Goal: Task Accomplishment & Management: Use online tool/utility

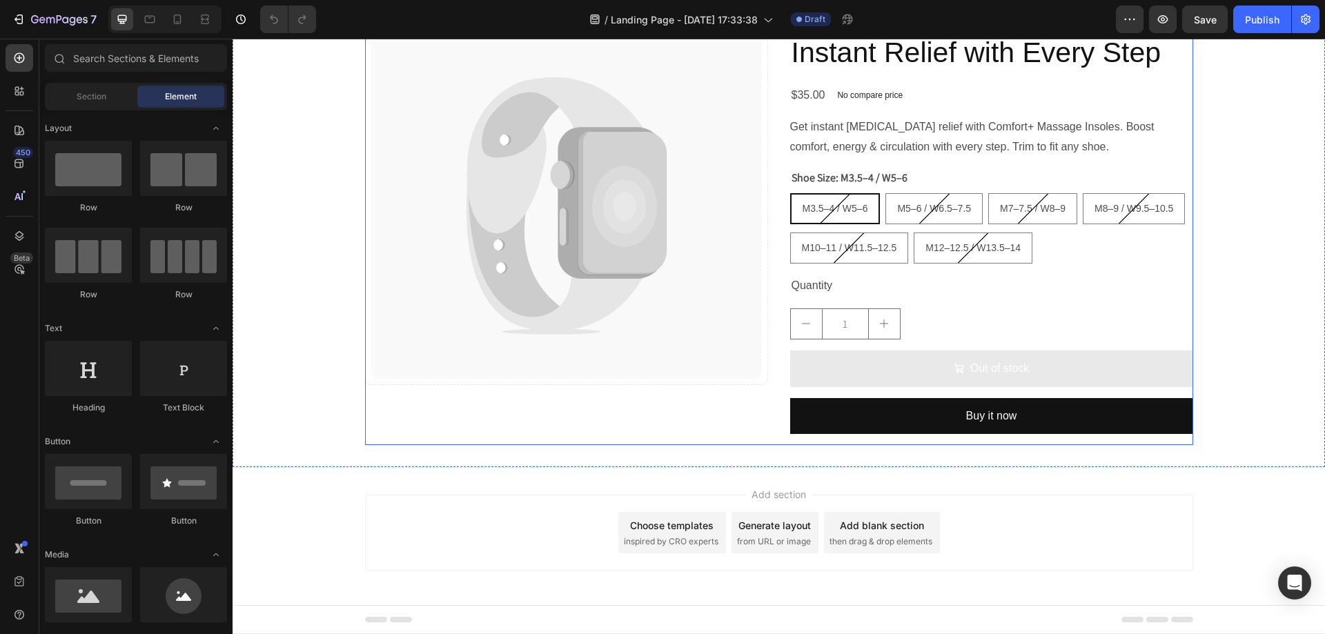
scroll to position [95, 0]
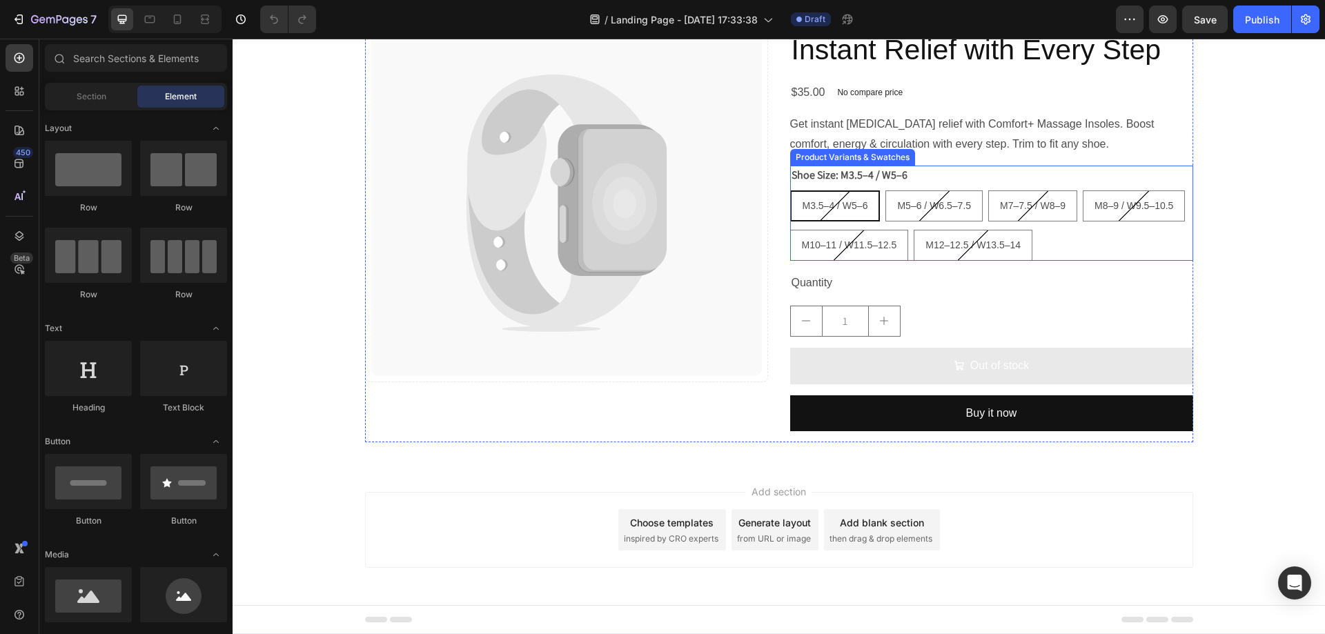
click at [1041, 241] on div "M3.5–4 / W5–6 M3.5–4 / W5–6 M3.5–4 / W5–6 M5–6 / W6.5–7.5 M5–6 / W6.5–7.5 M5–6 …" at bounding box center [991, 225] width 403 height 70
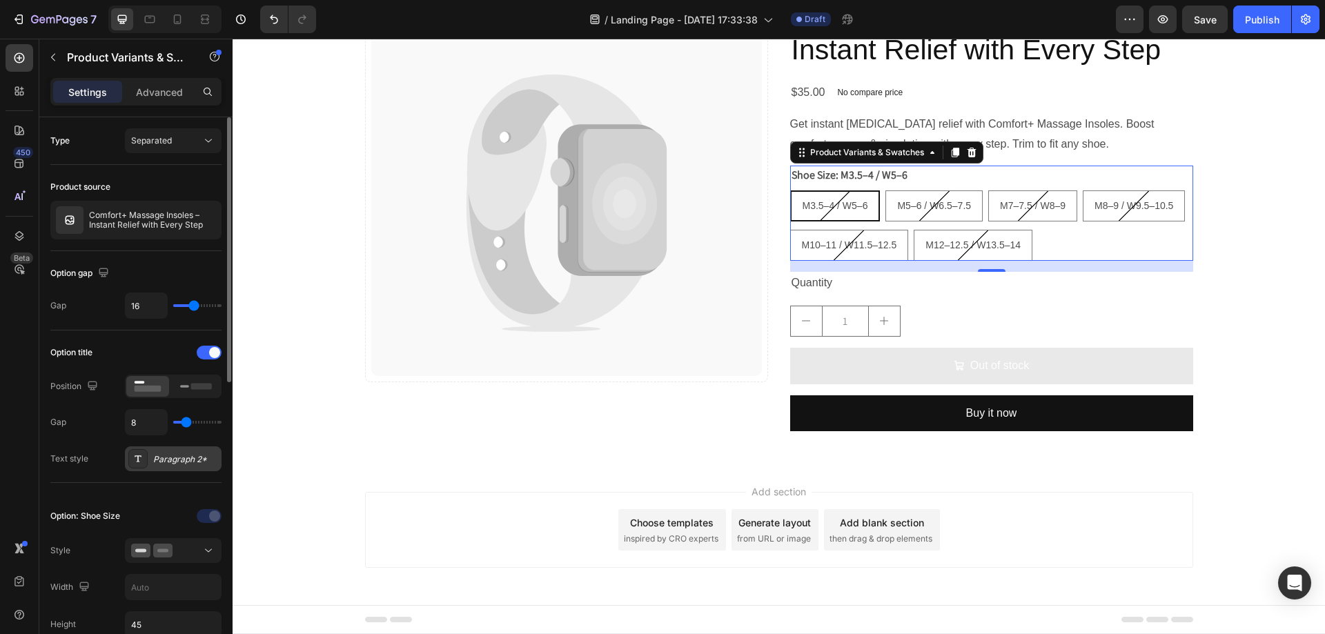
click at [166, 468] on div "Paragraph 2*" at bounding box center [173, 458] width 97 height 25
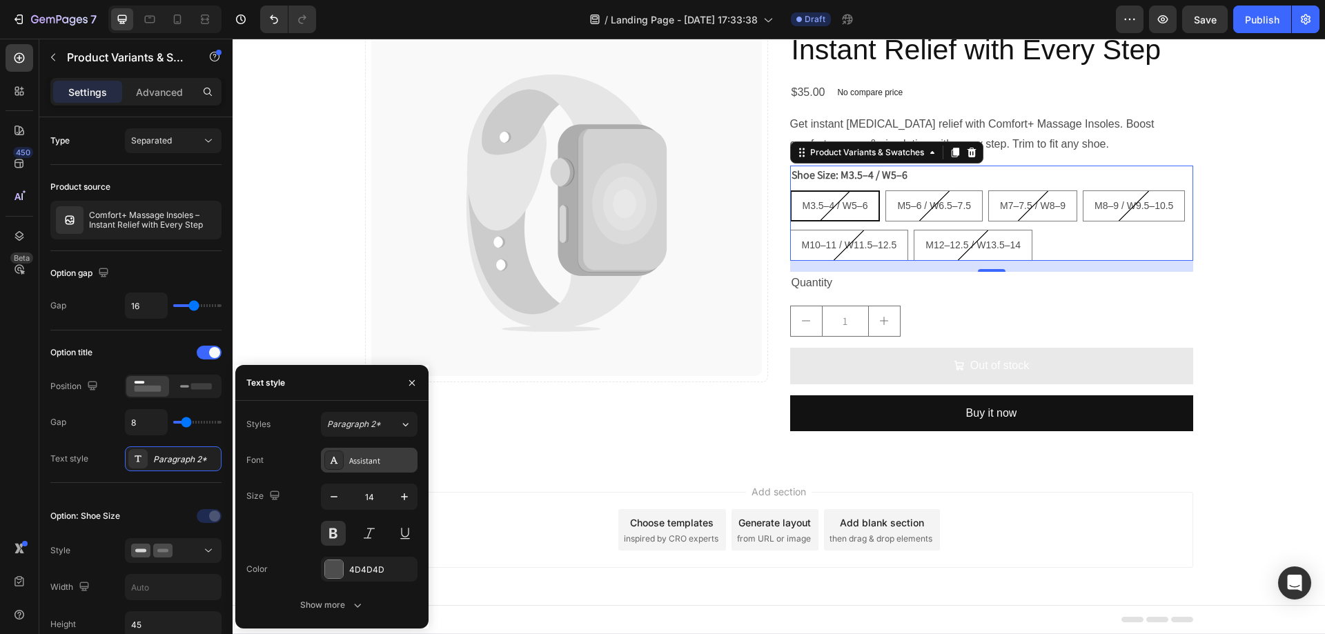
click at [378, 462] on div "Assistant" at bounding box center [381, 461] width 65 height 12
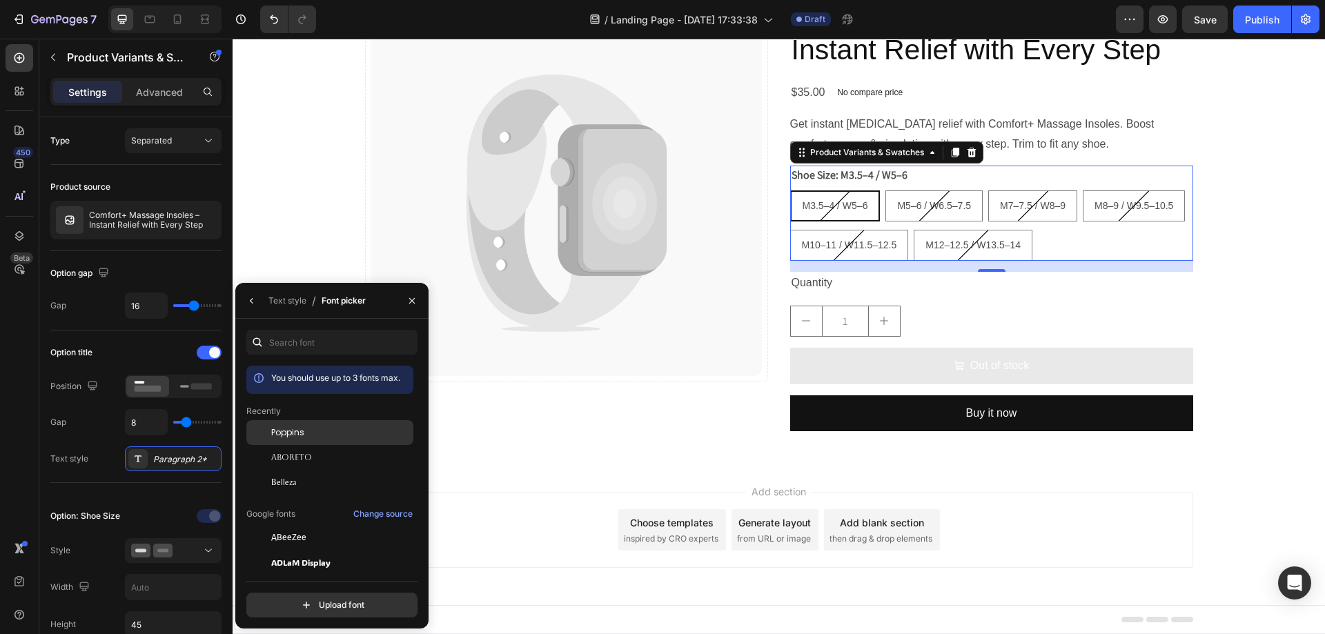
click at [317, 525] on div "Poppins" at bounding box center [329, 537] width 167 height 25
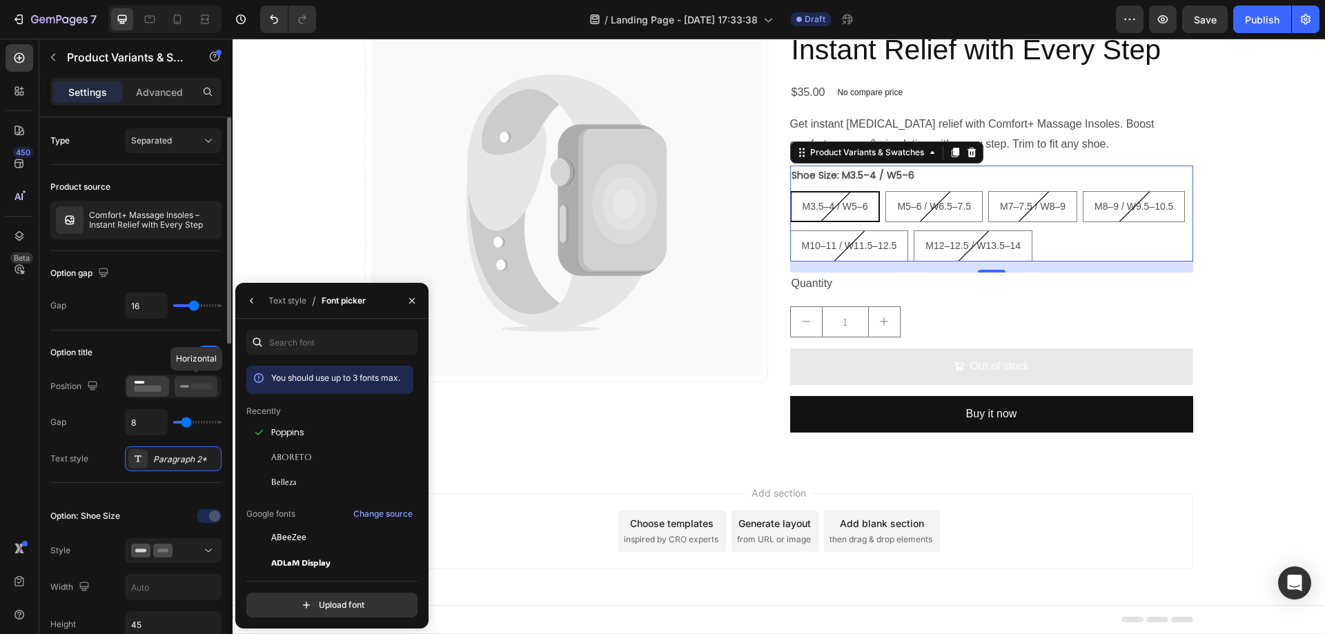
click at [188, 382] on icon at bounding box center [196, 386] width 32 height 15
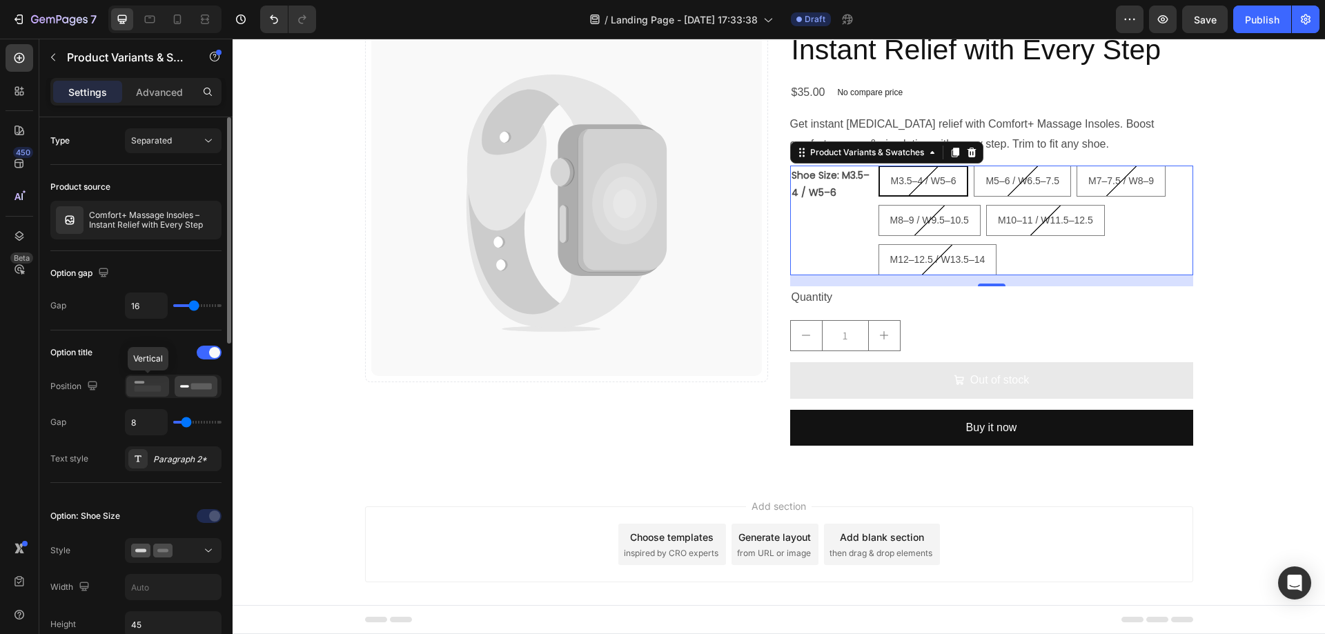
click at [159, 388] on rect at bounding box center [148, 389] width 27 height 6
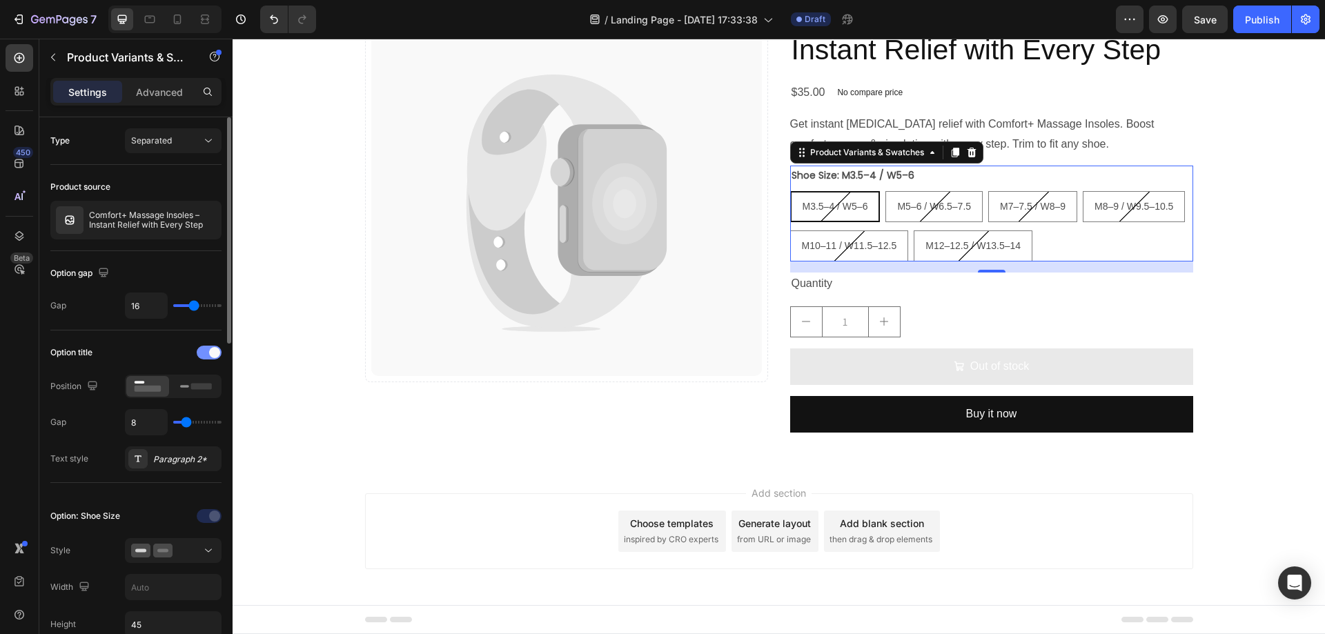
click at [210, 355] on span at bounding box center [214, 352] width 11 height 11
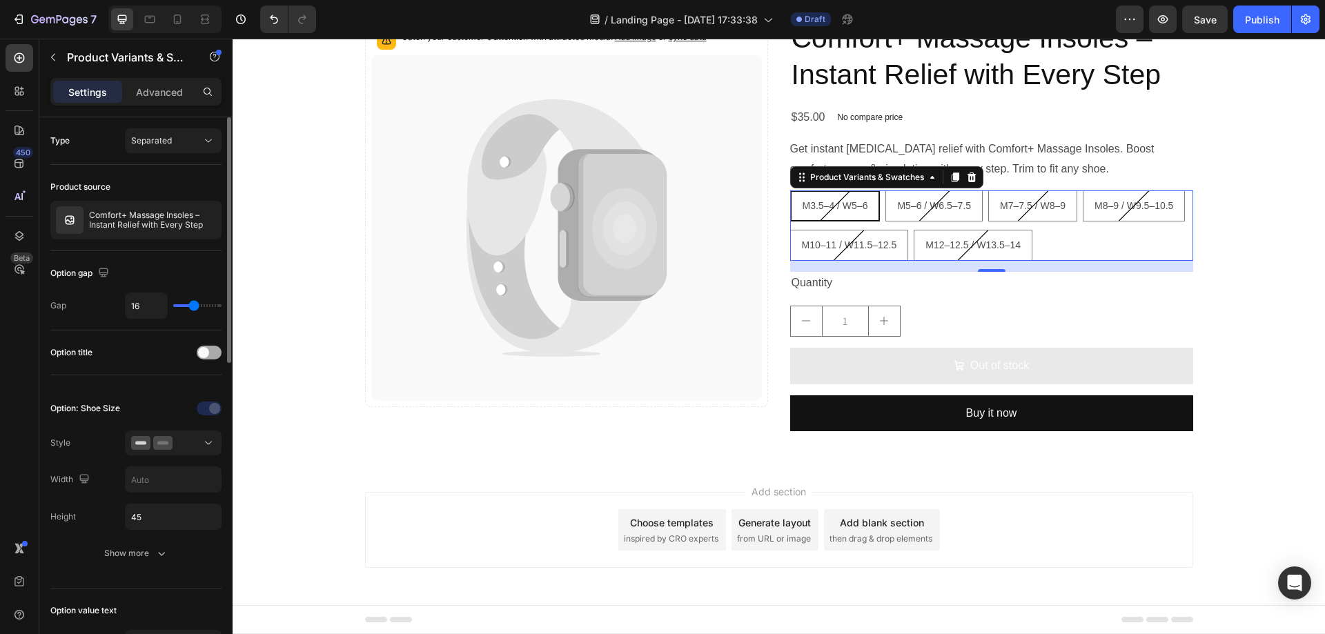
click at [210, 355] on div at bounding box center [209, 353] width 25 height 14
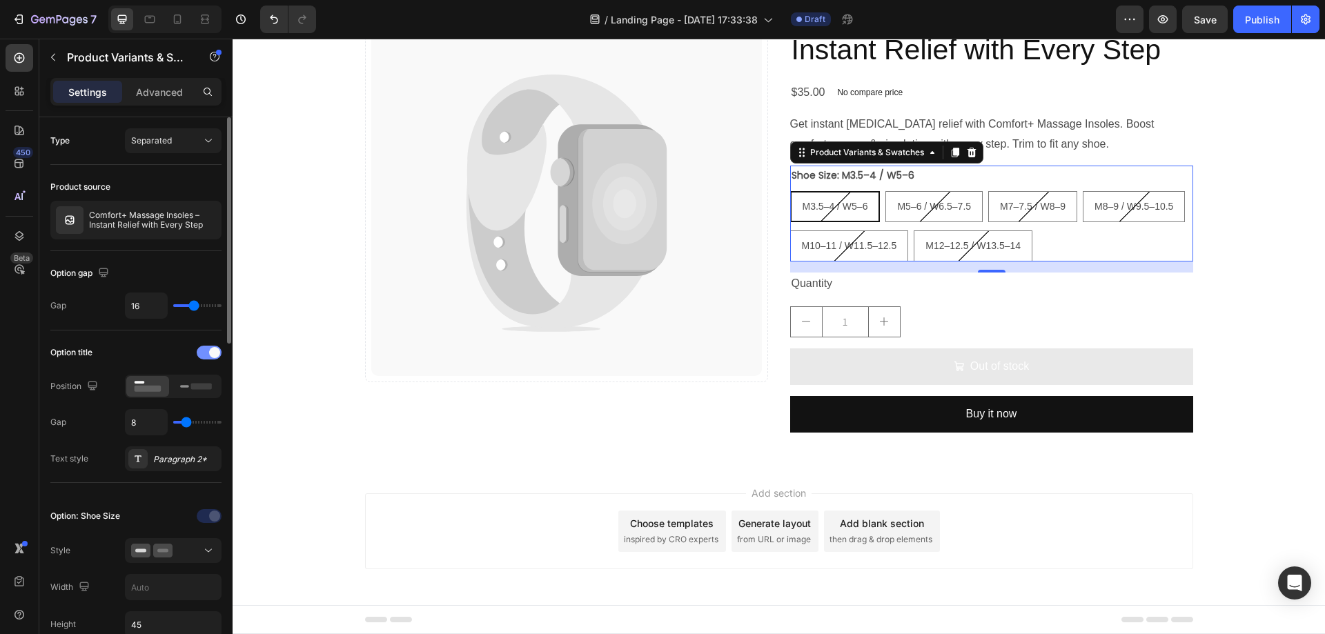
click at [214, 353] on span at bounding box center [214, 352] width 11 height 11
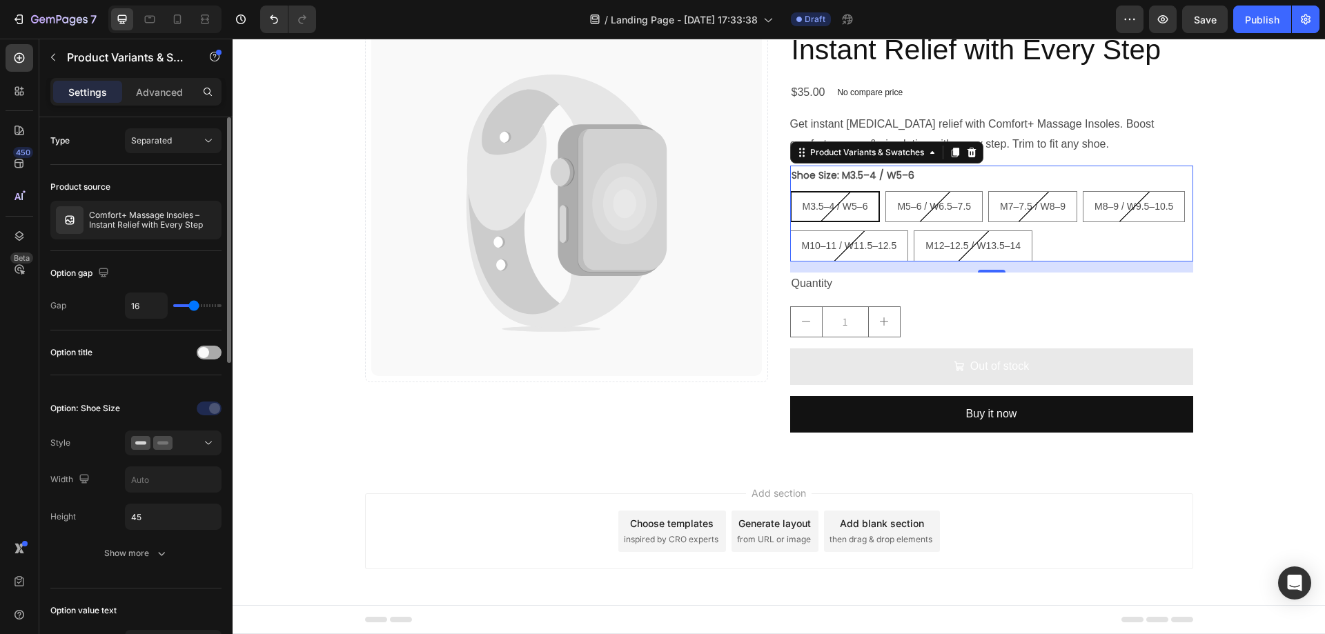
scroll to position [70, 0]
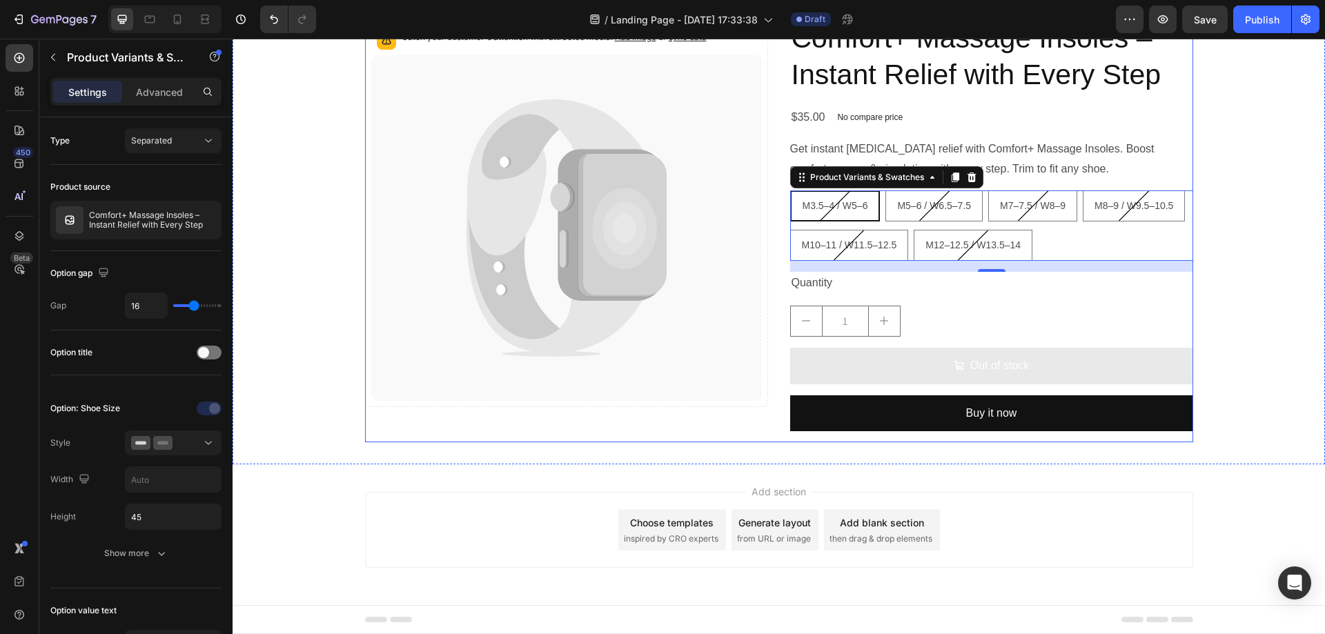
click at [1010, 312] on div "1" at bounding box center [991, 321] width 403 height 31
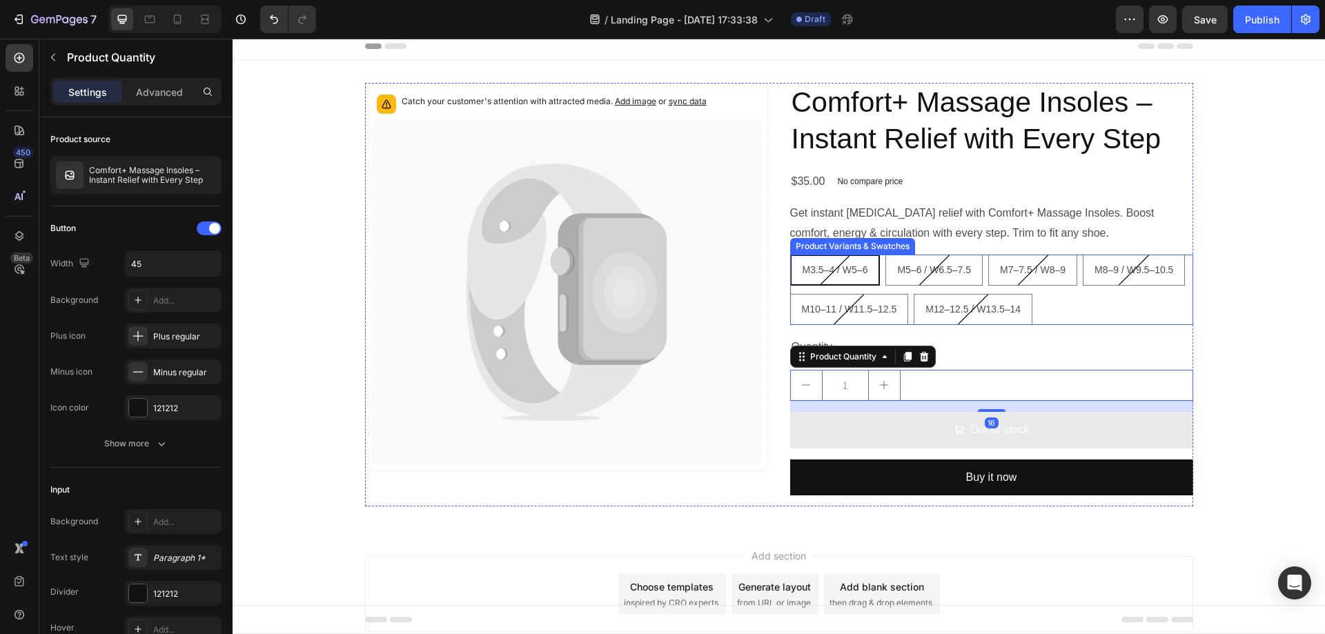
scroll to position [1, 0]
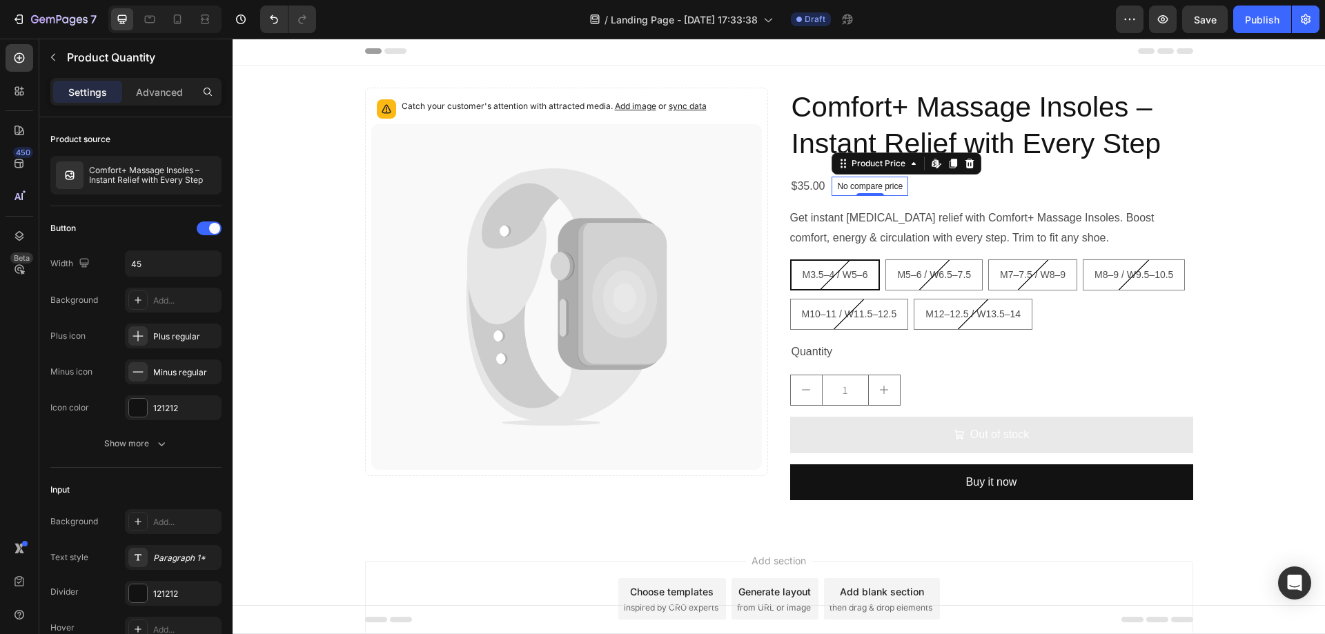
click at [852, 189] on p "No compare price" at bounding box center [870, 186] width 66 height 8
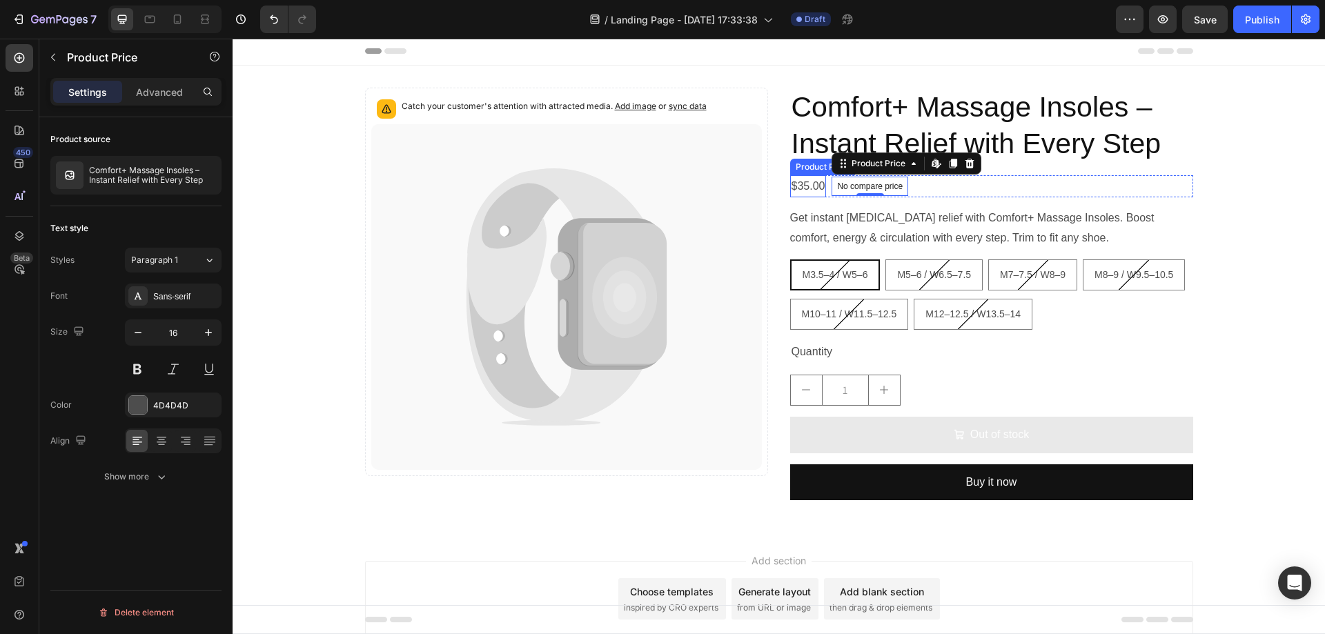
click at [807, 188] on div "$35.00" at bounding box center [808, 186] width 37 height 23
click at [838, 188] on p "No compare price" at bounding box center [870, 186] width 66 height 8
click at [970, 233] on p "Get instant foot pain relief with Comfort+ Massage Insoles. Boost comfort, ener…" at bounding box center [972, 228] width 364 height 32
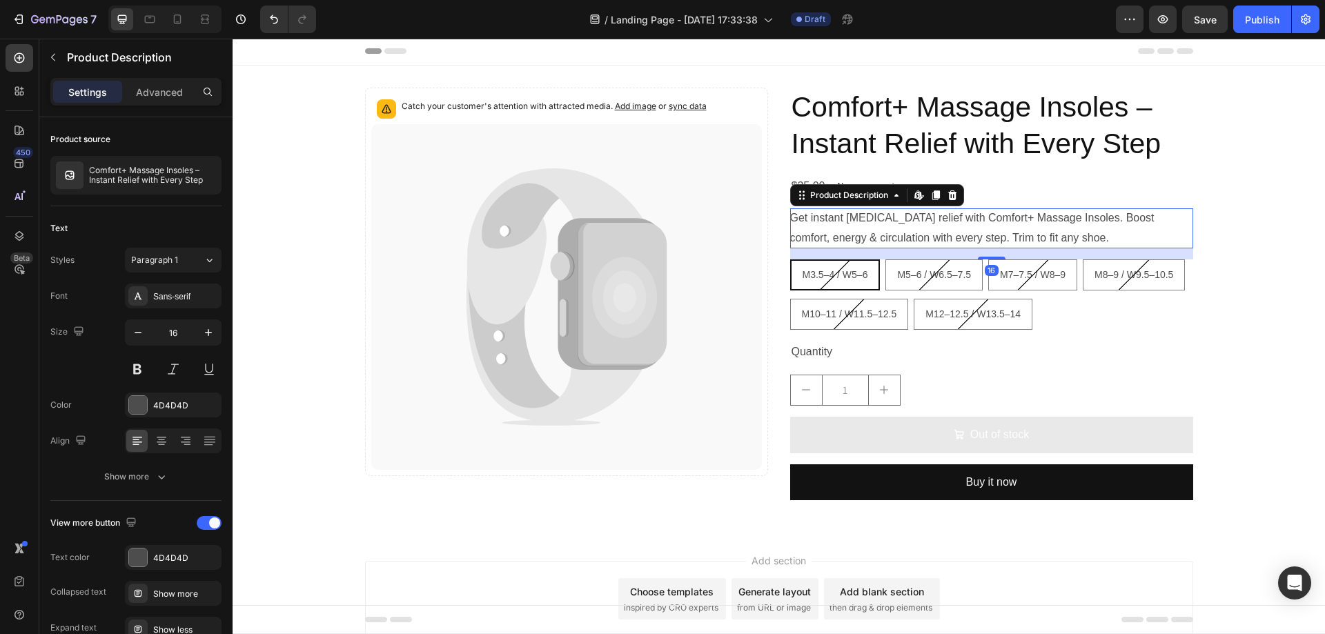
click at [970, 233] on p "Get instant foot pain relief with Comfort+ Massage Insoles. Boost comfort, ener…" at bounding box center [972, 228] width 364 height 32
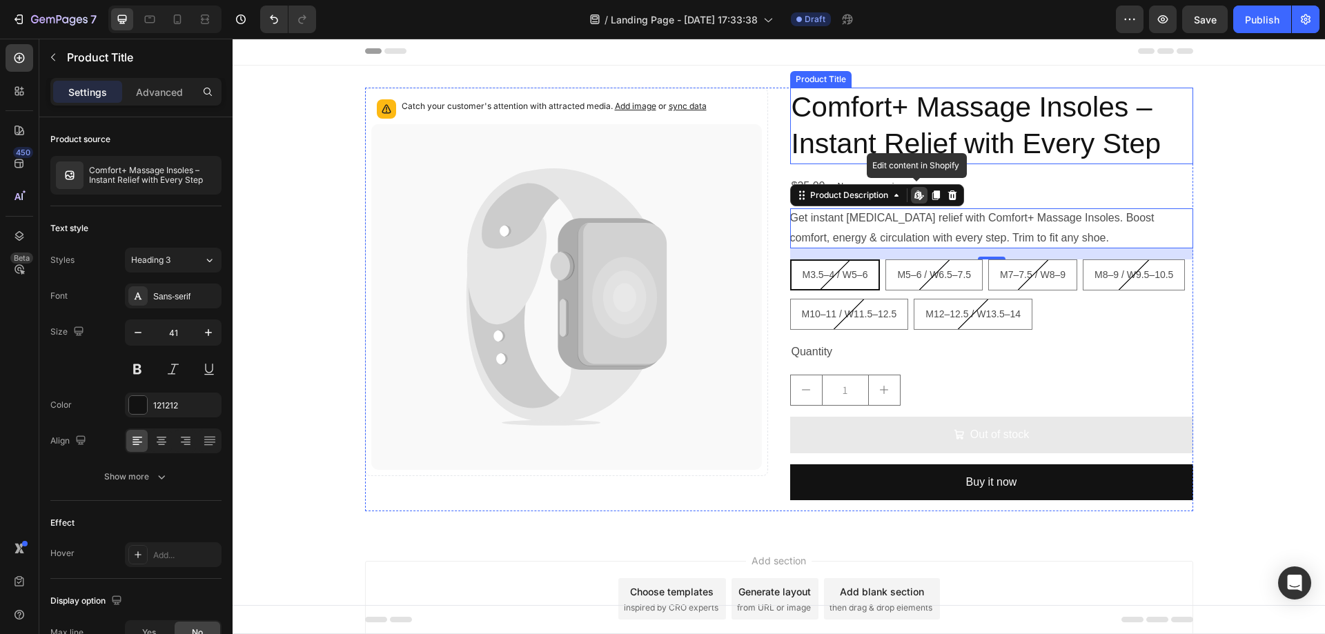
click at [857, 100] on h2 "Comfort+ Massage Insoles – Instant Relief with Every Step" at bounding box center [991, 126] width 403 height 77
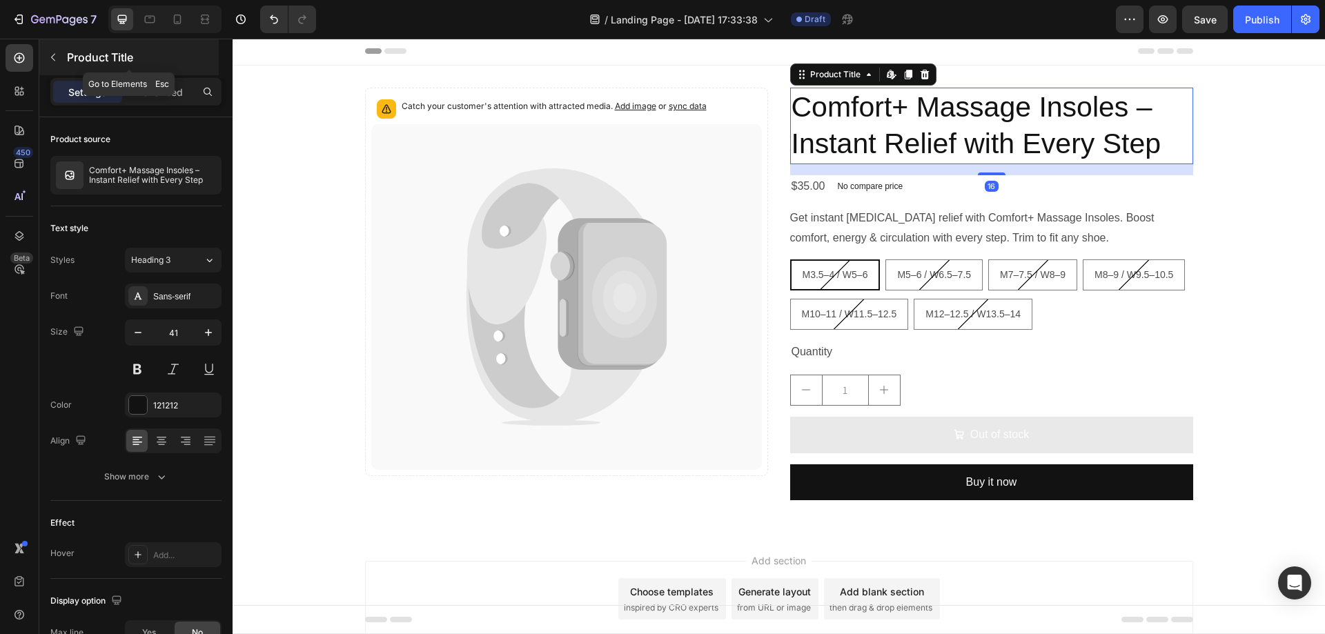
click at [50, 57] on icon "button" at bounding box center [53, 57] width 11 height 11
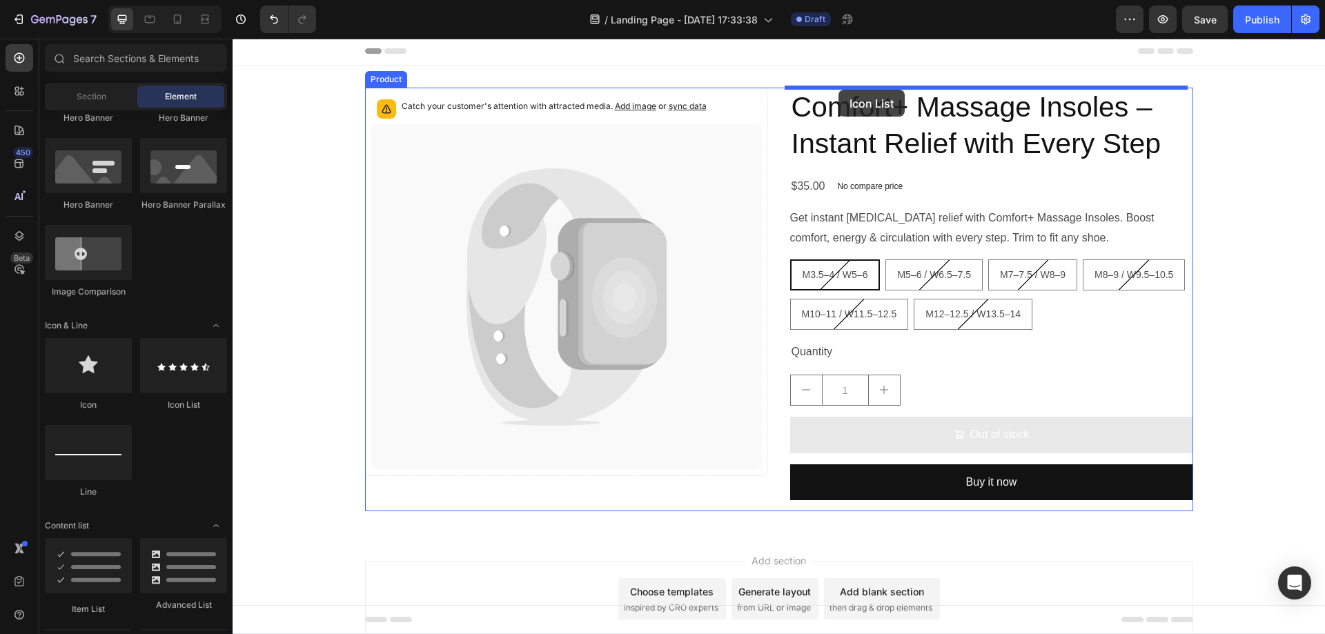
scroll to position [0, 0]
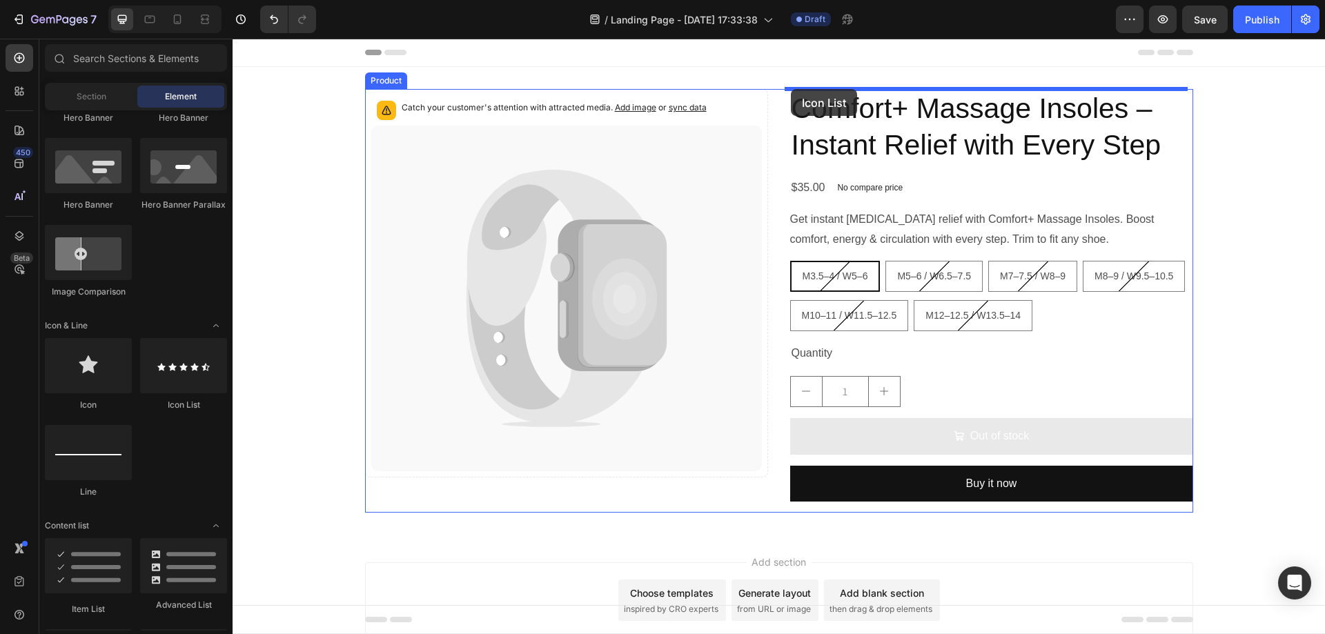
drag, startPoint x: 408, startPoint y: 413, endPoint x: 791, endPoint y: 89, distance: 501.4
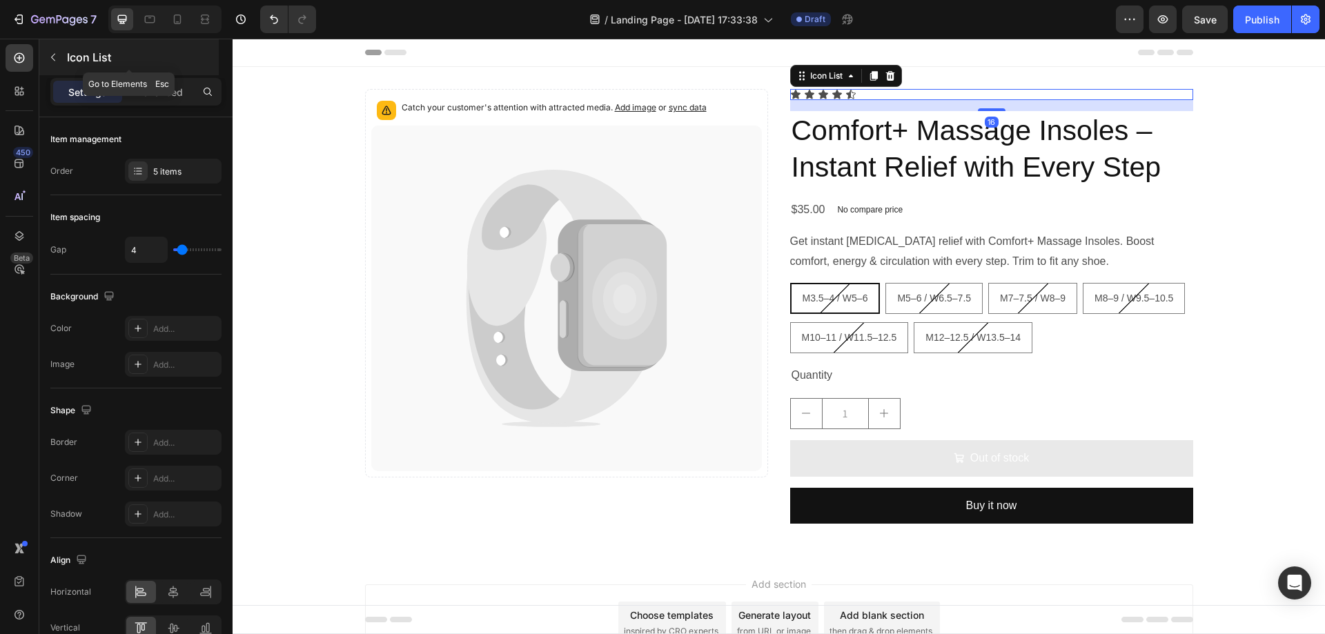
click at [88, 51] on p "Icon List" at bounding box center [141, 57] width 149 height 17
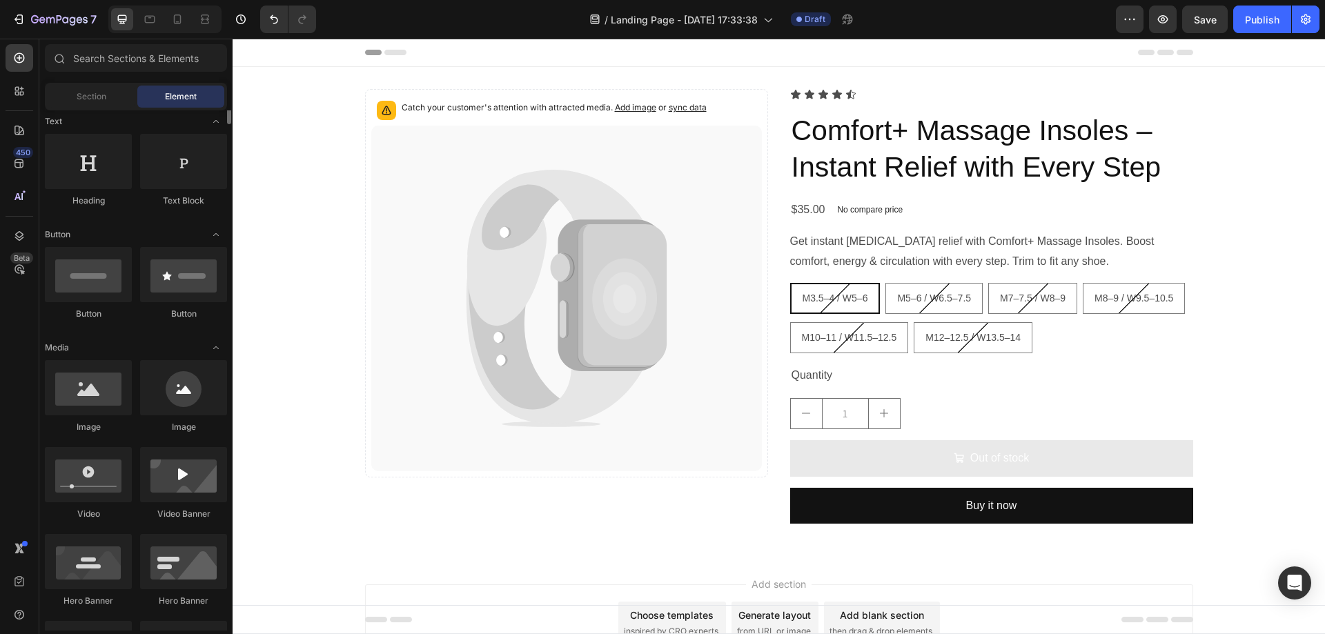
scroll to position [138, 0]
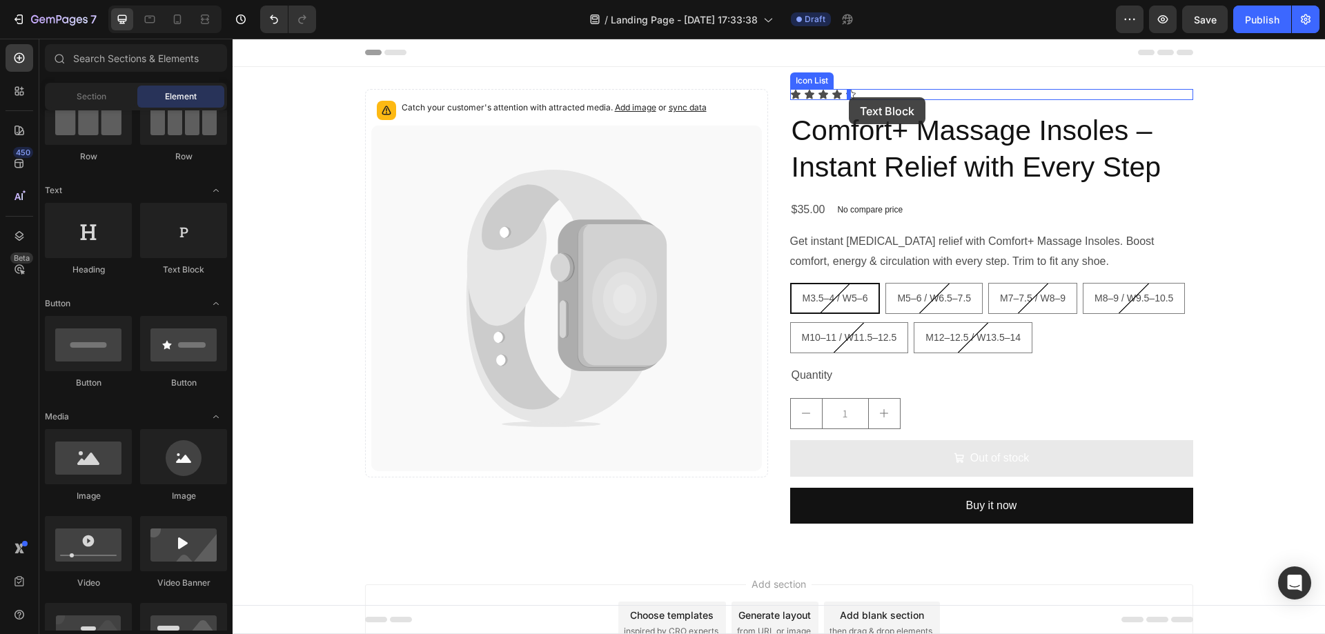
drag, startPoint x: 421, startPoint y: 275, endPoint x: 849, endPoint y: 97, distance: 463.1
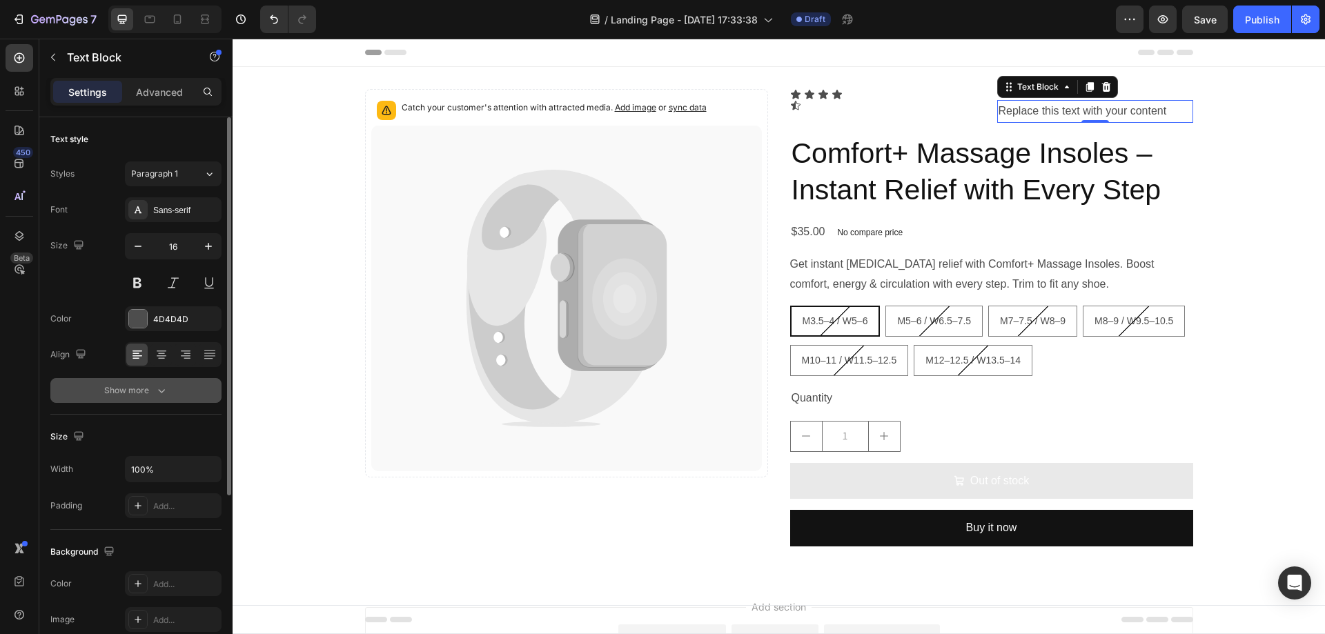
click at [143, 386] on div "Show more" at bounding box center [136, 391] width 64 height 14
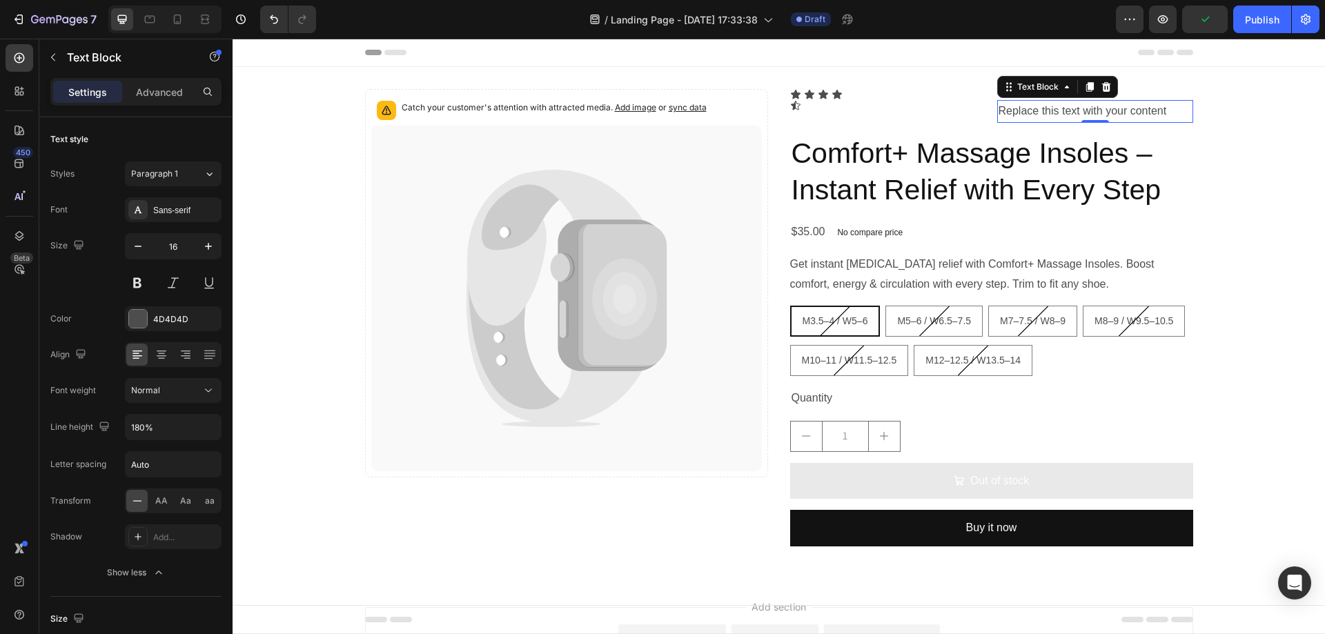
click at [145, 77] on div "Text Block" at bounding box center [117, 58] width 157 height 39
click at [151, 86] on p "Advanced" at bounding box center [159, 92] width 47 height 14
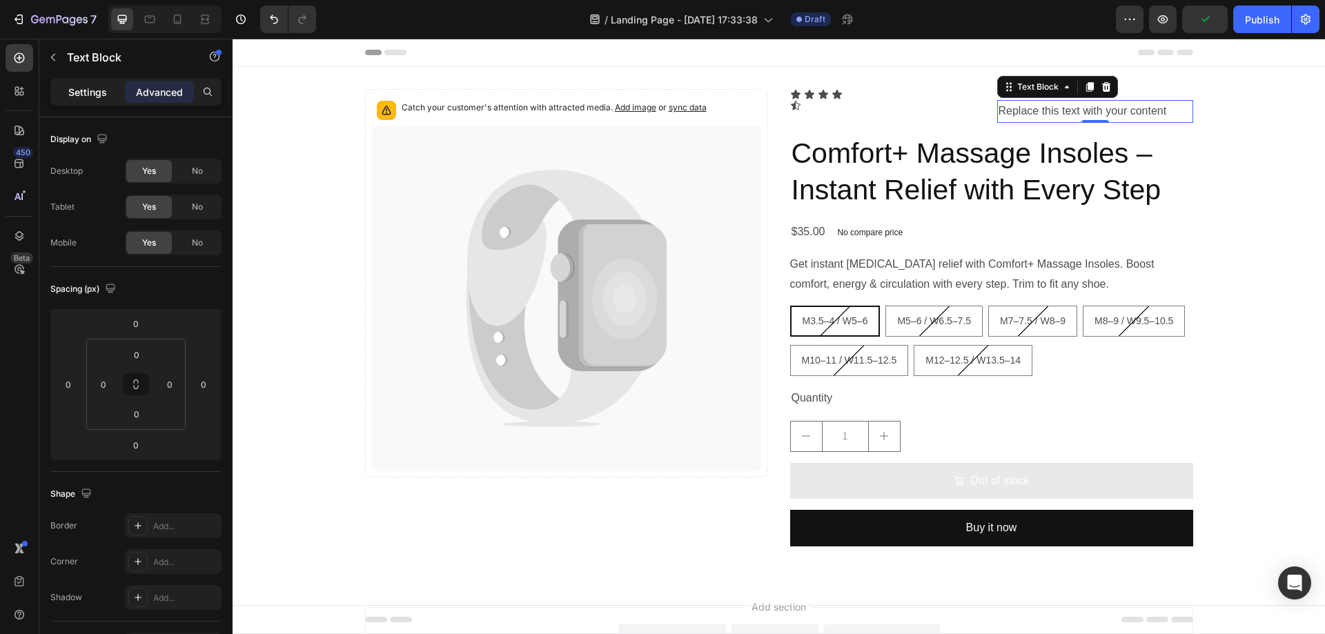
click at [106, 88] on p "Settings" at bounding box center [87, 92] width 39 height 14
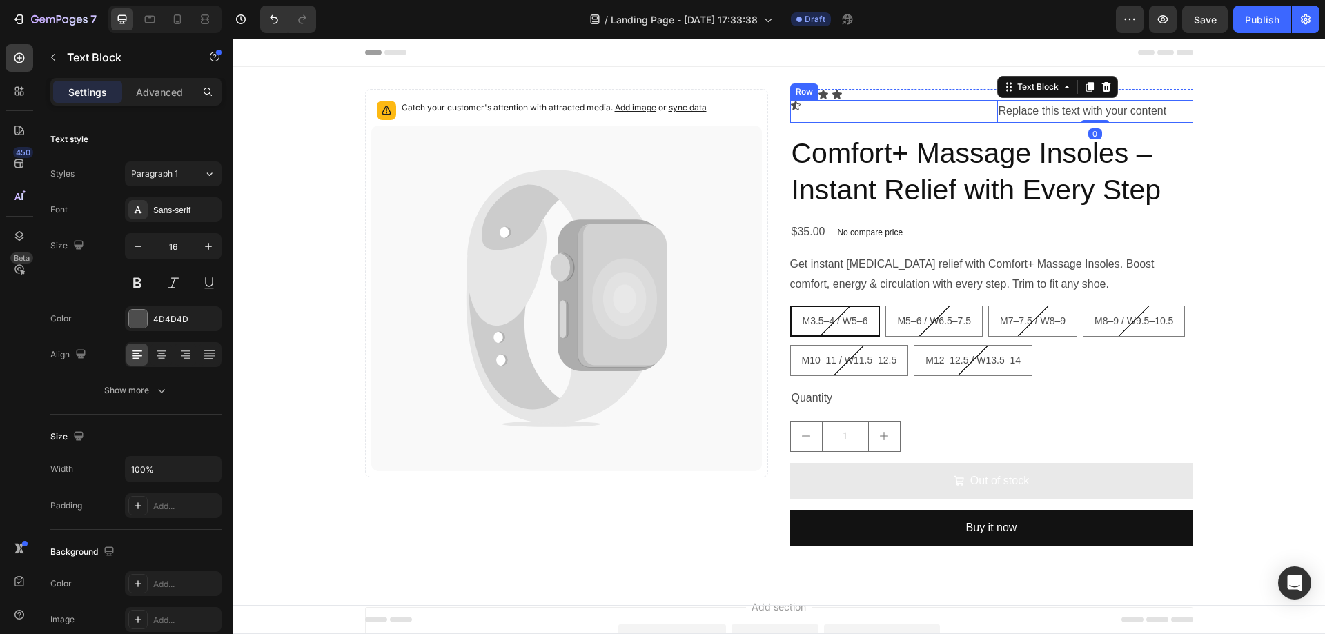
click at [982, 115] on div "Icon Replace this text with your content Text Block 0 Row" at bounding box center [991, 111] width 403 height 23
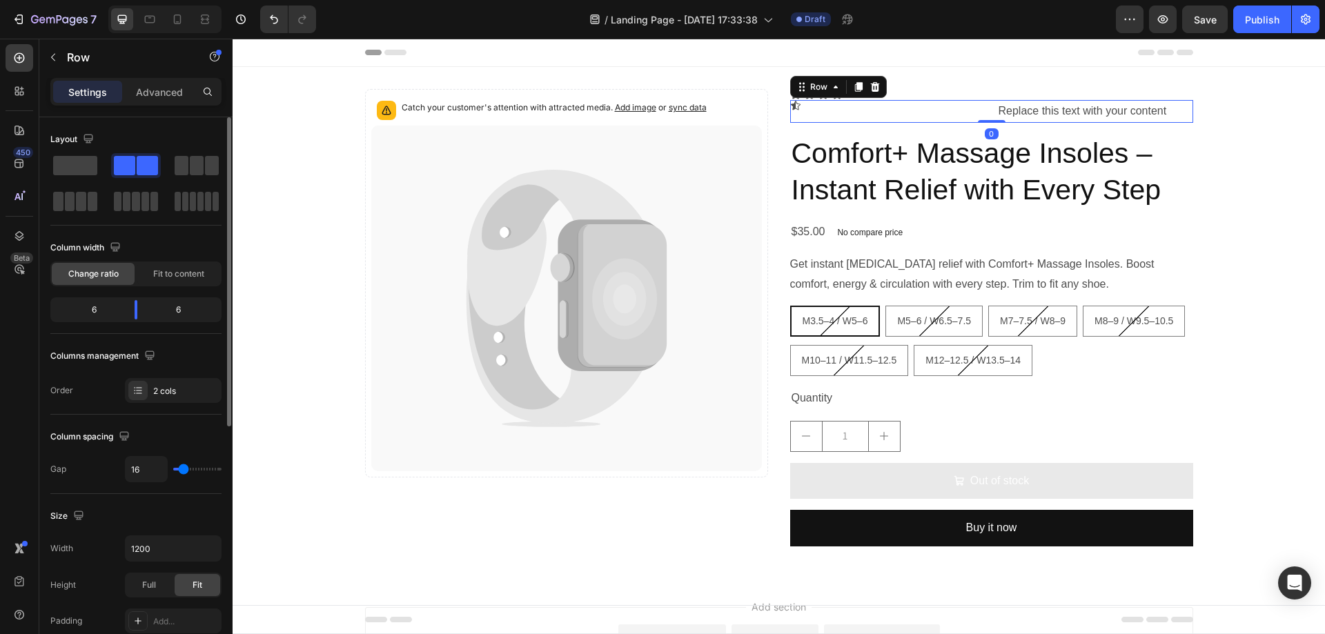
click at [188, 285] on div "Change ratio Fit to content" at bounding box center [135, 274] width 171 height 25
click at [191, 279] on span "Fit to content" at bounding box center [178, 274] width 51 height 12
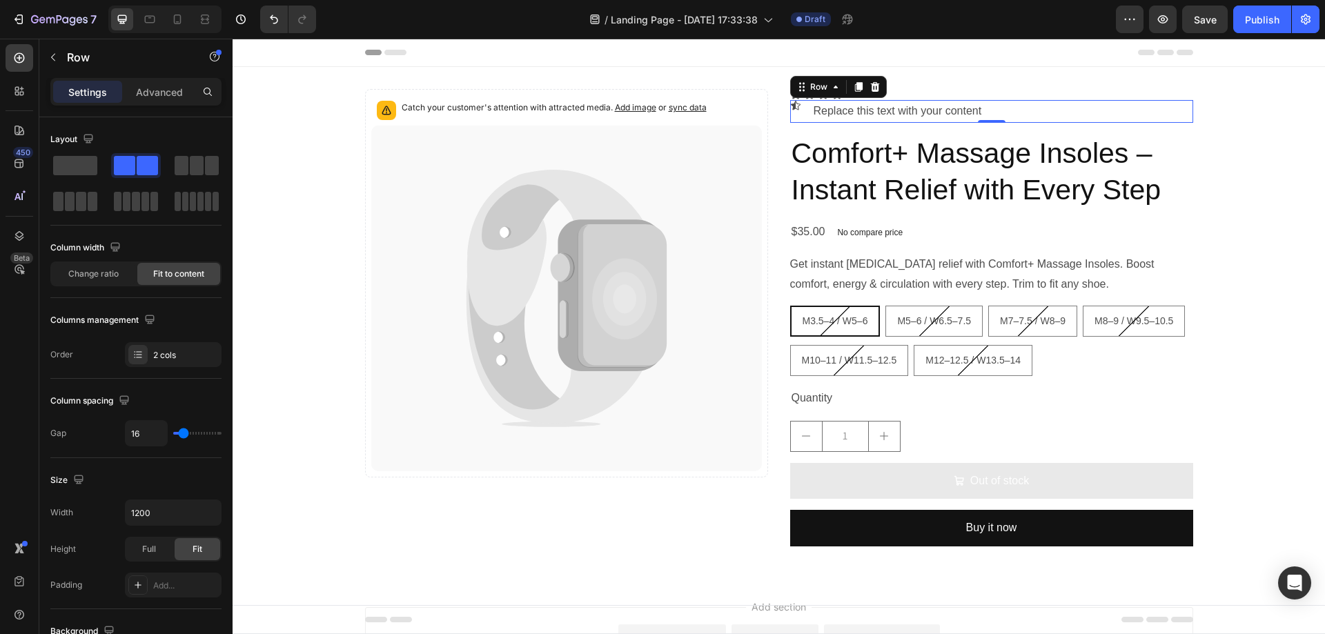
click at [803, 114] on div "Icon Replace this text with your content Text Block Row 0" at bounding box center [991, 111] width 403 height 23
click at [791, 108] on icon at bounding box center [796, 105] width 10 height 9
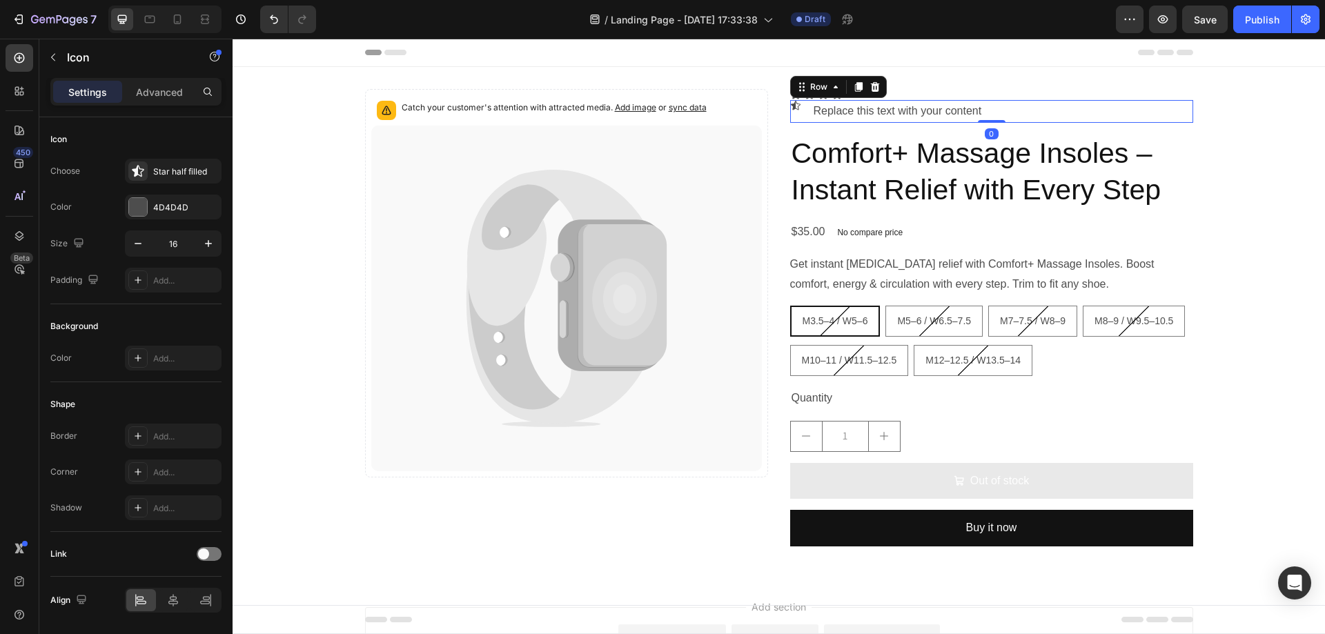
click at [1008, 110] on div "Icon Replace this text with your content Text Block Row 0" at bounding box center [991, 111] width 403 height 23
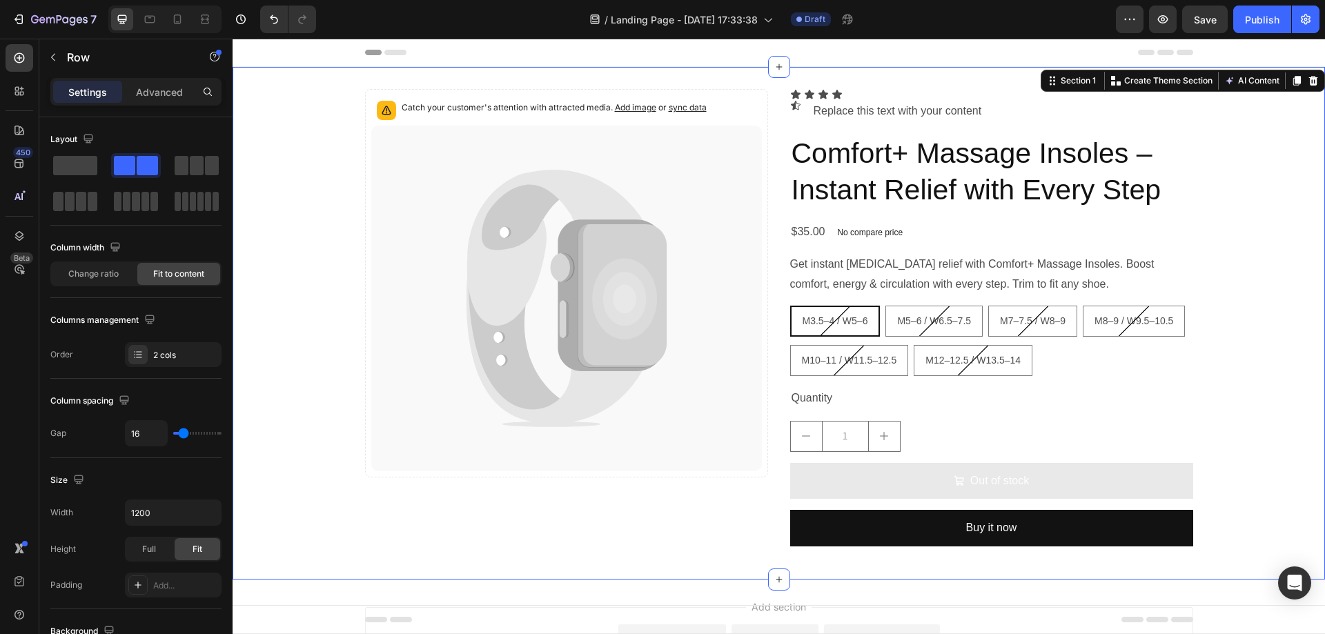
click at [933, 88] on div "Catch your customer's attention with attracted media. Add image or sync data Pr…" at bounding box center [779, 323] width 1092 height 513
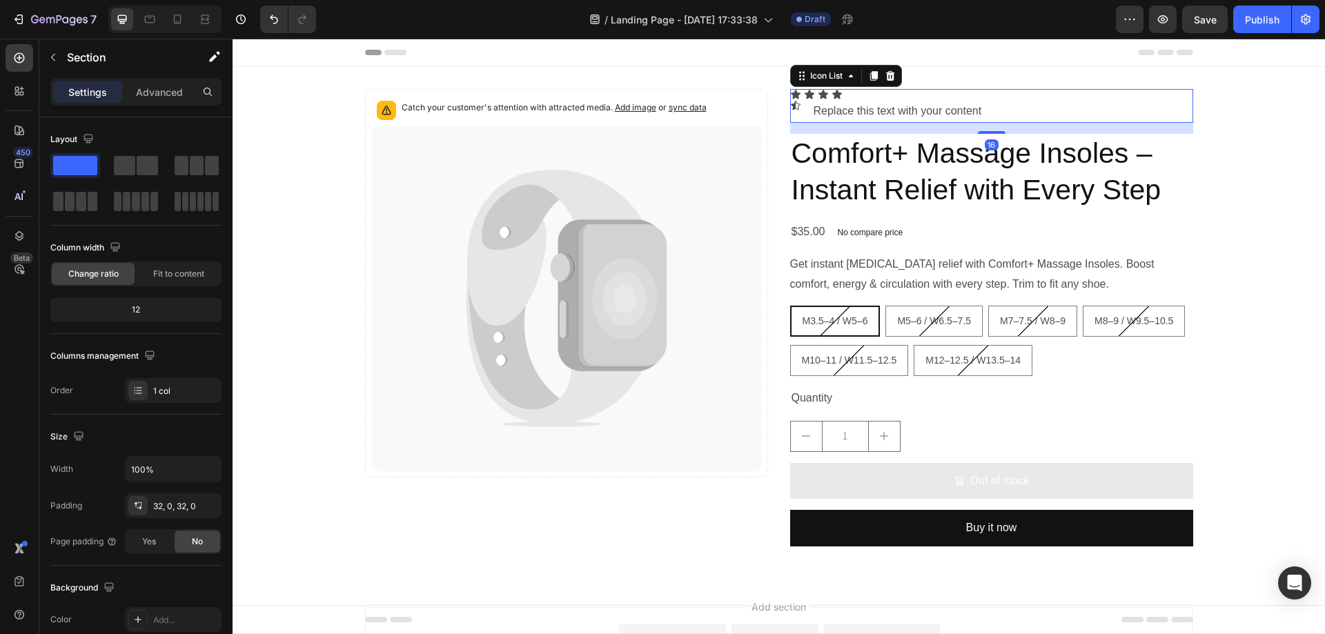
click at [933, 91] on div "Icon Icon Icon Icon Icon Replace this text with your content Text Block Row" at bounding box center [991, 106] width 403 height 34
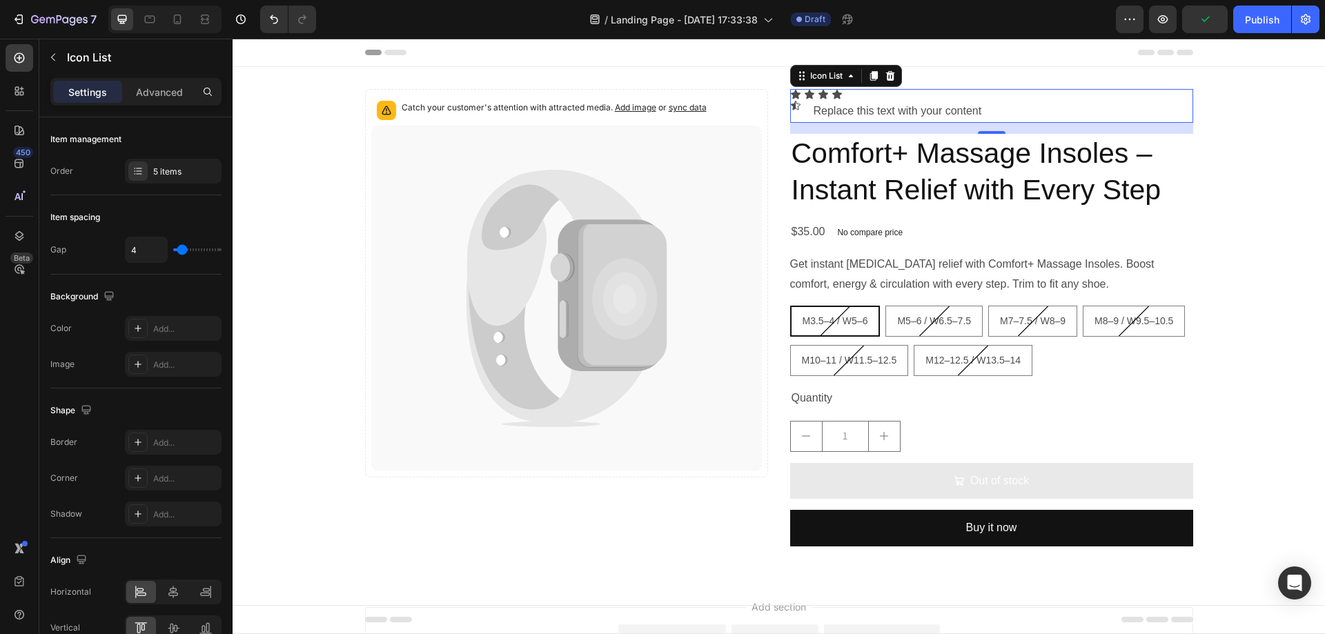
click at [845, 97] on div "Icon Icon Icon Icon Icon Replace this text with your content Text Block Row" at bounding box center [991, 106] width 403 height 34
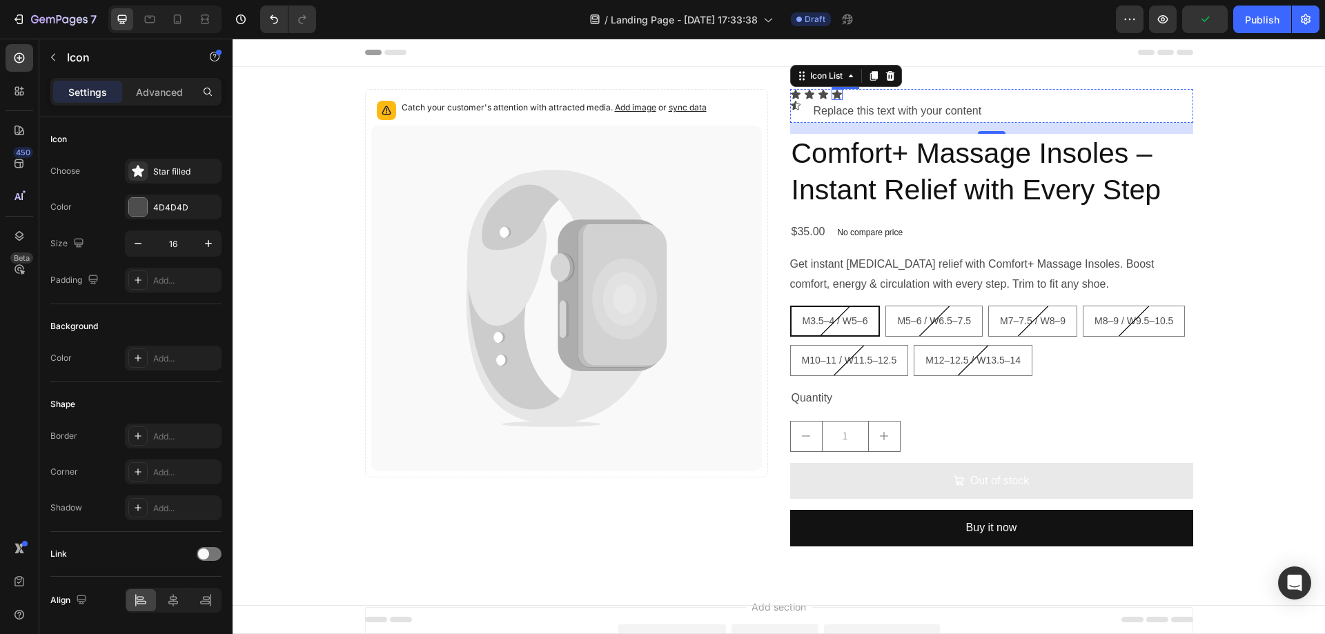
click at [834, 95] on div "Icon" at bounding box center [837, 94] width 11 height 11
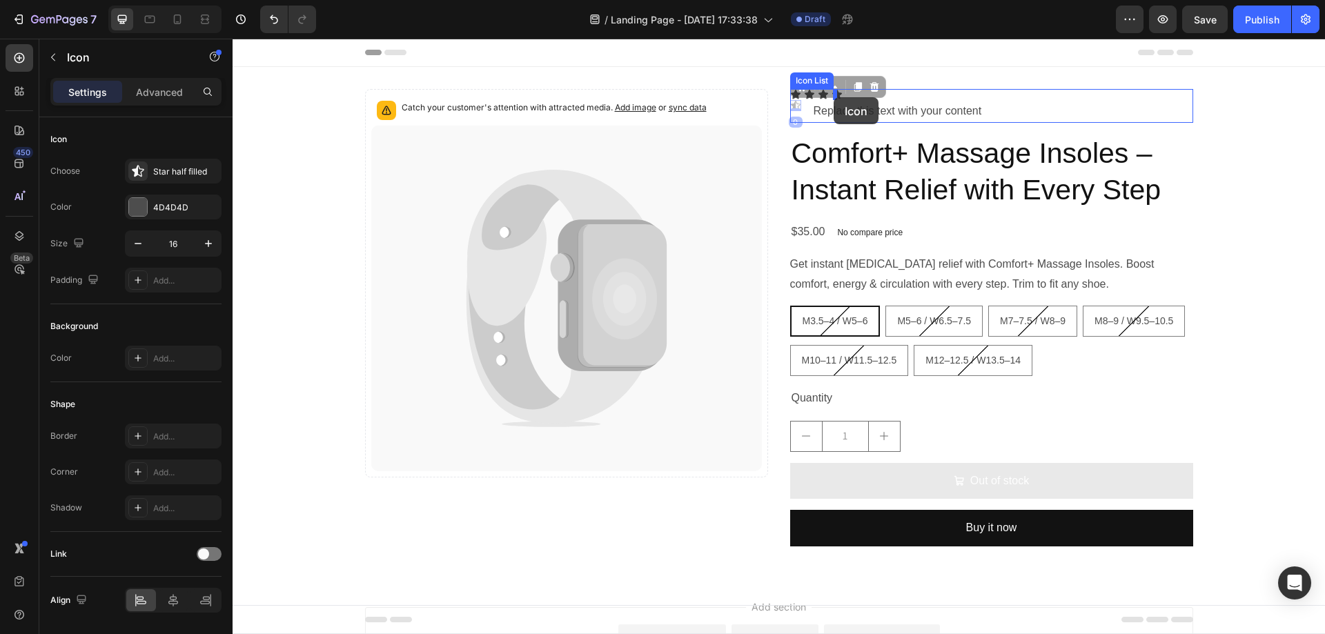
drag, startPoint x: 792, startPoint y: 106, endPoint x: 834, endPoint y: 97, distance: 42.9
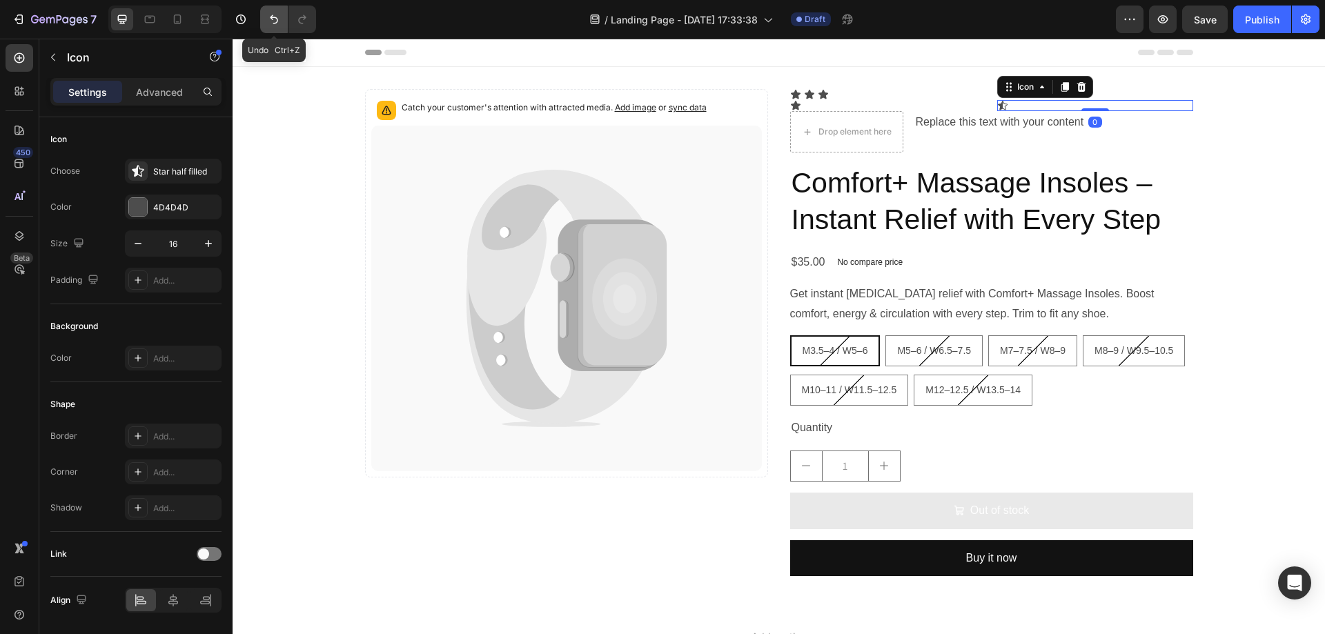
click at [269, 11] on button "Undo/Redo" at bounding box center [274, 20] width 28 height 28
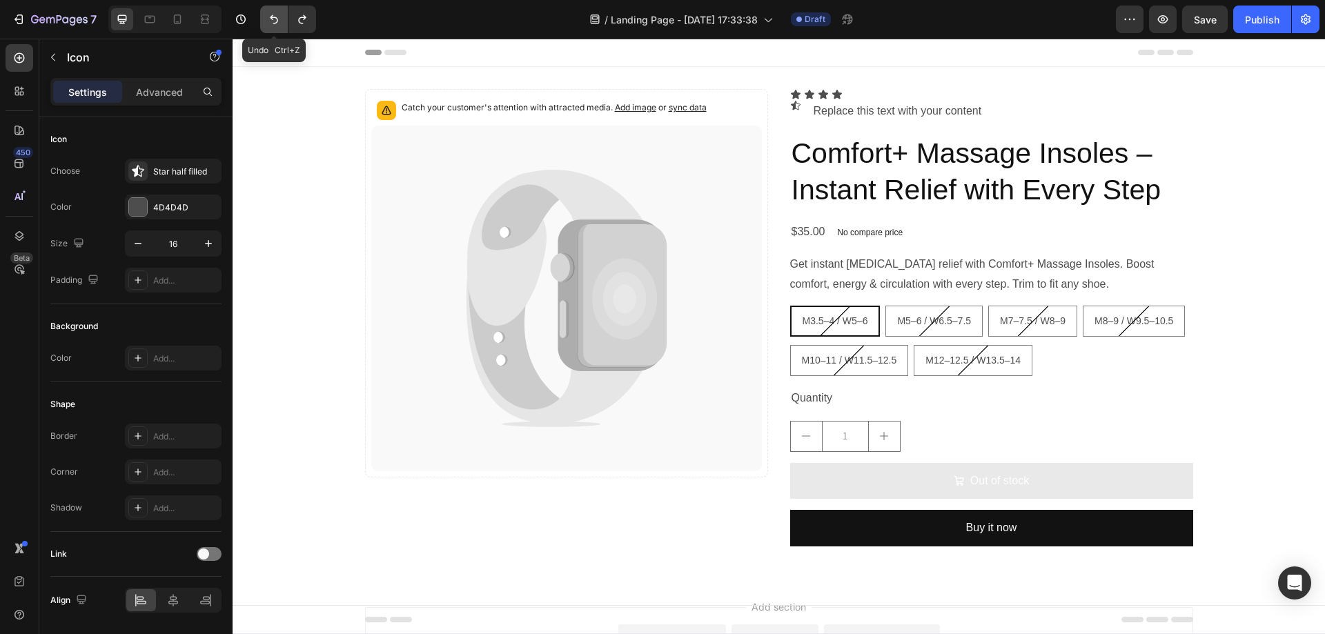
click at [269, 11] on button "Undo/Redo" at bounding box center [274, 20] width 28 height 28
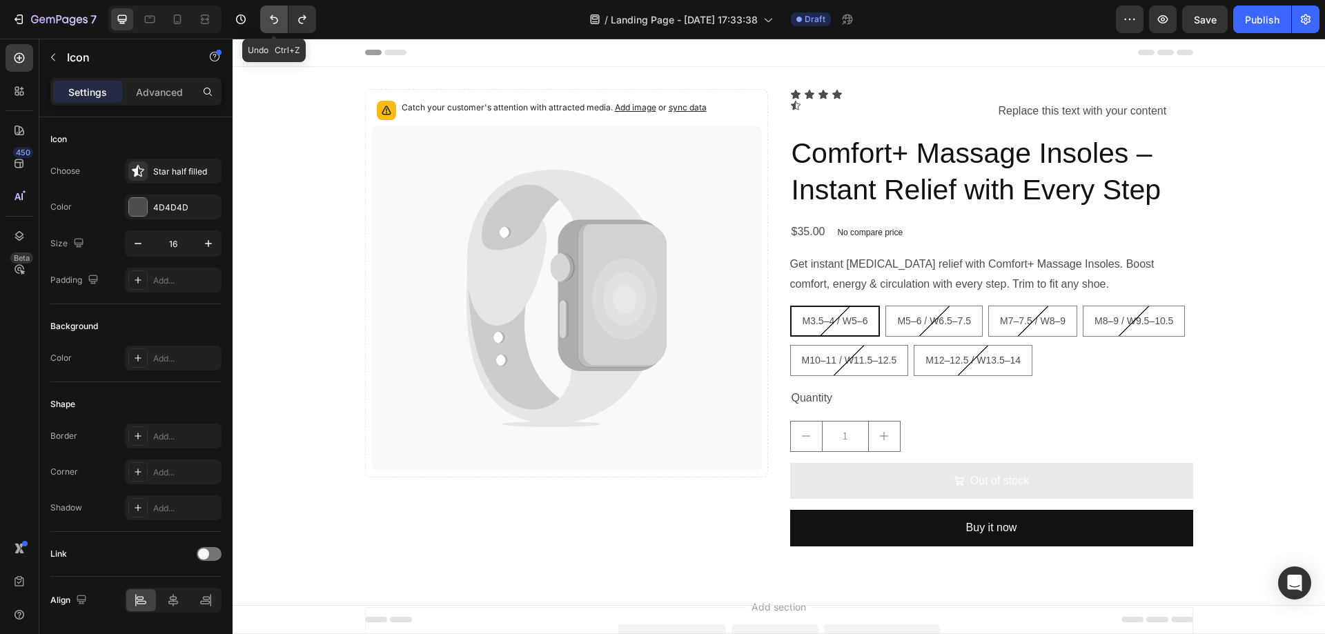
click at [269, 11] on button "Undo/Redo" at bounding box center [274, 20] width 28 height 28
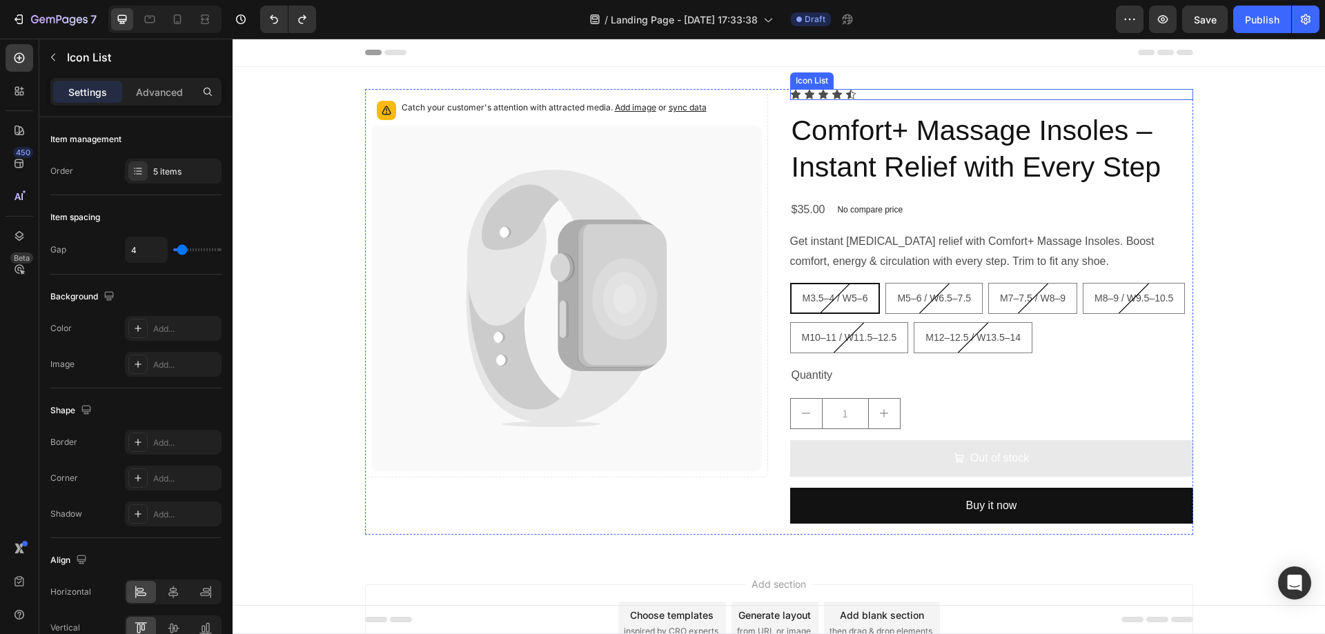
click at [851, 96] on div "Icon Icon Icon Icon Icon" at bounding box center [991, 94] width 403 height 11
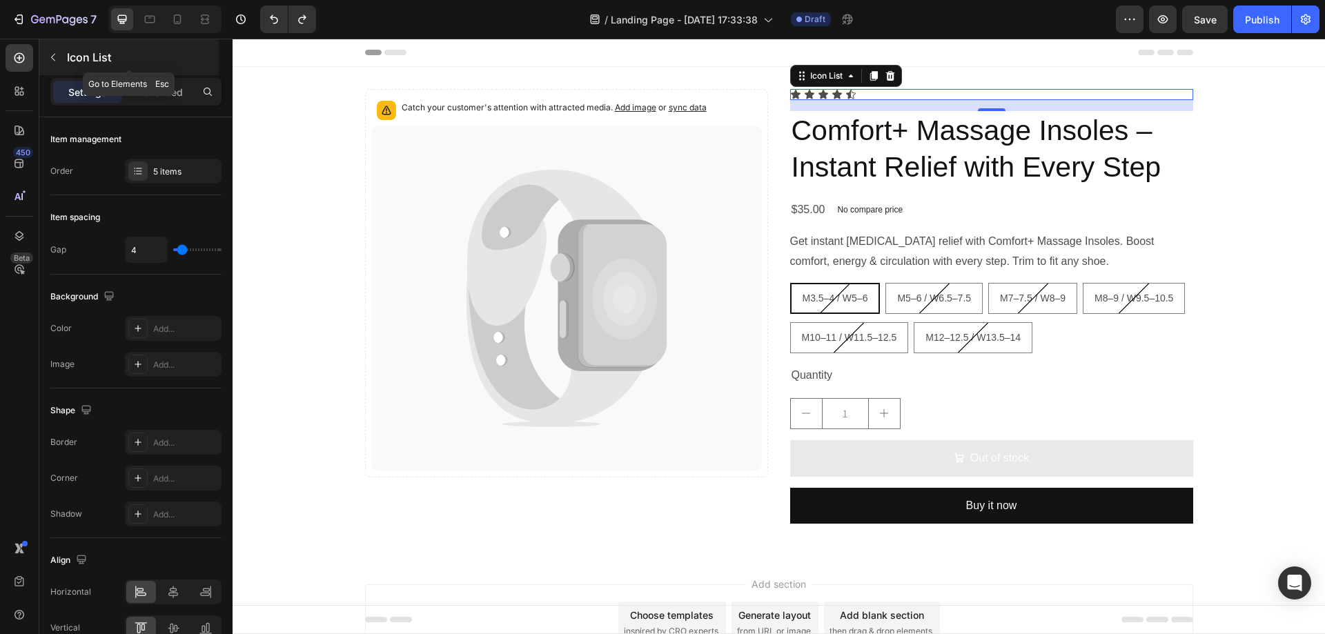
click at [57, 56] on icon "button" at bounding box center [53, 57] width 11 height 11
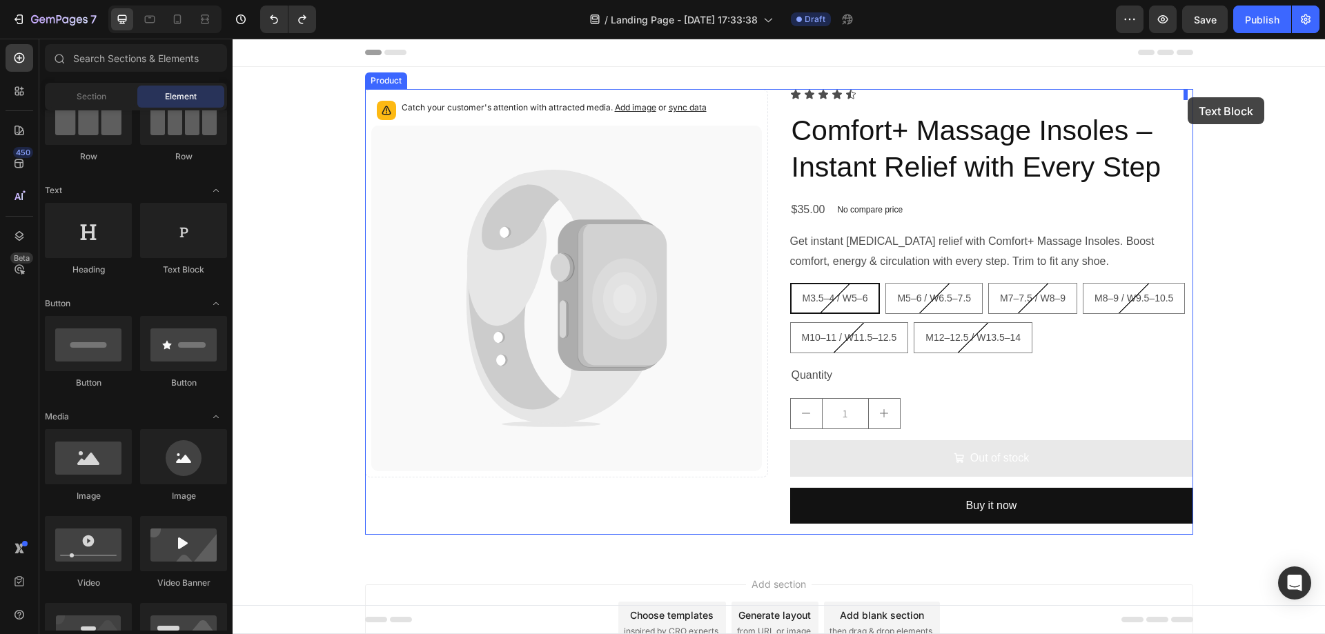
drag, startPoint x: 405, startPoint y: 282, endPoint x: 1188, endPoint y: 97, distance: 803.9
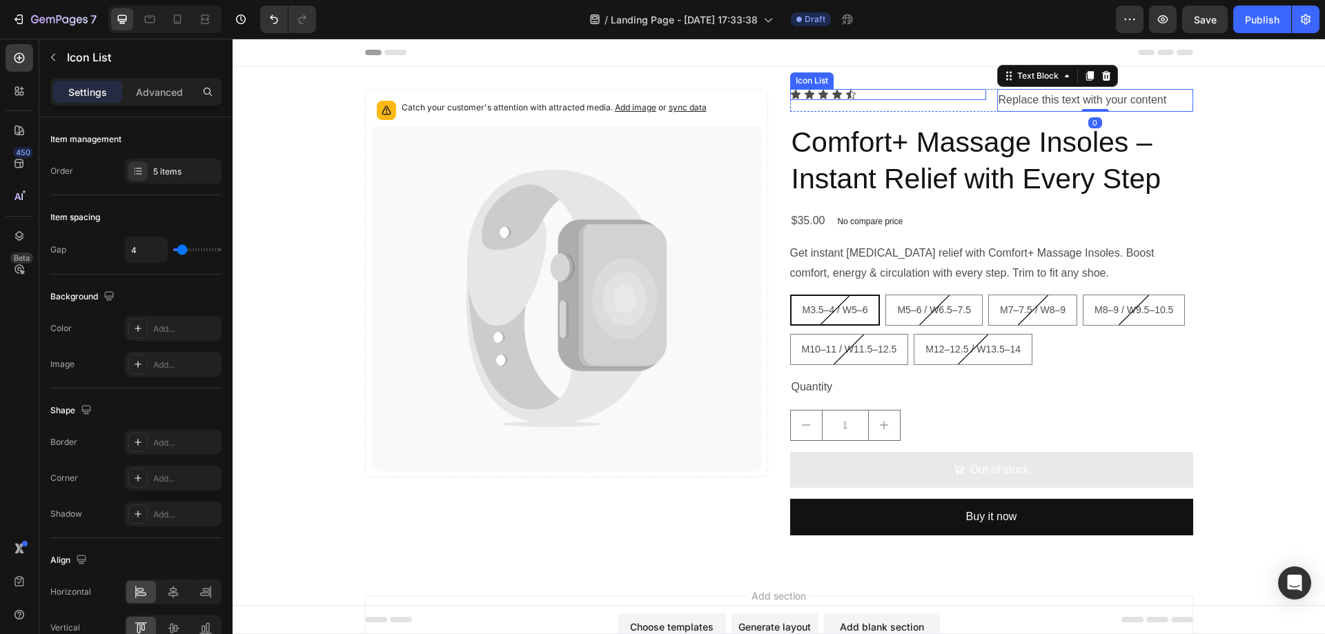
click at [959, 97] on div "Icon Icon Icon Icon Icon" at bounding box center [888, 94] width 196 height 11
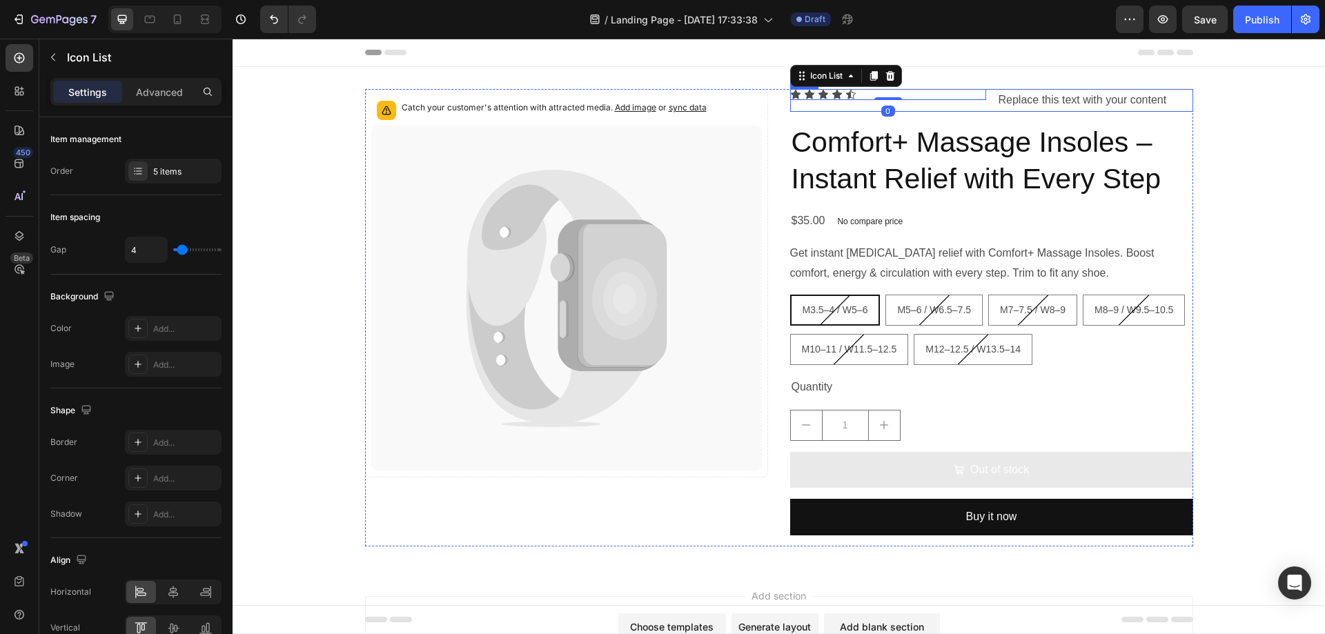
click at [974, 104] on div "Icon Icon Icon Icon Icon Icon List 0" at bounding box center [888, 100] width 196 height 23
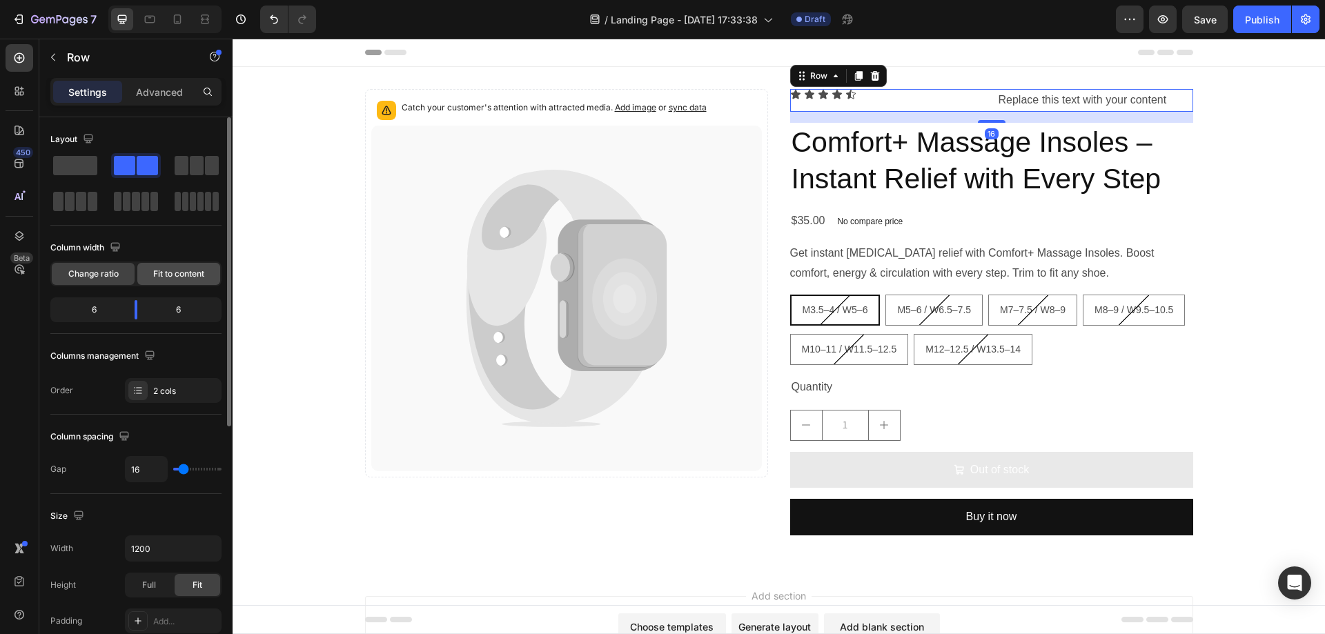
click at [180, 276] on span "Fit to content" at bounding box center [178, 274] width 51 height 12
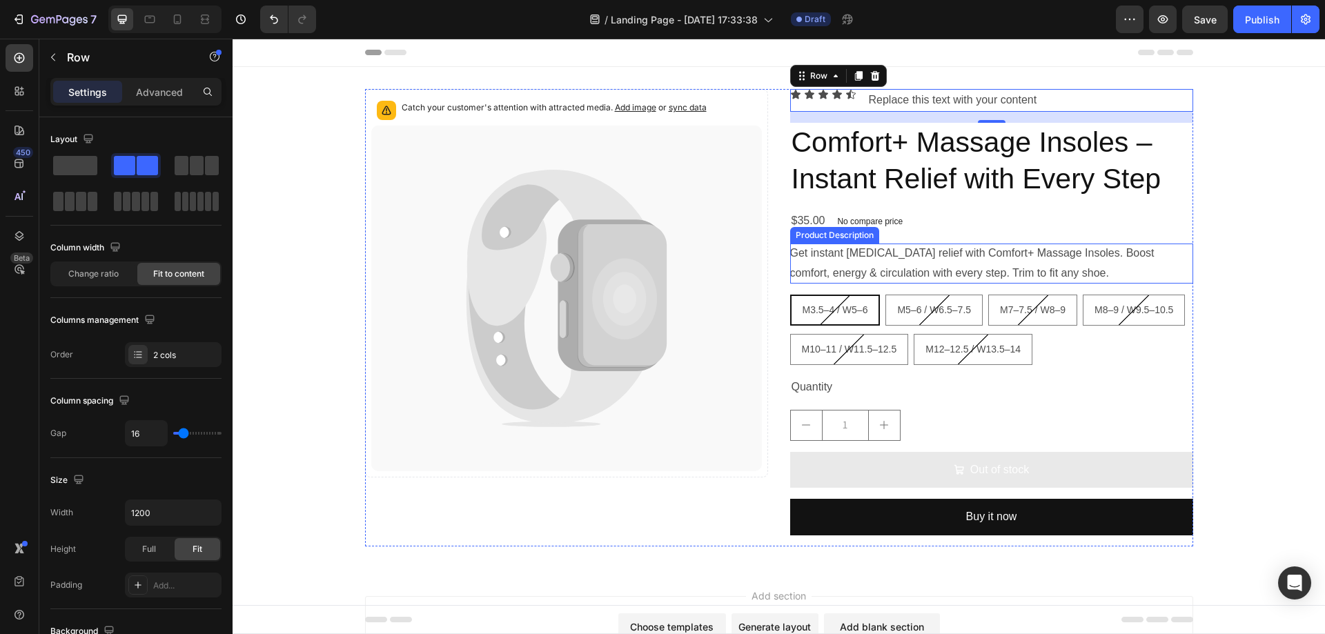
click at [884, 255] on p "Get instant foot pain relief with Comfort+ Massage Insoles. Boost comfort, ener…" at bounding box center [972, 263] width 364 height 32
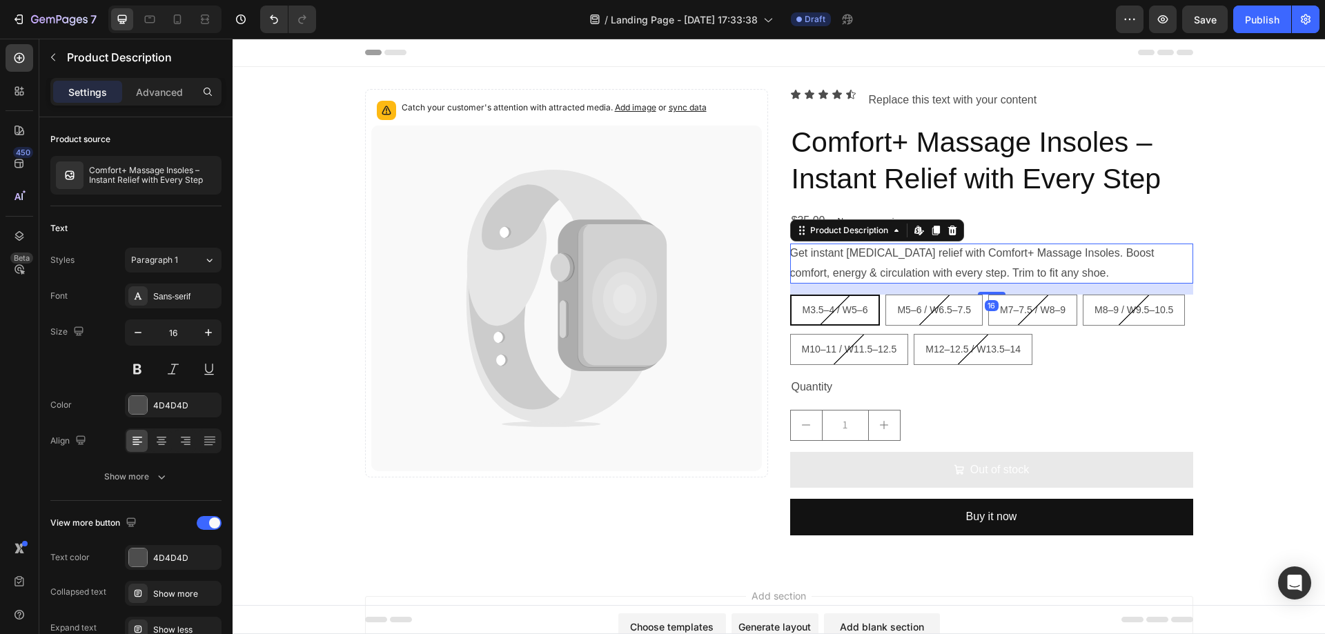
click at [884, 255] on p "Get instant foot pain relief with Comfort+ Massage Insoles. Boost comfort, ener…" at bounding box center [972, 263] width 364 height 32
click at [984, 268] on p "Get instant foot pain relief with Comfort+ Massage Insoles. Boost comfort, ener…" at bounding box center [972, 263] width 364 height 32
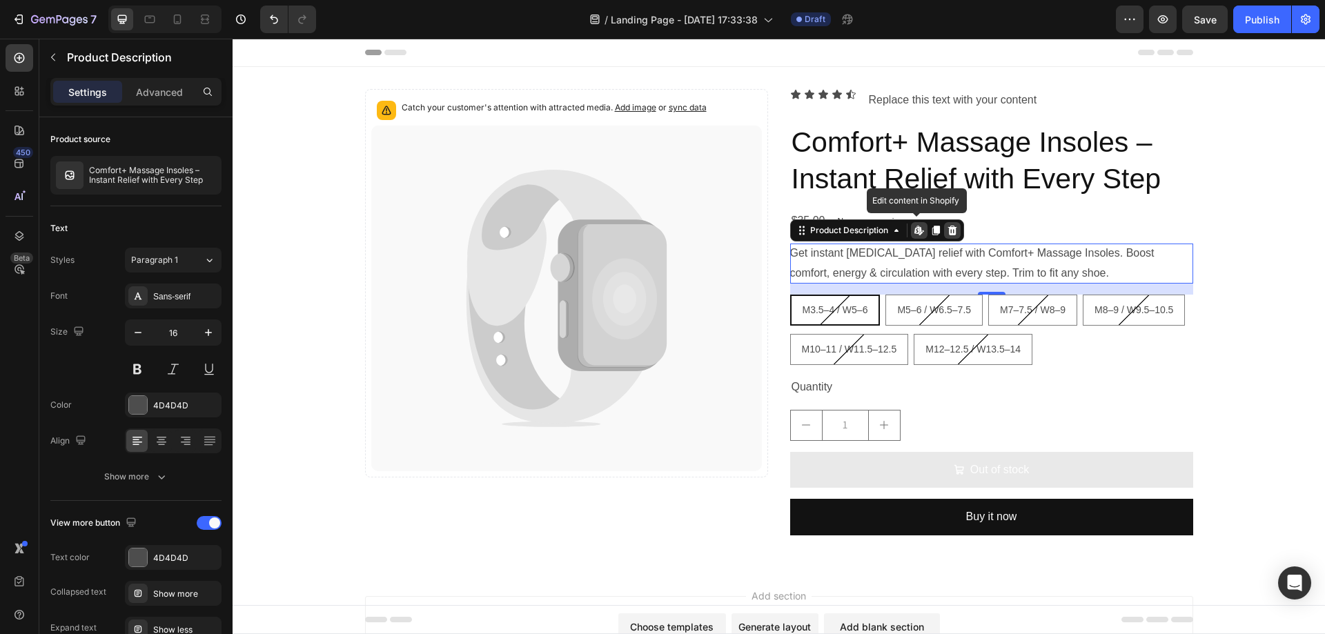
click at [947, 232] on icon at bounding box center [952, 230] width 11 height 11
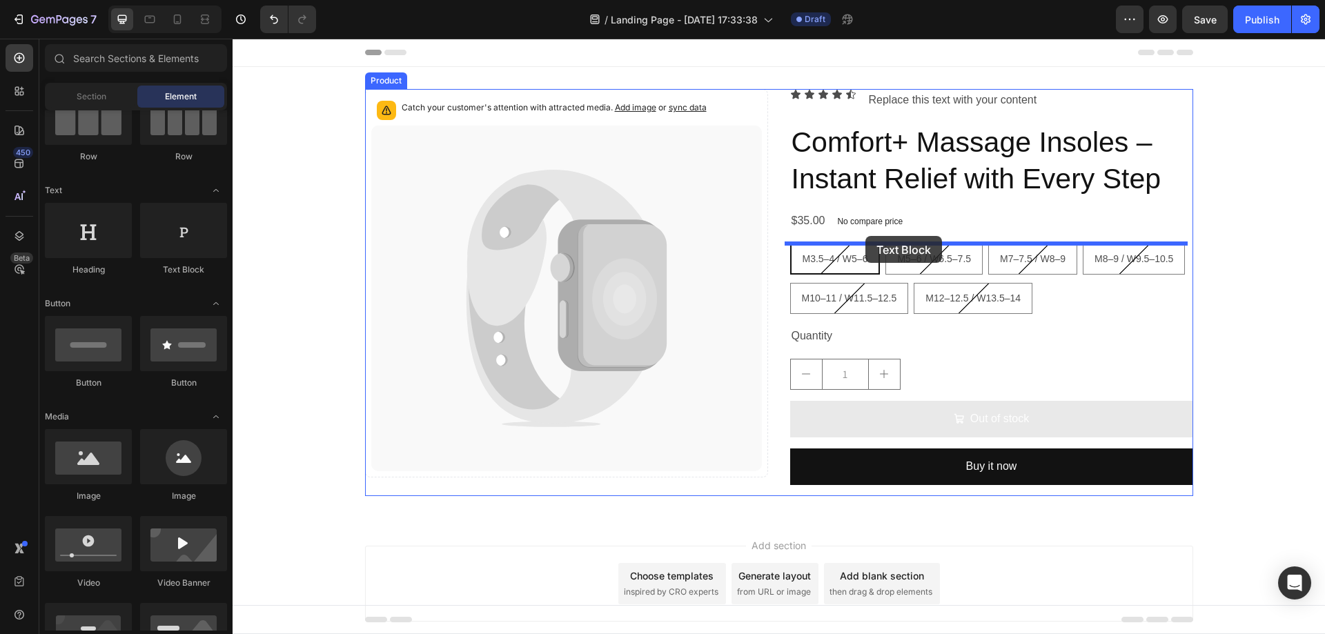
drag, startPoint x: 451, startPoint y: 284, endPoint x: 865, endPoint y: 236, distance: 417.5
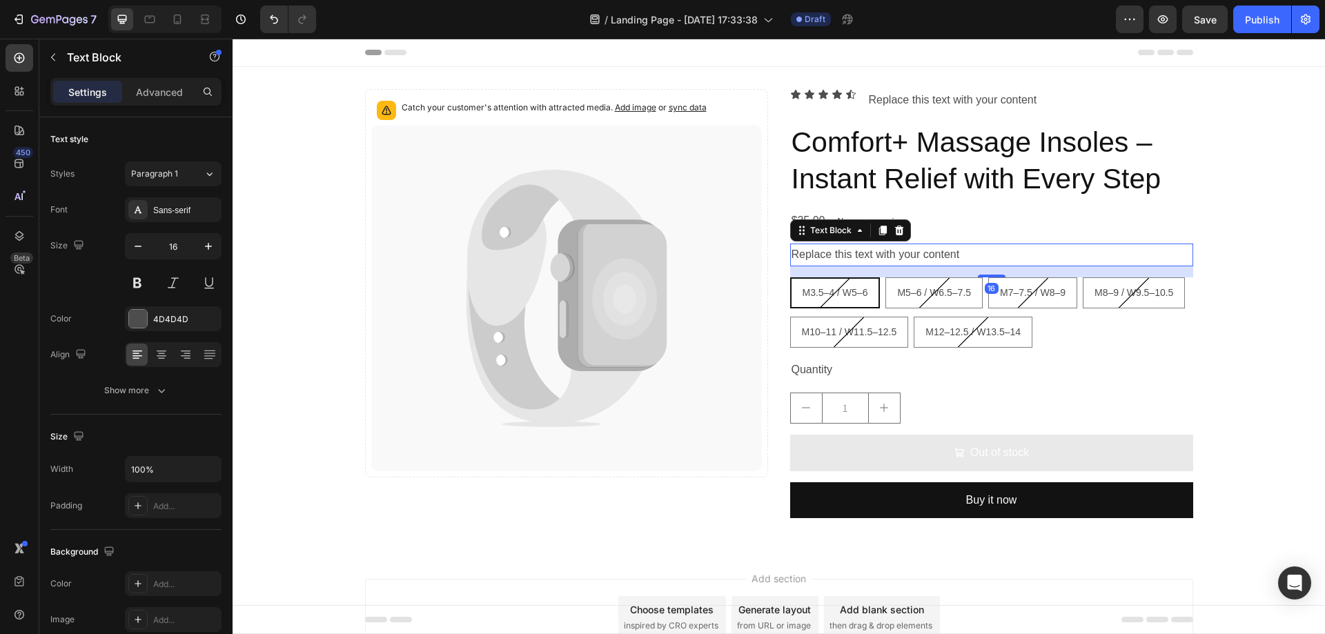
click at [842, 259] on div "Replace this text with your content" at bounding box center [991, 255] width 403 height 23
click at [840, 253] on p "Replace this text with your content" at bounding box center [992, 255] width 400 height 20
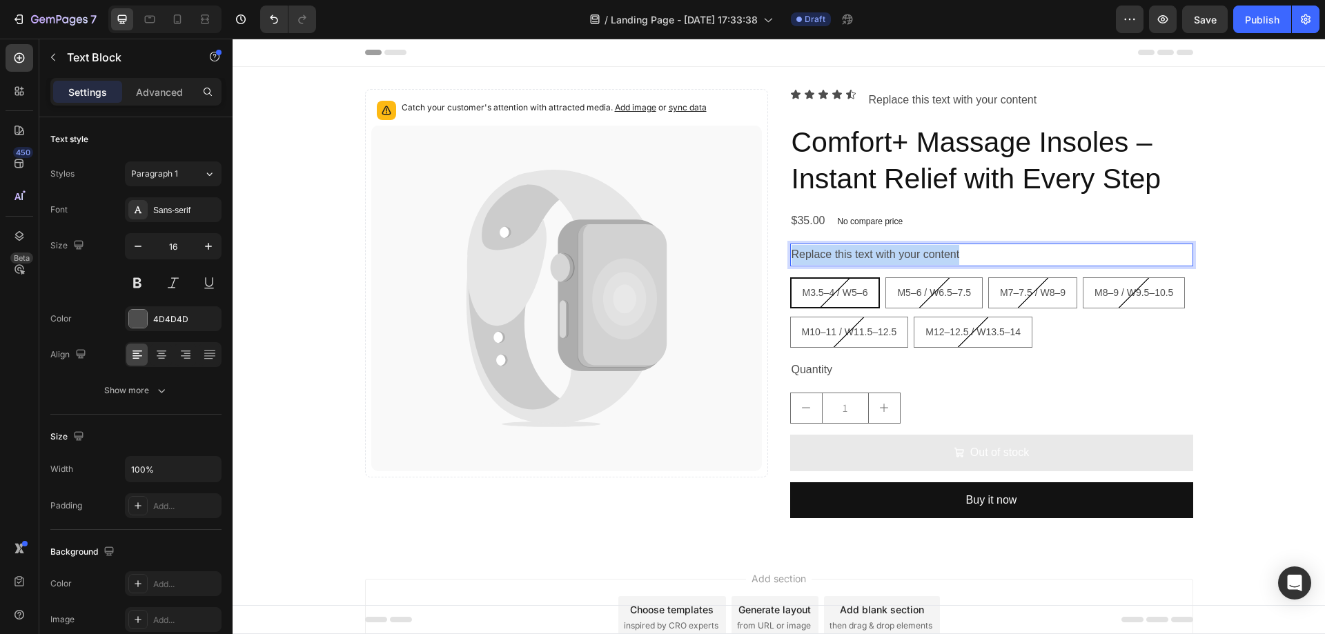
click at [840, 253] on p "Replace this text with your content" at bounding box center [992, 255] width 400 height 20
click at [852, 255] on p "All-Day Comfort, Right Away" at bounding box center [992, 255] width 400 height 20
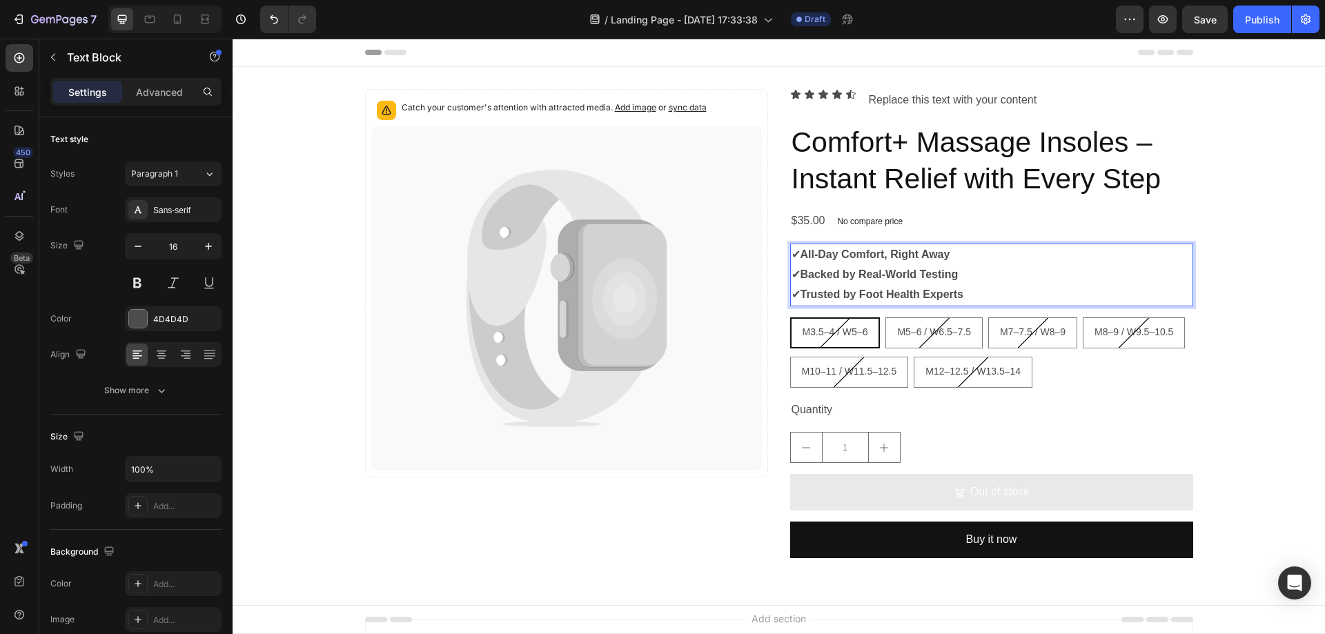
click at [895, 254] on strong "All-Day Comfort, Right Away" at bounding box center [875, 254] width 150 height 12
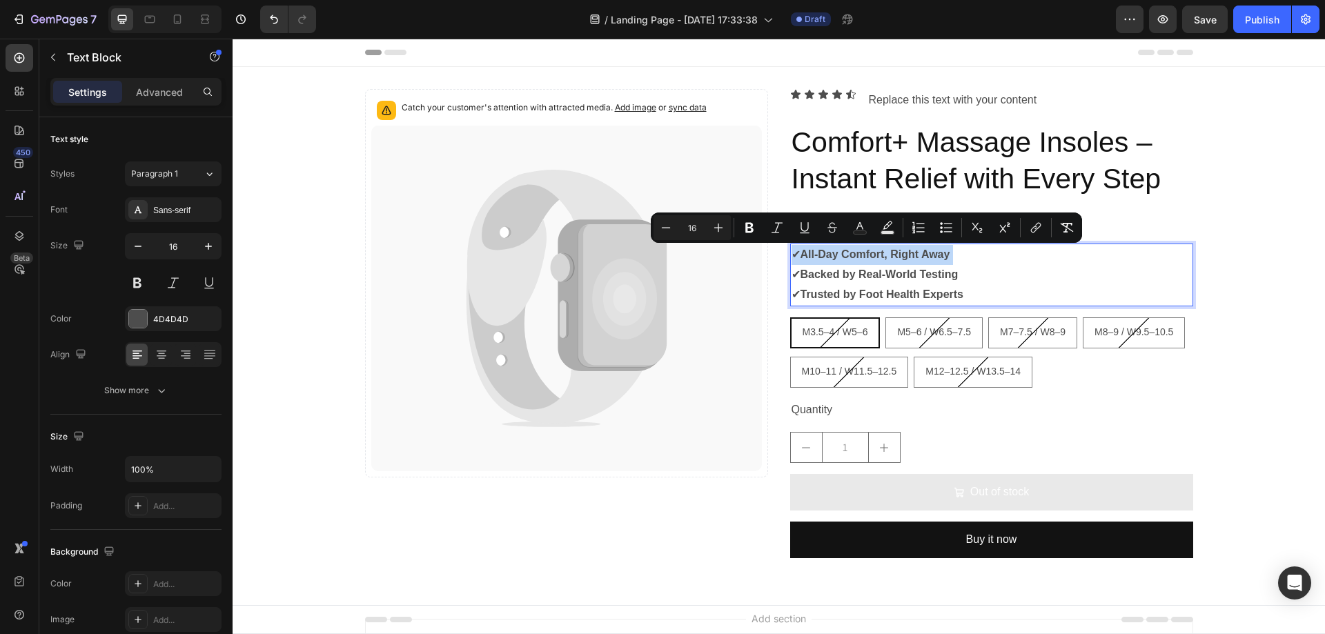
click at [804, 253] on strong "All-Day Comfort, Right Away" at bounding box center [875, 254] width 150 height 12
drag, startPoint x: 798, startPoint y: 254, endPoint x: 946, endPoint y: 253, distance: 147.7
click at [946, 253] on strong "All-Day Comfort, Right Away" at bounding box center [875, 254] width 150 height 12
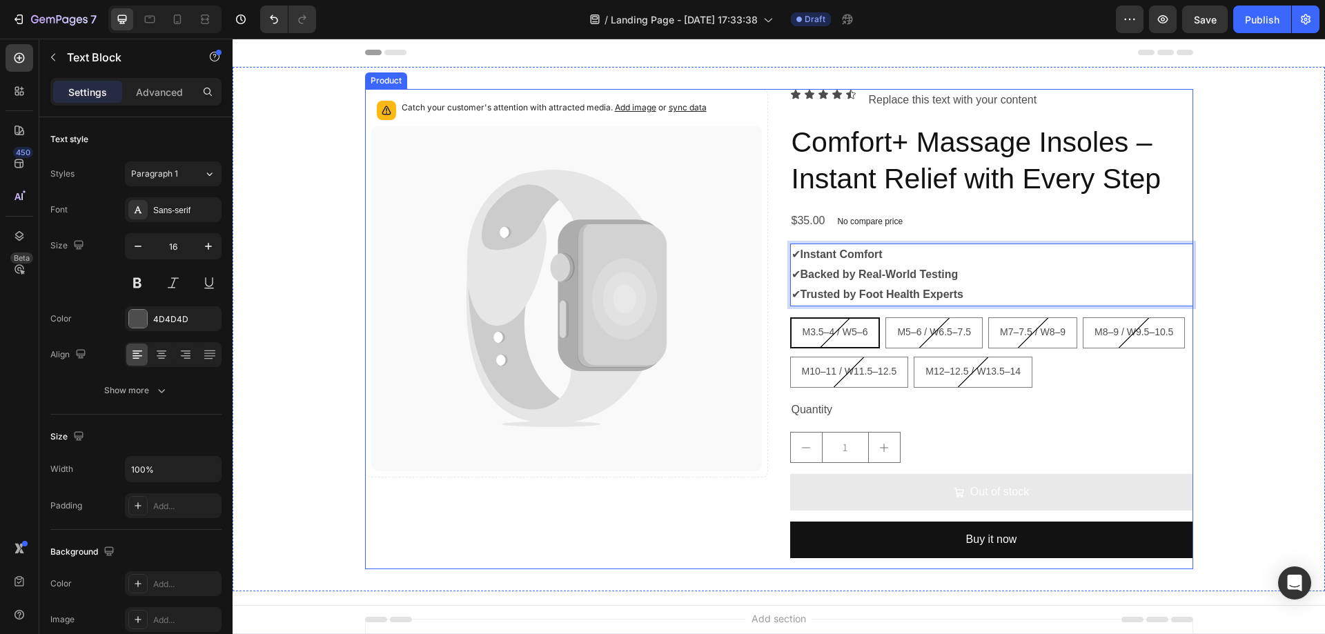
click at [849, 262] on p "✔ Instant Comfort" at bounding box center [992, 255] width 400 height 20
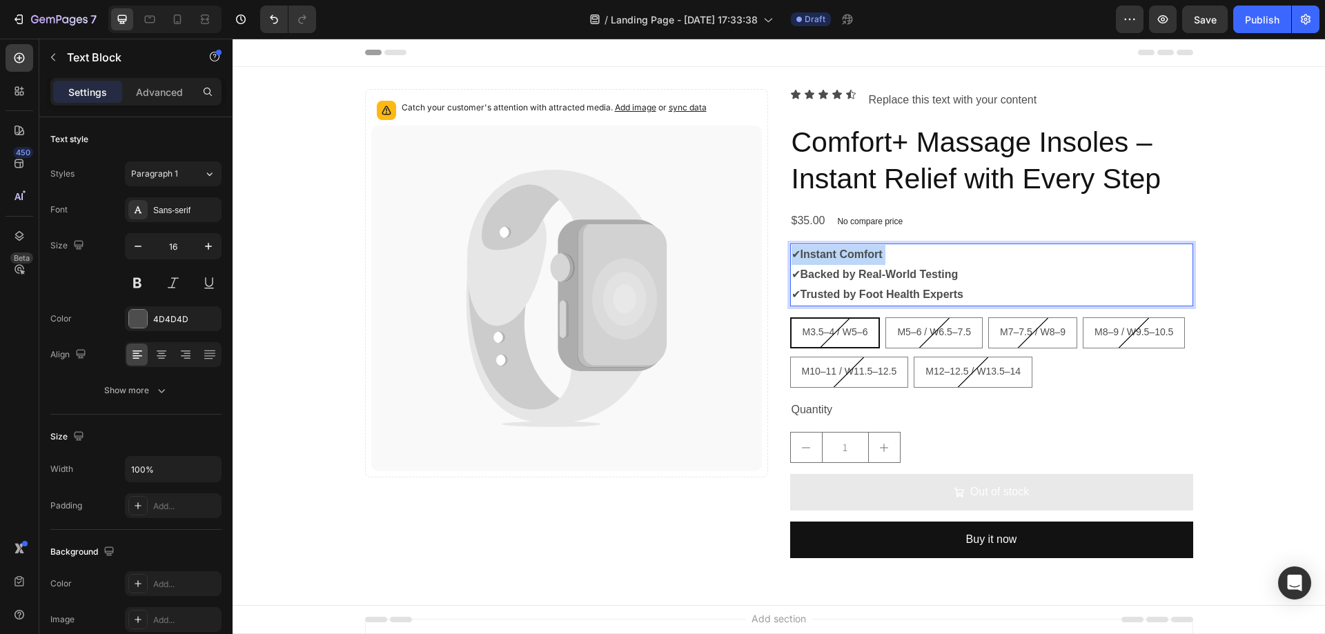
click at [849, 262] on p "✔ Instant Comfort" at bounding box center [992, 255] width 400 height 20
click at [847, 293] on strong "Easy on Your Feet" at bounding box center [847, 294] width 95 height 12
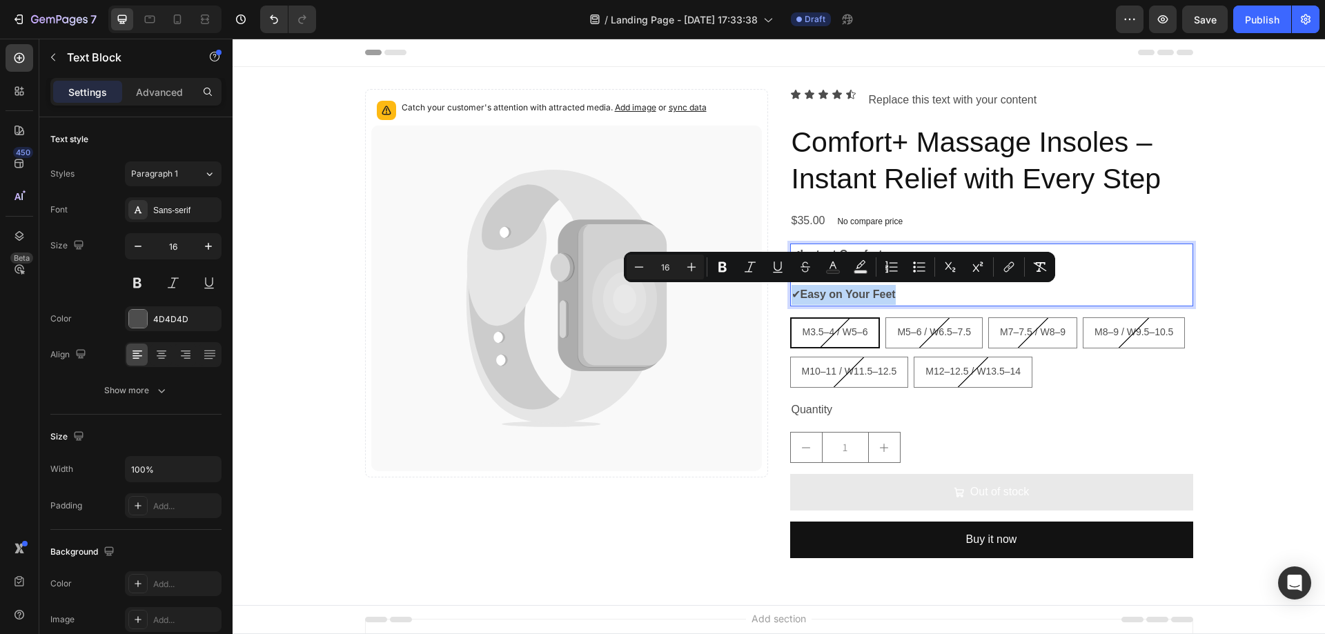
click at [847, 293] on strong "Easy on Your Feet" at bounding box center [847, 294] width 95 height 12
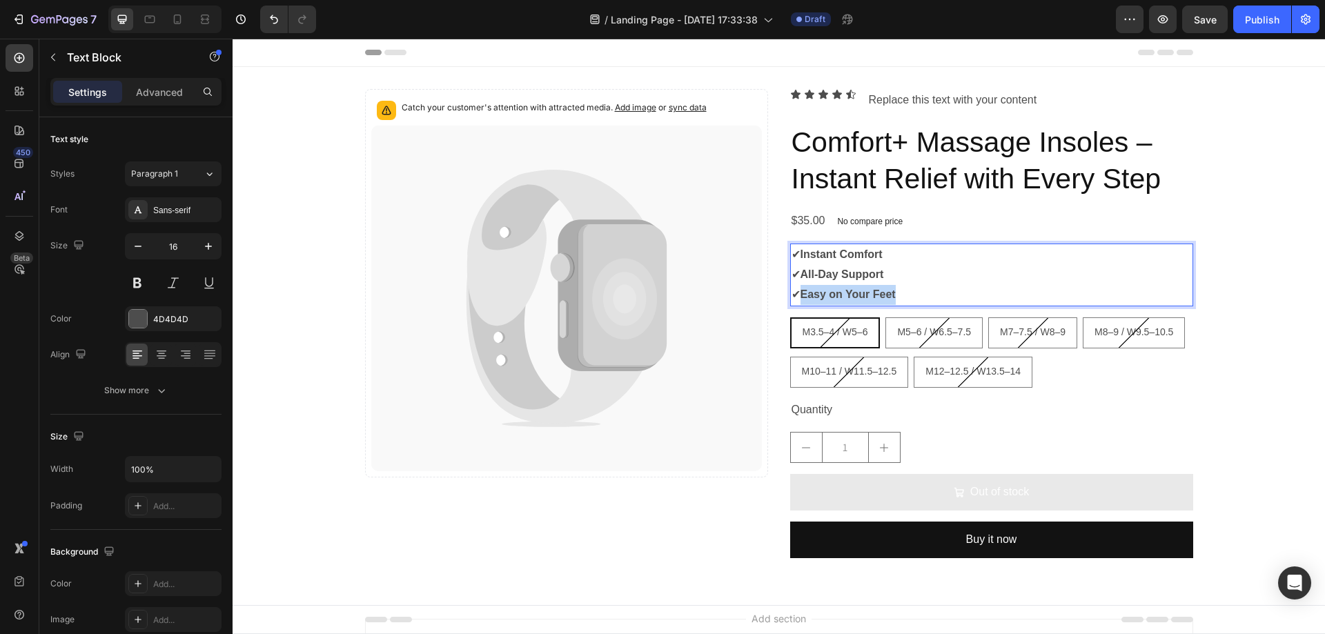
drag, startPoint x: 799, startPoint y: 293, endPoint x: 898, endPoint y: 297, distance: 98.8
click at [898, 297] on p "✔ Easy on Your Feet" at bounding box center [992, 295] width 400 height 20
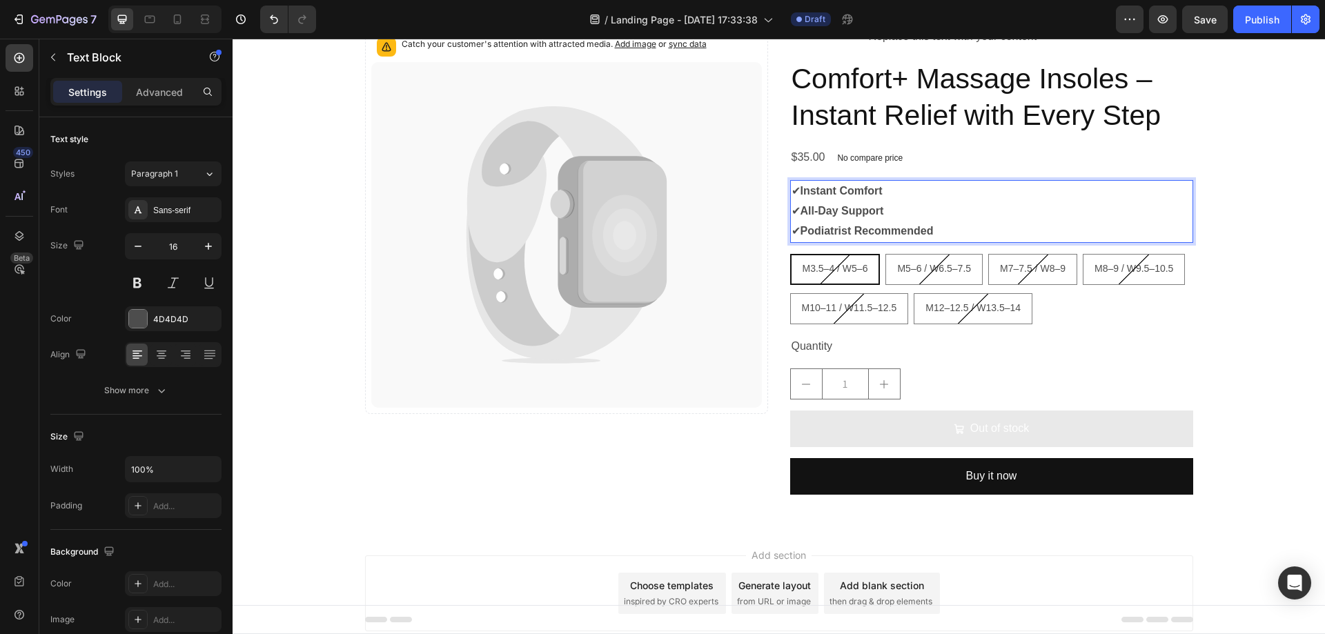
scroll to position [69, 0]
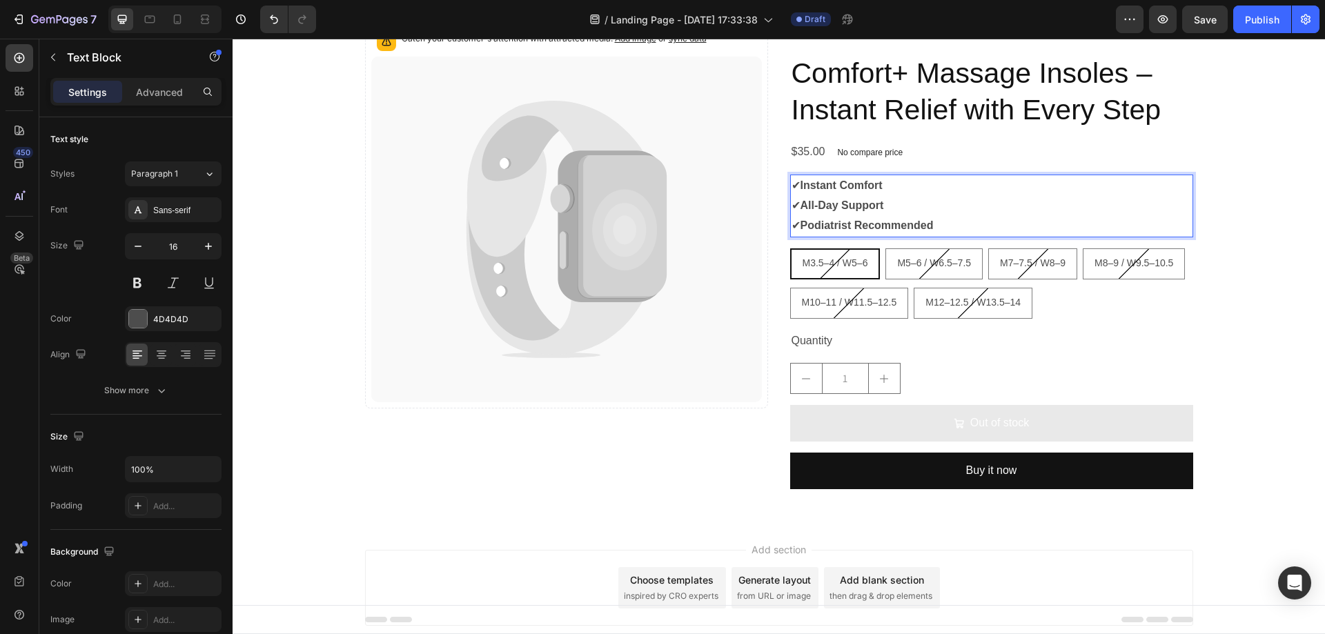
click at [71, 61] on p "Text Block" at bounding box center [125, 57] width 117 height 17
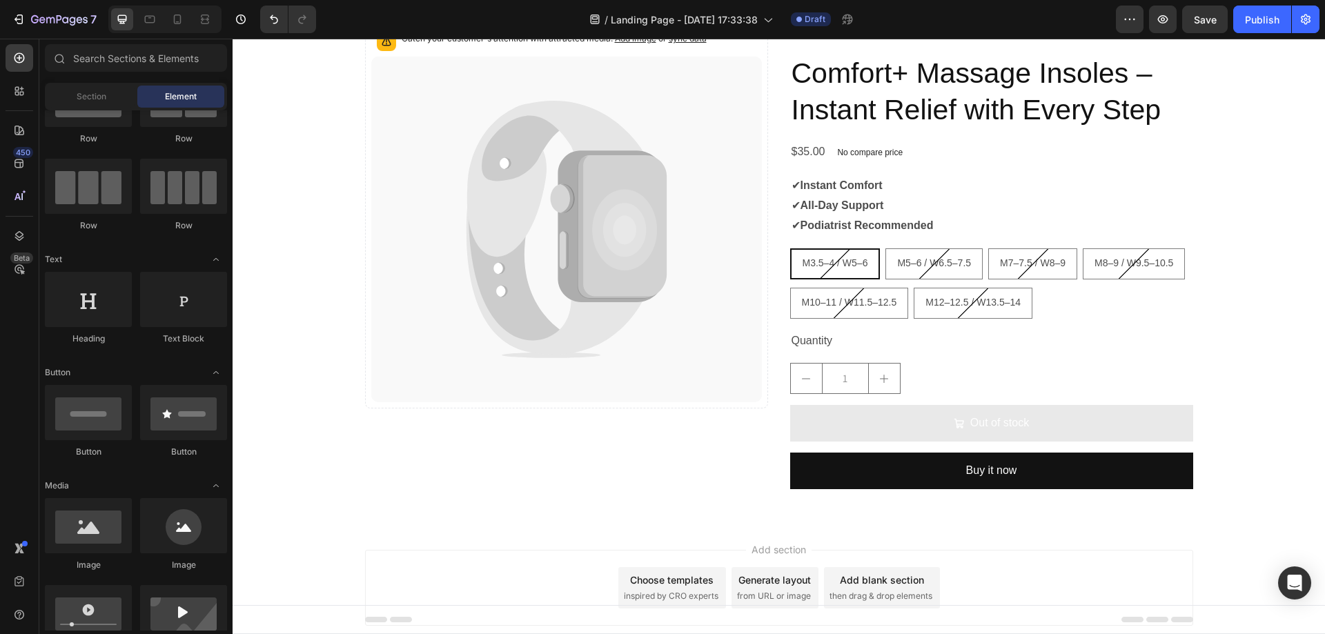
scroll to position [0, 0]
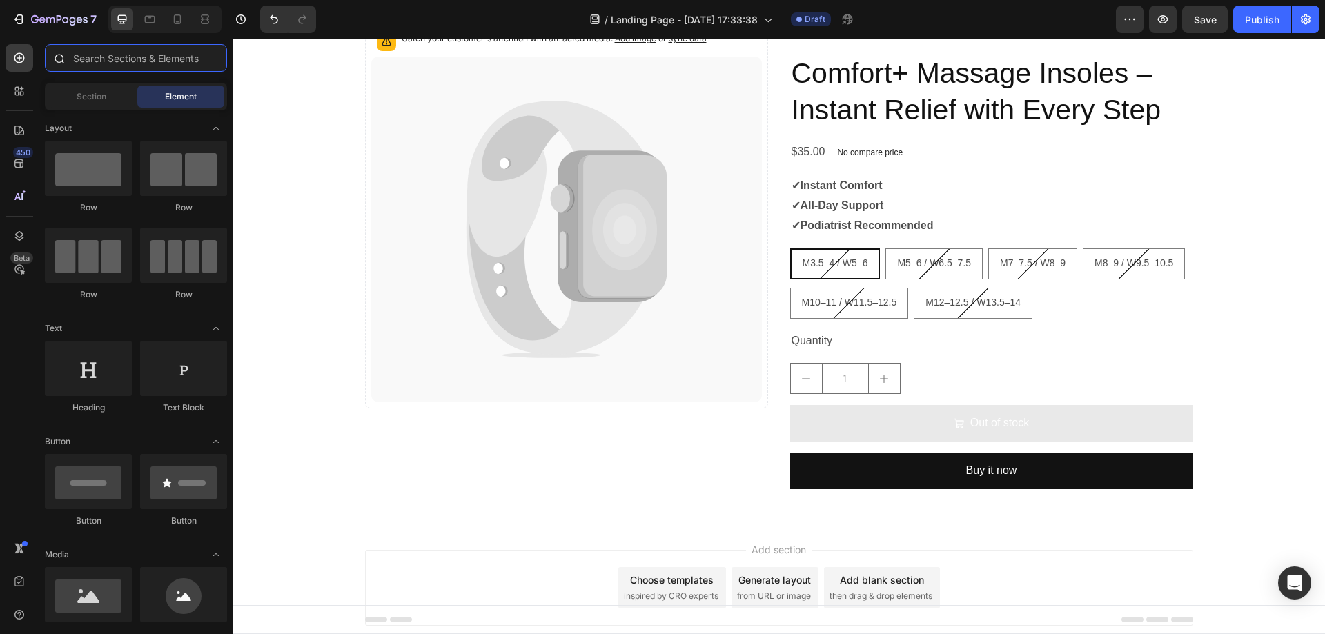
click at [106, 67] on input "text" at bounding box center [136, 58] width 182 height 28
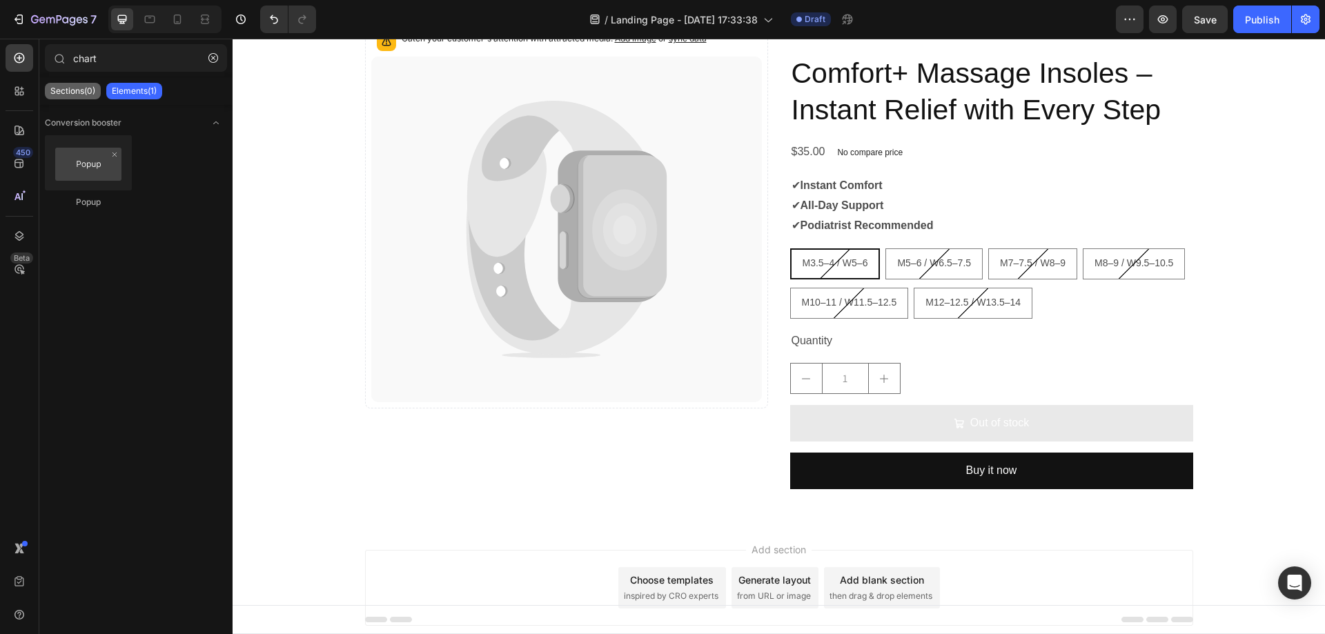
click at [68, 84] on div "Sections(0)" at bounding box center [73, 91] width 56 height 17
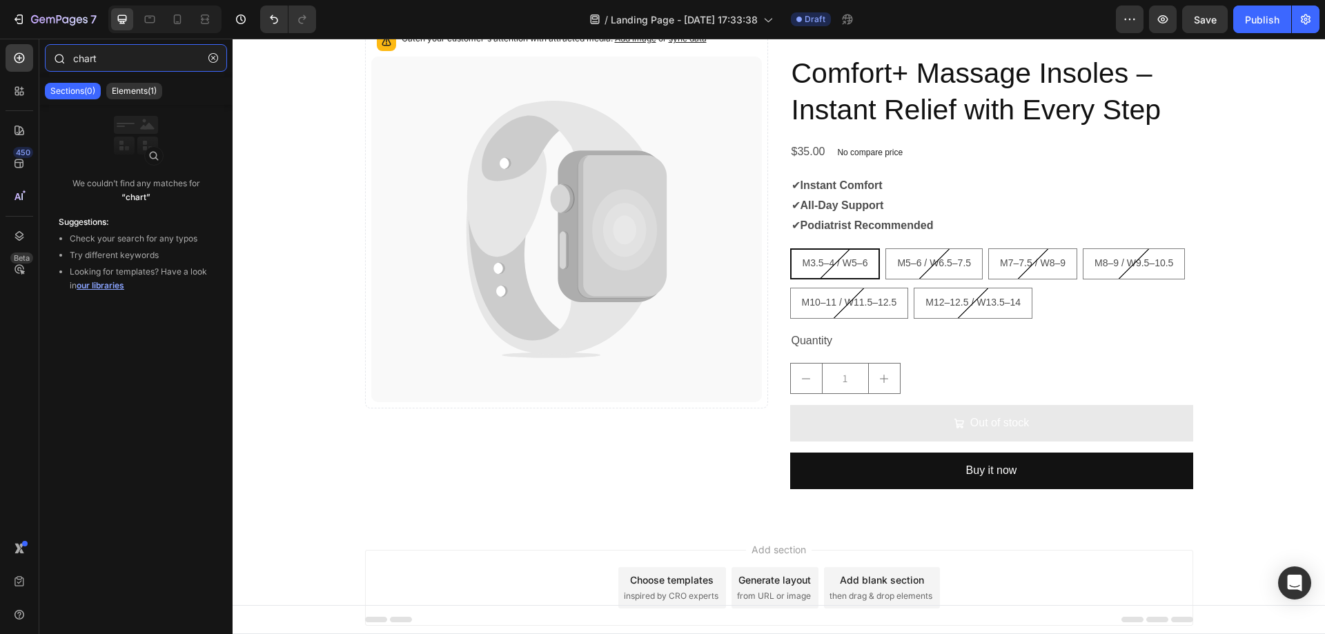
click at [125, 59] on input "chart" at bounding box center [136, 58] width 182 height 28
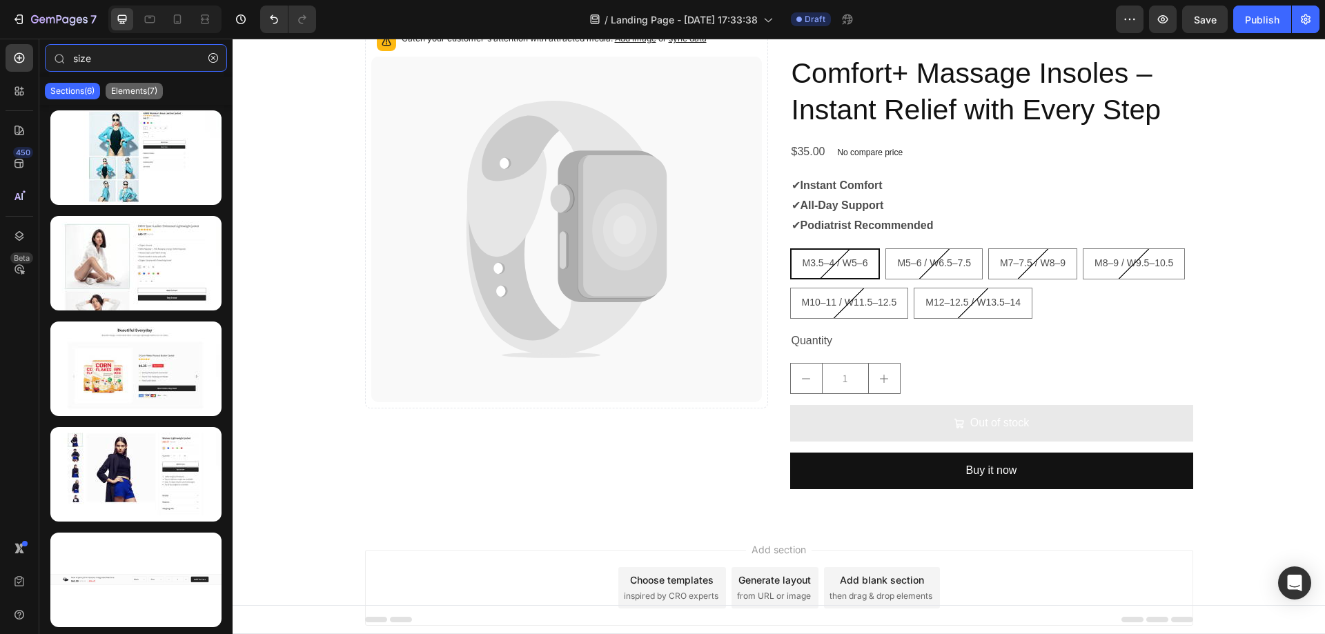
type input "size"
click at [126, 90] on p "Elements(7)" at bounding box center [134, 91] width 46 height 11
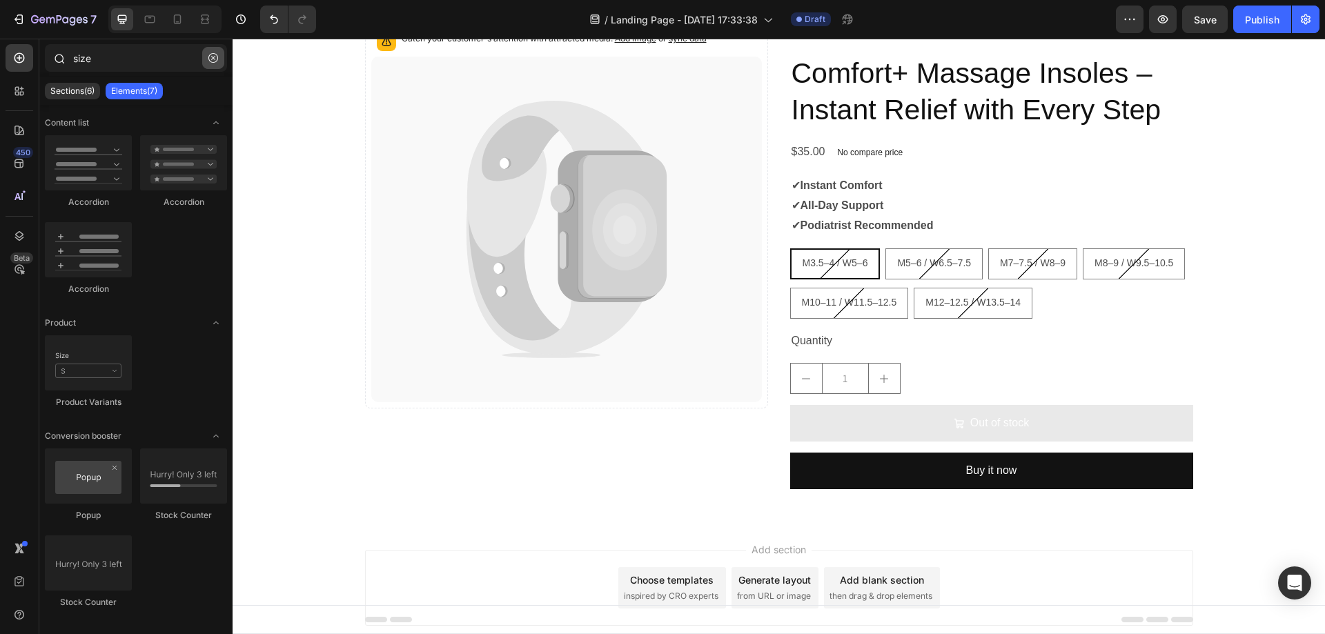
click at [211, 55] on icon "button" at bounding box center [213, 58] width 10 height 10
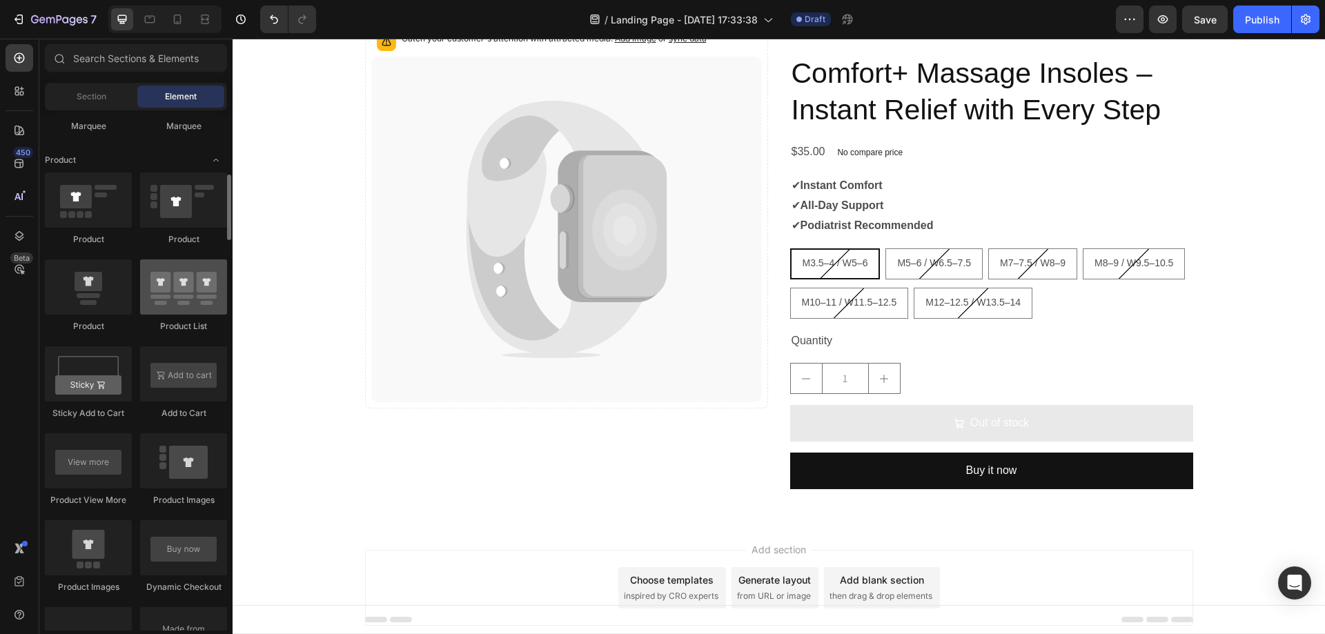
scroll to position [1794, 0]
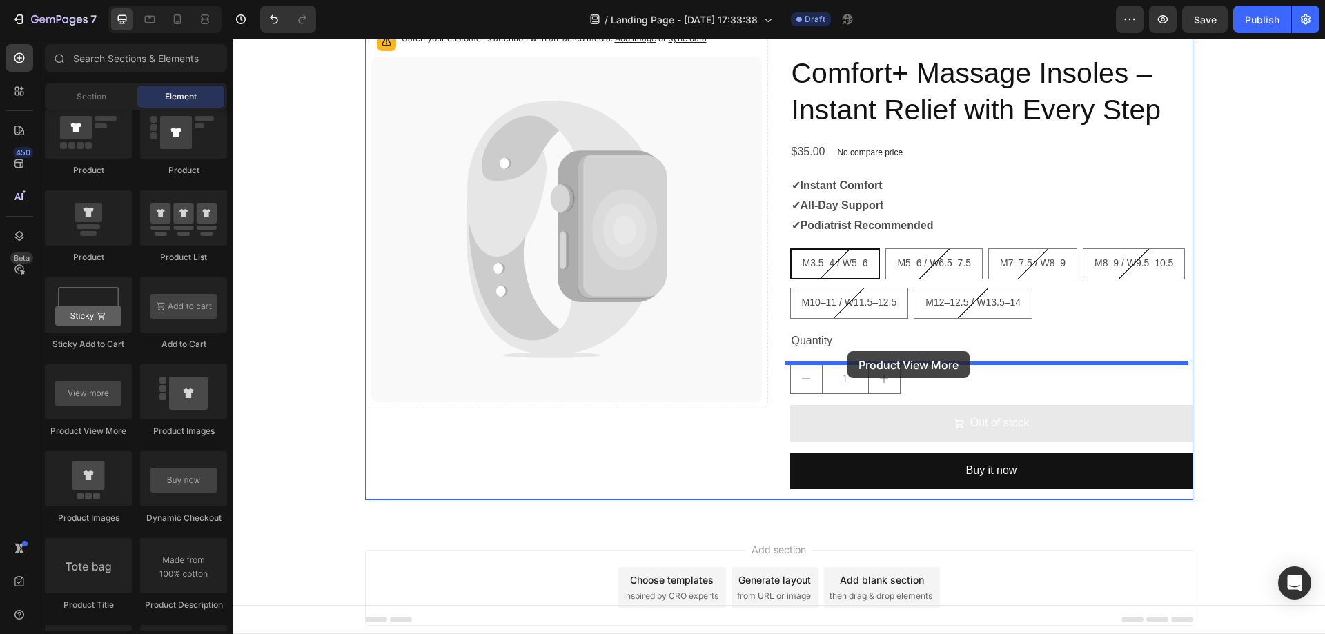
drag, startPoint x: 322, startPoint y: 435, endPoint x: 847, endPoint y: 351, distance: 532.5
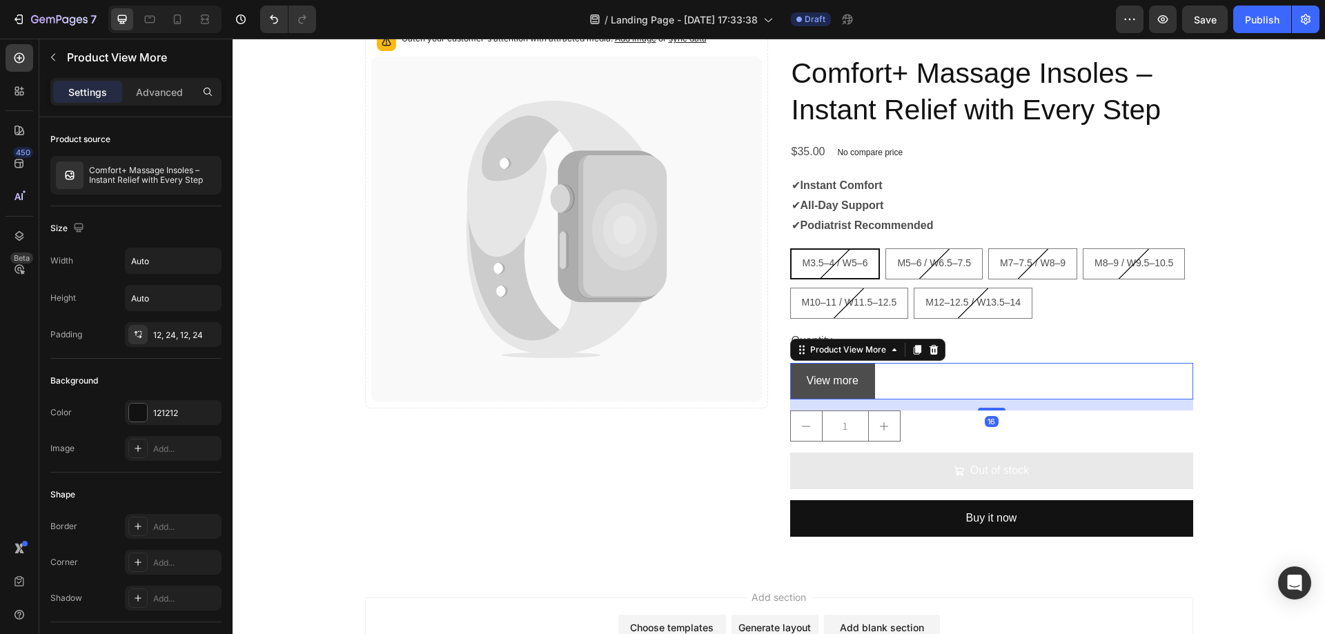
click at [791, 380] on button "View more" at bounding box center [832, 381] width 85 height 37
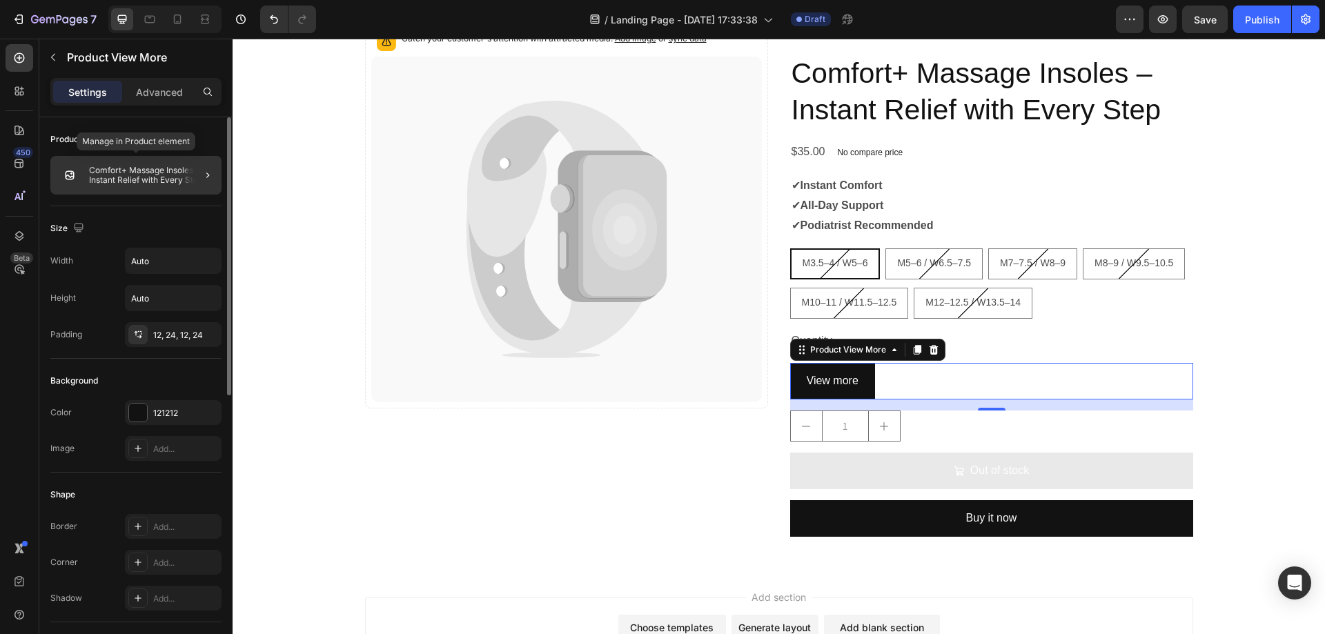
click at [136, 172] on p "Comfort+ Massage Insoles – Instant Relief with Every Step" at bounding box center [152, 175] width 127 height 19
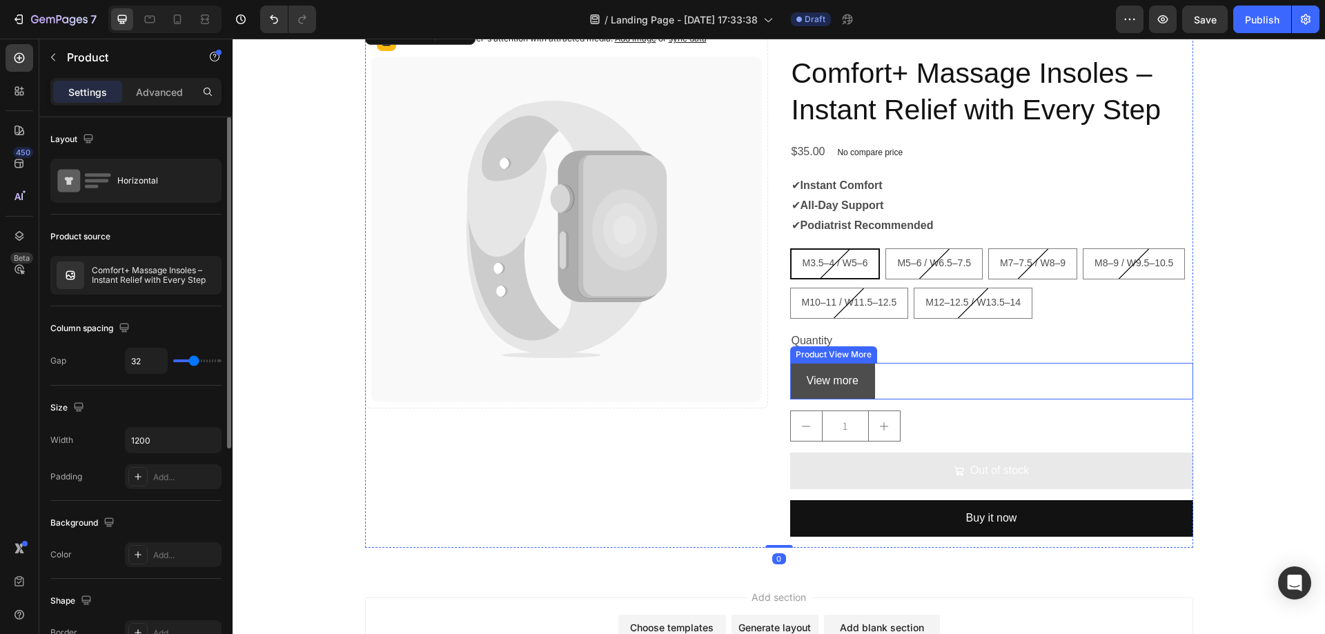
click at [790, 382] on button "View more" at bounding box center [832, 381] width 85 height 37
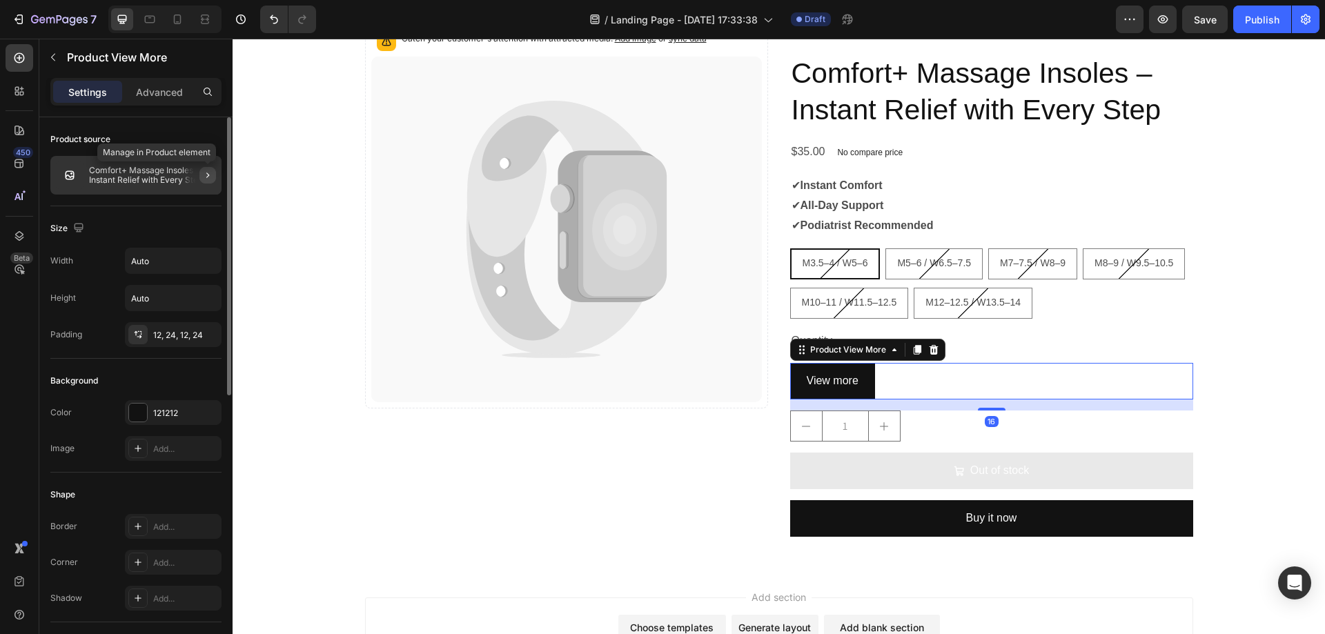
click at [204, 177] on icon "button" at bounding box center [207, 175] width 11 height 11
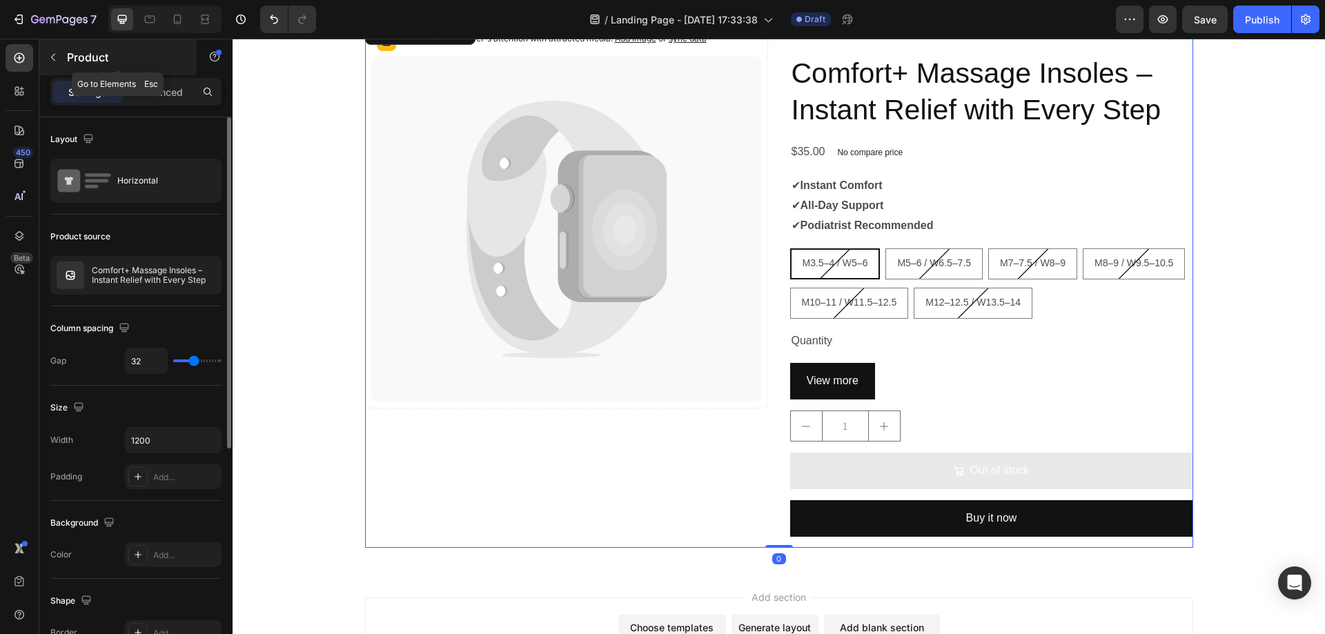
click at [52, 52] on icon "button" at bounding box center [53, 57] width 11 height 11
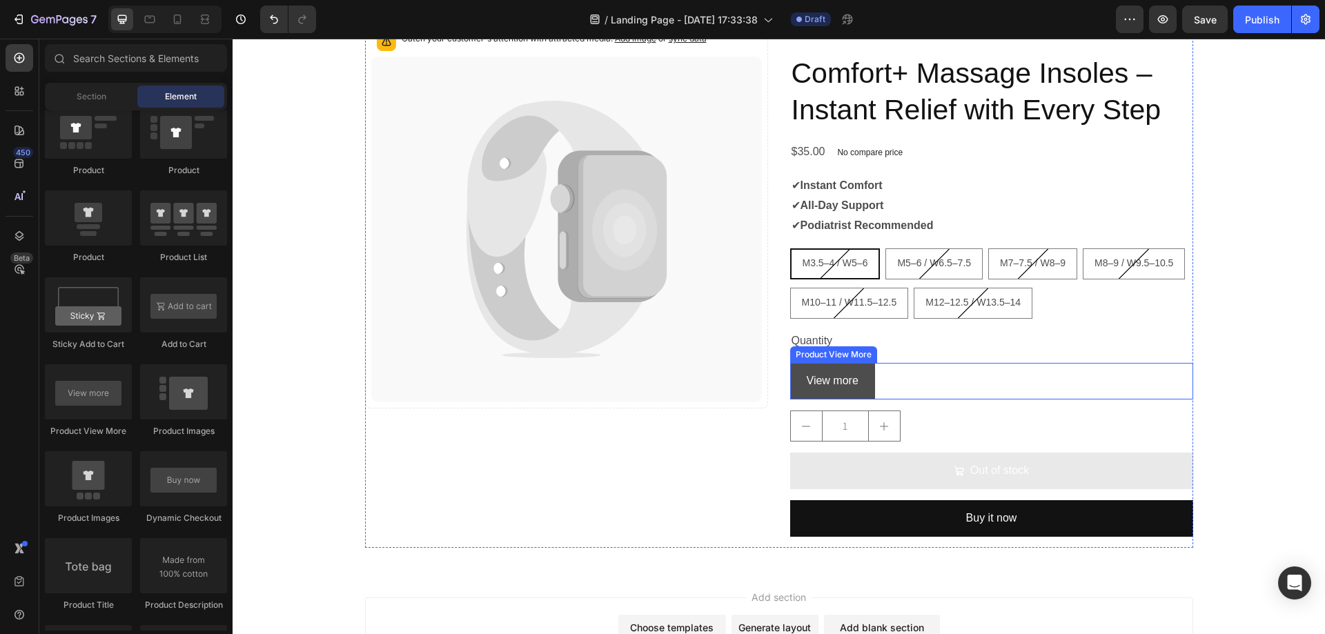
click at [861, 380] on button "View more" at bounding box center [832, 381] width 85 height 37
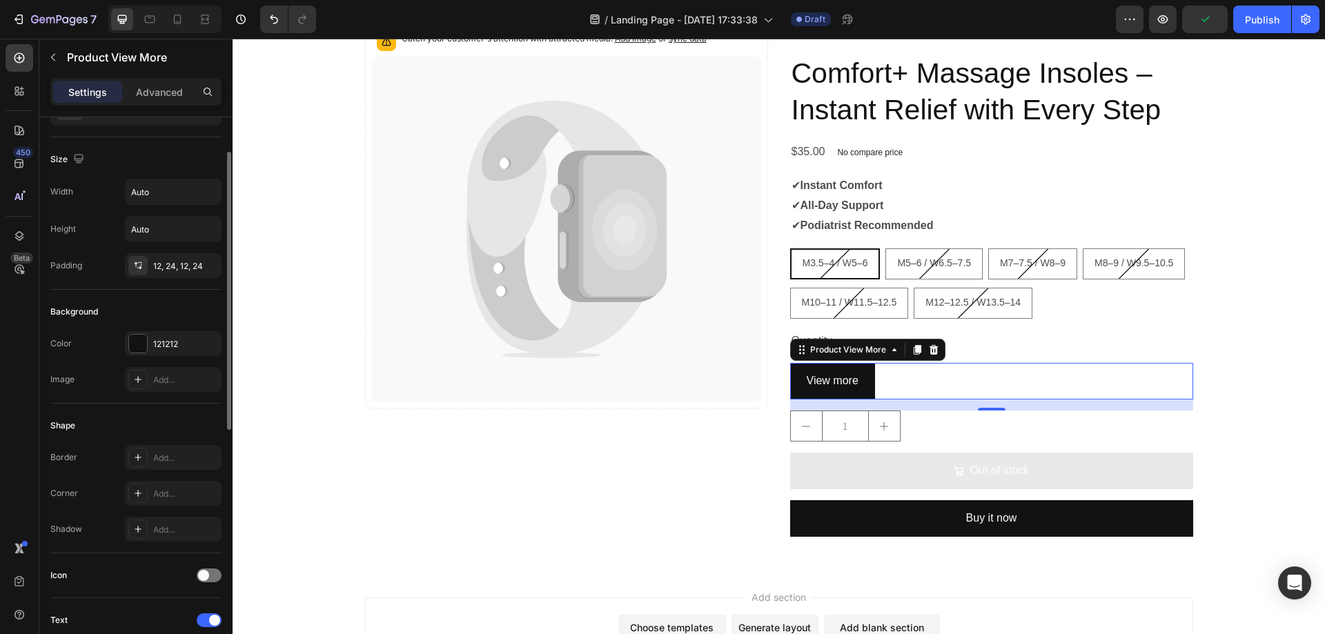
scroll to position [0, 0]
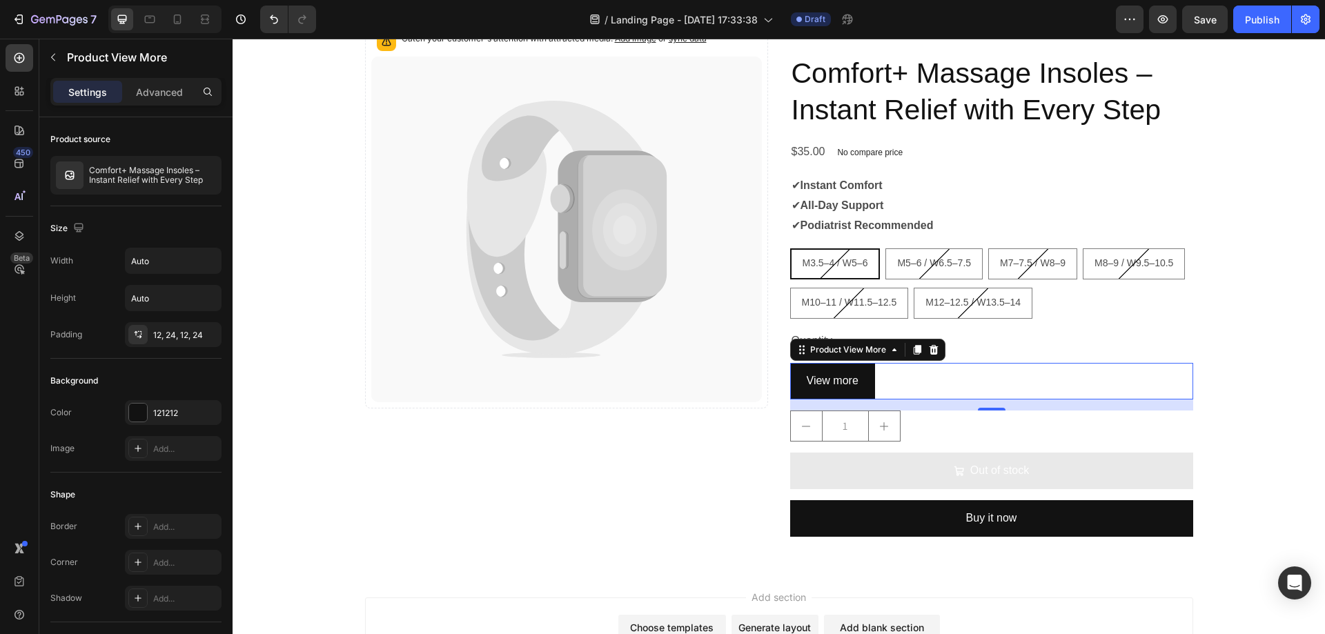
click at [856, 359] on div "Product View More" at bounding box center [867, 350] width 155 height 22
click at [857, 351] on div "Product View More" at bounding box center [847, 350] width 81 height 12
click at [849, 371] on p "View more" at bounding box center [833, 381] width 52 height 20
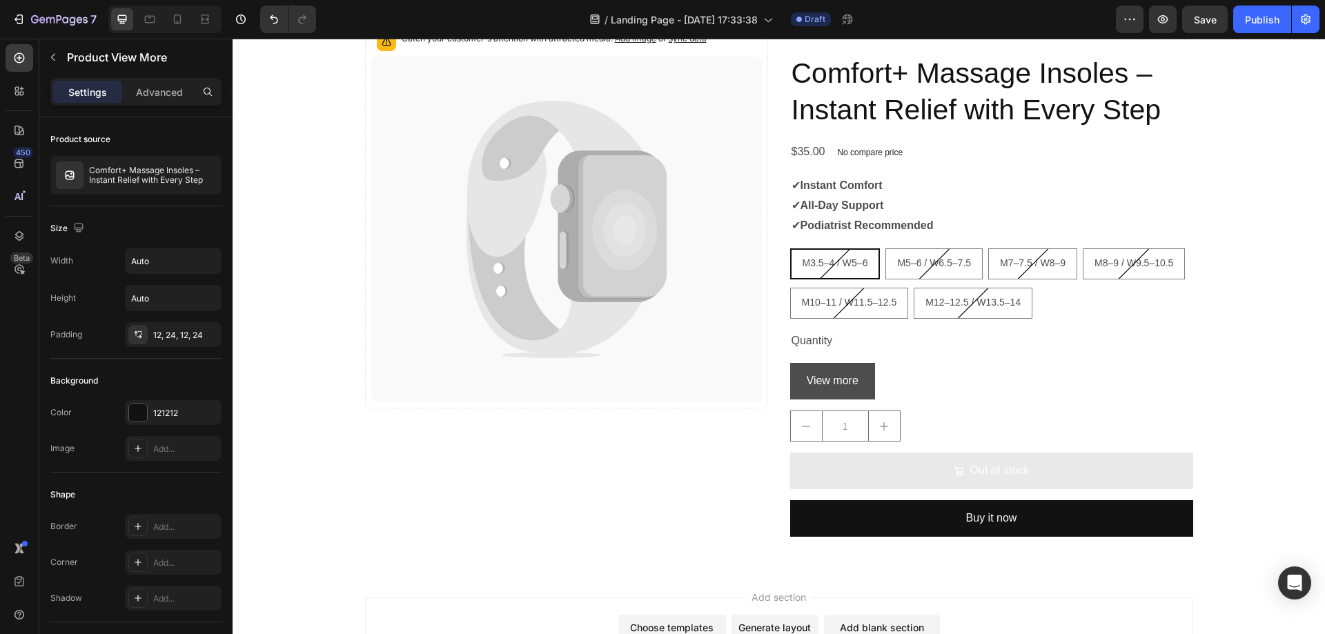
click at [858, 372] on button "View more" at bounding box center [832, 381] width 85 height 37
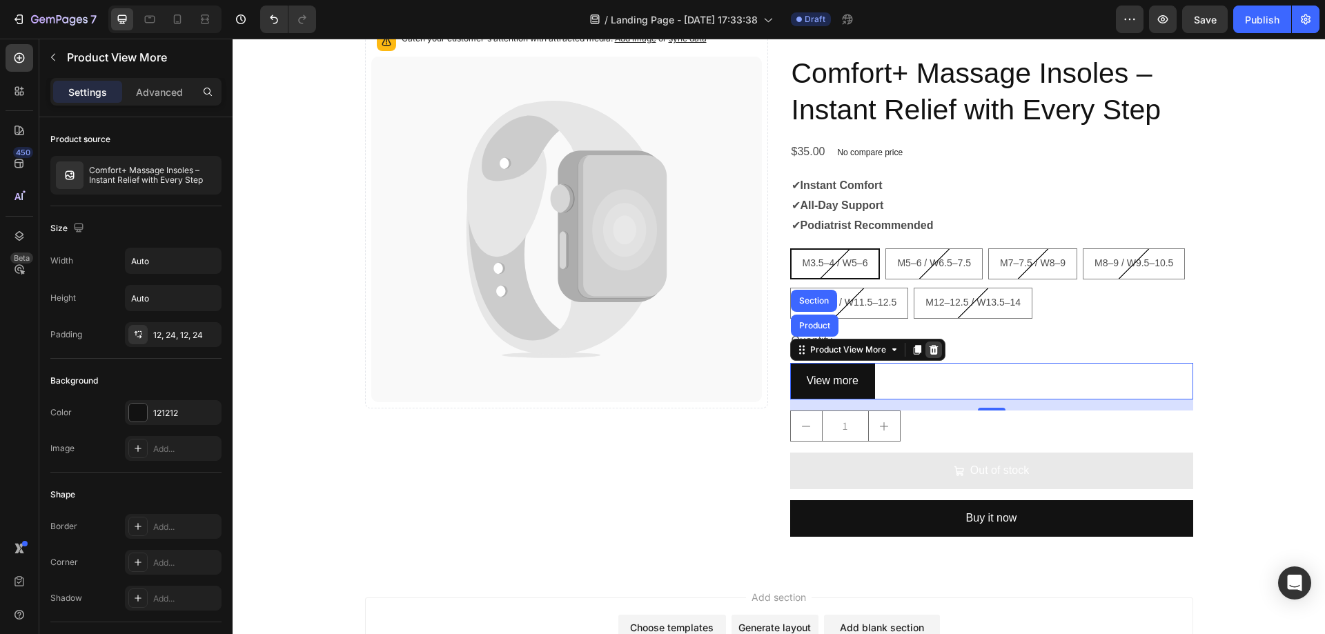
click at [929, 347] on icon at bounding box center [933, 350] width 9 height 10
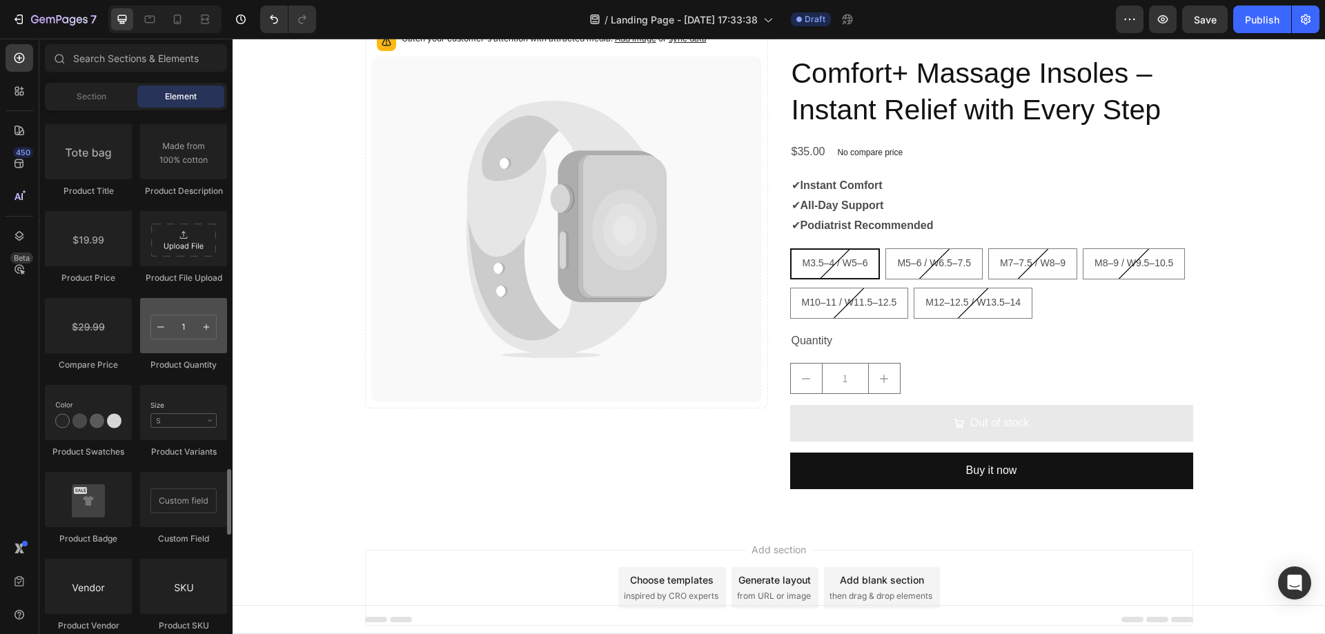
scroll to position [2277, 0]
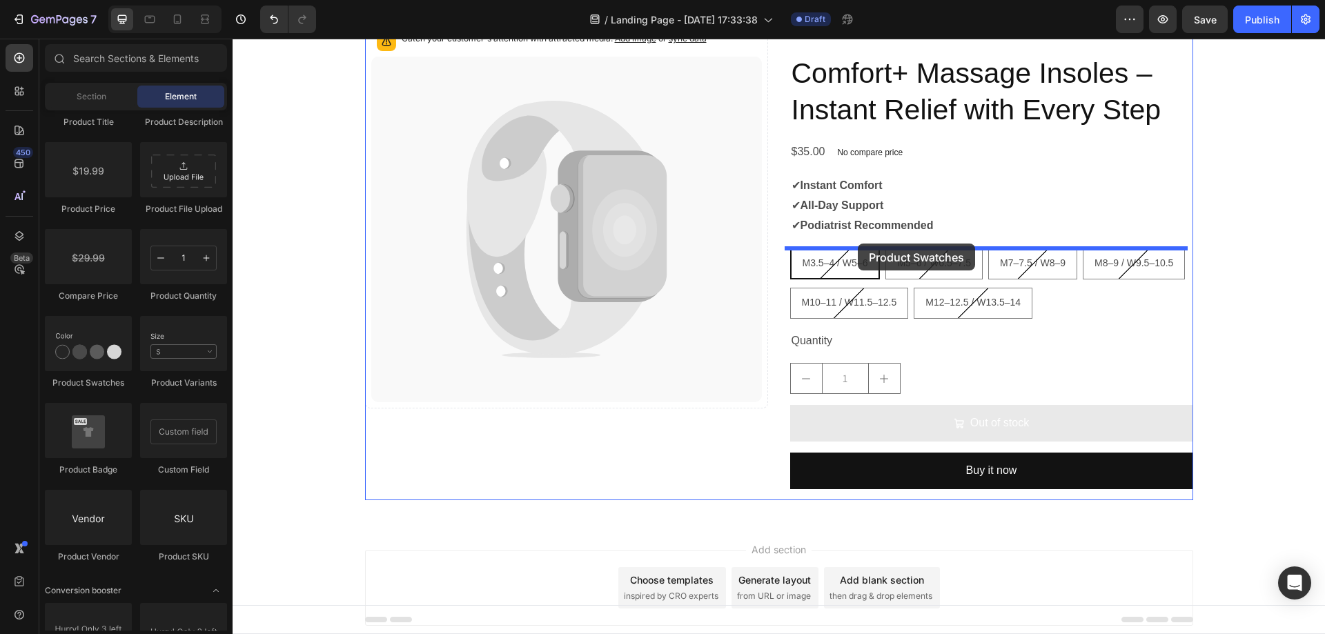
drag, startPoint x: 315, startPoint y: 388, endPoint x: 858, endPoint y: 244, distance: 561.9
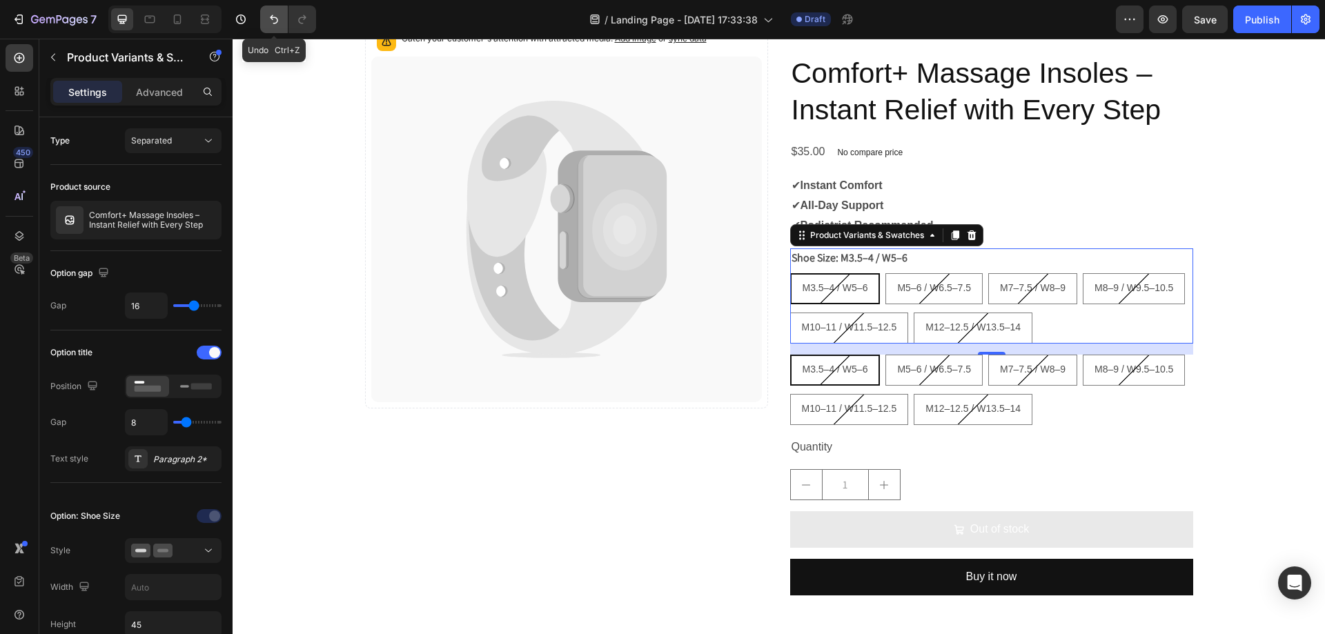
click at [268, 14] on icon "Undo/Redo" at bounding box center [274, 19] width 14 height 14
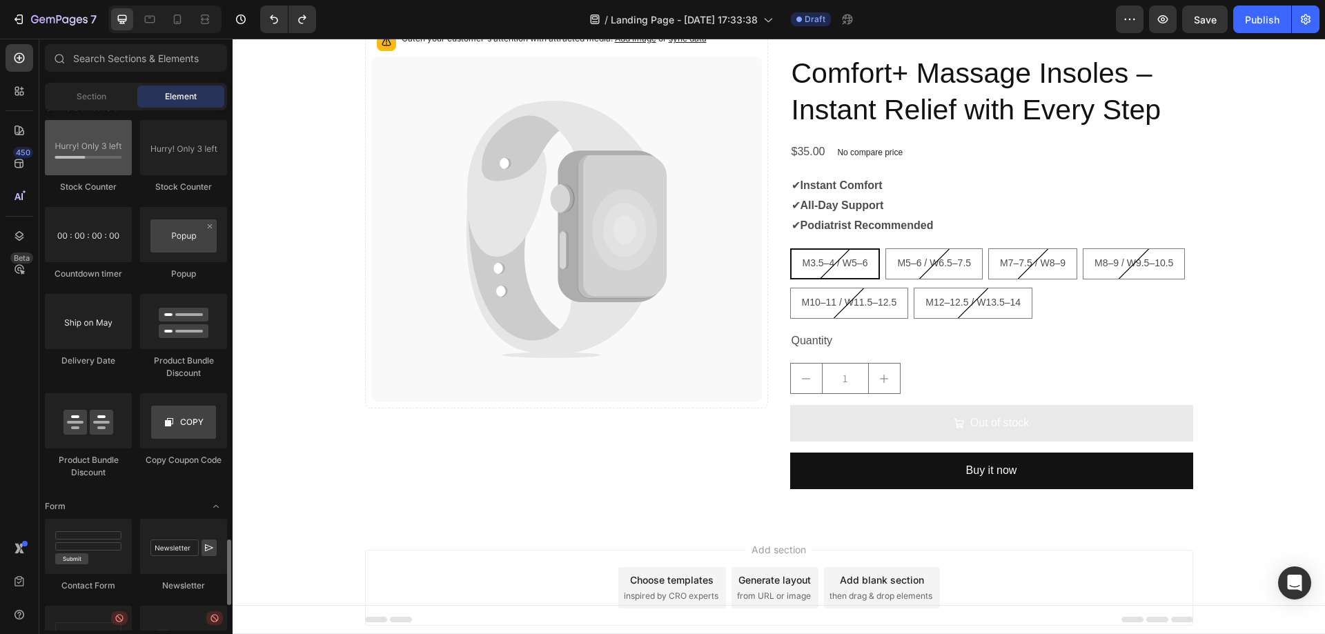
scroll to position [2829, 0]
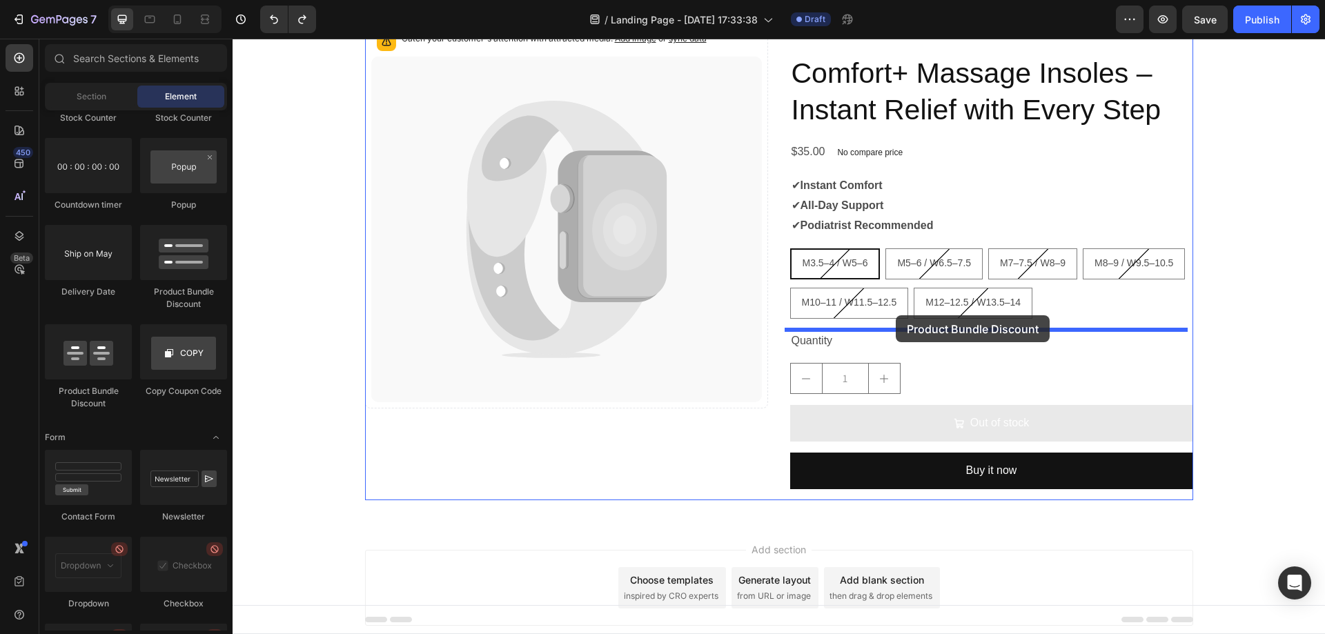
drag, startPoint x: 308, startPoint y: 404, endPoint x: 896, endPoint y: 315, distance: 594.5
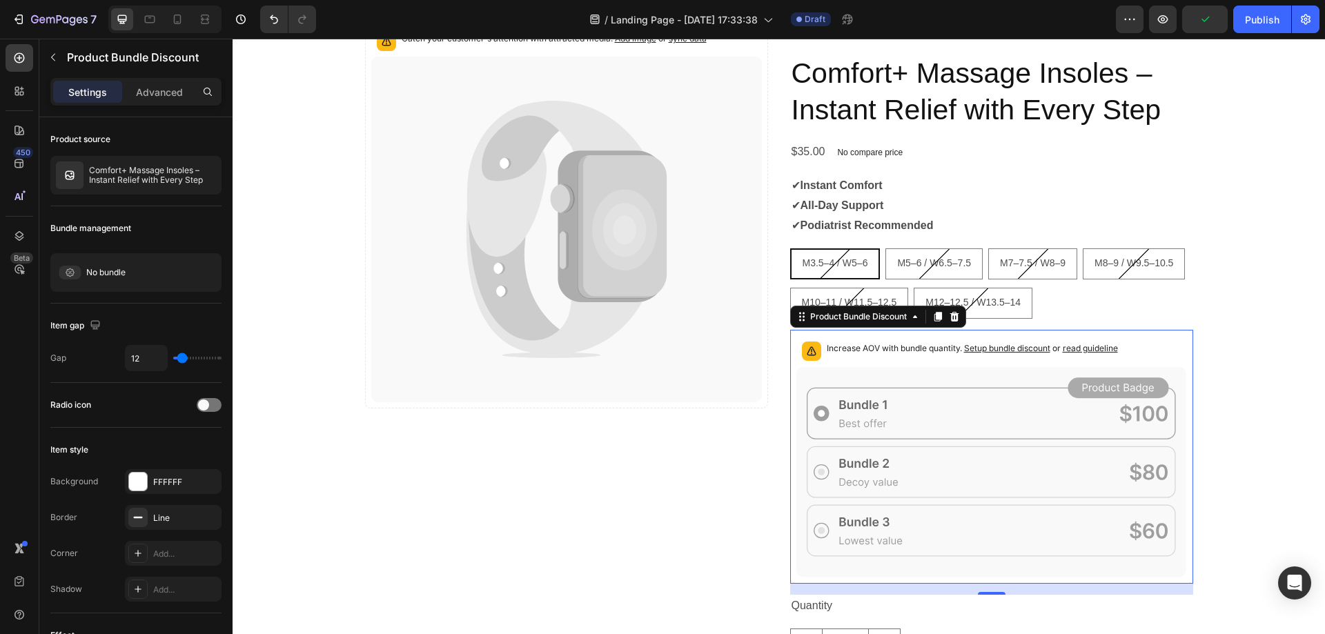
click at [1023, 347] on span "Setup bundle discount" at bounding box center [1007, 348] width 86 height 10
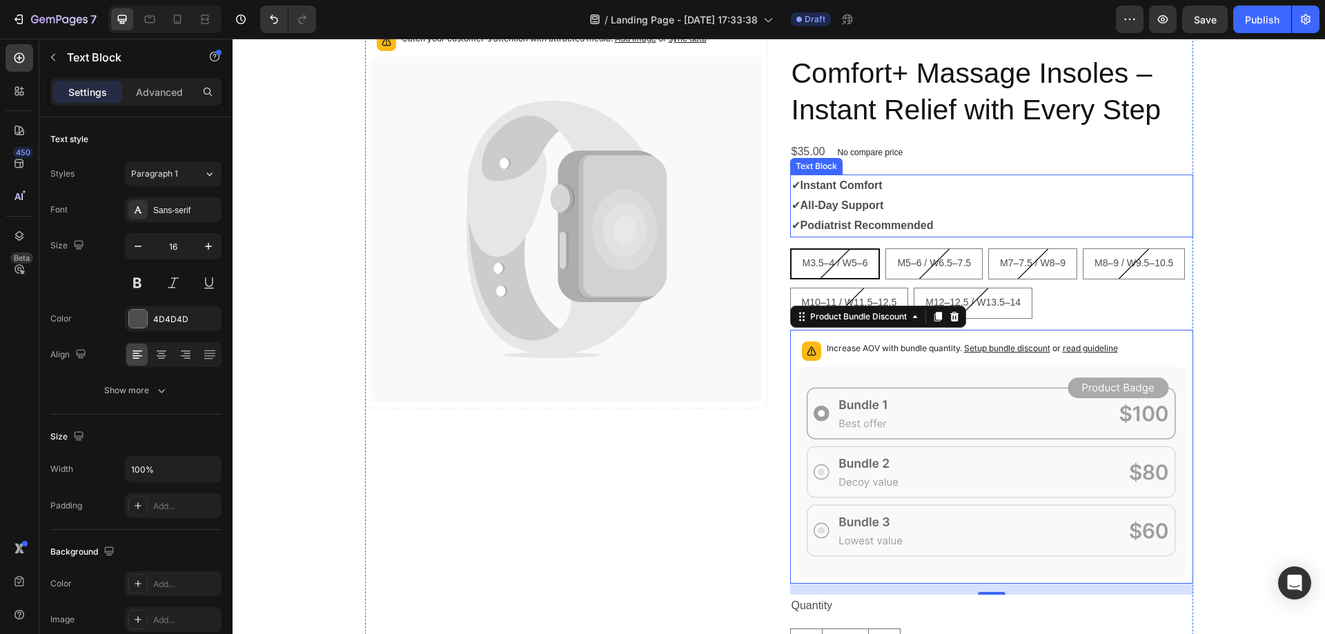
click at [1161, 209] on p "✔ All-Day Support" at bounding box center [992, 206] width 400 height 20
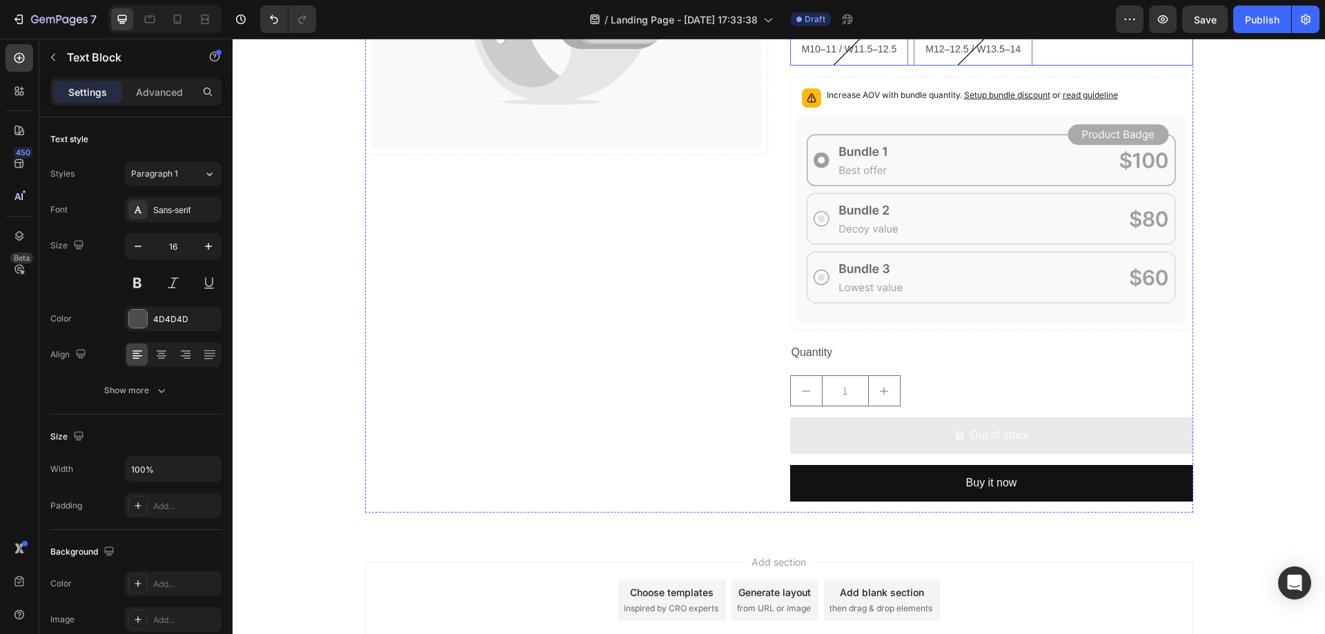
scroll to position [345, 0]
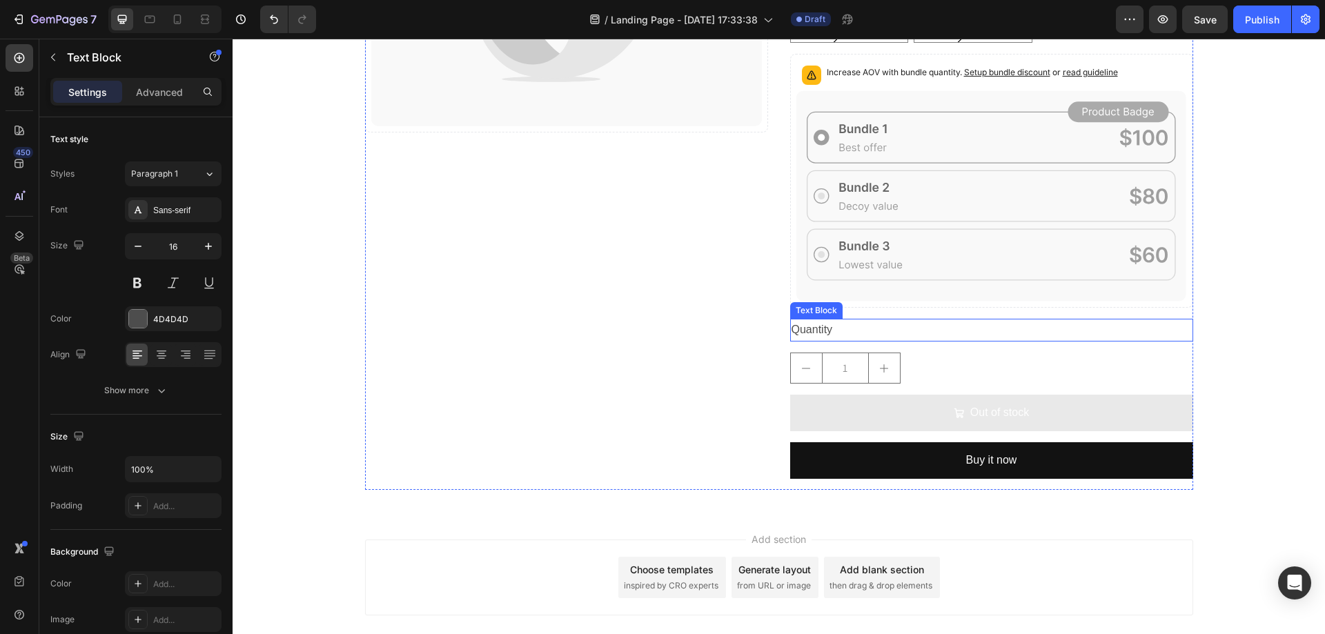
click at [947, 368] on div "1" at bounding box center [991, 368] width 403 height 31
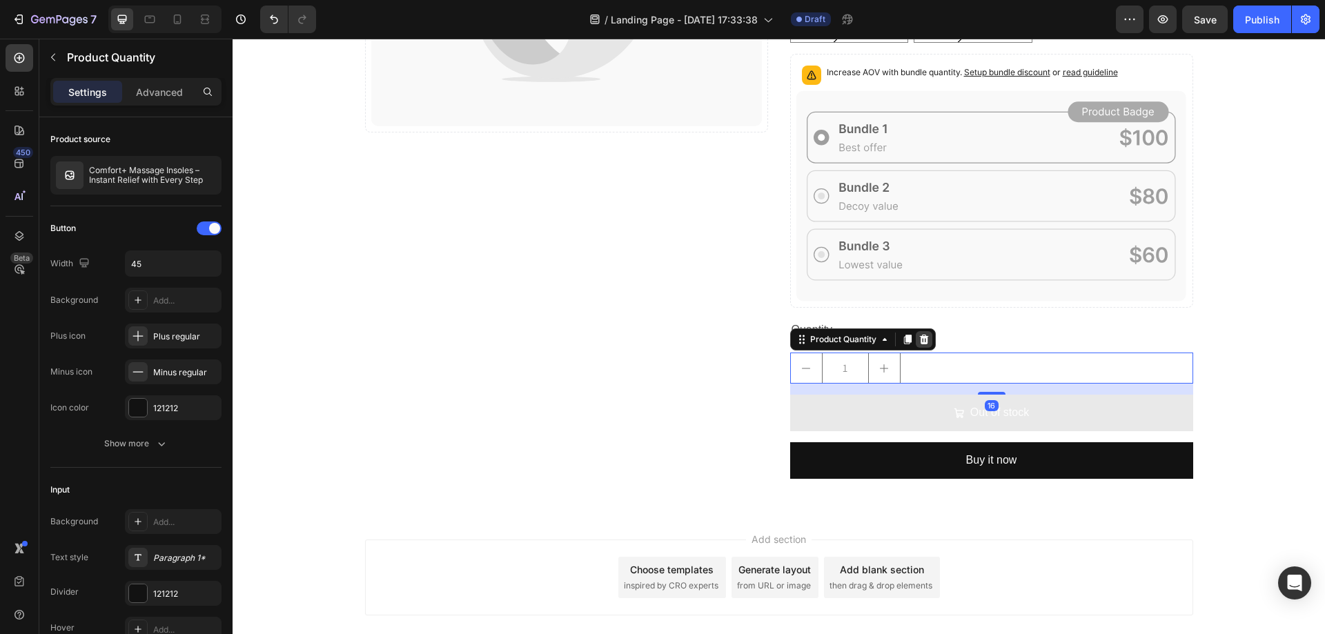
click at [921, 342] on icon at bounding box center [923, 339] width 11 height 11
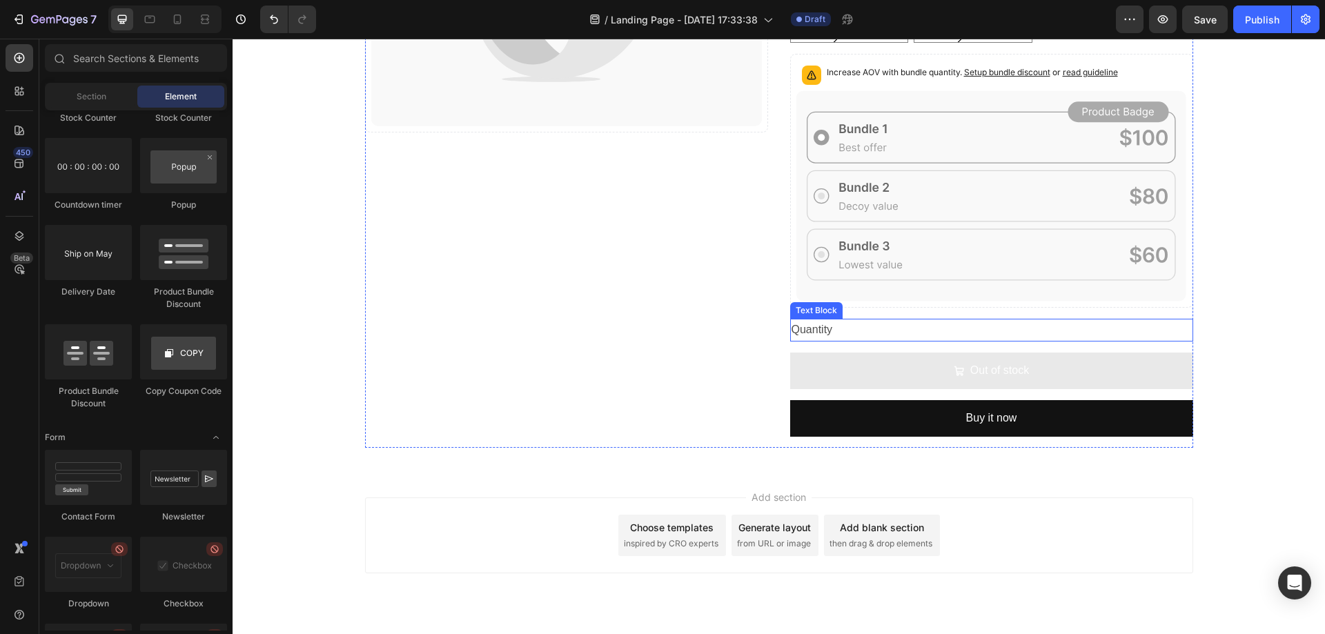
click at [917, 337] on div "Quantity" at bounding box center [991, 330] width 403 height 23
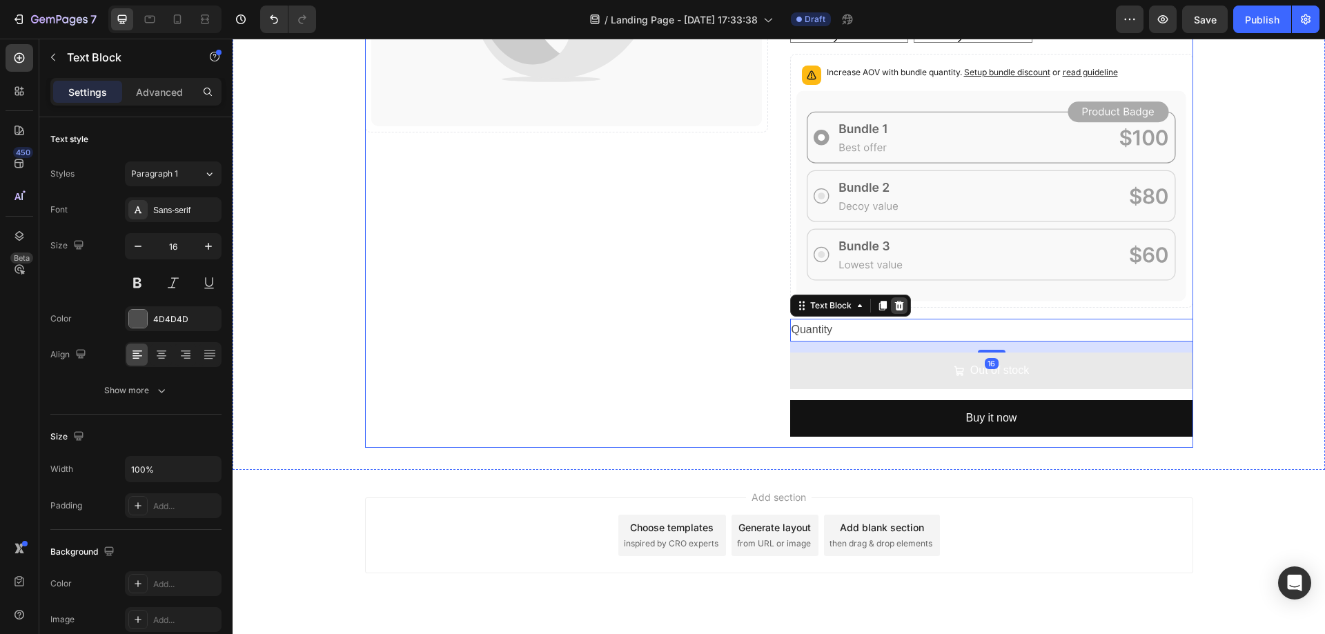
click at [896, 305] on icon at bounding box center [898, 306] width 9 height 10
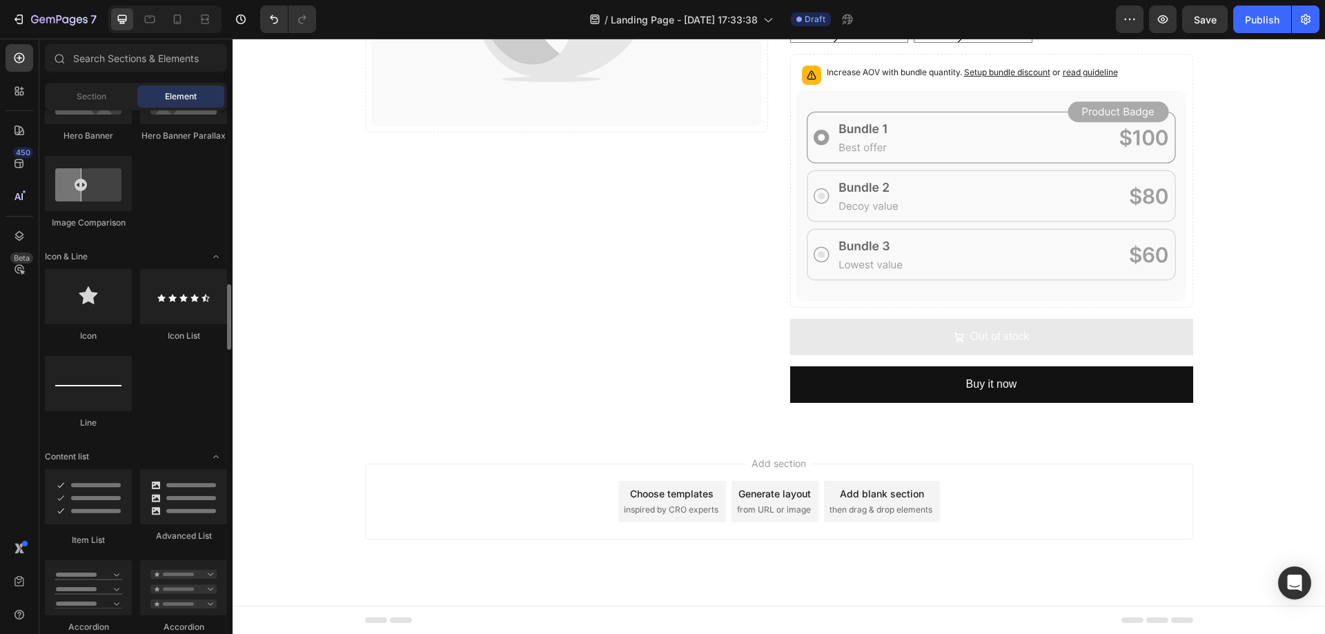
scroll to position [828, 0]
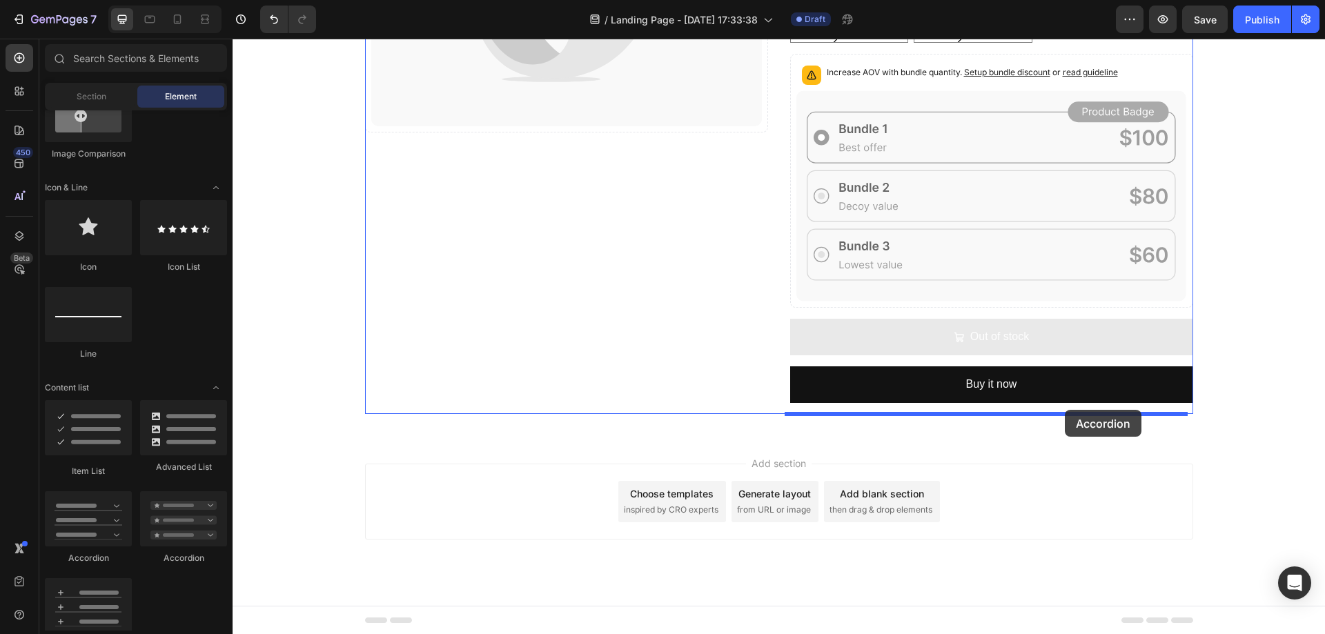
drag, startPoint x: 397, startPoint y: 547, endPoint x: 1065, endPoint y: 410, distance: 682.0
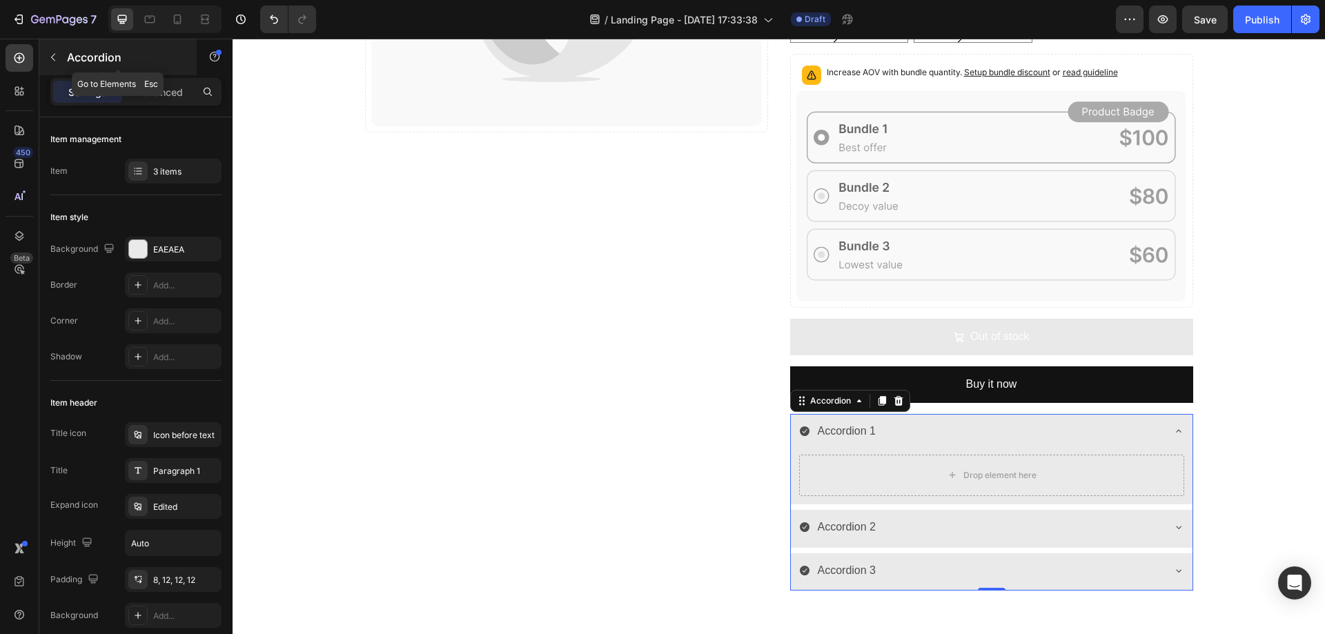
click at [57, 43] on div "Accordion" at bounding box center [117, 57] width 157 height 36
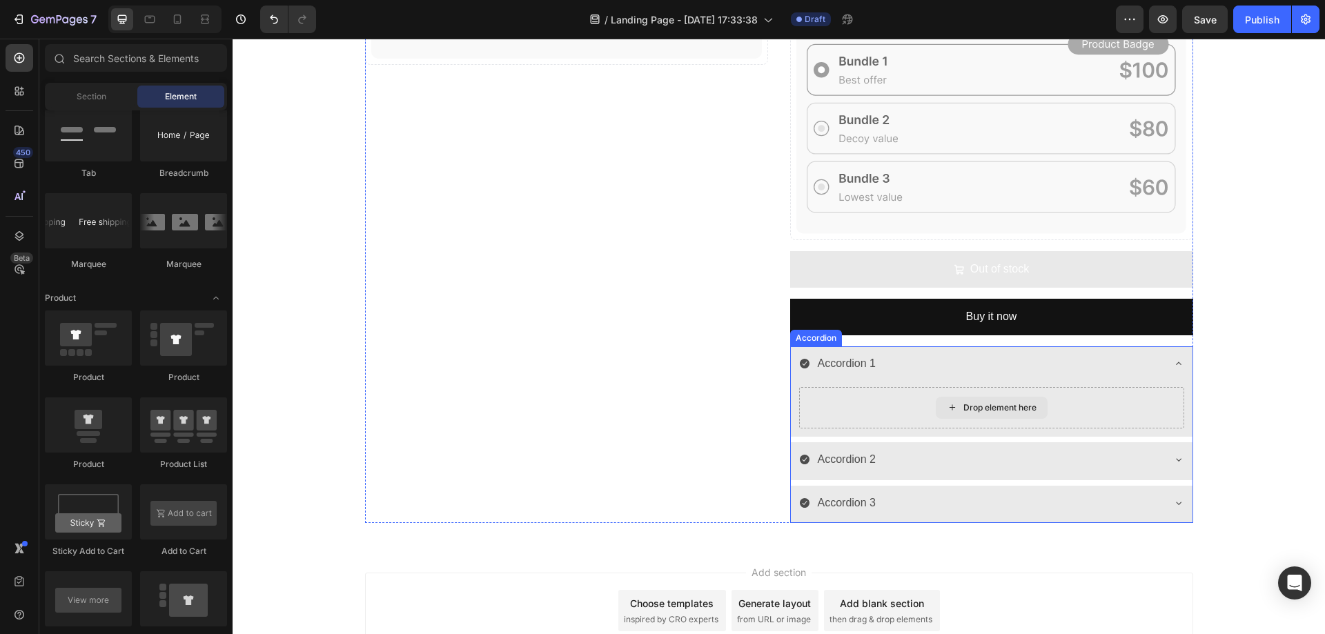
scroll to position [414, 0]
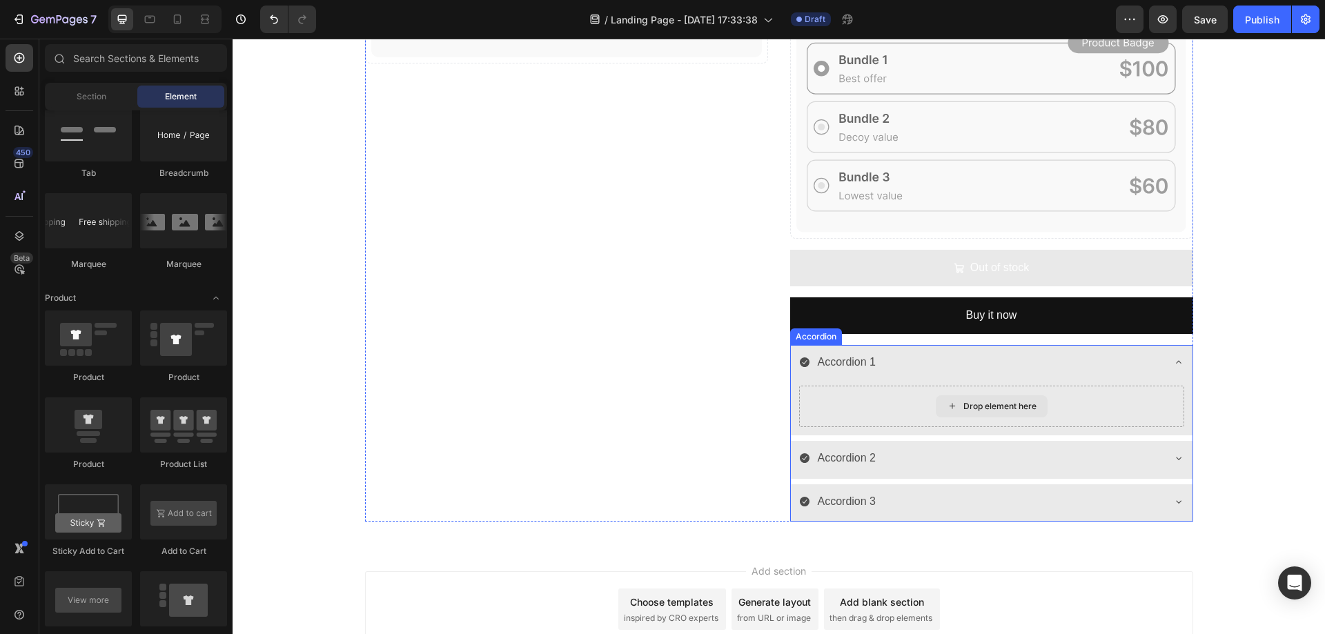
click at [1109, 366] on div "Accordion 1" at bounding box center [980, 363] width 363 height 24
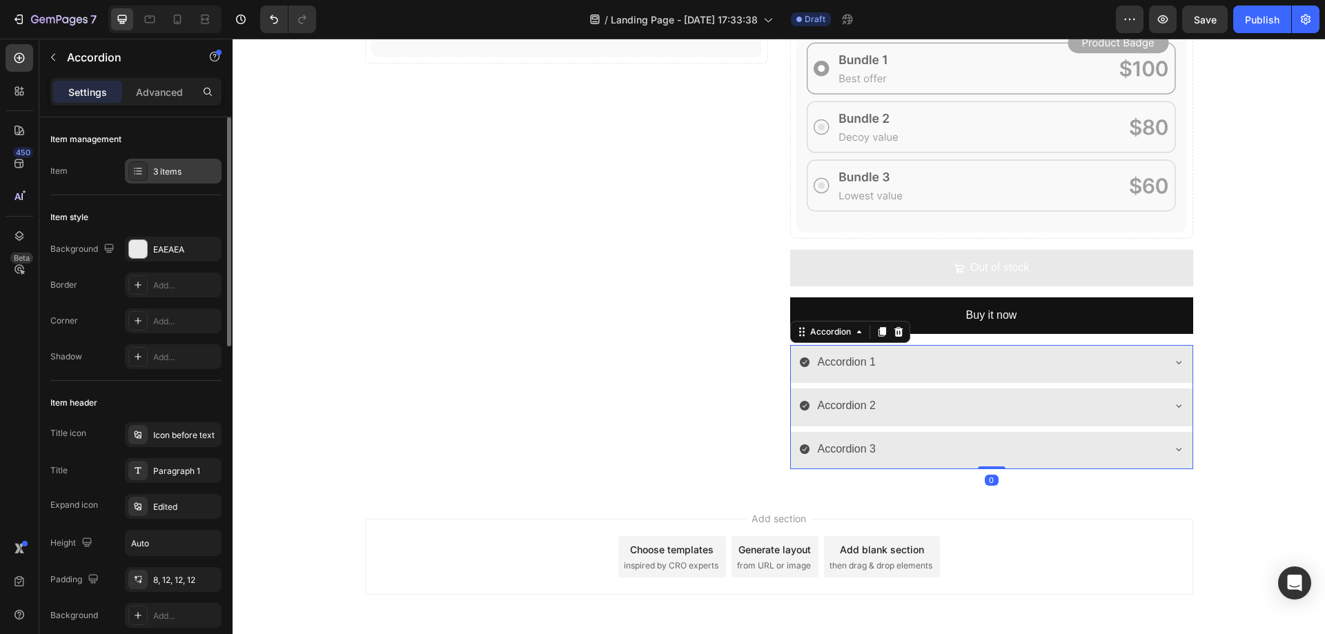
click at [158, 171] on div "3 items" at bounding box center [185, 172] width 65 height 12
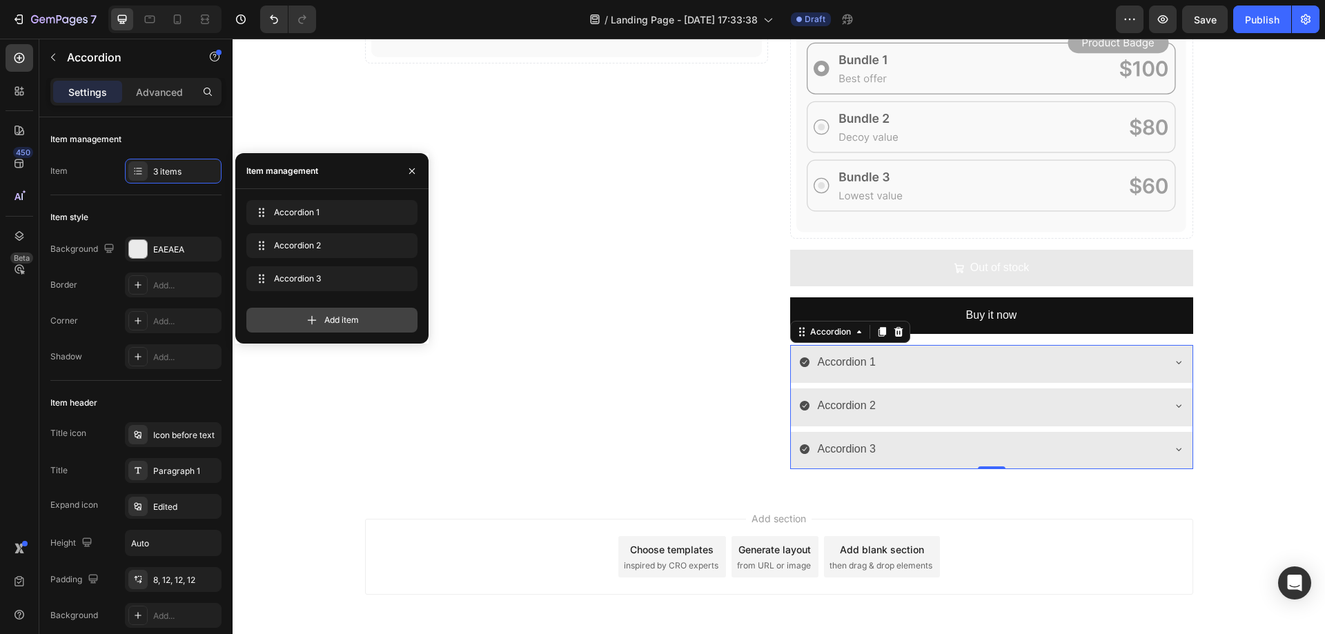
click at [307, 317] on icon at bounding box center [312, 320] width 14 height 14
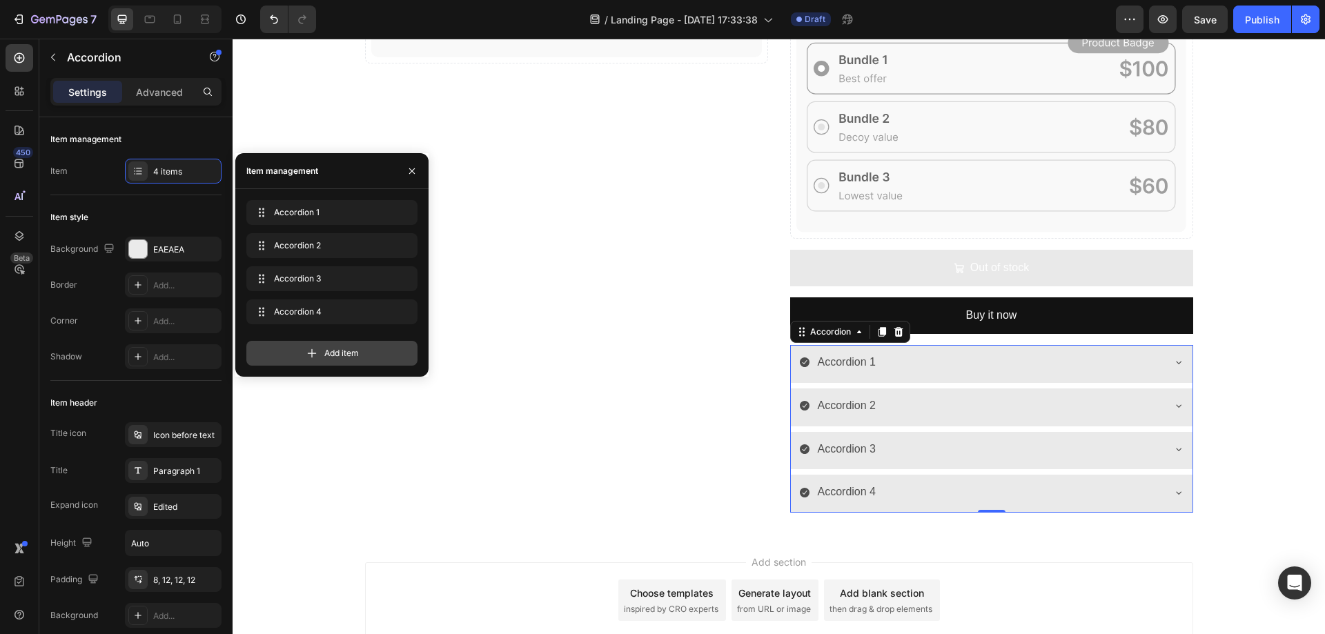
click at [328, 355] on span "Add item" at bounding box center [341, 353] width 35 height 12
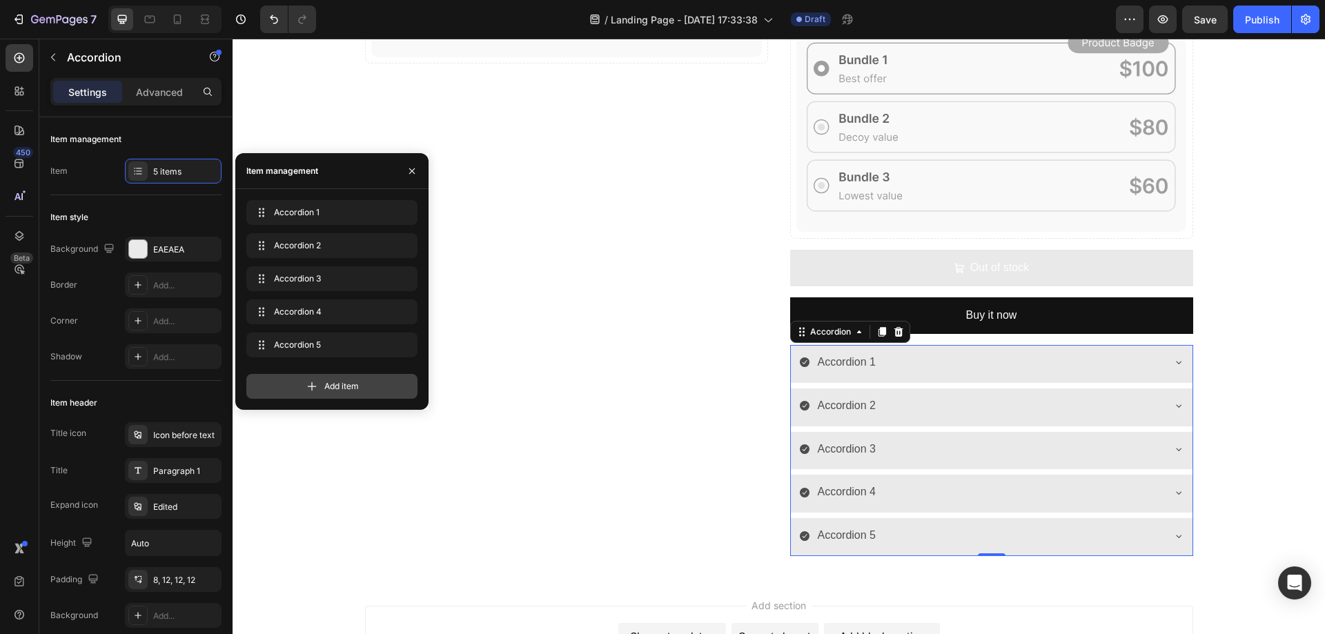
drag, startPoint x: 342, startPoint y: 383, endPoint x: 342, endPoint y: 416, distance: 33.1
click at [342, 384] on span "Add item" at bounding box center [341, 386] width 35 height 12
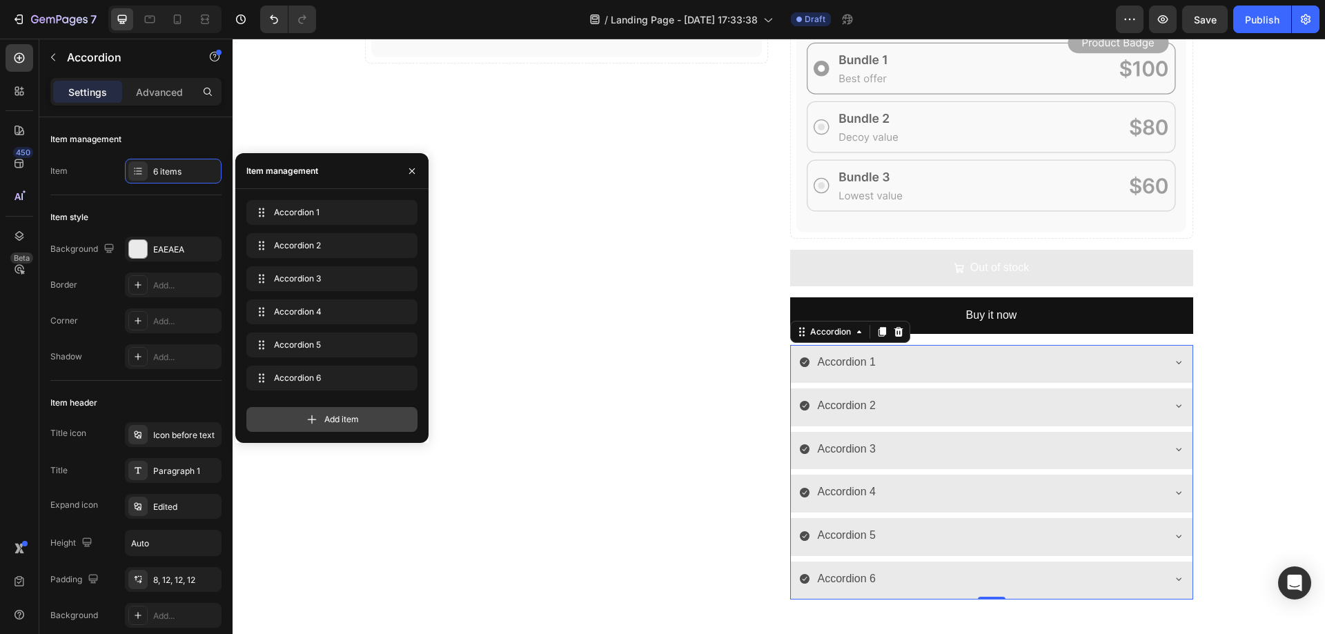
drag, startPoint x: 343, startPoint y: 428, endPoint x: 469, endPoint y: 195, distance: 264.3
click at [343, 428] on div "Add item" at bounding box center [331, 419] width 171 height 25
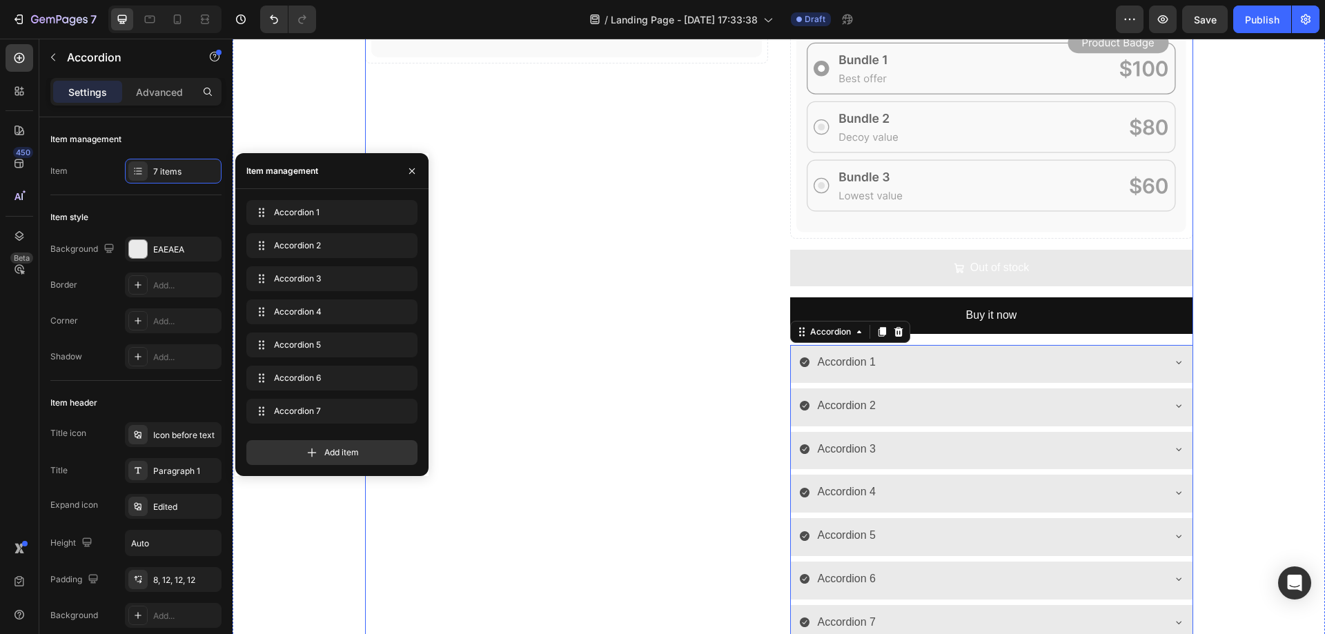
click at [701, 234] on div "Catch your customer's attention with attracted media. Add image or sync data Pr…" at bounding box center [566, 159] width 403 height 968
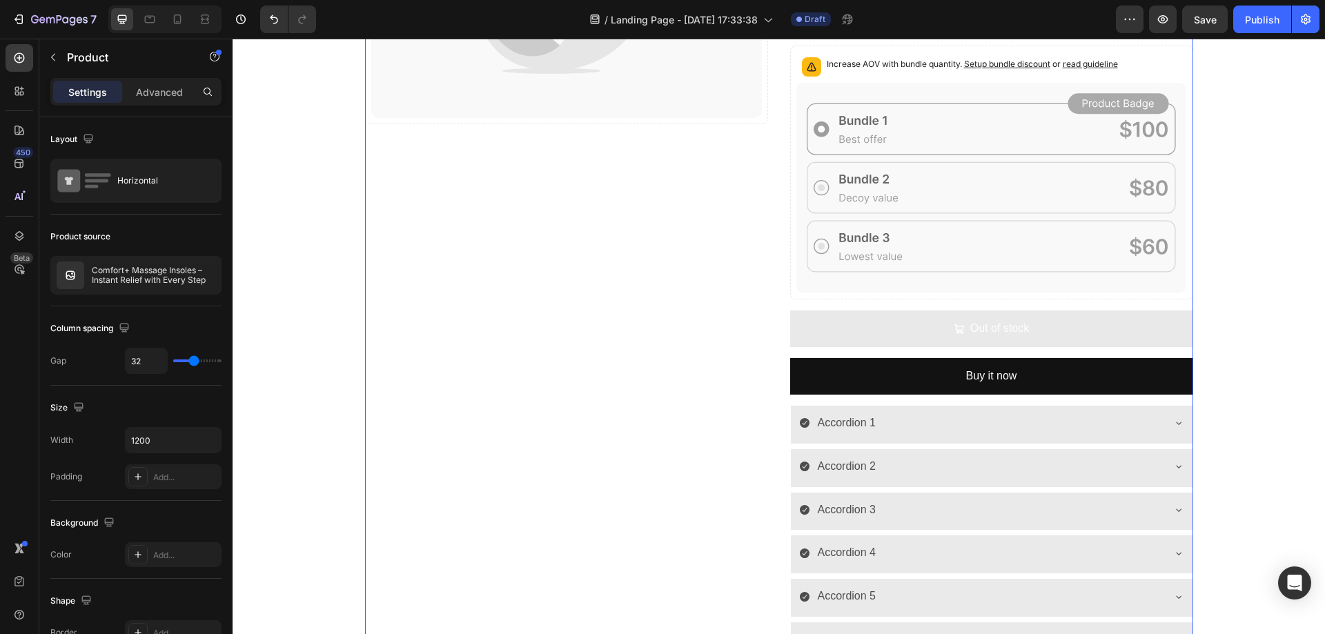
scroll to position [230, 0]
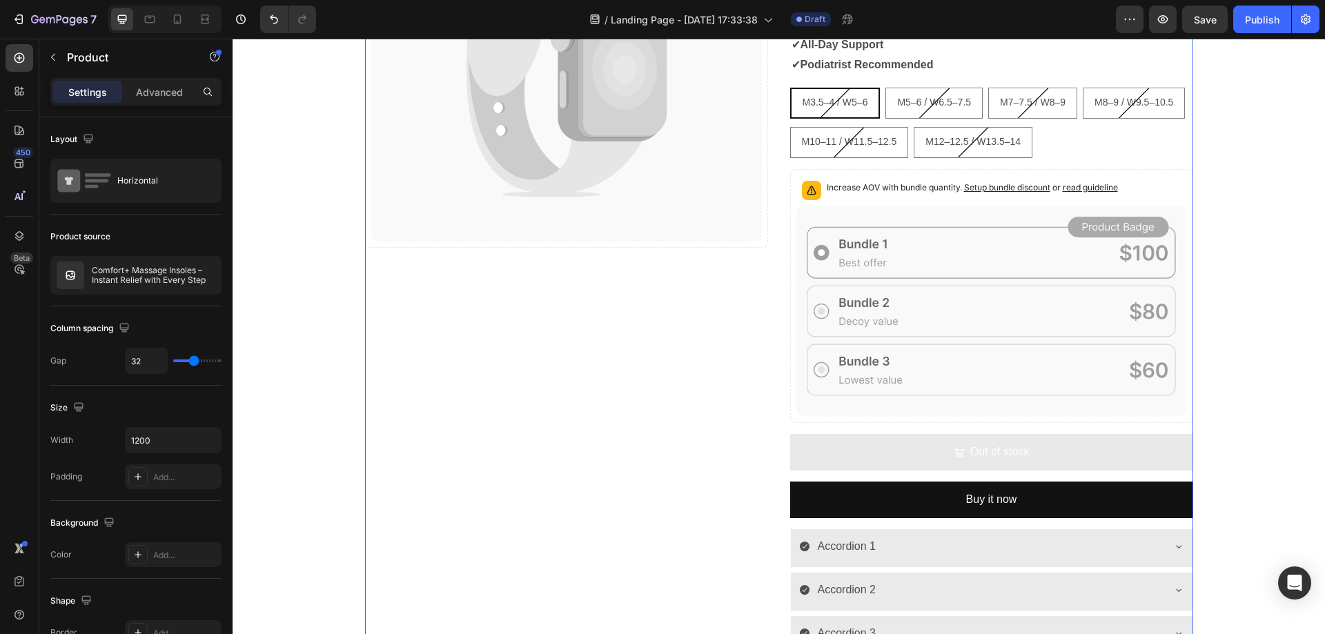
click at [562, 272] on div "Catch your customer's attention with attracted media. Add image or sync data Pr…" at bounding box center [566, 343] width 403 height 968
click at [771, 164] on div "Catch your customer's attention with attracted media. Add image or sync data Pr…" at bounding box center [779, 343] width 828 height 968
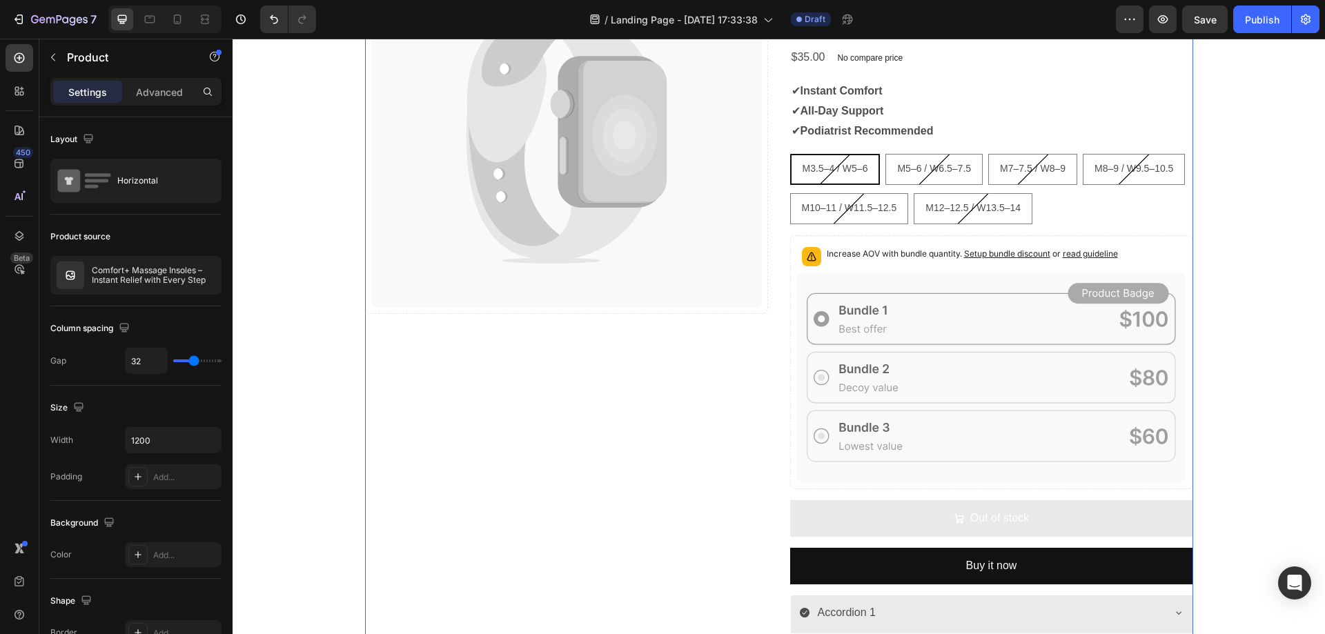
scroll to position [0, 0]
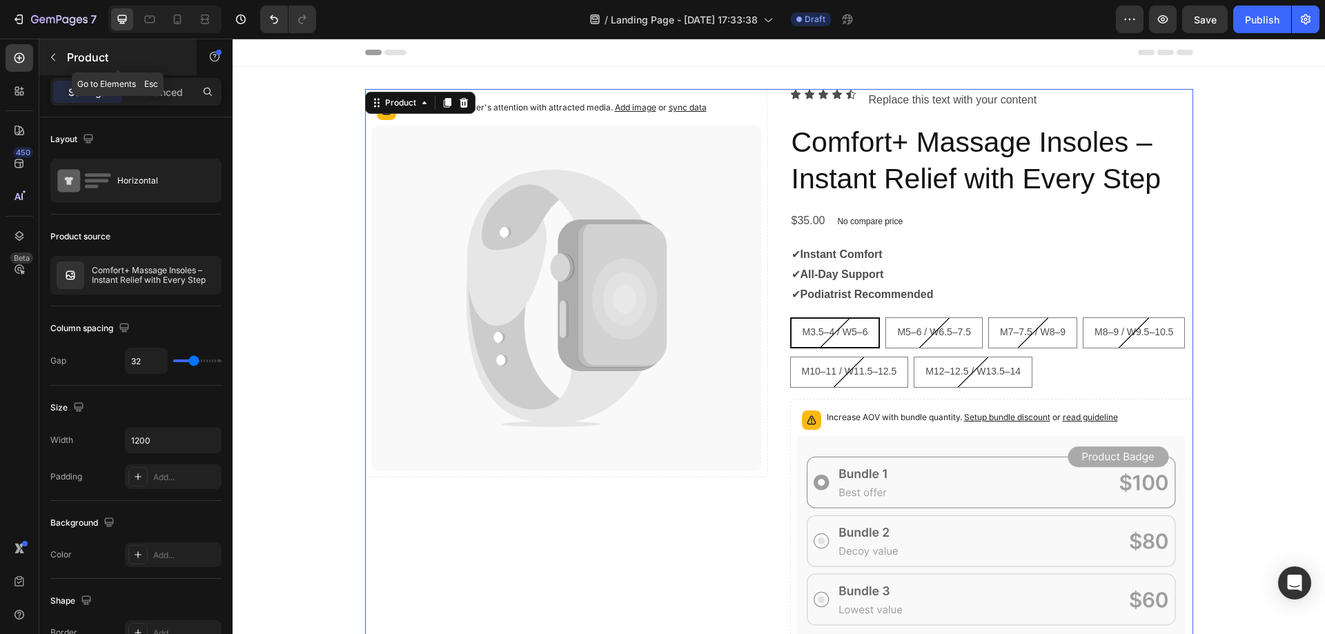
click at [71, 66] on div "Product" at bounding box center [117, 57] width 157 height 36
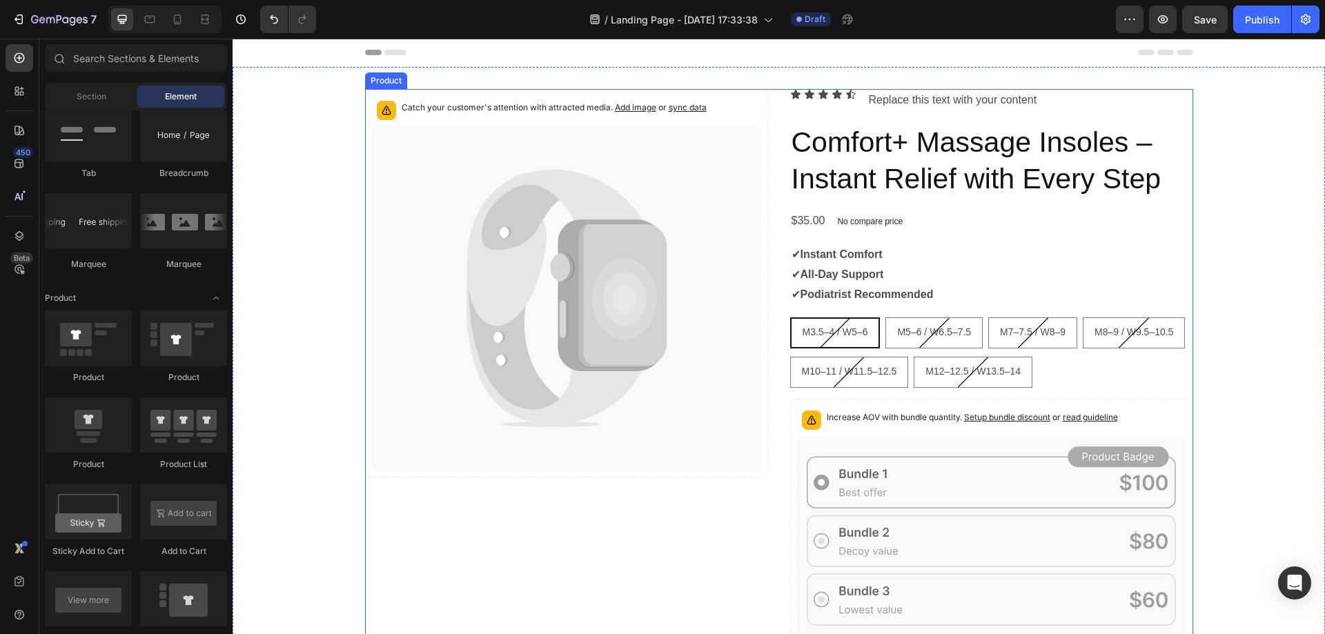
click at [702, 538] on div "Catch your customer's attention with attracted media. Add image or sync data Pr…" at bounding box center [566, 573] width 403 height 968
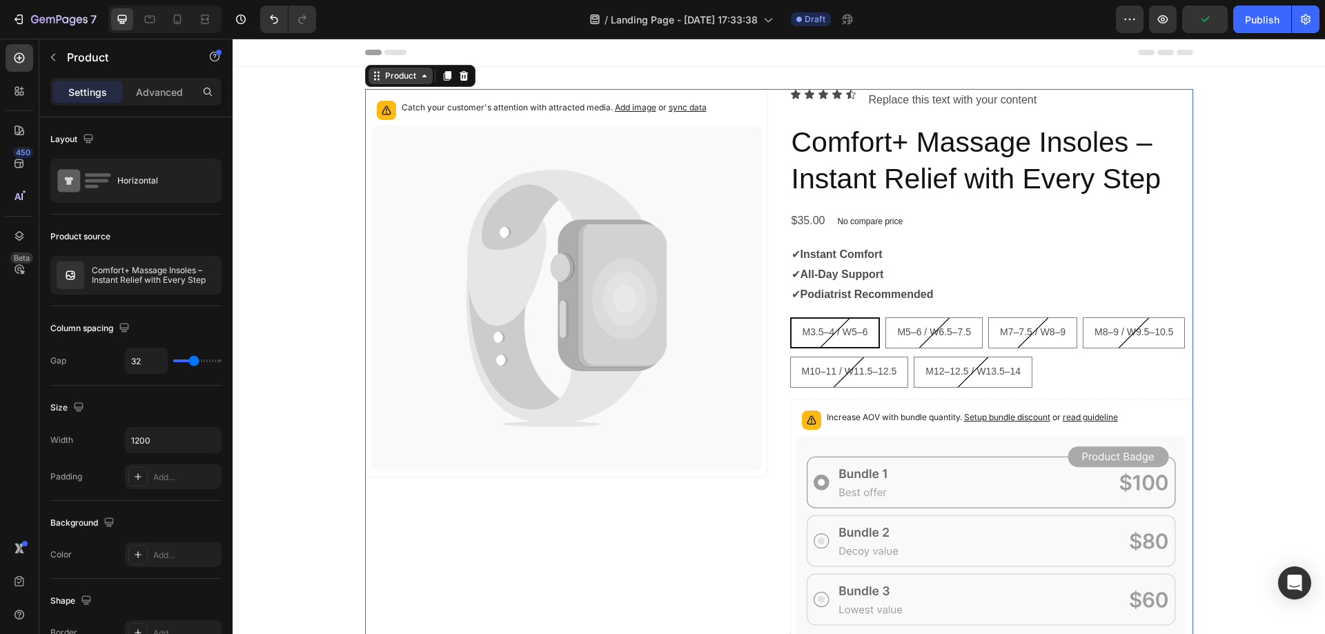
click at [422, 83] on div "Product" at bounding box center [400, 76] width 64 height 17
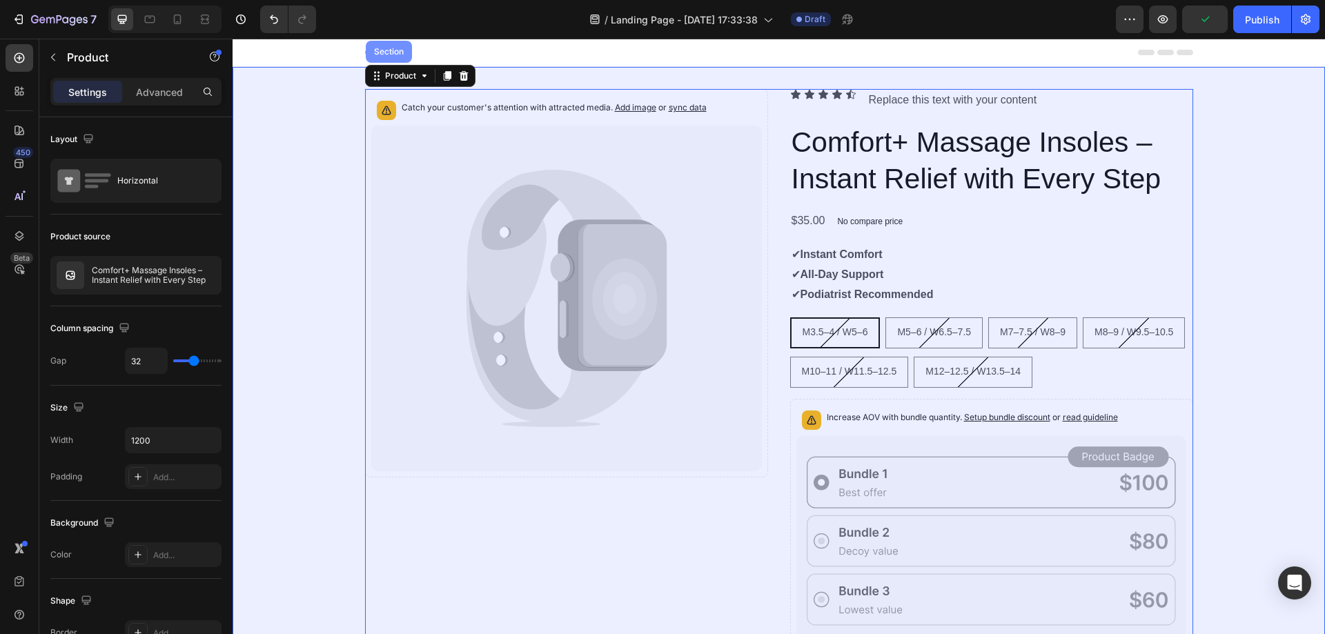
click at [390, 59] on div "Section" at bounding box center [389, 52] width 46 height 22
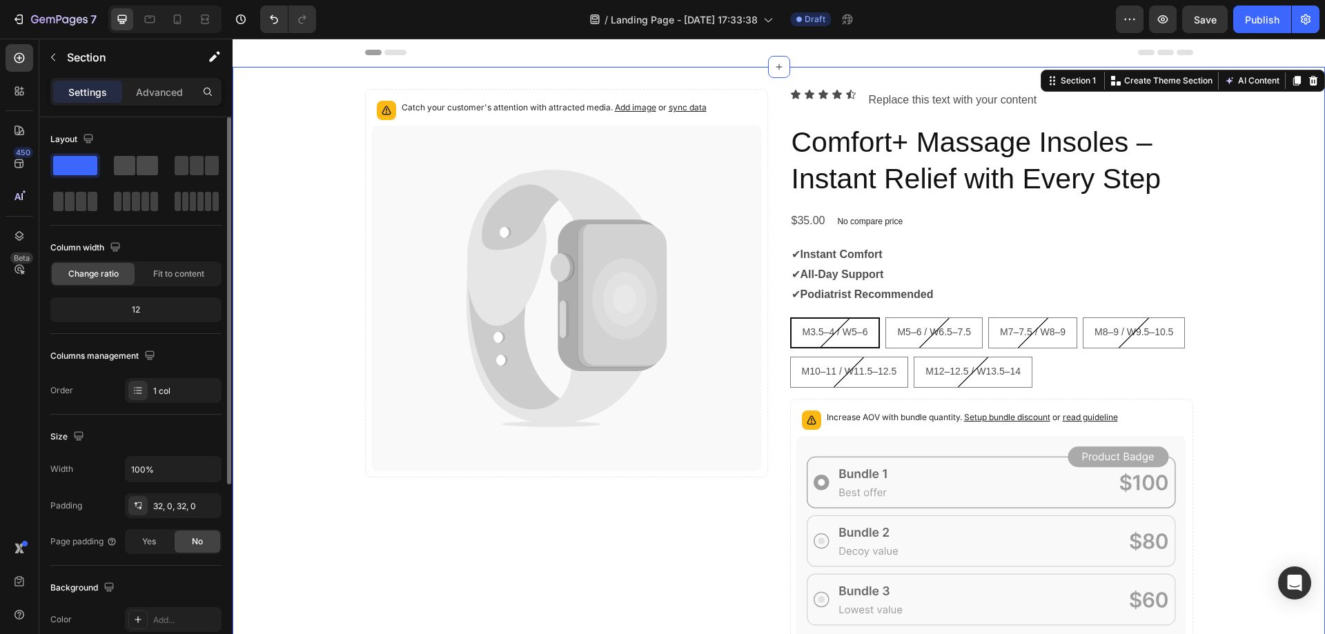
click at [137, 160] on span at bounding box center [147, 165] width 21 height 19
radio input "true"
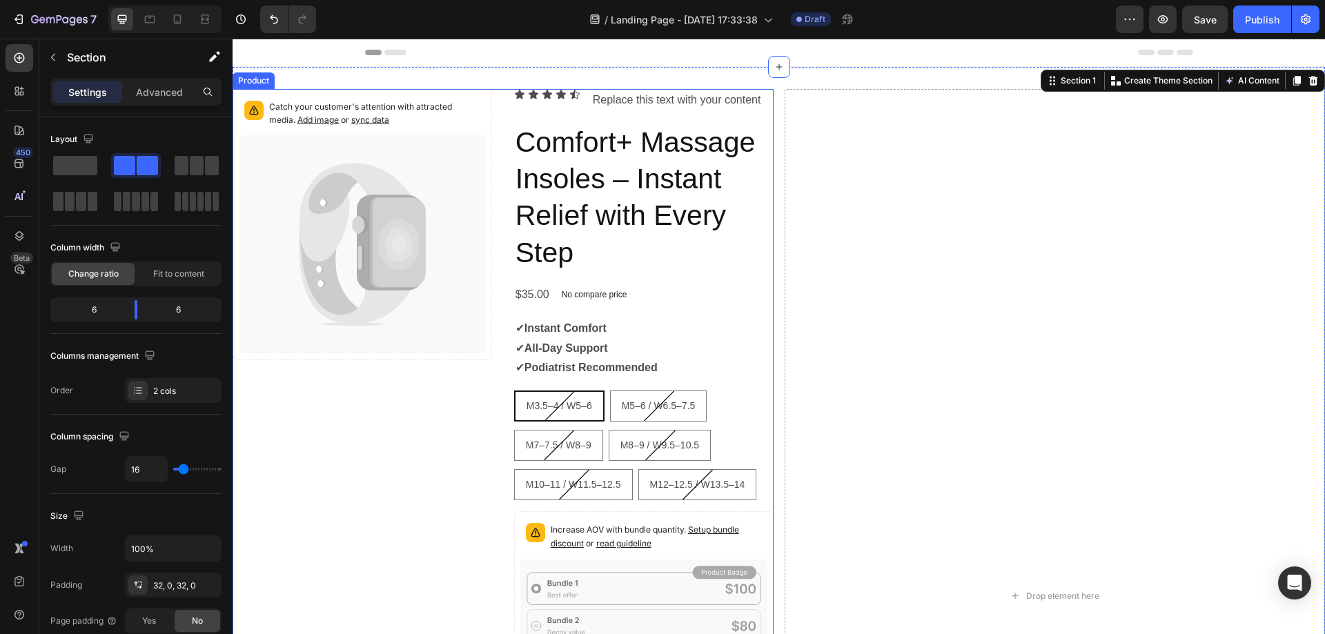
click at [498, 103] on div "Catch your customer's attention with attracted media. Add image or sync data Pr…" at bounding box center [503, 596] width 541 height 1014
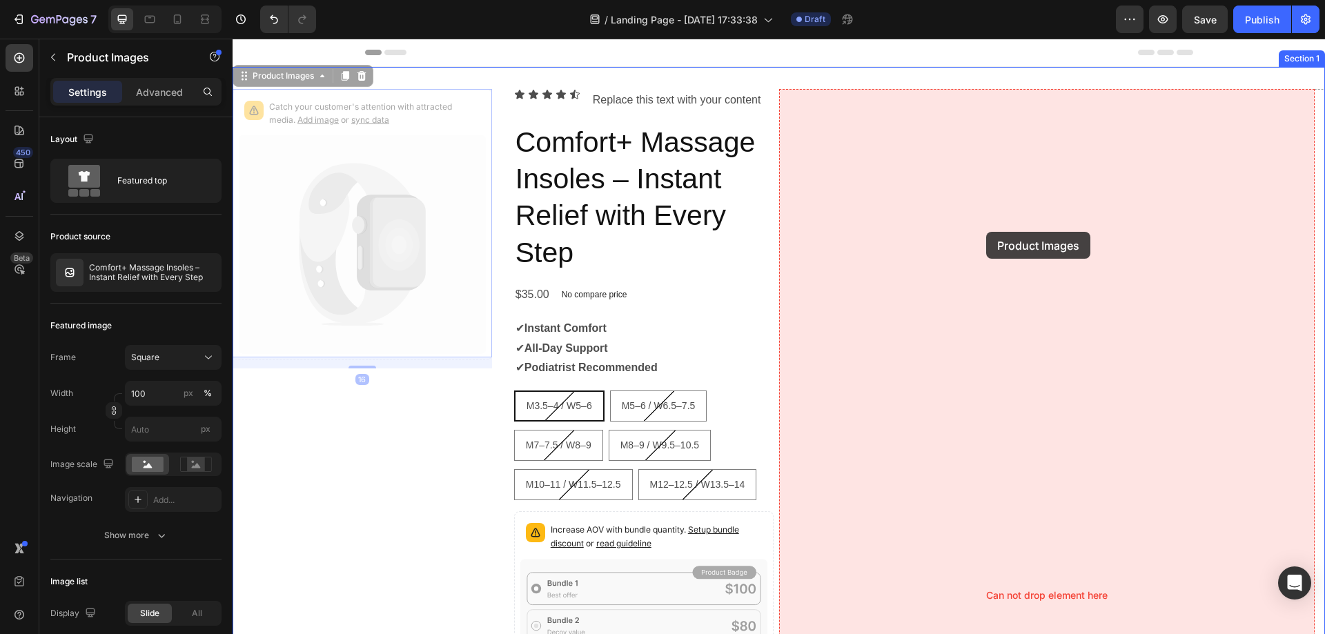
drag, startPoint x: 475, startPoint y: 114, endPoint x: 986, endPoint y: 232, distance: 524.8
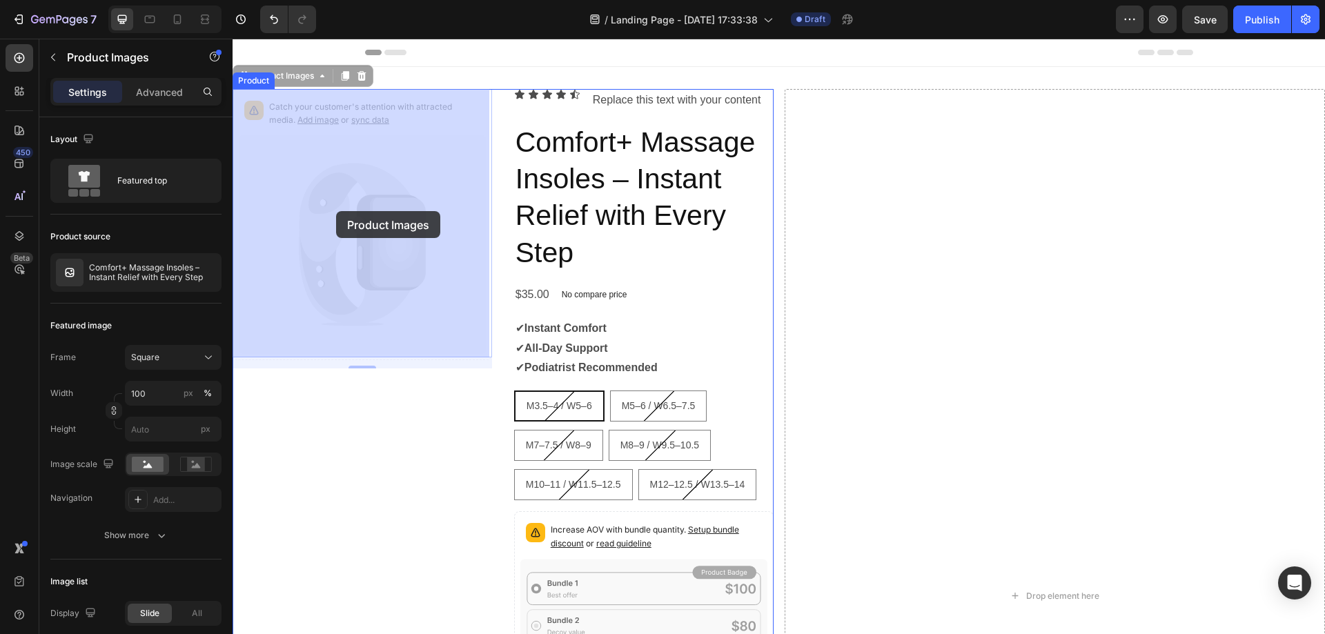
drag, startPoint x: 449, startPoint y: 114, endPoint x: 336, endPoint y: 211, distance: 149.2
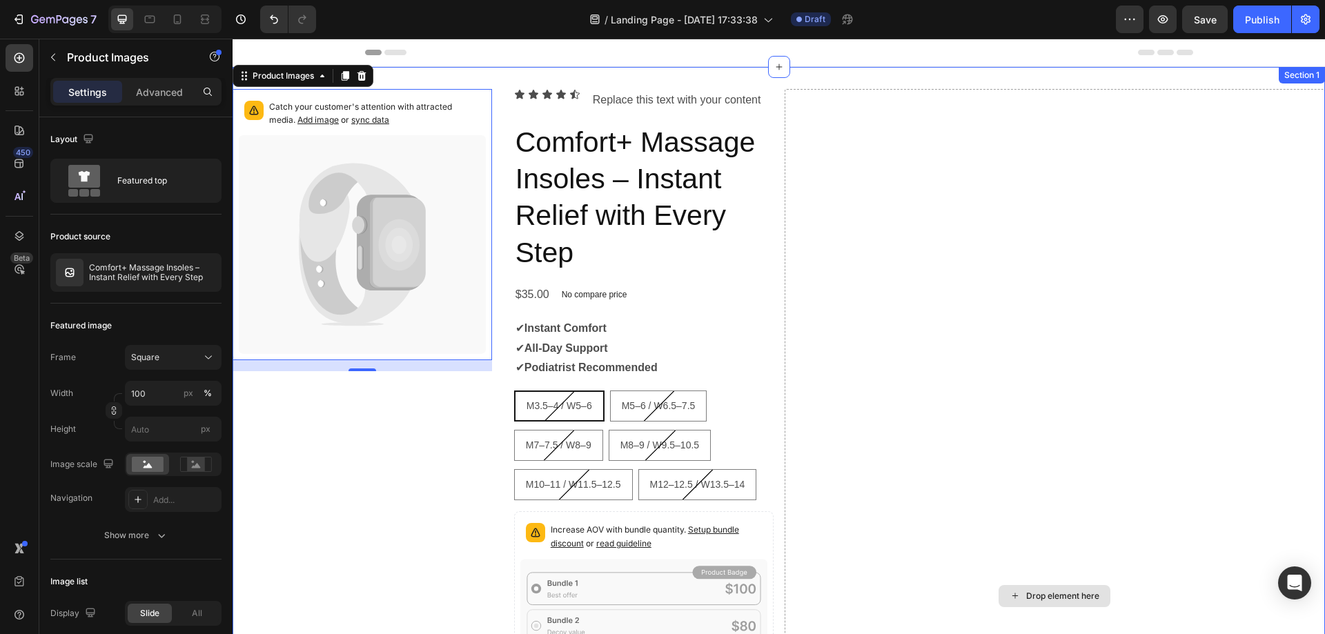
click at [926, 230] on div "Drop element here" at bounding box center [1055, 596] width 541 height 1014
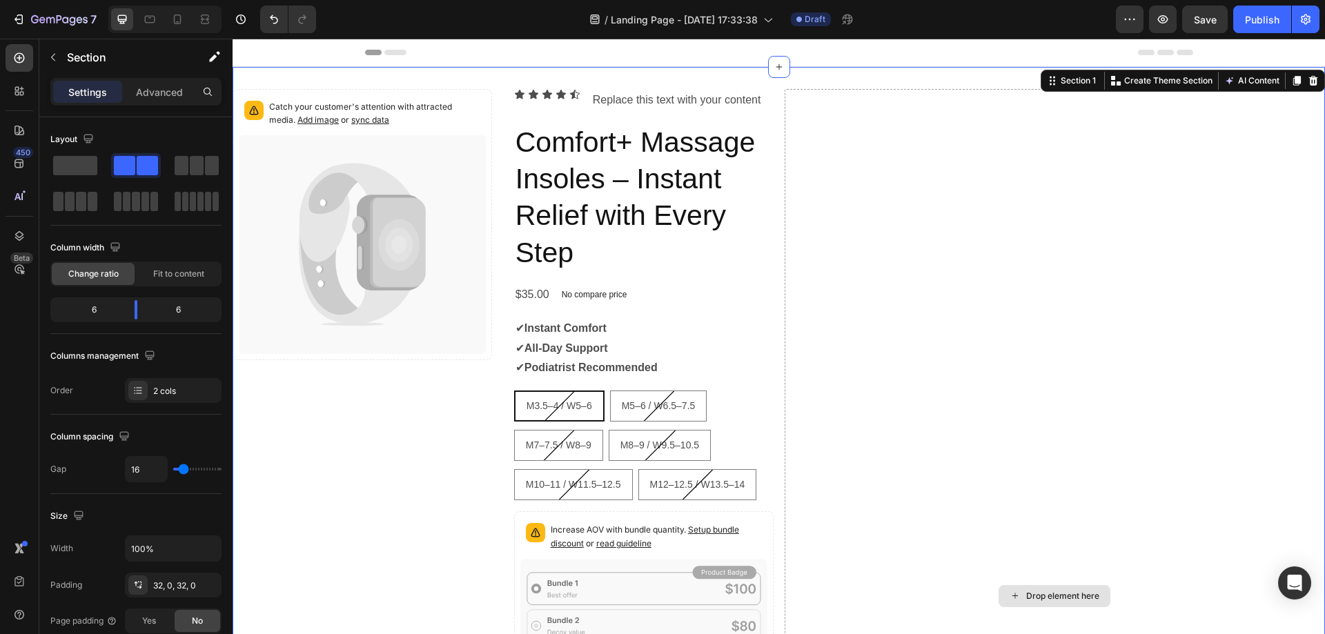
click at [1165, 313] on div "Drop element here" at bounding box center [1055, 596] width 541 height 1014
click at [746, 302] on div "$35.00 Product Price Product Price No compare price Product Price Row" at bounding box center [643, 295] width 259 height 23
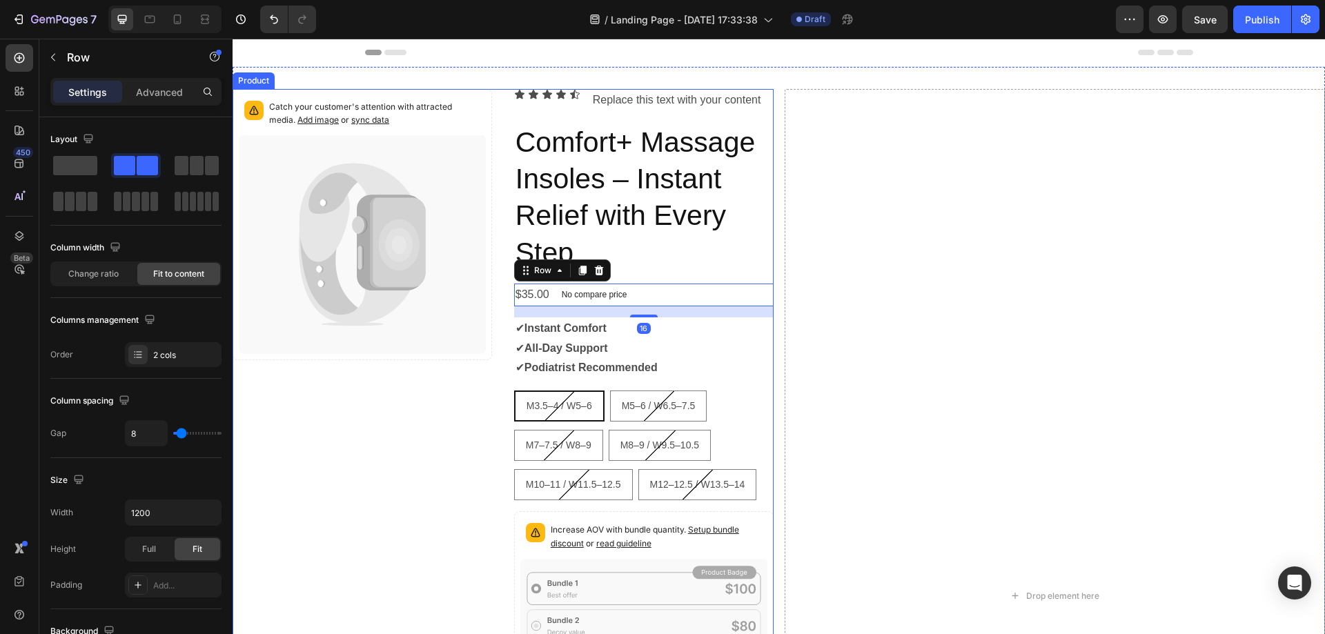
click at [452, 453] on div "Catch your customer's attention with attracted media. Add image or sync data Pr…" at bounding box center [362, 596] width 259 height 1014
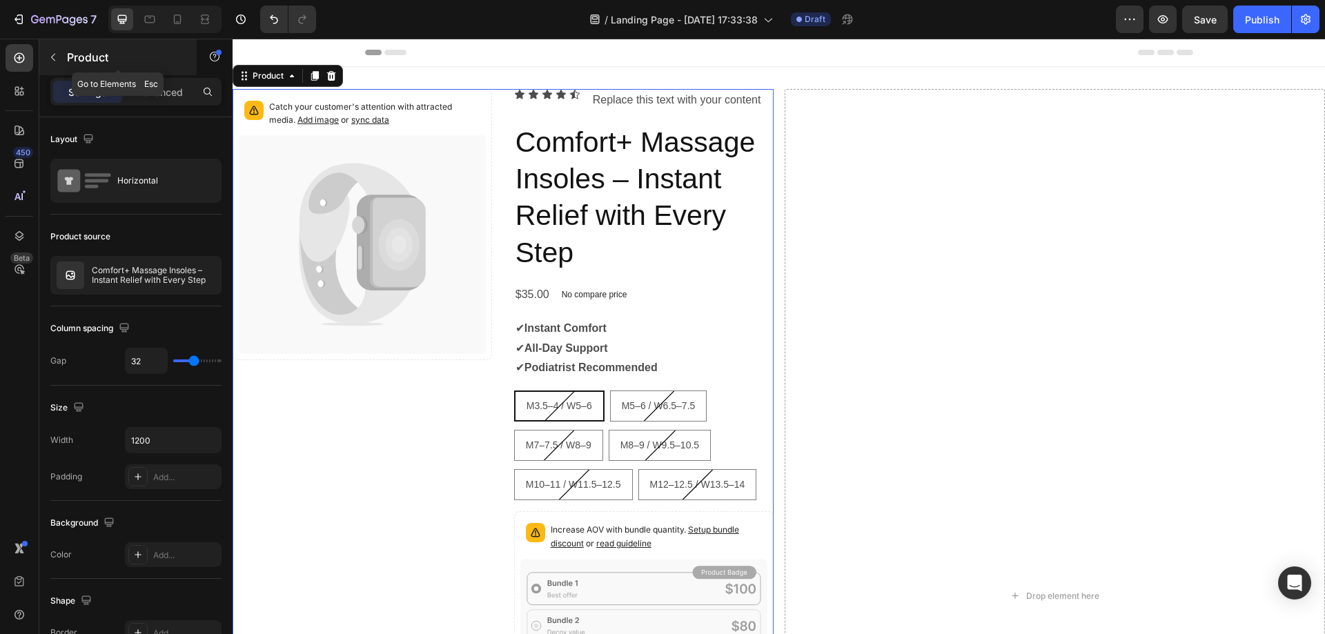
click at [59, 54] on button "button" at bounding box center [53, 57] width 22 height 22
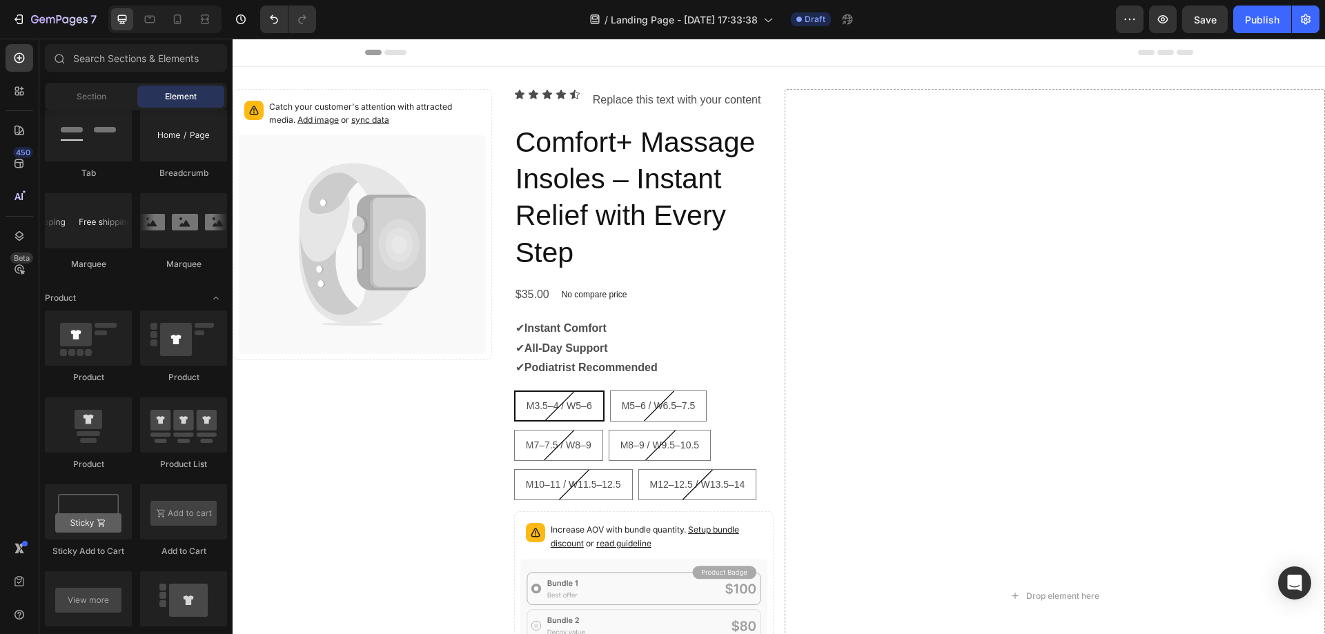
scroll to position [1311, 0]
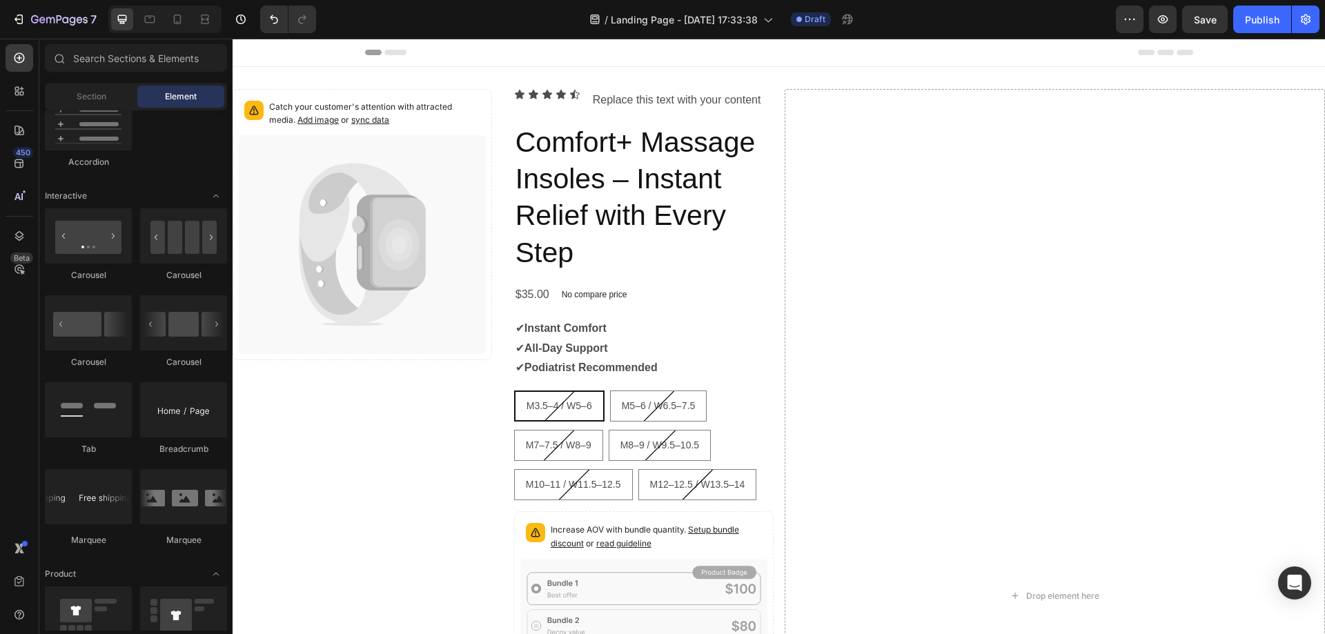
drag, startPoint x: 164, startPoint y: 217, endPoint x: 159, endPoint y: 168, distance: 49.9
drag, startPoint x: 392, startPoint y: 206, endPoint x: 854, endPoint y: 137, distance: 466.8
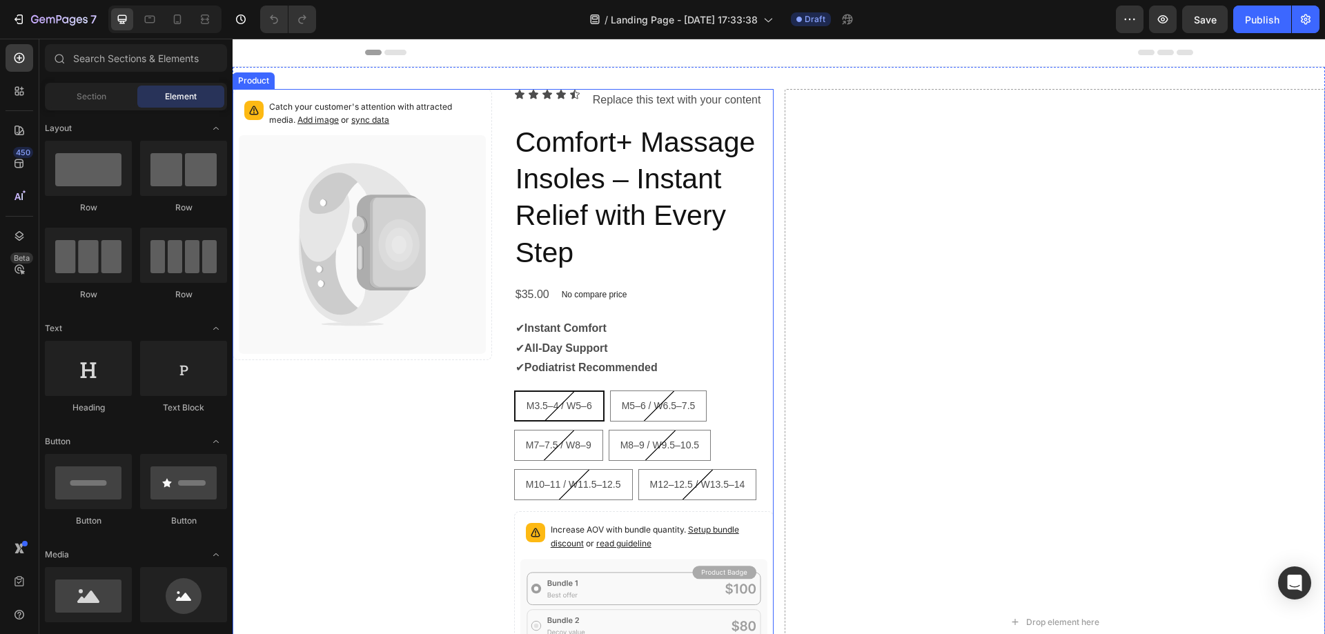
click at [384, 455] on div "Catch your customer's attention with attracted media. Add image or sync data Pr…" at bounding box center [362, 622] width 259 height 1066
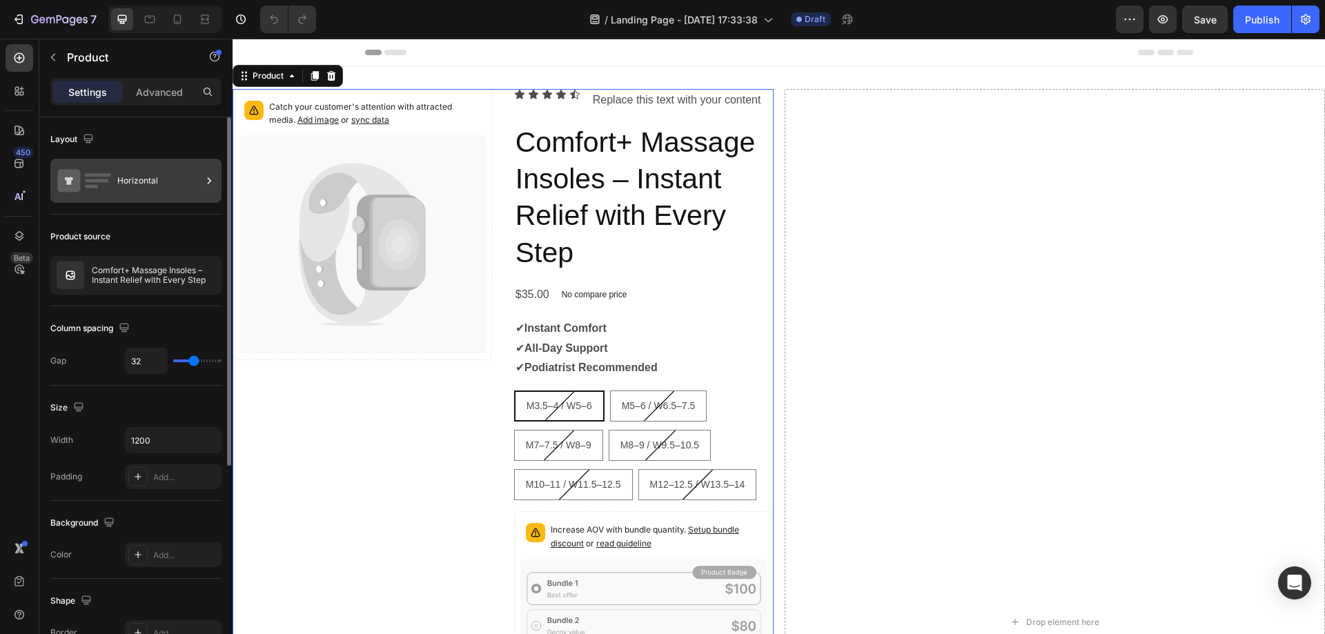
click at [166, 170] on div "Horizontal" at bounding box center [159, 181] width 84 height 32
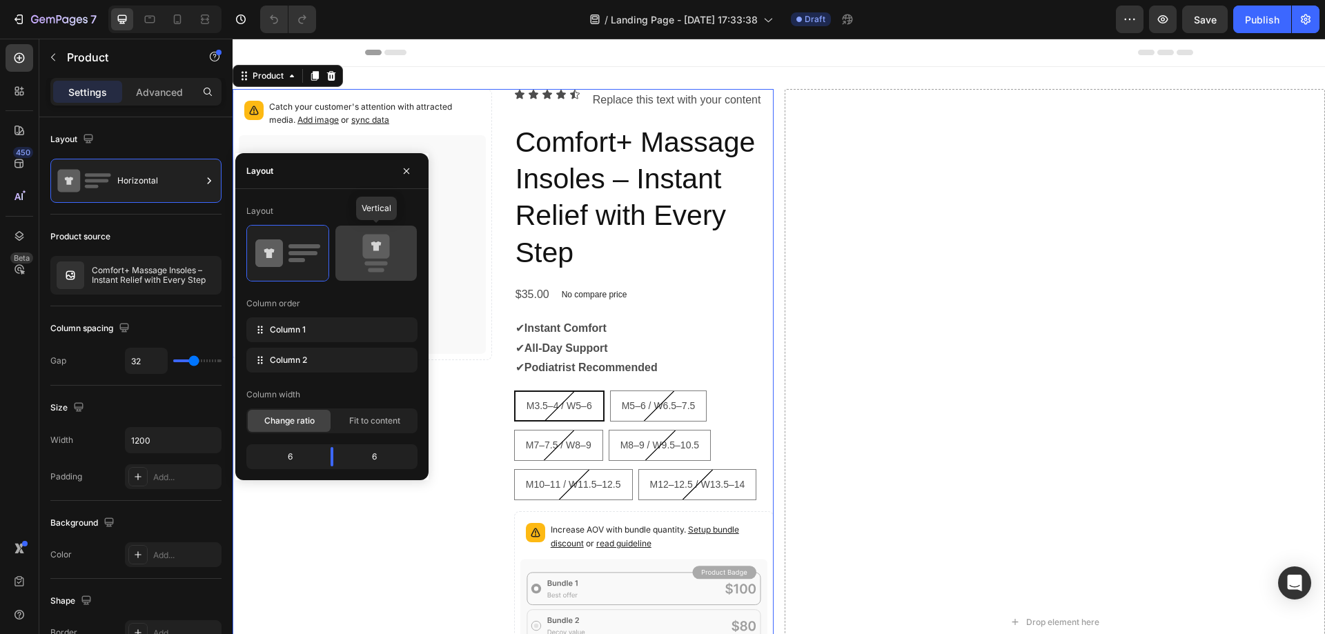
click at [368, 257] on icon at bounding box center [375, 247] width 27 height 24
type input "16"
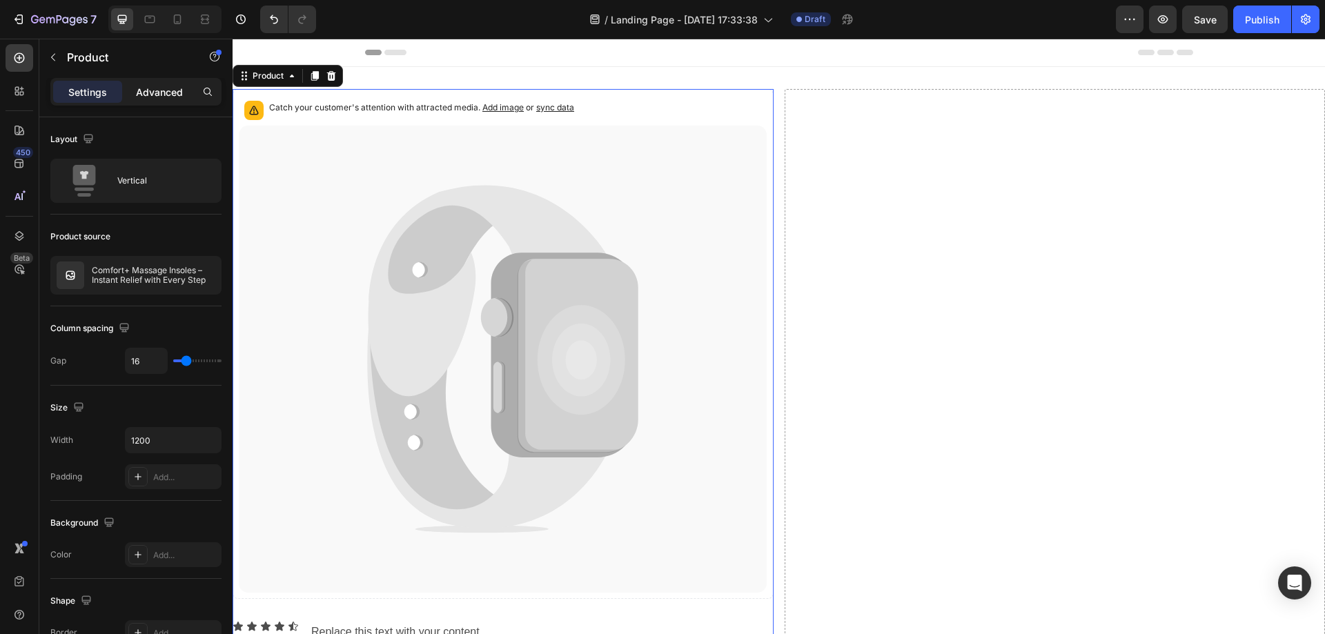
click at [141, 91] on p "Advanced" at bounding box center [159, 92] width 47 height 14
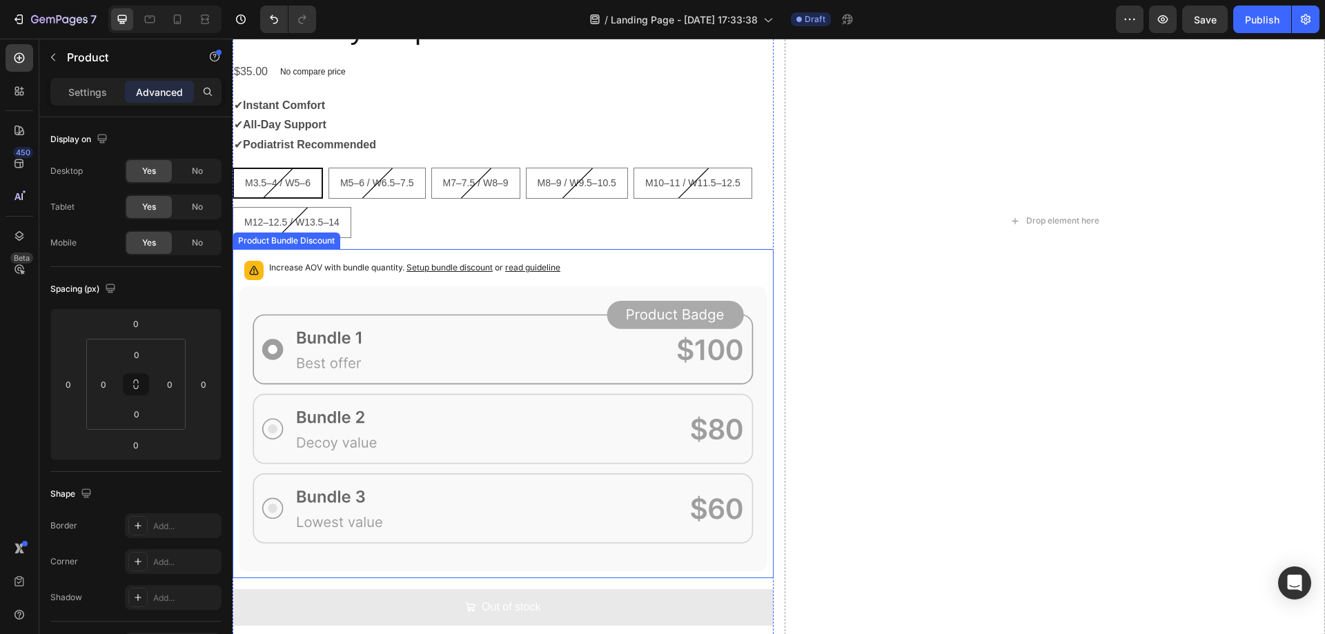
scroll to position [690, 0]
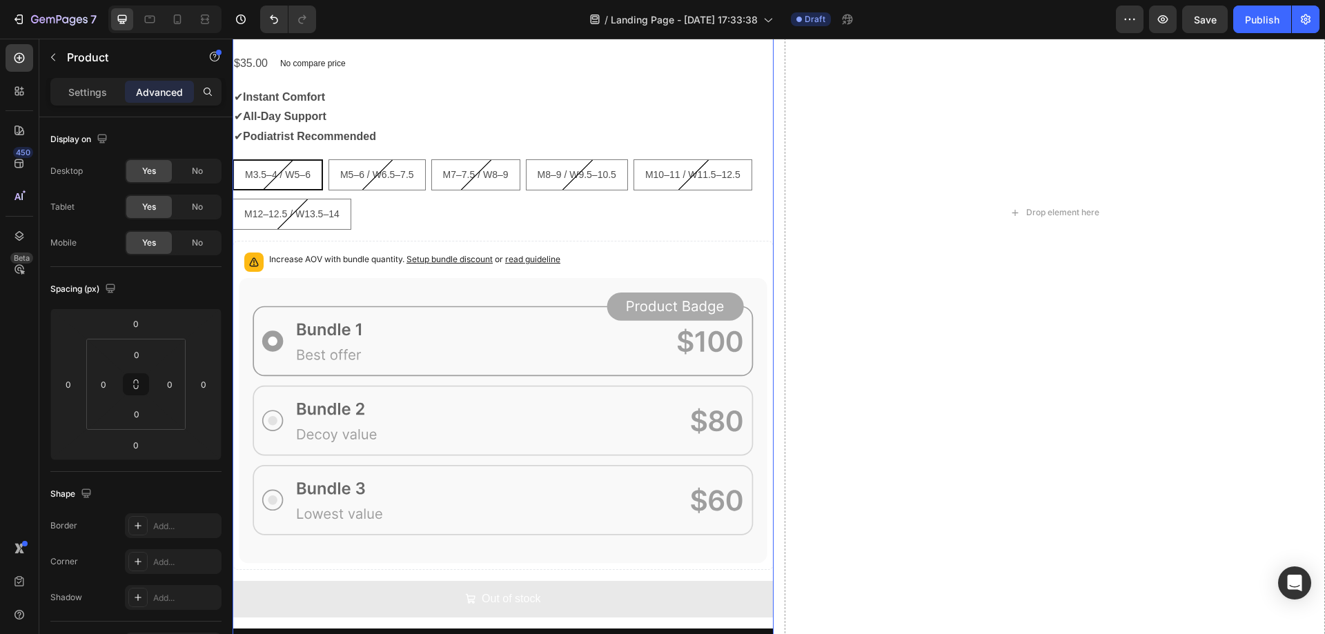
click at [522, 233] on div "Icon Icon Icon Icon Icon Icon List Replace this text with your content Text Blo…" at bounding box center [503, 478] width 541 height 1095
click at [525, 224] on div "M3.5–4 / W5–6 M3.5–4 / W5–6 M3.5–4 / W5–6 M5–6 / W6.5–7.5 M5–6 / W6.5–7.5 M5–6 …" at bounding box center [503, 194] width 541 height 70
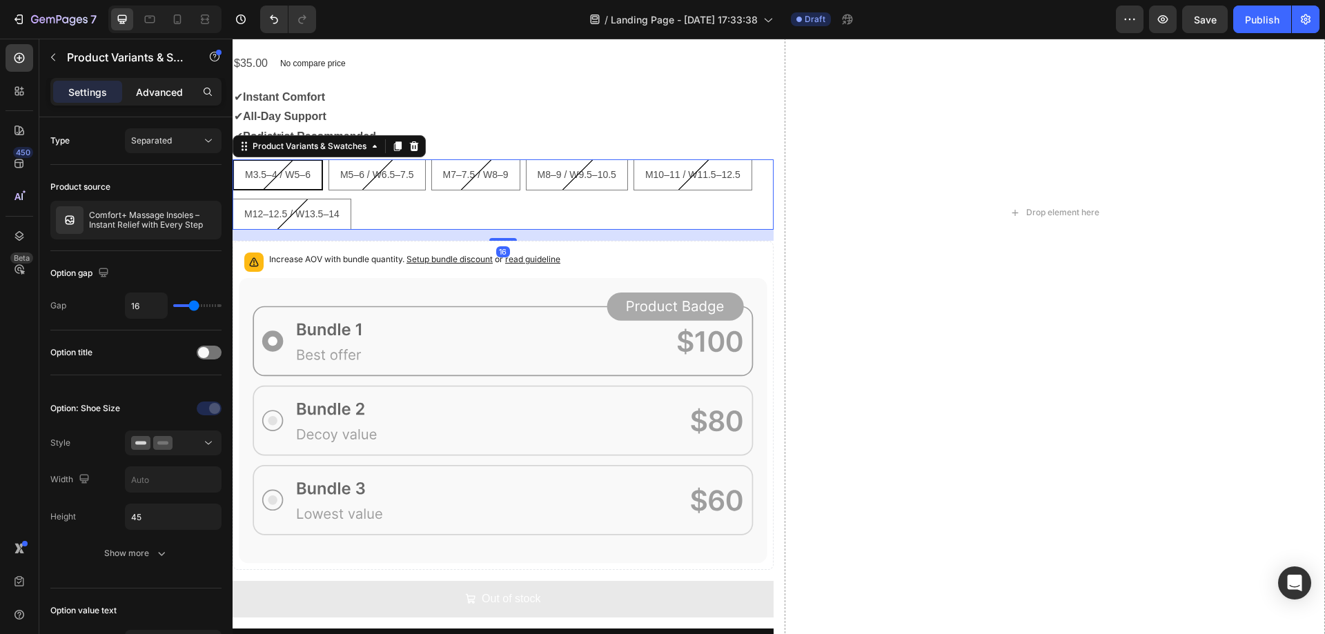
click at [156, 90] on p "Advanced" at bounding box center [159, 92] width 47 height 14
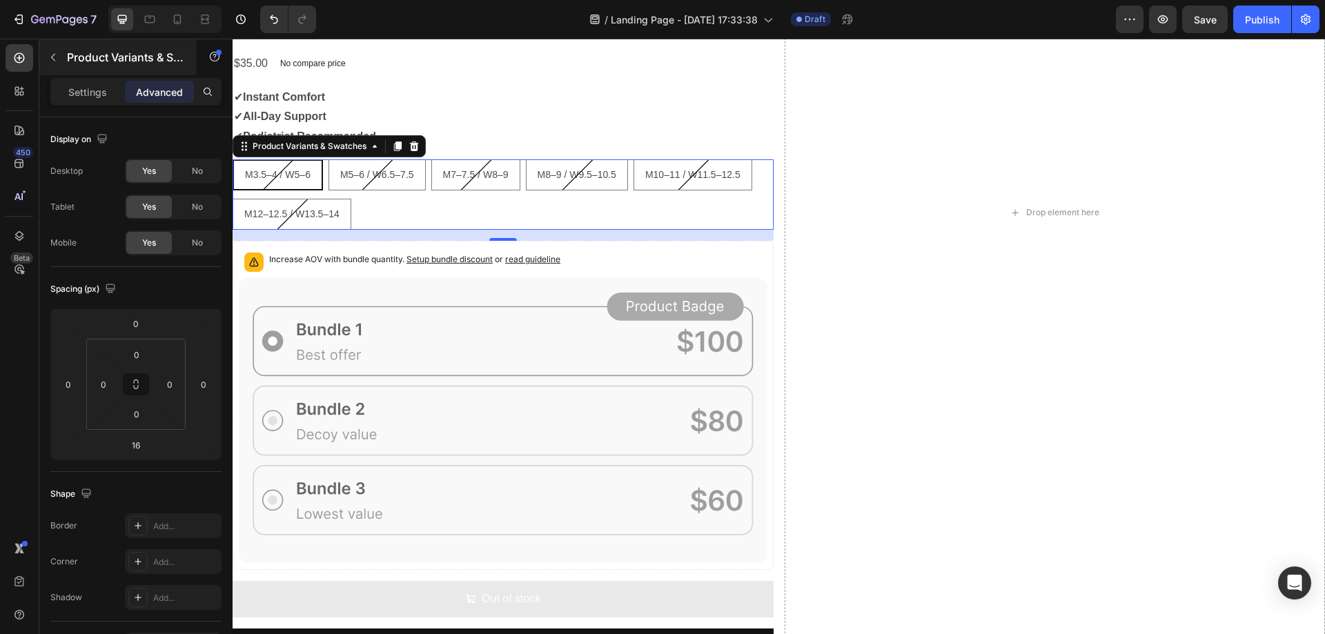
click at [88, 92] on p "Settings" at bounding box center [87, 92] width 39 height 14
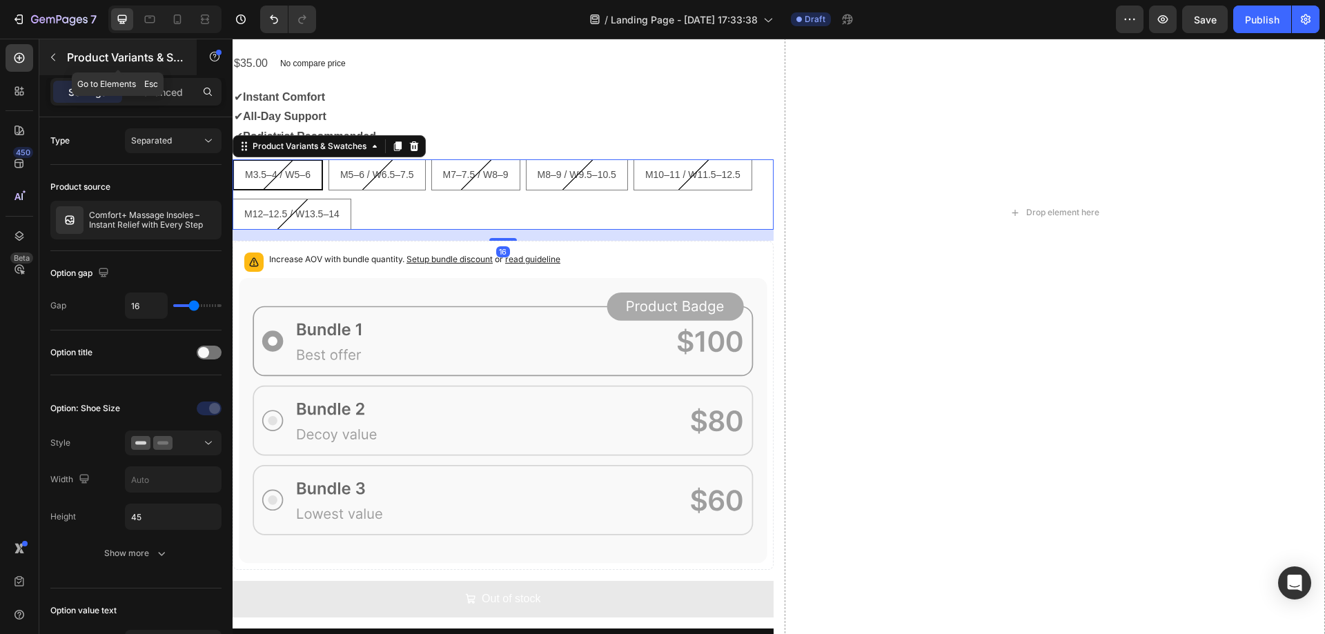
click at [62, 56] on button "button" at bounding box center [53, 57] width 22 height 22
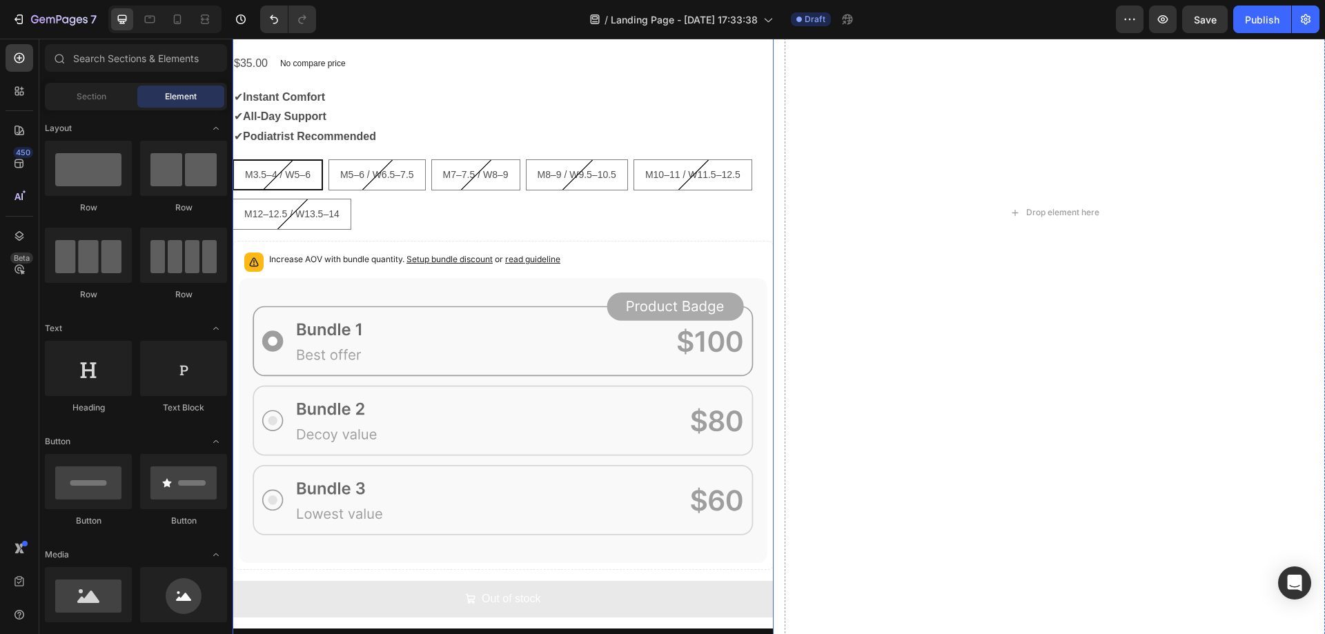
click at [406, 224] on div "M3.5–4 / W5–6 M3.5–4 / W5–6 M3.5–4 / W5–6 M5–6 / W6.5–7.5 M5–6 / W6.5–7.5 M5–6 …" at bounding box center [503, 194] width 541 height 70
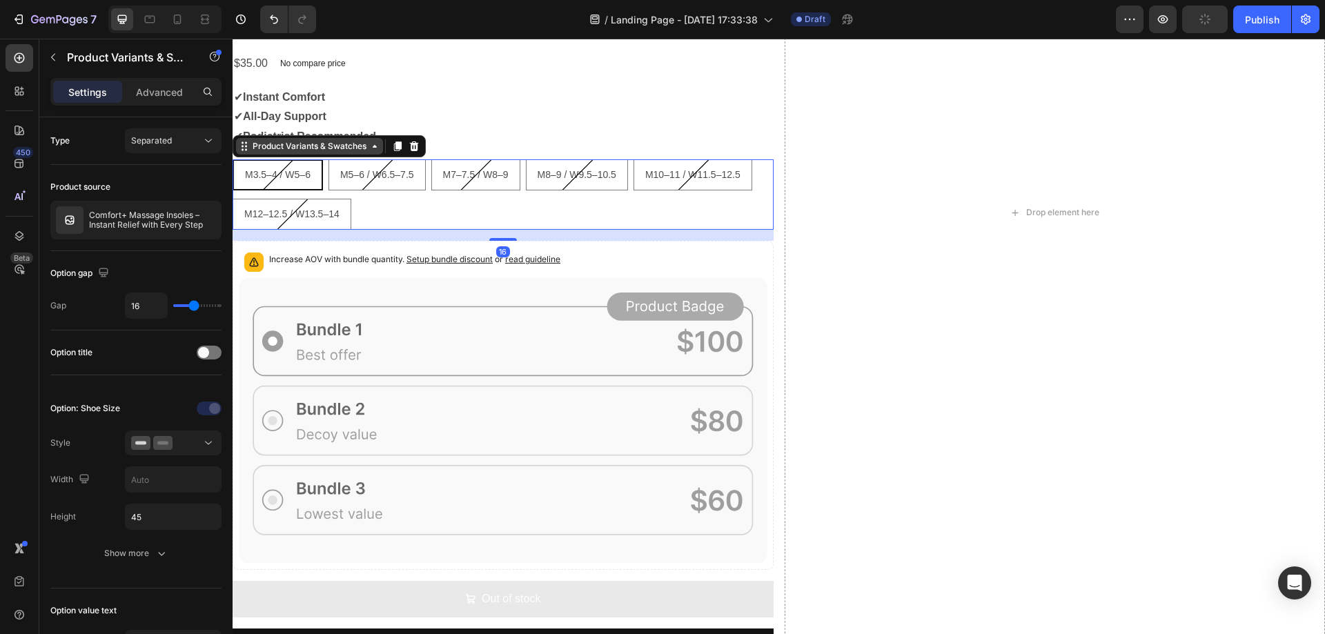
click at [334, 144] on div "Product Variants & Swatches" at bounding box center [309, 146] width 119 height 12
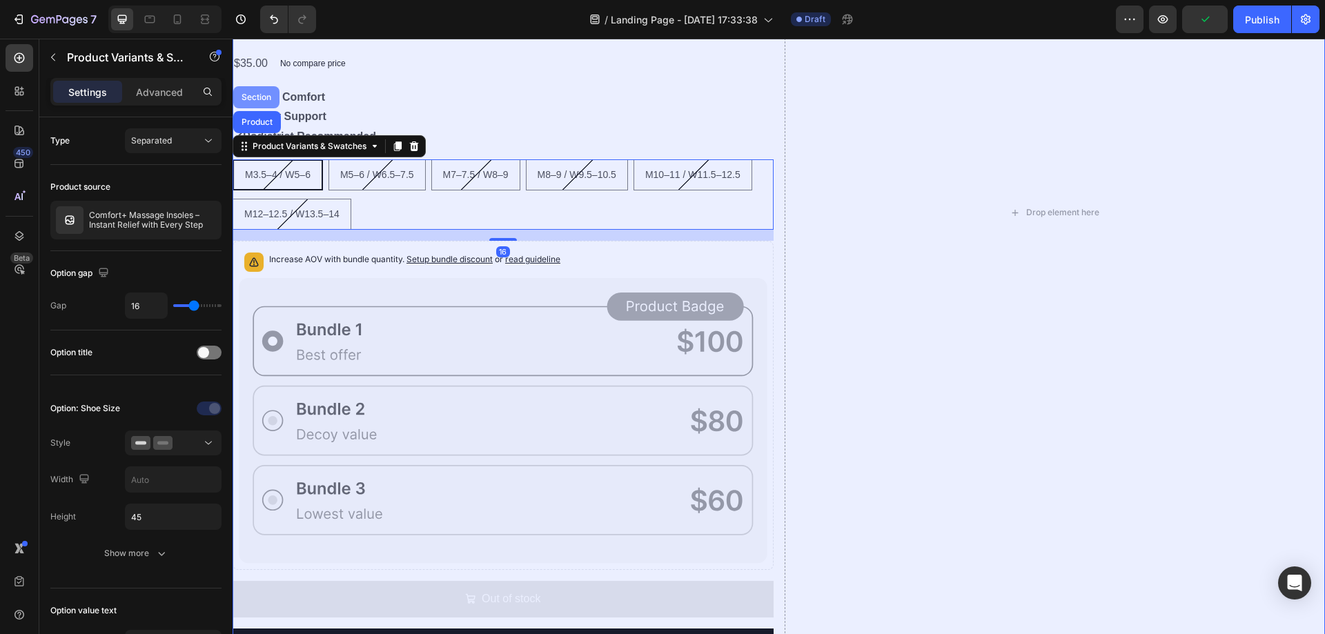
click at [248, 94] on div "Section" at bounding box center [256, 97] width 35 height 8
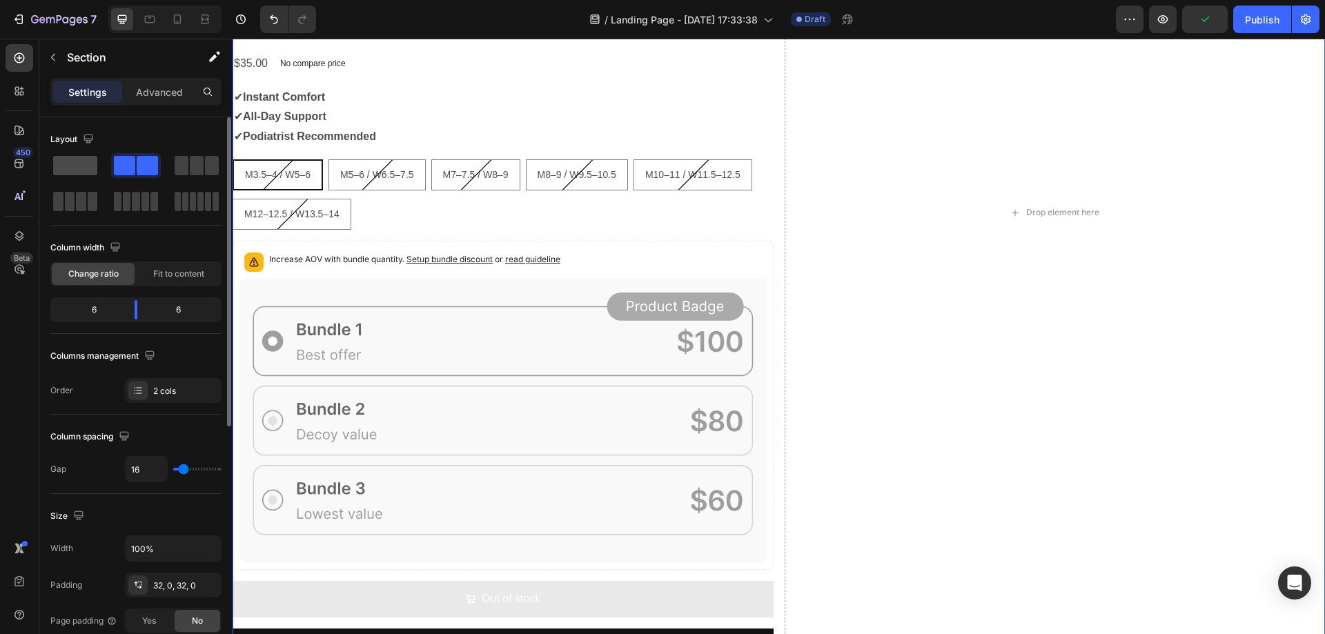
click at [86, 164] on span at bounding box center [75, 165] width 44 height 19
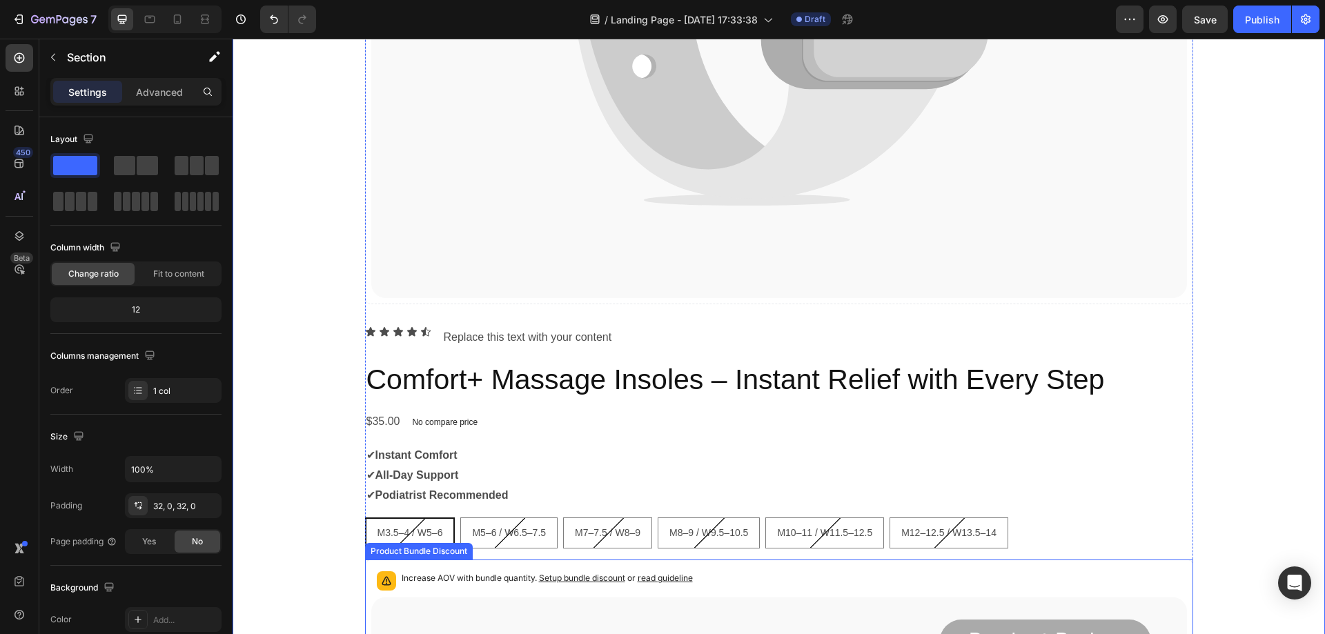
scroll to position [498, 0]
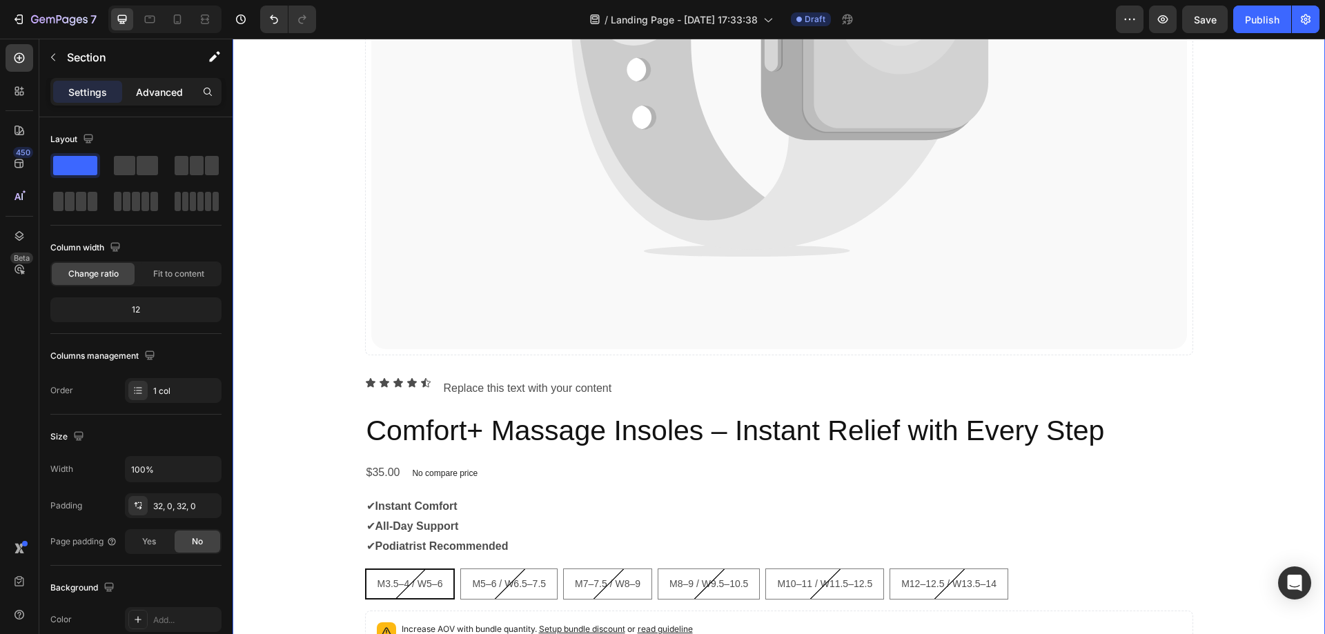
click at [165, 91] on p "Advanced" at bounding box center [159, 92] width 47 height 14
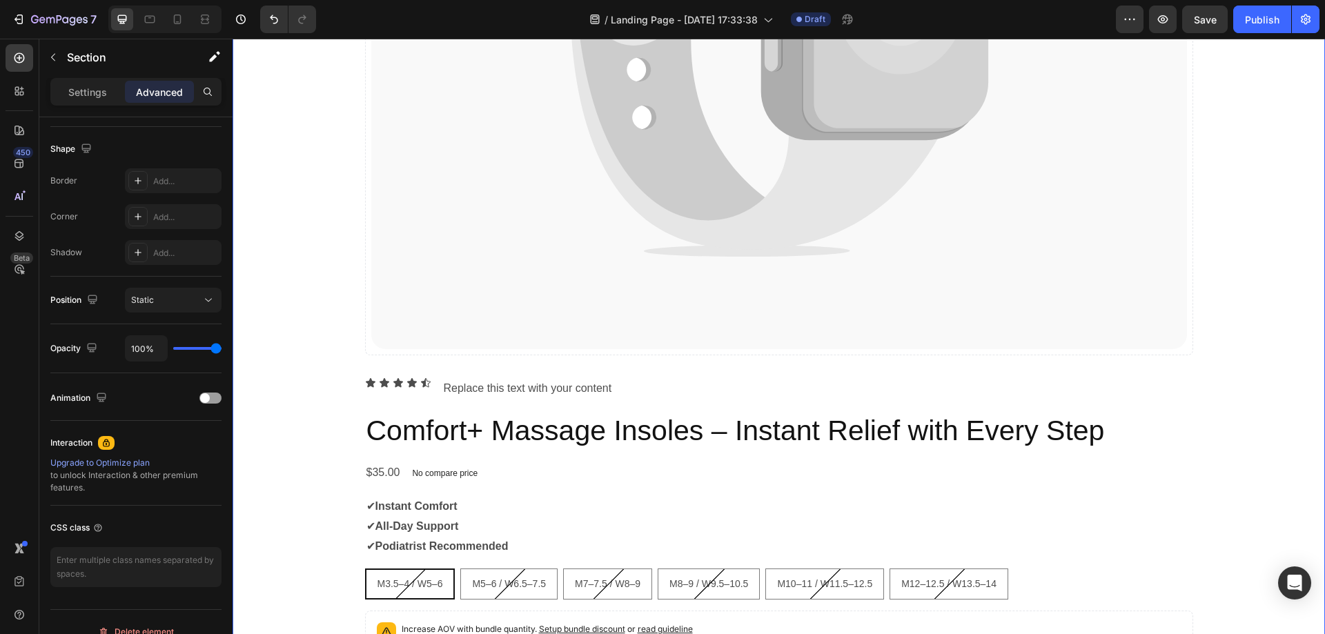
scroll to position [0, 0]
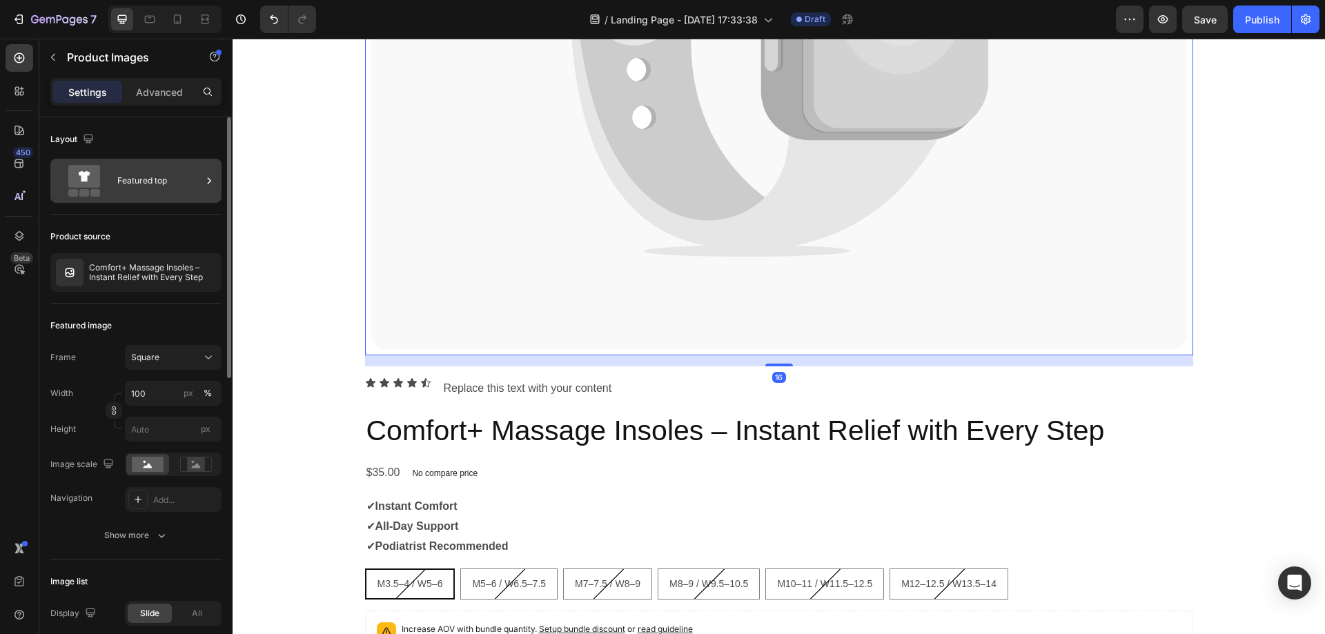
click at [161, 180] on div "Featured top" at bounding box center [159, 181] width 84 height 32
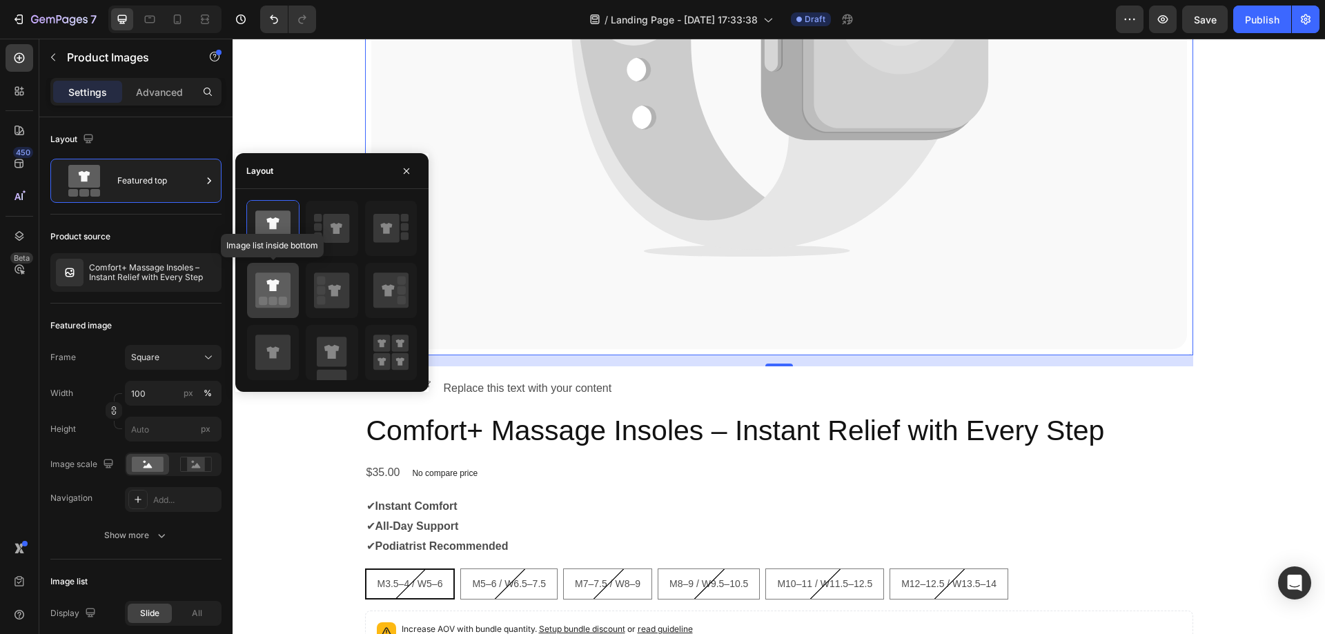
click at [278, 304] on icon at bounding box center [272, 290] width 35 height 35
click at [701, 371] on div "Catch your customer's attention with attracted media. Add image or sync data Pr…" at bounding box center [779, 571] width 828 height 1961
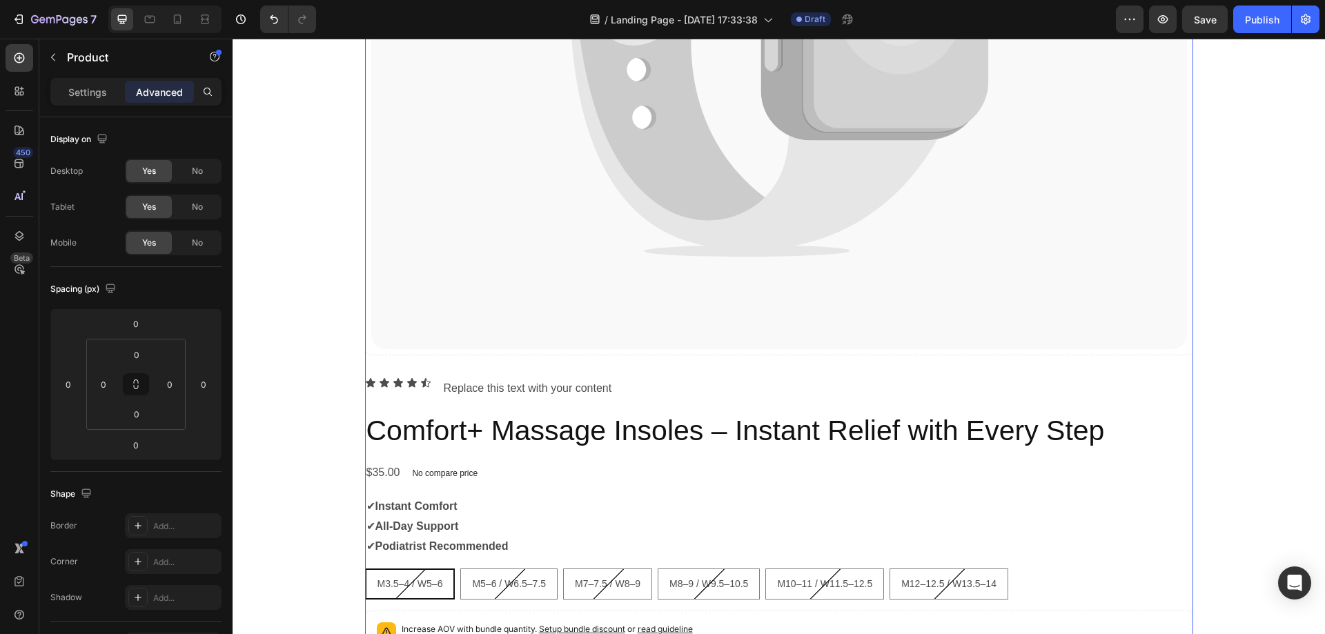
click at [720, 368] on div "Catch your customer's attention with attracted media. Add image or sync data Pr…" at bounding box center [779, 571] width 828 height 1961
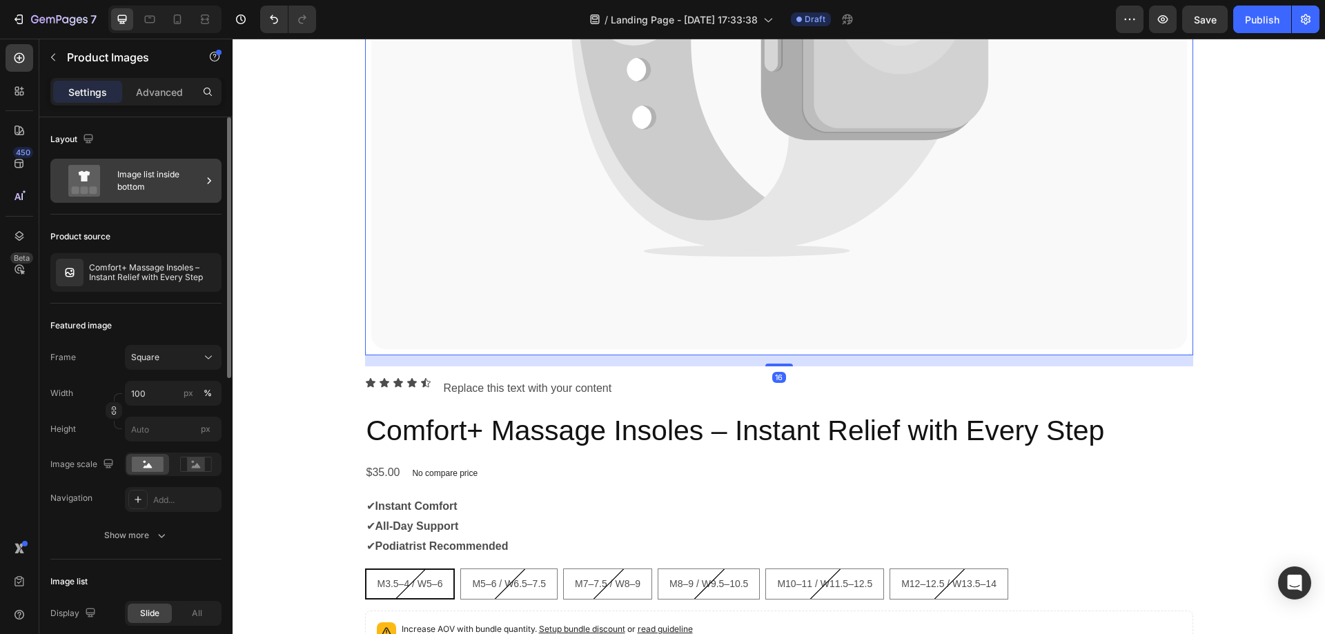
click at [168, 180] on div "Image list inside bottom" at bounding box center [159, 181] width 84 height 32
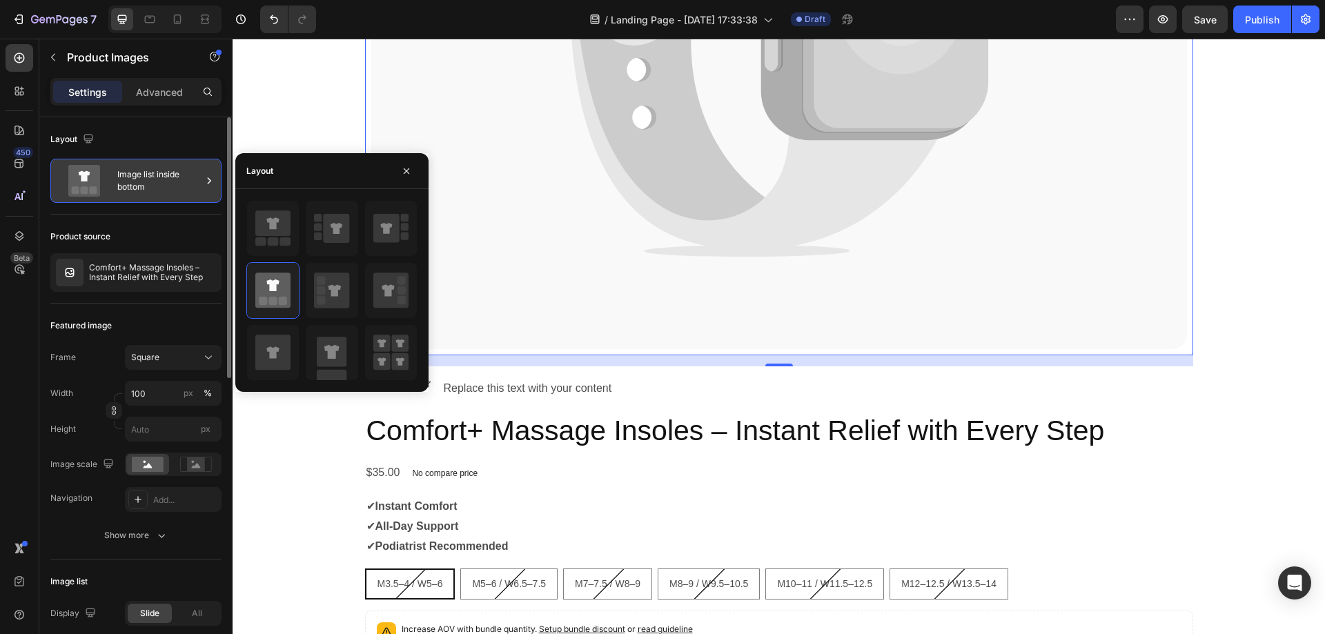
click at [168, 180] on div "Image list inside bottom" at bounding box center [159, 181] width 84 height 32
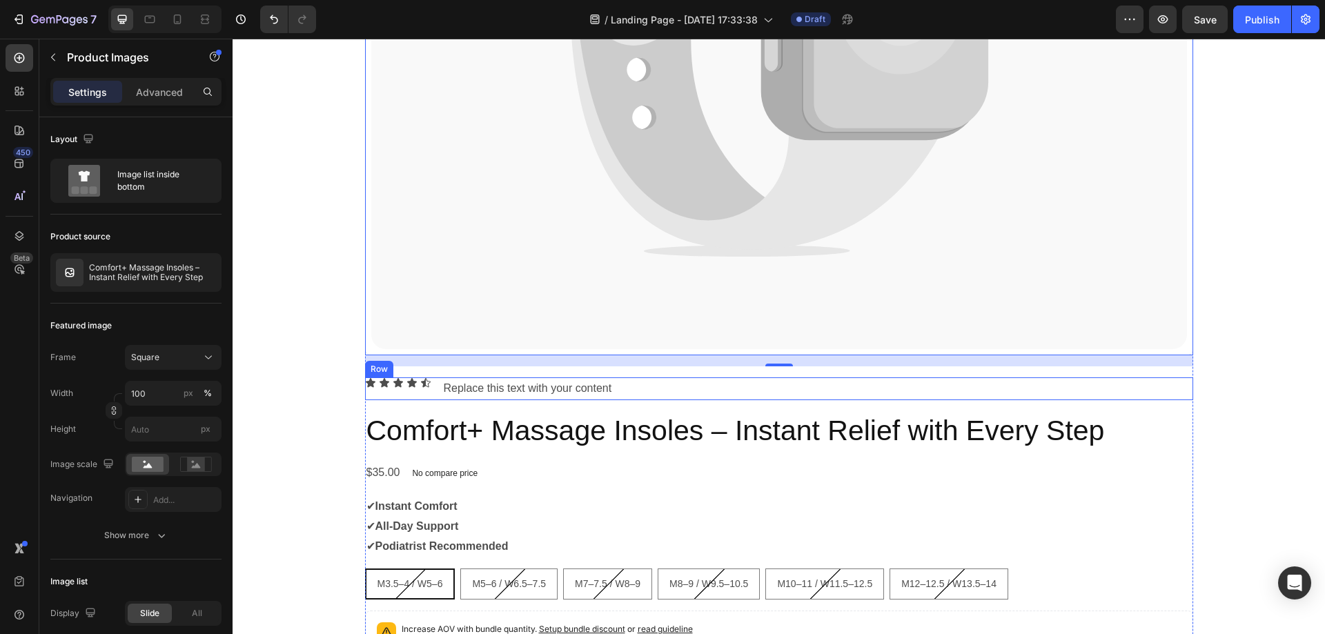
click at [722, 381] on div "Icon Icon Icon Icon Icon Icon List Replace this text with your content Text Blo…" at bounding box center [779, 388] width 828 height 23
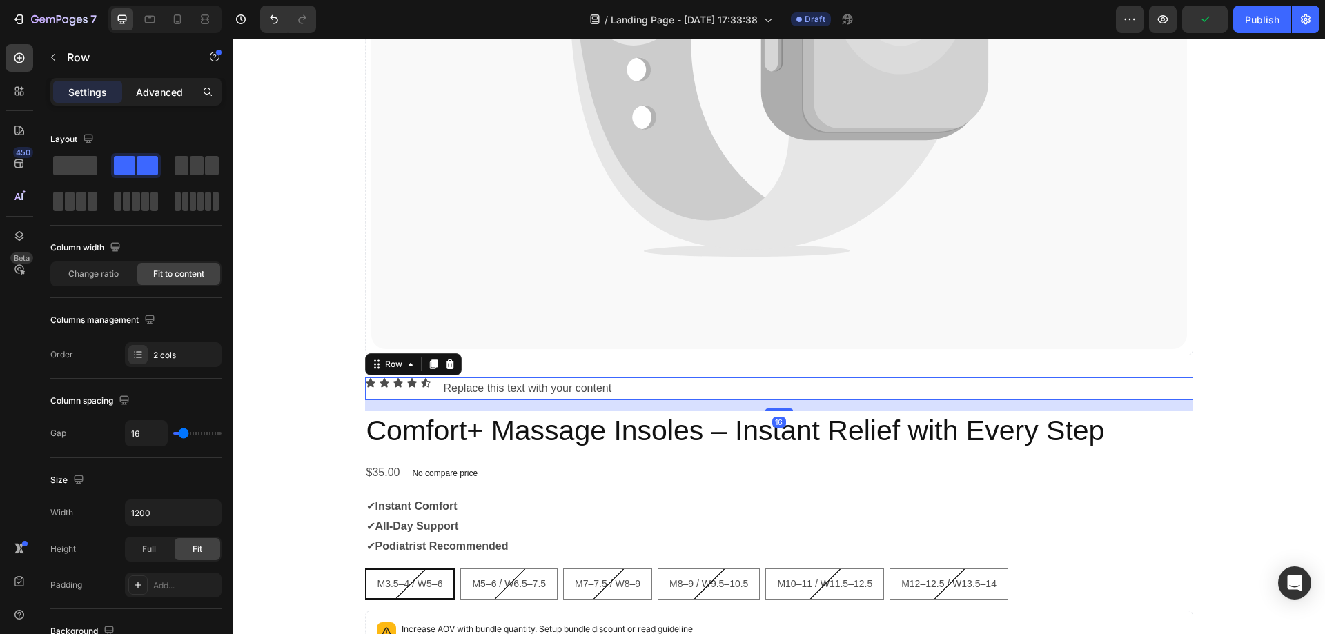
click at [141, 83] on div "Advanced" at bounding box center [159, 92] width 69 height 22
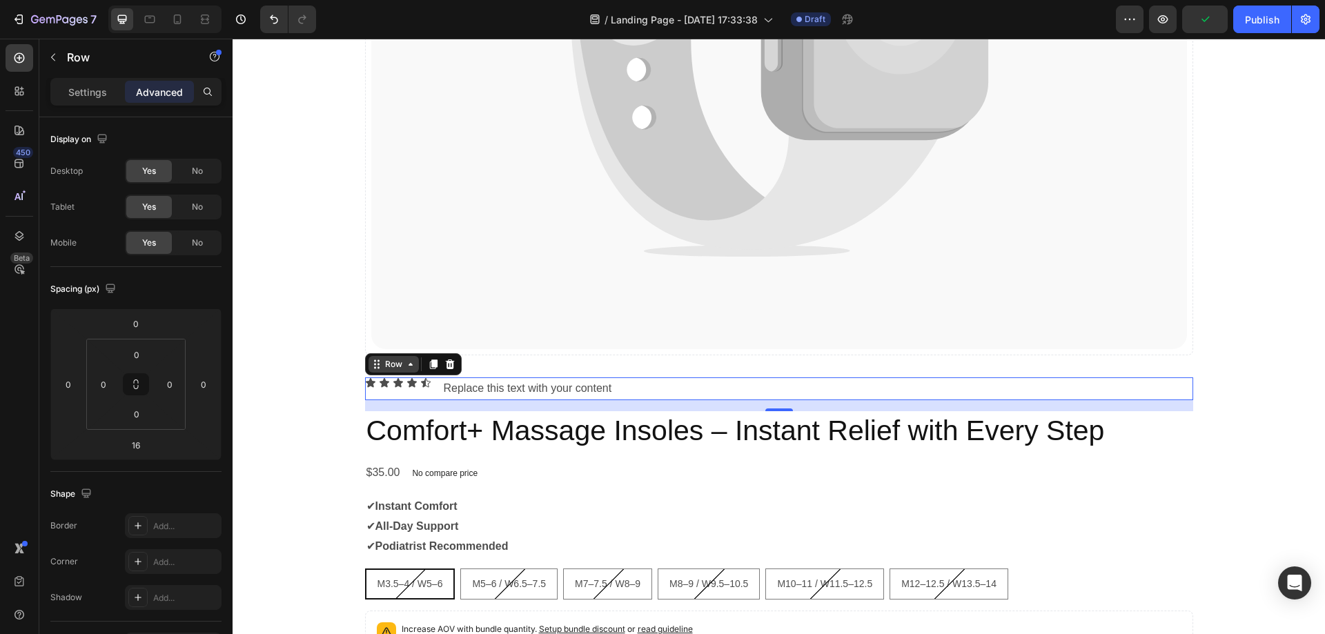
click at [405, 363] on icon at bounding box center [410, 364] width 11 height 11
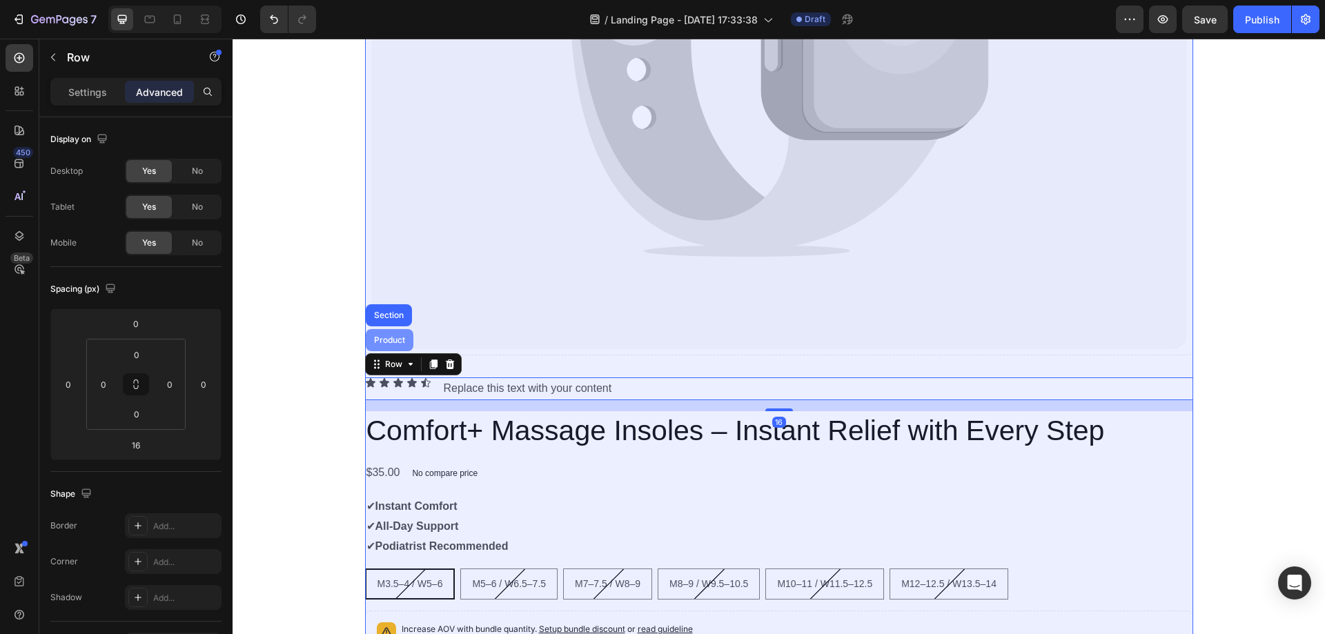
click at [389, 340] on div "Product" at bounding box center [389, 340] width 37 height 8
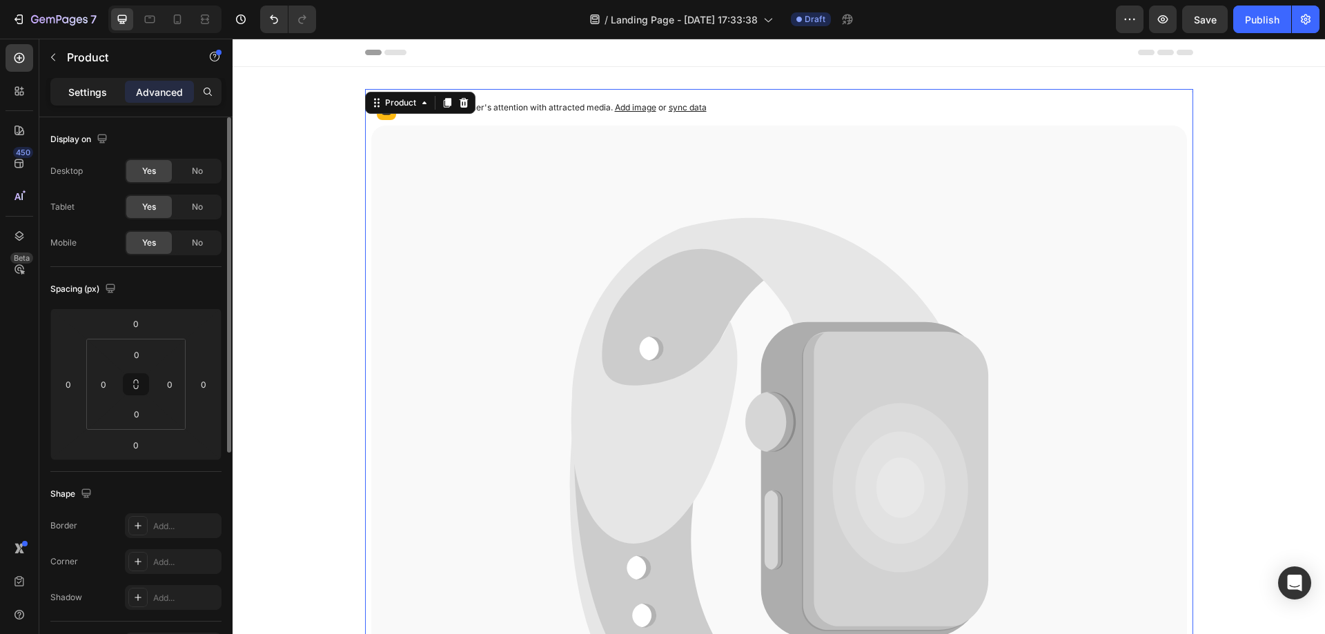
click at [89, 87] on p "Settings" at bounding box center [87, 92] width 39 height 14
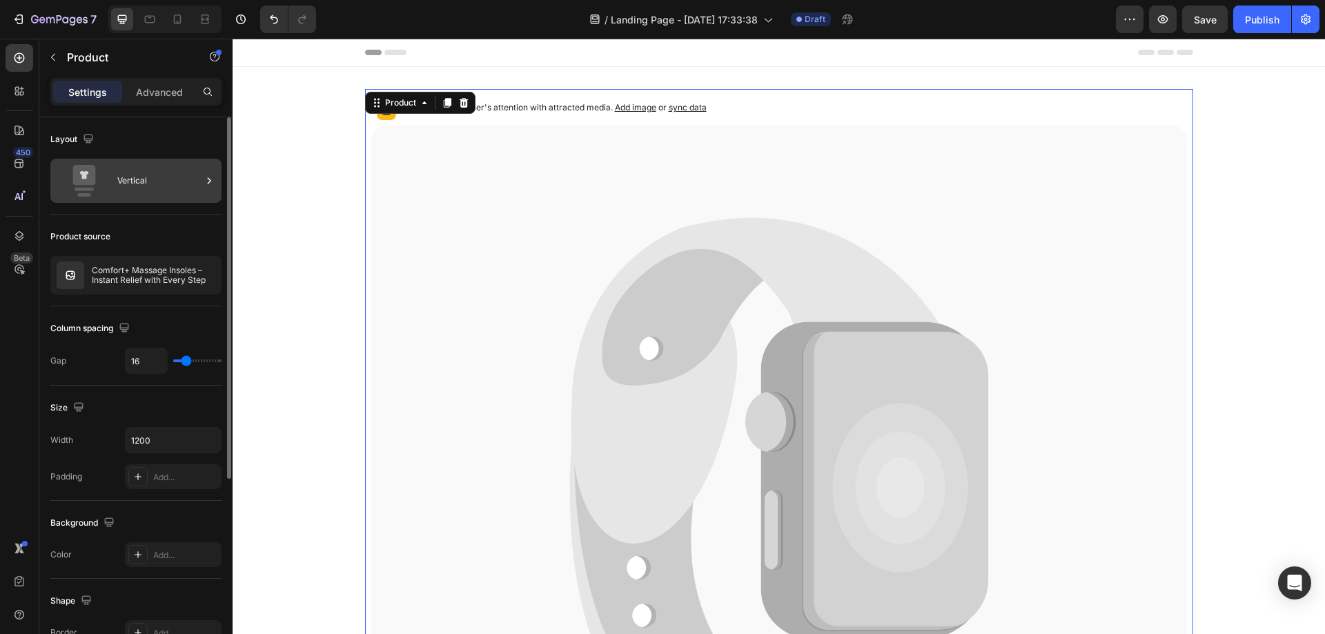
click at [142, 177] on div "Vertical" at bounding box center [159, 181] width 84 height 32
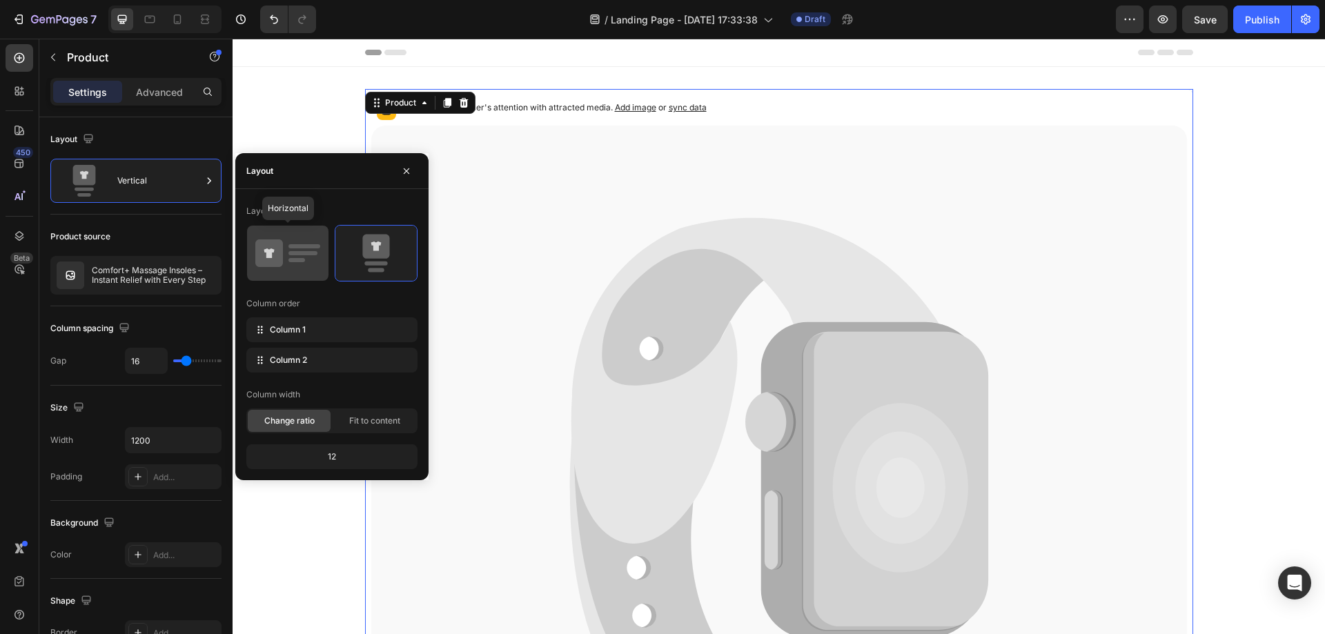
click at [275, 255] on icon at bounding box center [269, 253] width 28 height 28
type input "32"
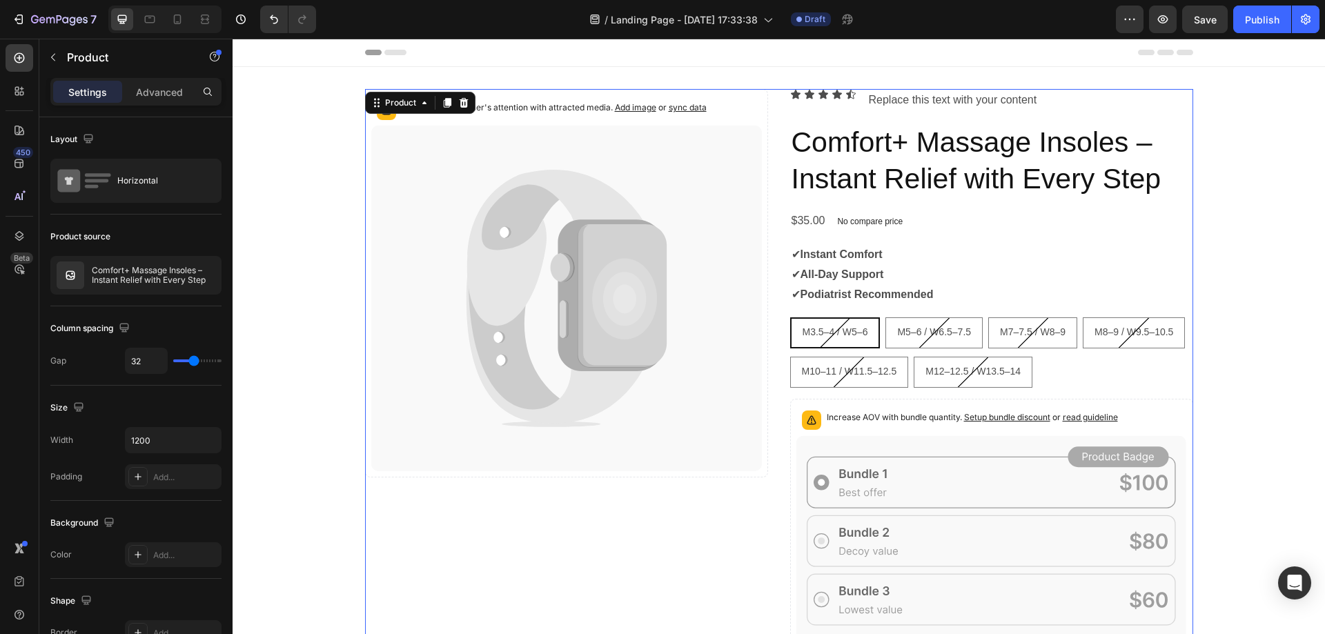
click at [720, 489] on div "Catch your customer's attention with attracted media. Add image or sync data Pr…" at bounding box center [566, 599] width 403 height 1021
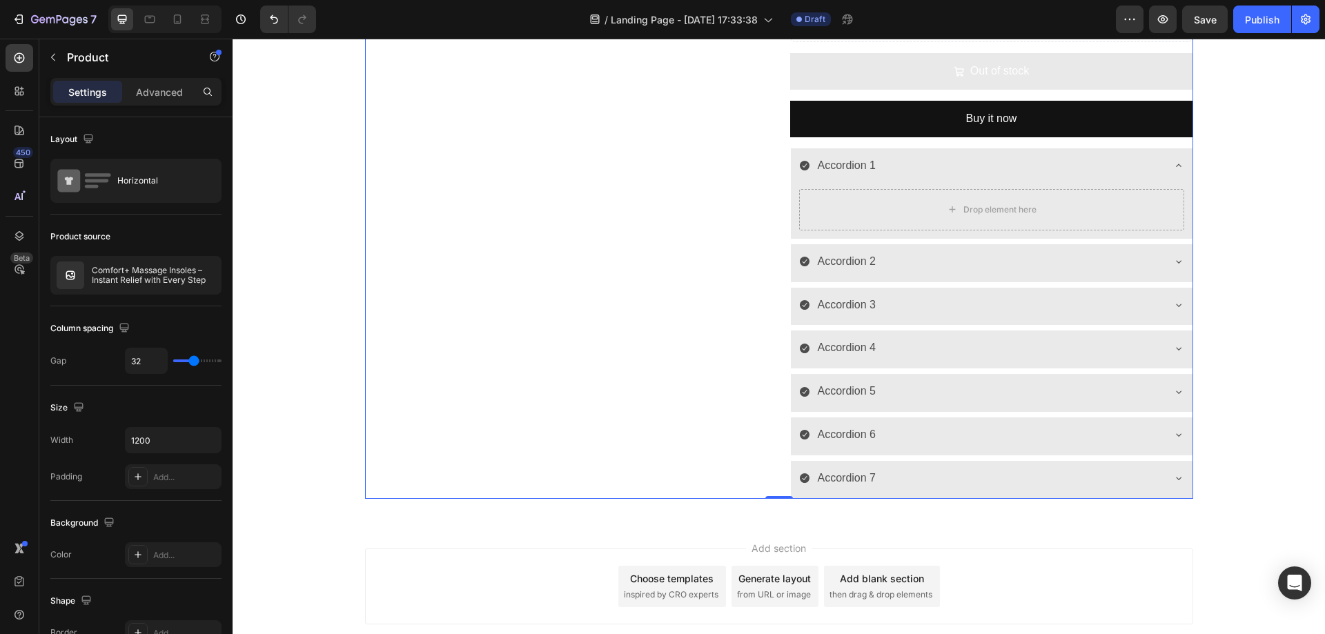
scroll to position [696, 0]
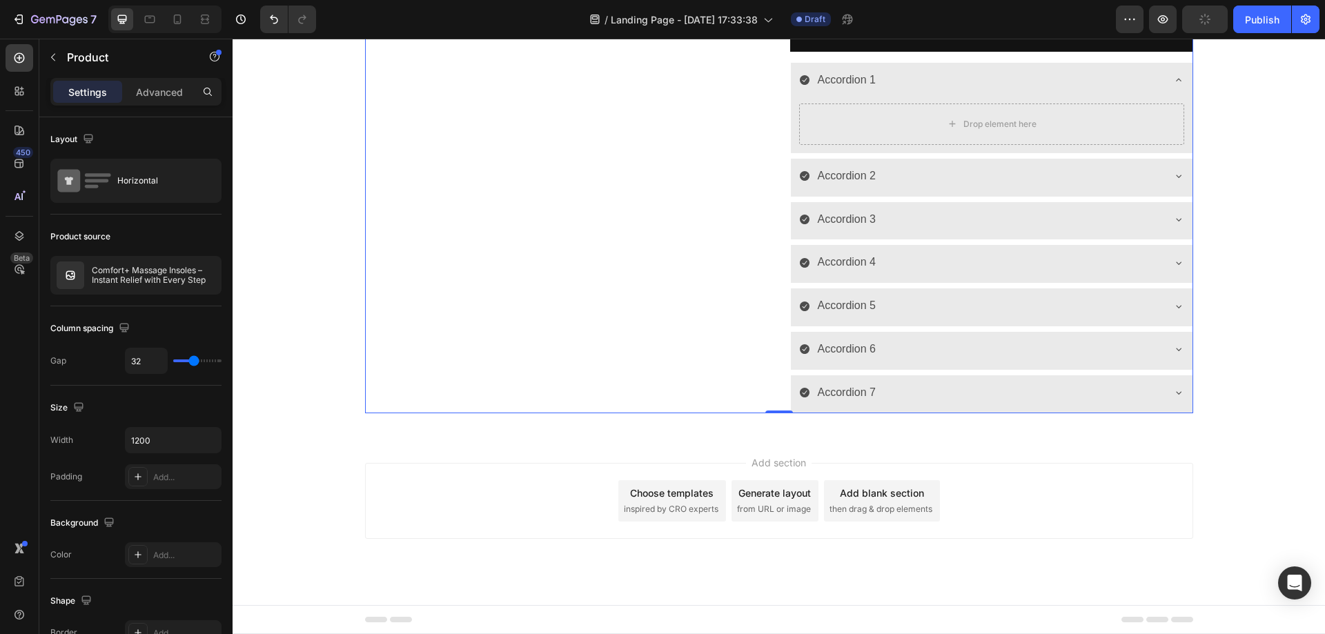
click at [75, 45] on div "Product" at bounding box center [117, 57] width 157 height 36
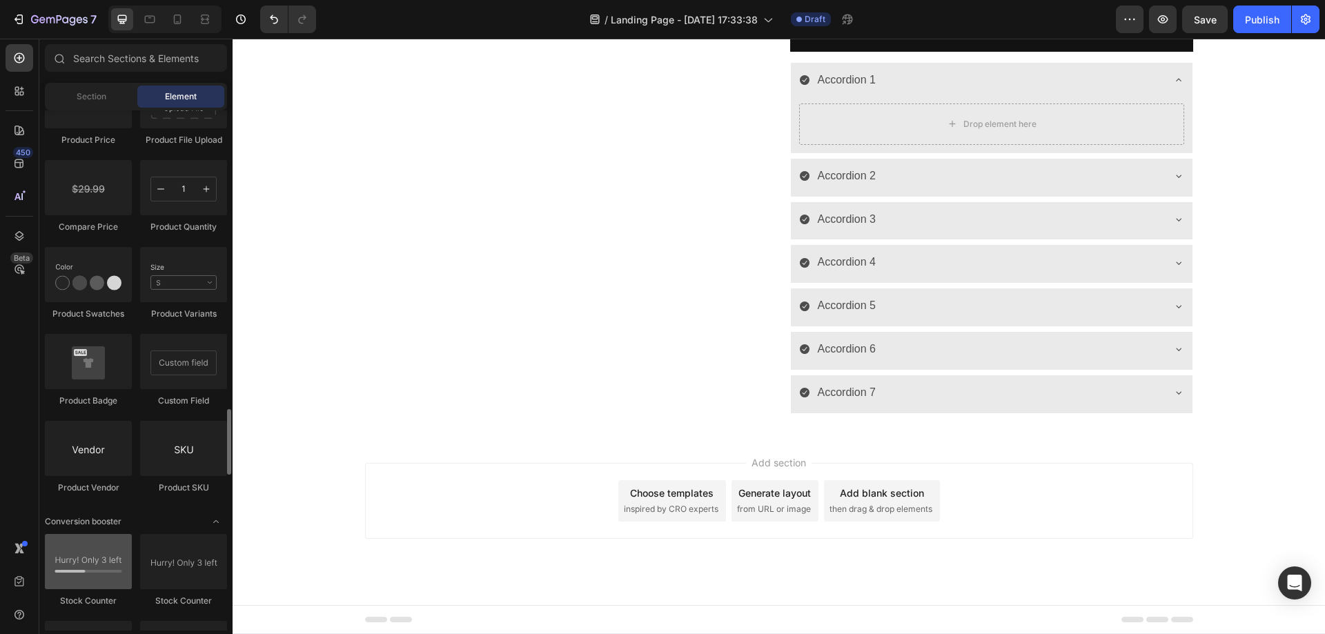
scroll to position [2553, 0]
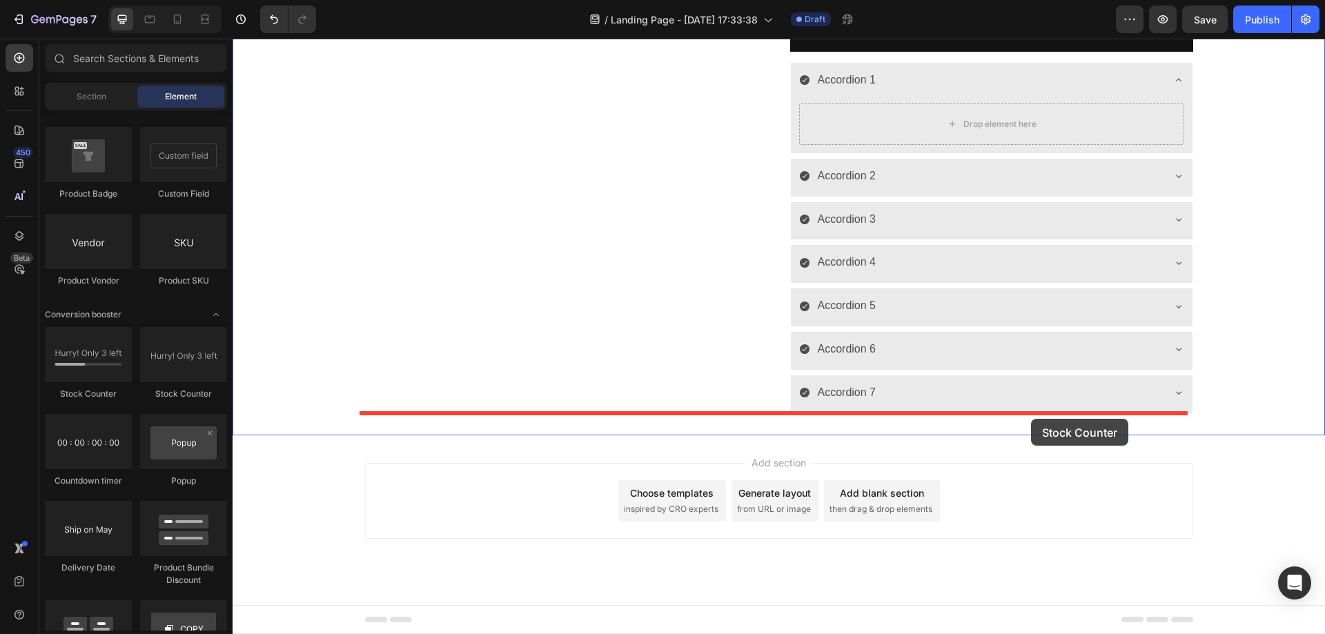
drag, startPoint x: 414, startPoint y: 400, endPoint x: 1031, endPoint y: 419, distance: 617.2
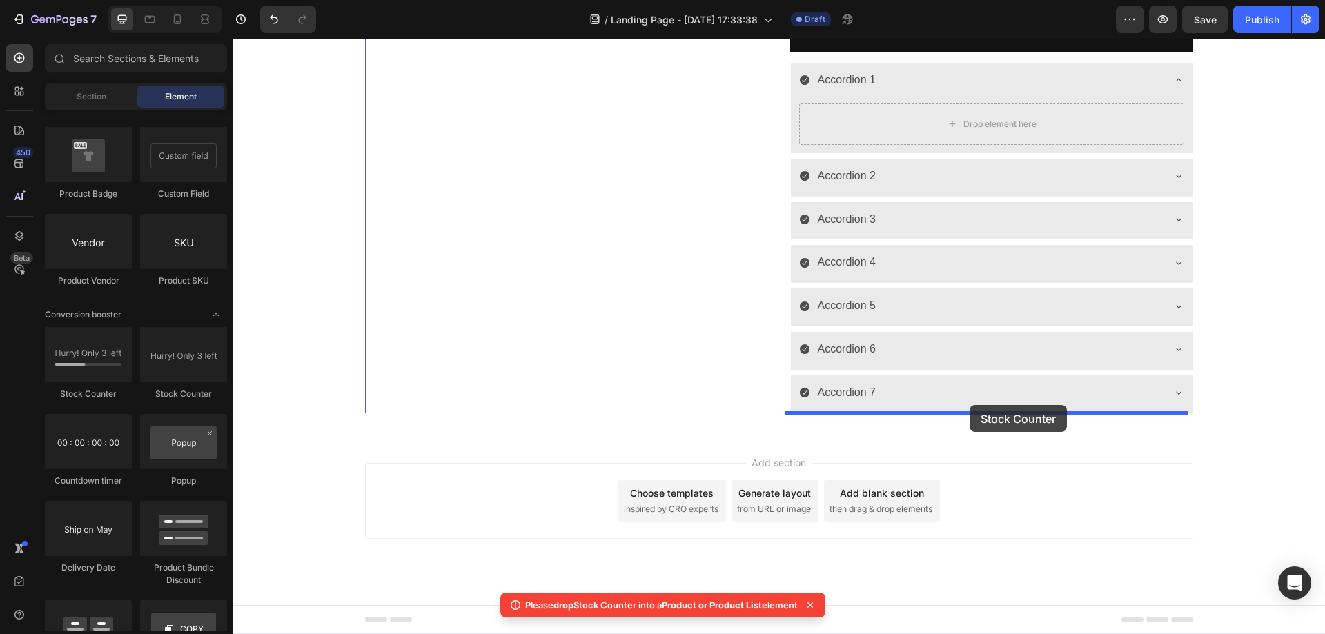
drag, startPoint x: 401, startPoint y: 400, endPoint x: 970, endPoint y: 405, distance: 568.6
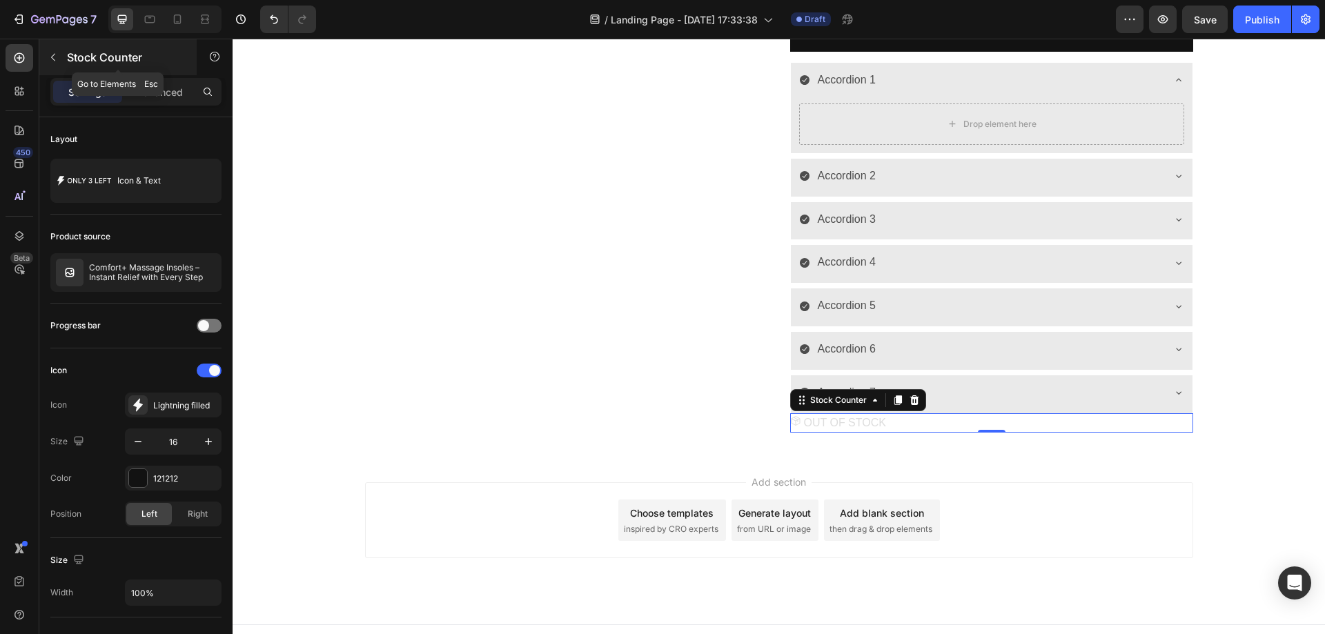
click at [53, 55] on icon "button" at bounding box center [53, 58] width 4 height 8
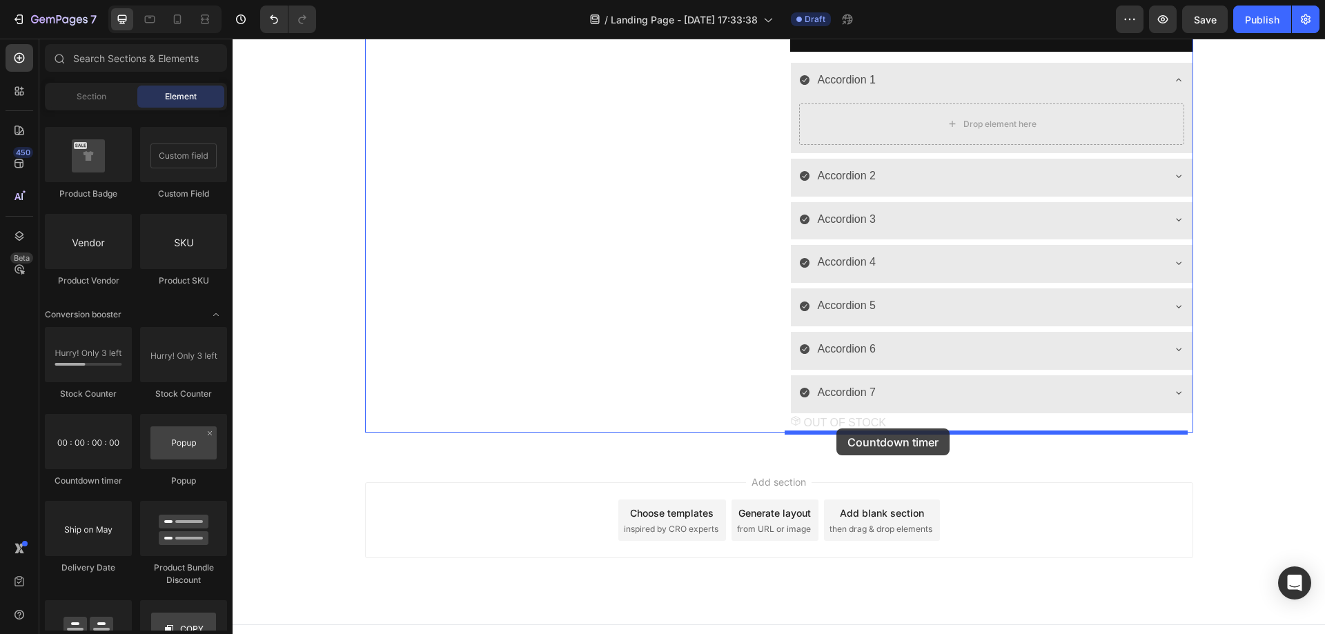
drag, startPoint x: 368, startPoint y: 491, endPoint x: 836, endPoint y: 429, distance: 472.7
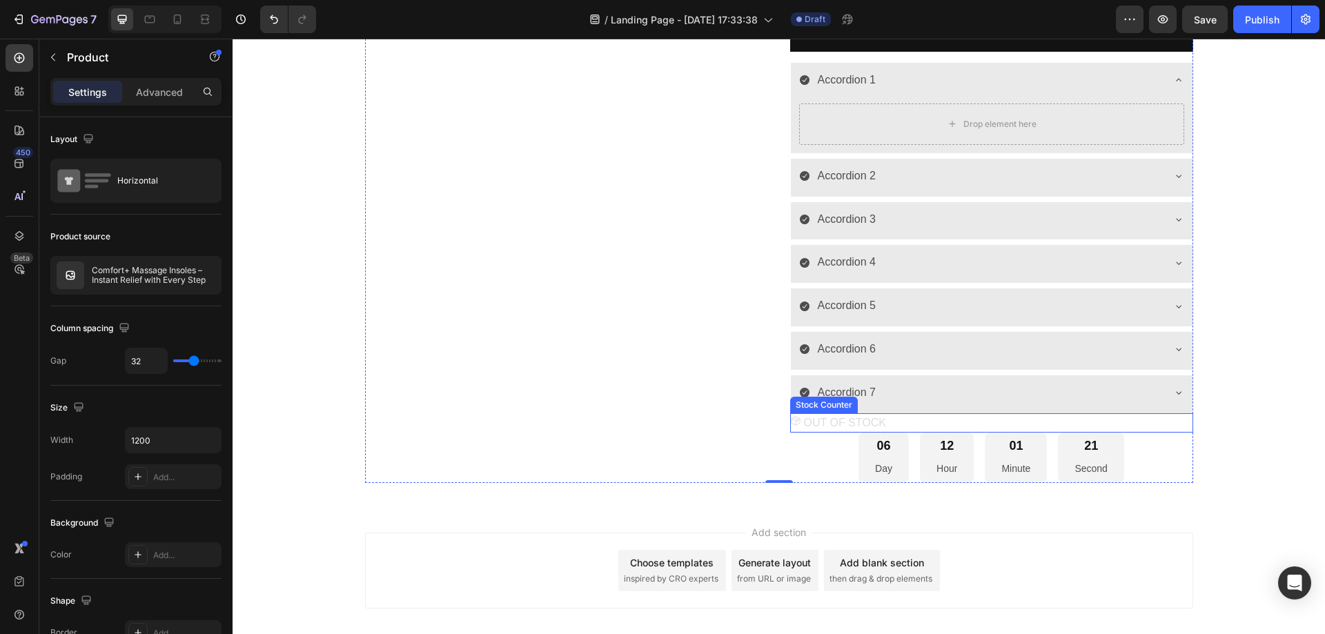
click at [820, 424] on p "OUT OF STOCK" at bounding box center [845, 423] width 82 height 20
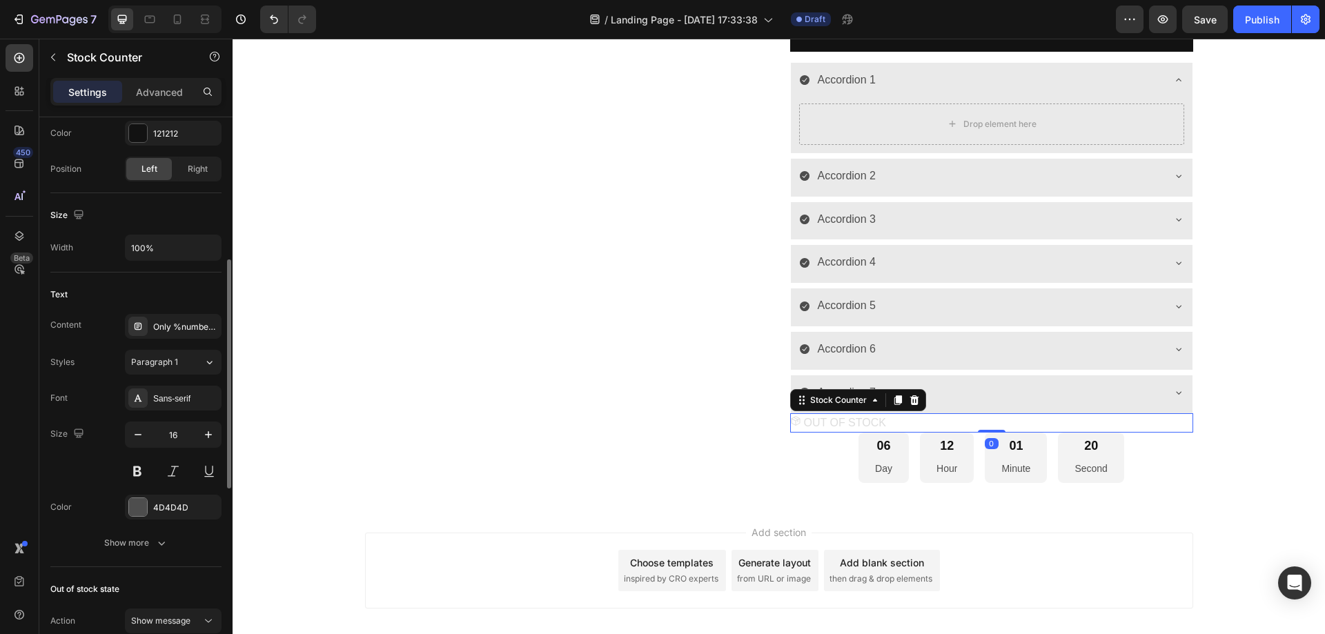
scroll to position [621, 0]
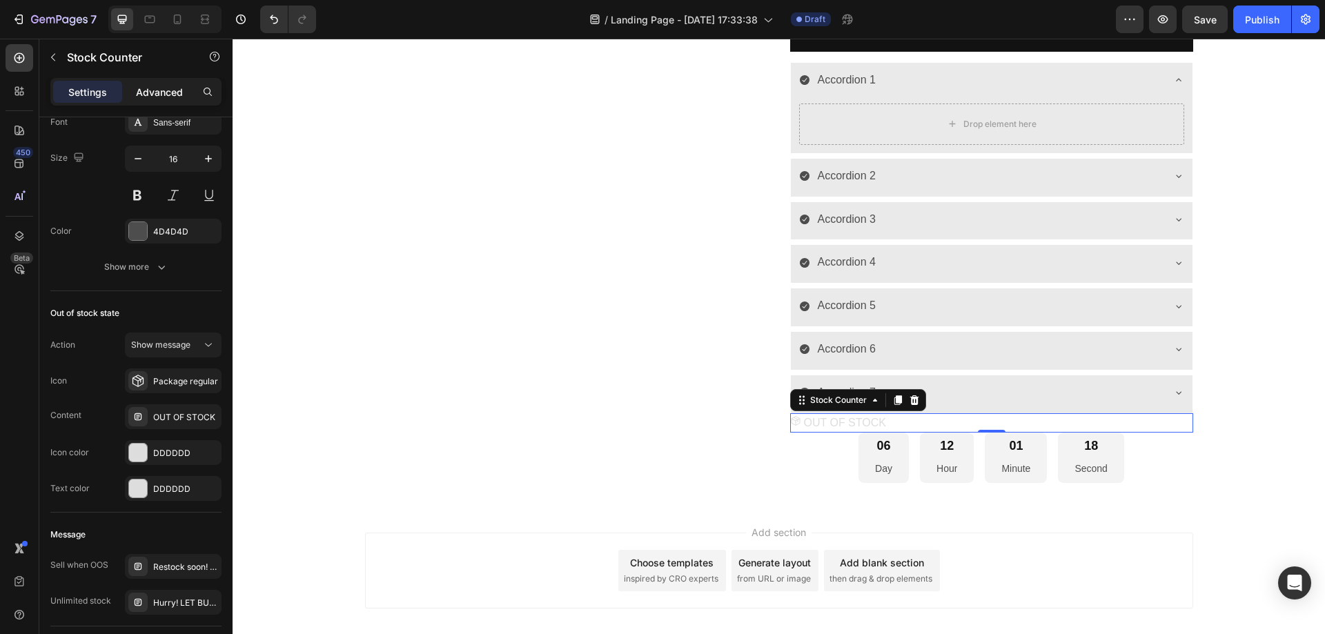
click at [158, 90] on p "Advanced" at bounding box center [159, 92] width 47 height 14
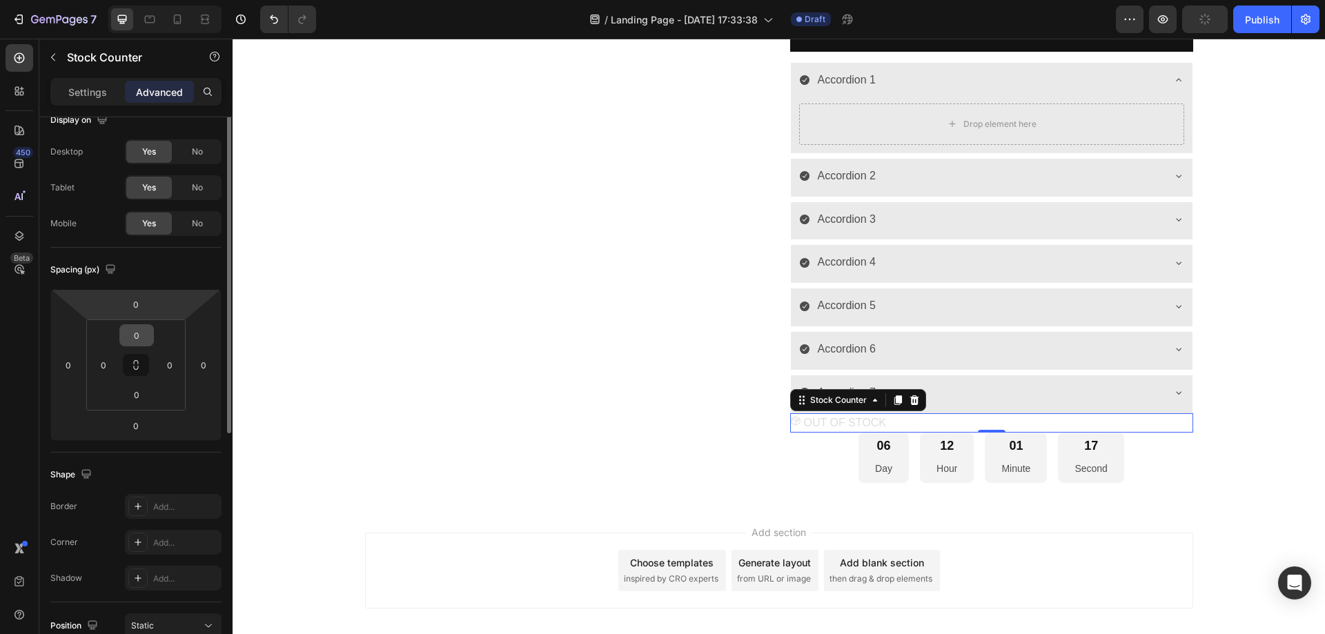
scroll to position [0, 0]
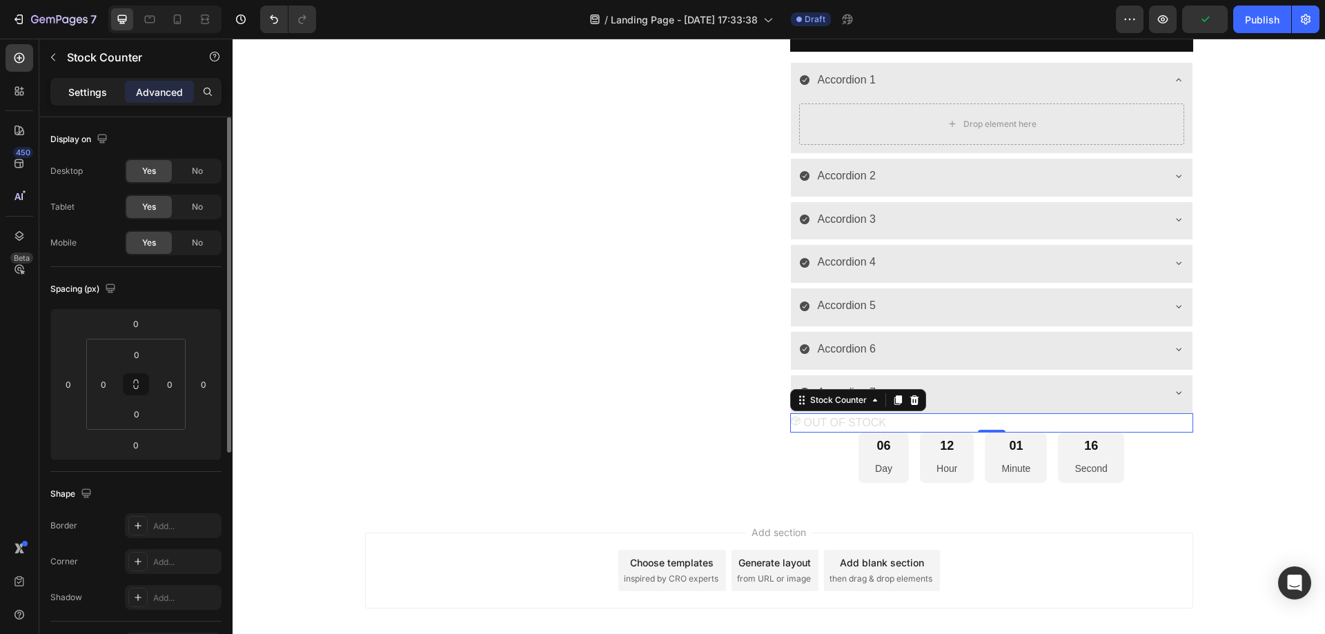
click at [94, 98] on p "Settings" at bounding box center [87, 92] width 39 height 14
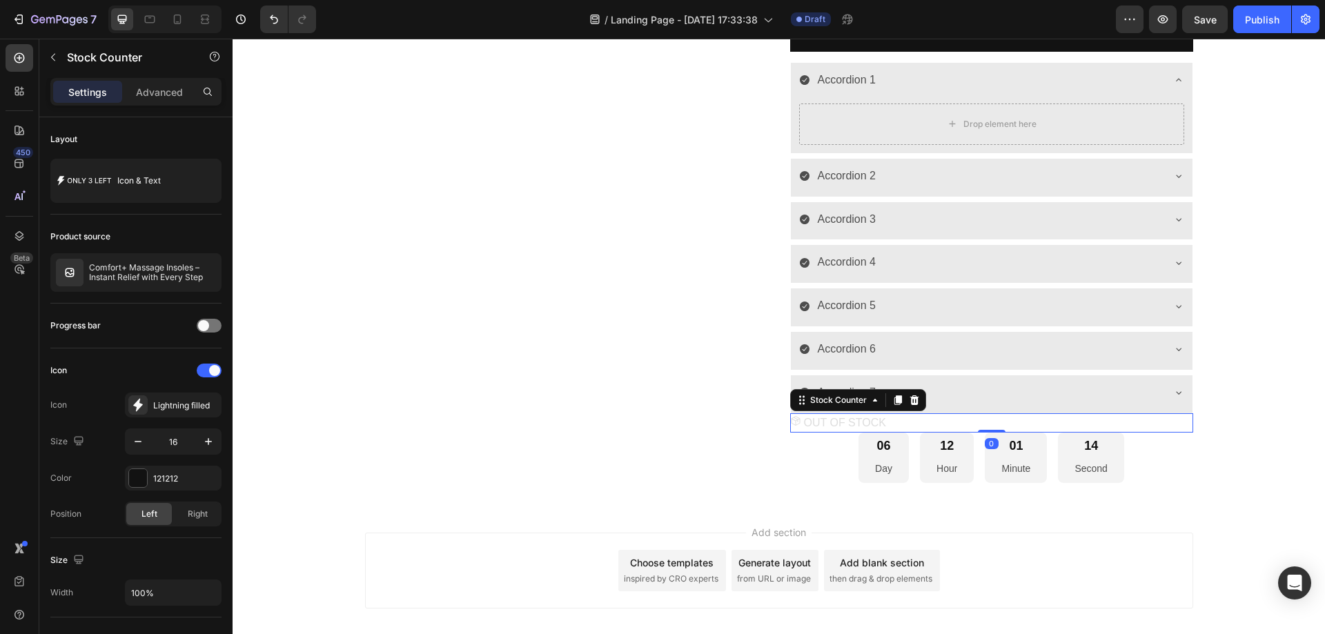
click at [949, 423] on div "OUT OF STOCK" at bounding box center [991, 423] width 403 height 20
click at [909, 405] on icon at bounding box center [914, 400] width 11 height 11
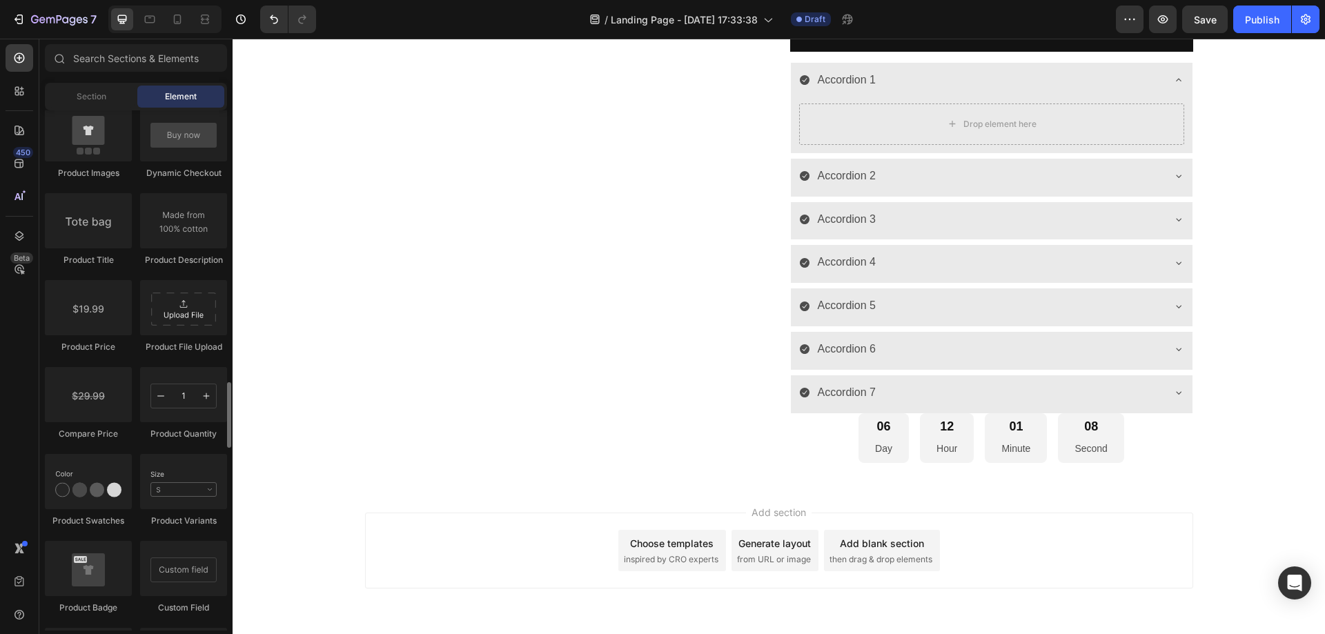
scroll to position [1932, 0]
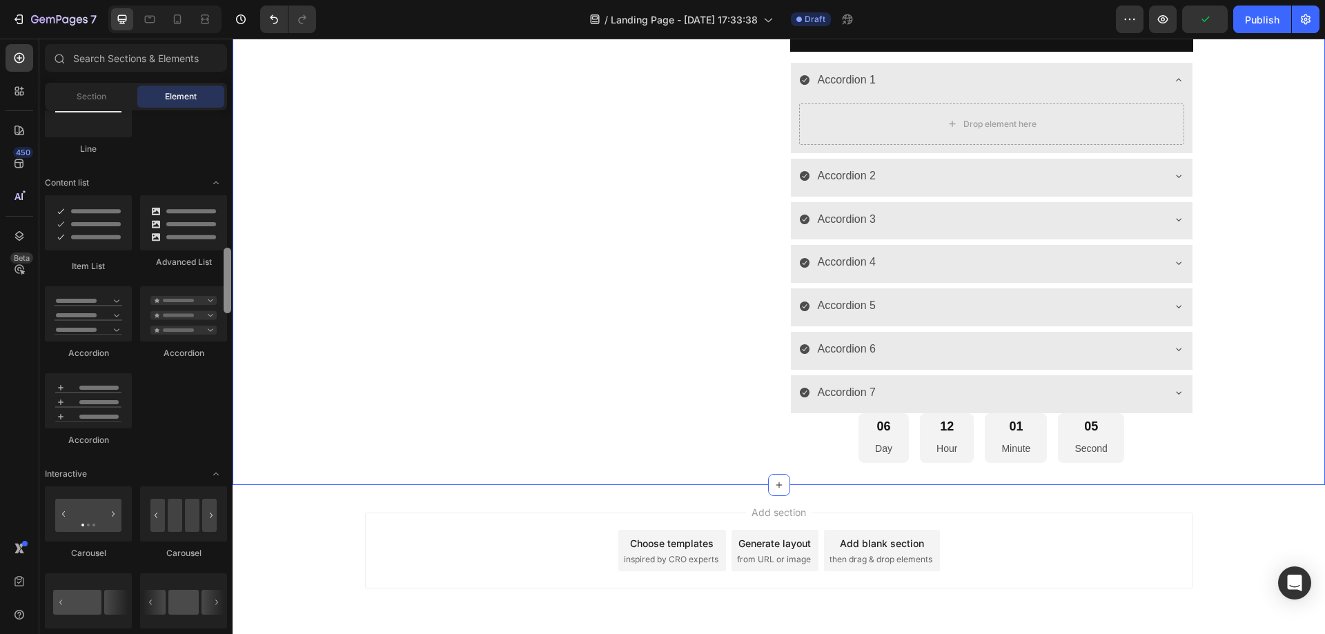
drag, startPoint x: 229, startPoint y: 399, endPoint x: 226, endPoint y: 295, distance: 103.5
click at [230, 284] on div at bounding box center [228, 281] width 8 height 66
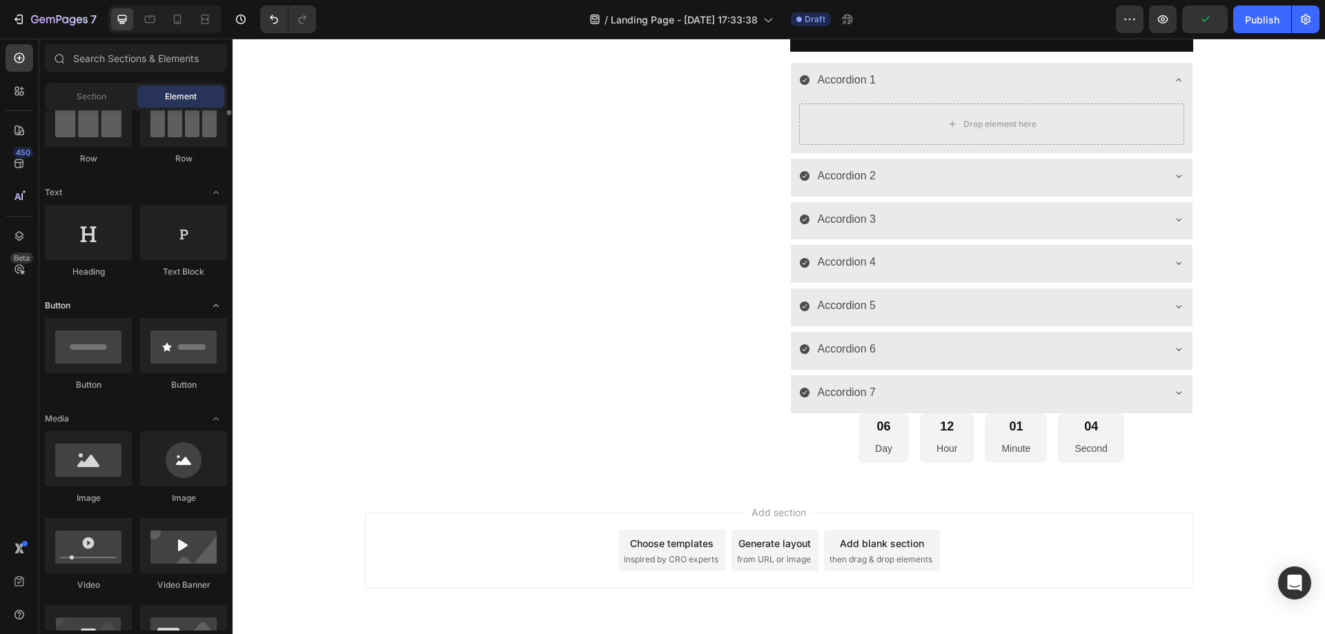
scroll to position [67, 0]
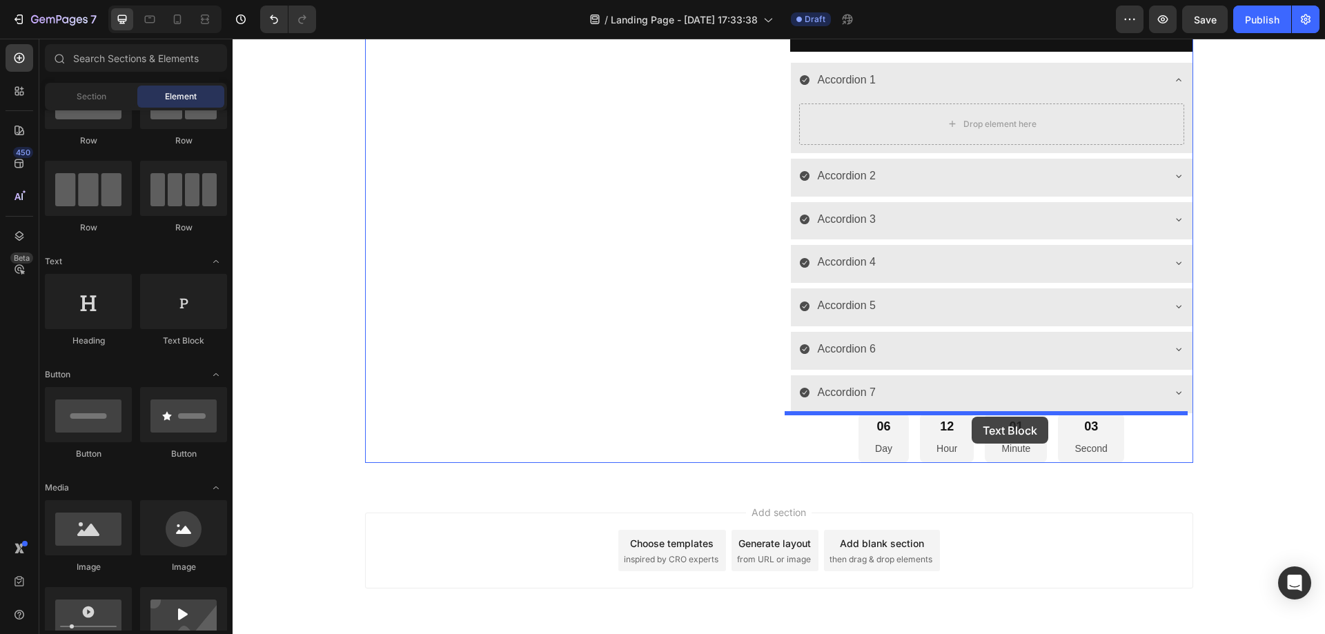
drag, startPoint x: 419, startPoint y: 351, endPoint x: 972, endPoint y: 417, distance: 556.7
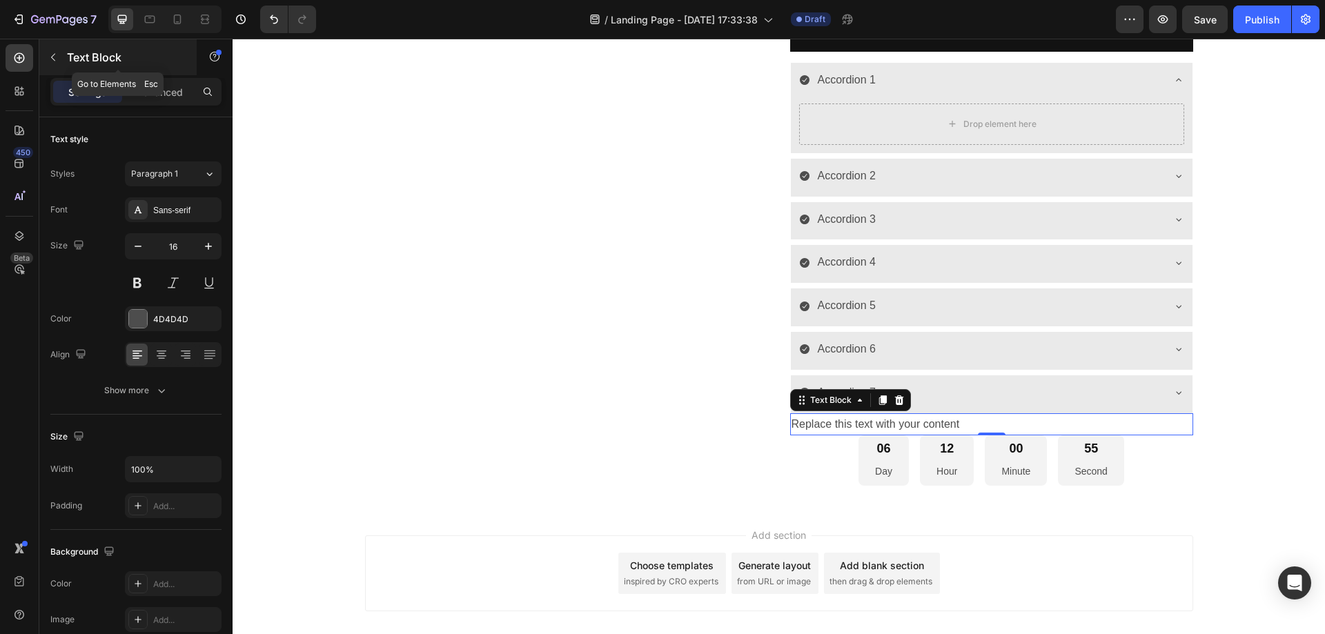
click at [75, 52] on p "Text Block" at bounding box center [125, 57] width 117 height 17
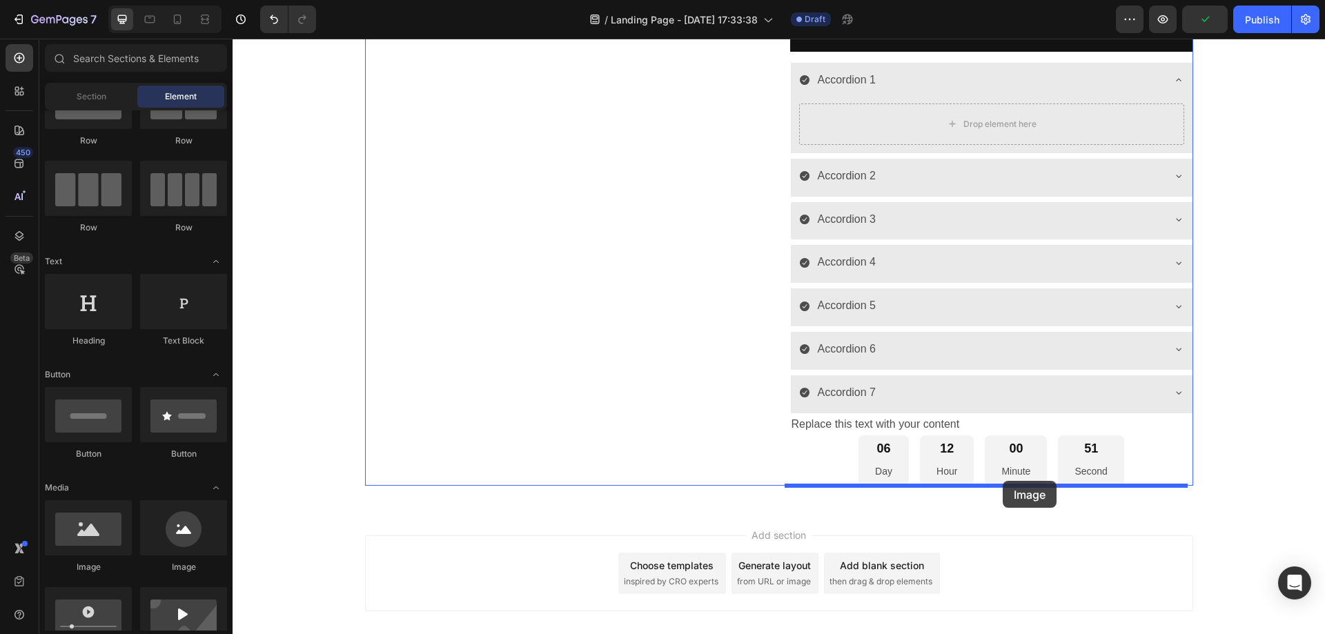
drag, startPoint x: 420, startPoint y: 582, endPoint x: 992, endPoint y: 482, distance: 580.7
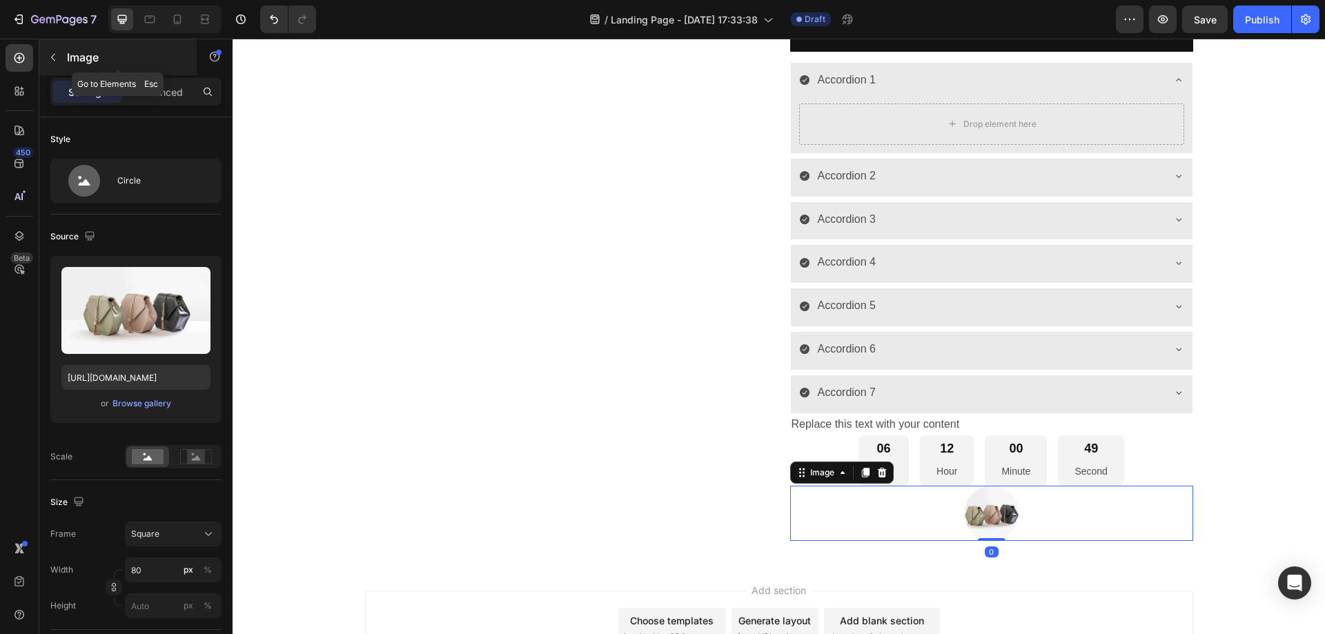
click at [63, 55] on button "button" at bounding box center [53, 57] width 22 height 22
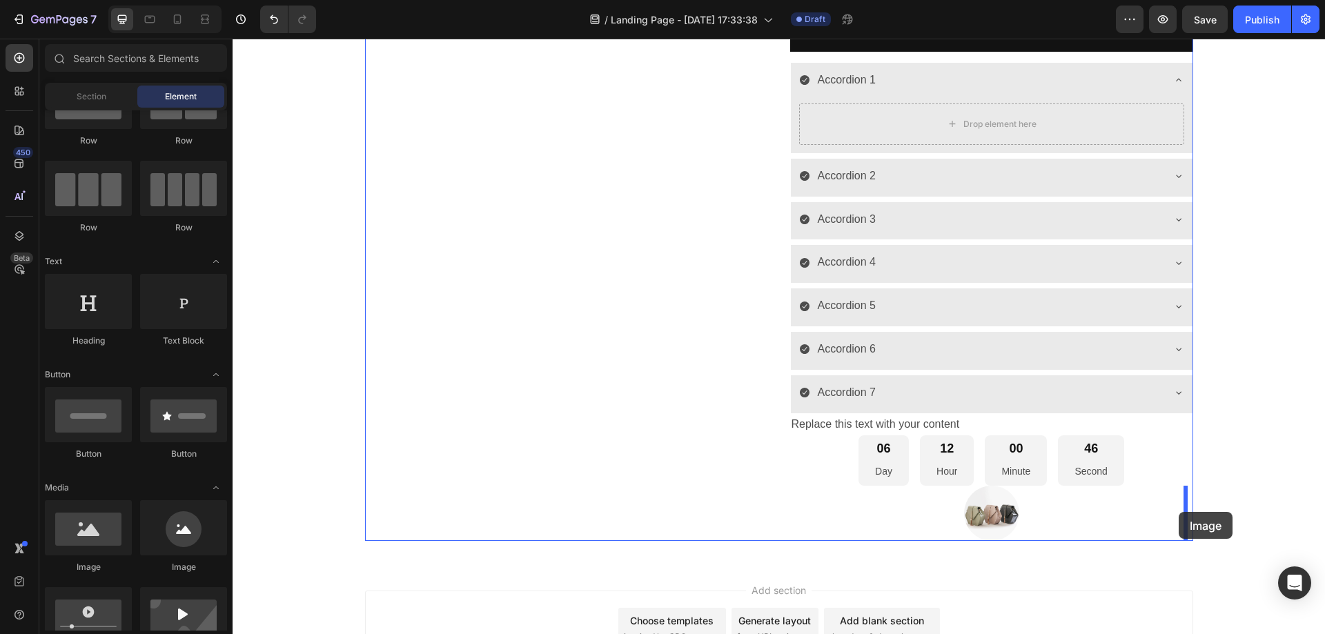
drag, startPoint x: 415, startPoint y: 571, endPoint x: 1177, endPoint y: 512, distance: 763.5
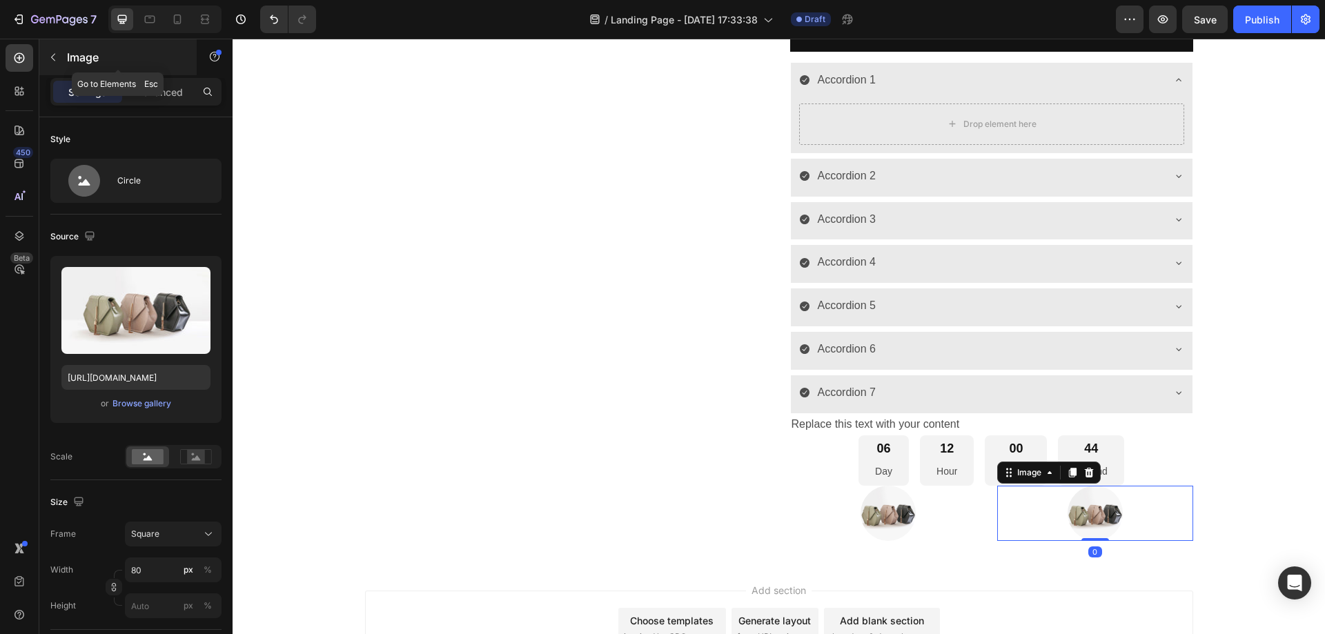
click at [61, 58] on button "button" at bounding box center [53, 57] width 22 height 22
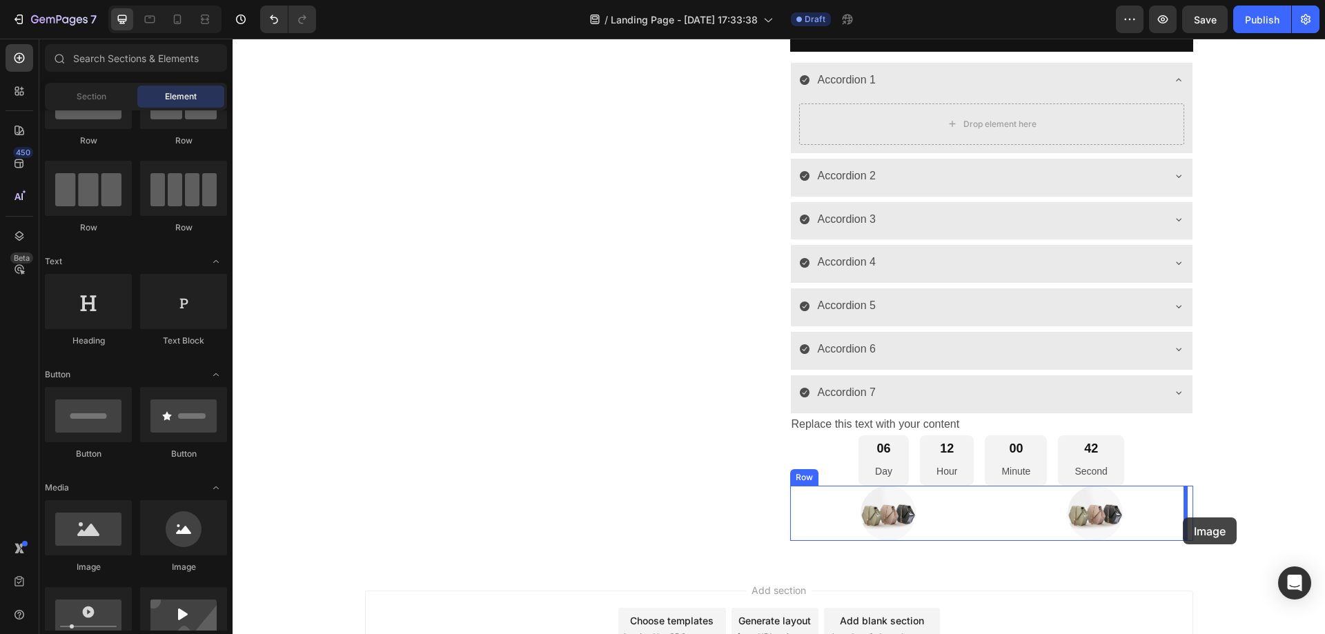
drag, startPoint x: 409, startPoint y: 573, endPoint x: 1183, endPoint y: 518, distance: 775.6
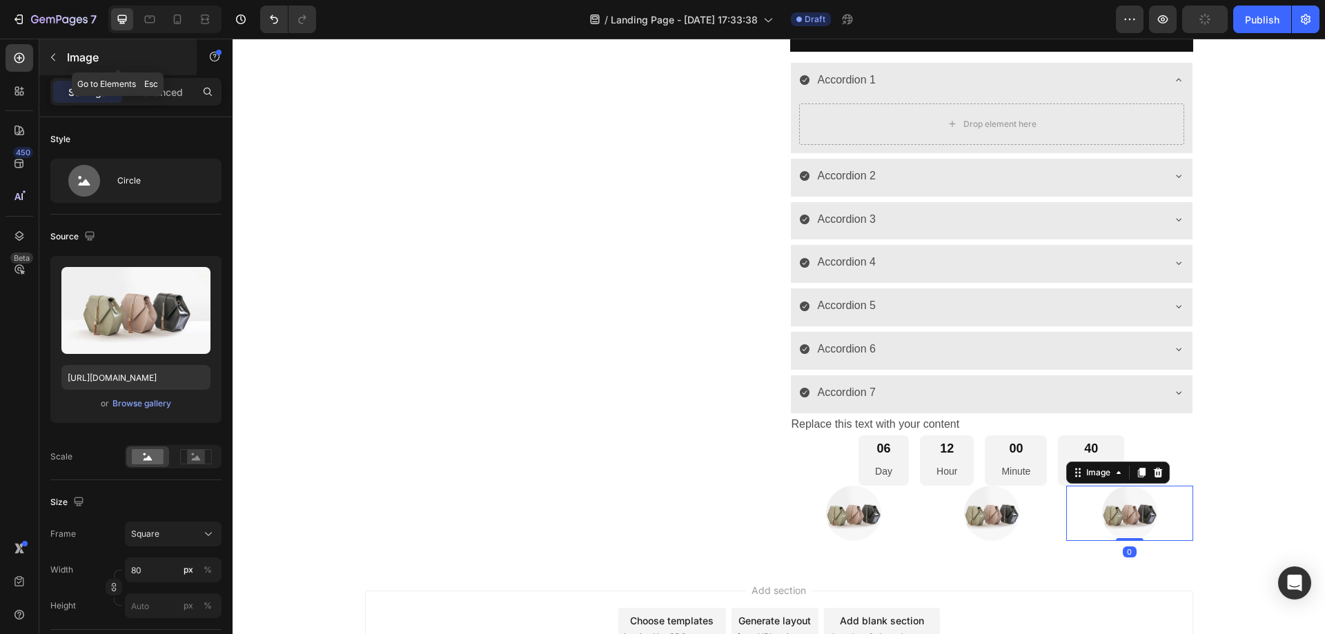
click at [72, 49] on p "Image" at bounding box center [125, 57] width 117 height 17
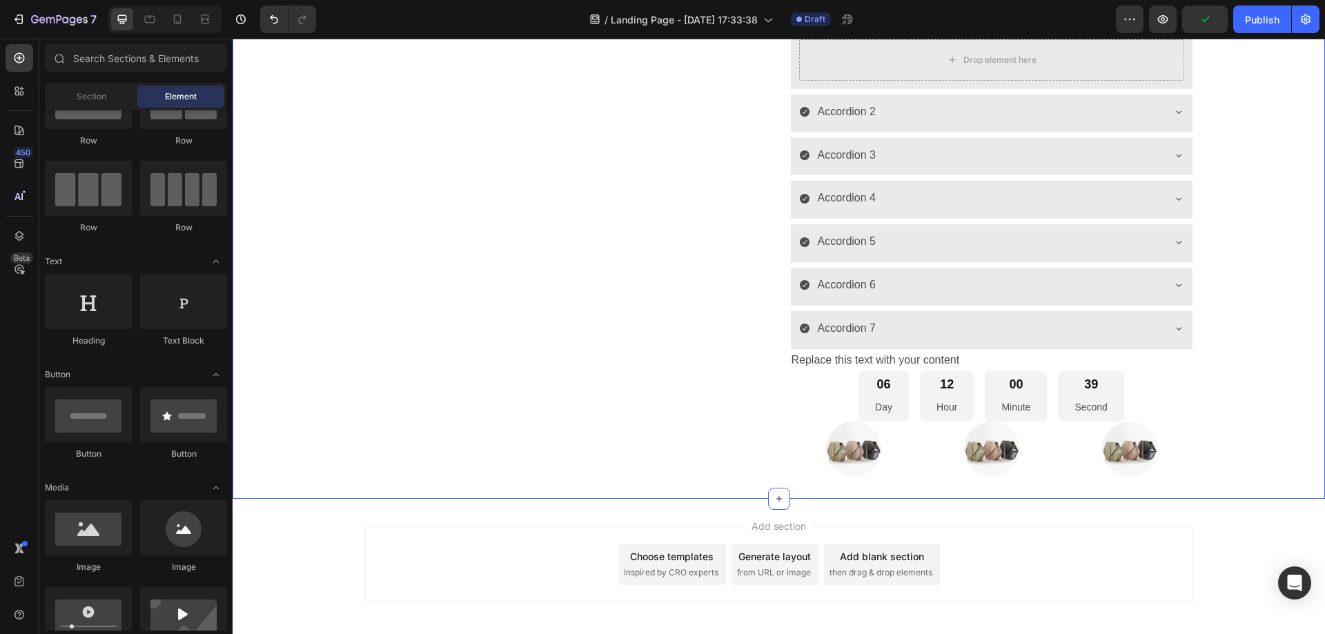
scroll to position [765, 0]
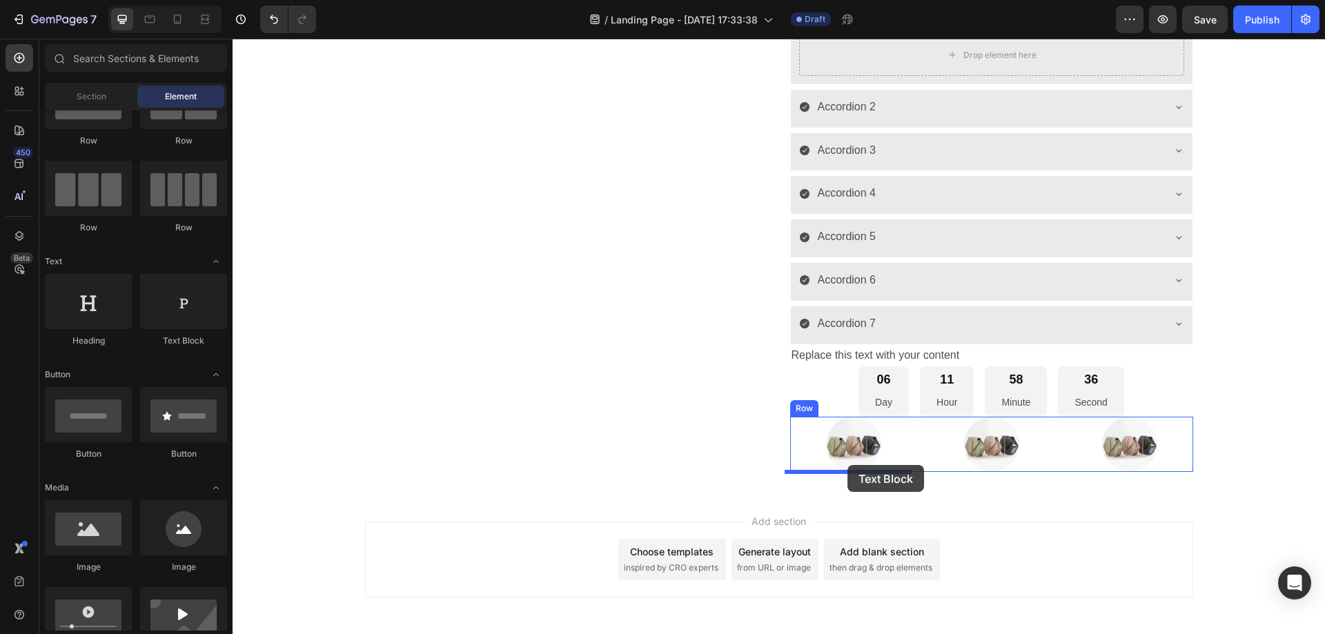
drag, startPoint x: 418, startPoint y: 368, endPoint x: 847, endPoint y: 465, distance: 440.0
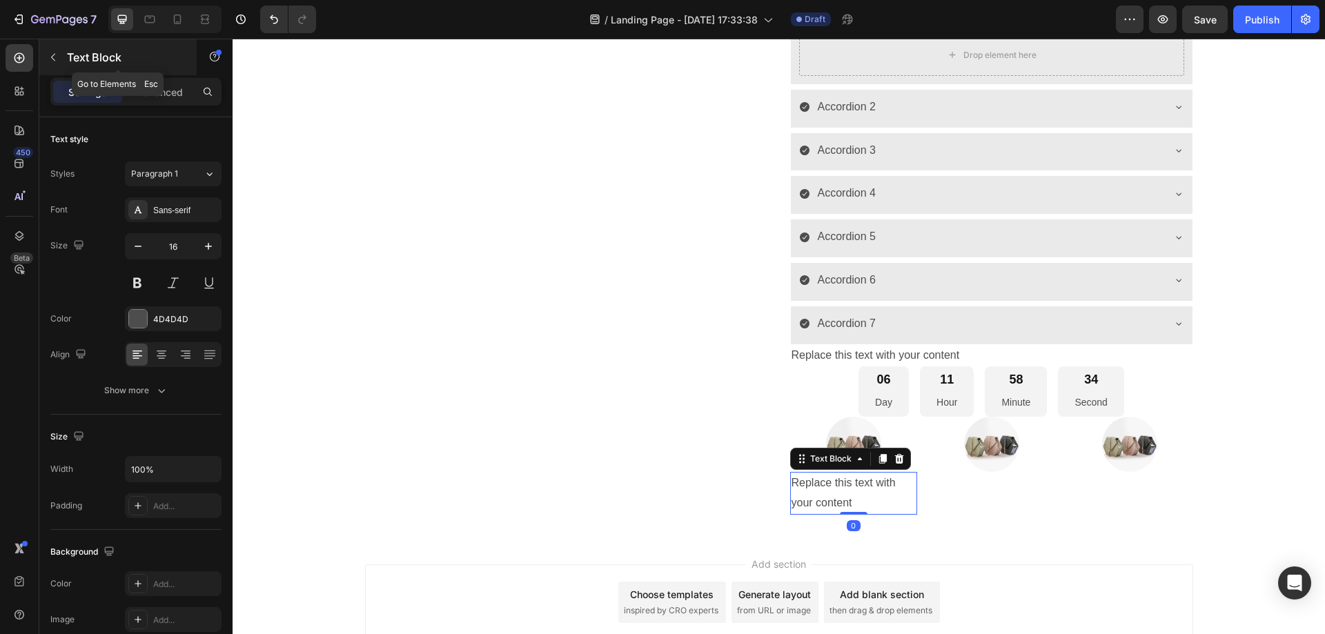
click at [79, 65] on p "Text Block" at bounding box center [125, 57] width 117 height 17
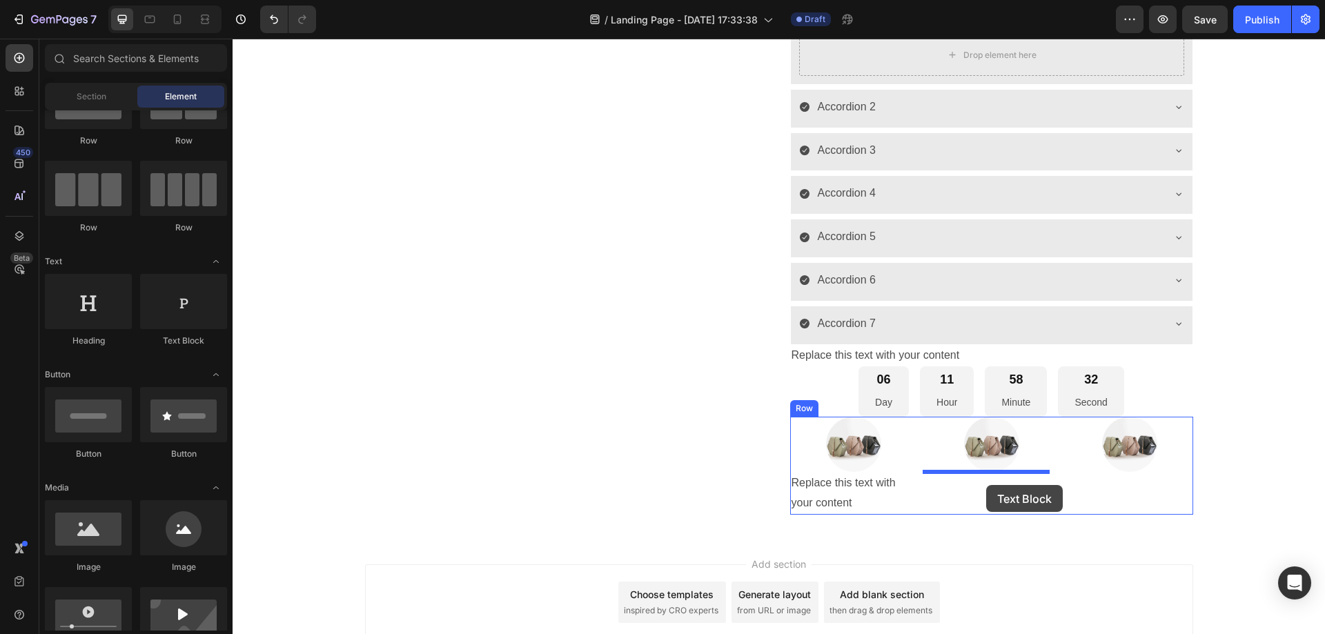
drag, startPoint x: 406, startPoint y: 339, endPoint x: 985, endPoint y: 484, distance: 596.8
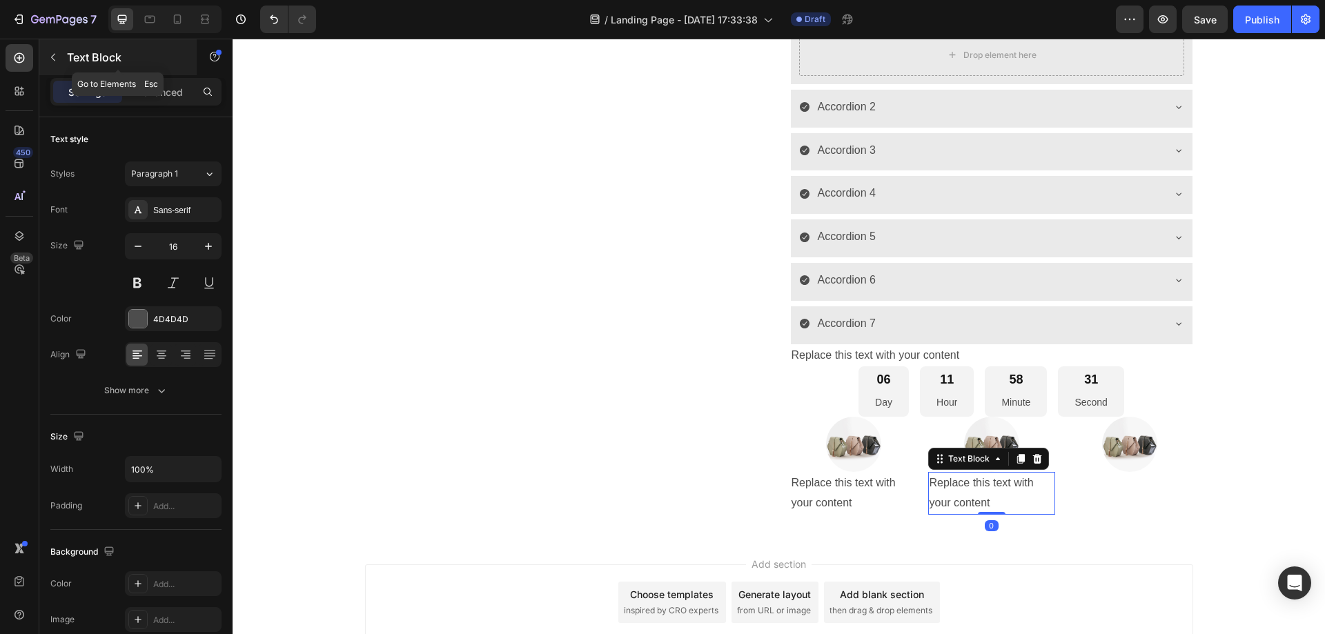
click at [63, 55] on button "button" at bounding box center [53, 57] width 22 height 22
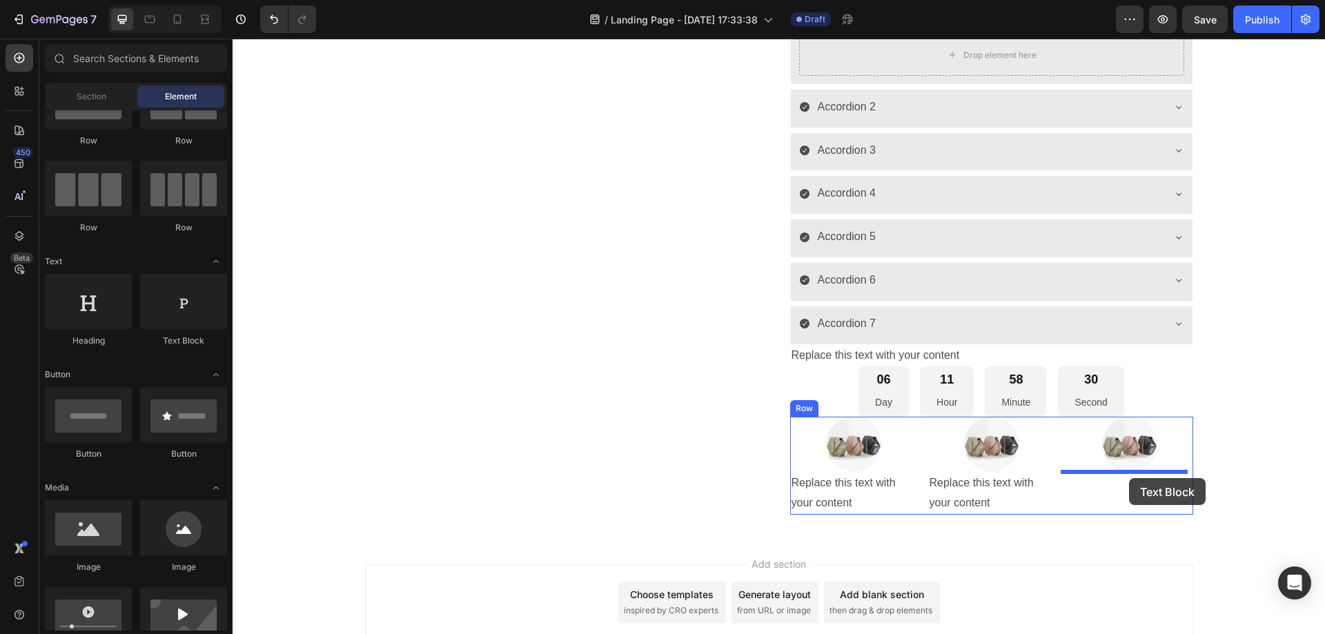
drag, startPoint x: 400, startPoint y: 340, endPoint x: 1129, endPoint y: 478, distance: 742.3
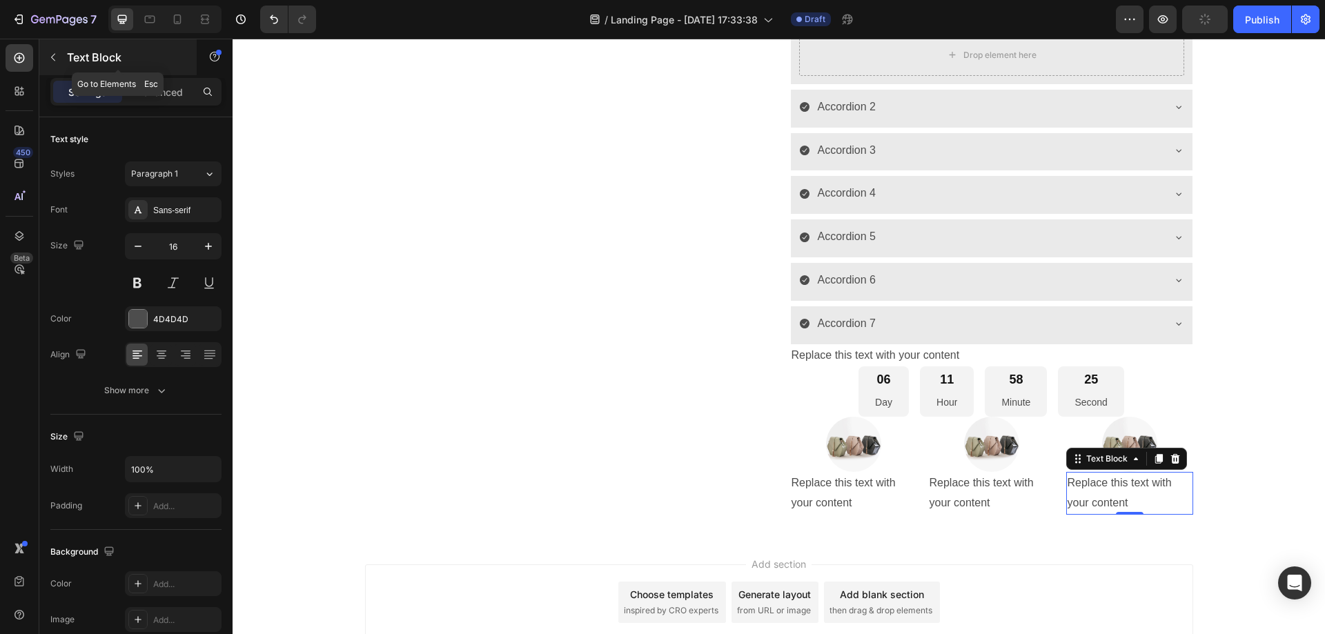
click at [72, 47] on div "Text Block" at bounding box center [117, 57] width 157 height 36
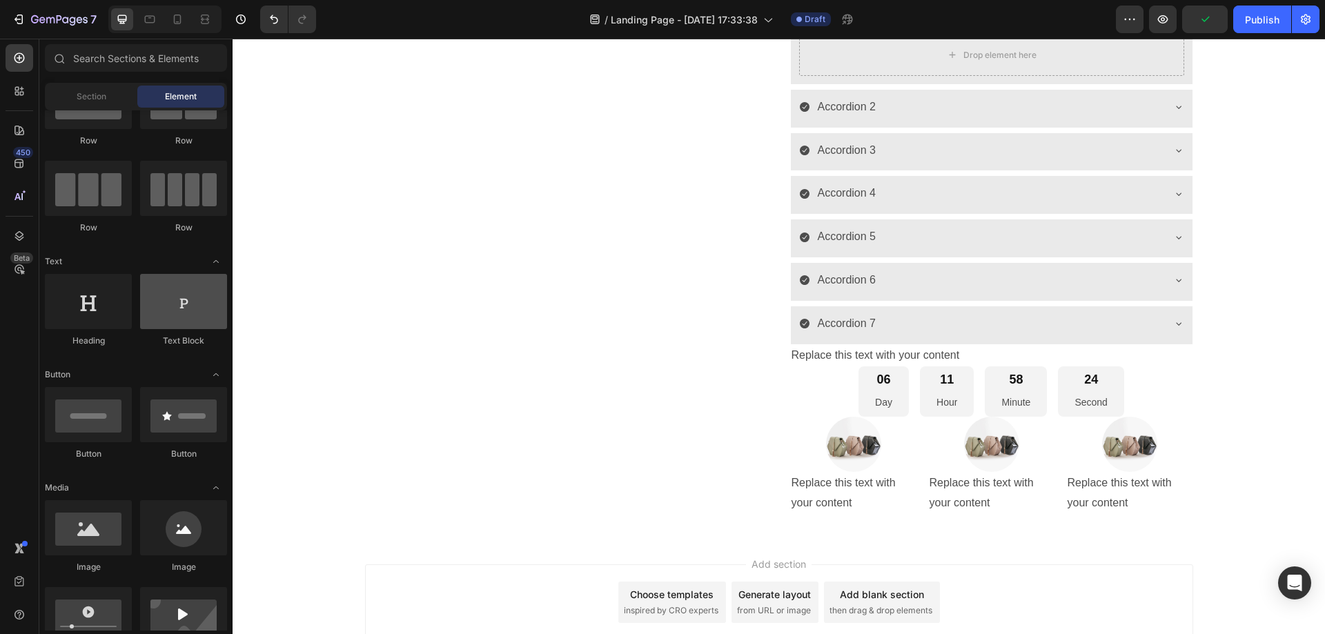
scroll to position [0, 0]
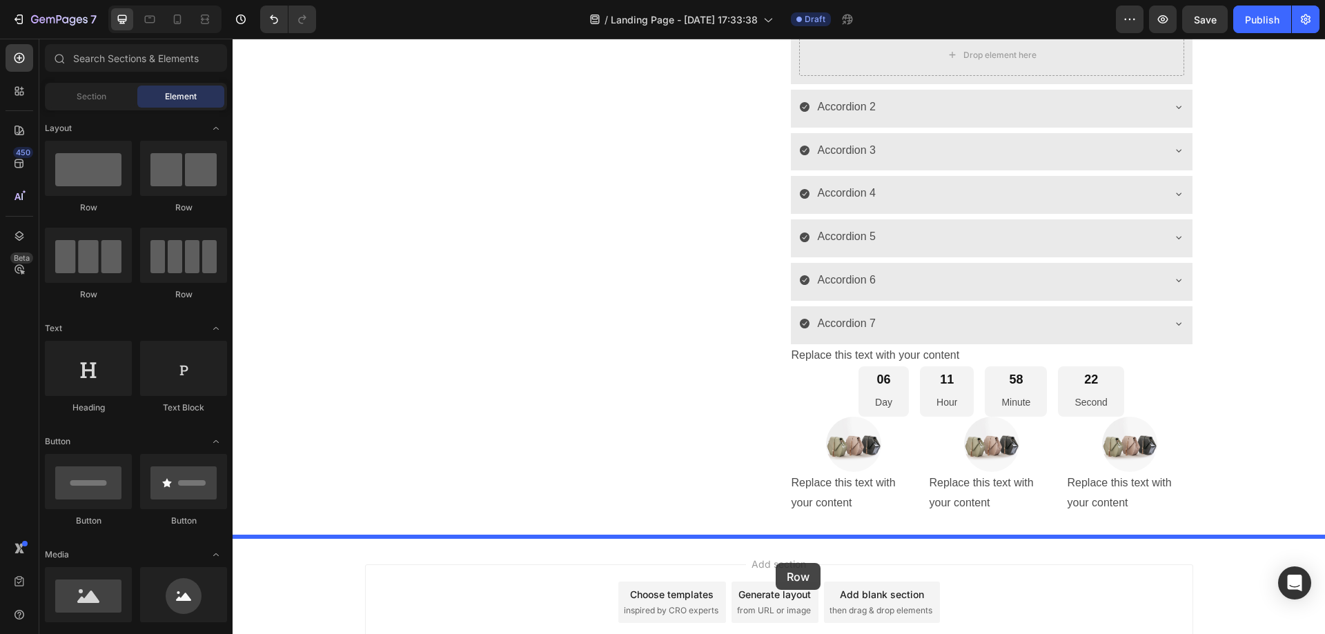
drag, startPoint x: 259, startPoint y: 266, endPoint x: 776, endPoint y: 563, distance: 596.3
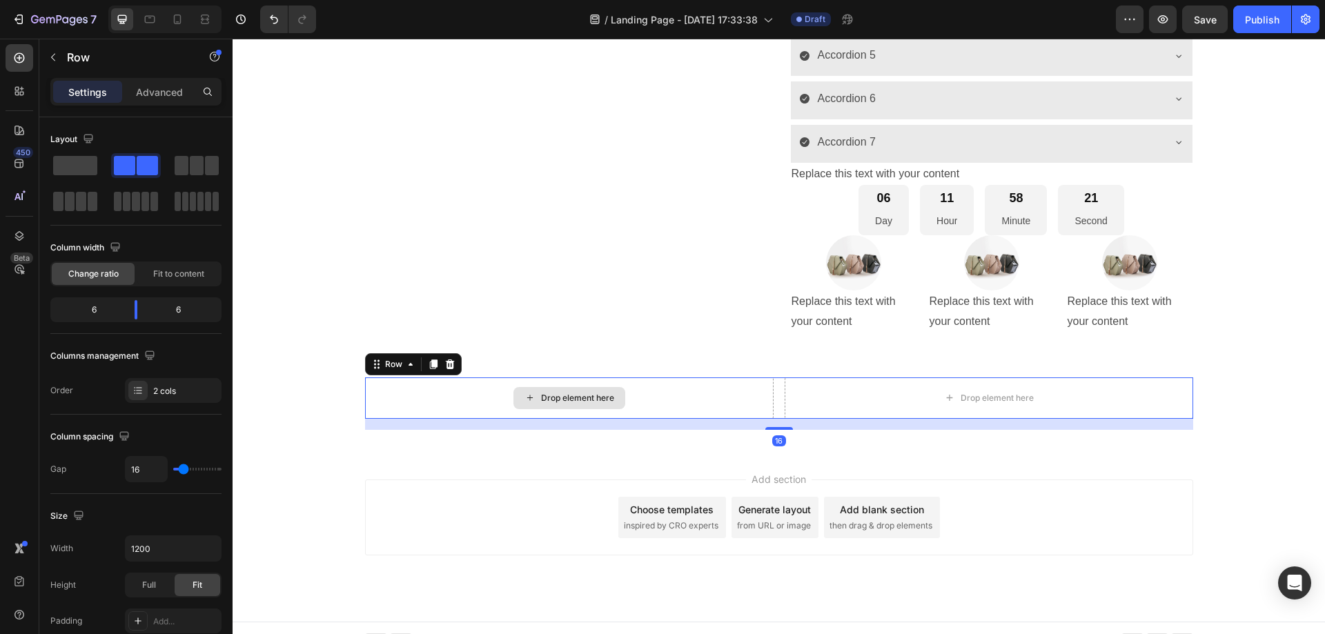
scroll to position [963, 0]
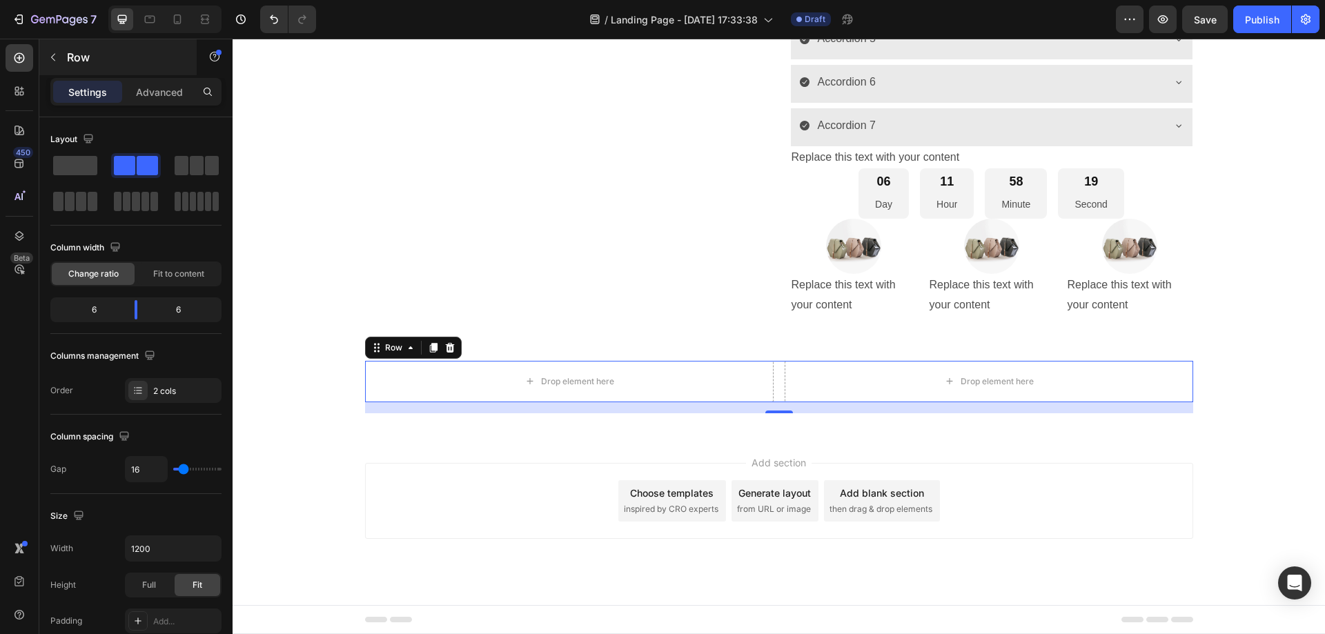
click at [61, 55] on button "button" at bounding box center [53, 57] width 22 height 22
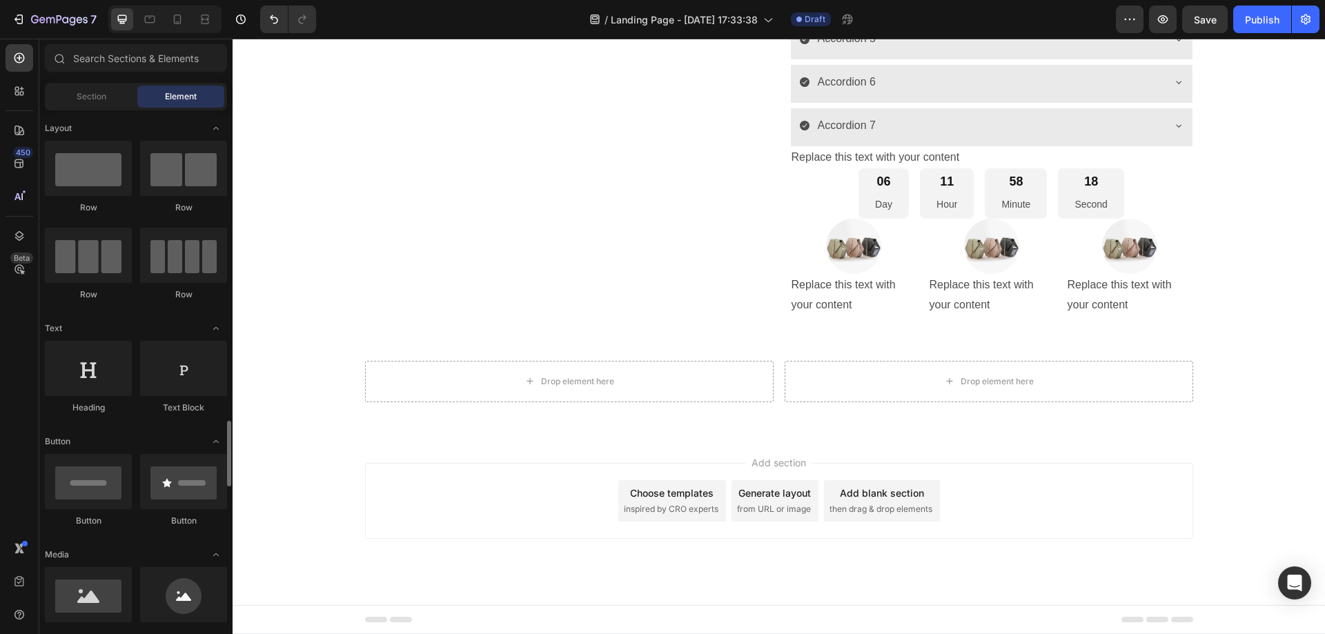
scroll to position [345, 0]
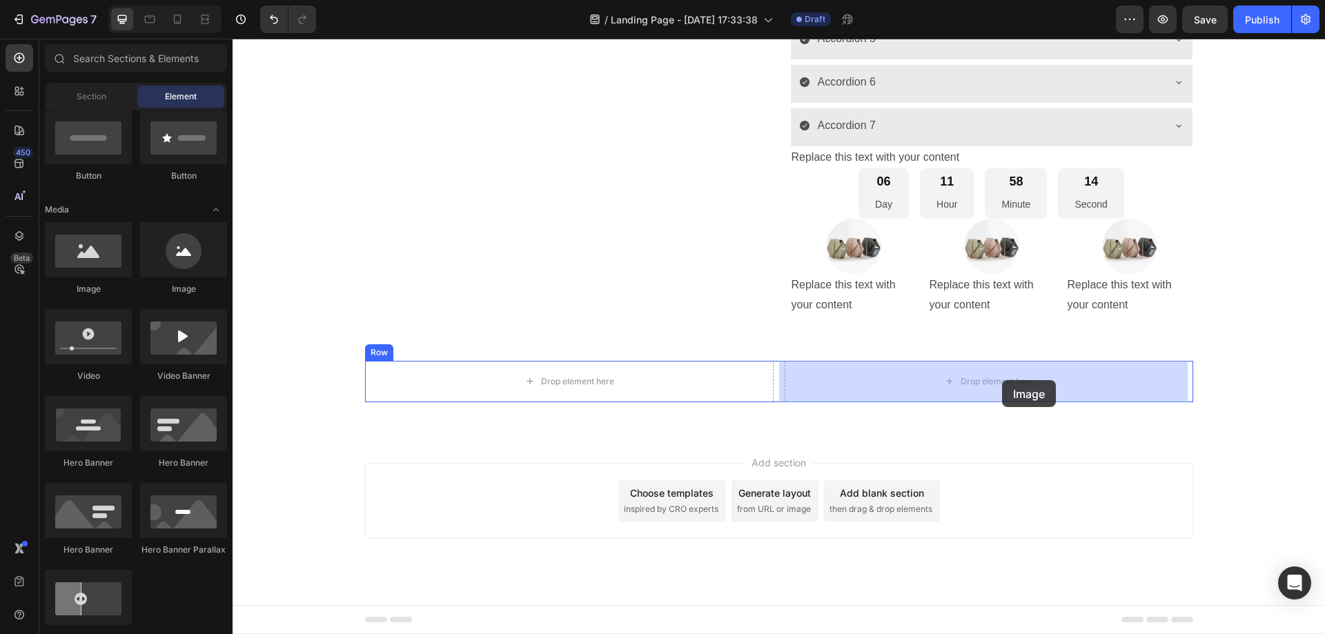
drag, startPoint x: 324, startPoint y: 299, endPoint x: 1002, endPoint y: 380, distance: 682.5
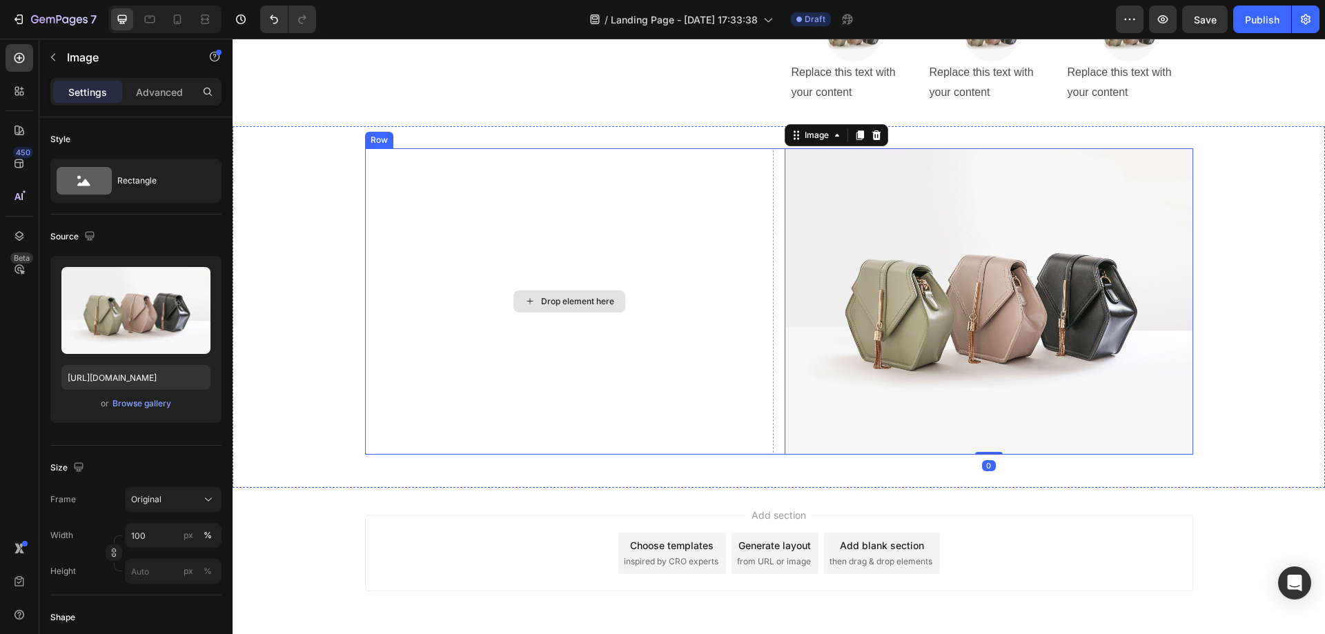
scroll to position [1228, 0]
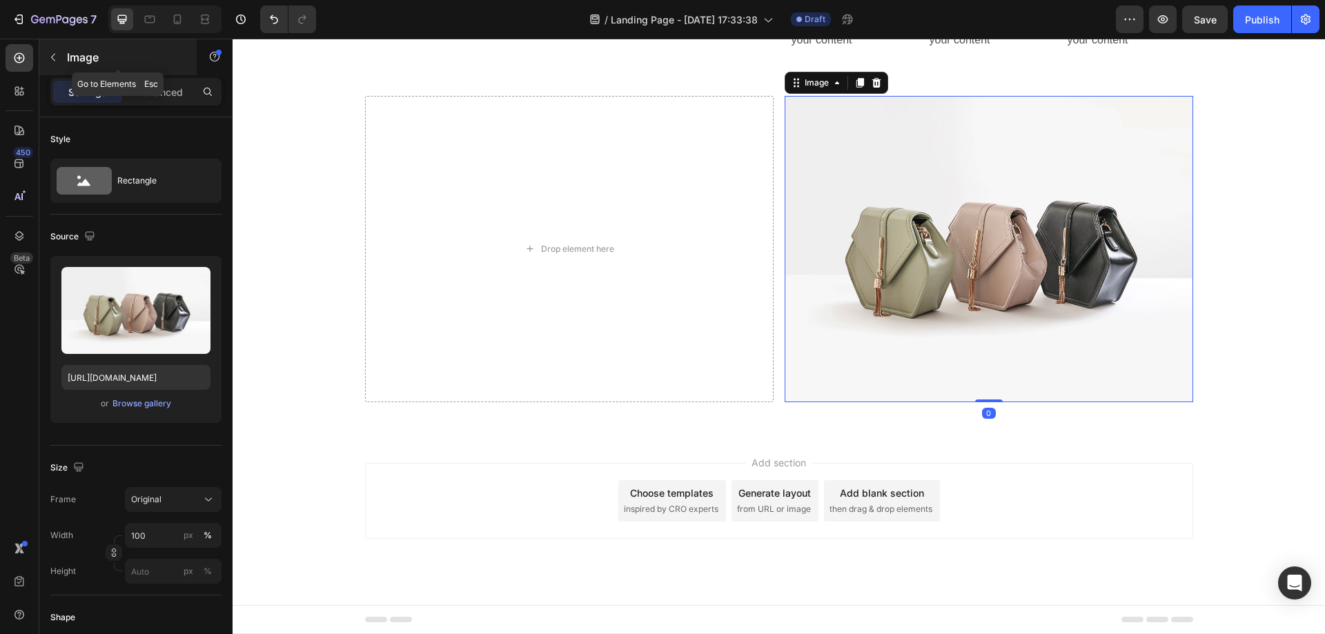
click at [57, 55] on icon "button" at bounding box center [53, 57] width 11 height 11
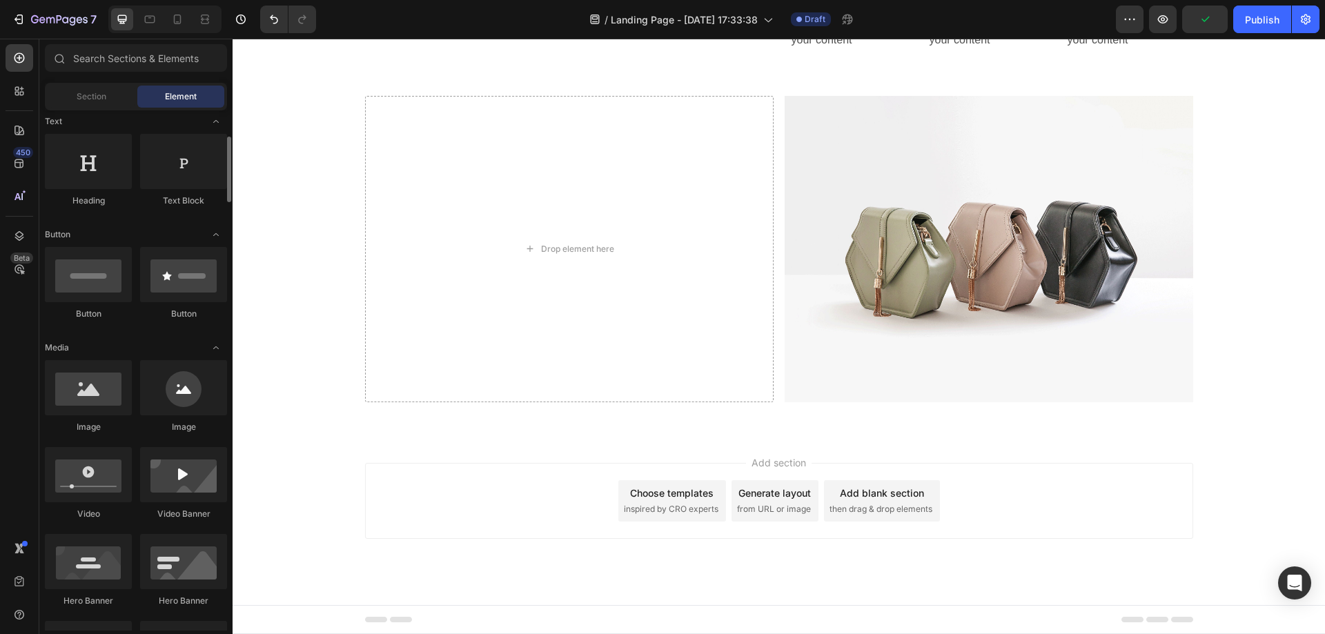
scroll to position [69, 0]
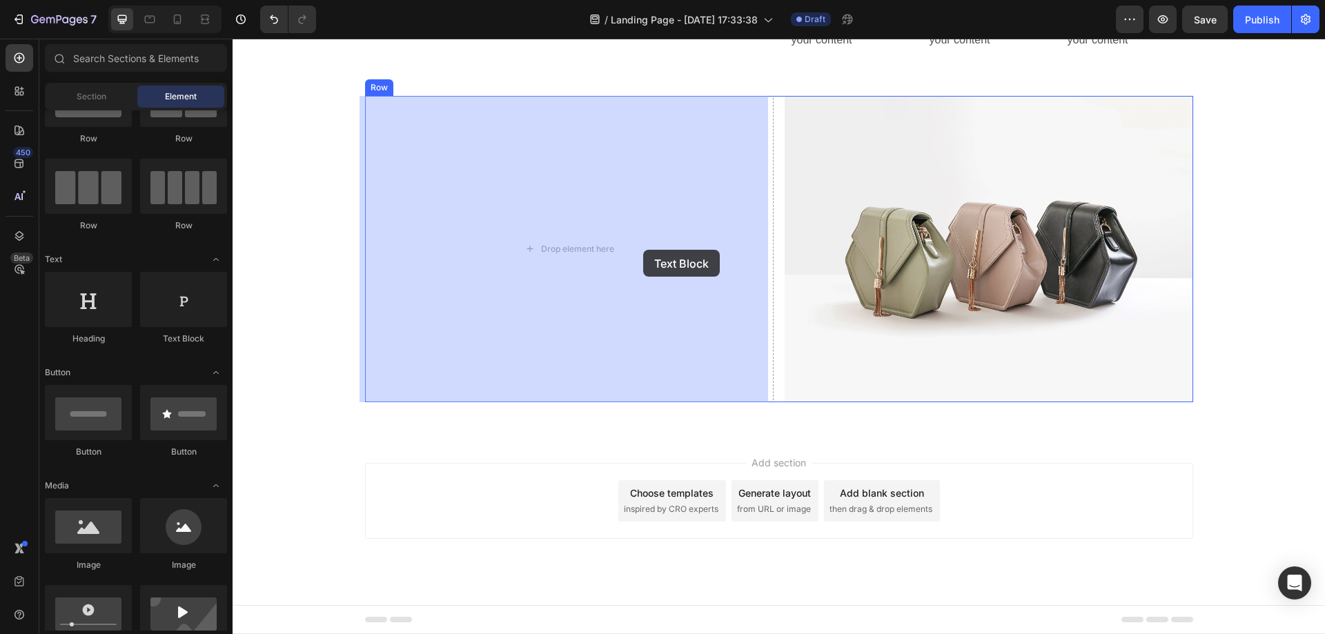
drag, startPoint x: 412, startPoint y: 357, endPoint x: 643, endPoint y: 250, distance: 254.7
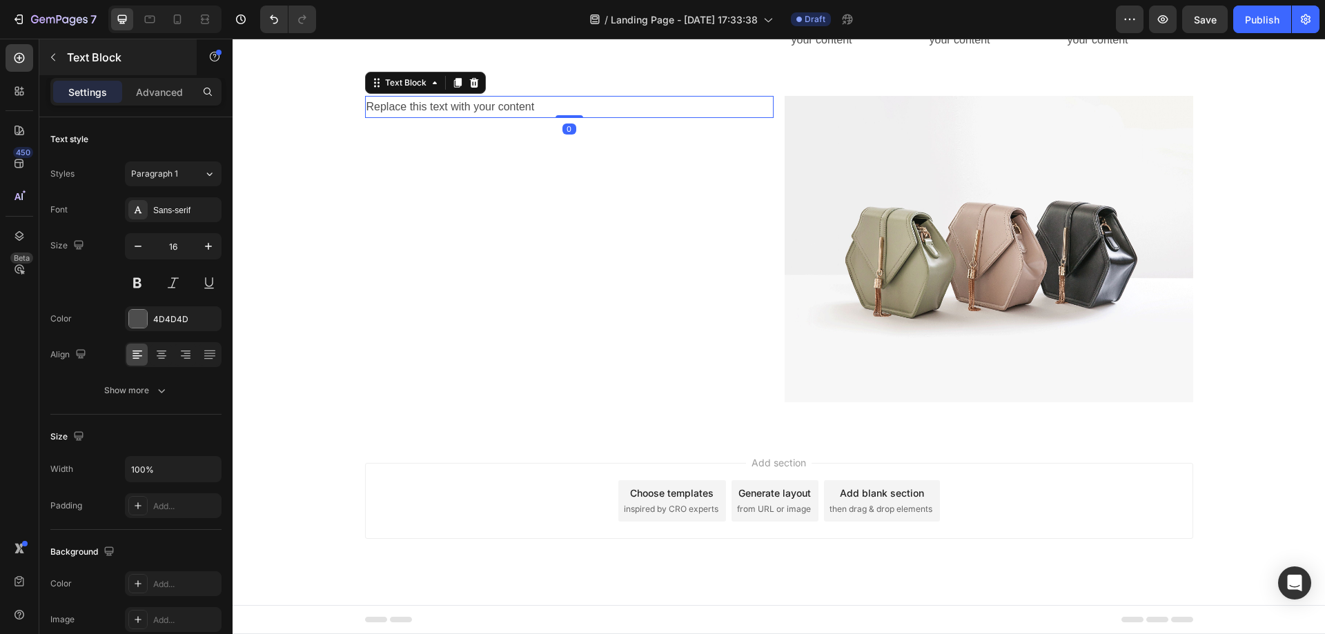
click at [69, 69] on div "Text Block" at bounding box center [117, 57] width 157 height 36
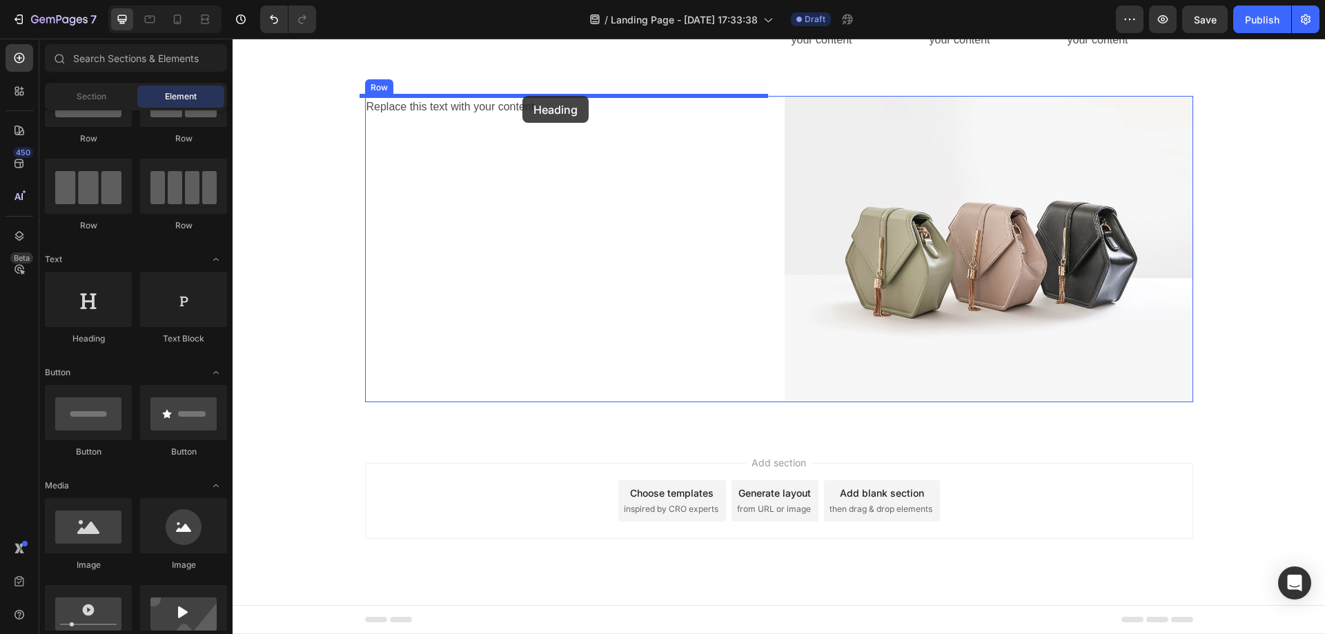
drag, startPoint x: 340, startPoint y: 345, endPoint x: 522, endPoint y: 96, distance: 309.0
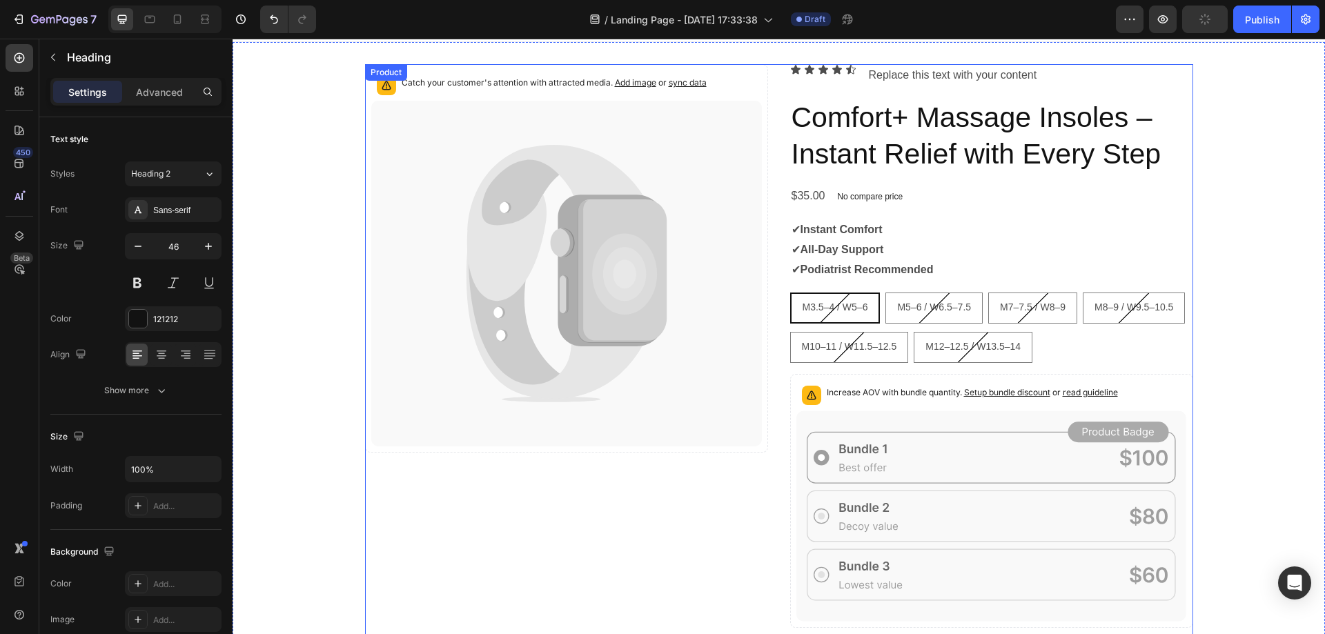
scroll to position [0, 0]
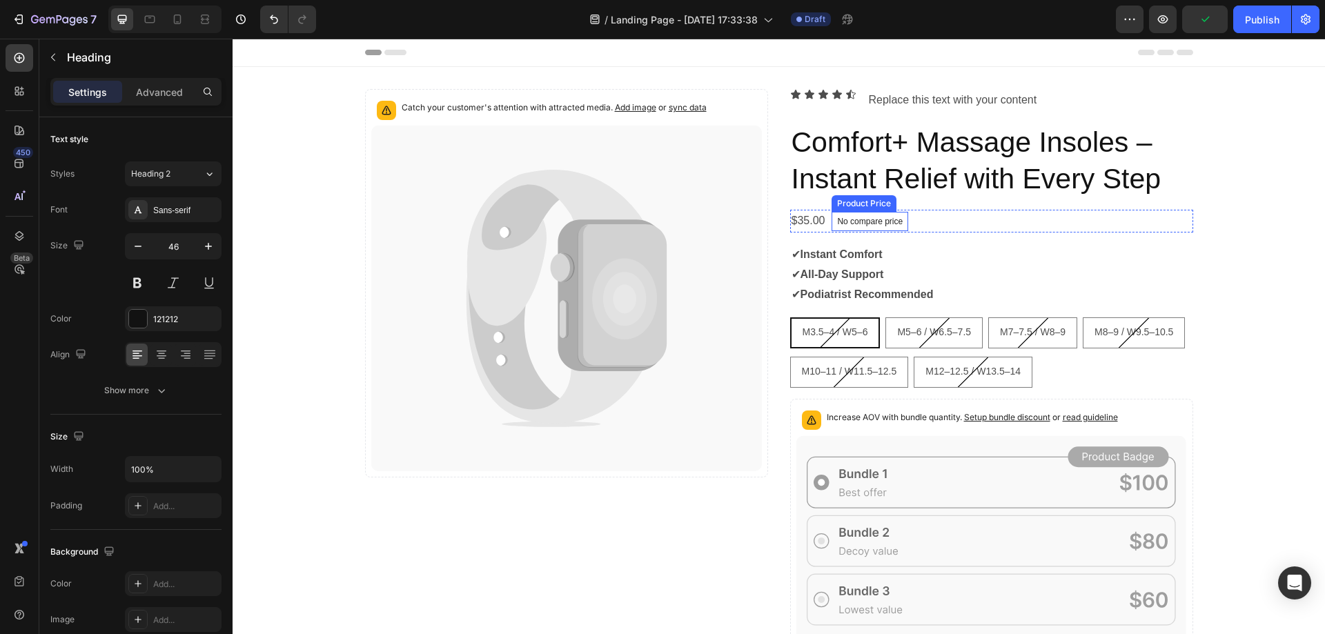
click at [809, 219] on div "$35.00" at bounding box center [808, 221] width 37 height 23
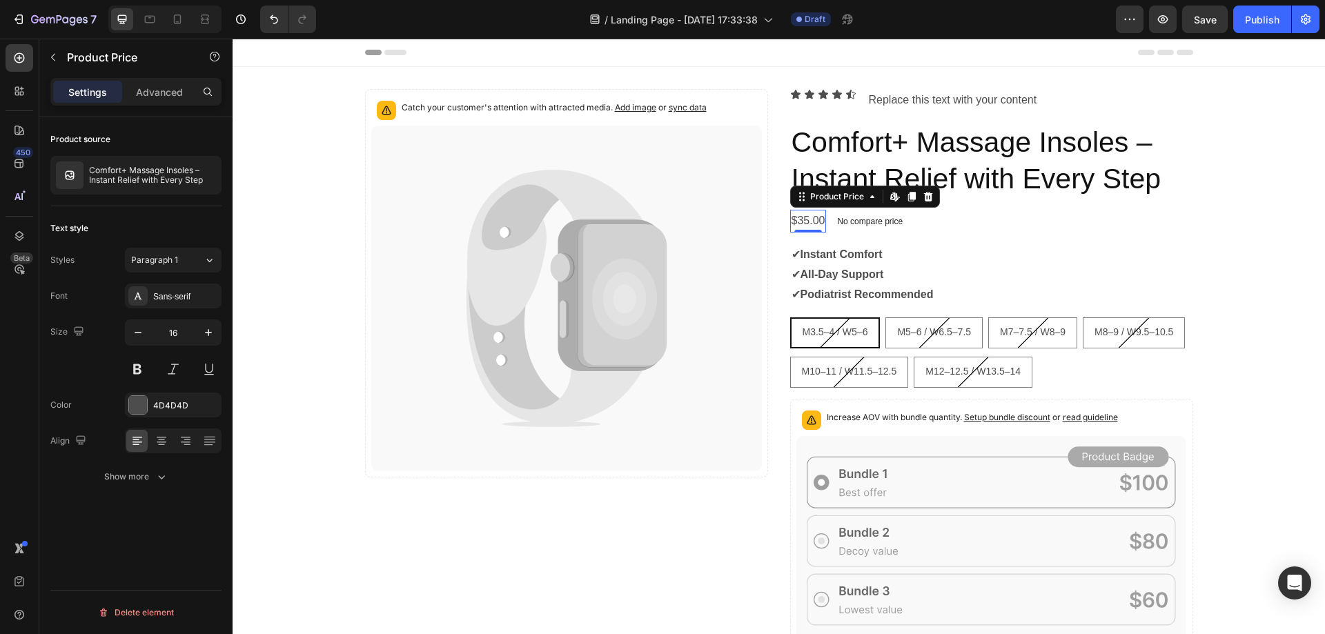
click at [183, 246] on div "Text style Styles Paragraph 1 Font Sans-serif Size 16 Color 4D4D4D Align Show m…" at bounding box center [135, 353] width 171 height 294
drag, startPoint x: 186, startPoint y: 296, endPoint x: 197, endPoint y: 317, distance: 23.1
click at [186, 297] on div "Sans-serif" at bounding box center [185, 297] width 65 height 12
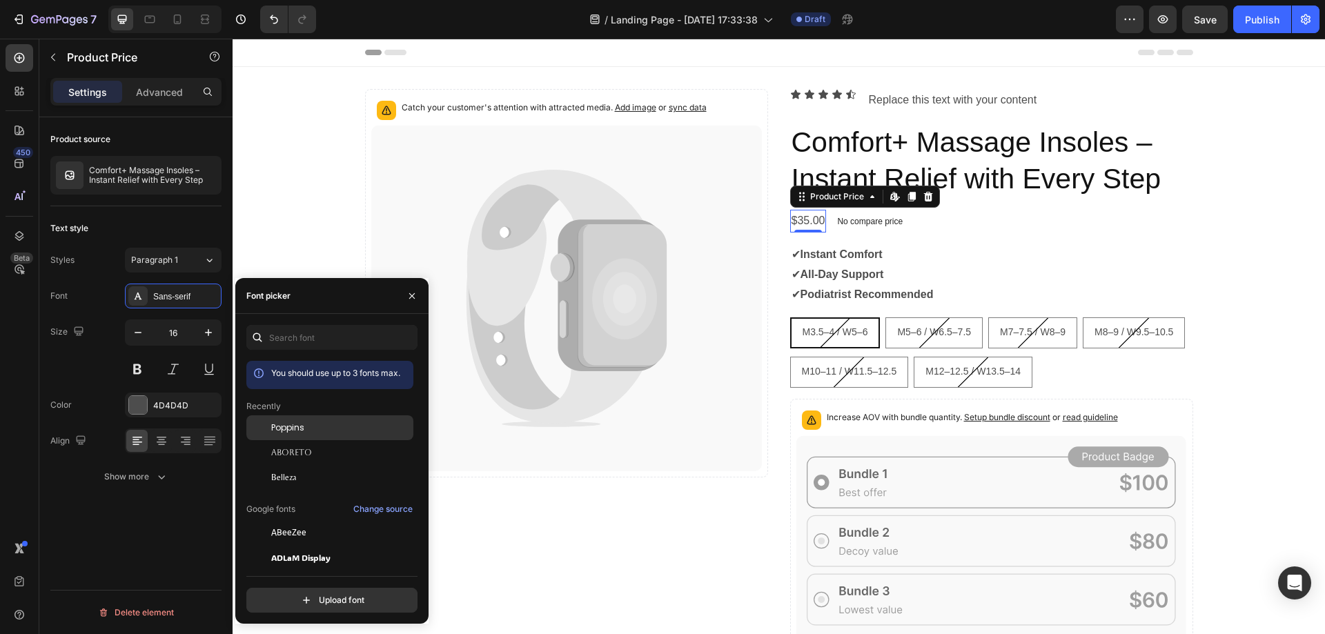
drag, startPoint x: 300, startPoint y: 420, endPoint x: 317, endPoint y: 420, distance: 17.3
click at [301, 520] on div "Poppins" at bounding box center [329, 532] width 167 height 25
click at [862, 282] on p "✔ All-Day Support" at bounding box center [992, 275] width 400 height 20
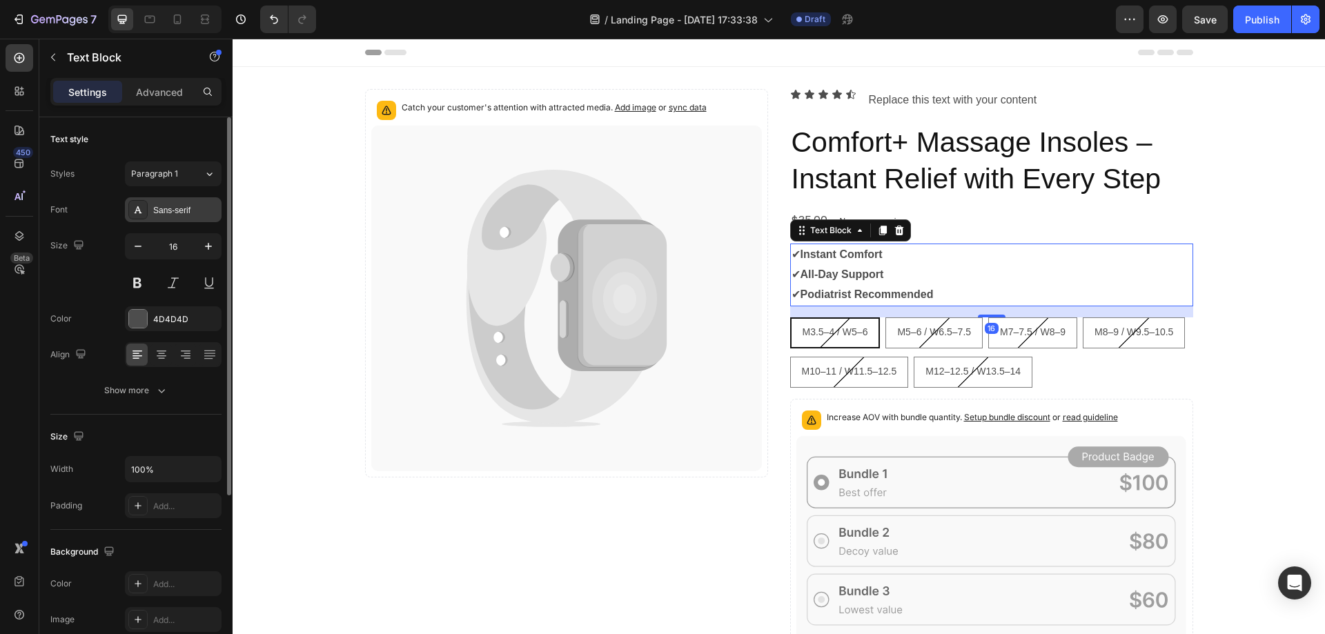
click at [170, 218] on div "Sans-serif" at bounding box center [173, 209] width 97 height 25
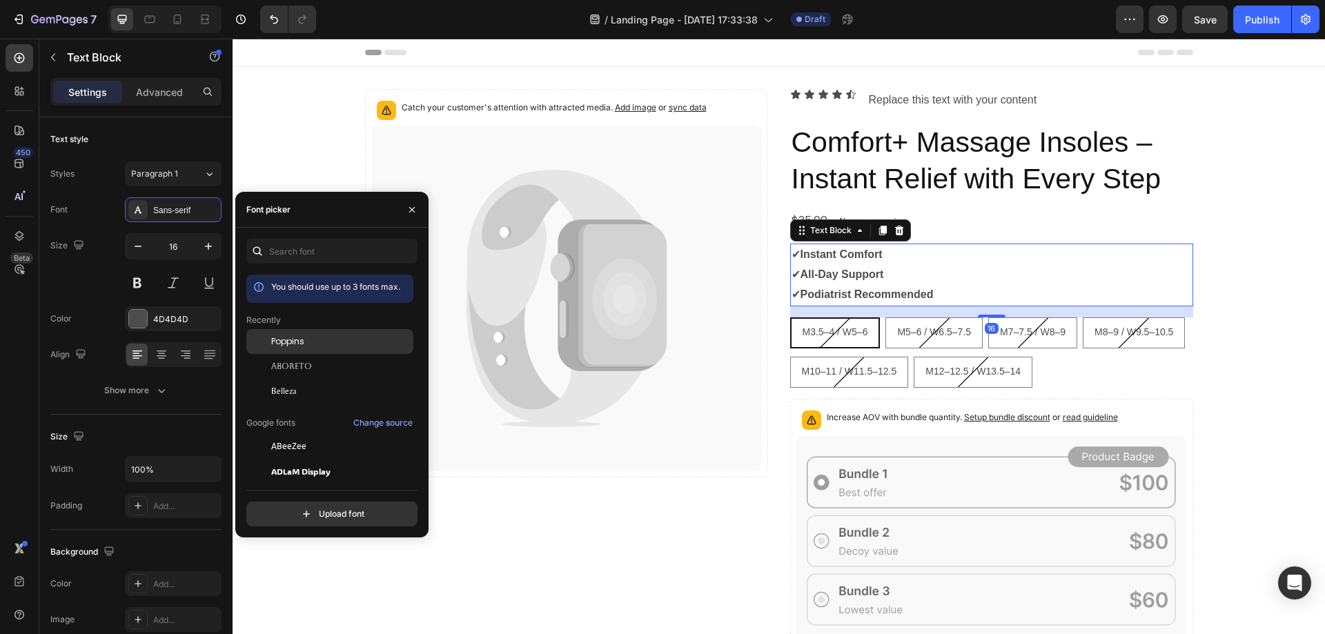
click at [309, 343] on div "Poppins" at bounding box center [340, 341] width 139 height 12
click at [945, 160] on h2 "Comfort+ Massage Insoles – Instant Relief with Every Step" at bounding box center [991, 161] width 403 height 77
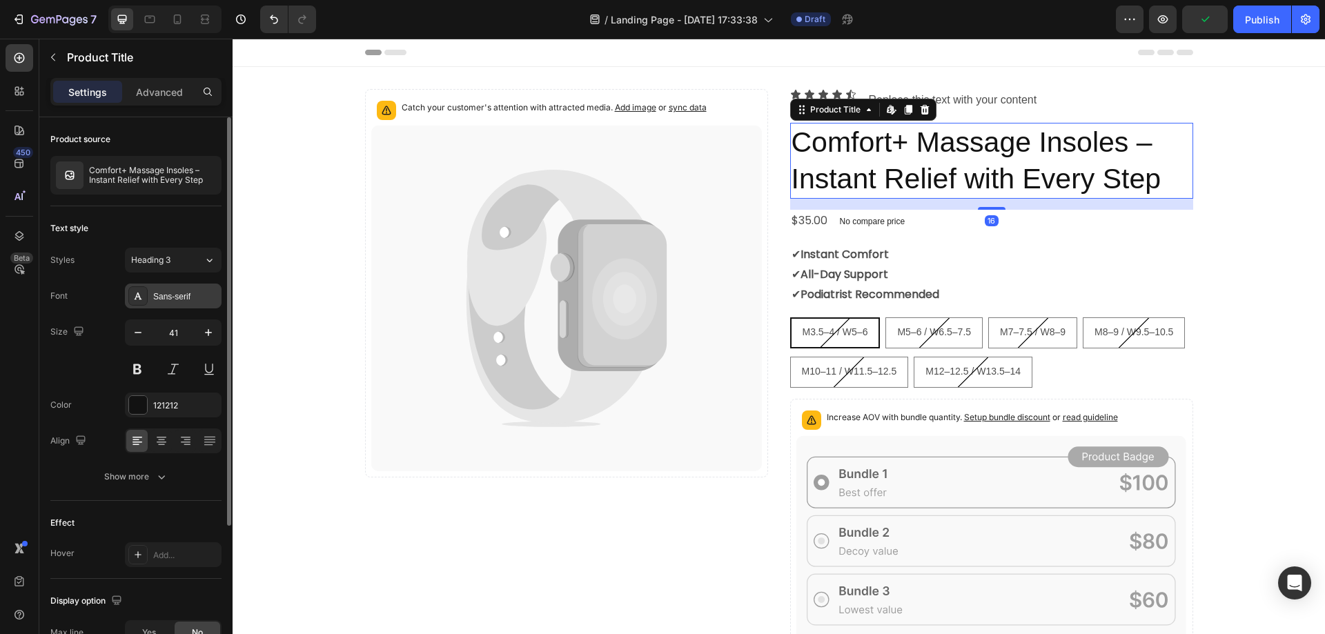
click at [162, 299] on div "Sans-serif" at bounding box center [185, 297] width 65 height 12
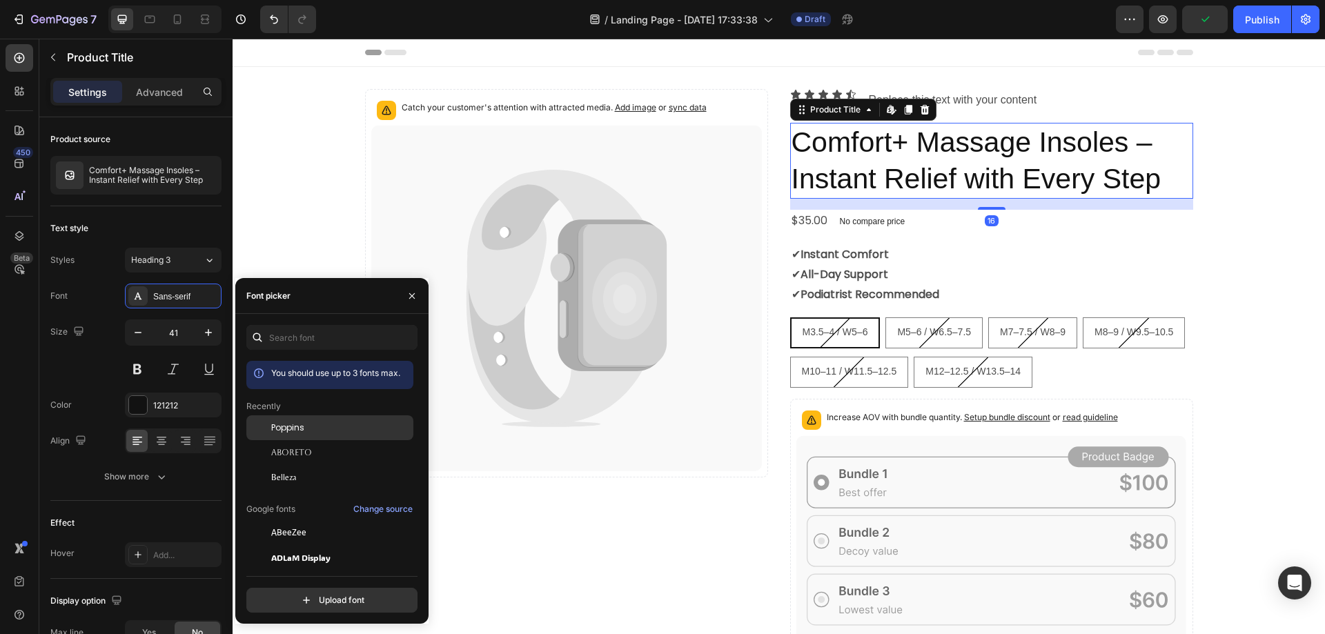
click at [309, 427] on div "Poppins" at bounding box center [340, 428] width 139 height 12
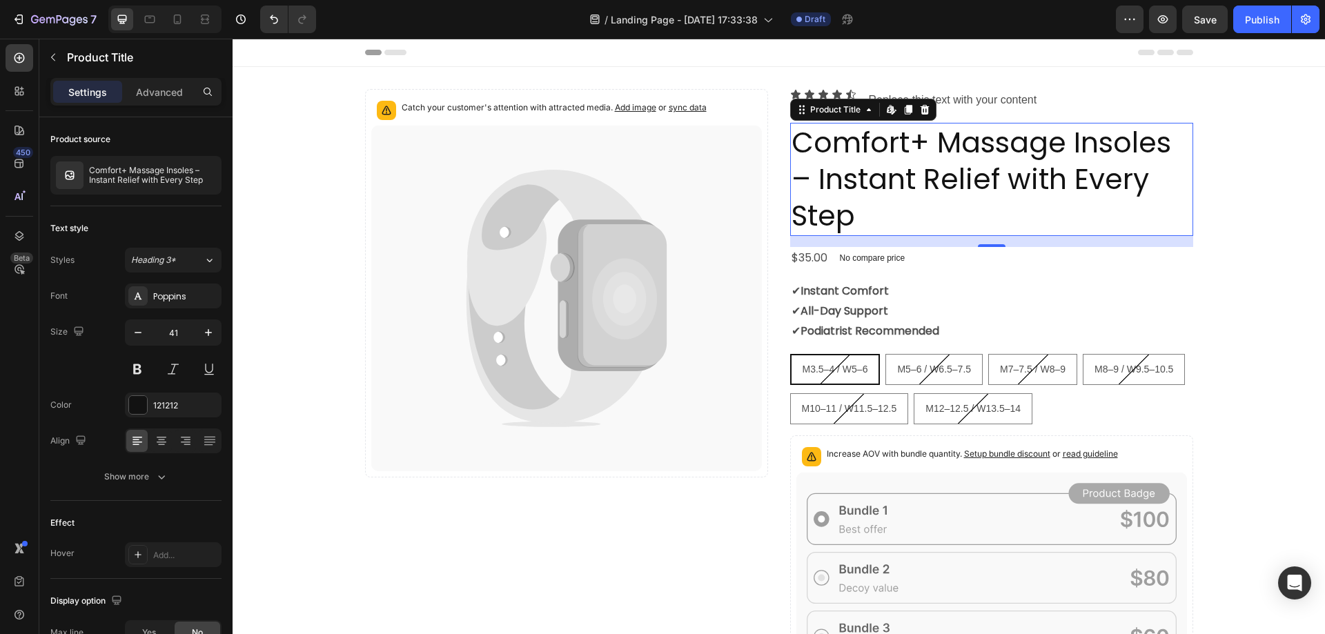
click at [921, 142] on h2 "Comfort+ Massage Insoles – Instant Relief with Every Step" at bounding box center [991, 179] width 403 height 113
click at [806, 185] on h2 "Comfort+ Massage Insoles – Instant Relief with Every Step" at bounding box center [991, 179] width 403 height 113
click at [866, 219] on h2 "Comfort+ Massage Insoles – Instant Relief with Every Step" at bounding box center [991, 179] width 403 height 113
click at [892, 113] on icon at bounding box center [891, 109] width 11 height 11
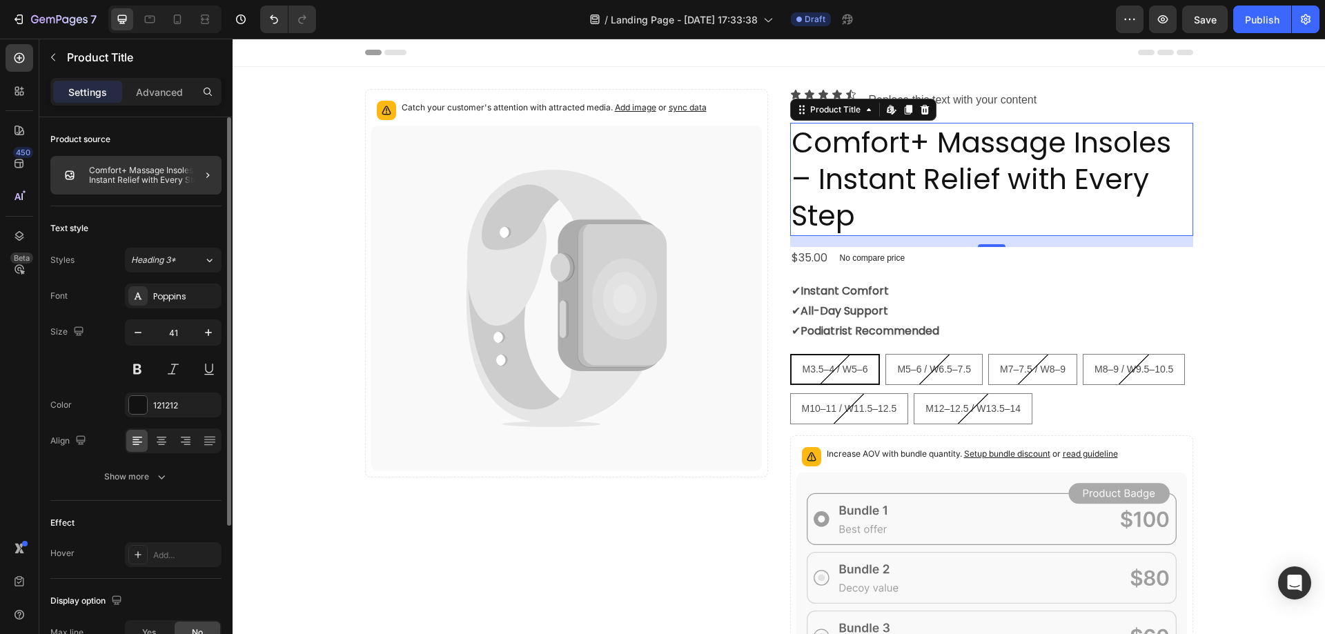
click at [154, 181] on p "Comfort+ Massage Insoles – Instant Relief with Every Step" at bounding box center [152, 175] width 127 height 19
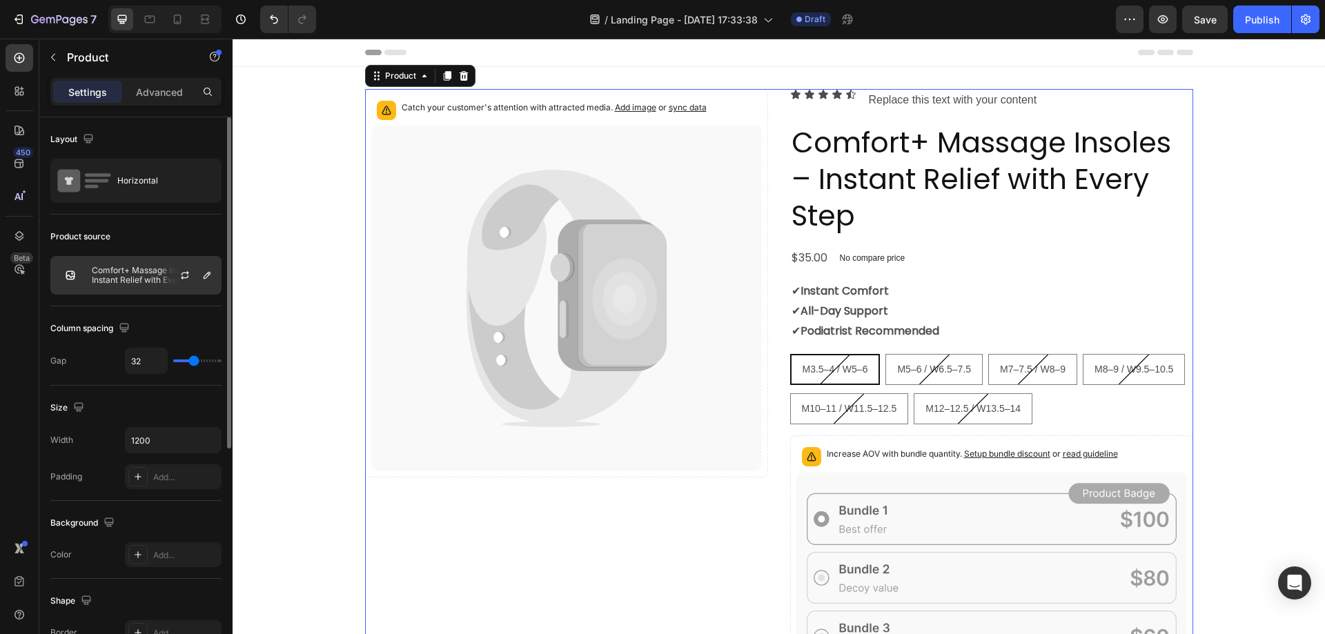
click at [104, 268] on p "Comfort+ Massage Insoles – Instant Relief with Every Step" at bounding box center [154, 275] width 124 height 19
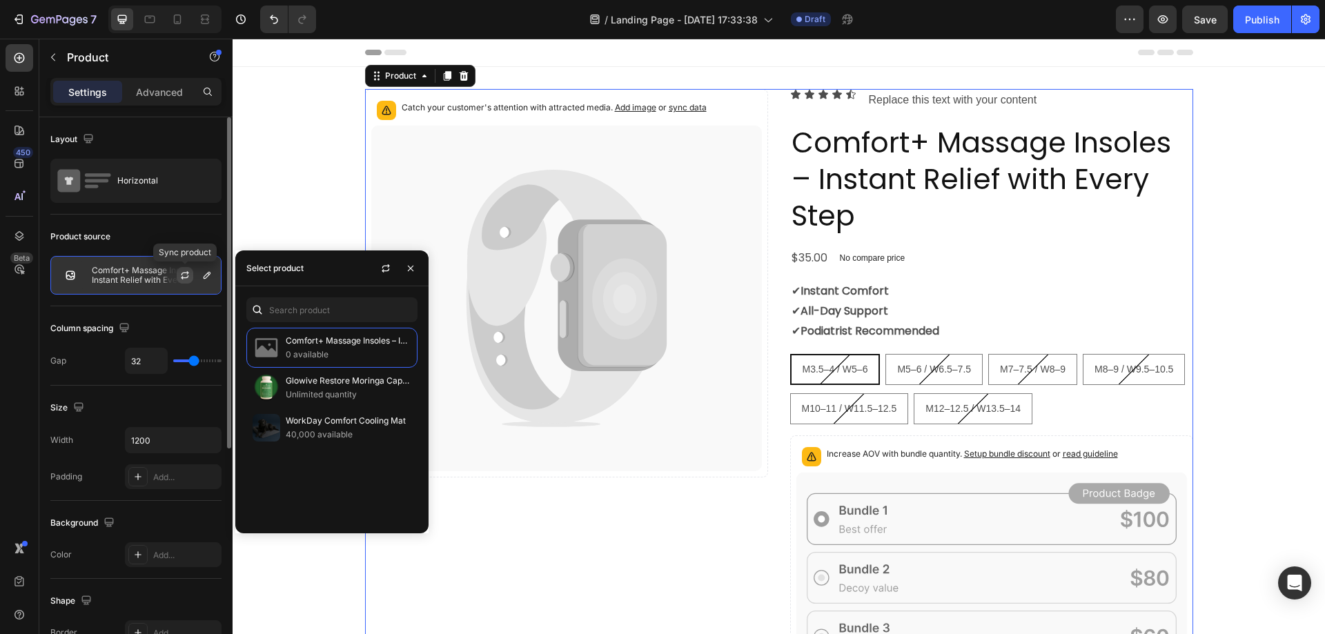
click at [183, 275] on icon "button" at bounding box center [184, 275] width 11 height 11
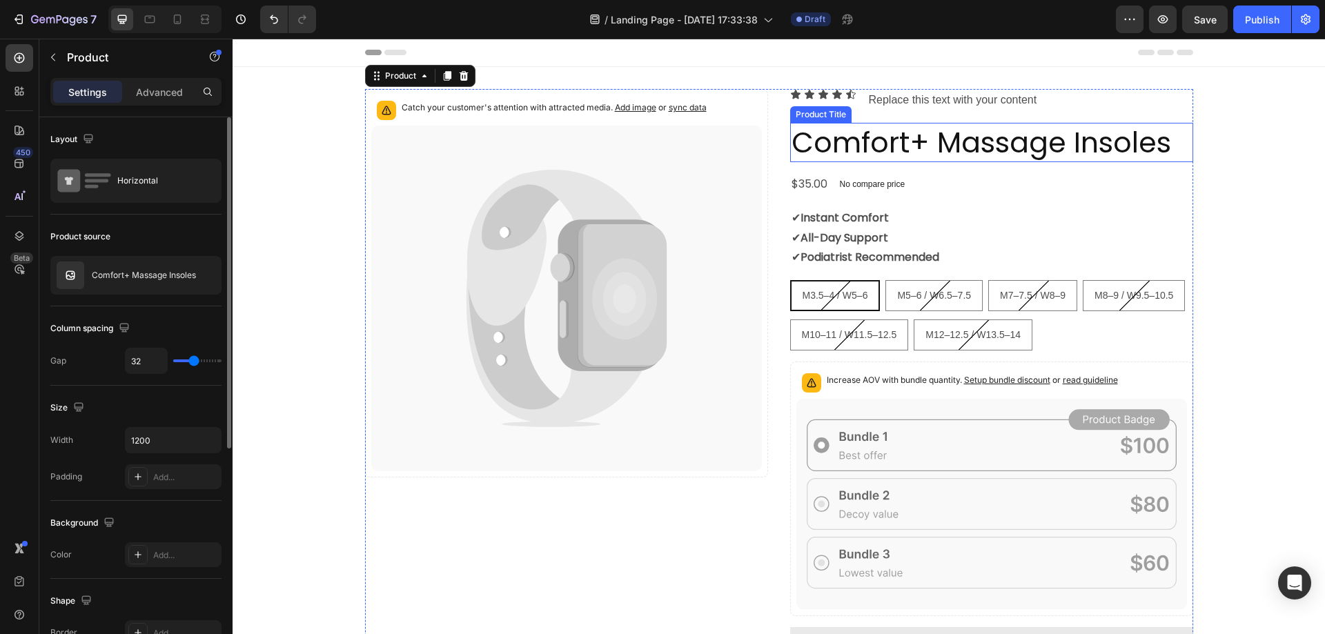
click at [831, 137] on h2 "Comfort+ Massage Insoles" at bounding box center [991, 142] width 403 height 39
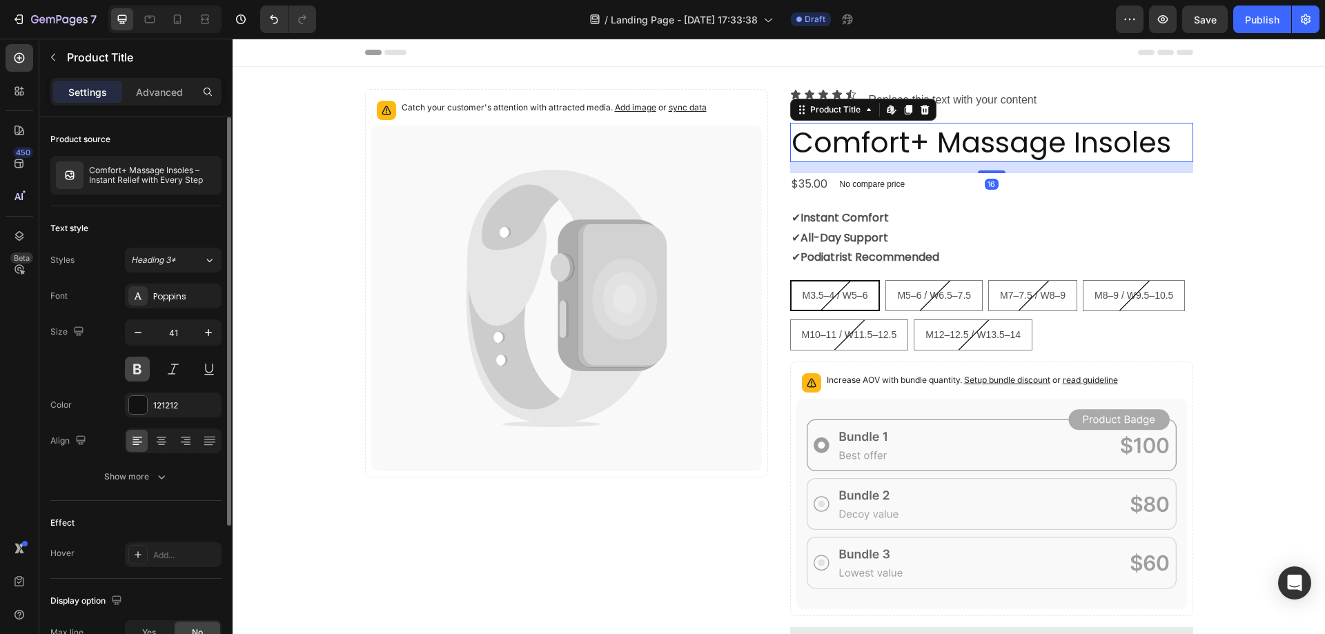
click at [139, 366] on button at bounding box center [137, 369] width 25 height 25
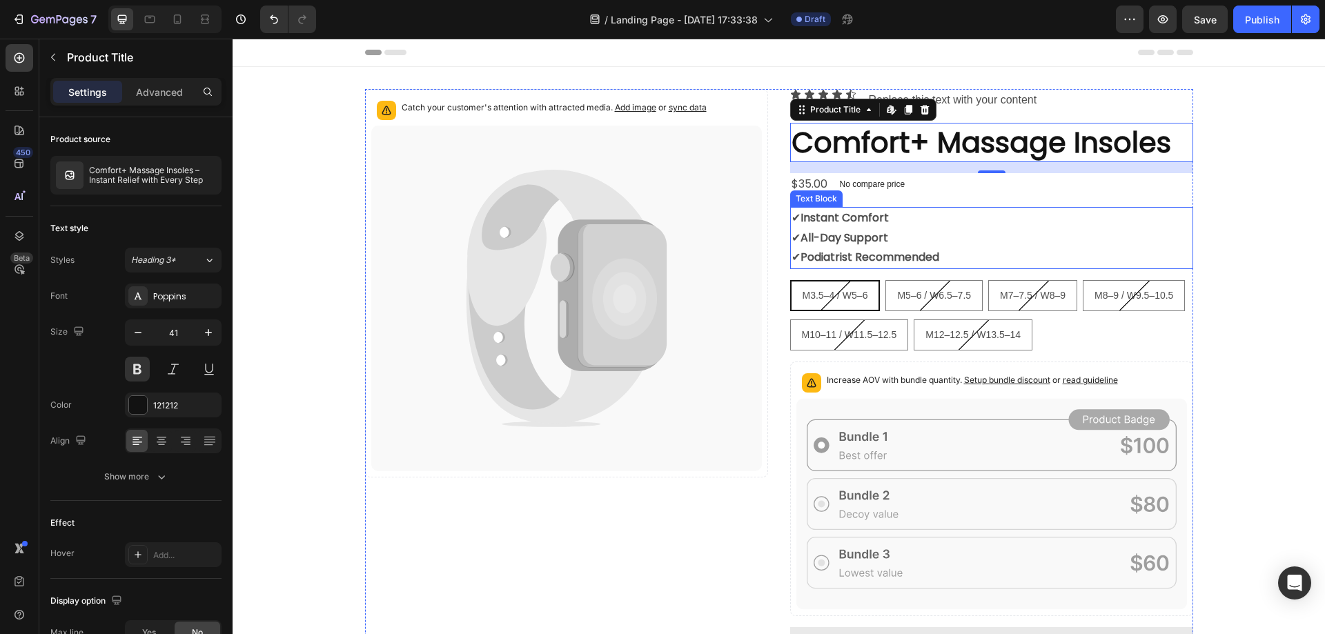
click at [845, 235] on strong "All-Day Support" at bounding box center [844, 238] width 88 height 16
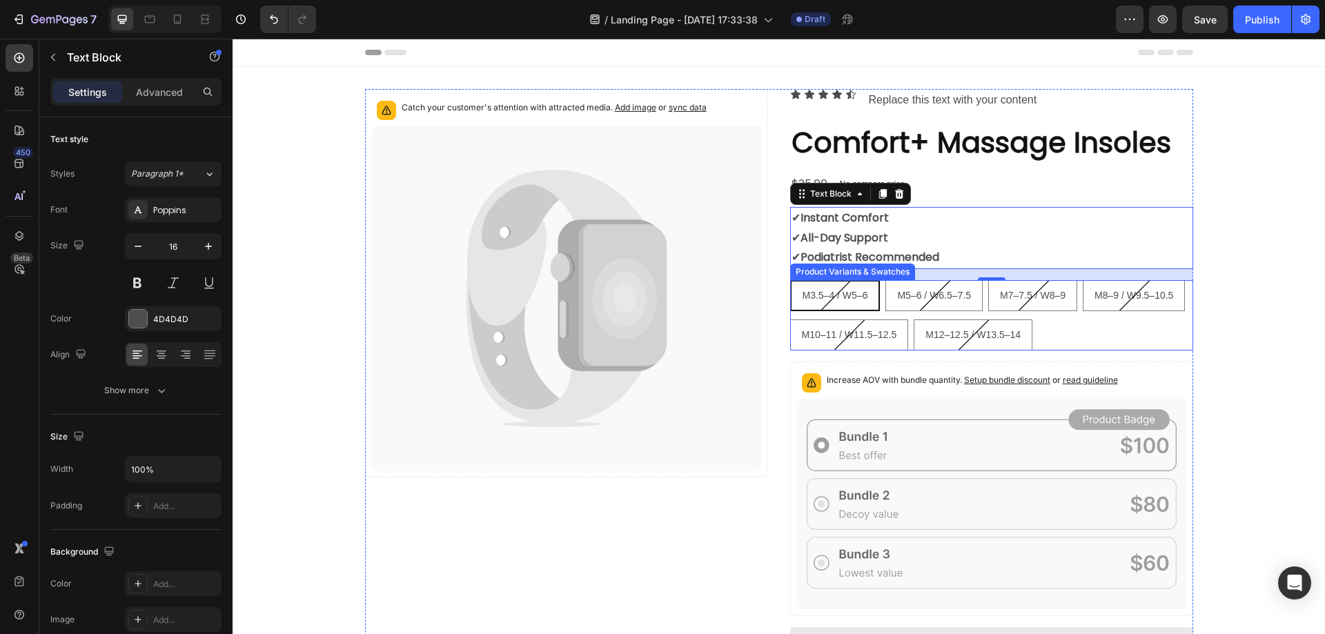
click at [1043, 331] on div "M3.5–4 / W5–6 M3.5–4 / W5–6 M3.5–4 / W5–6 M5–6 / W6.5–7.5 M5–6 / W6.5–7.5 M5–6 …" at bounding box center [991, 315] width 403 height 70
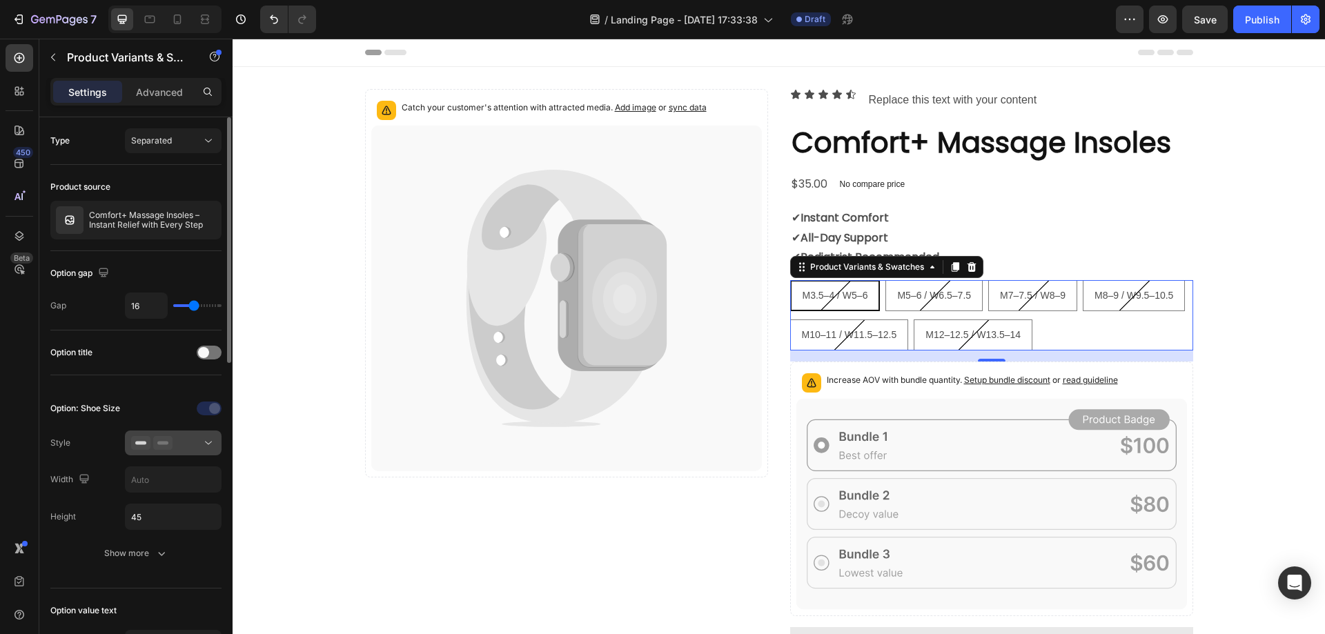
click at [208, 443] on icon at bounding box center [208, 443] width 14 height 14
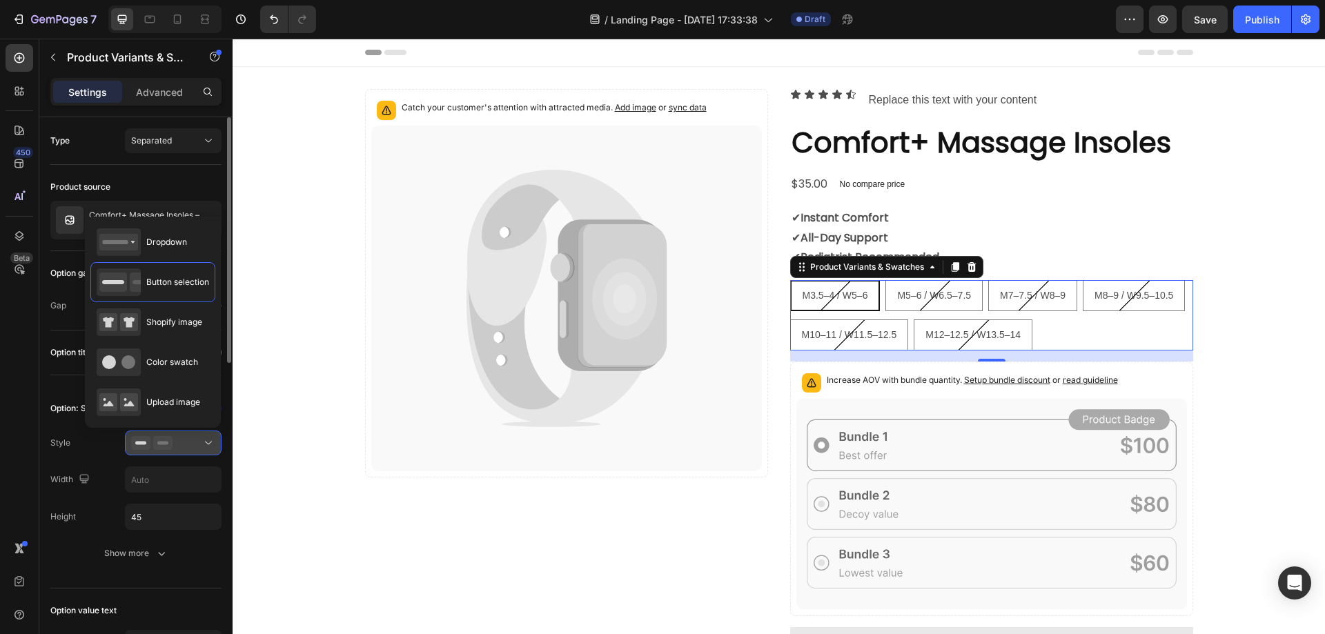
click at [204, 440] on icon at bounding box center [208, 443] width 14 height 14
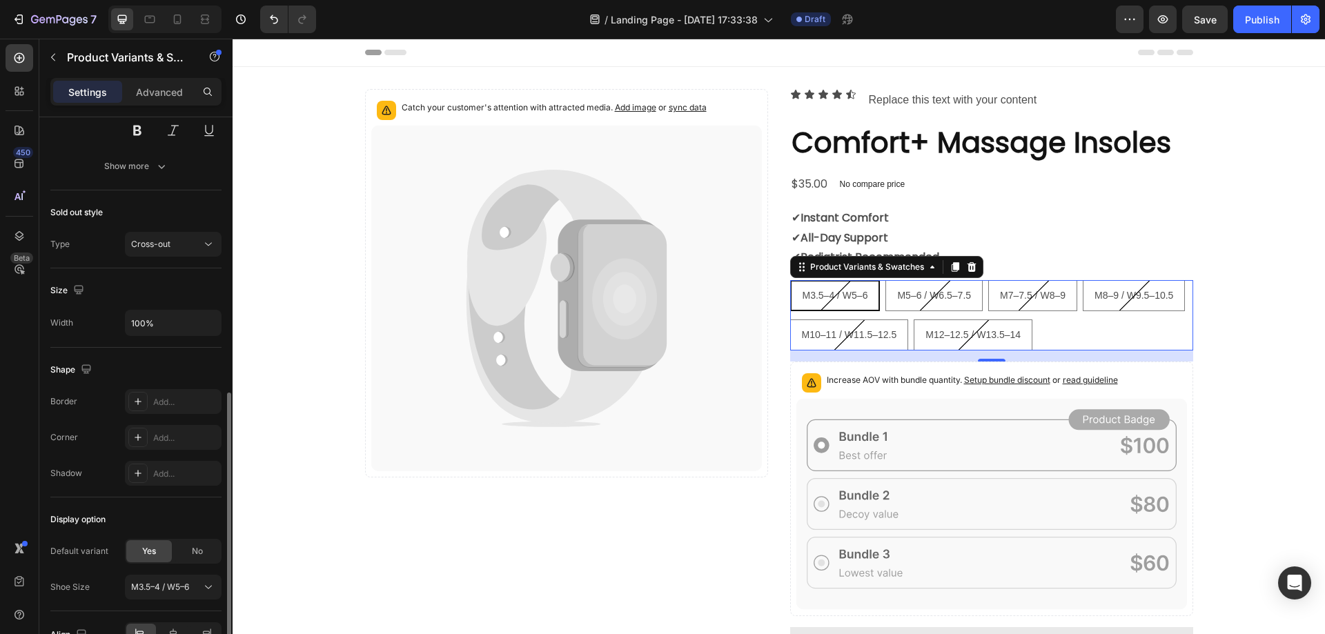
scroll to position [700, 0]
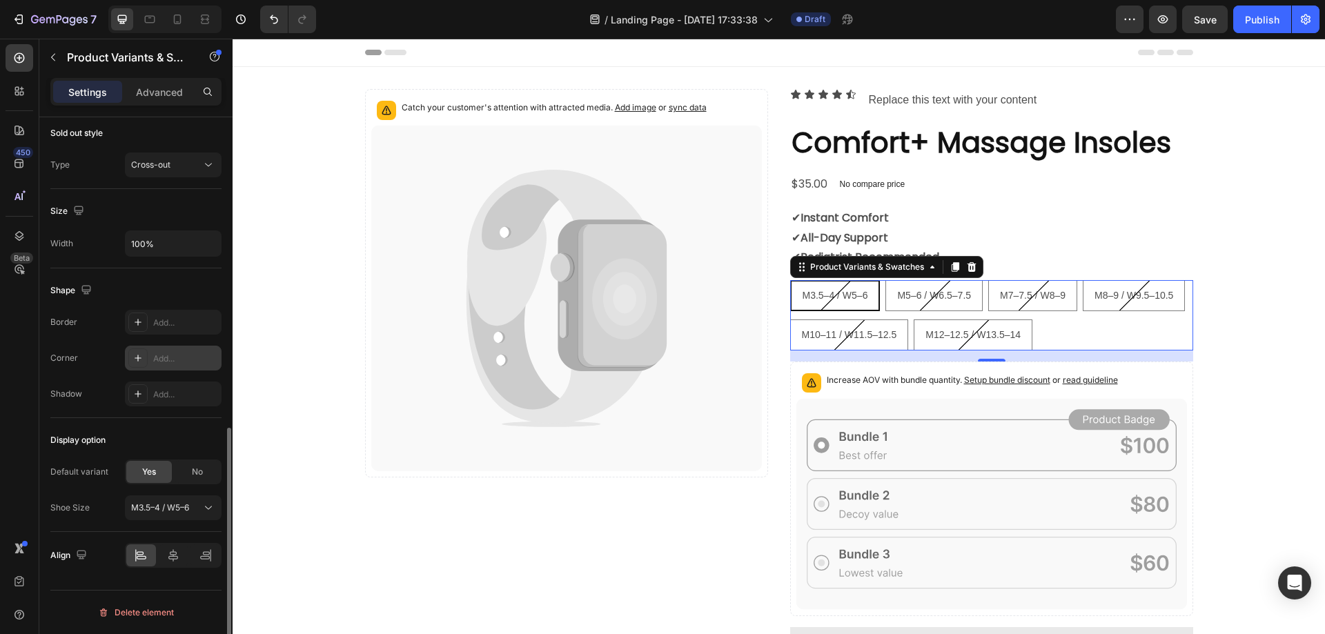
click at [137, 356] on icon at bounding box center [137, 358] width 11 height 11
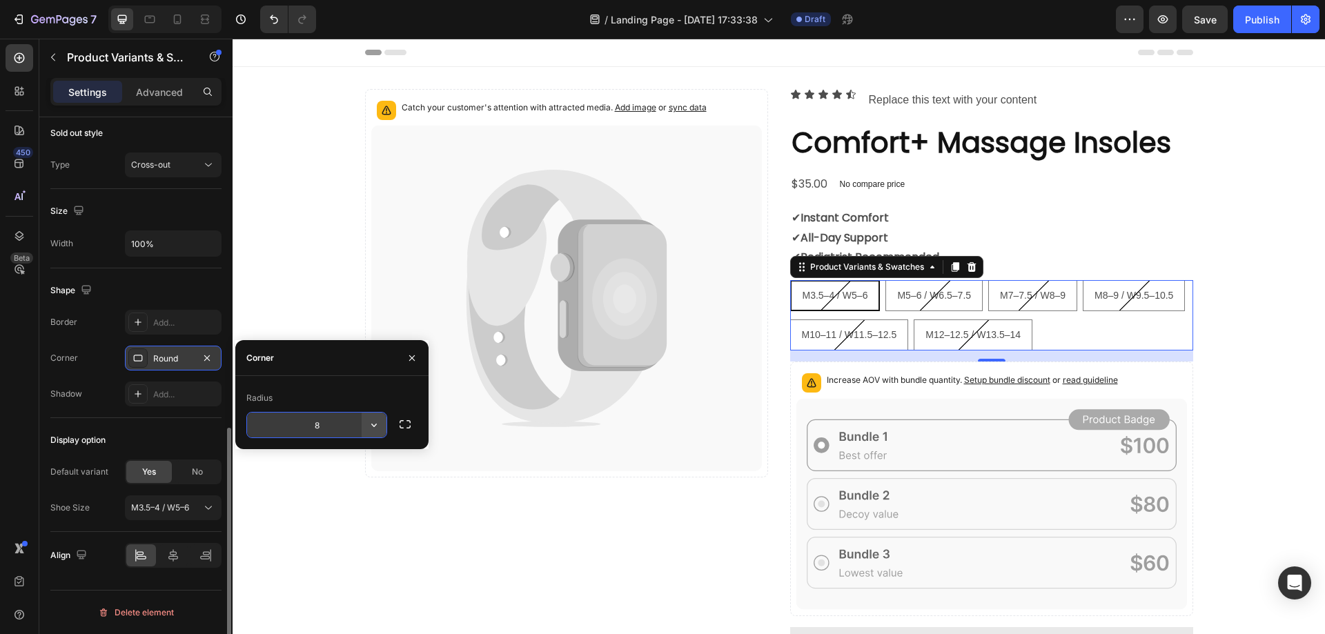
click at [377, 424] on icon "button" at bounding box center [374, 425] width 14 height 14
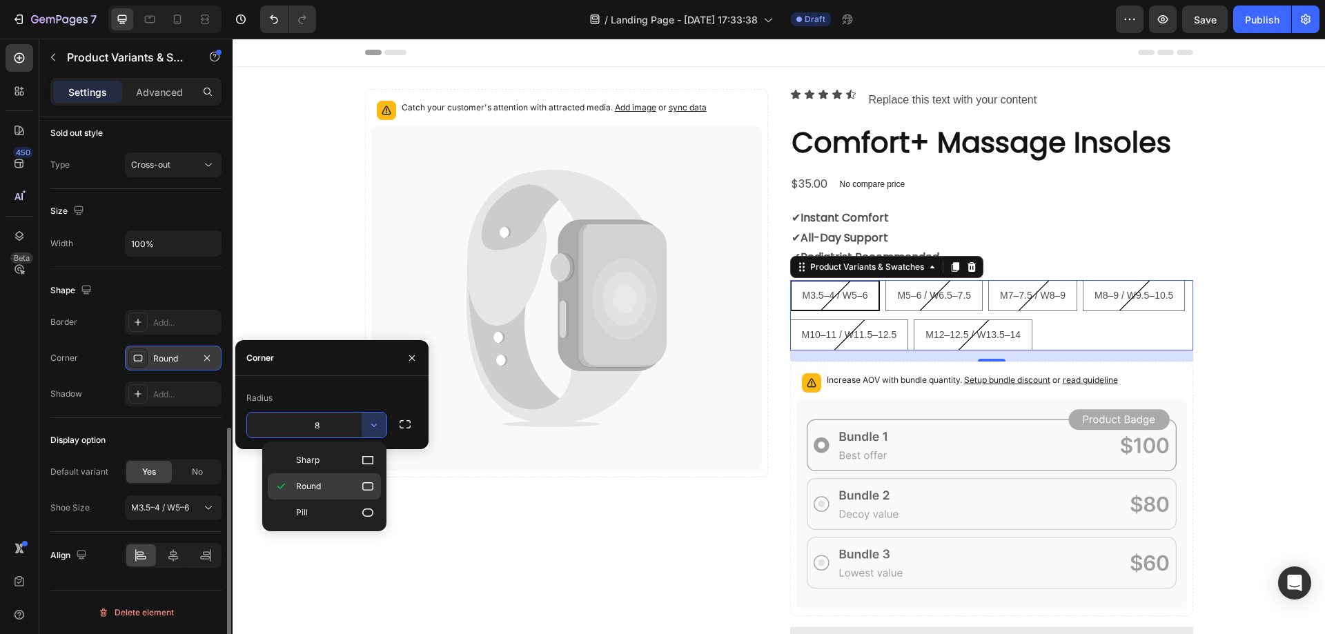
click at [336, 484] on p "Round" at bounding box center [335, 487] width 79 height 14
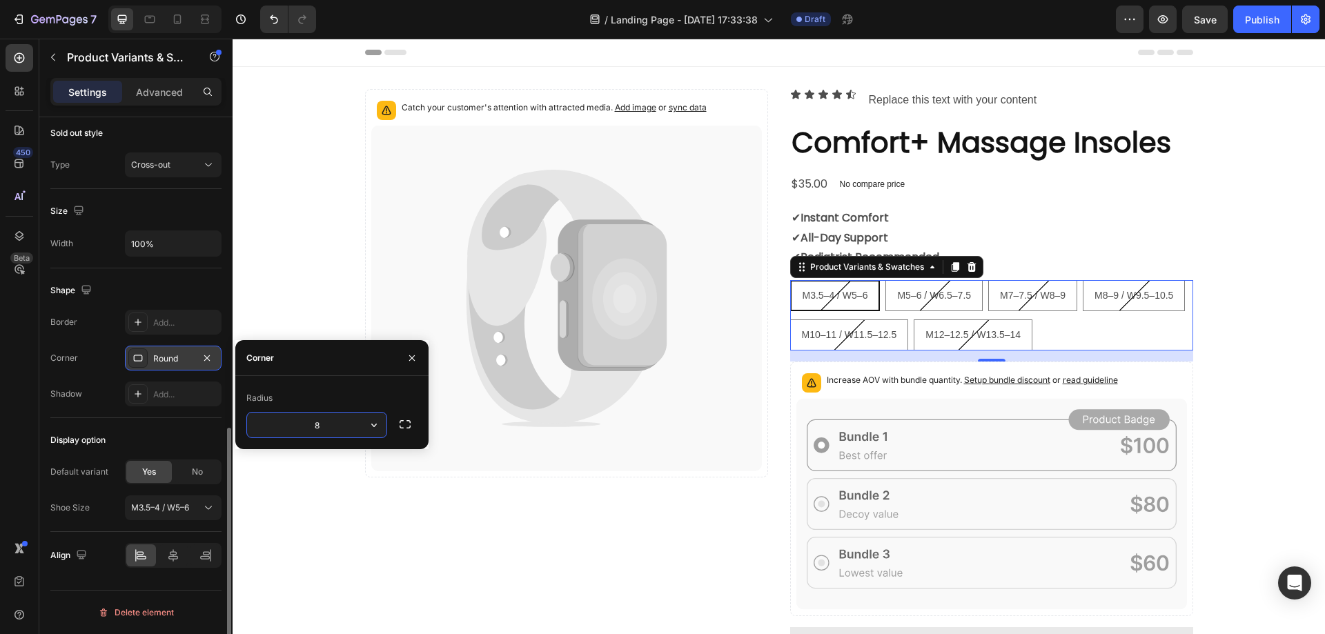
drag, startPoint x: 332, startPoint y: 428, endPoint x: 209, endPoint y: 353, distance: 144.0
click at [332, 428] on input "8" at bounding box center [316, 425] width 139 height 25
type input "12"
click at [291, 362] on div "Corner" at bounding box center [331, 358] width 193 height 36
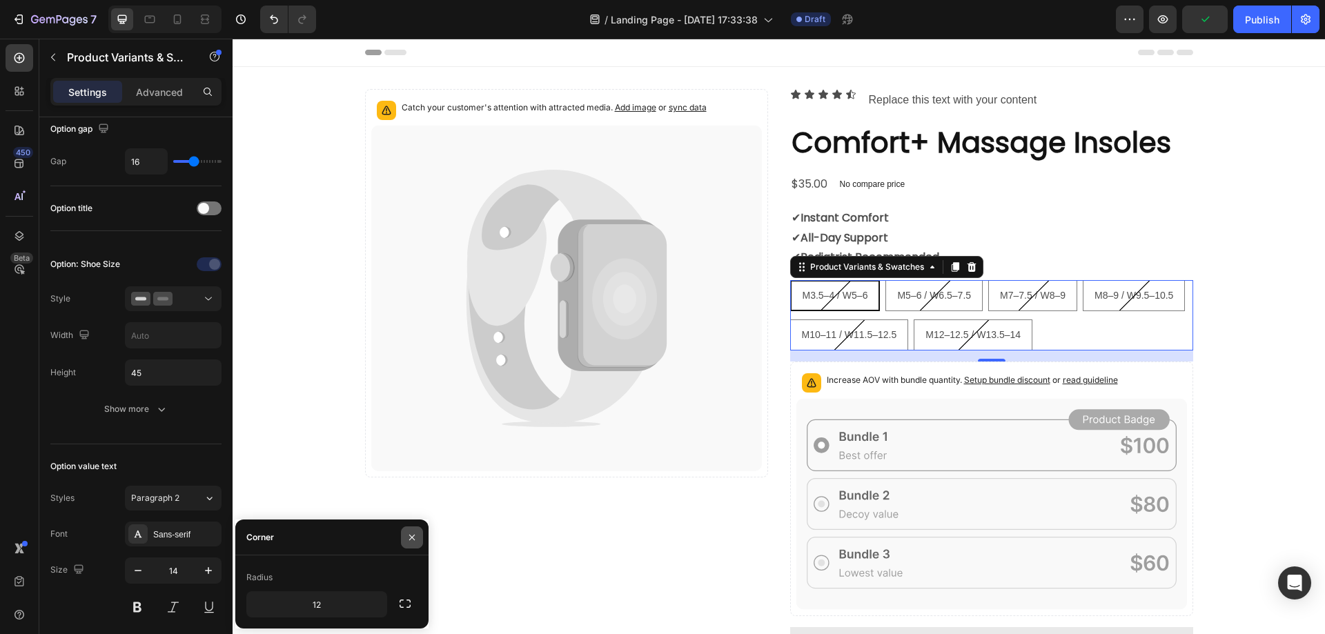
drag, startPoint x: 409, startPoint y: 535, endPoint x: 143, endPoint y: 490, distance: 269.6
click at [409, 535] on icon "button" at bounding box center [411, 537] width 11 height 11
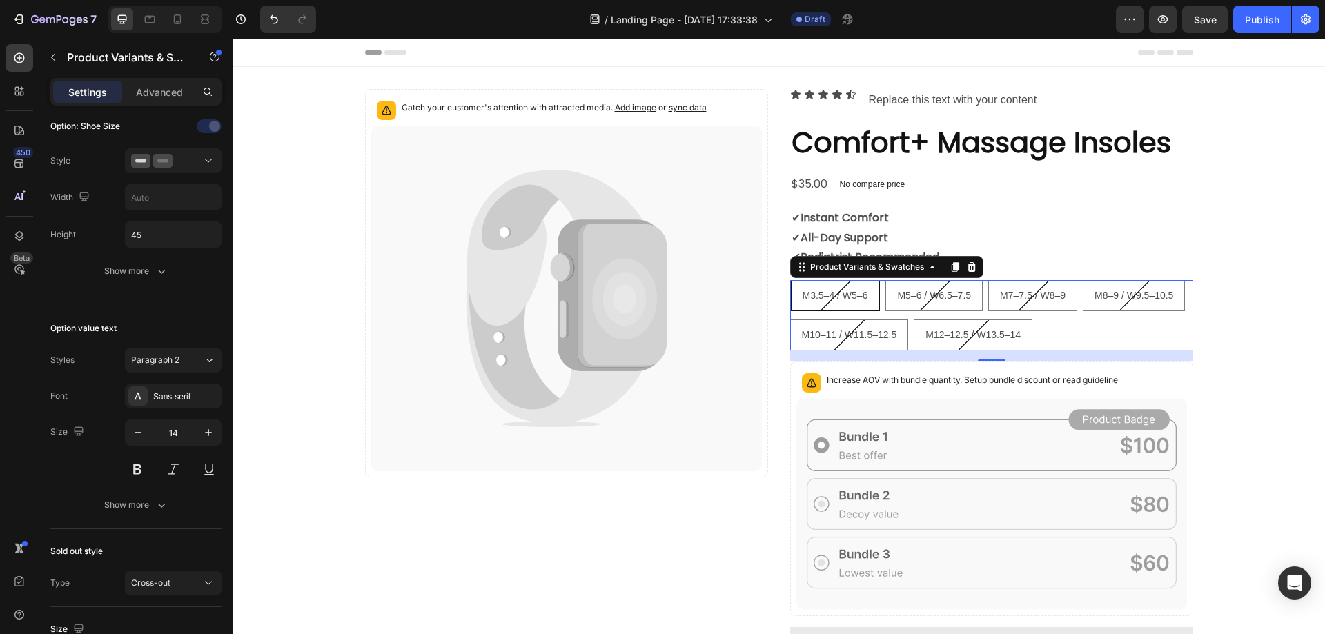
scroll to position [351, 0]
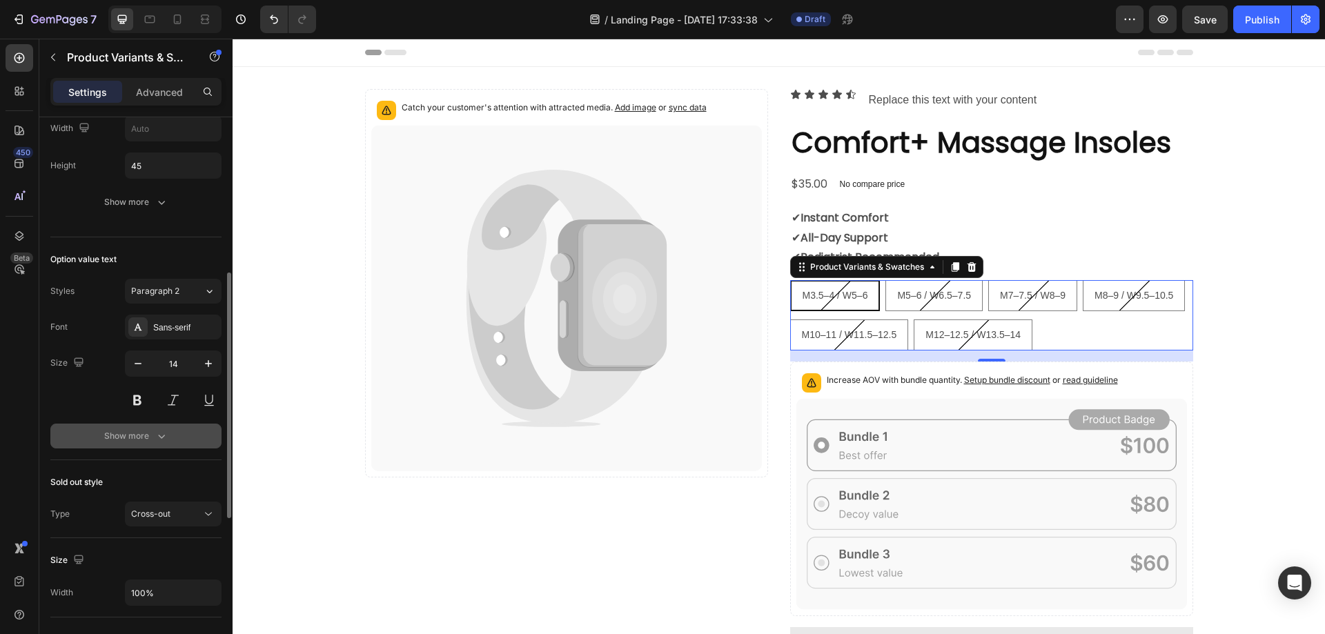
click at [151, 431] on div "Show more" at bounding box center [136, 436] width 64 height 14
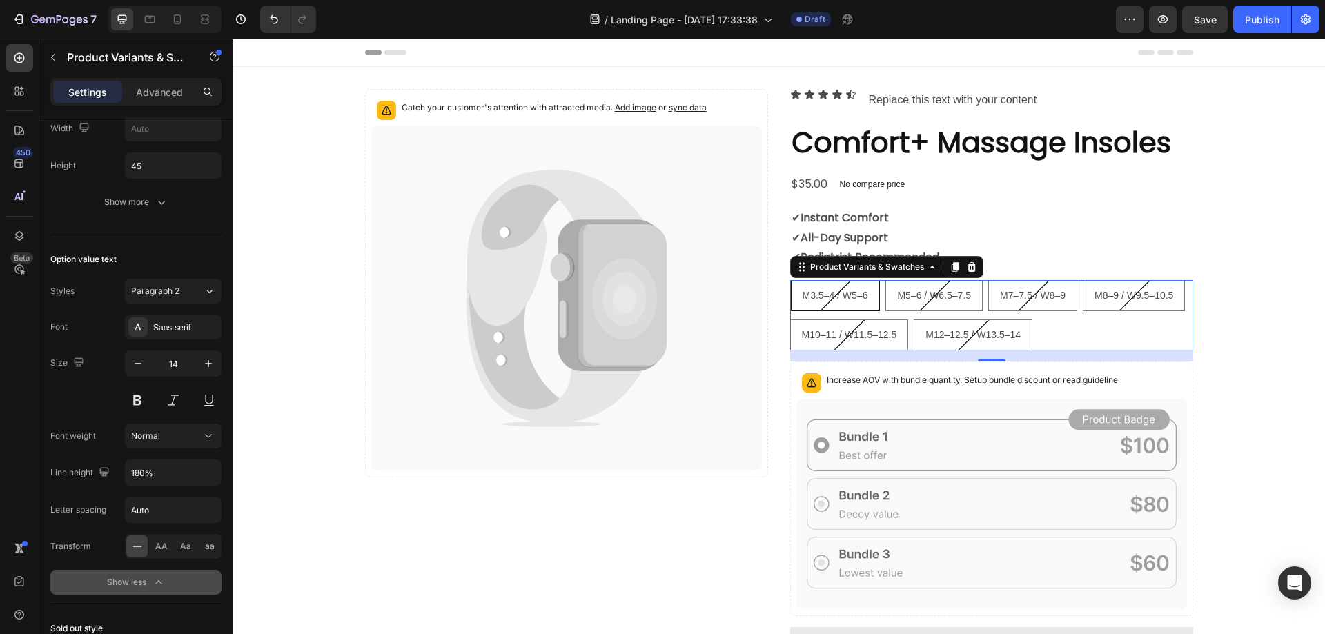
click at [146, 578] on div "Show less" at bounding box center [136, 583] width 59 height 14
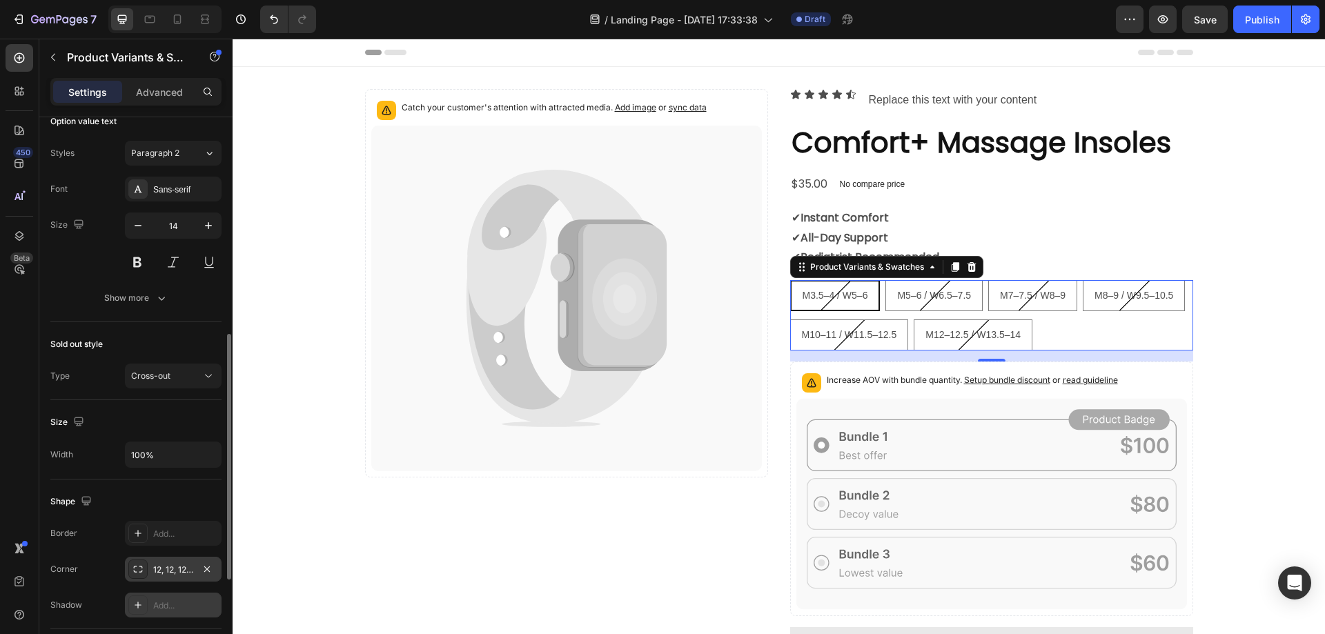
scroll to position [696, 0]
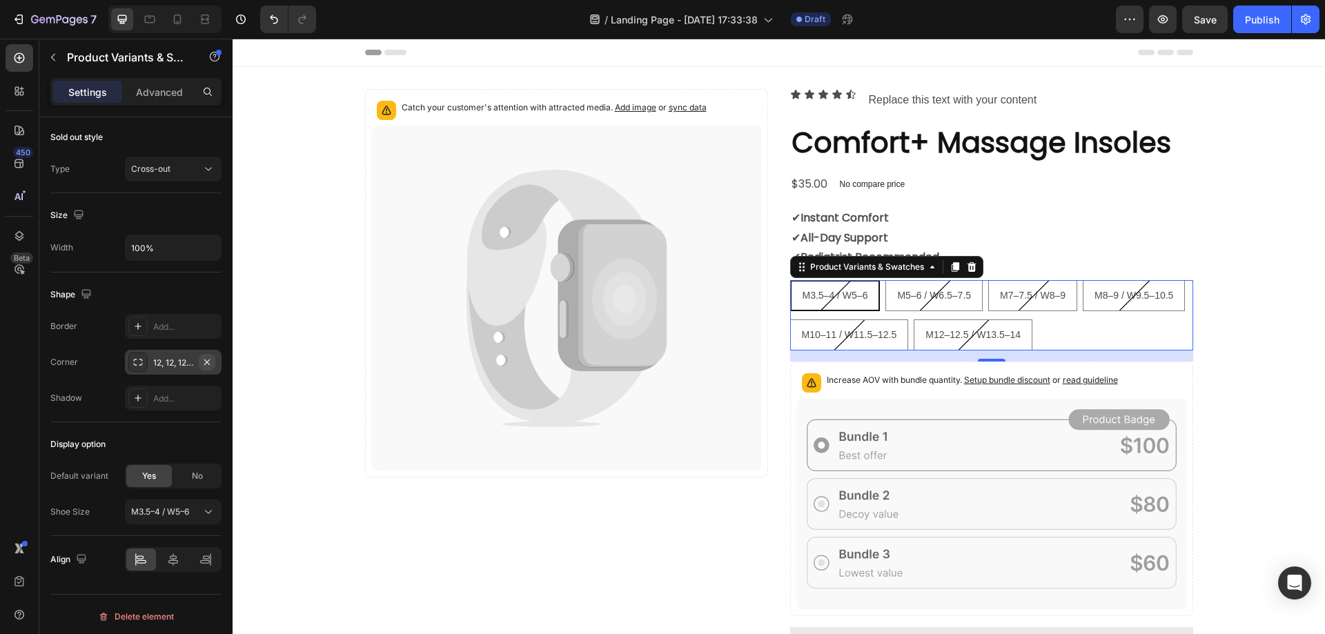
click at [209, 362] on icon "button" at bounding box center [206, 362] width 11 height 11
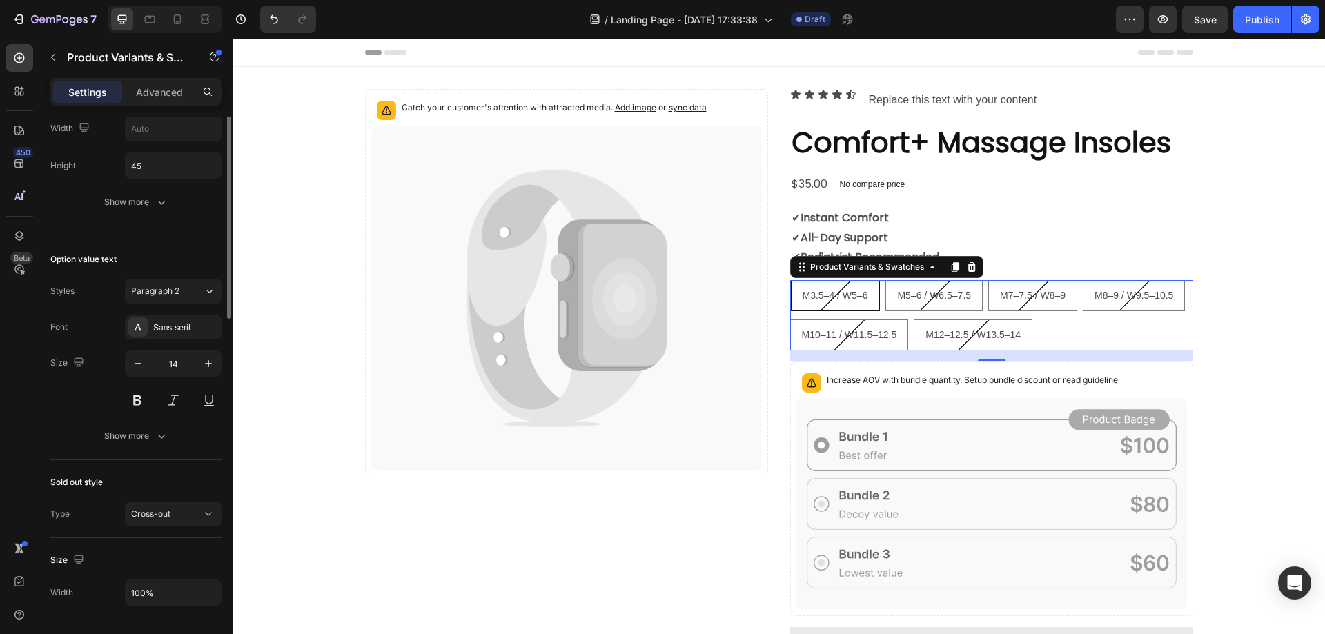
scroll to position [144, 0]
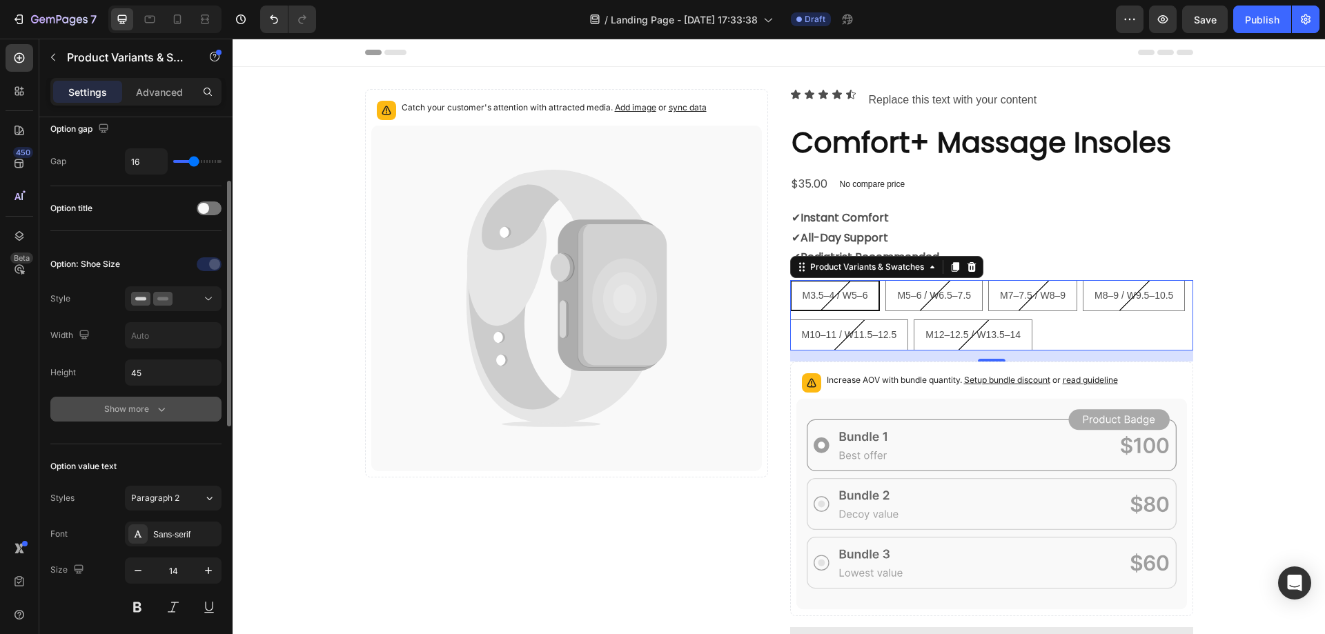
click at [136, 409] on div "Show more" at bounding box center [136, 409] width 64 height 14
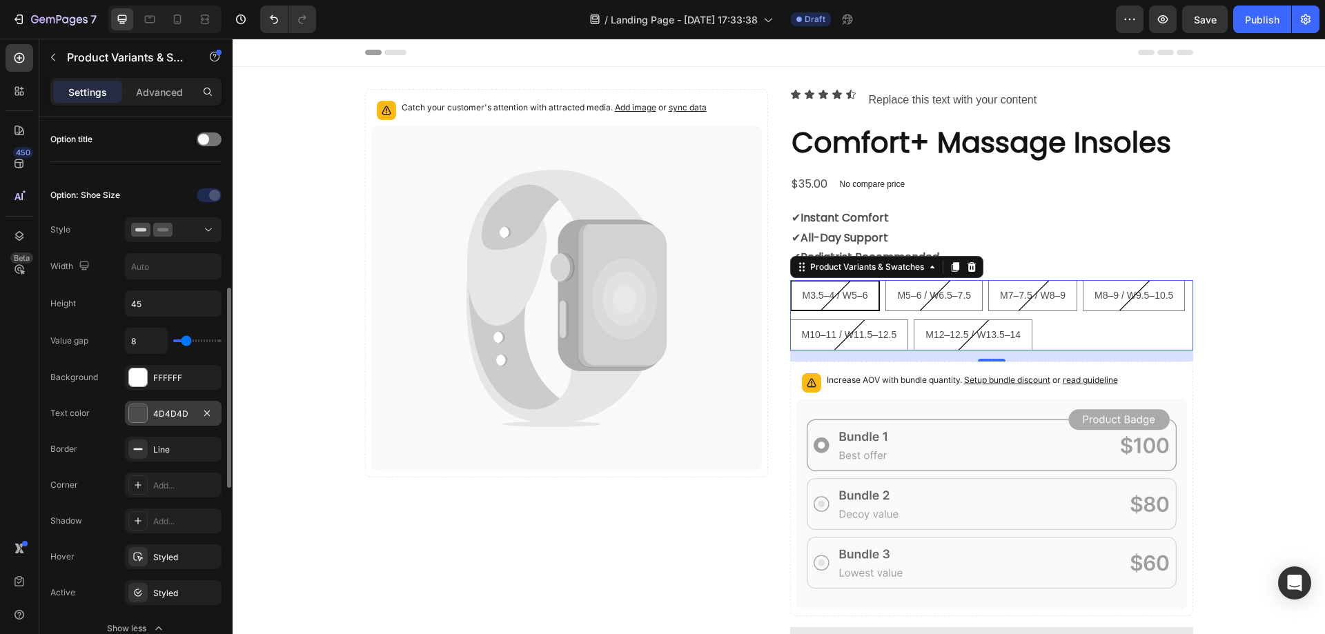
scroll to position [282, 0]
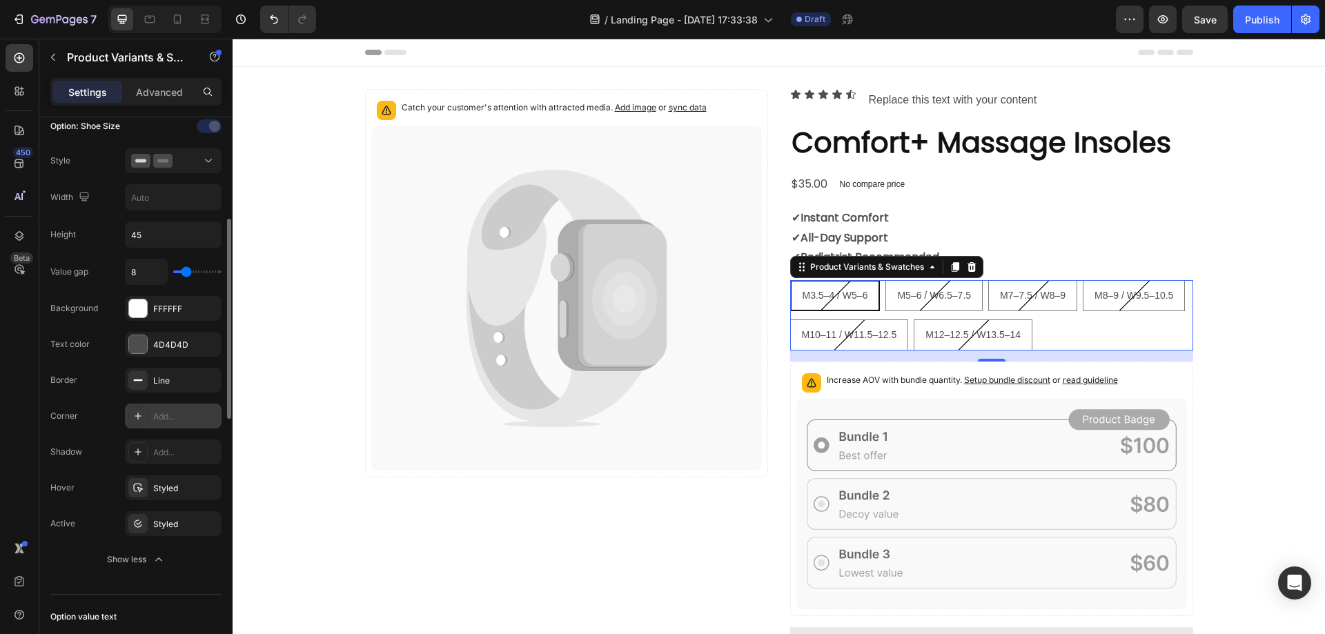
click at [177, 420] on div "Add..." at bounding box center [185, 417] width 65 height 12
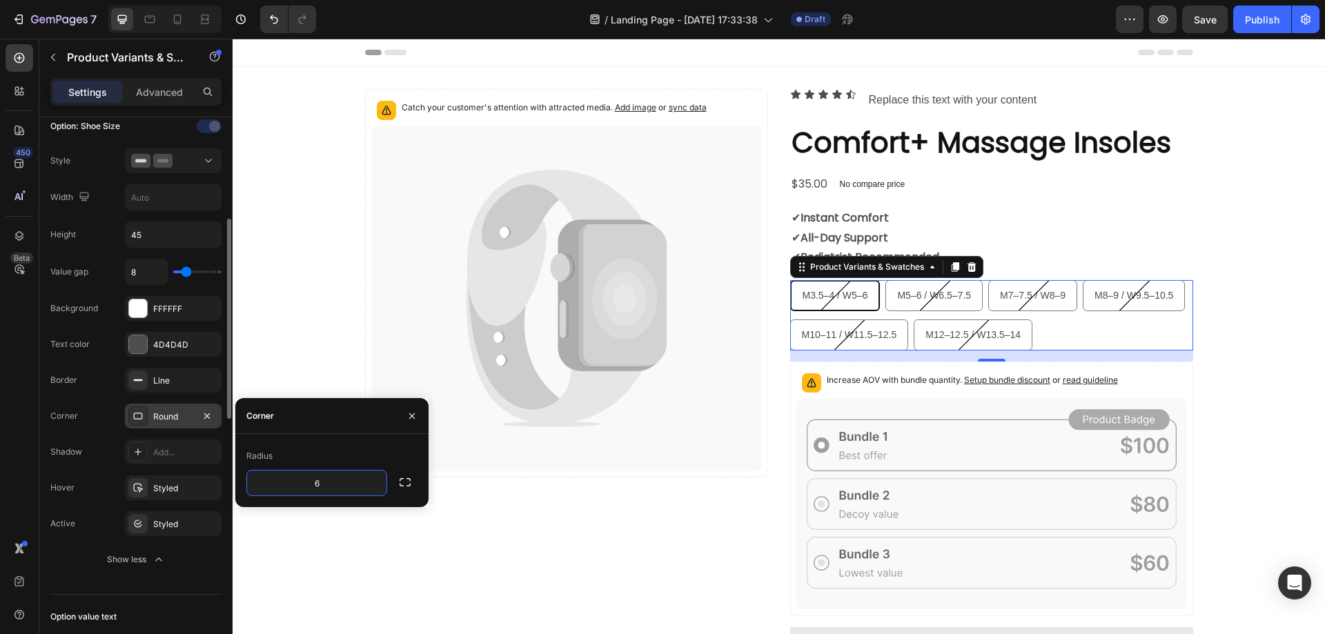
type input "6"
click at [116, 251] on div "Option: Shoe Size Style Width Height 45 Value gap 8 Background FFFFFF Text colo…" at bounding box center [135, 343] width 171 height 457
click at [268, 413] on div "Corner" at bounding box center [260, 416] width 28 height 12
click at [412, 415] on icon "button" at bounding box center [411, 416] width 11 height 11
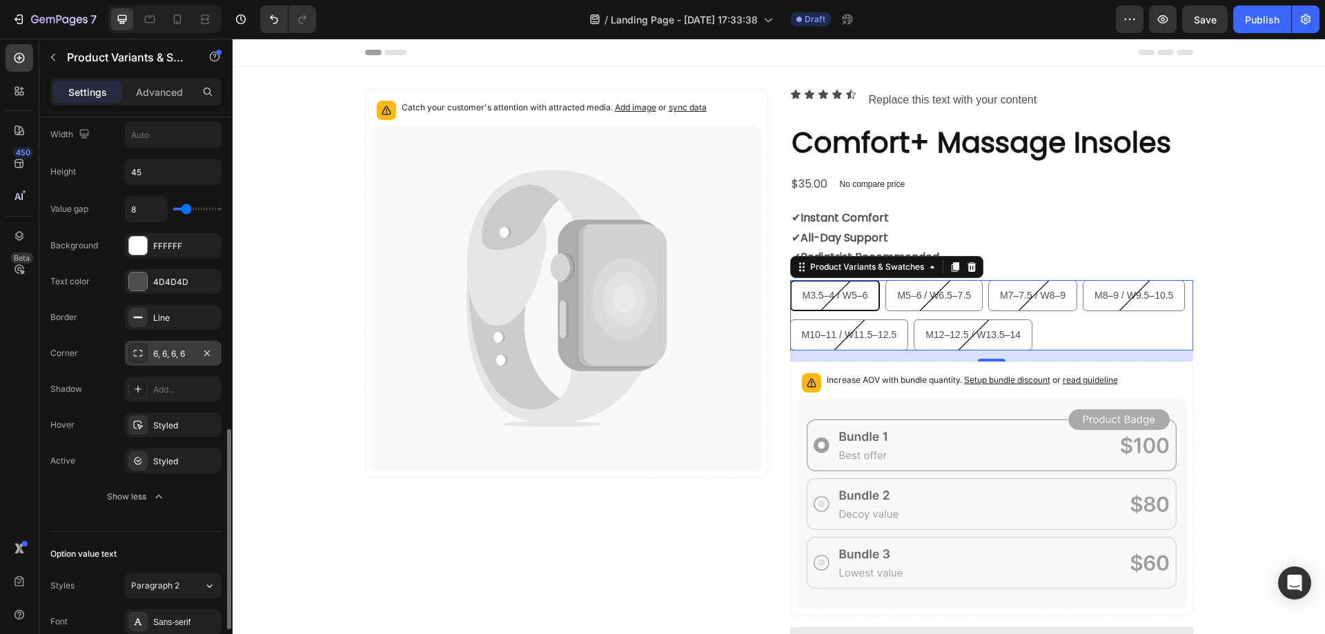
scroll to position [621, 0]
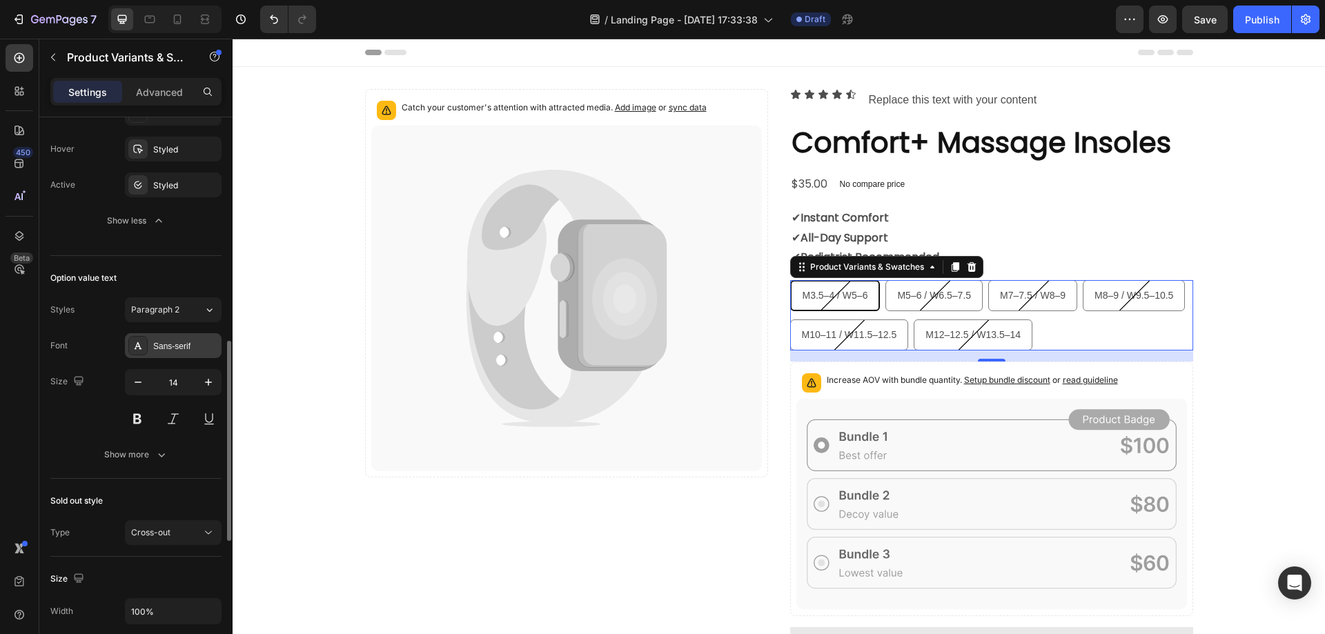
click at [177, 340] on div "Sans-serif" at bounding box center [185, 346] width 65 height 12
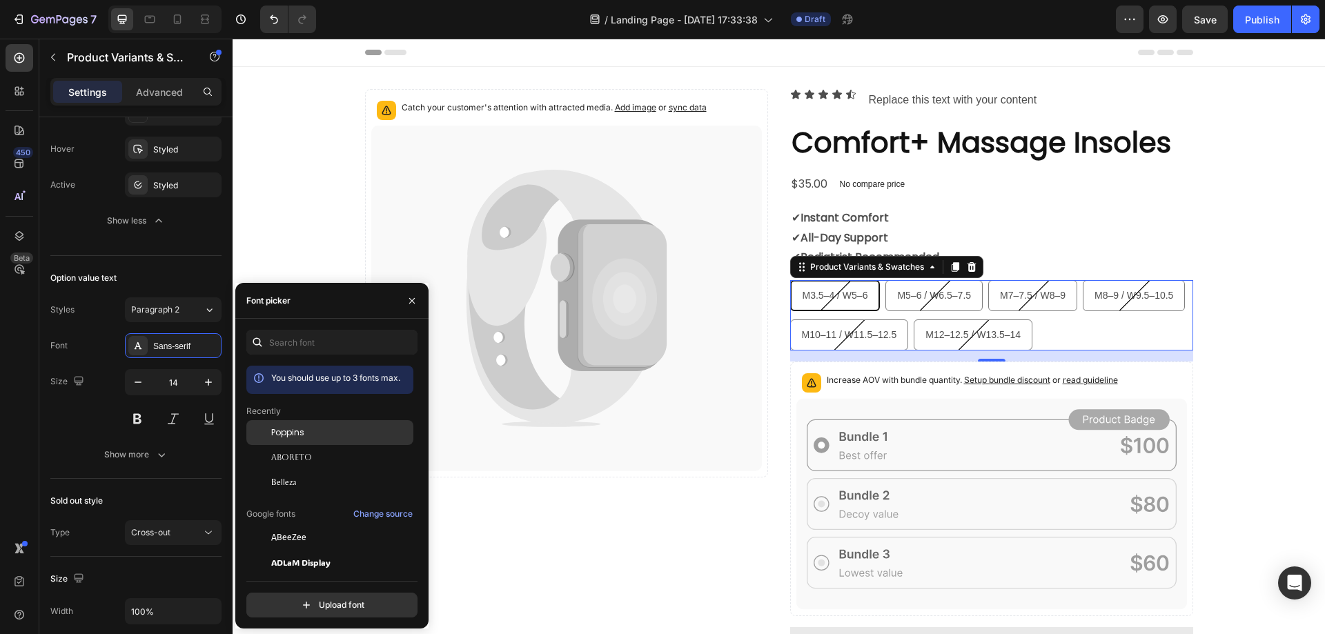
click at [281, 433] on span "Poppins" at bounding box center [287, 432] width 33 height 12
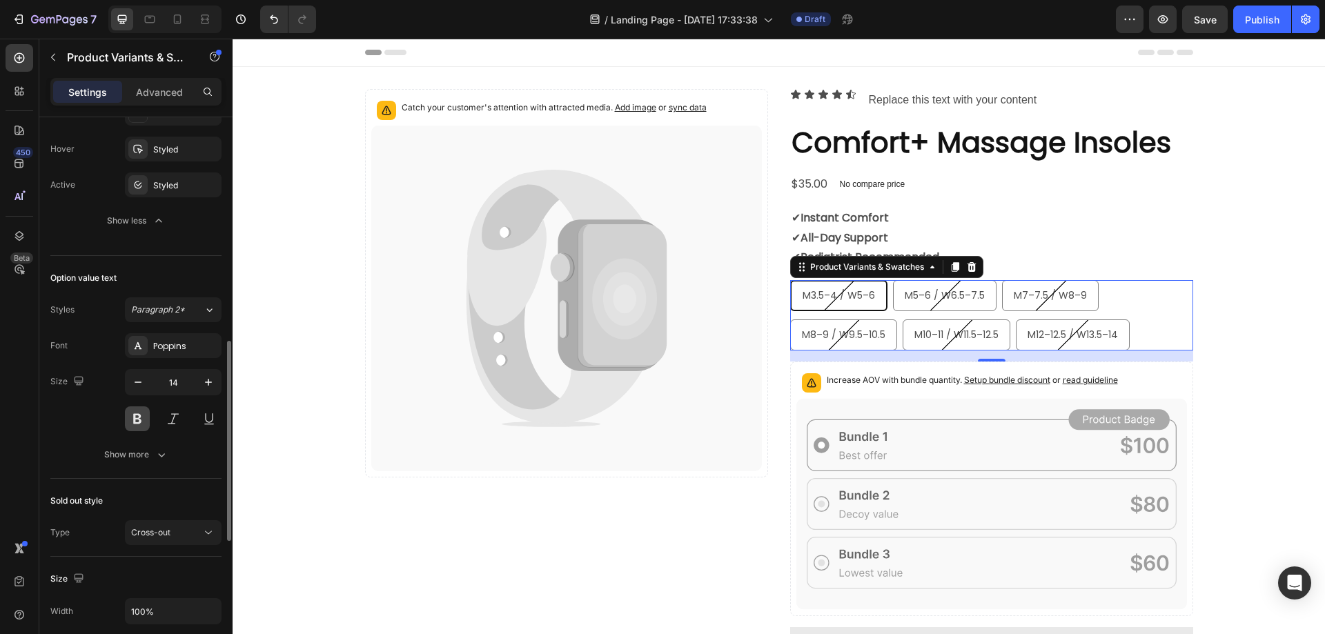
click at [139, 411] on button at bounding box center [137, 418] width 25 height 25
click at [150, 452] on div "Show more" at bounding box center [136, 455] width 64 height 14
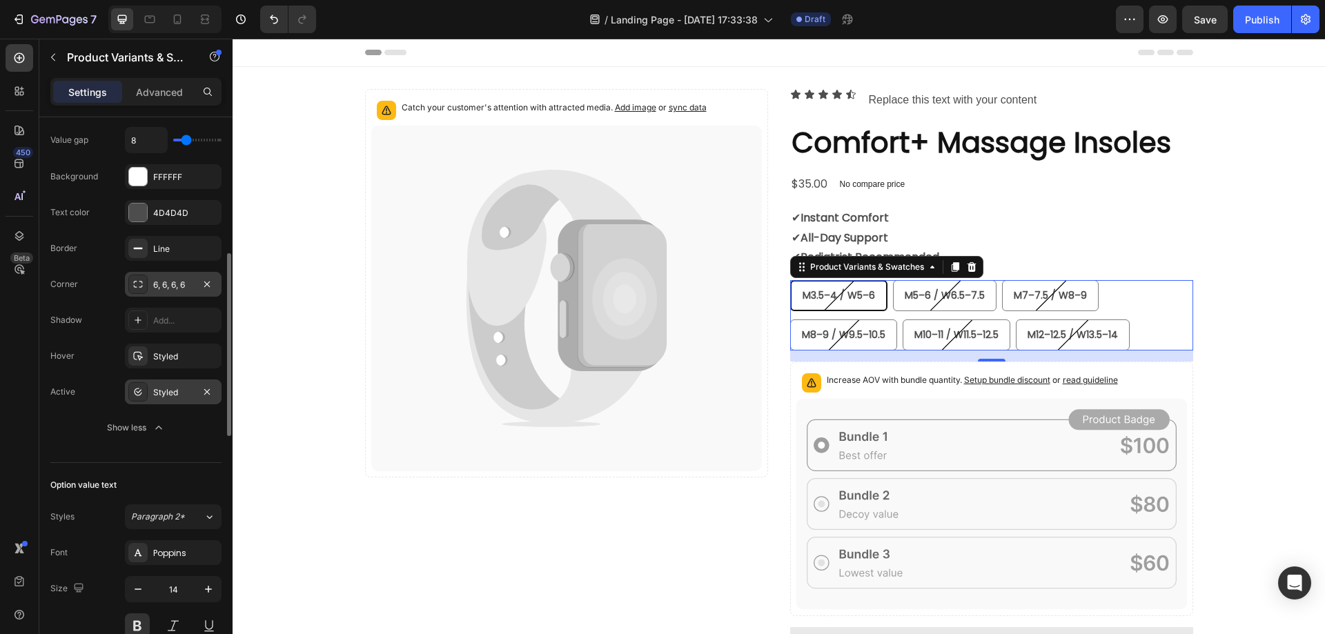
scroll to position [276, 0]
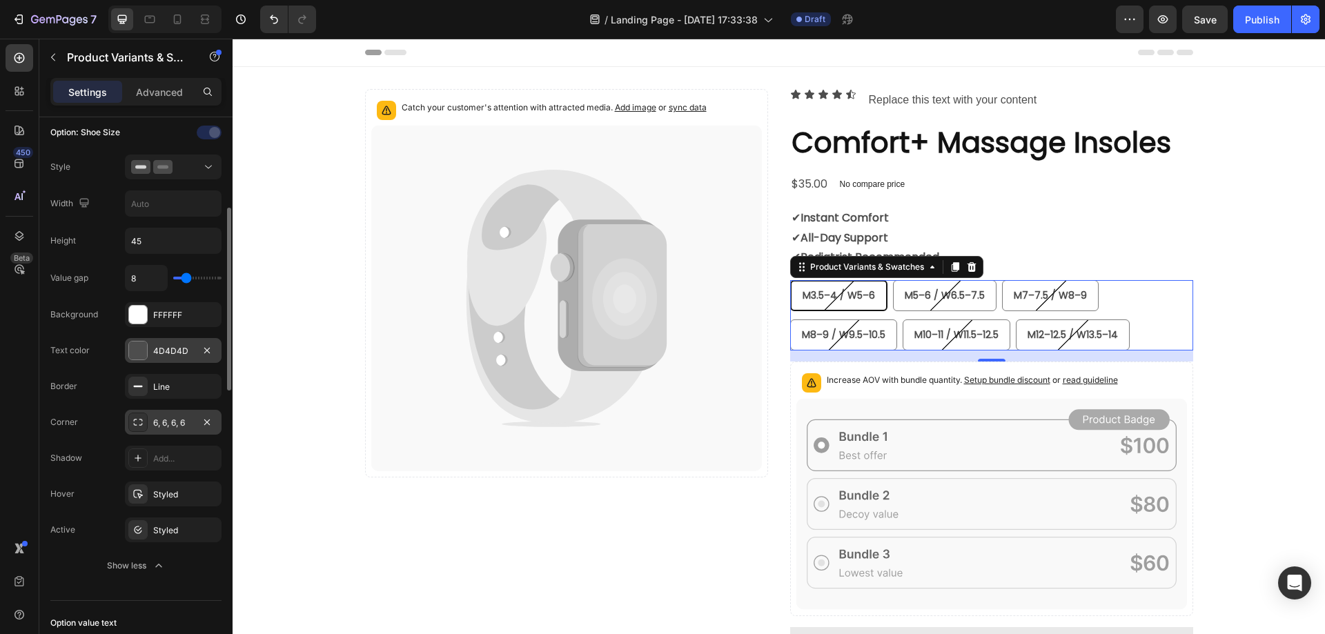
click at [161, 347] on div "4D4D4D" at bounding box center [173, 351] width 40 height 12
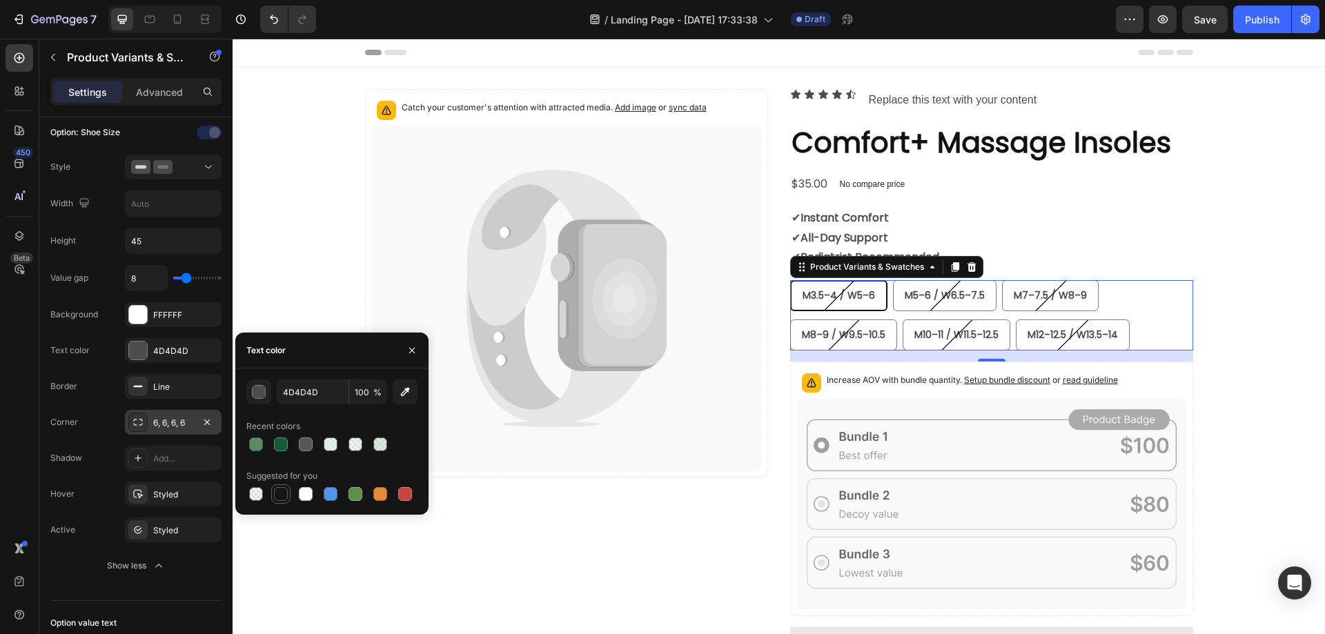
click at [277, 493] on div at bounding box center [281, 494] width 14 height 14
type input "151515"
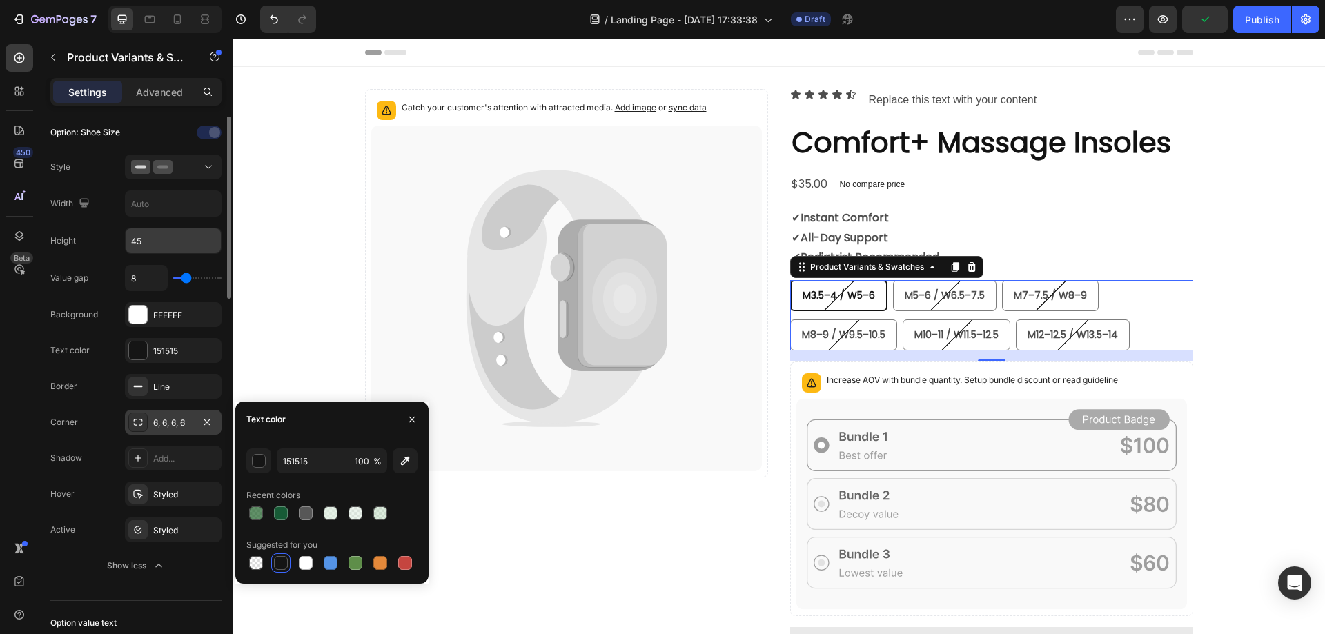
scroll to position [207, 0]
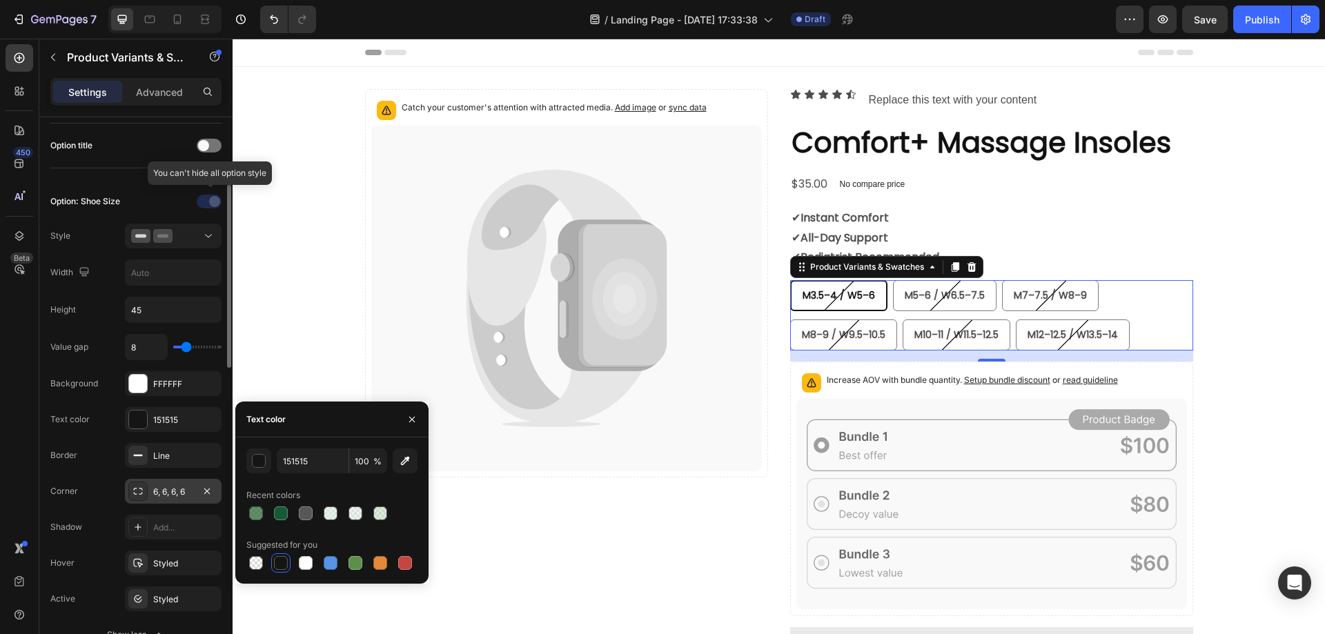
click at [177, 198] on div at bounding box center [210, 201] width 97 height 22
click at [910, 294] on span "M5–6 / W6.5–7.5" at bounding box center [945, 295] width 80 height 14
click at [893, 280] on input "M5–6 / W6.5–7.5 M5–6 / W6.5–7.5 M5–6 / W6.5–7.5" at bounding box center [892, 279] width 1 height 1
radio input "true"
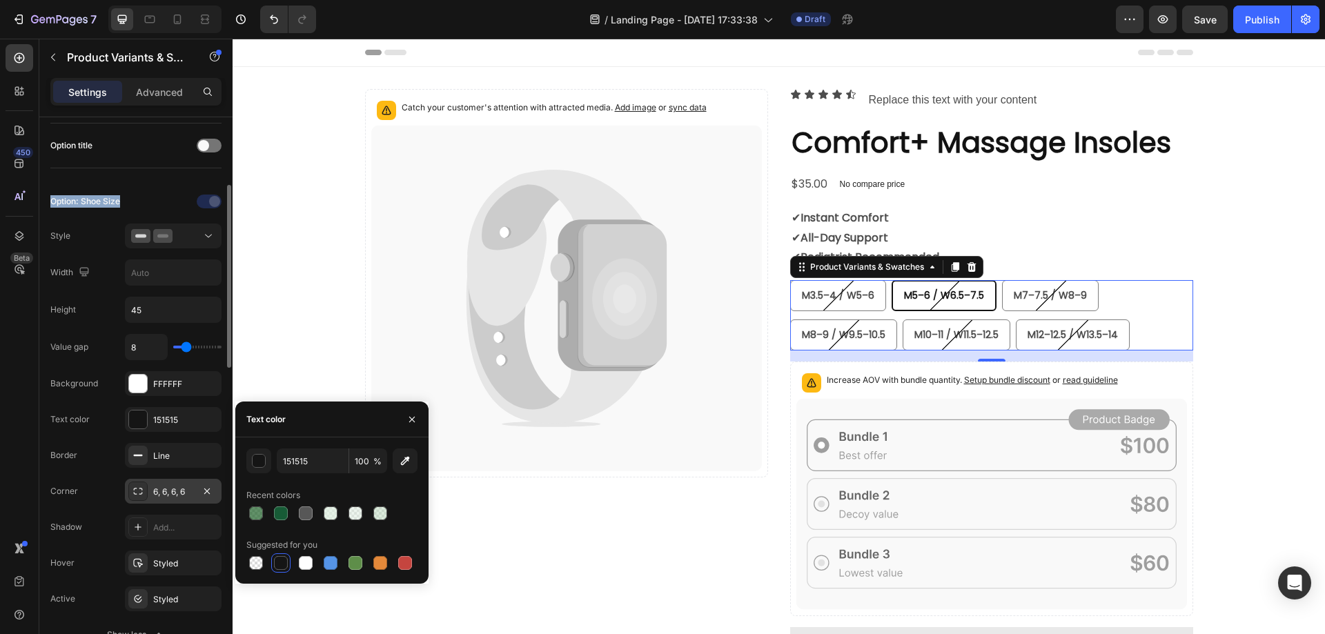
click at [146, 212] on div "Option: Shoe Size Style Width Height 45 Value gap 8 Background FFFFFF Text colo…" at bounding box center [135, 418] width 171 height 457
click at [402, 420] on button "button" at bounding box center [412, 420] width 22 height 22
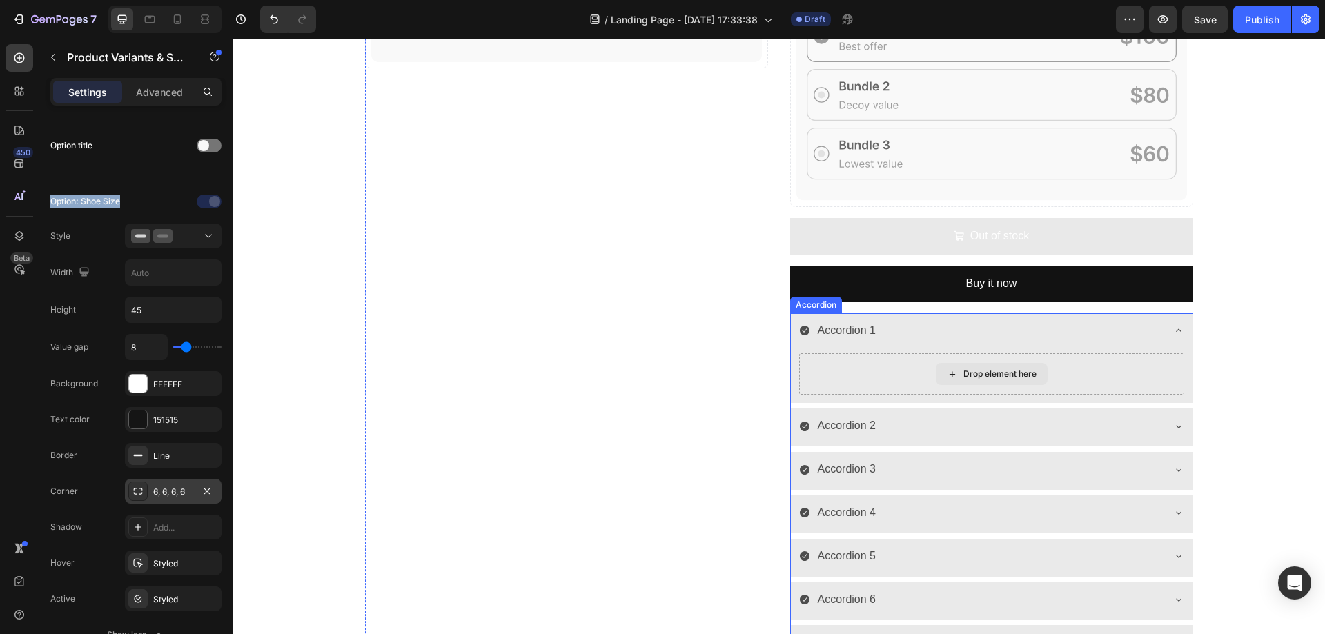
scroll to position [414, 0]
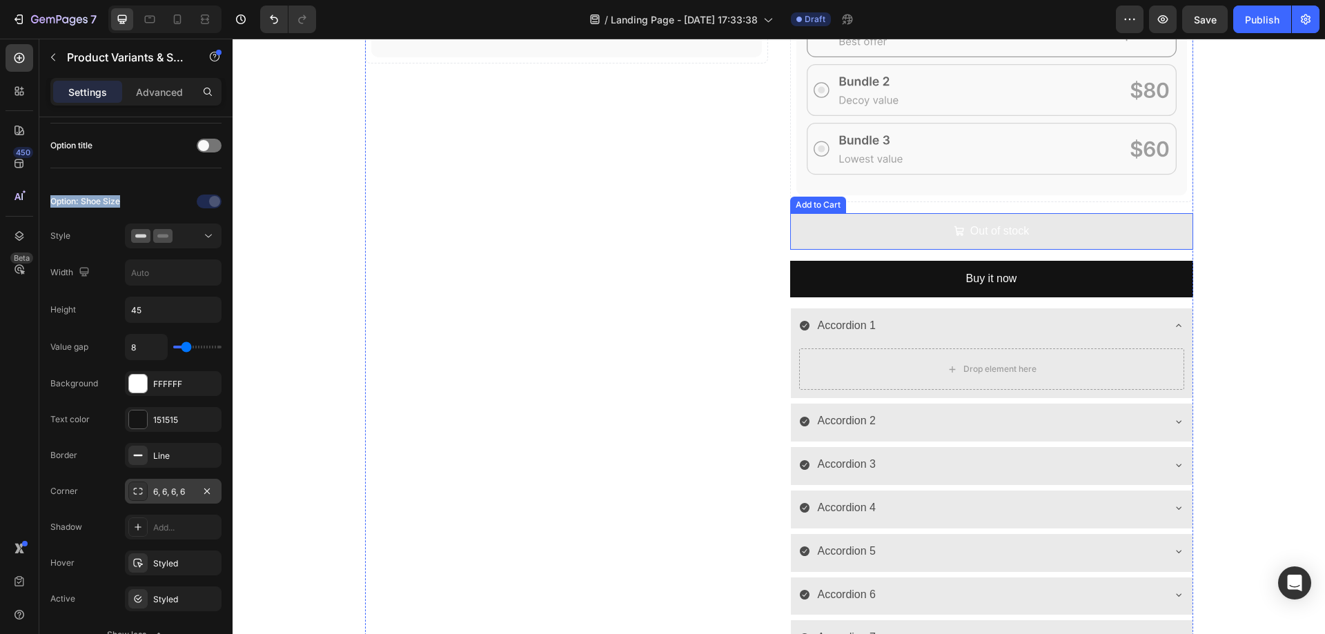
click at [916, 223] on button "Out of stock" at bounding box center [991, 231] width 403 height 37
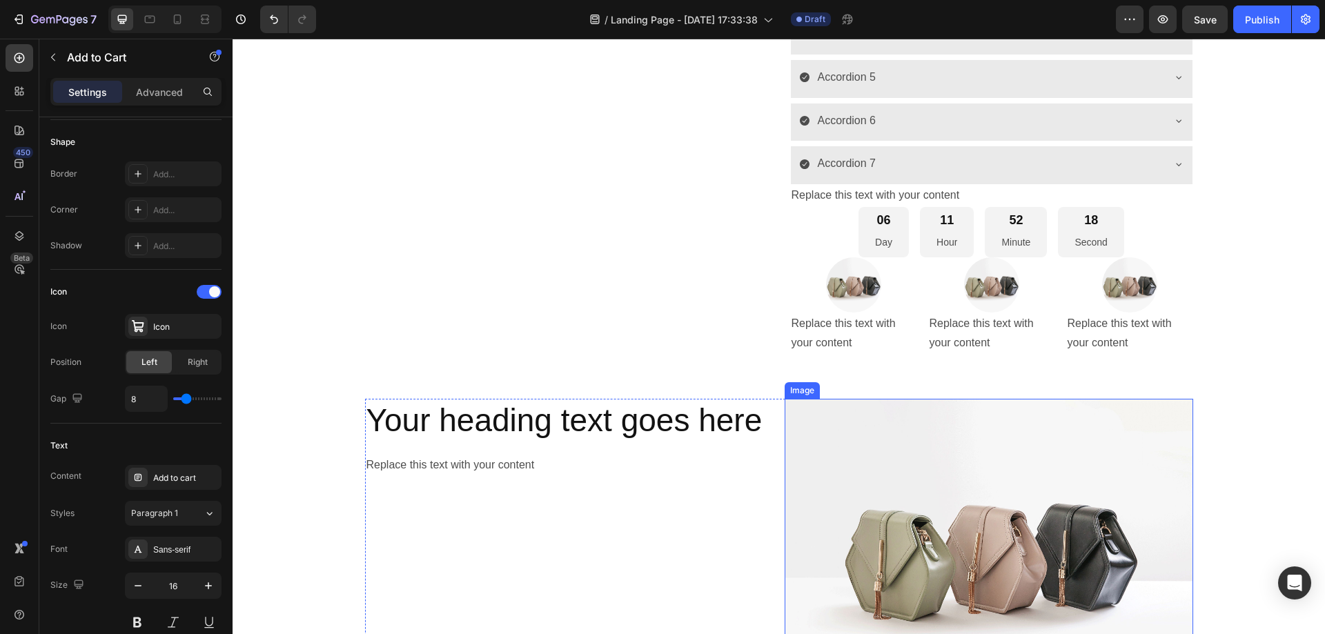
scroll to position [1173, 0]
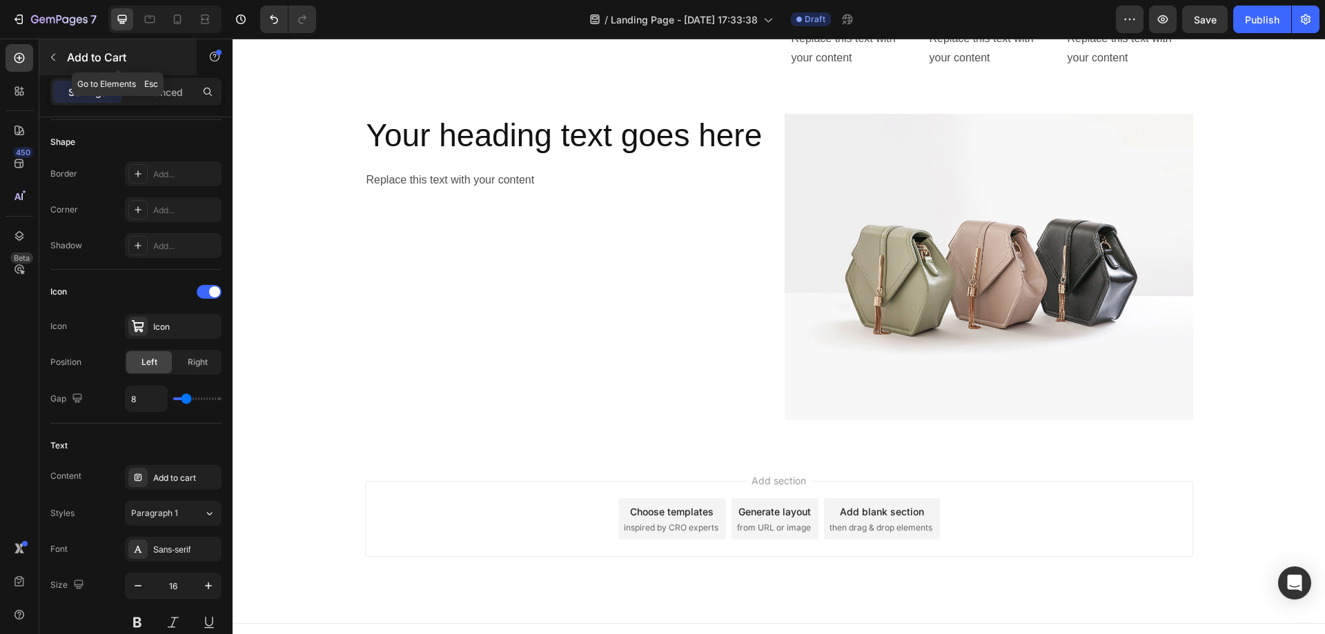
click at [79, 66] on div "Add to Cart" at bounding box center [117, 57] width 157 height 36
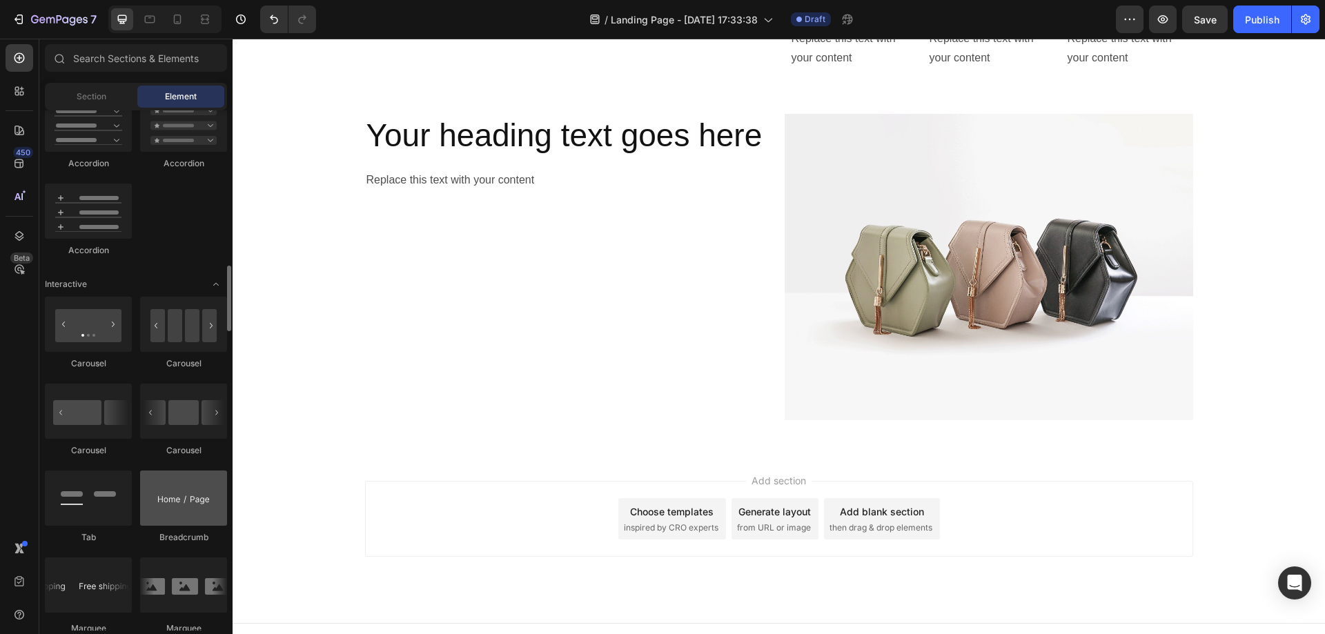
scroll to position [1361, 0]
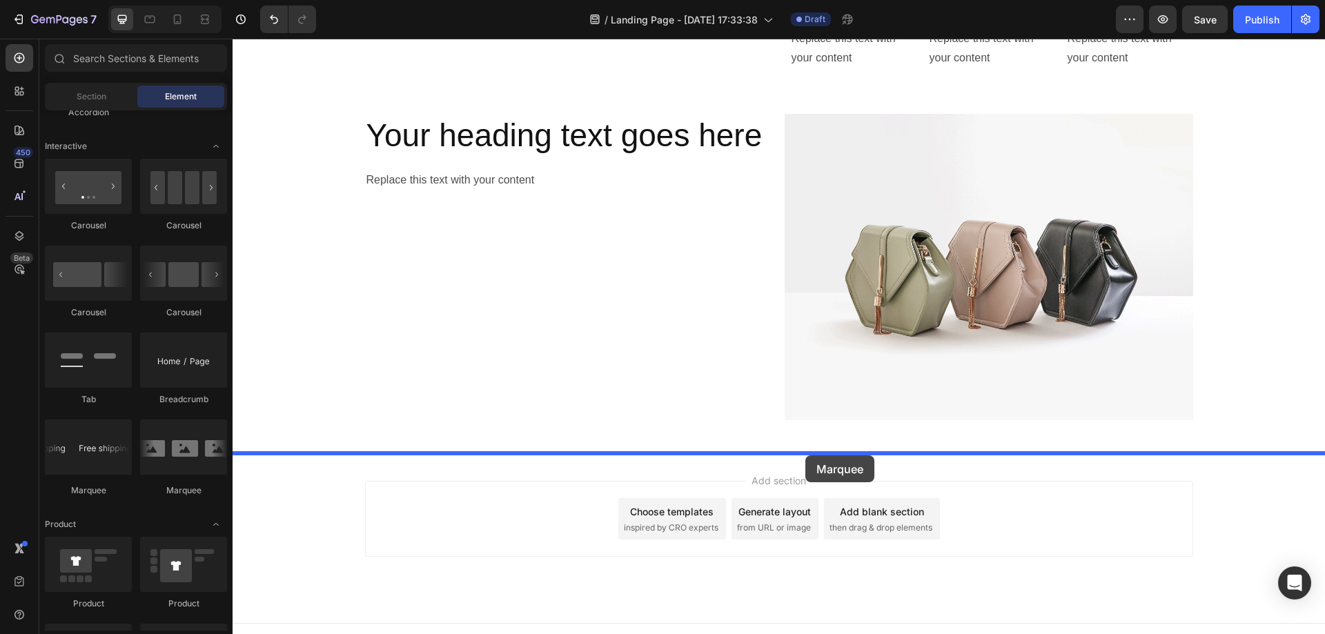
drag, startPoint x: 324, startPoint y: 494, endPoint x: 805, endPoint y: 455, distance: 482.5
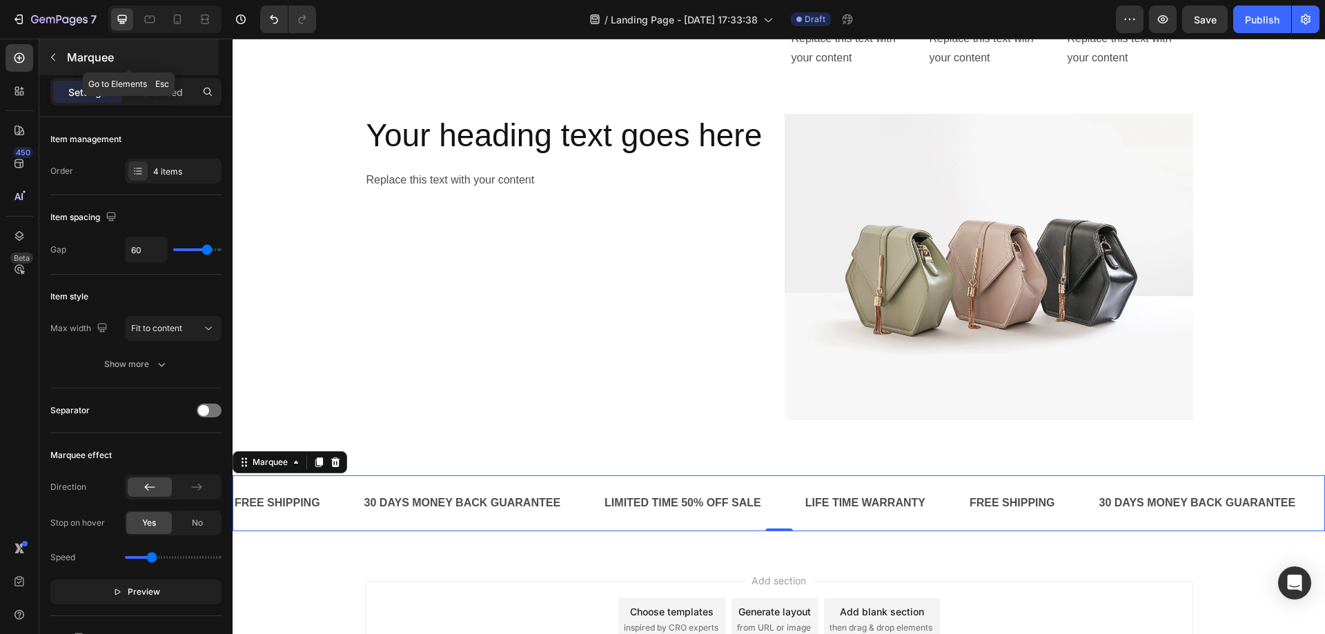
click at [50, 65] on button "button" at bounding box center [53, 57] width 22 height 22
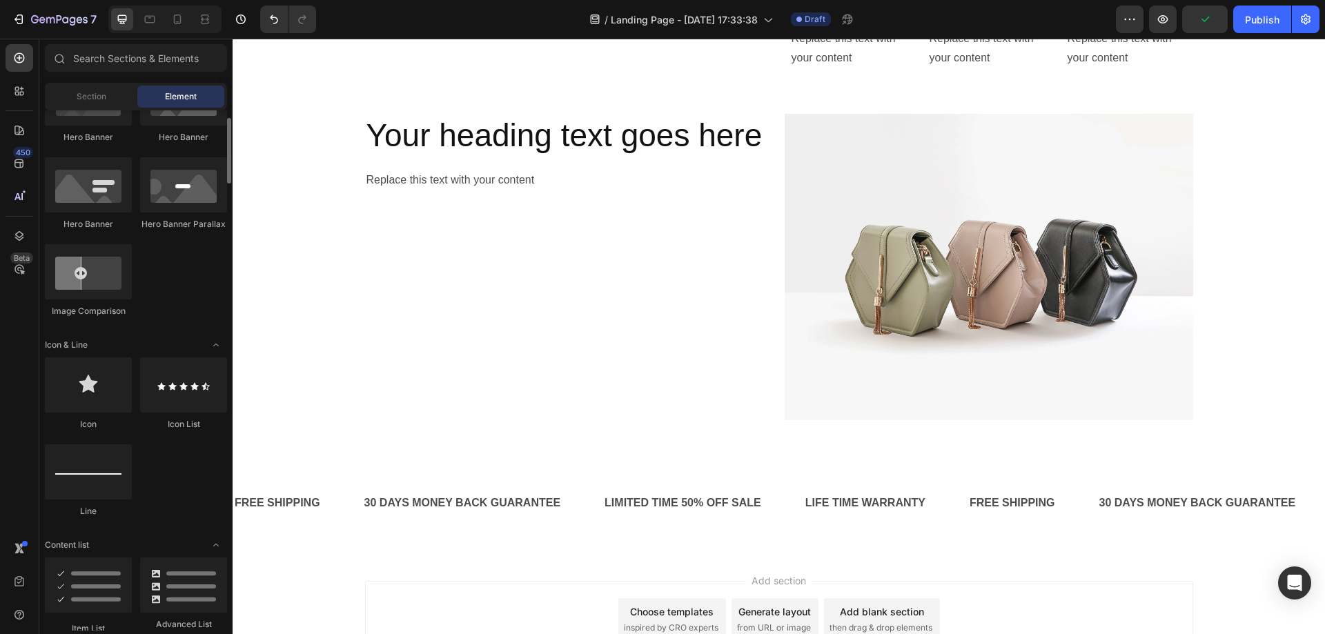
scroll to position [602, 0]
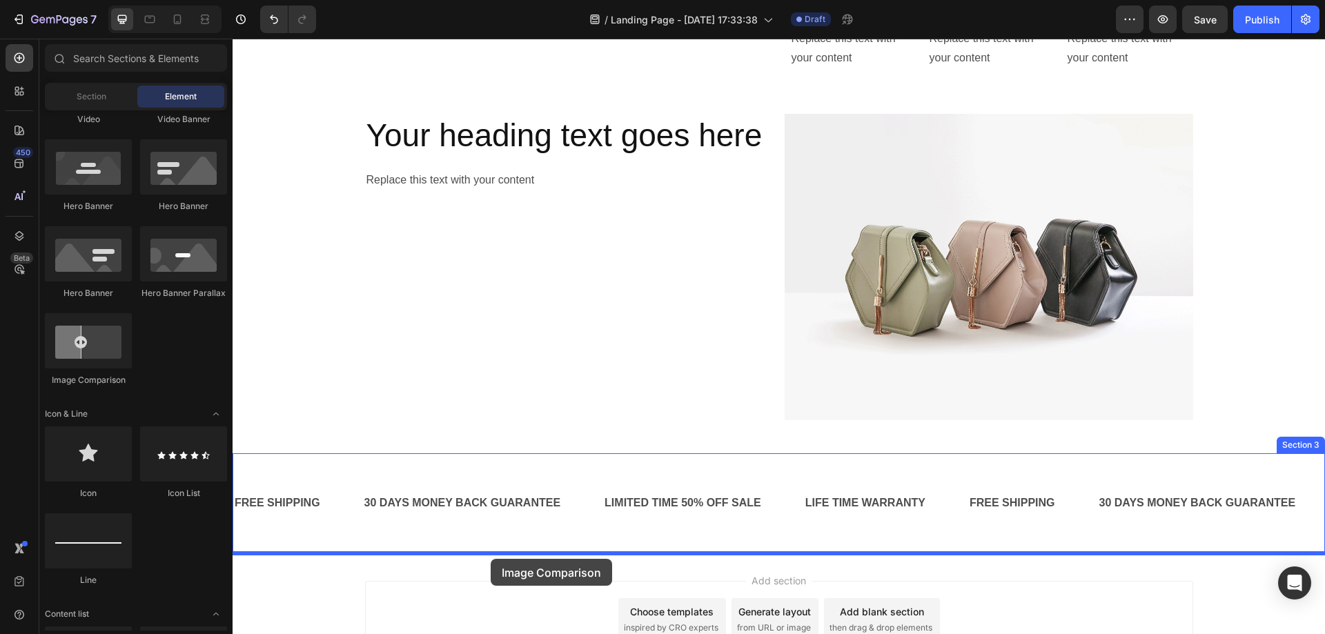
drag, startPoint x: 333, startPoint y: 398, endPoint x: 491, endPoint y: 559, distance: 225.4
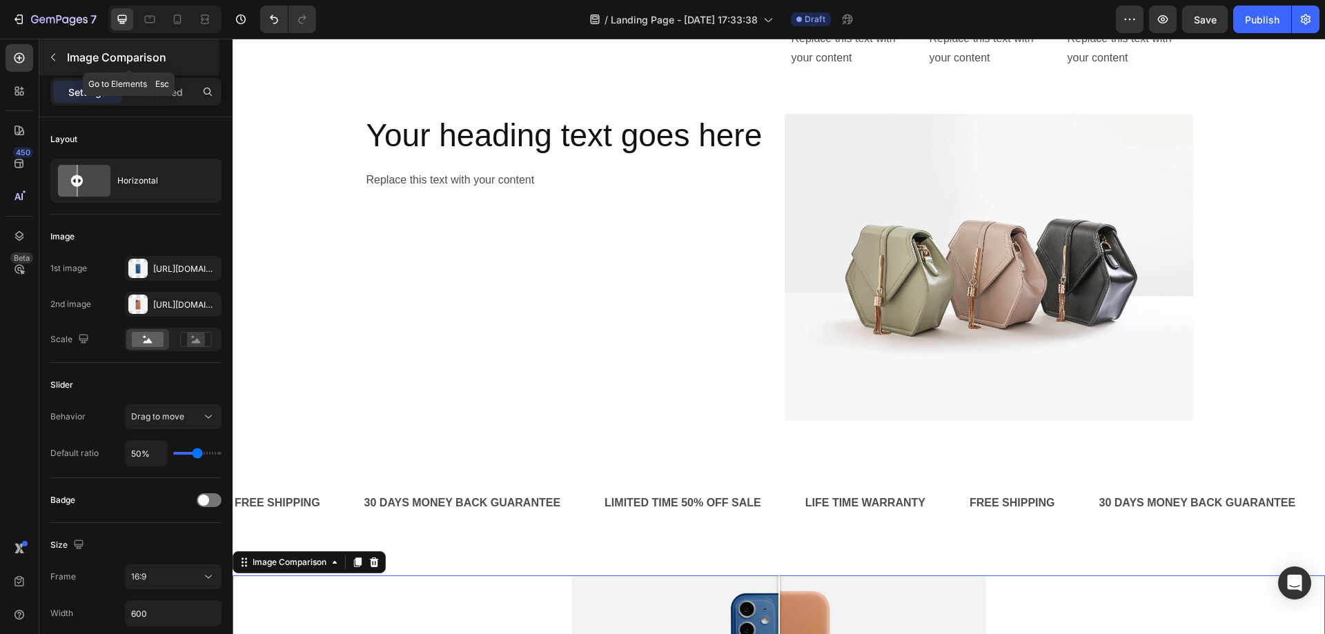
click at [65, 48] on div "Image Comparison" at bounding box center [128, 57] width 179 height 36
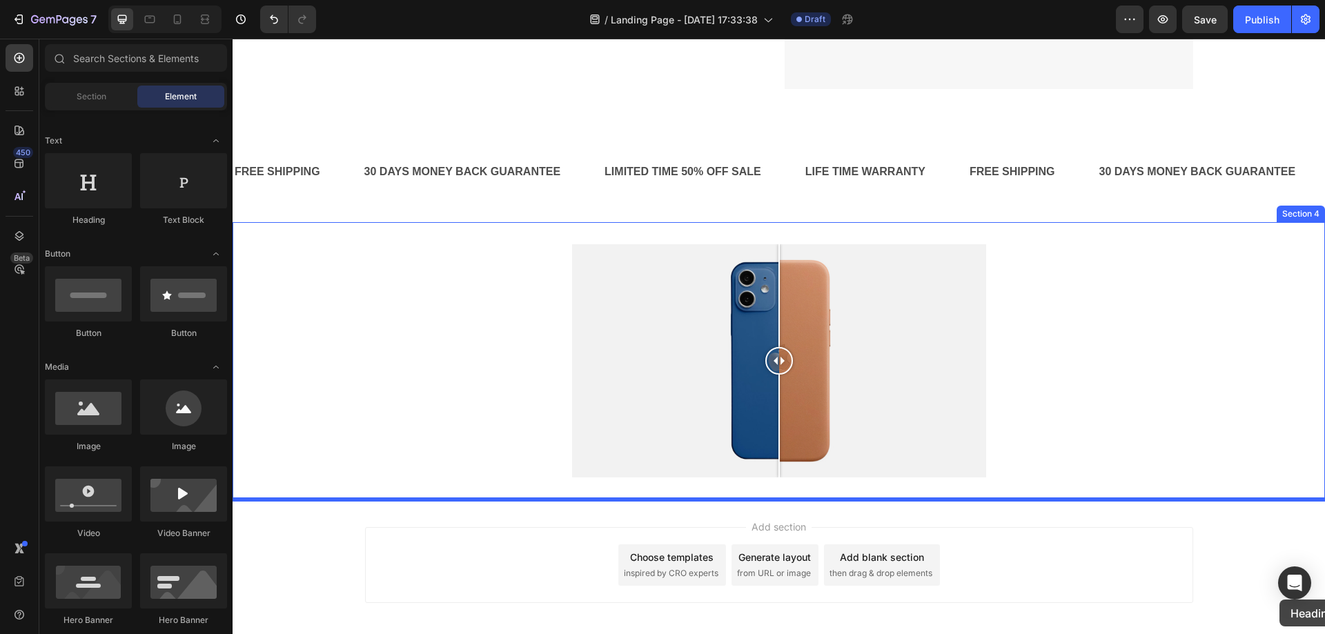
scroll to position [1569, 0]
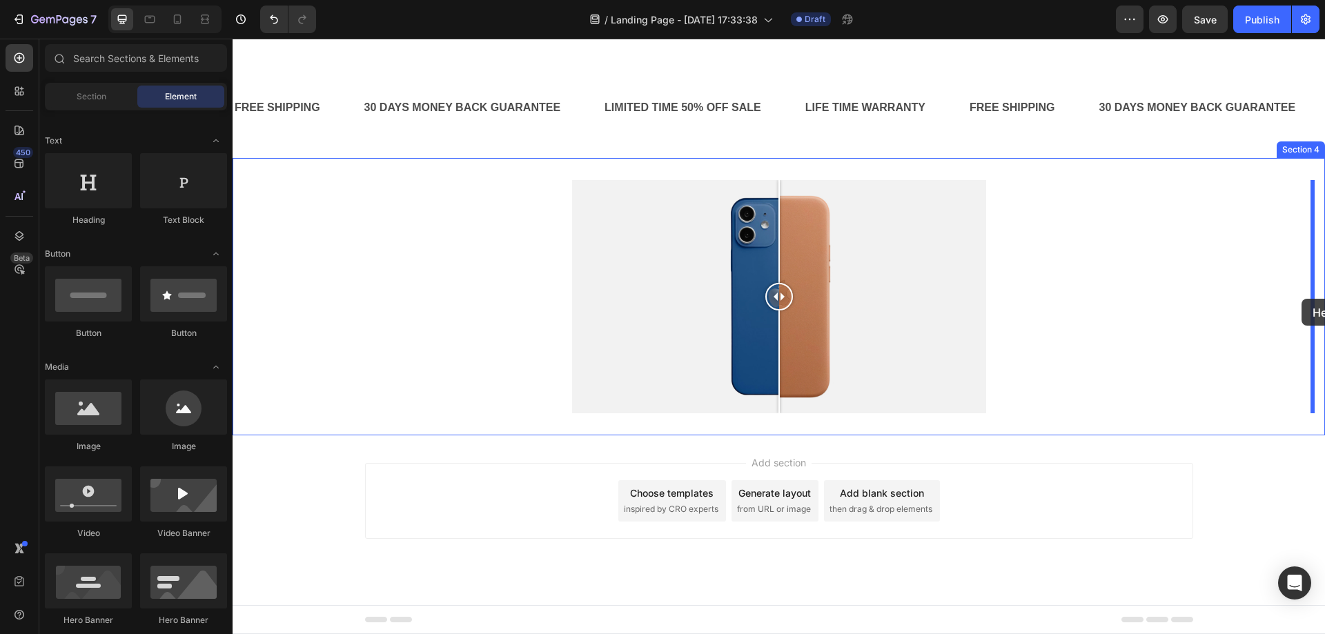
drag, startPoint x: 329, startPoint y: 223, endPoint x: 1301, endPoint y: 299, distance: 975.3
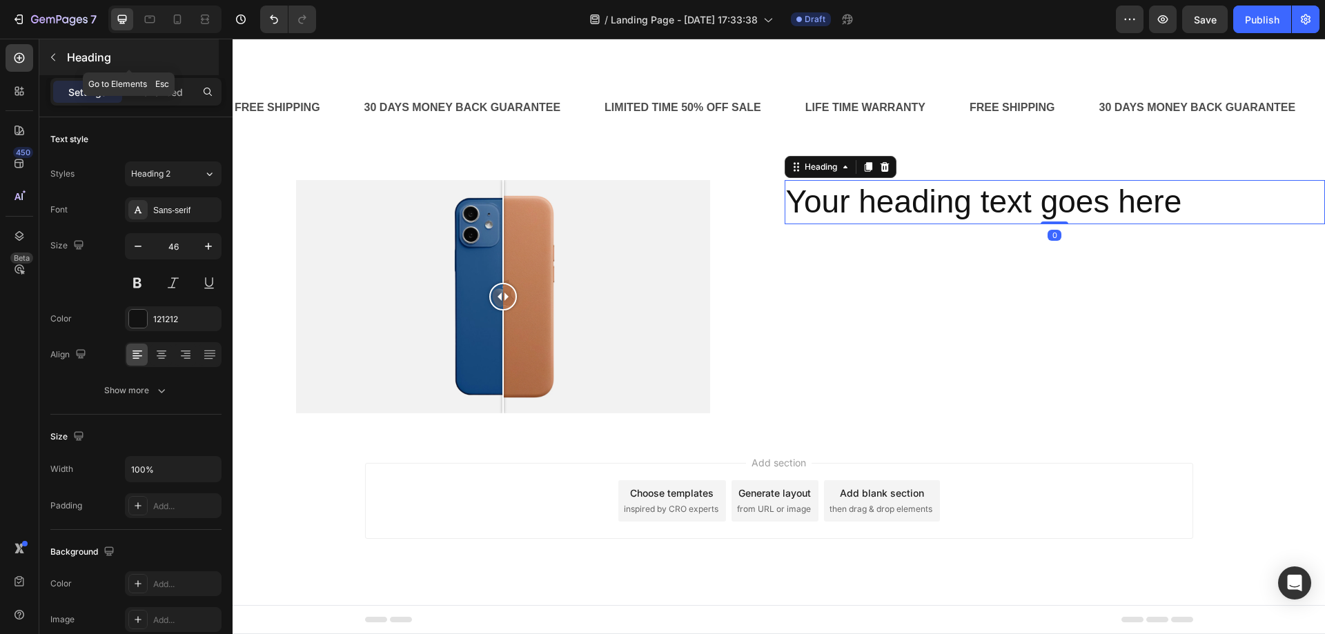
click at [62, 53] on button "button" at bounding box center [53, 57] width 22 height 22
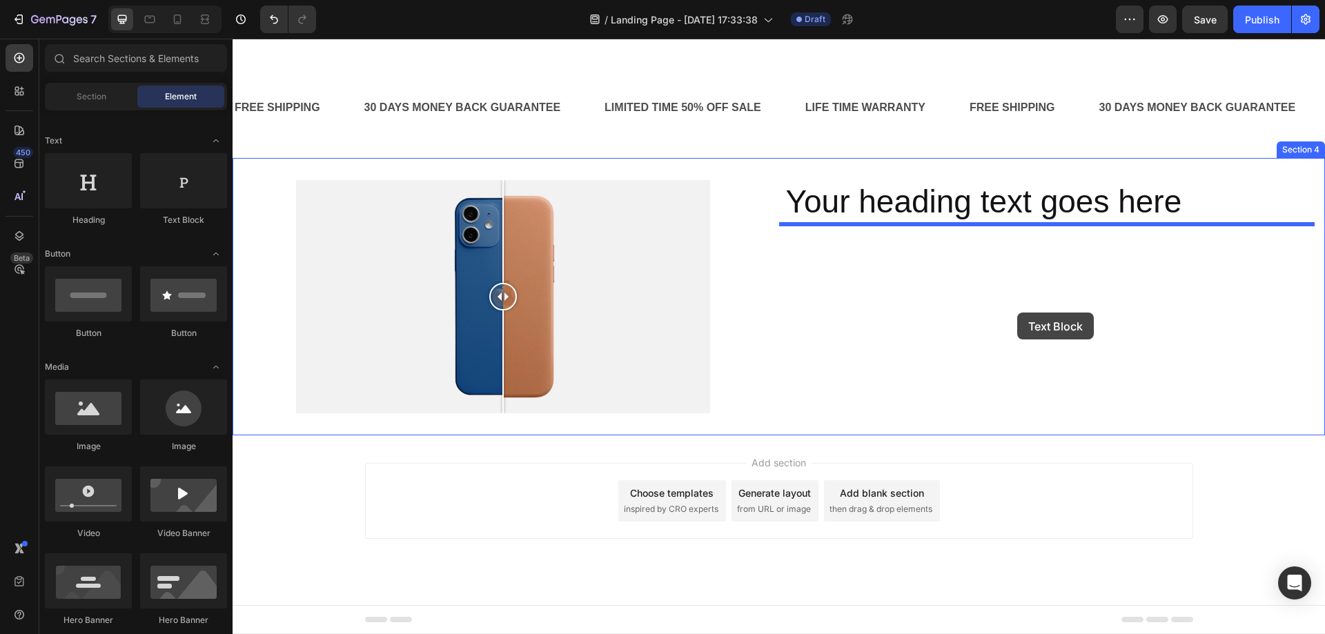
drag, startPoint x: 422, startPoint y: 229, endPoint x: 1017, endPoint y: 313, distance: 601.4
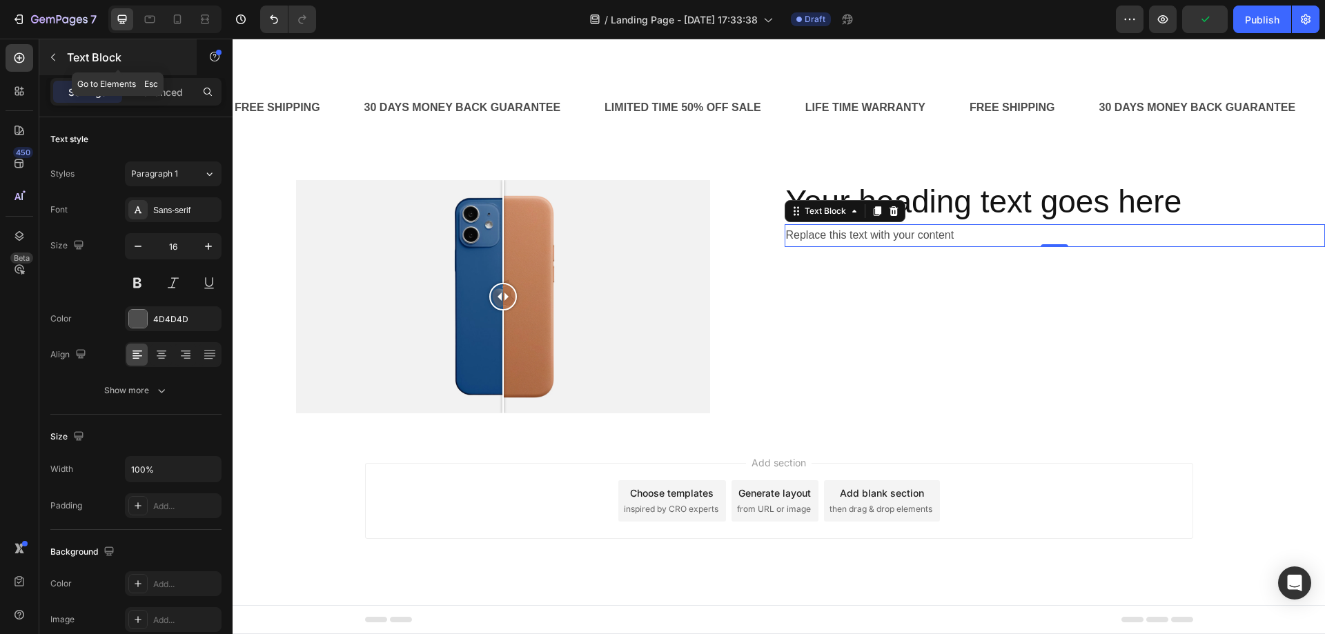
click at [70, 55] on p "Text Block" at bounding box center [125, 57] width 117 height 17
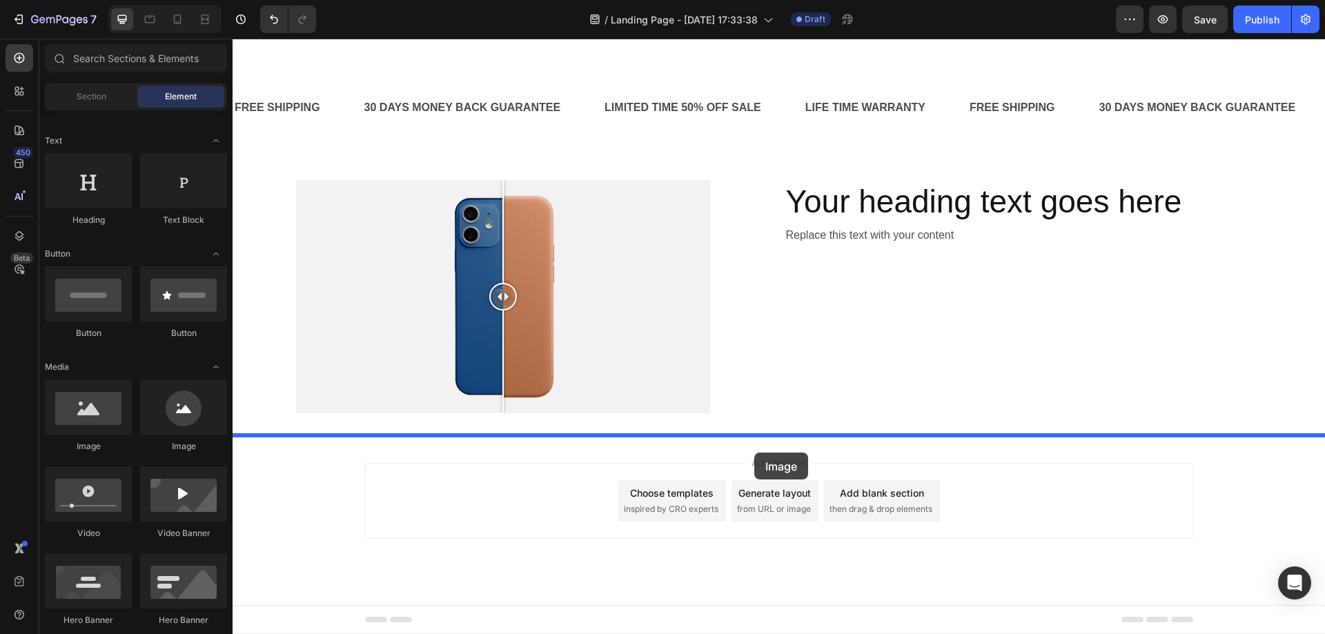
drag, startPoint x: 411, startPoint y: 457, endPoint x: 754, endPoint y: 453, distance: 343.0
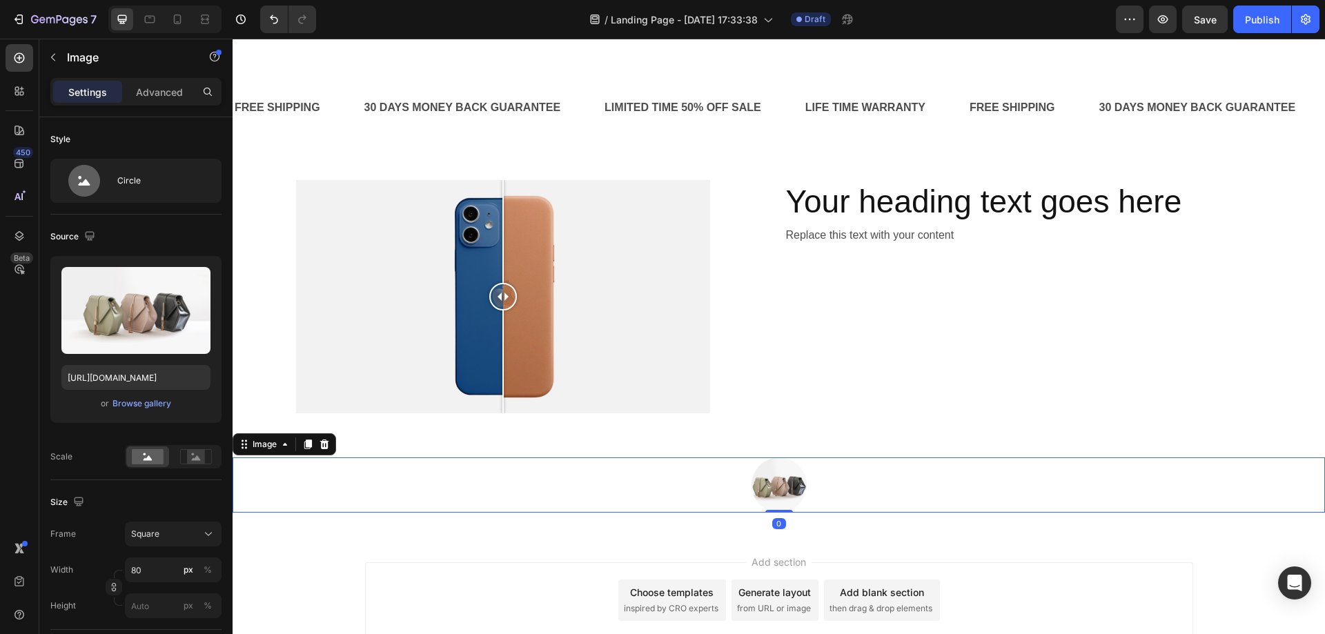
click at [783, 481] on img at bounding box center [778, 485] width 55 height 55
click at [310, 445] on icon at bounding box center [308, 445] width 8 height 10
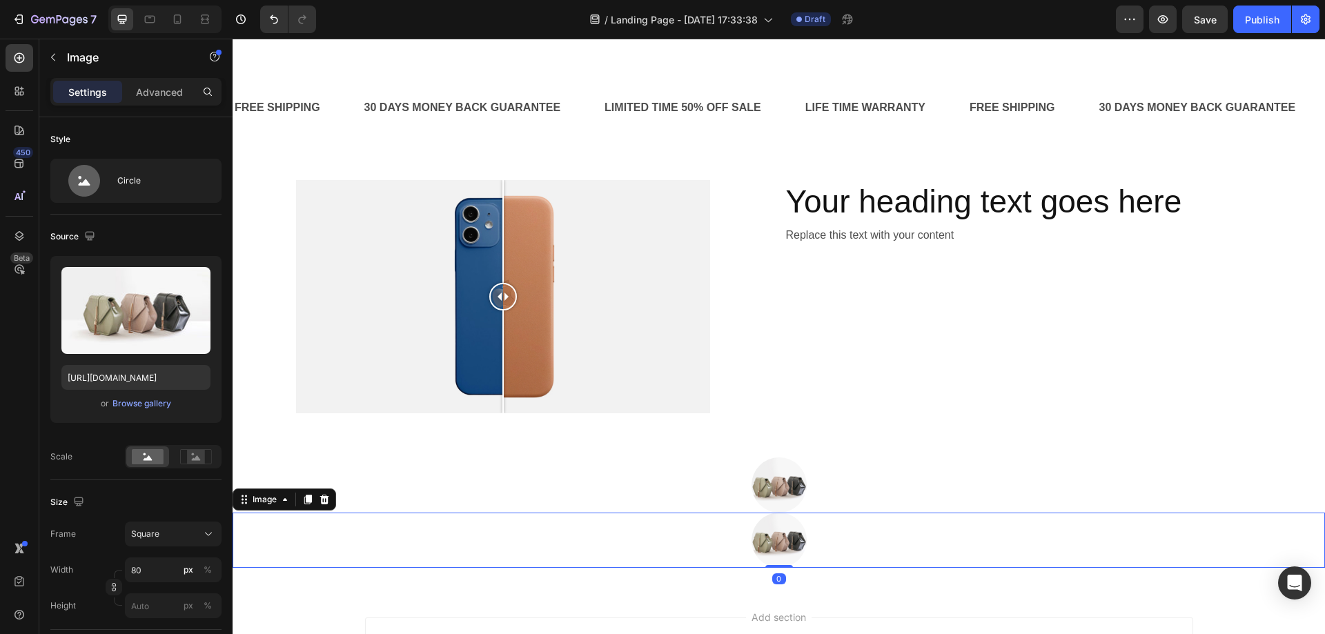
scroll to position [414, 0]
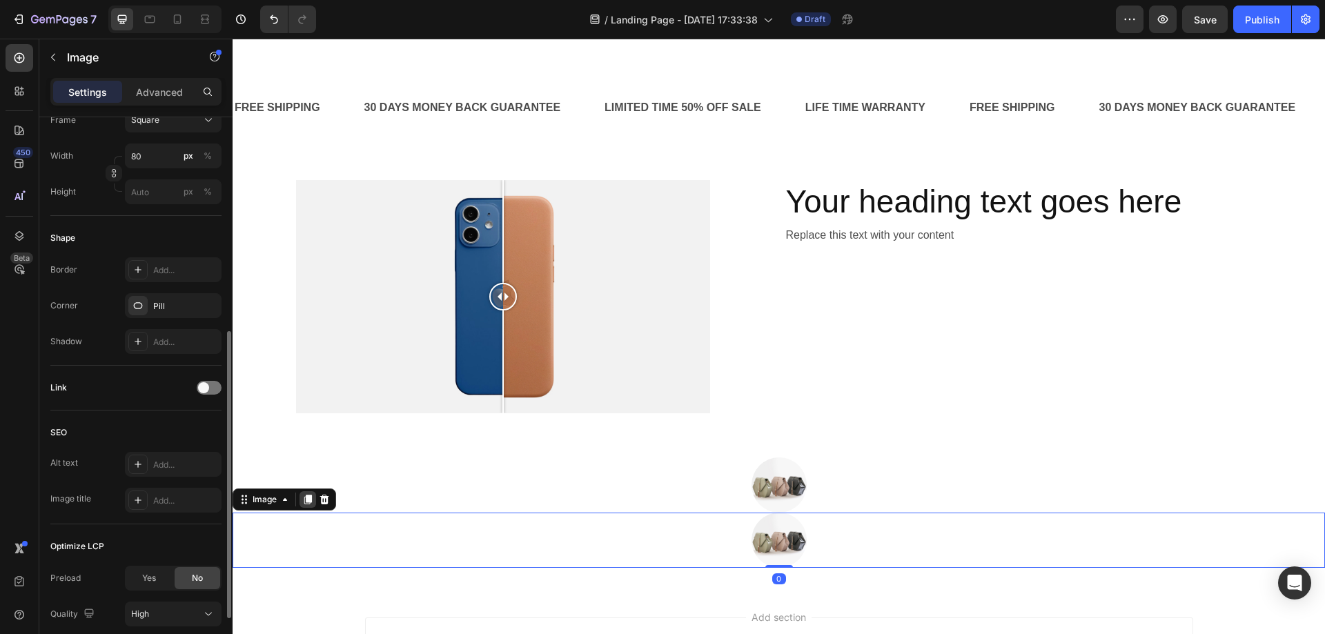
click at [308, 501] on icon at bounding box center [308, 500] width 8 height 10
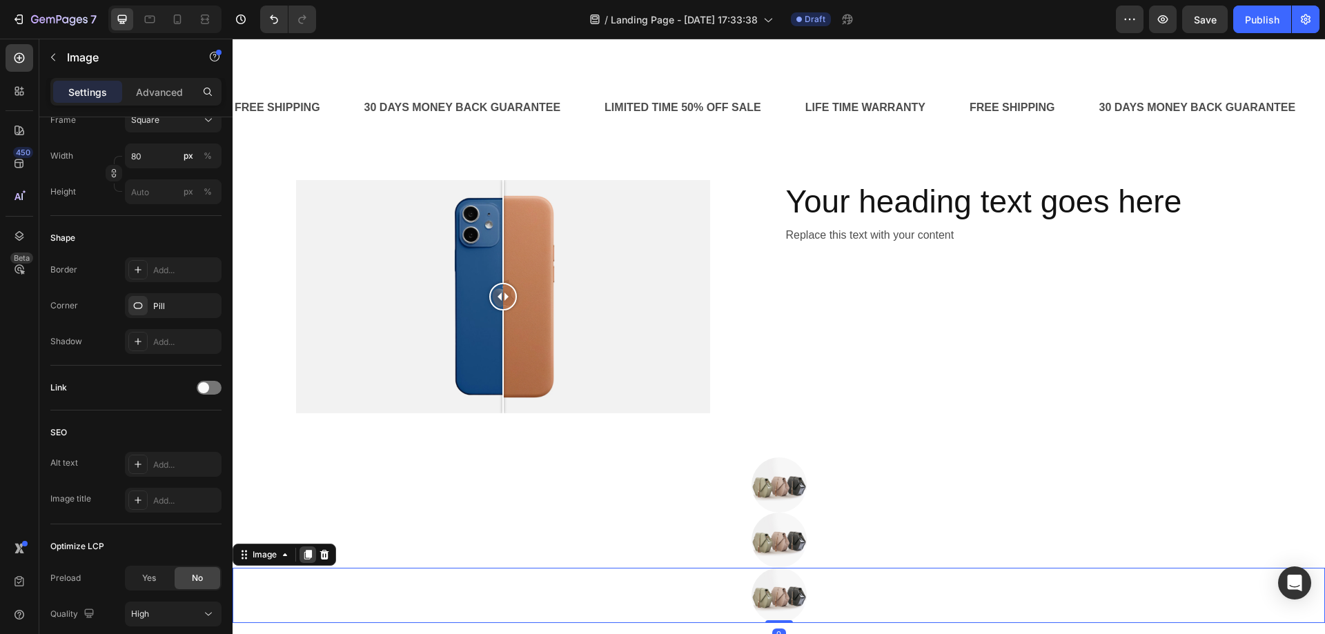
click at [305, 551] on icon at bounding box center [307, 554] width 11 height 11
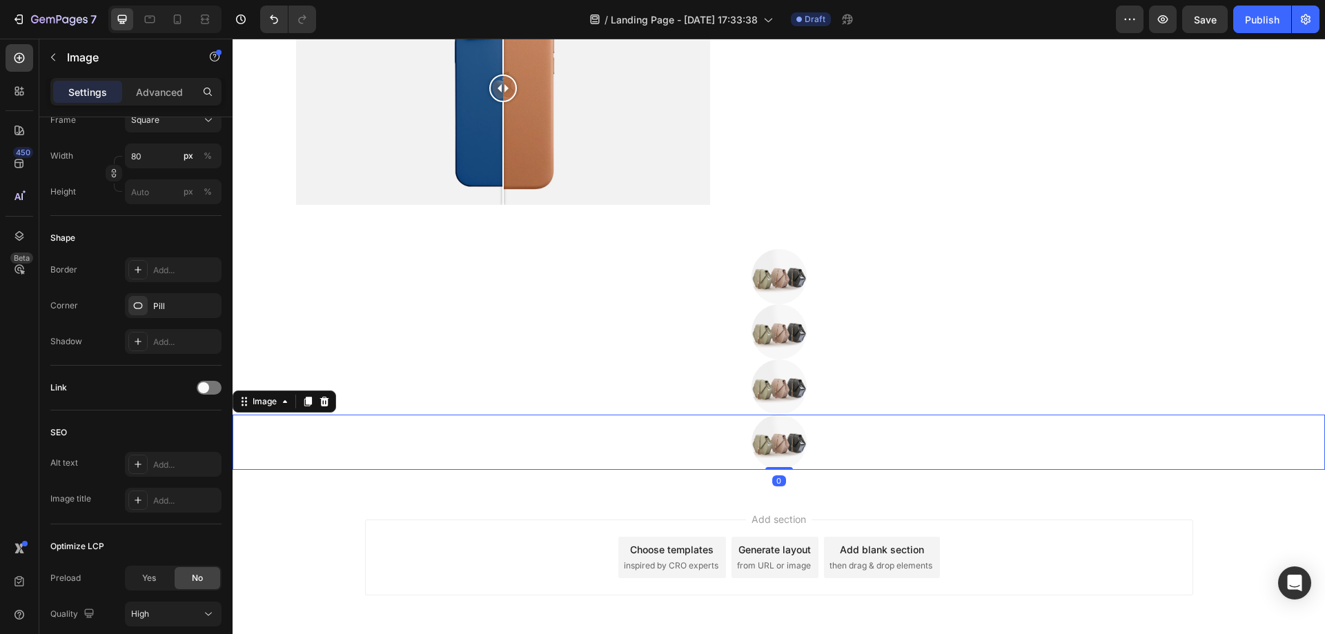
scroll to position [1834, 0]
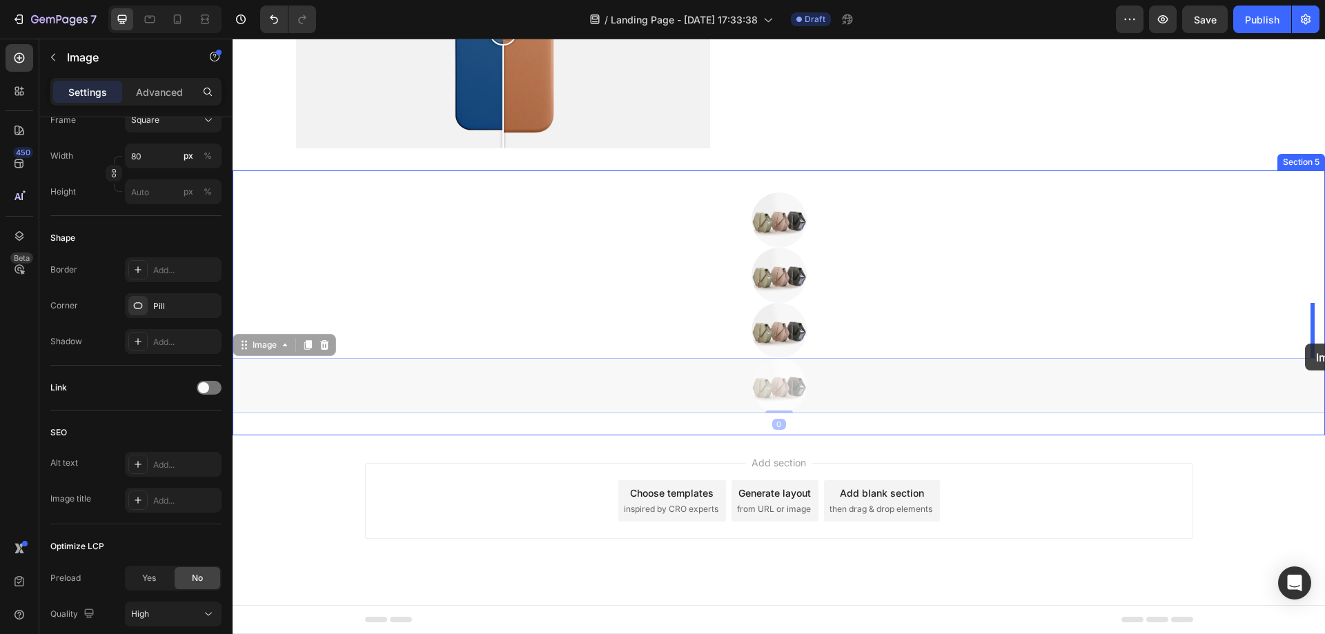
drag, startPoint x: 313, startPoint y: 397, endPoint x: 1305, endPoint y: 344, distance: 993.7
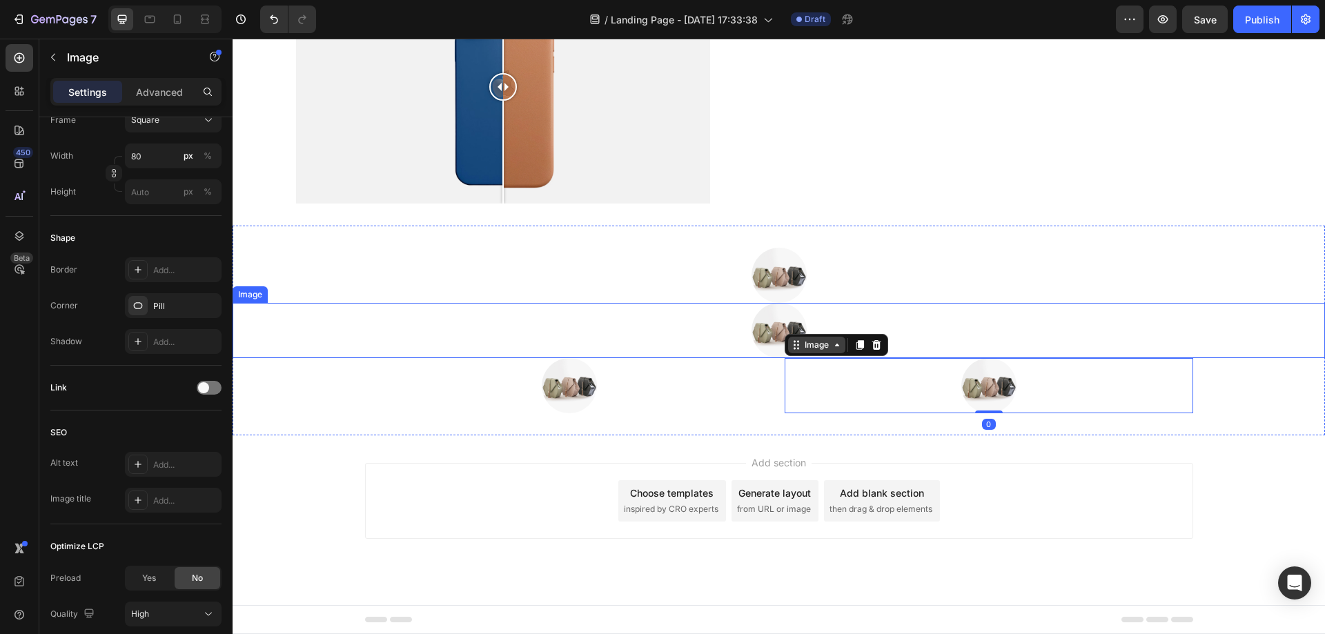
scroll to position [1778, 0]
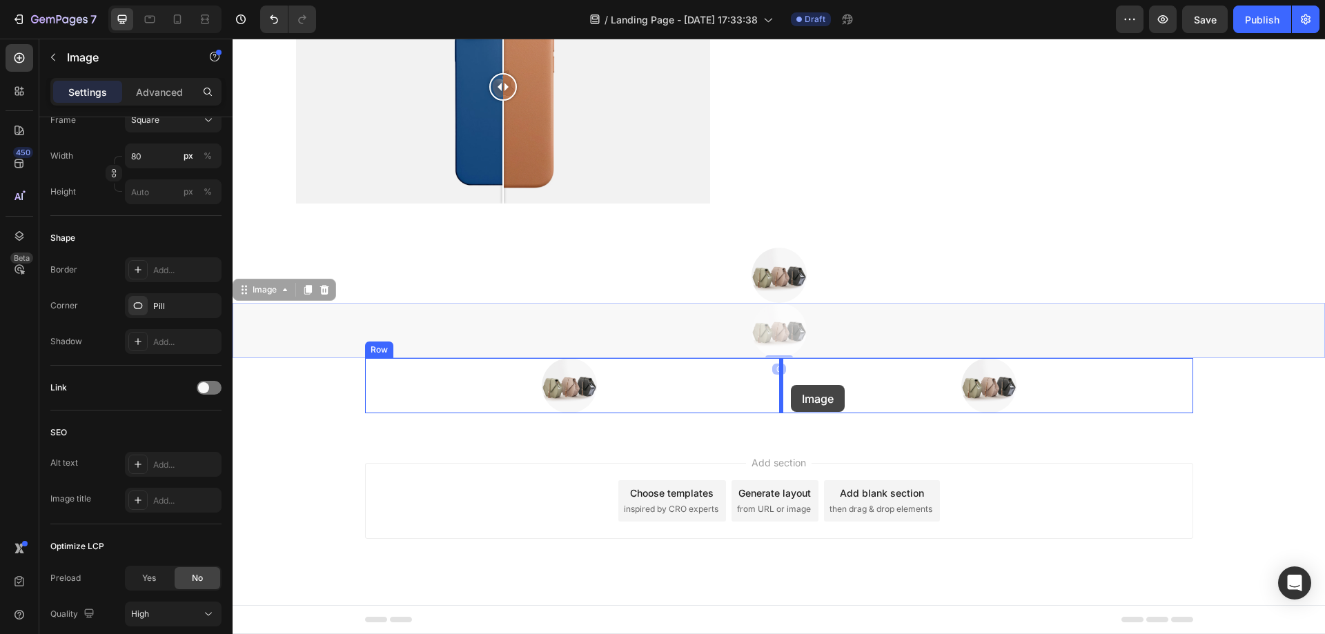
drag, startPoint x: 769, startPoint y: 323, endPoint x: 791, endPoint y: 385, distance: 65.9
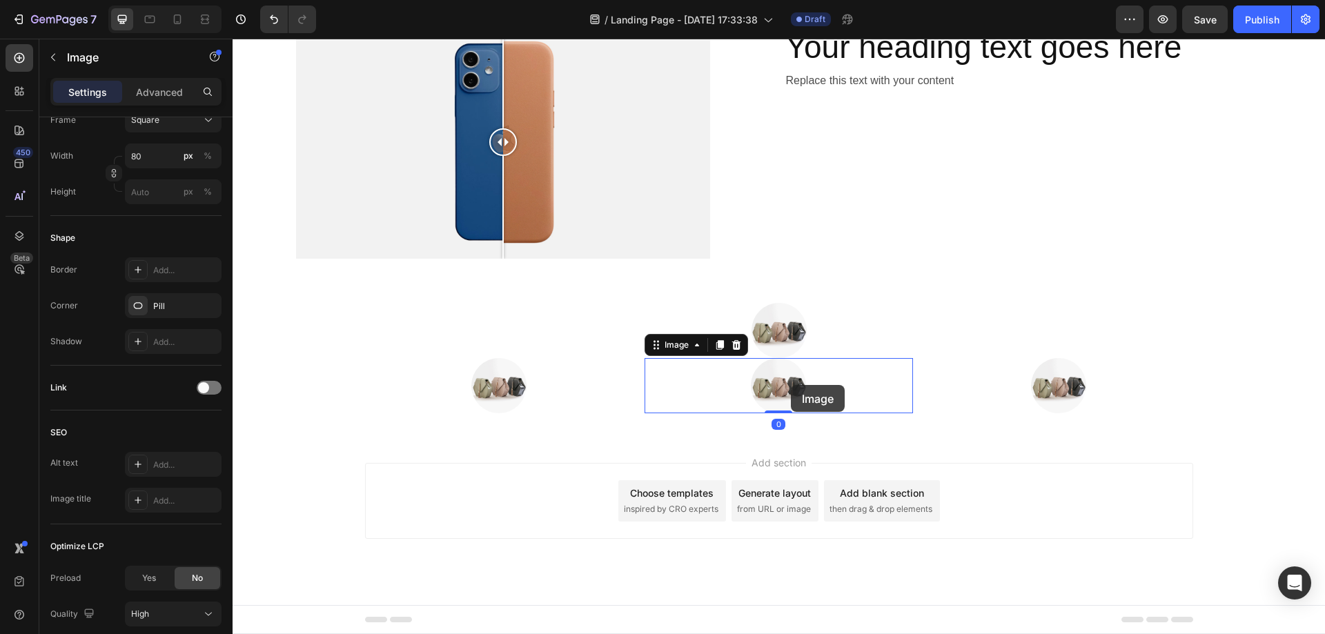
scroll to position [1723, 0]
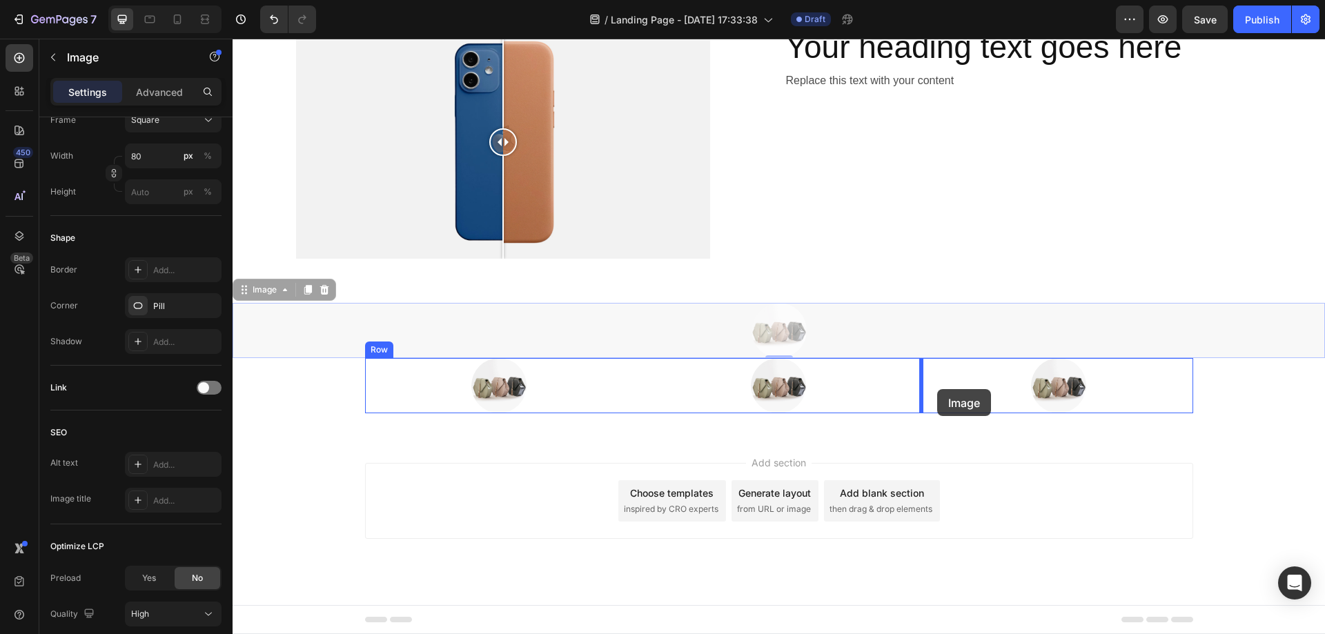
drag, startPoint x: 792, startPoint y: 329, endPoint x: 937, endPoint y: 389, distance: 157.5
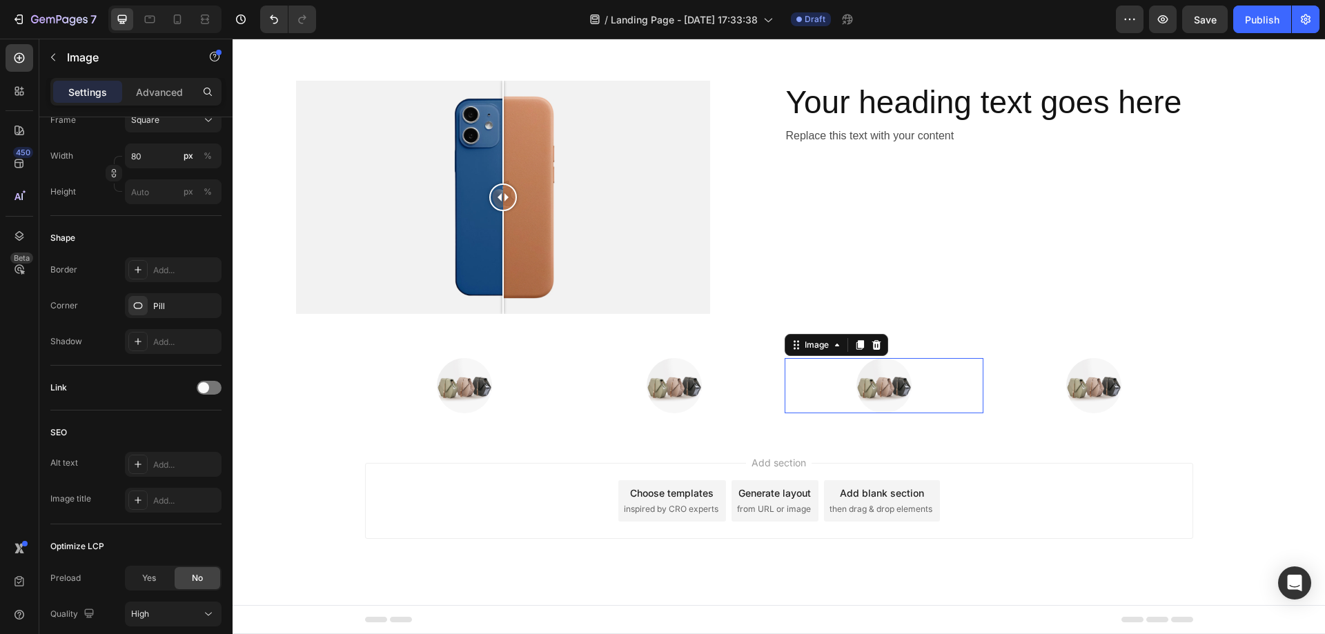
scroll to position [1668, 0]
click at [77, 59] on p "Image" at bounding box center [125, 57] width 117 height 17
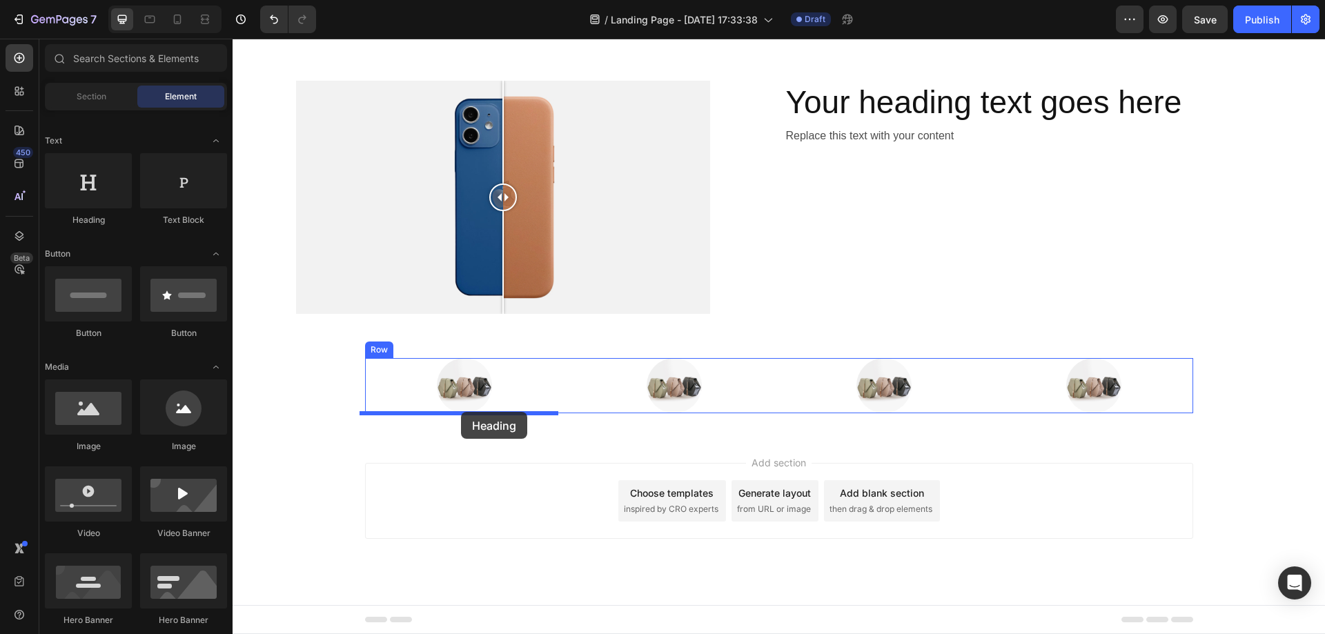
drag, startPoint x: 320, startPoint y: 225, endPoint x: 281, endPoint y: 280, distance: 67.4
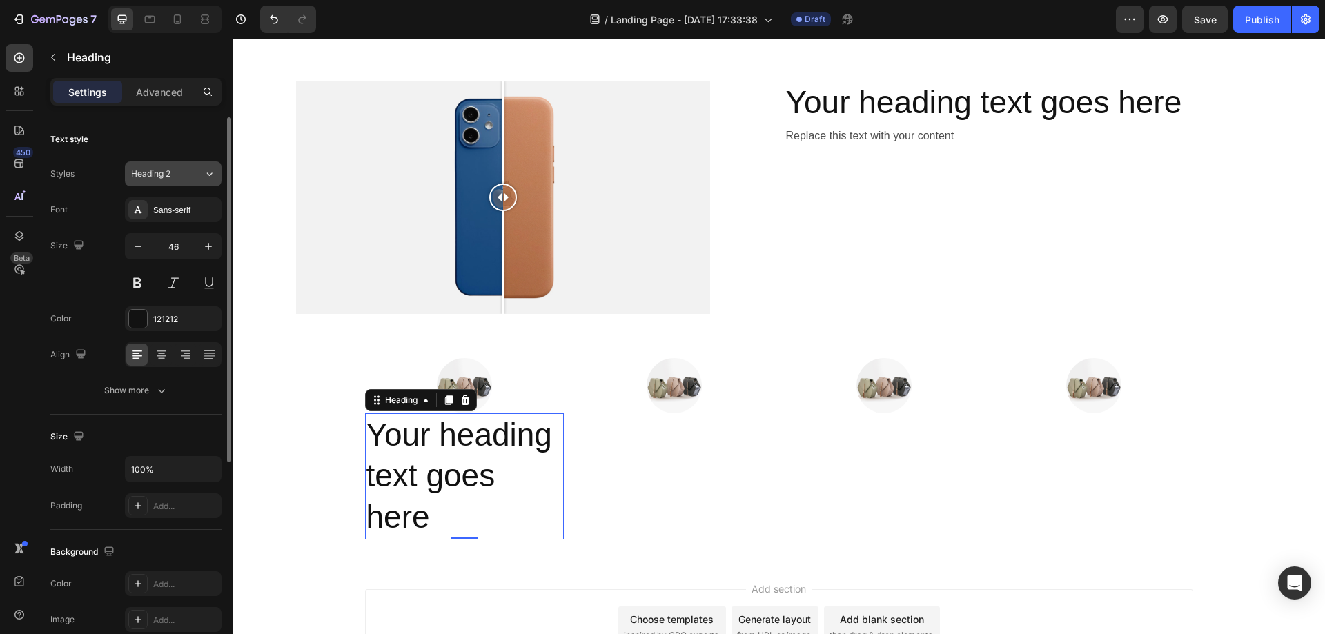
scroll to position [1794, 0]
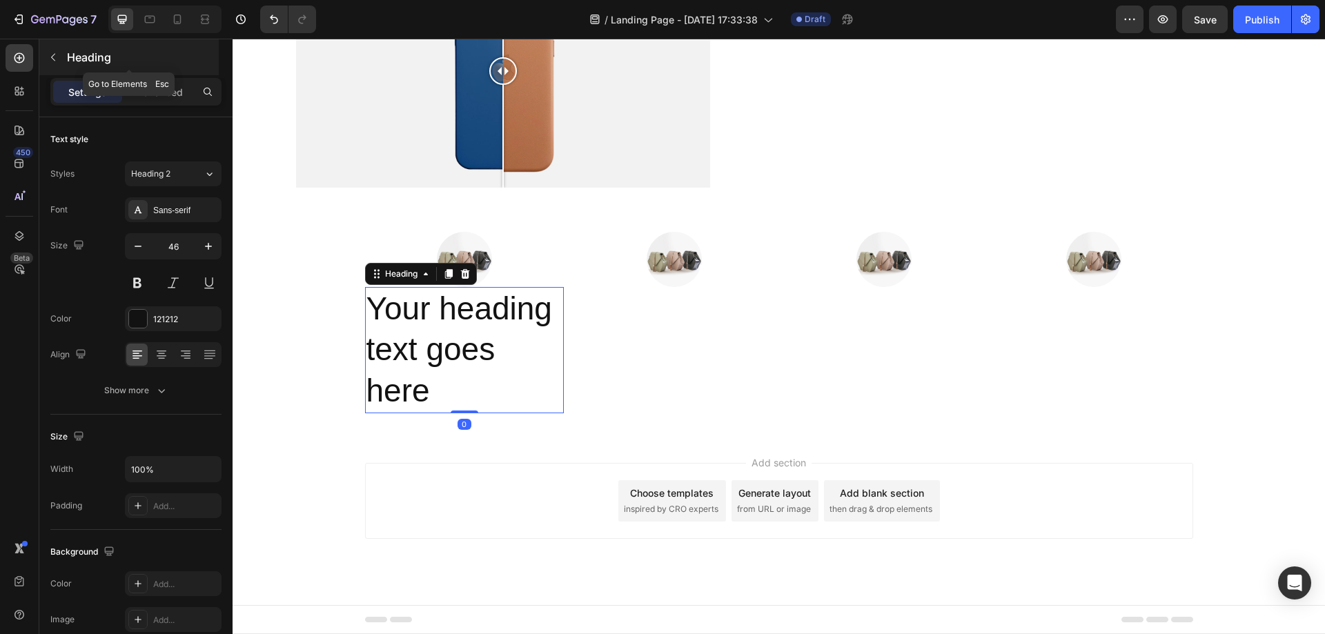
click at [70, 61] on p "Heading" at bounding box center [141, 57] width 149 height 17
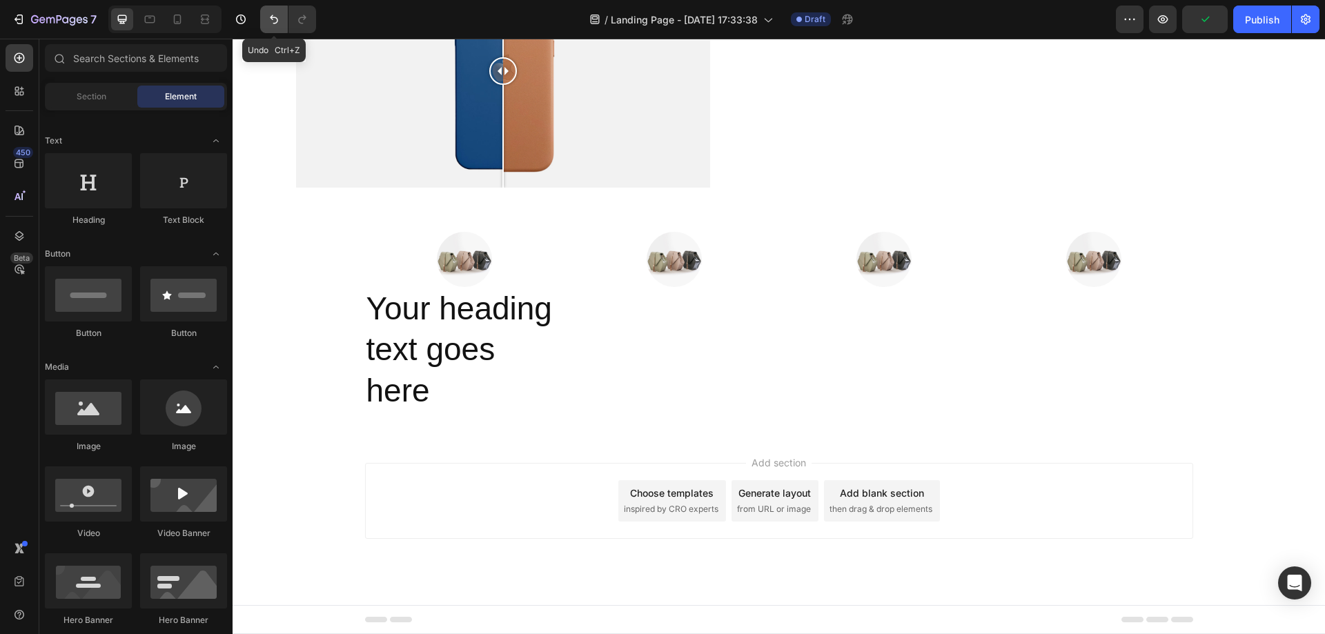
drag, startPoint x: 271, startPoint y: 26, endPoint x: 36, endPoint y: 6, distance: 235.4
click at [271, 26] on icon "Undo/Redo" at bounding box center [274, 19] width 14 height 14
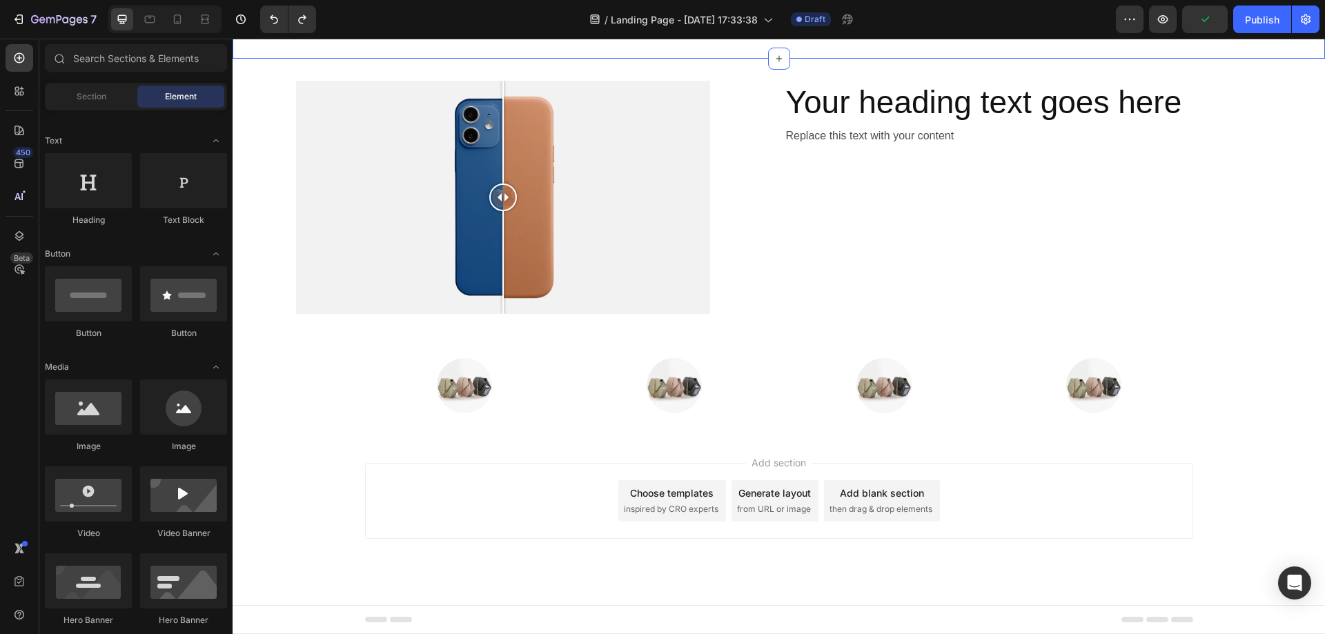
scroll to position [1668, 0]
drag, startPoint x: 417, startPoint y: 239, endPoint x: 452, endPoint y: 403, distance: 168.0
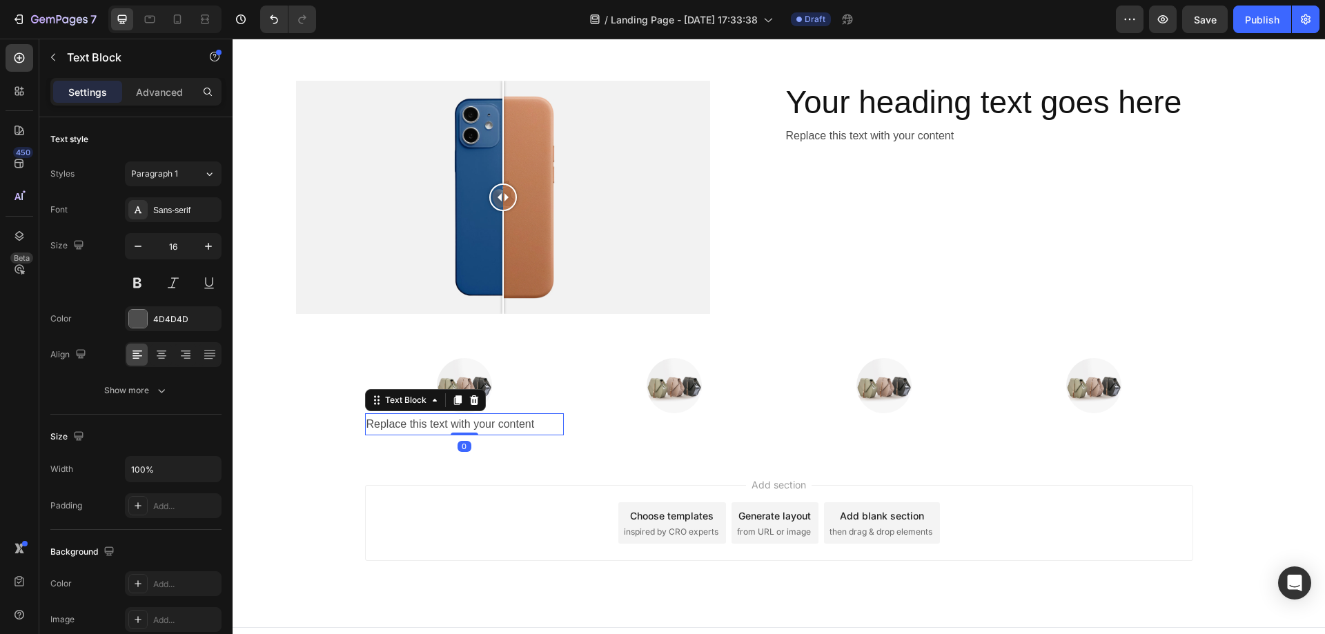
scroll to position [1690, 0]
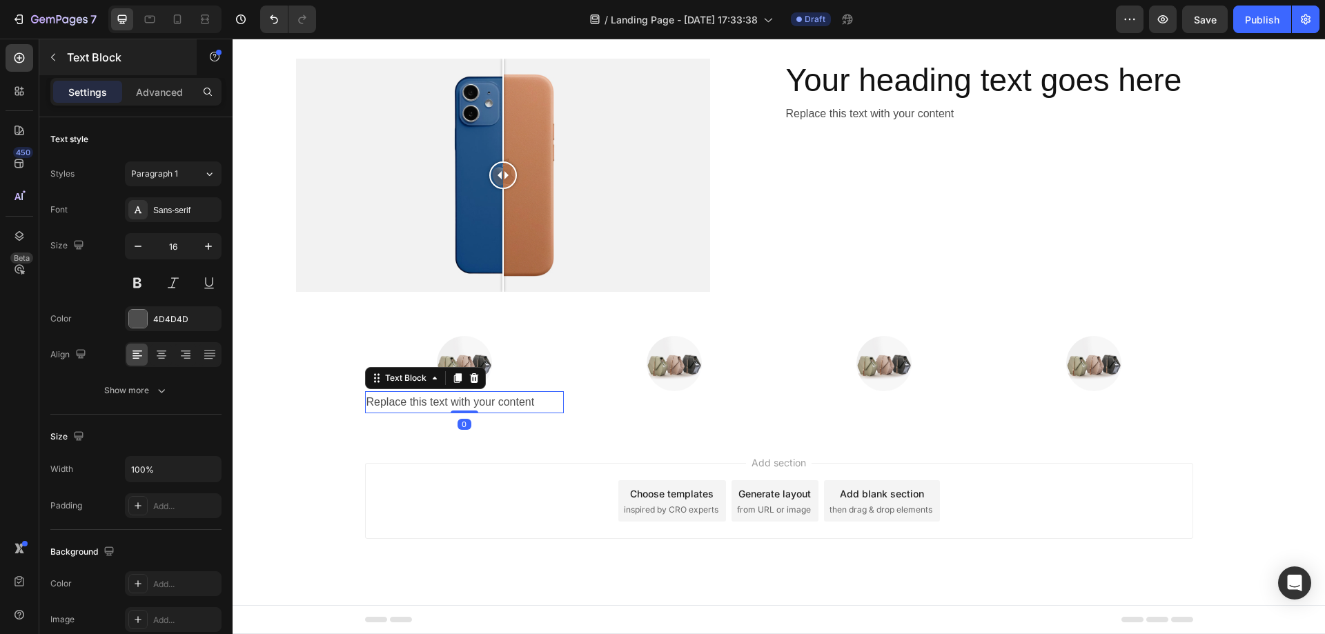
click at [97, 53] on p "Text Block" at bounding box center [125, 57] width 117 height 17
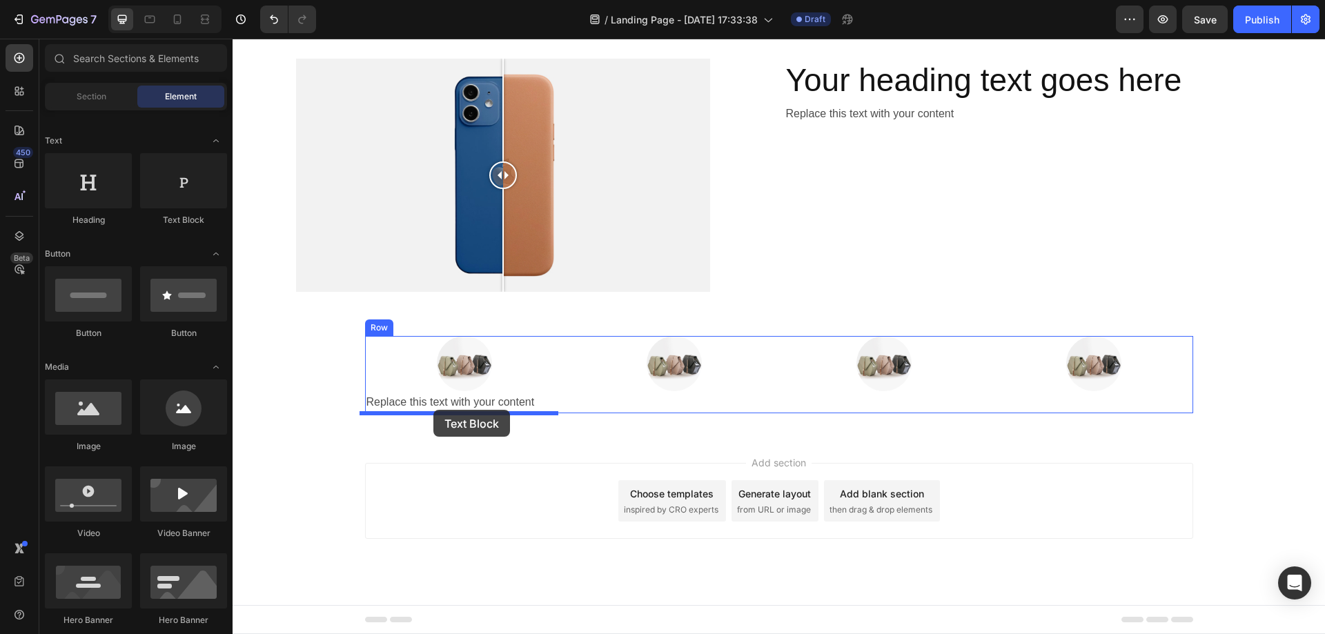
drag, startPoint x: 420, startPoint y: 226, endPoint x: 433, endPoint y: 410, distance: 184.0
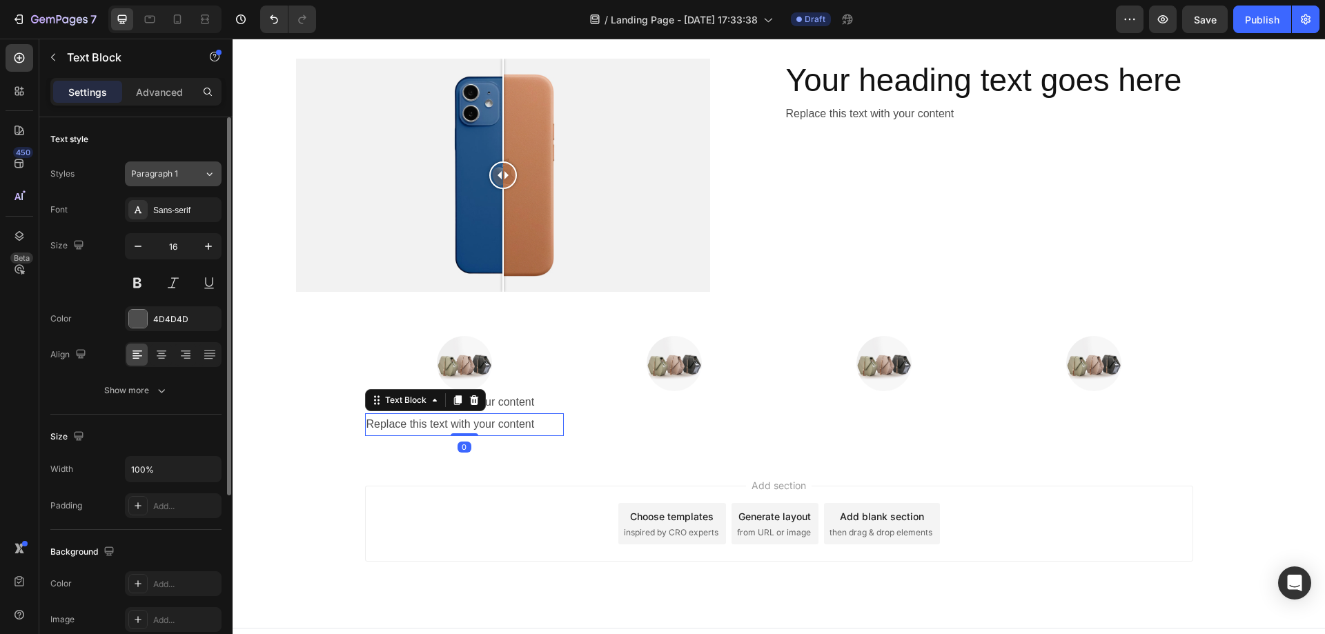
scroll to position [1713, 0]
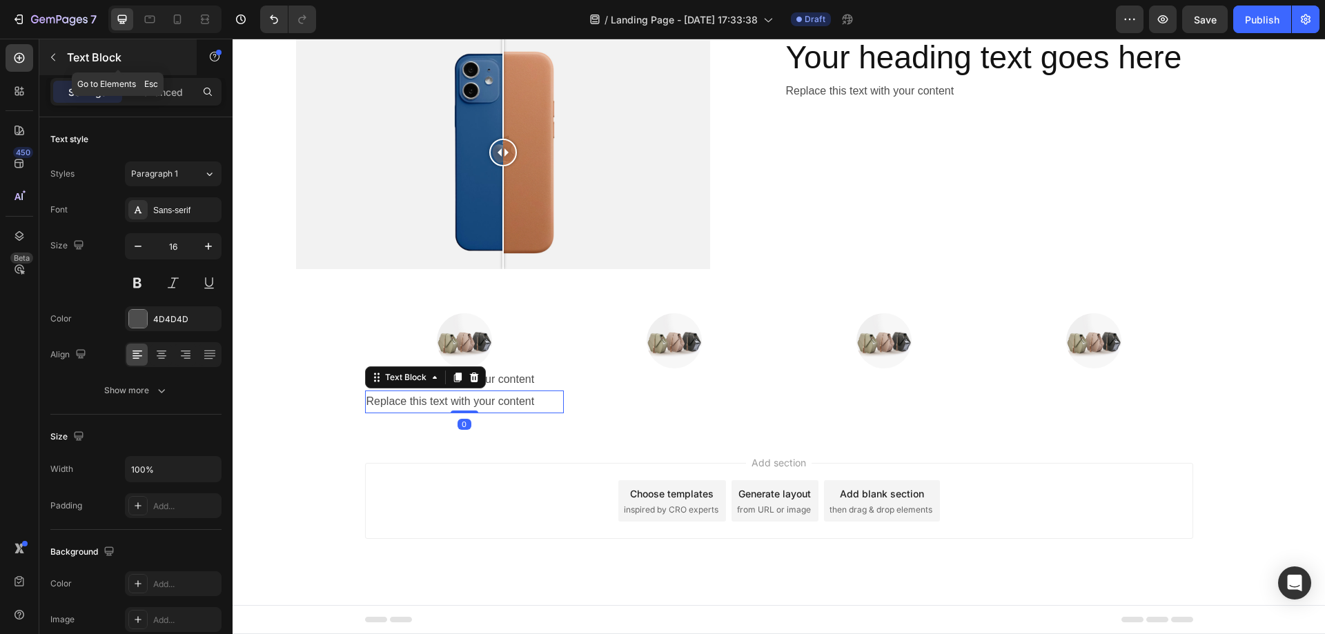
click at [67, 55] on p "Text Block" at bounding box center [125, 57] width 117 height 17
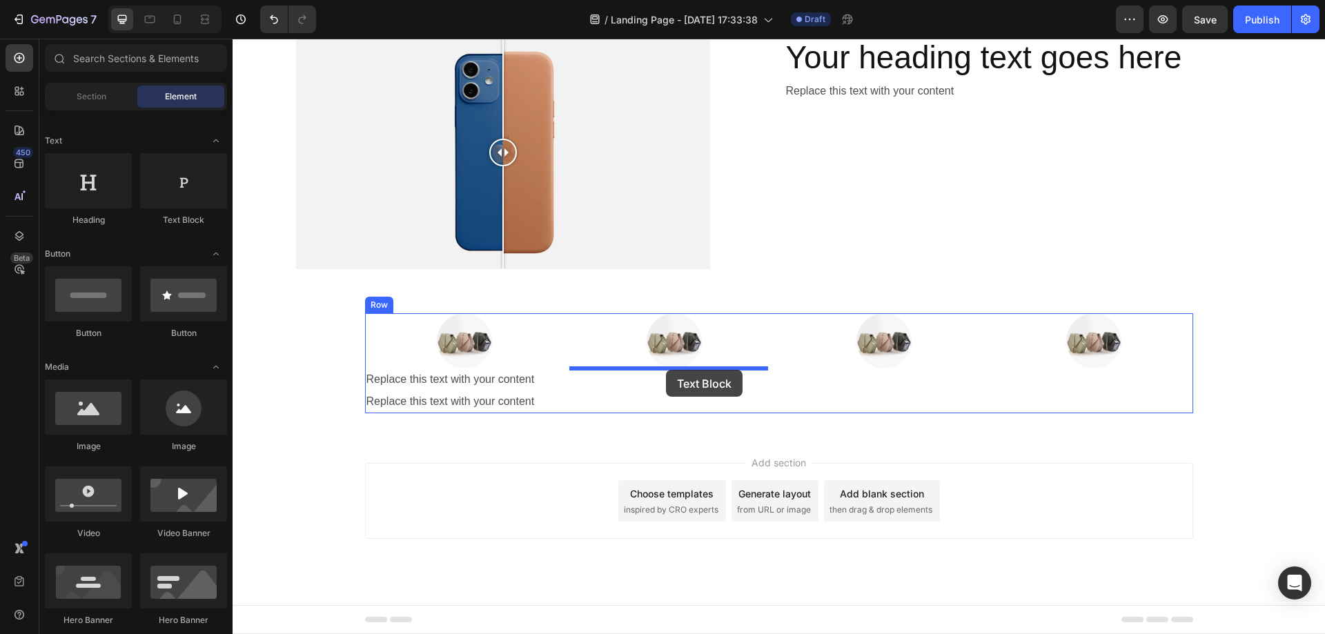
drag, startPoint x: 400, startPoint y: 218, endPoint x: 666, endPoint y: 370, distance: 306.6
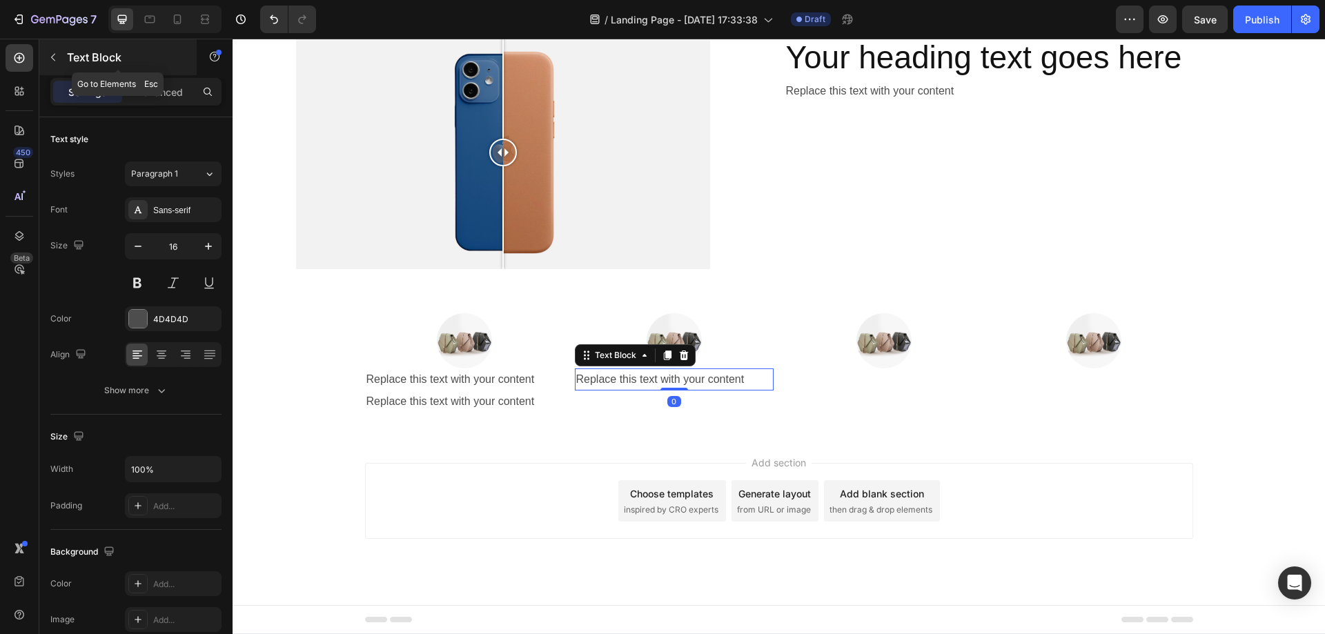
click at [92, 58] on p "Text Block" at bounding box center [125, 57] width 117 height 17
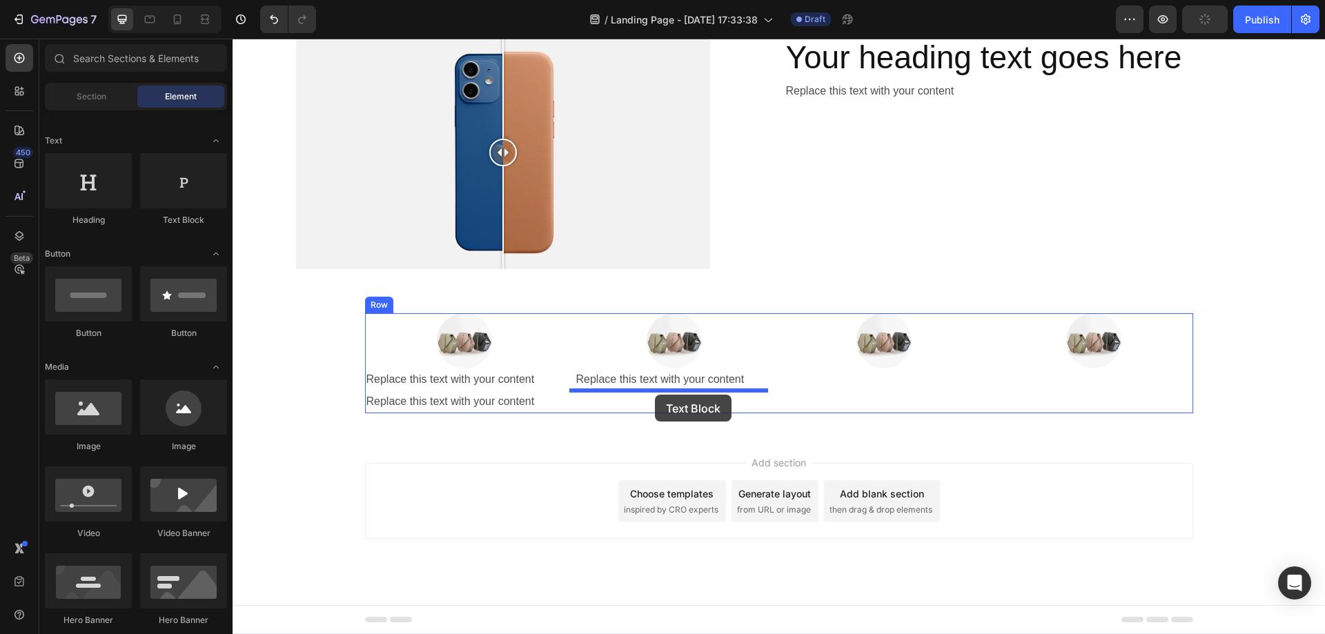
drag, startPoint x: 416, startPoint y: 215, endPoint x: 655, endPoint y: 395, distance: 298.7
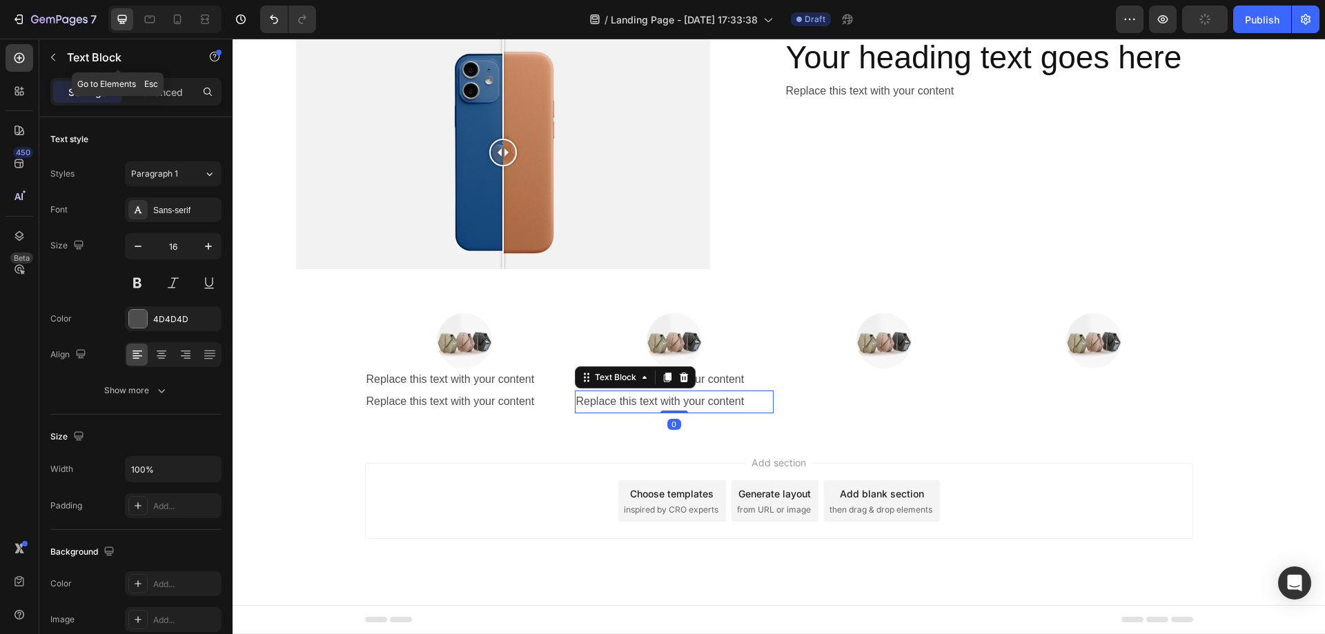
click at [100, 59] on p "Text Block" at bounding box center [125, 57] width 117 height 17
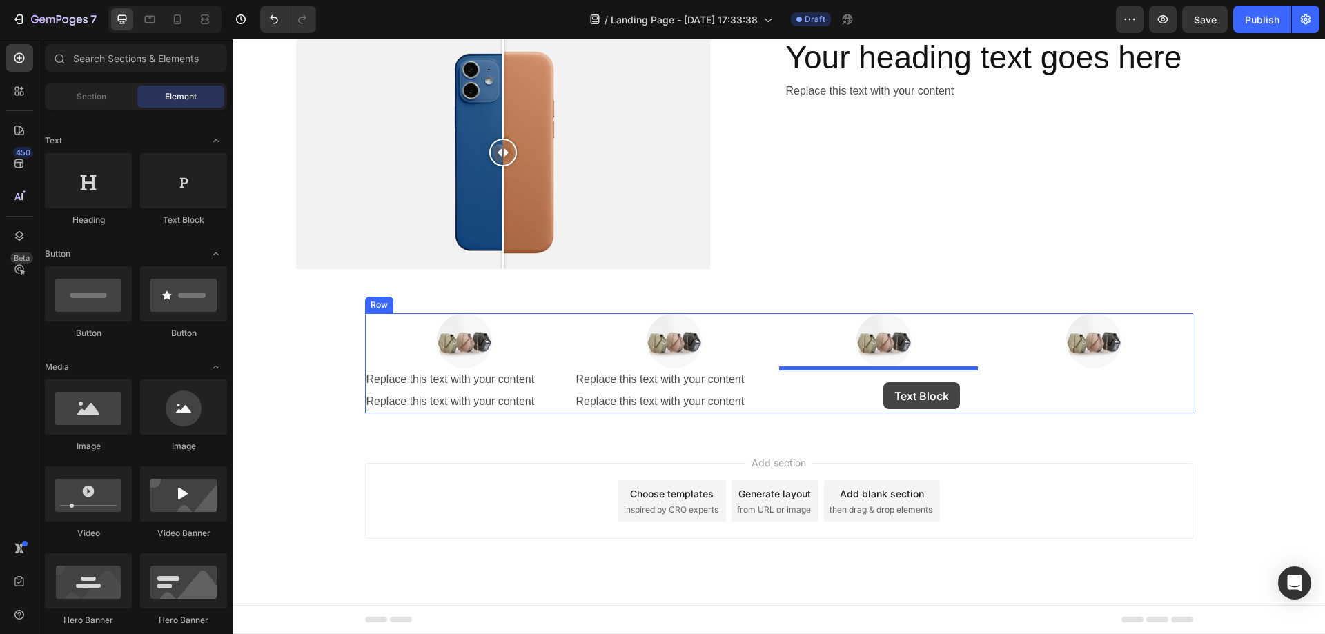
drag, startPoint x: 414, startPoint y: 215, endPoint x: 883, endPoint y: 382, distance: 498.1
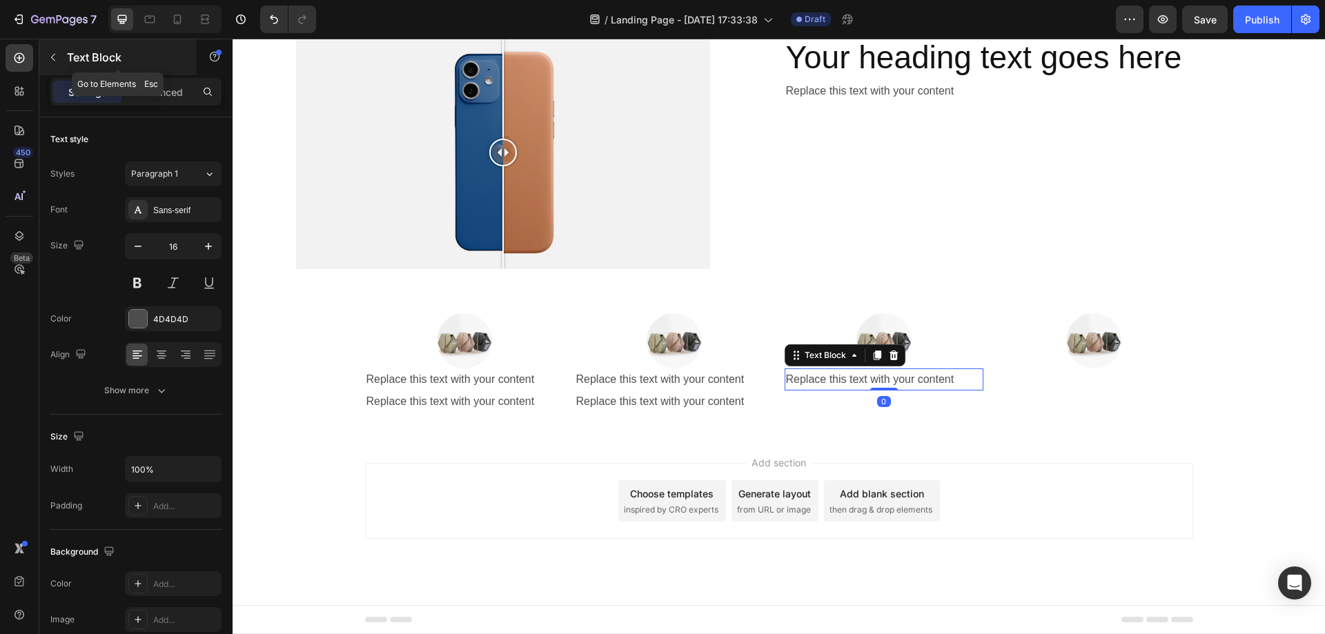
click at [76, 58] on p "Text Block" at bounding box center [125, 57] width 117 height 17
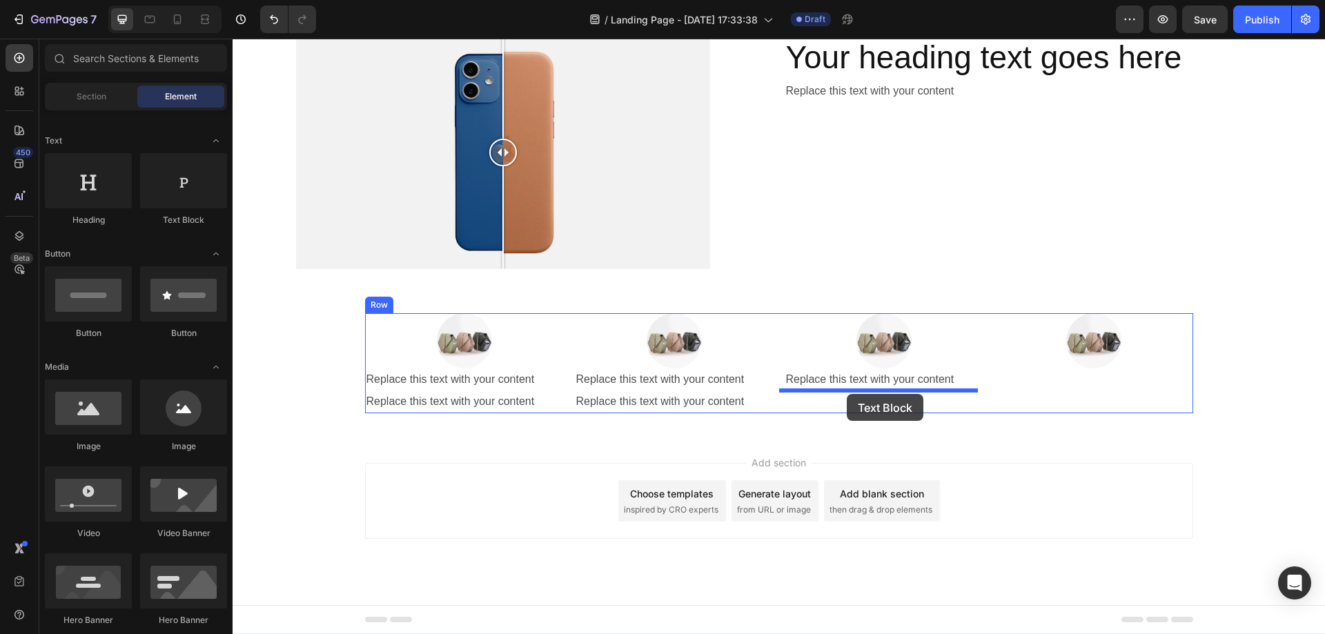
drag, startPoint x: 400, startPoint y: 212, endPoint x: 847, endPoint y: 394, distance: 482.8
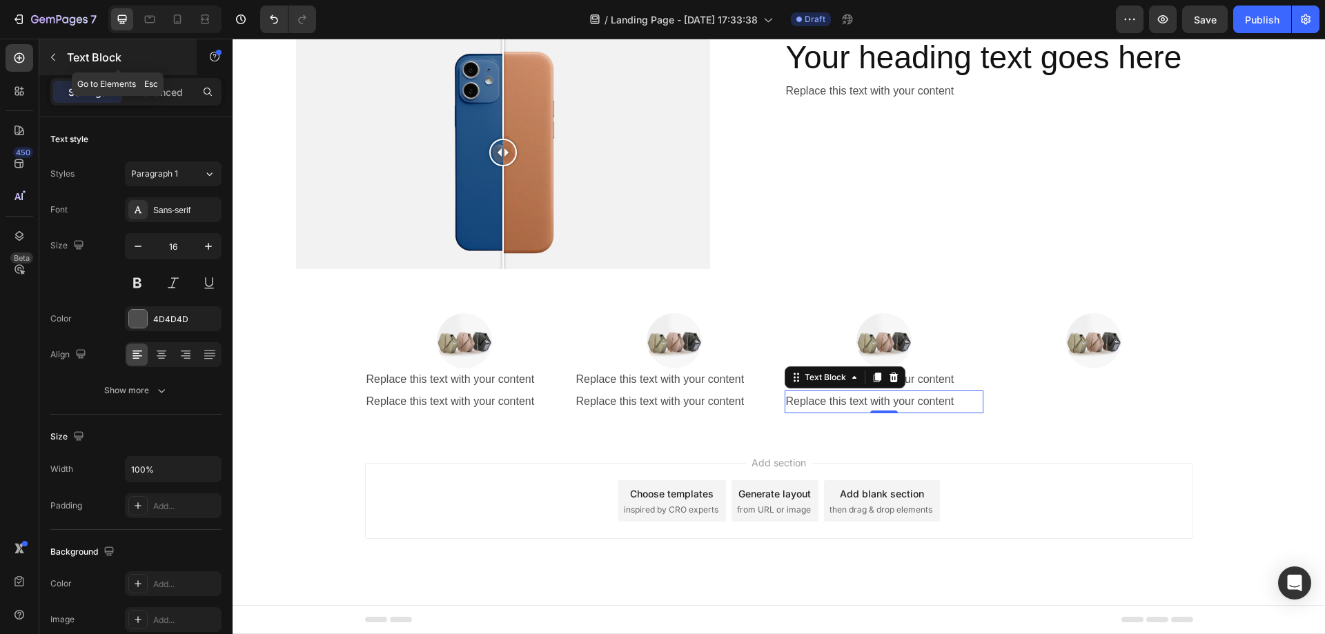
click at [87, 47] on div "Text Block" at bounding box center [117, 57] width 157 height 36
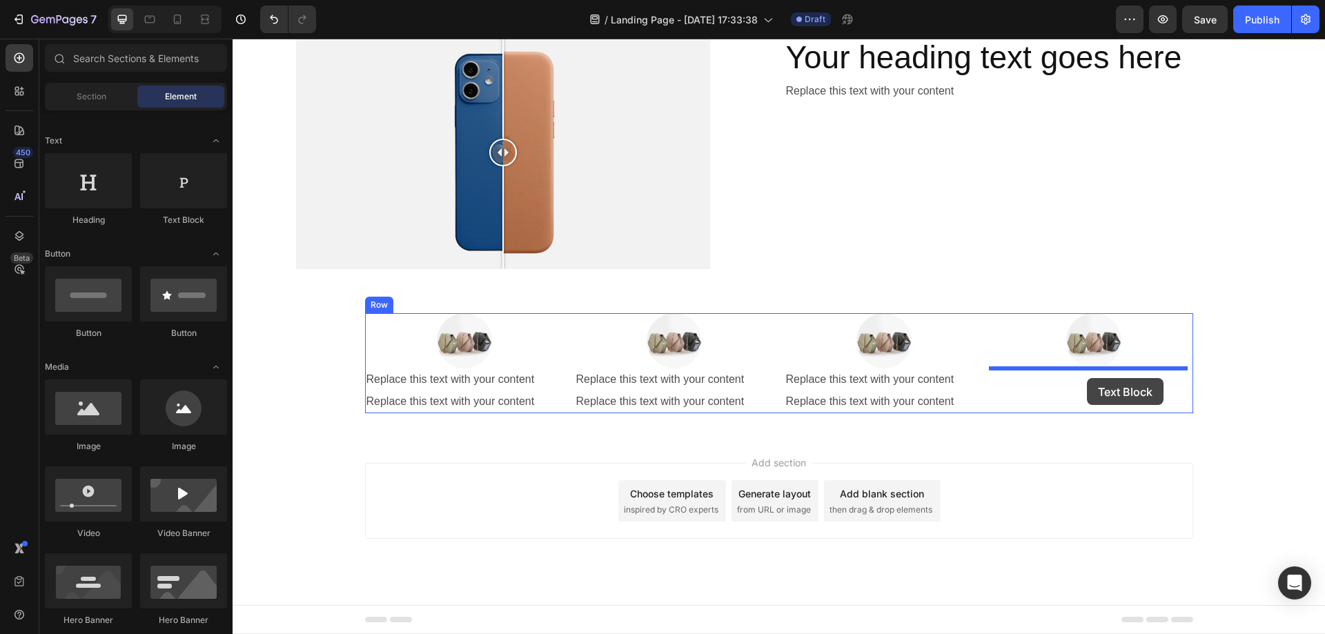
drag, startPoint x: 420, startPoint y: 219, endPoint x: 1087, endPoint y: 378, distance: 685.2
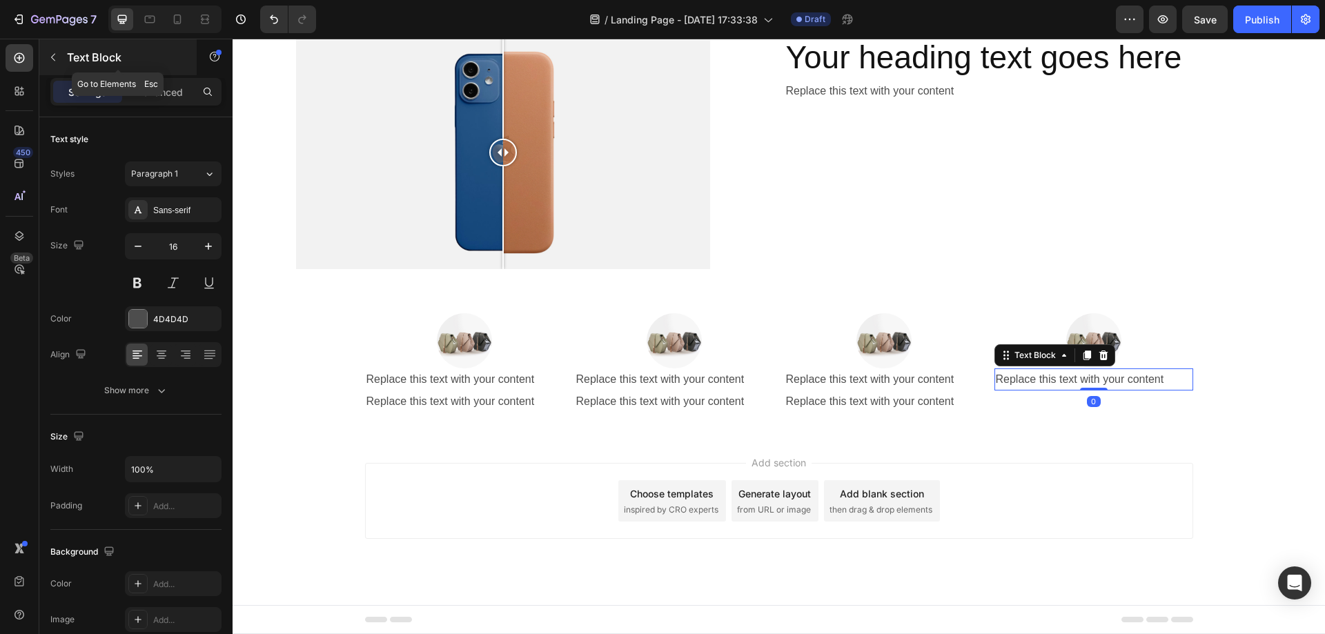
click at [78, 61] on p "Text Block" at bounding box center [125, 57] width 117 height 17
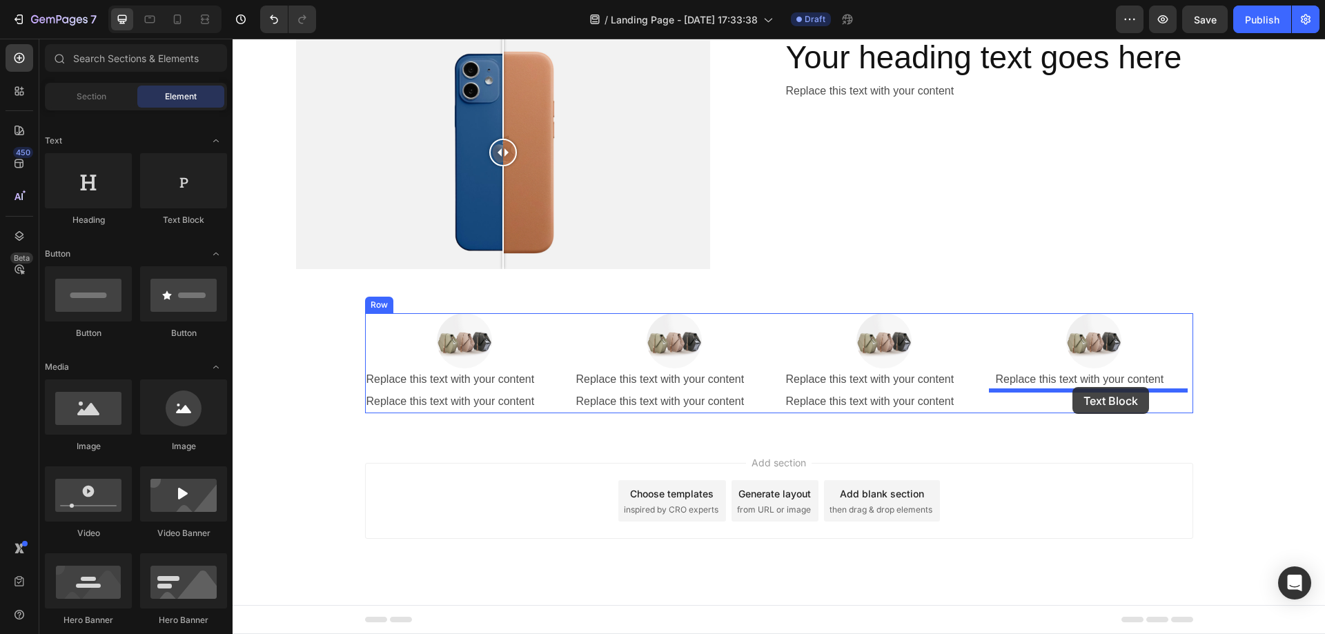
drag, startPoint x: 414, startPoint y: 226, endPoint x: 1072, endPoint y: 387, distance: 677.7
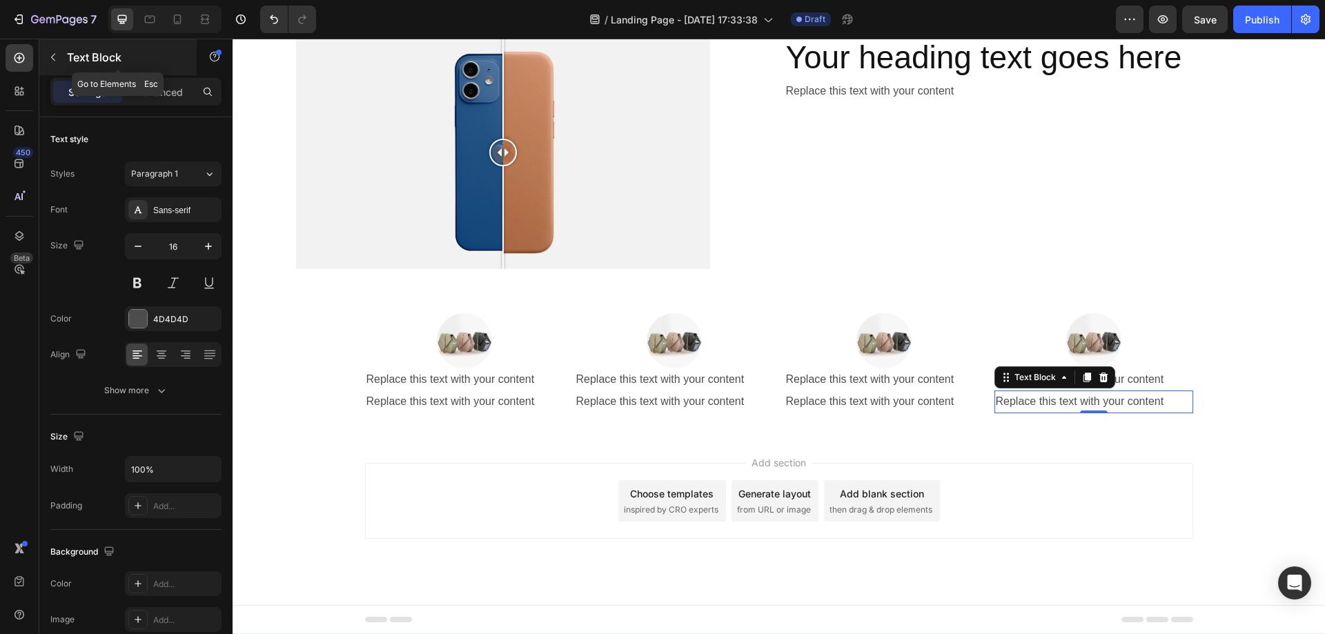
click at [85, 48] on div "Text Block" at bounding box center [117, 57] width 157 height 36
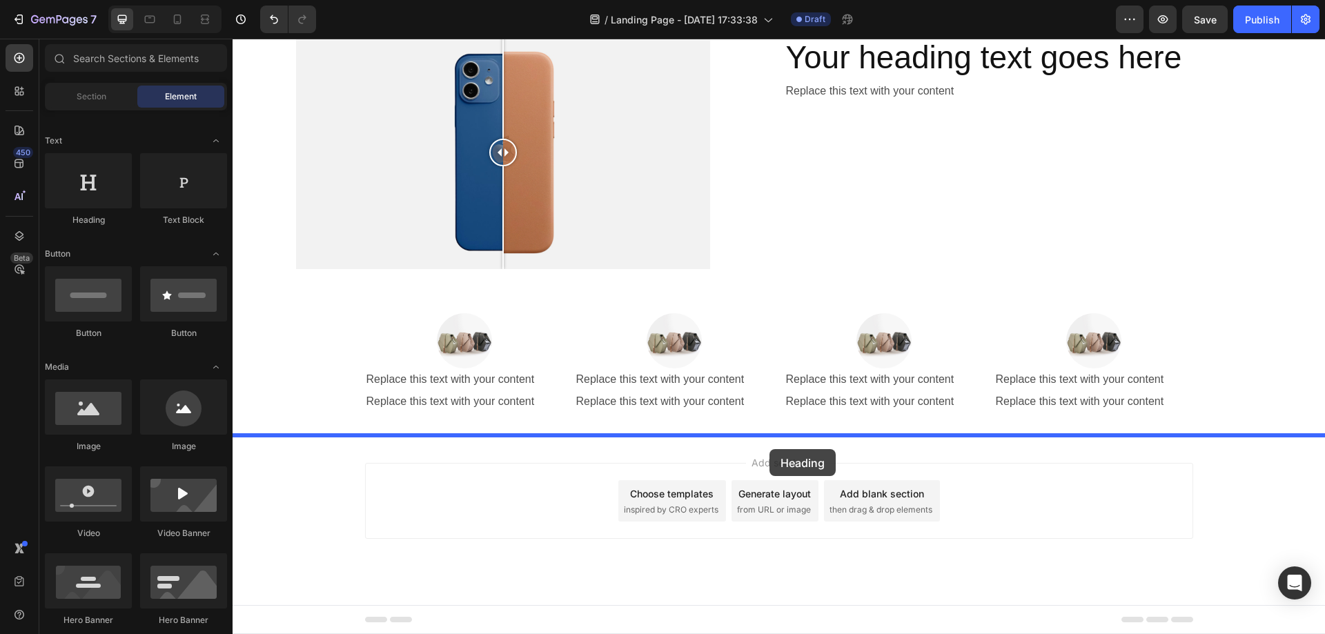
drag, startPoint x: 333, startPoint y: 237, endPoint x: 769, endPoint y: 449, distance: 485.5
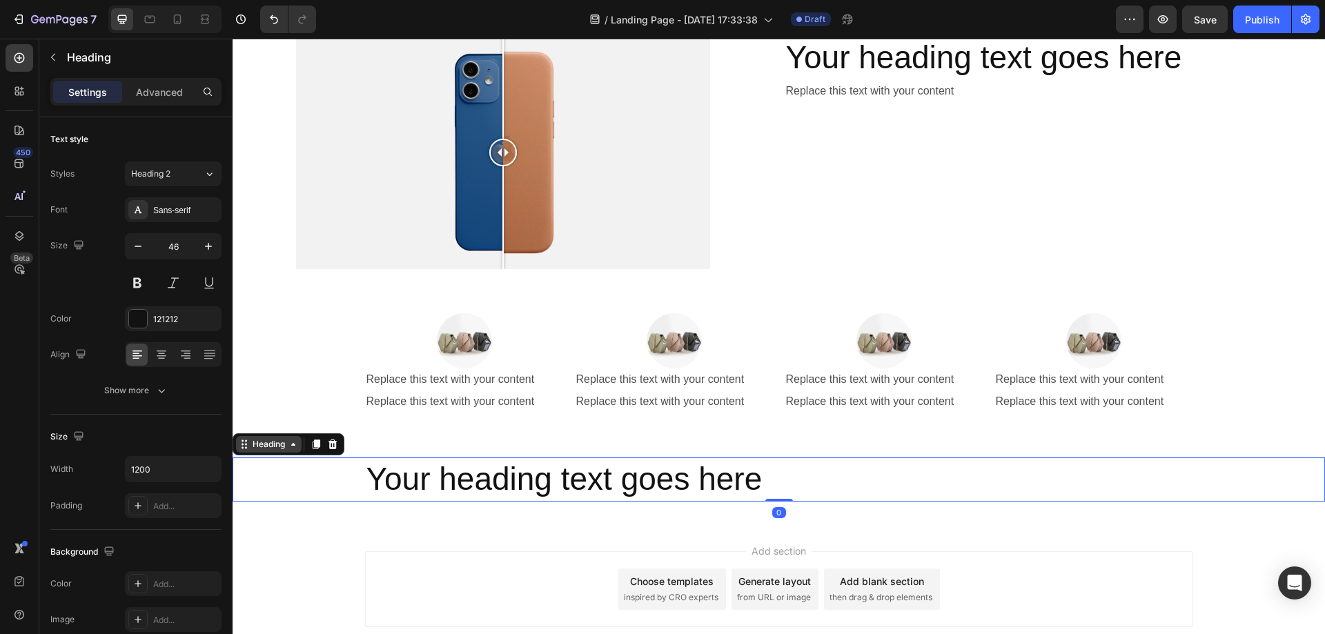
scroll to position [1801, 0]
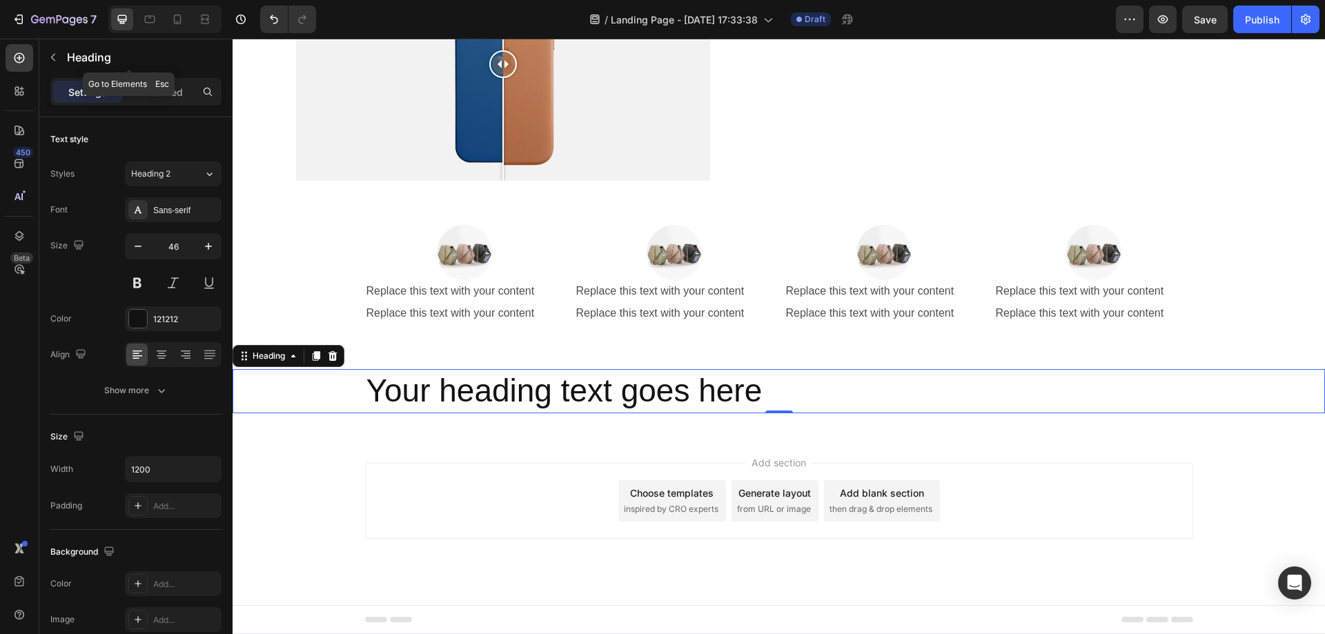
drag, startPoint x: 81, startPoint y: 52, endPoint x: 83, endPoint y: 63, distance: 11.9
click at [82, 52] on p "Heading" at bounding box center [141, 57] width 149 height 17
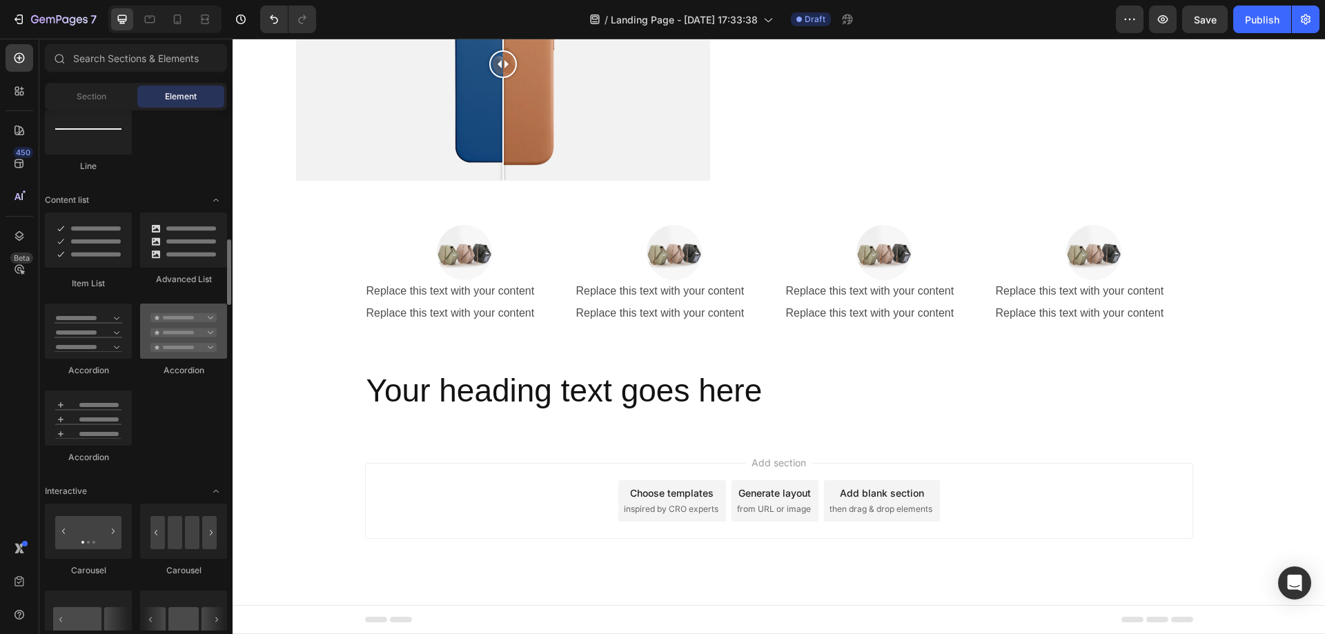
scroll to position [1223, 0]
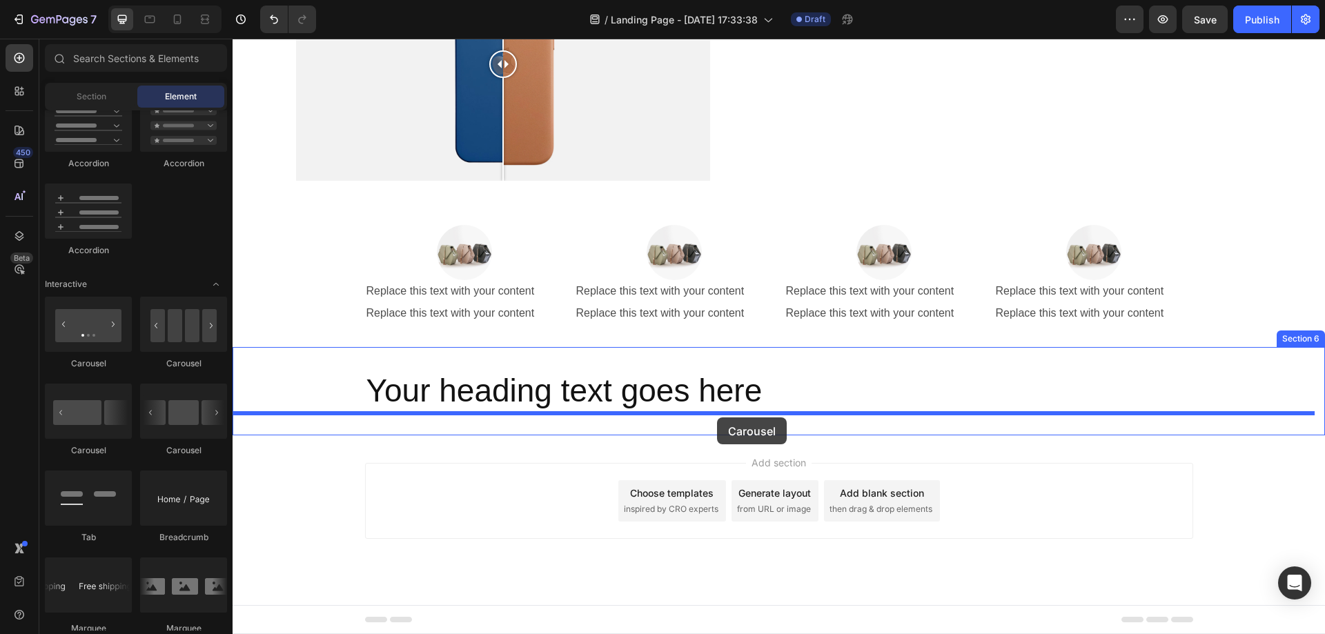
drag, startPoint x: 326, startPoint y: 374, endPoint x: 717, endPoint y: 417, distance: 393.7
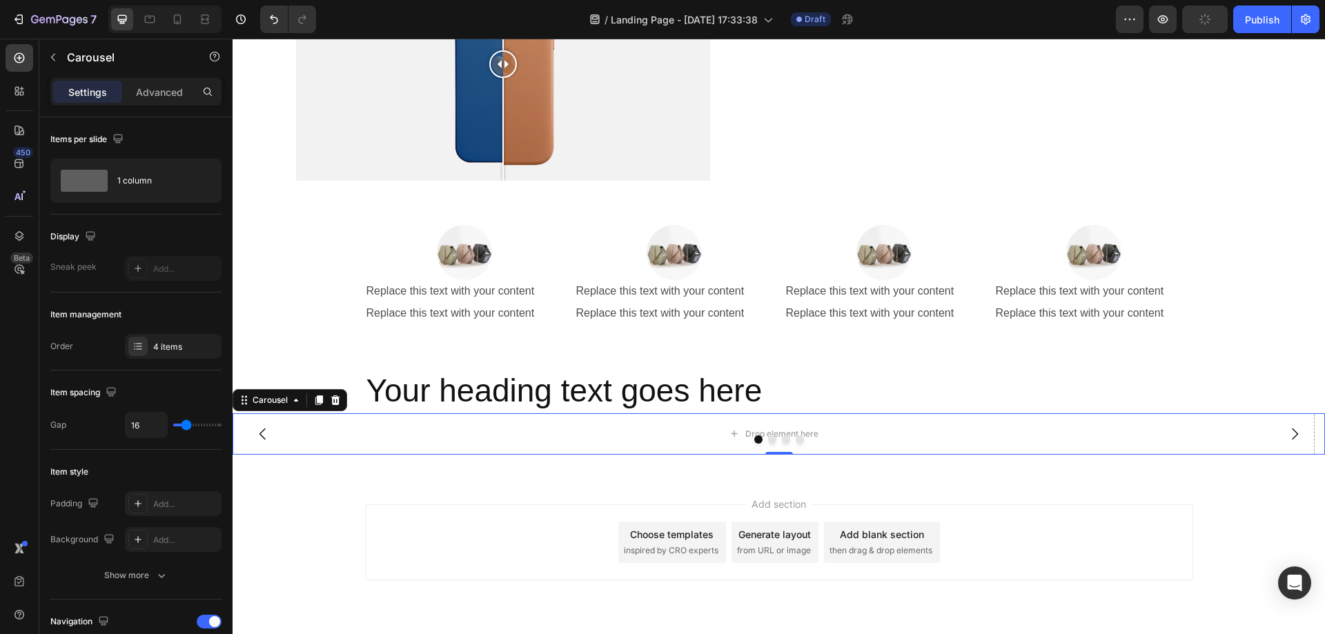
scroll to position [1834, 0]
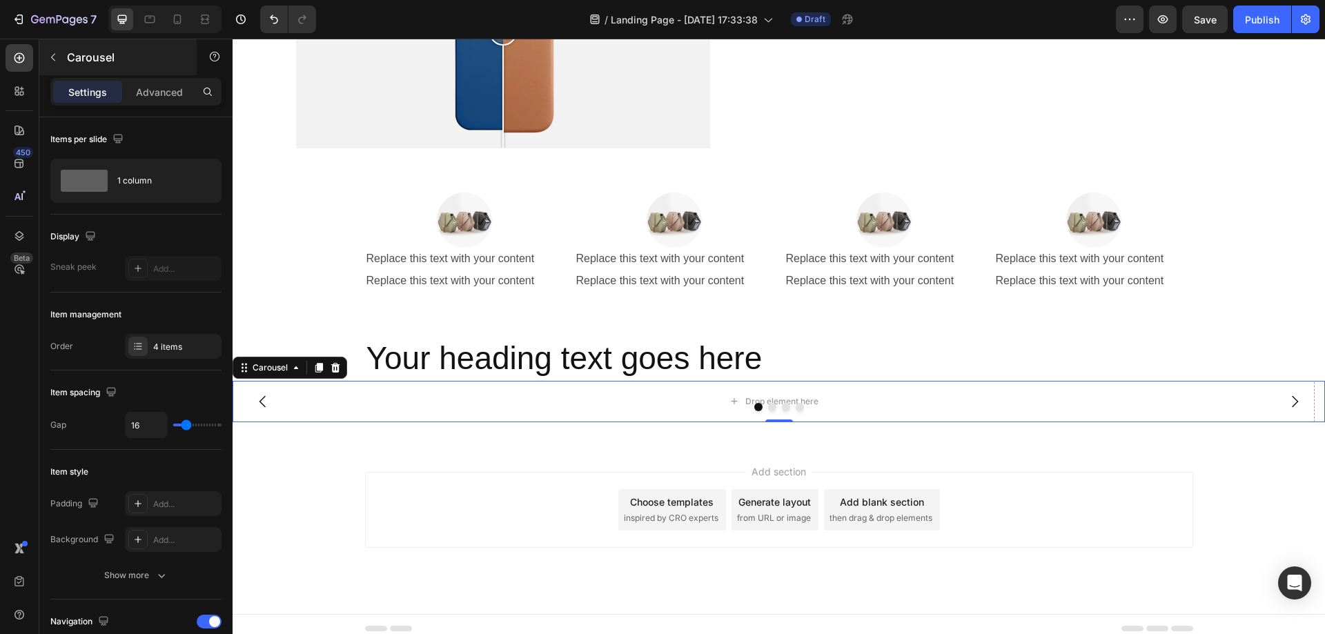
click at [84, 55] on p "Carousel" at bounding box center [125, 57] width 117 height 17
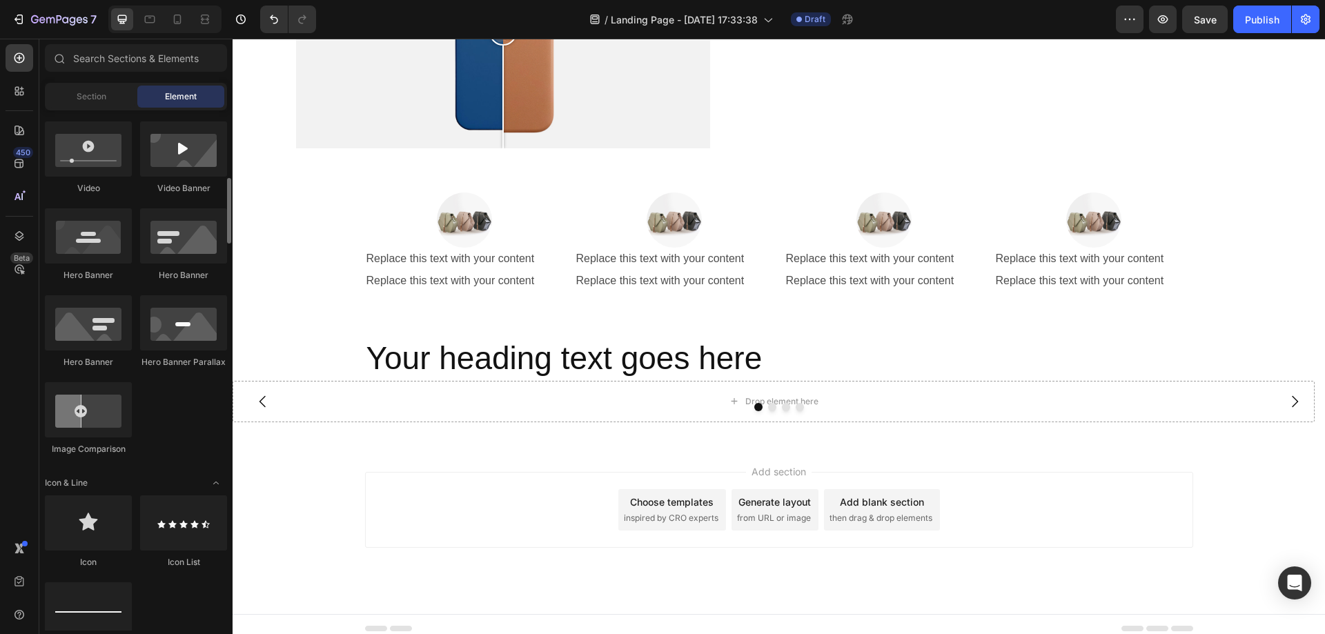
scroll to position [395, 0]
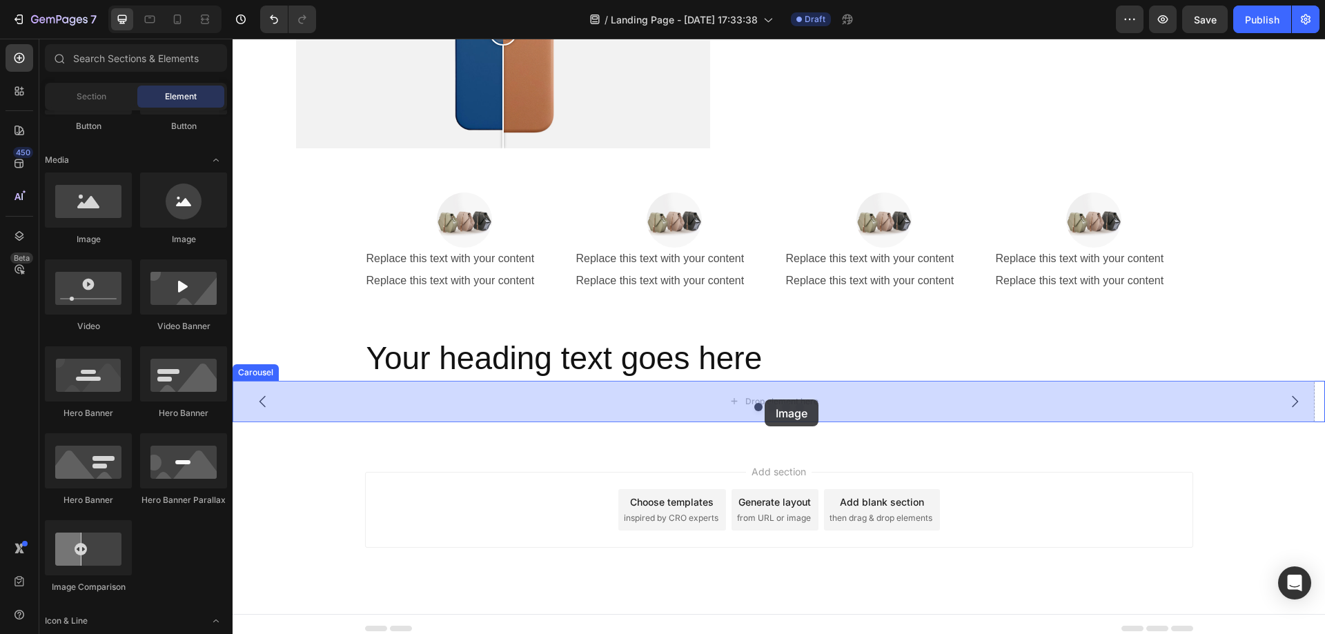
drag, startPoint x: 317, startPoint y: 239, endPoint x: 764, endPoint y: 400, distance: 475.0
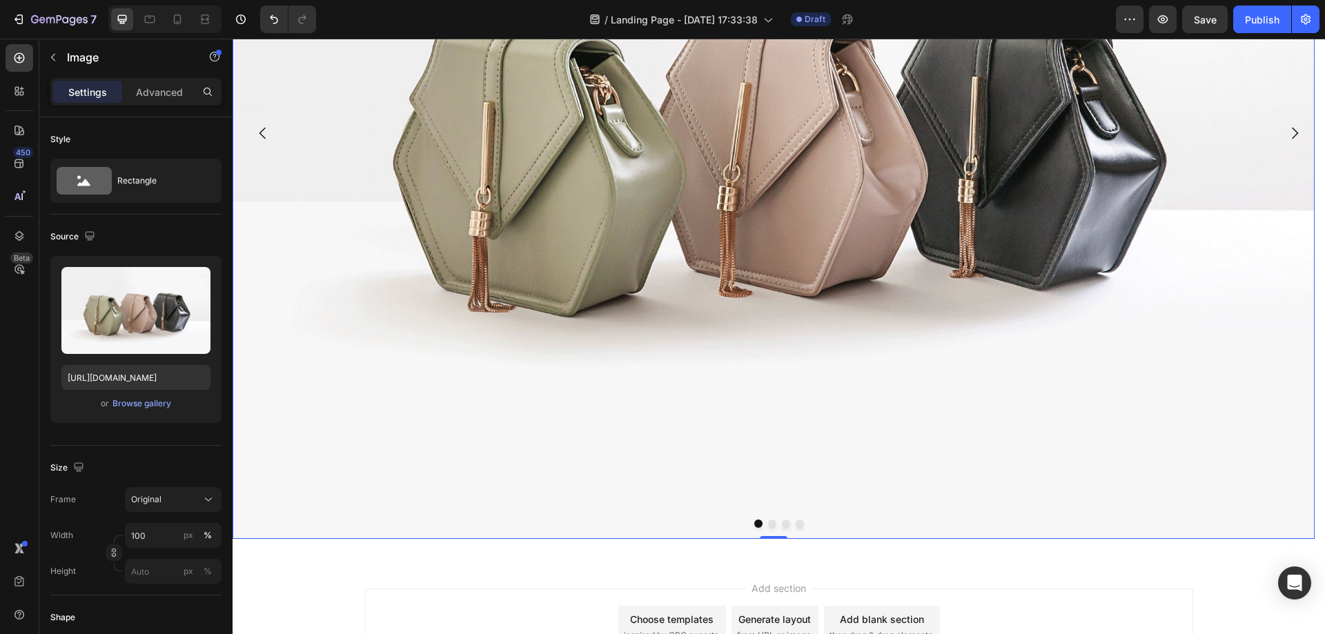
scroll to position [2455, 0]
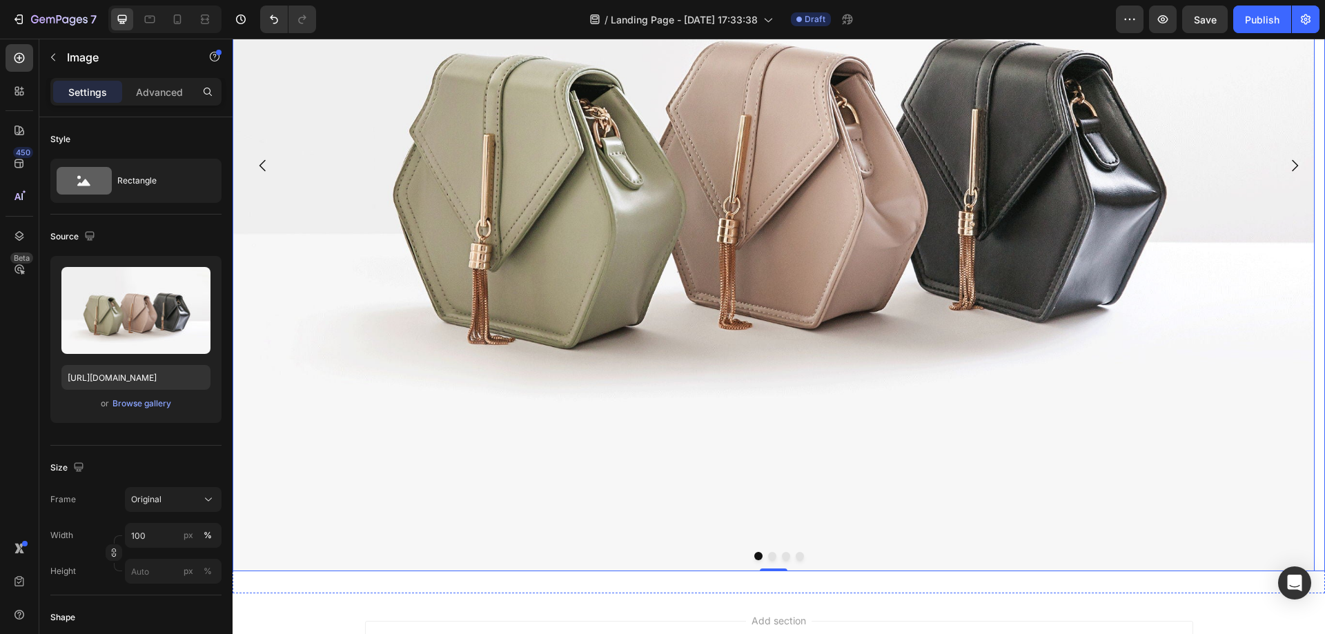
click at [1292, 161] on icon "Carousel Next Arrow" at bounding box center [1295, 166] width 6 height 12
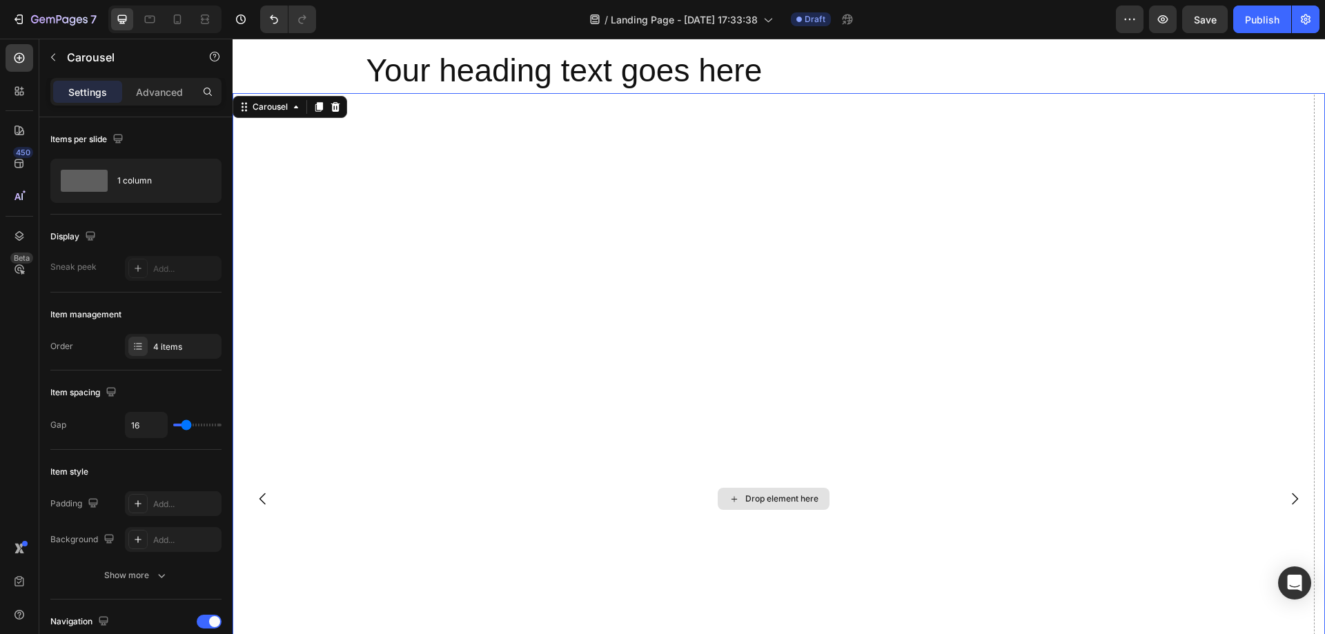
scroll to position [1903, 0]
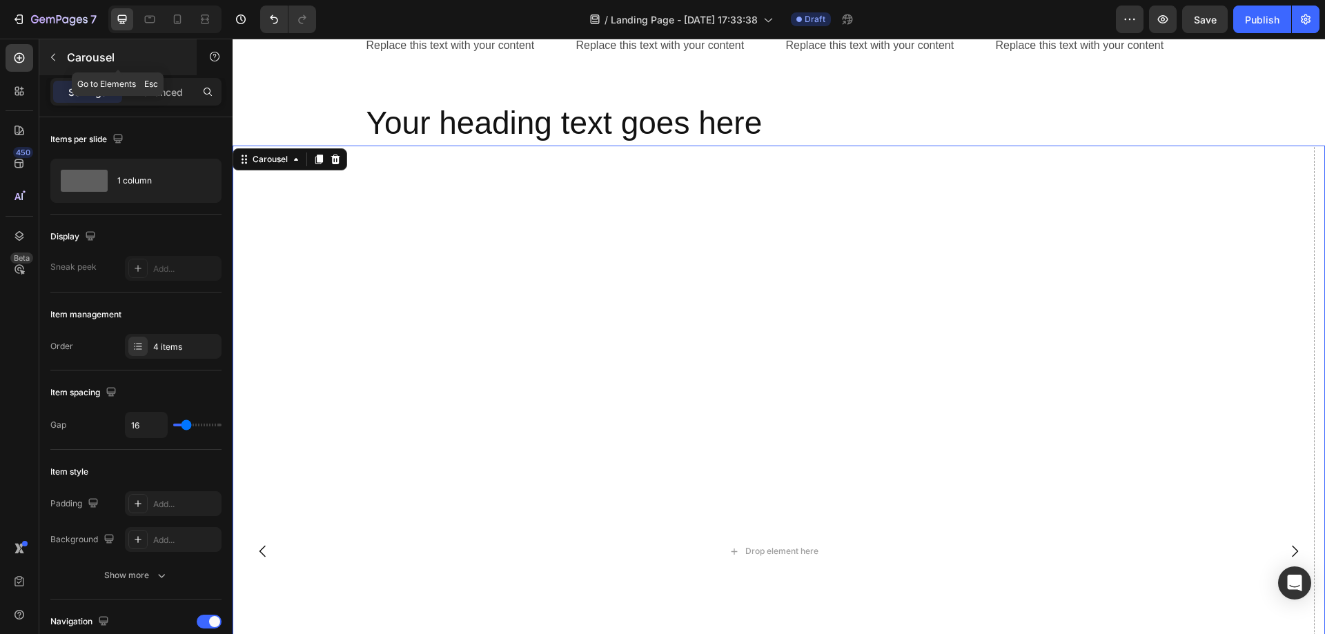
click at [70, 52] on p "Carousel" at bounding box center [125, 57] width 117 height 17
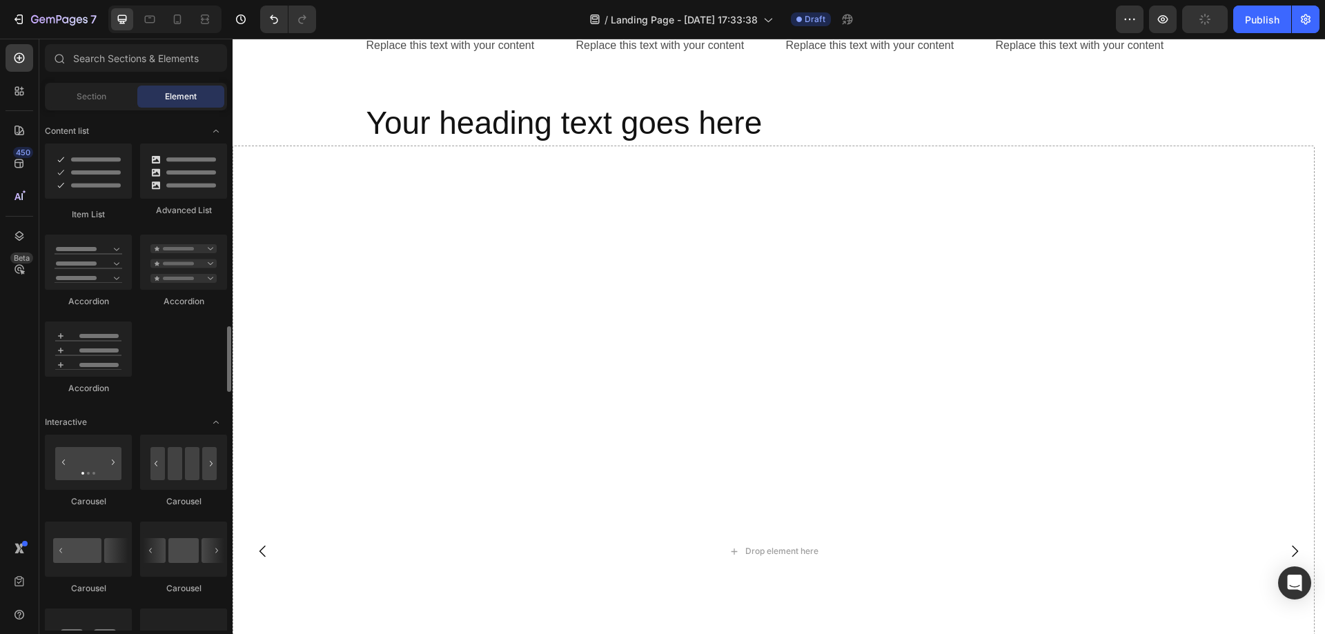
scroll to position [1292, 0]
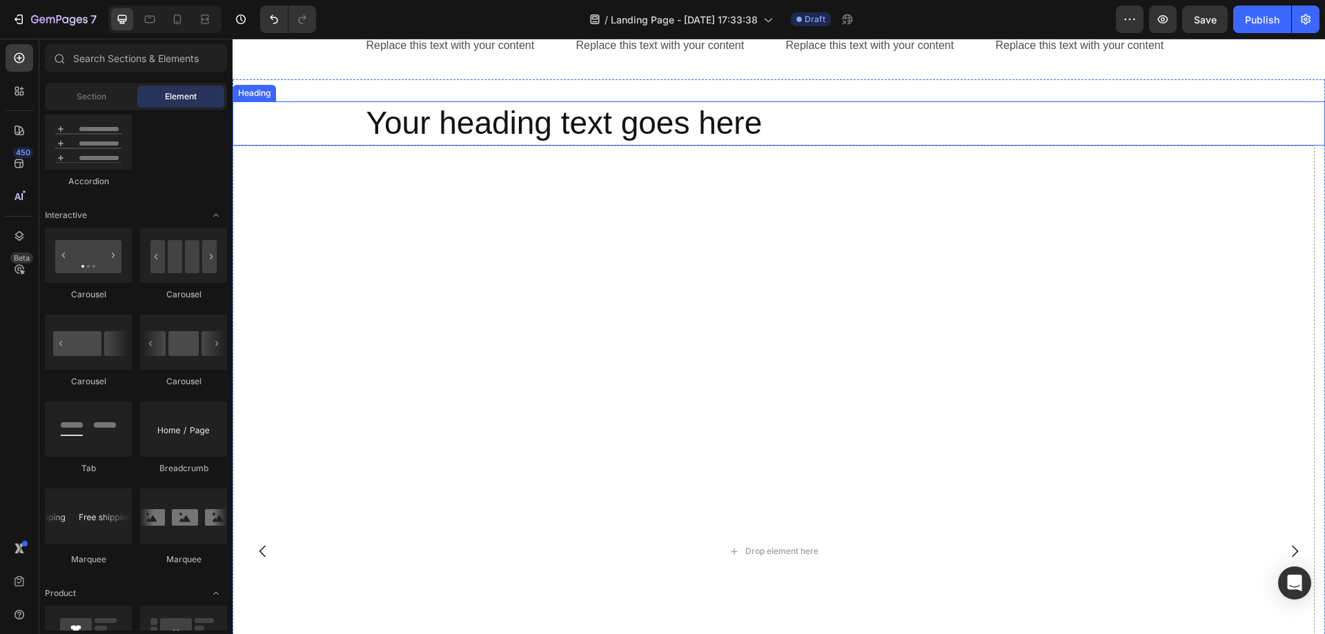
click at [743, 253] on div "Drop element here" at bounding box center [774, 552] width 1082 height 812
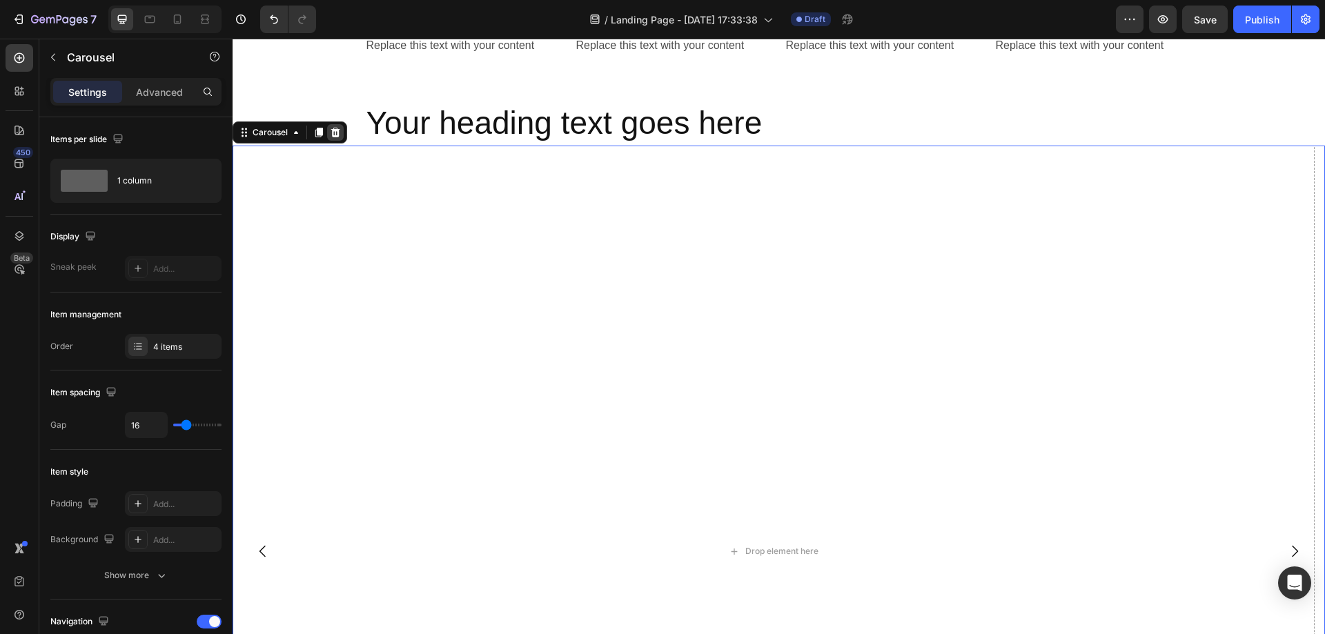
click at [339, 135] on icon at bounding box center [335, 133] width 9 height 10
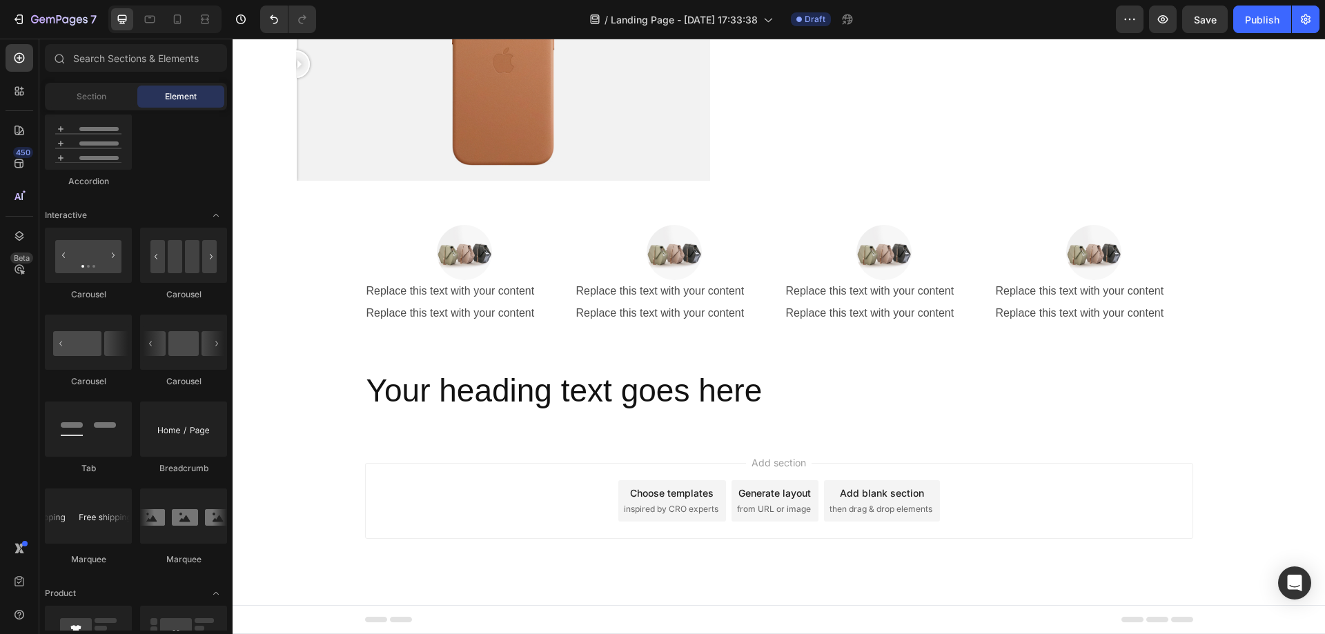
scroll to position [1801, 0]
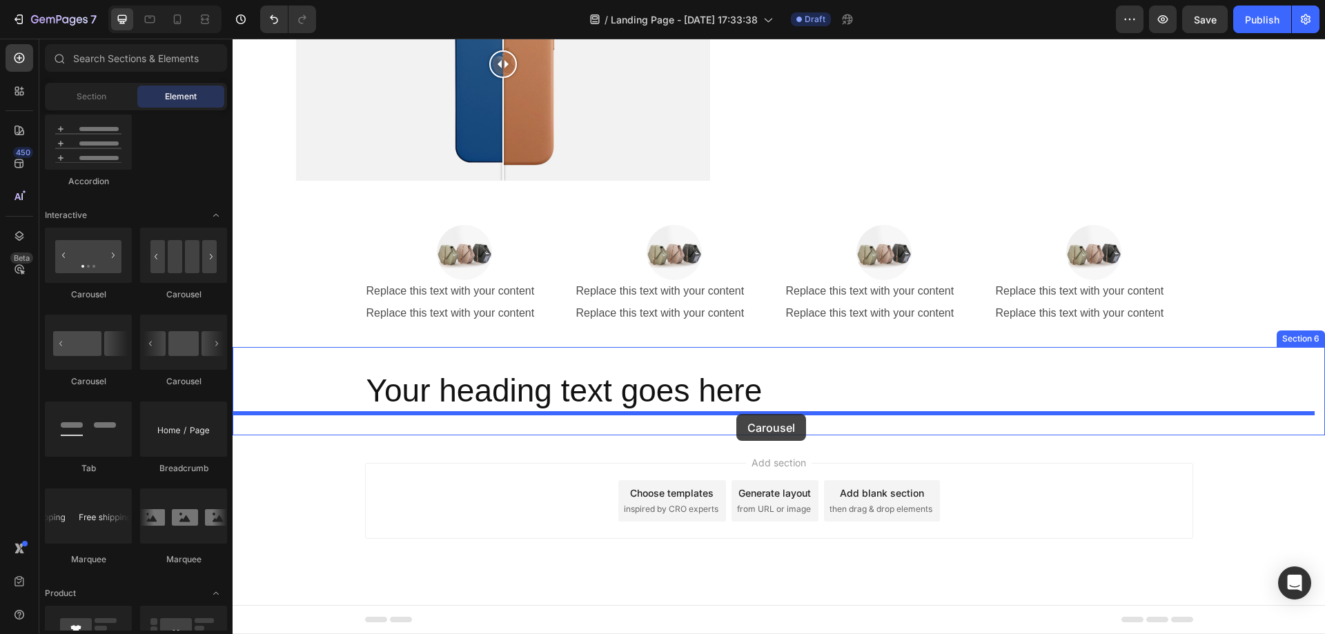
drag, startPoint x: 412, startPoint y: 406, endPoint x: 736, endPoint y: 414, distance: 324.4
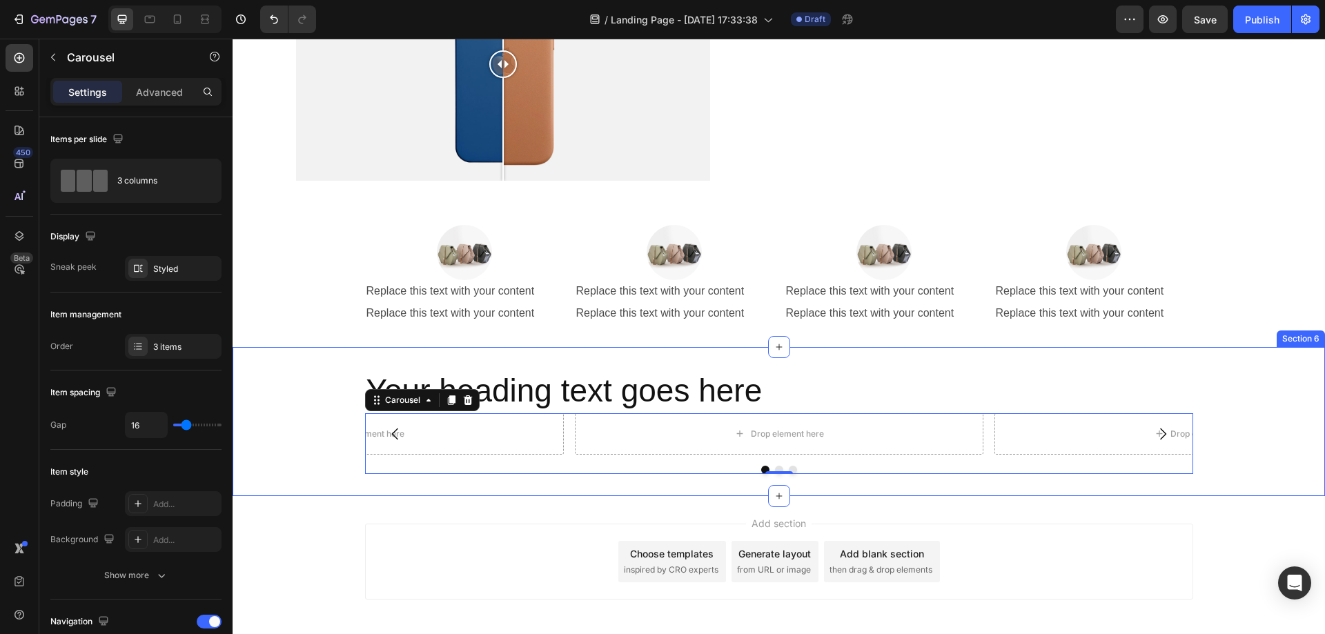
scroll to position [1862, 0]
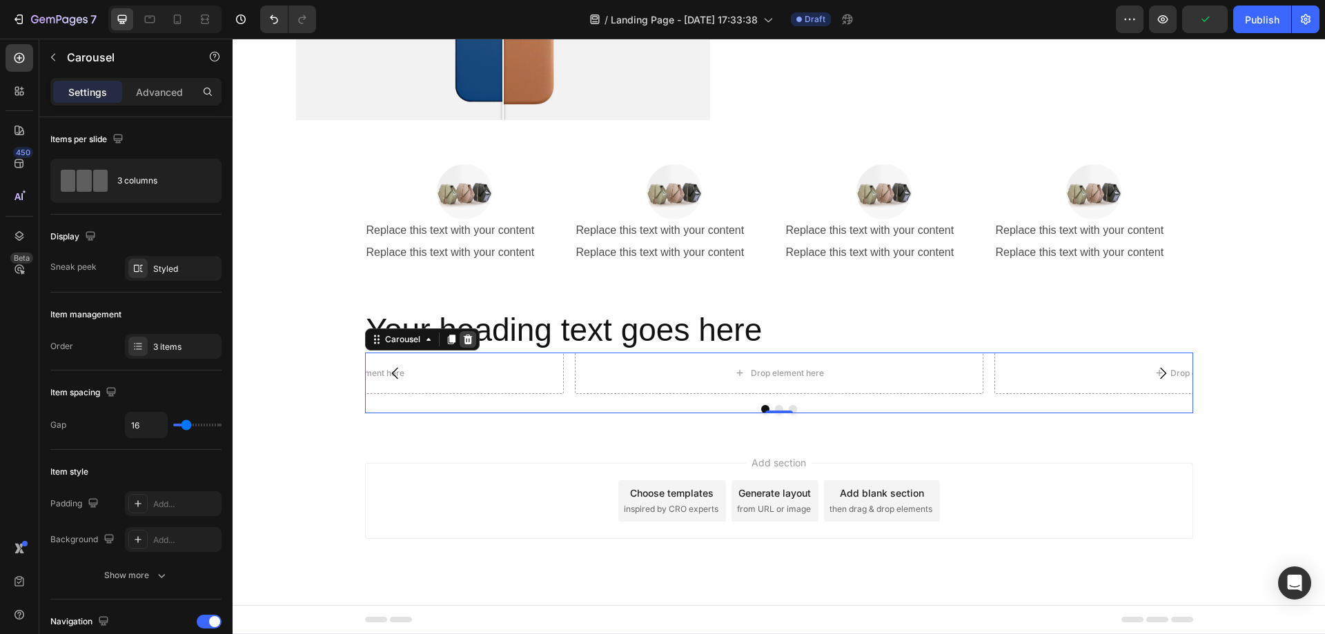
click at [462, 344] on icon at bounding box center [467, 339] width 11 height 11
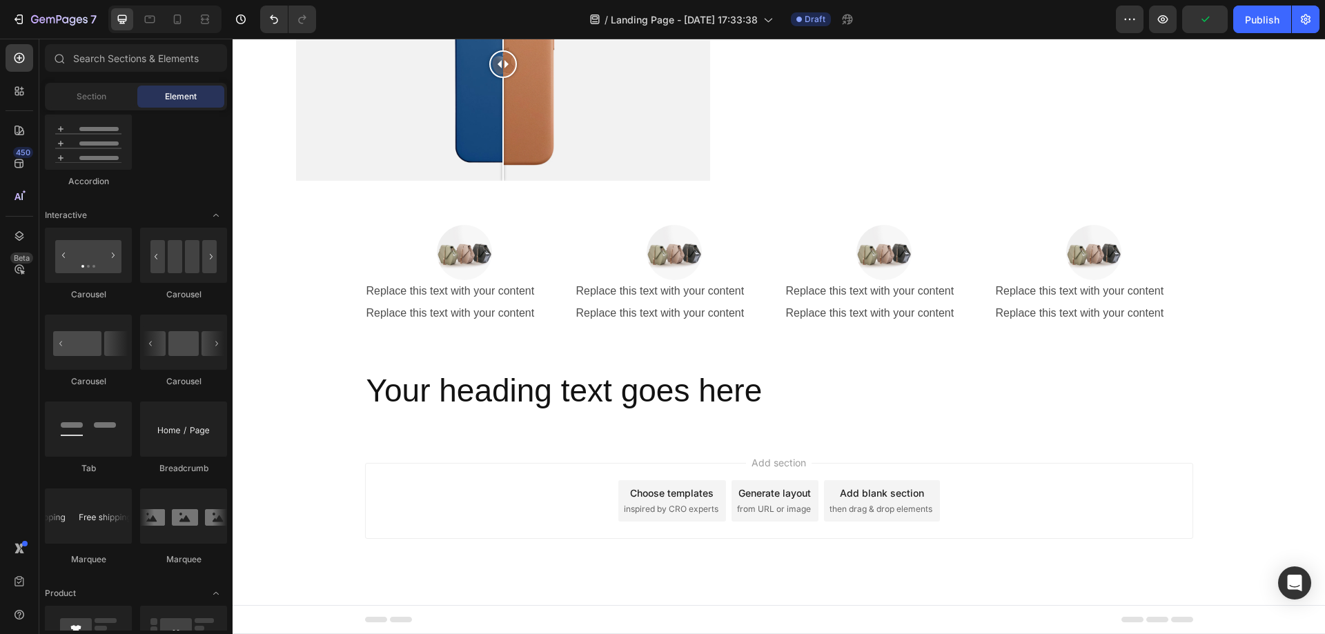
scroll to position [1801, 0]
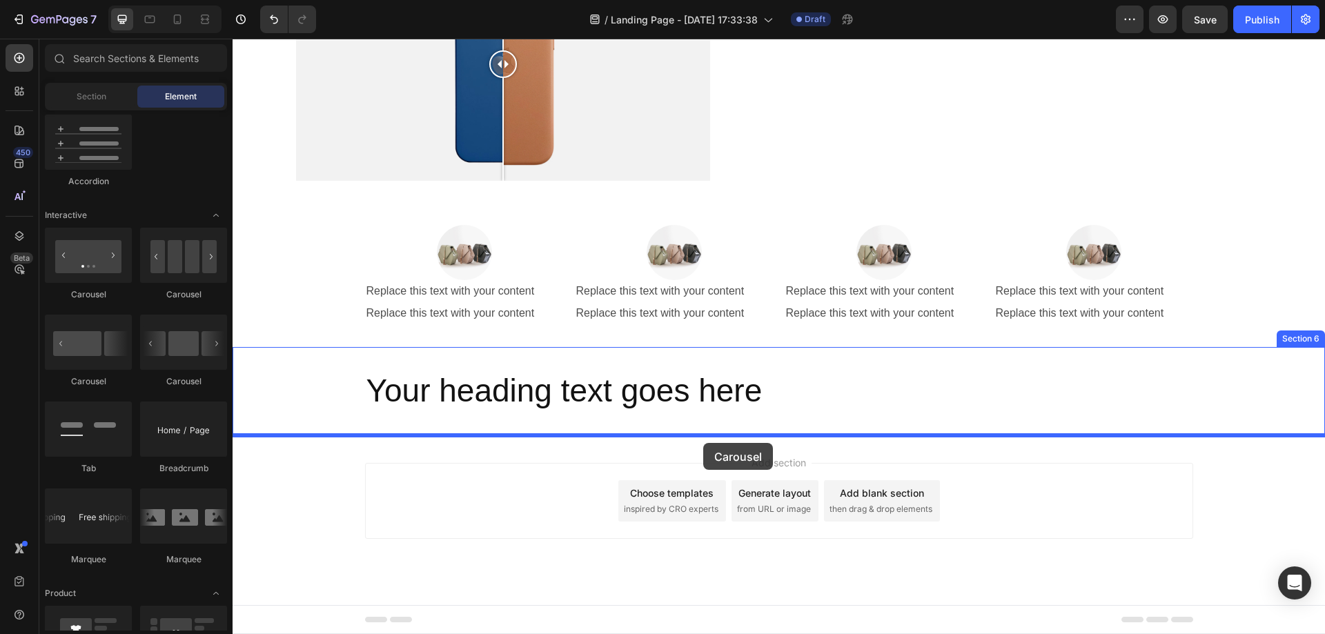
drag, startPoint x: 414, startPoint y: 385, endPoint x: 703, endPoint y: 443, distance: 294.9
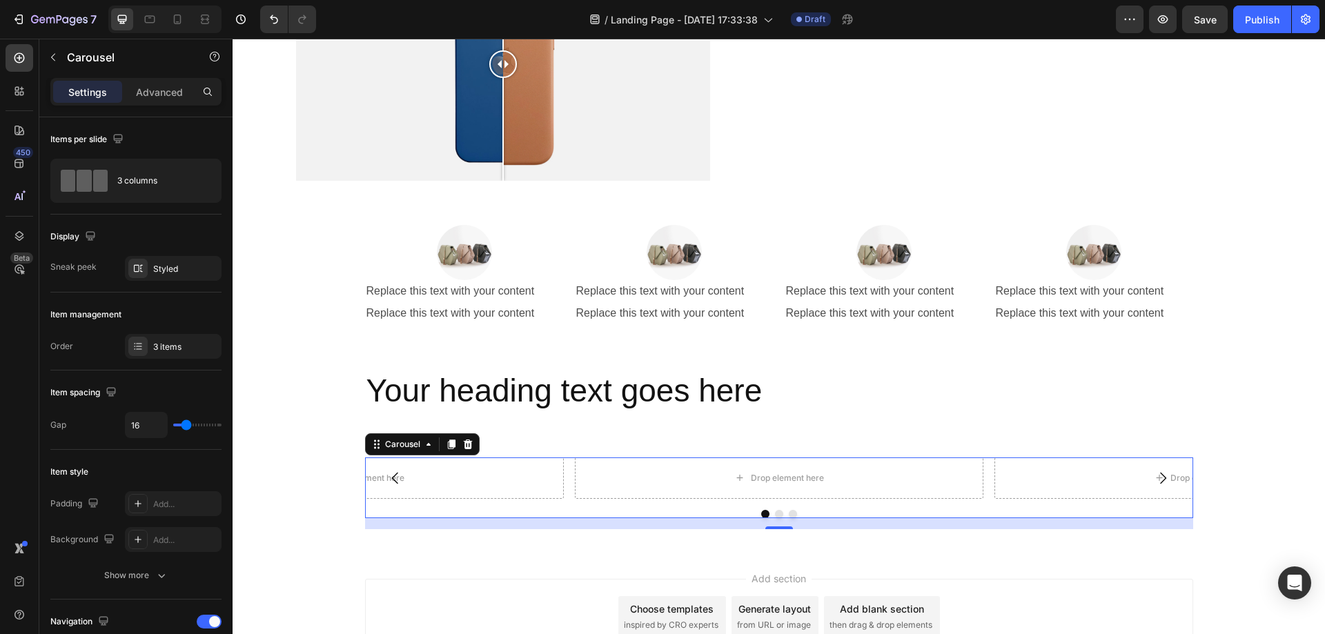
scroll to position [1917, 0]
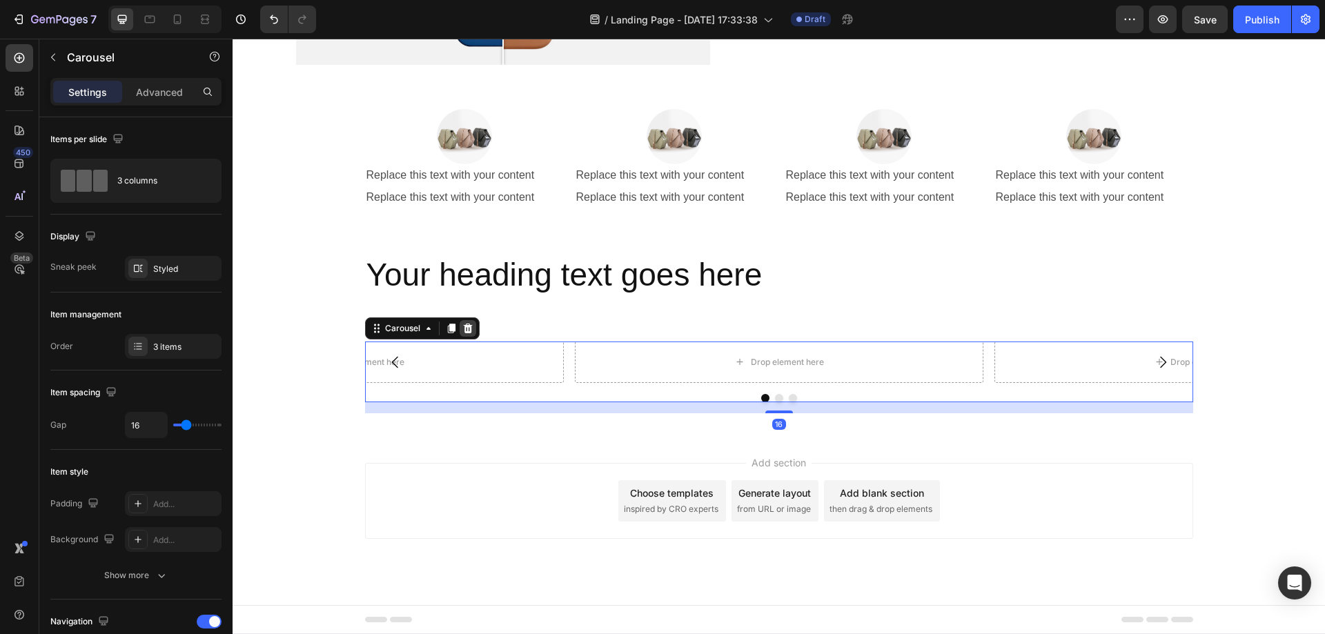
click at [463, 325] on icon at bounding box center [467, 329] width 9 height 10
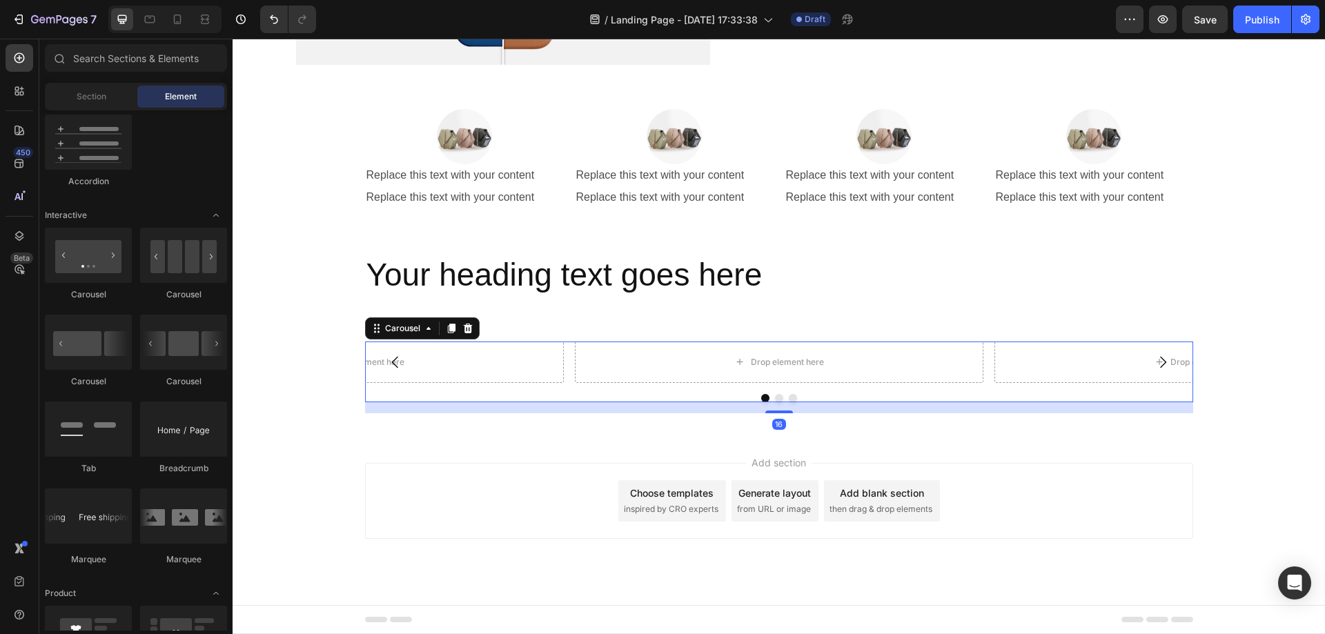
scroll to position [1887, 0]
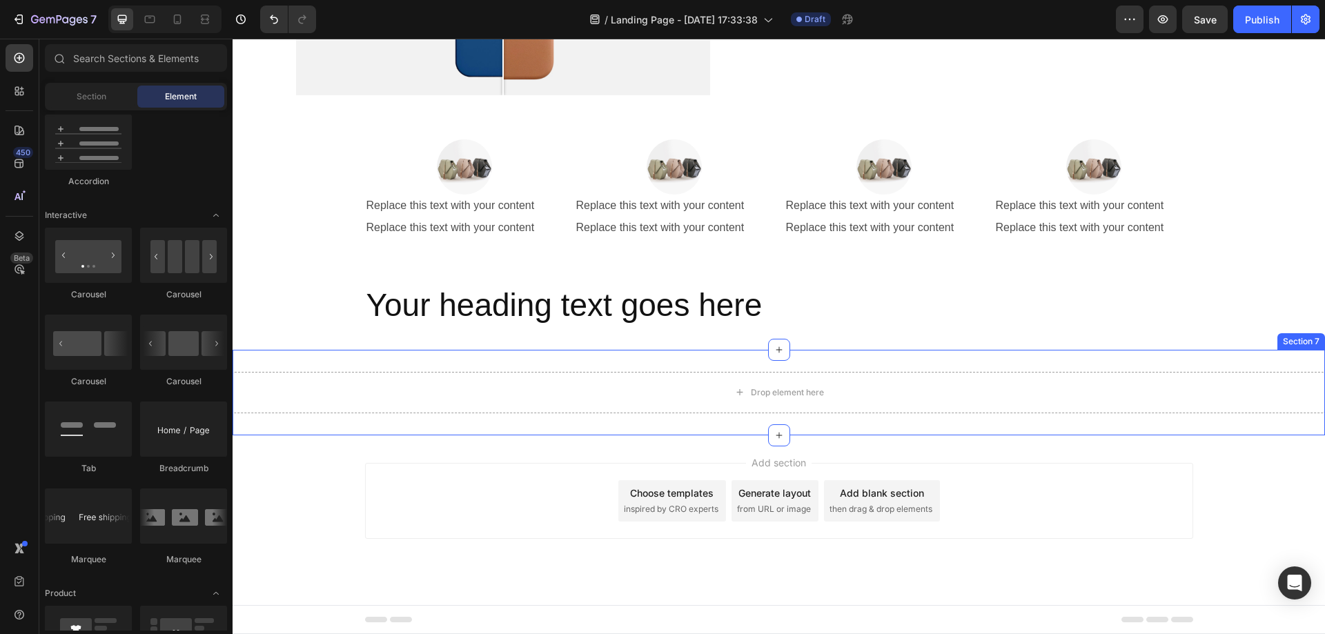
click at [515, 369] on div "Drop element here Section 7" at bounding box center [779, 393] width 1092 height 86
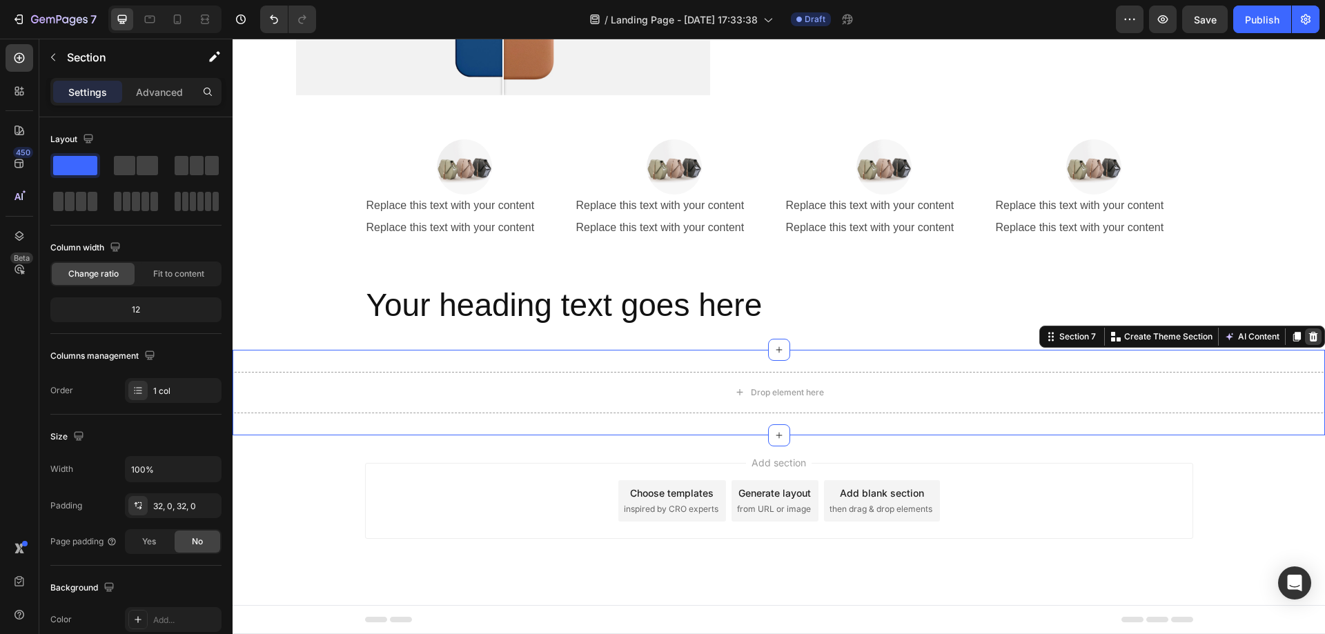
click at [1308, 336] on icon at bounding box center [1313, 336] width 11 height 11
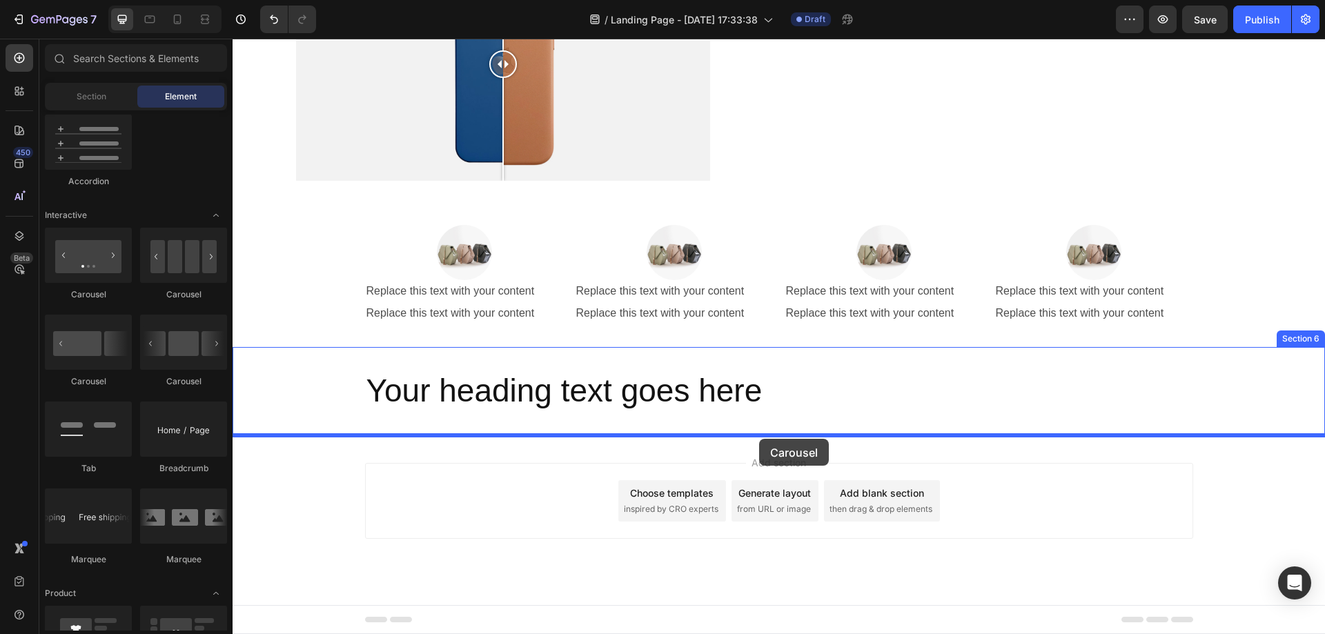
drag, startPoint x: 414, startPoint y: 393, endPoint x: 759, endPoint y: 439, distance: 348.0
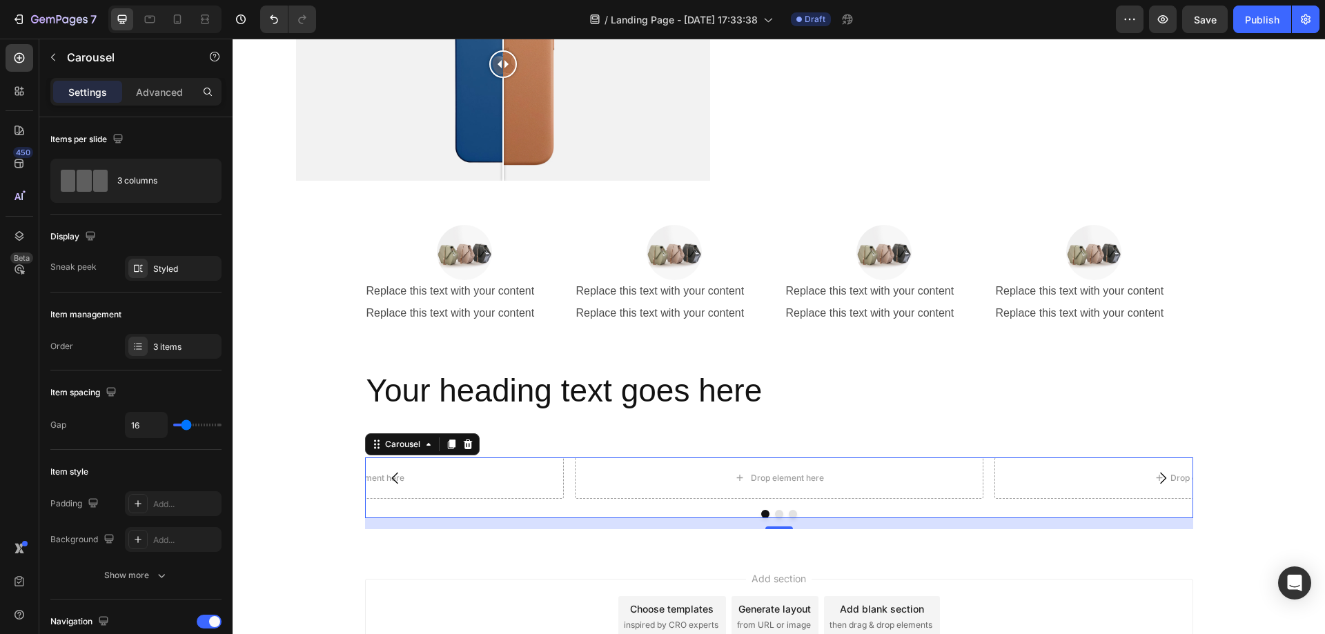
scroll to position [1917, 0]
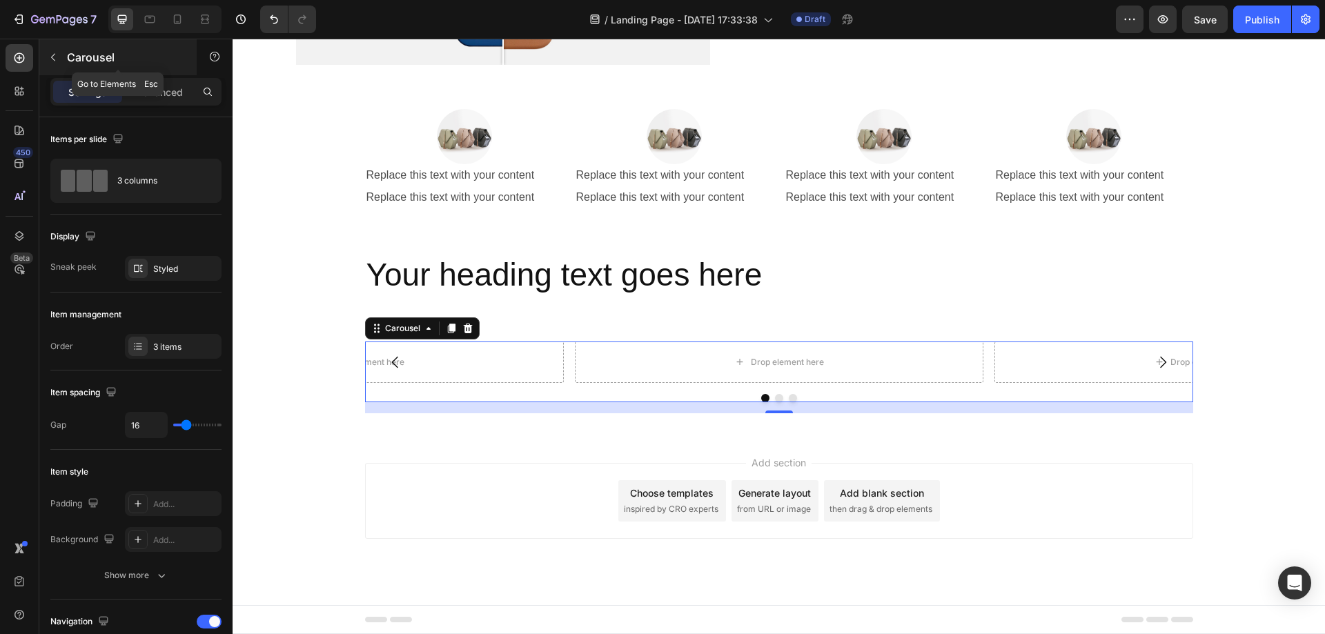
click at [69, 42] on div "Carousel" at bounding box center [117, 57] width 157 height 36
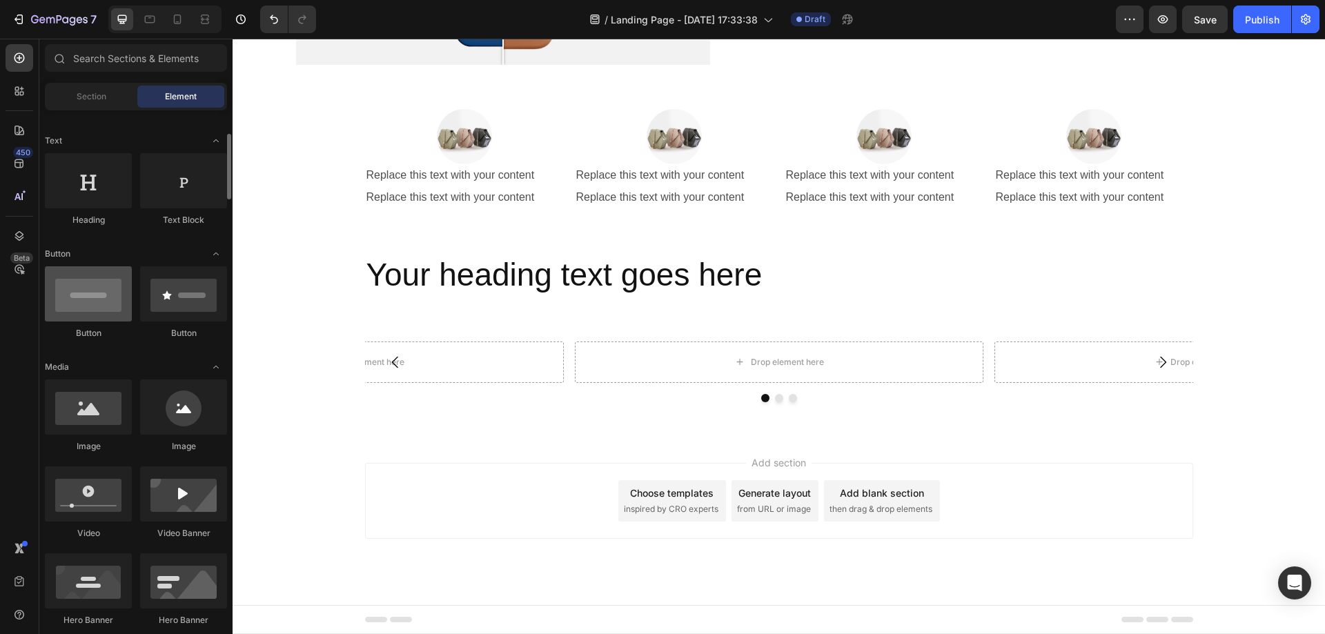
scroll to position [0, 0]
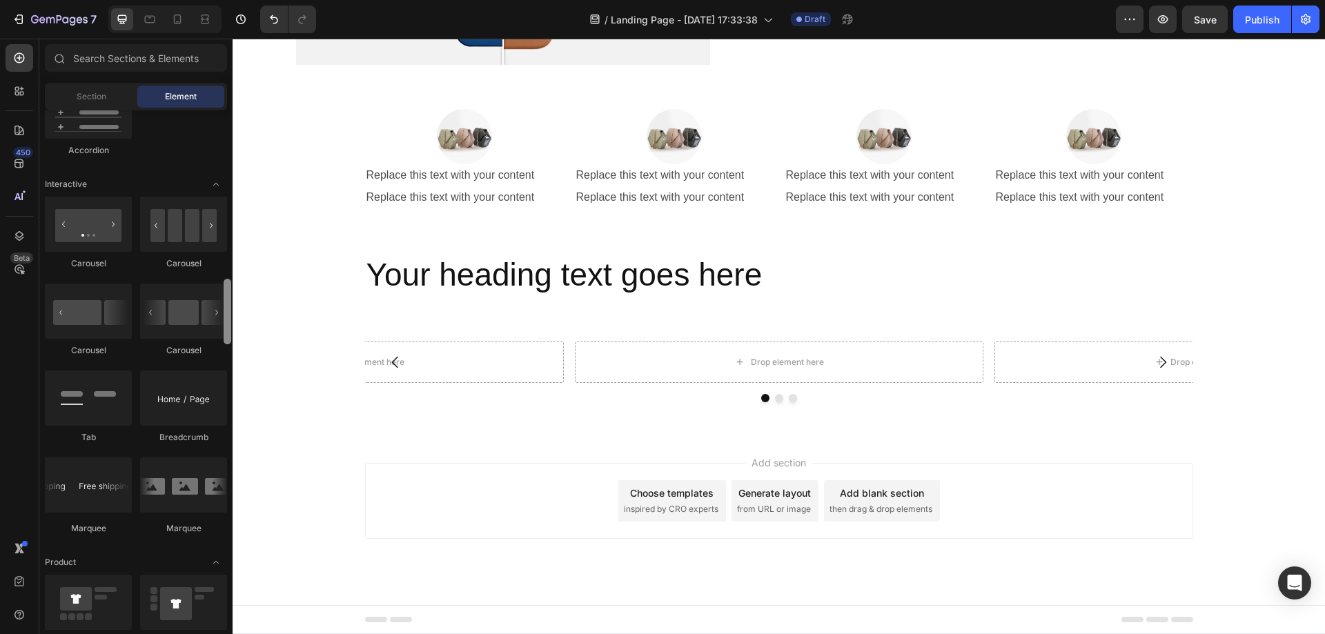
drag, startPoint x: 1, startPoint y: 201, endPoint x: 224, endPoint y: 328, distance: 256.9
click at [224, 328] on div at bounding box center [228, 312] width 8 height 66
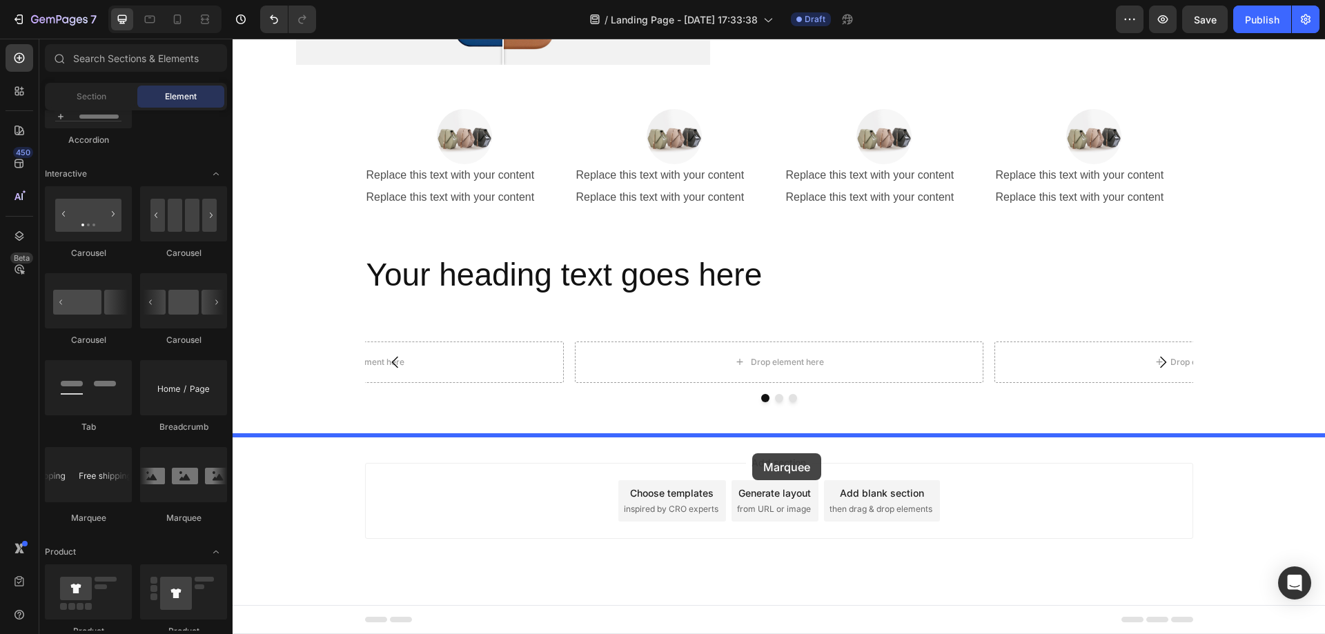
drag, startPoint x: 355, startPoint y: 540, endPoint x: 752, endPoint y: 453, distance: 406.2
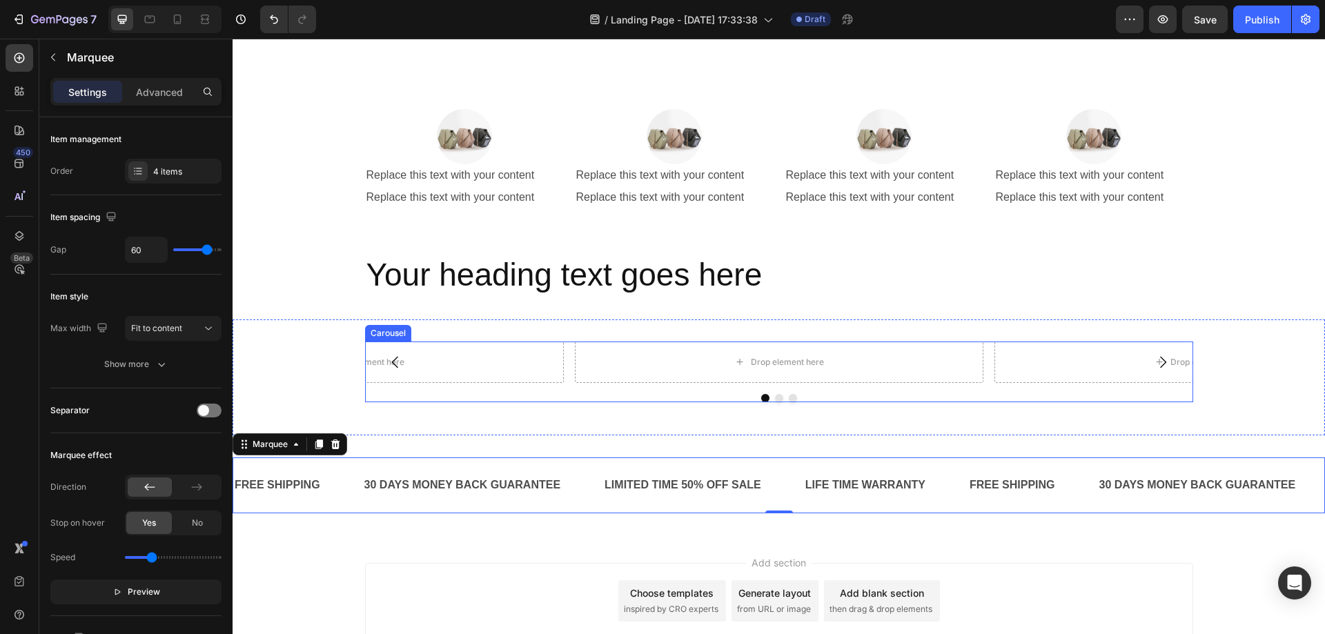
scroll to position [2017, 0]
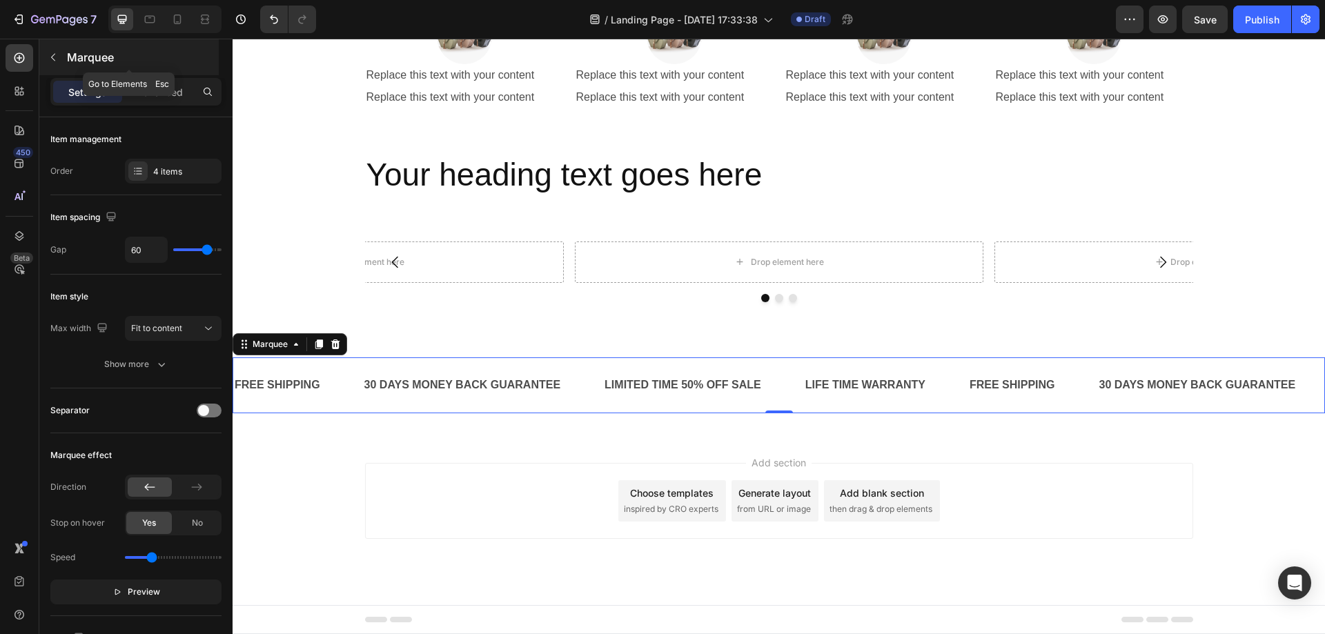
click at [61, 61] on button "button" at bounding box center [53, 57] width 22 height 22
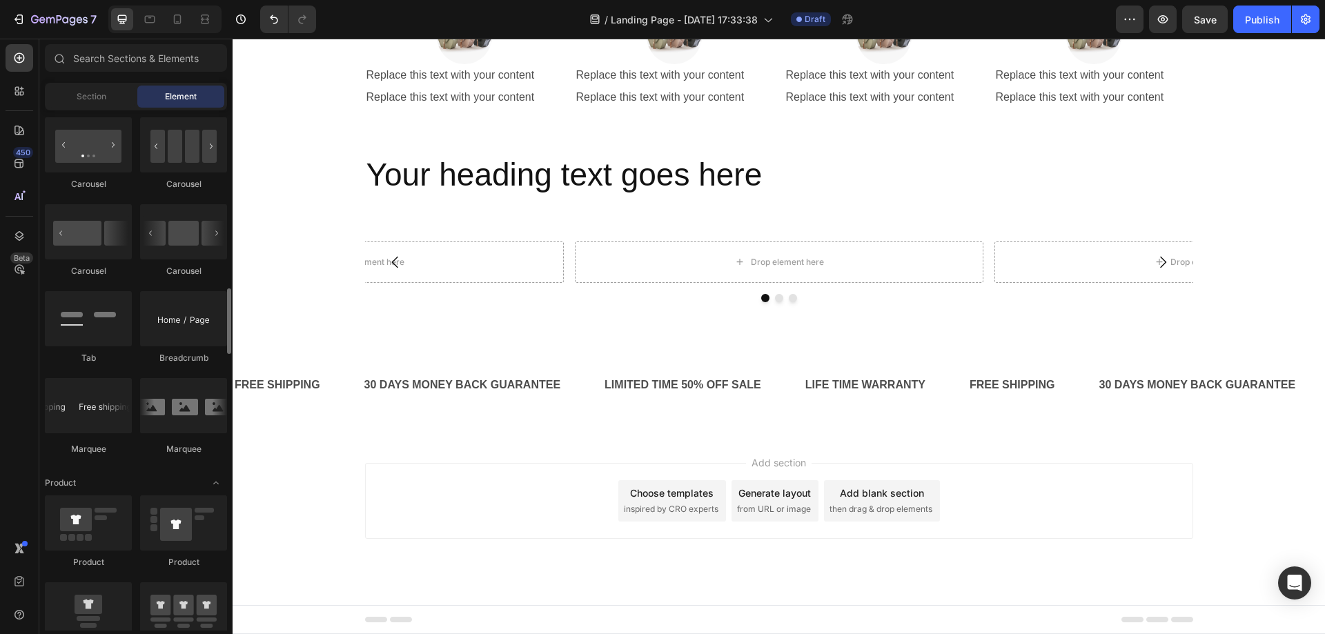
scroll to position [1264, 0]
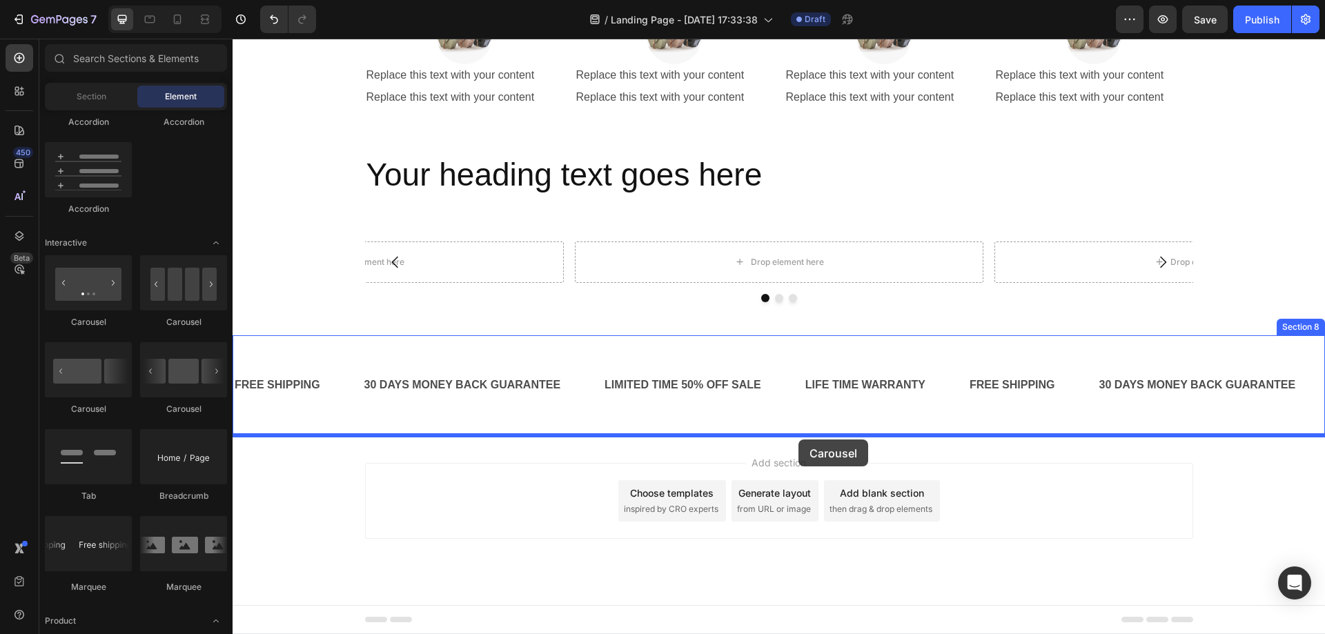
drag, startPoint x: 413, startPoint y: 332, endPoint x: 798, endPoint y: 440, distance: 399.8
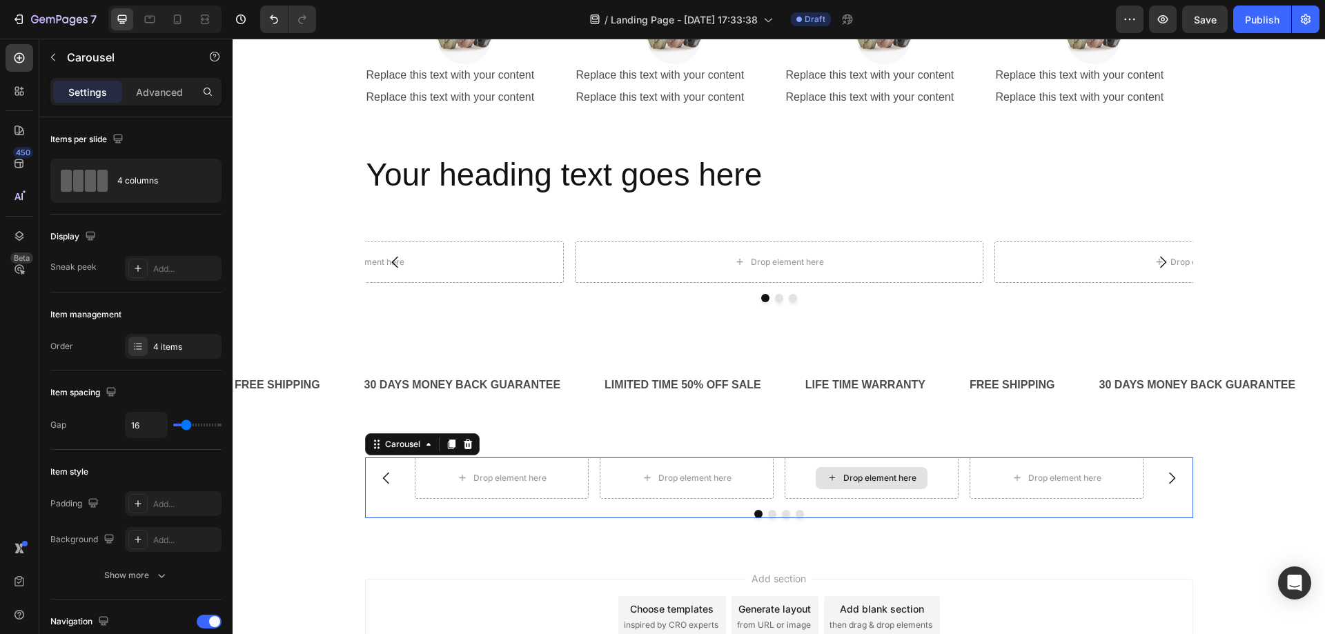
scroll to position [2069, 0]
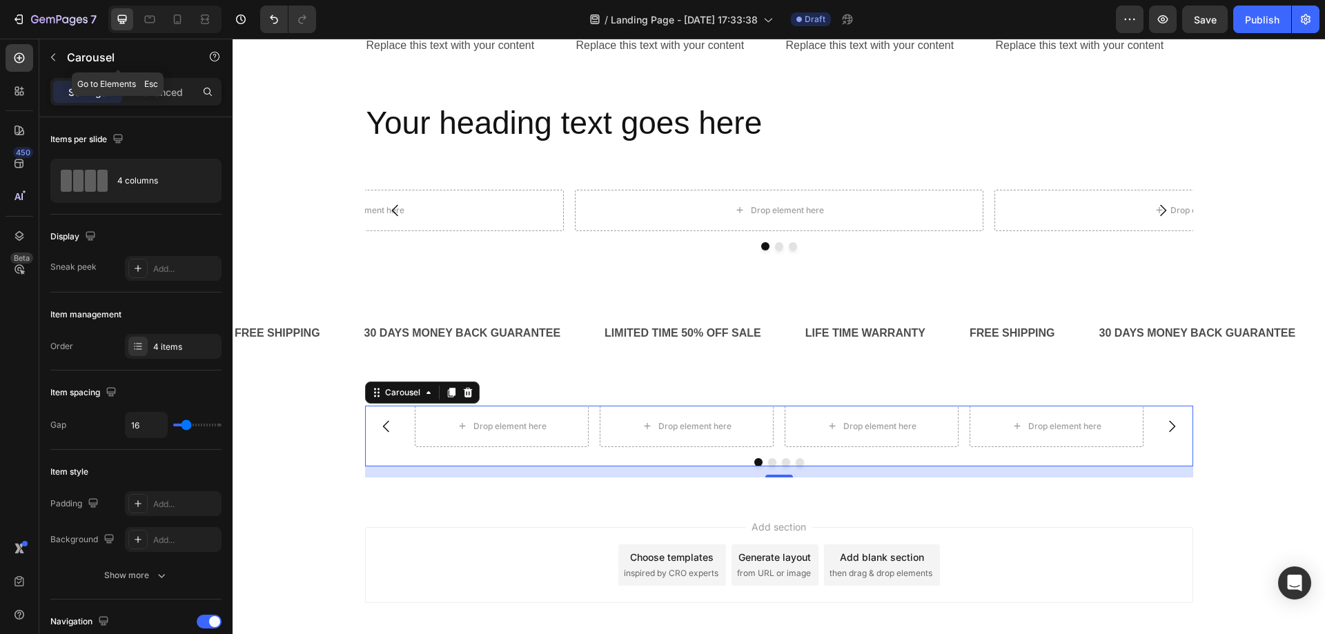
drag, startPoint x: 71, startPoint y: 55, endPoint x: 100, endPoint y: 138, distance: 87.7
click at [72, 55] on p "Carousel" at bounding box center [125, 57] width 117 height 17
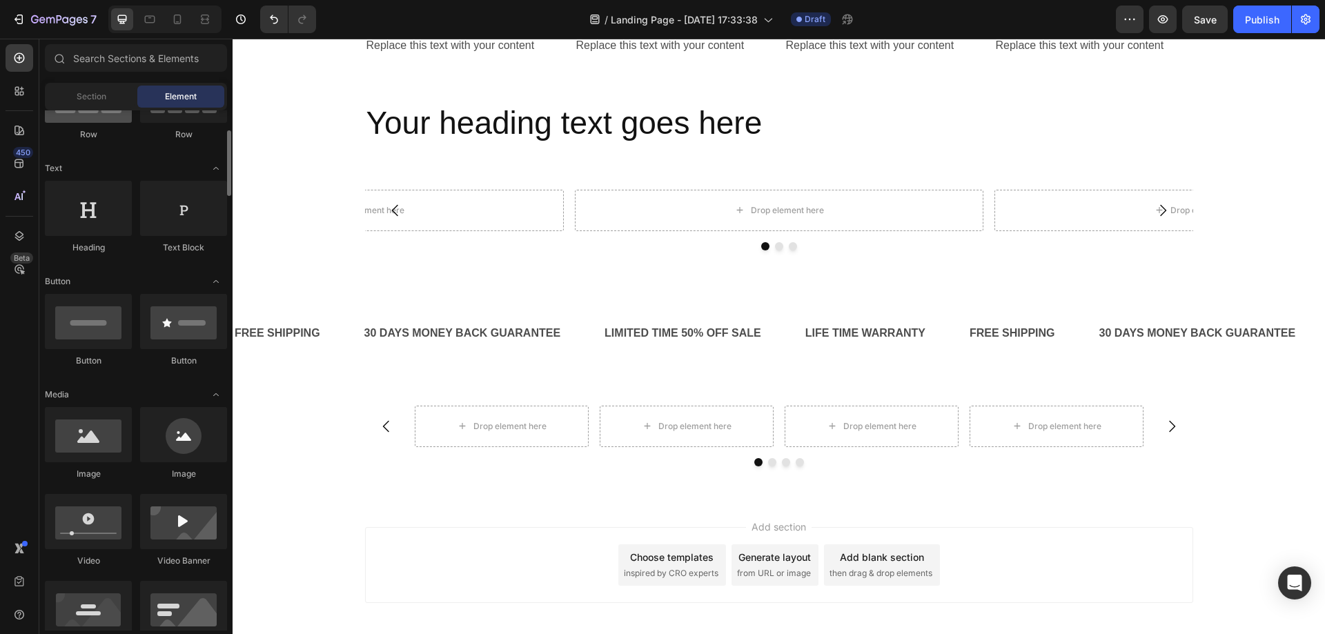
scroll to position [0, 0]
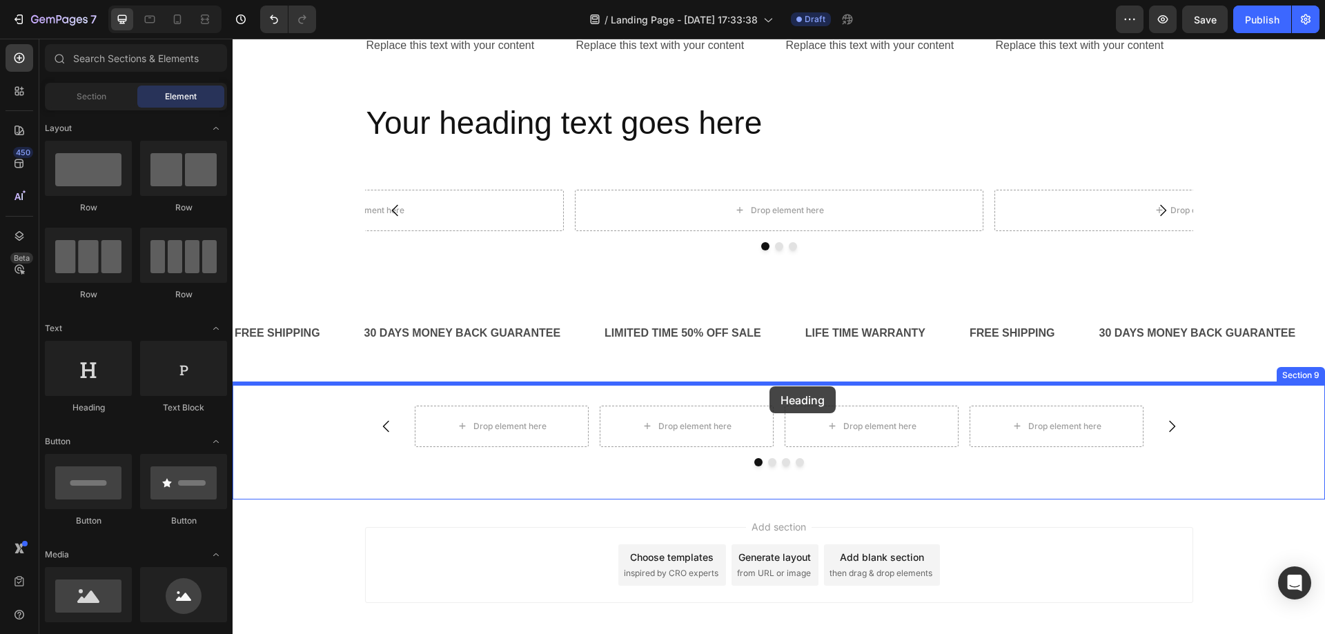
drag, startPoint x: 317, startPoint y: 411, endPoint x: 769, endPoint y: 386, distance: 453.3
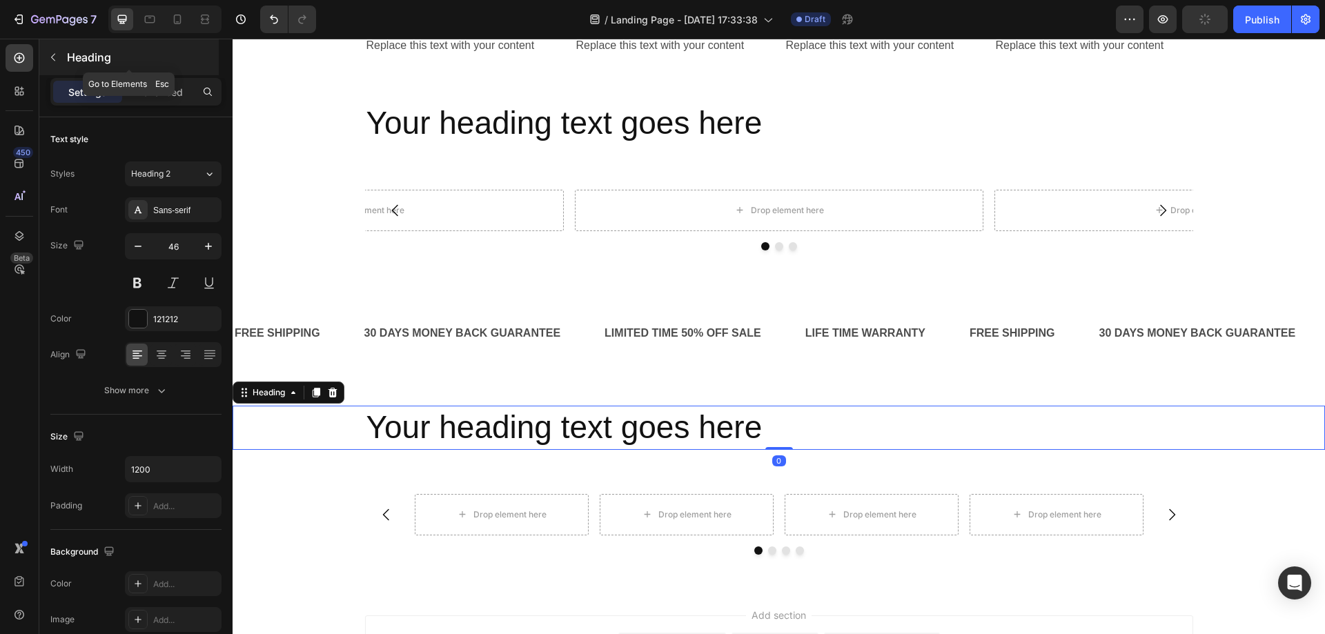
click at [83, 52] on p "Heading" at bounding box center [141, 57] width 149 height 17
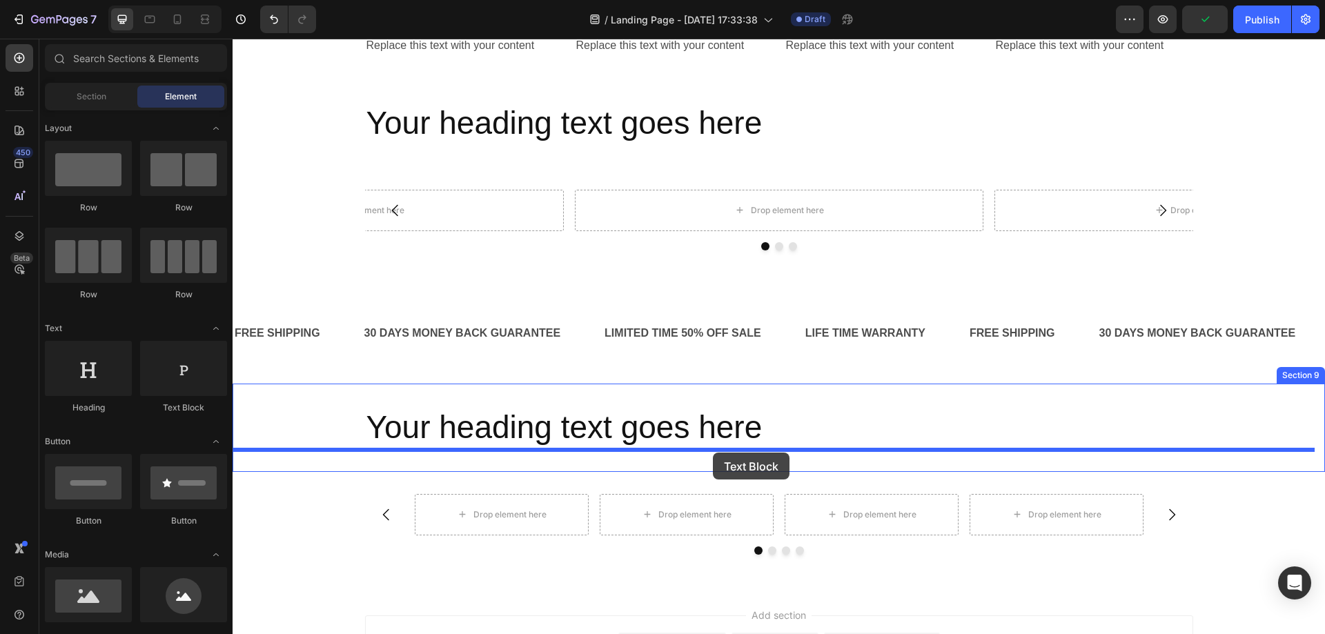
drag, startPoint x: 419, startPoint y: 423, endPoint x: 713, endPoint y: 453, distance: 295.5
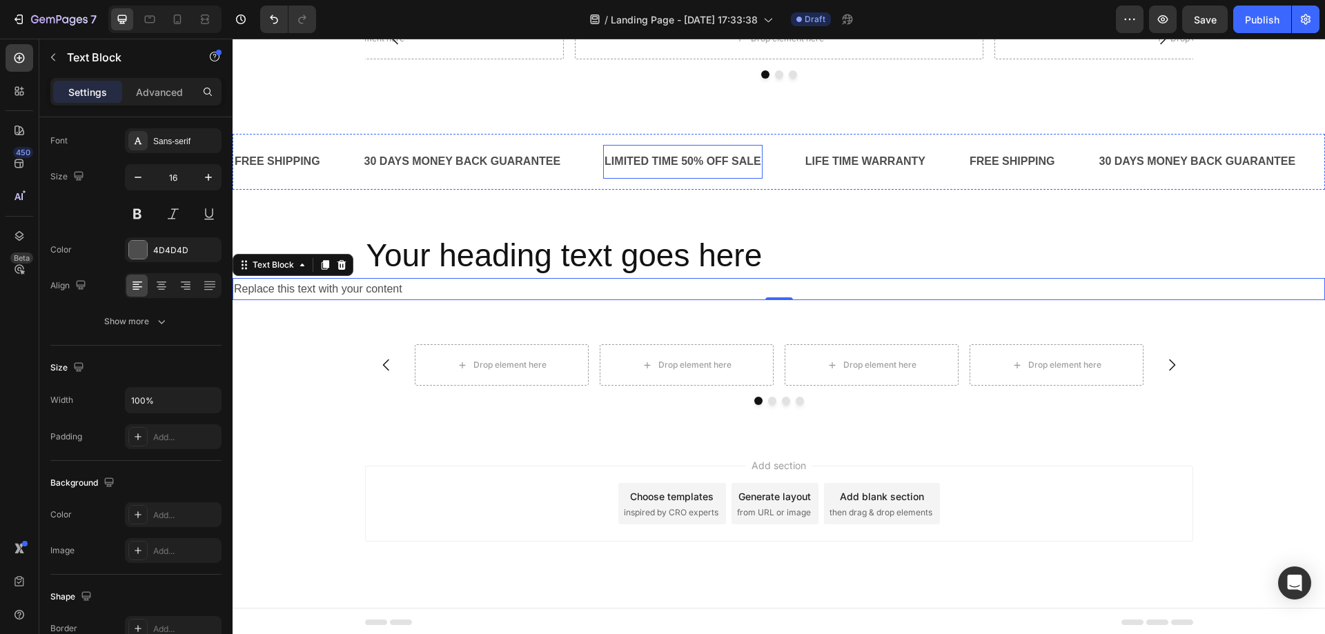
scroll to position [2243, 0]
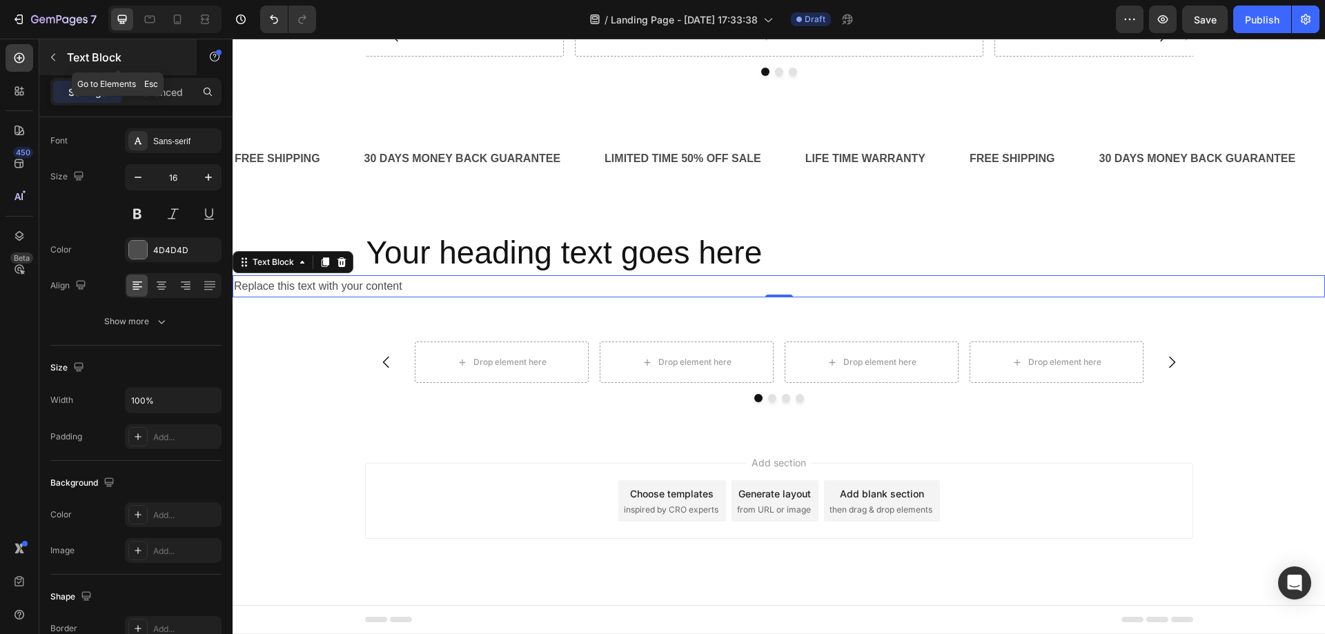
click at [63, 59] on button "button" at bounding box center [53, 57] width 22 height 22
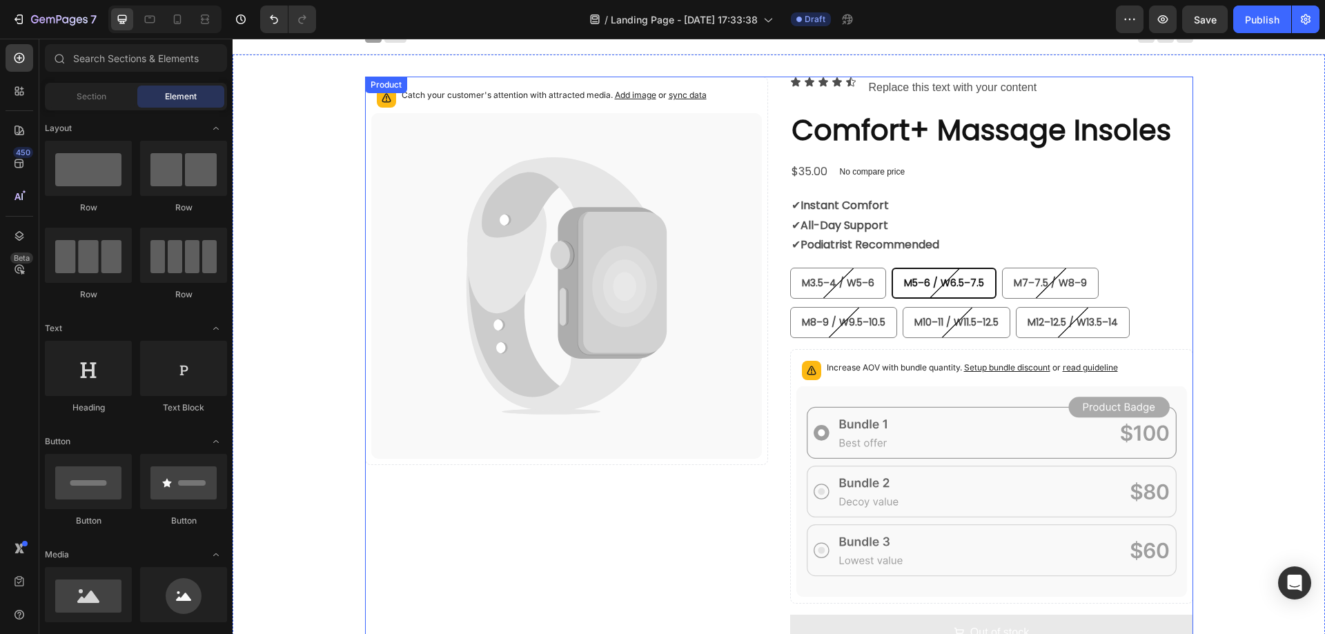
scroll to position [0, 0]
